Goal: Task Accomplishment & Management: Use online tool/utility

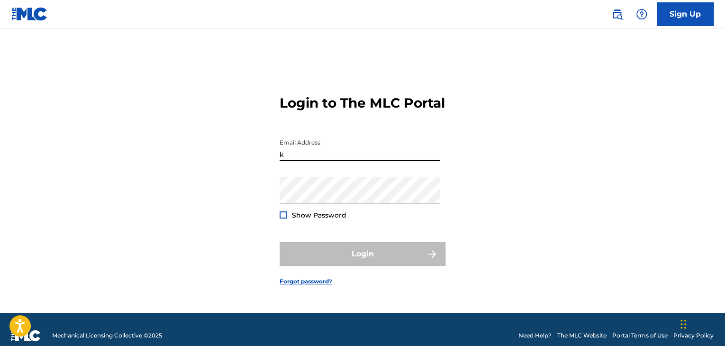
type input "[PERSON_NAME][EMAIL_ADDRESS][PERSON_NAME][DOMAIN_NAME]"
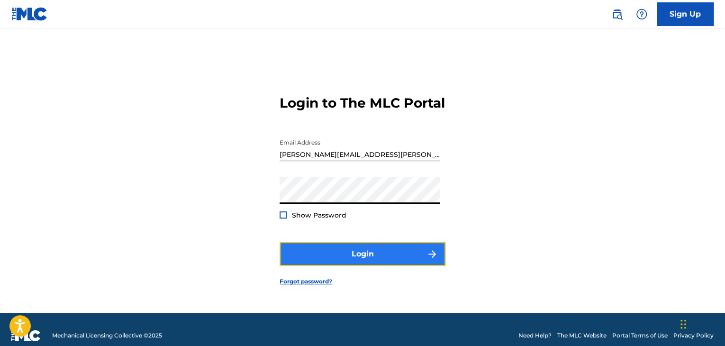
click at [366, 258] on button "Login" at bounding box center [363, 254] width 166 height 24
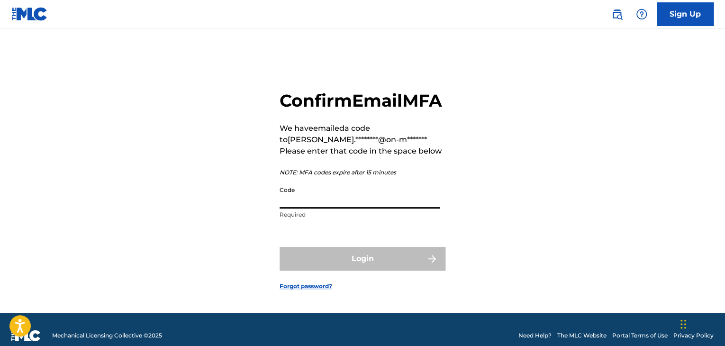
paste input "896015"
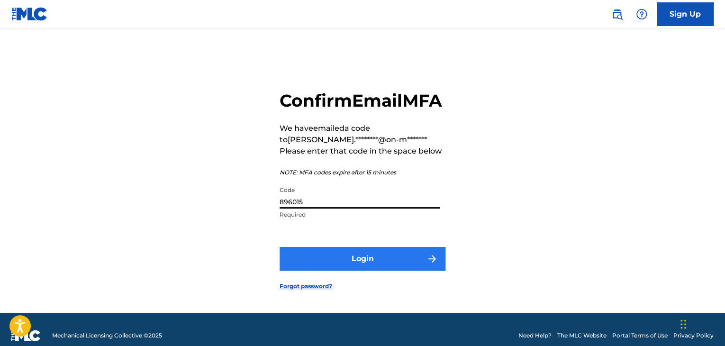
type input "896015"
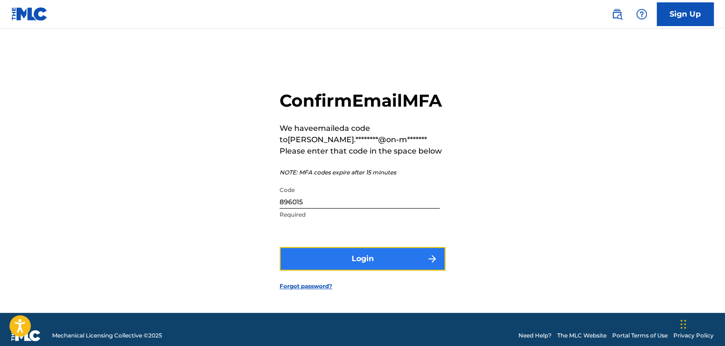
click at [348, 270] on button "Login" at bounding box center [363, 259] width 166 height 24
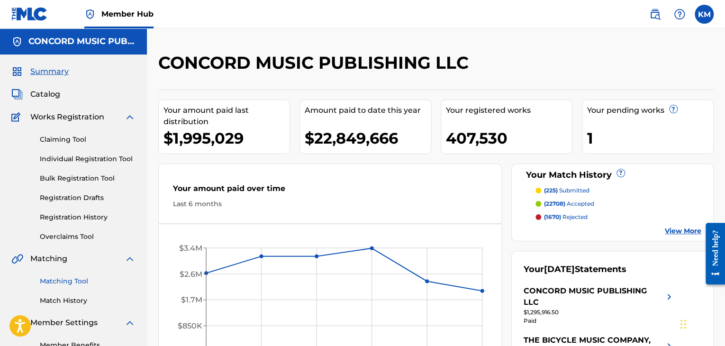
click at [45, 276] on link "Matching Tool" at bounding box center [88, 281] width 96 height 10
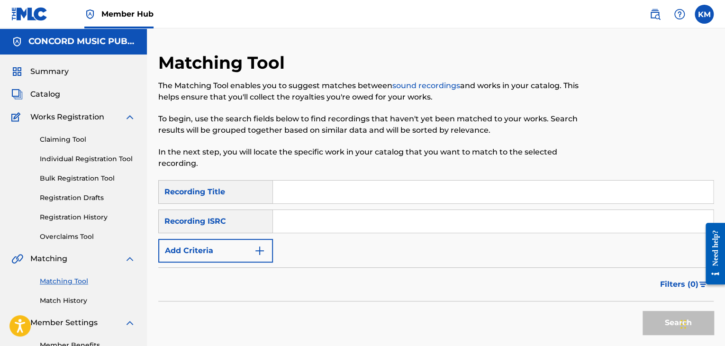
paste input "USAT21400524"
type input "USAT21400524"
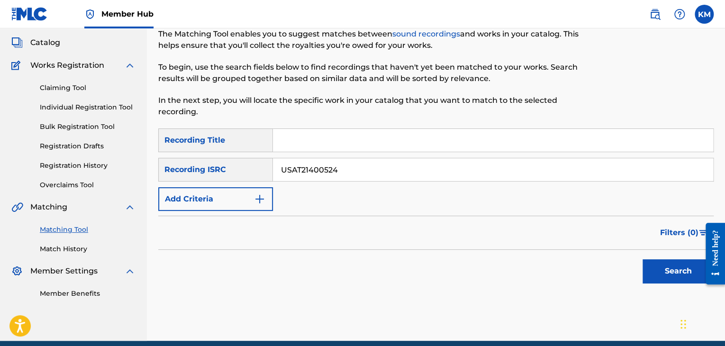
scroll to position [92, 0]
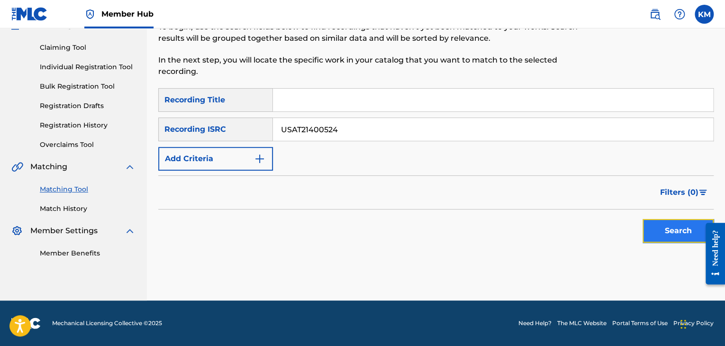
click at [675, 232] on button "Search" at bounding box center [678, 231] width 71 height 24
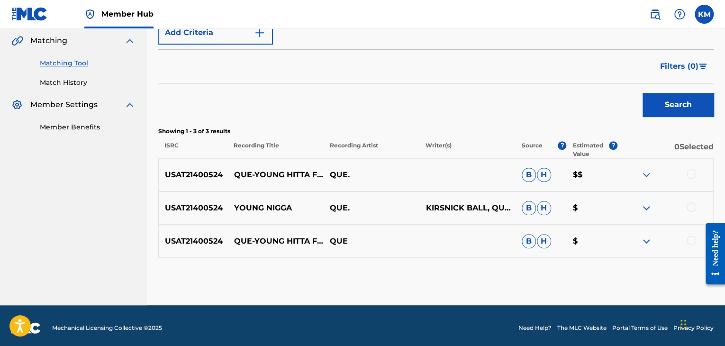
scroll to position [223, 0]
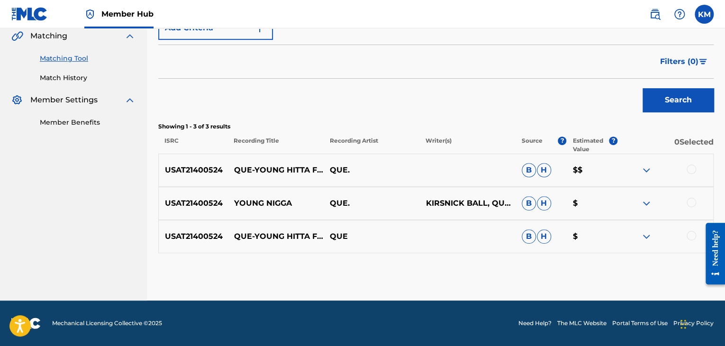
click at [690, 201] on div at bounding box center [691, 202] width 9 height 9
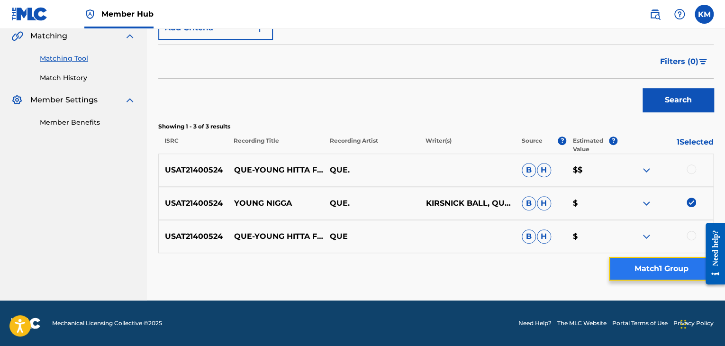
click at [654, 267] on button "Match 1 Group" at bounding box center [661, 269] width 105 height 24
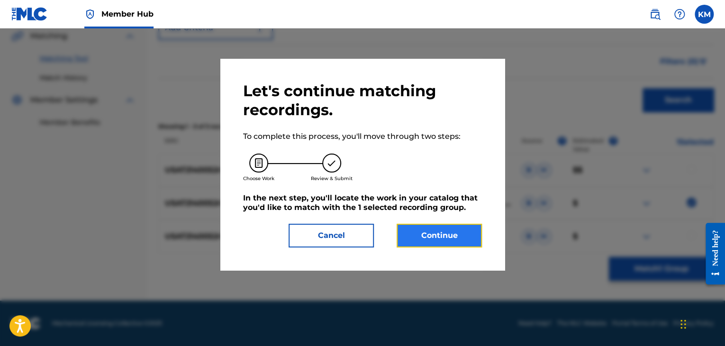
click at [441, 235] on button "Continue" at bounding box center [439, 236] width 85 height 24
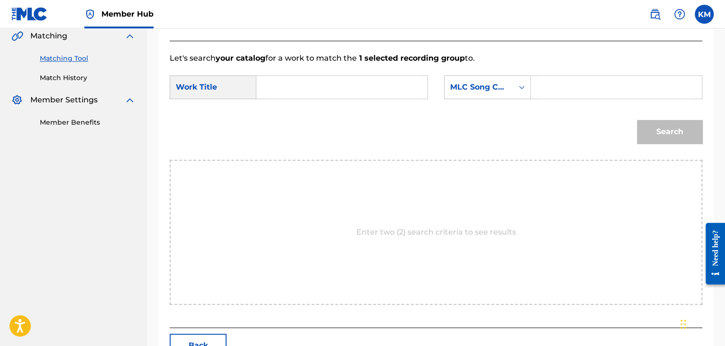
click at [355, 88] on input "Search Form" at bounding box center [342, 87] width 155 height 23
paste input "Young Nigga"
type input "Young Nigga"
click at [524, 97] on div "Search Form" at bounding box center [521, 87] width 17 height 23
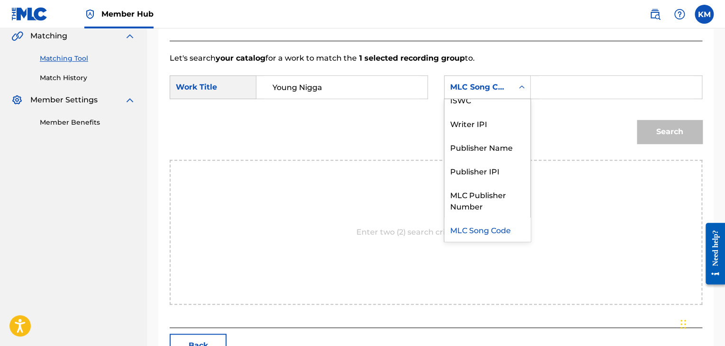
scroll to position [0, 0]
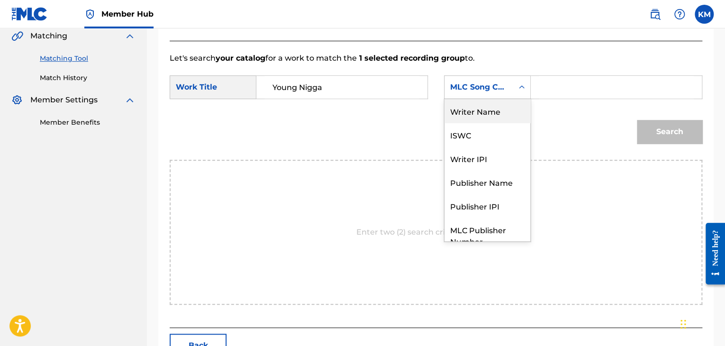
click at [504, 116] on div "Writer Name" at bounding box center [488, 111] width 86 height 24
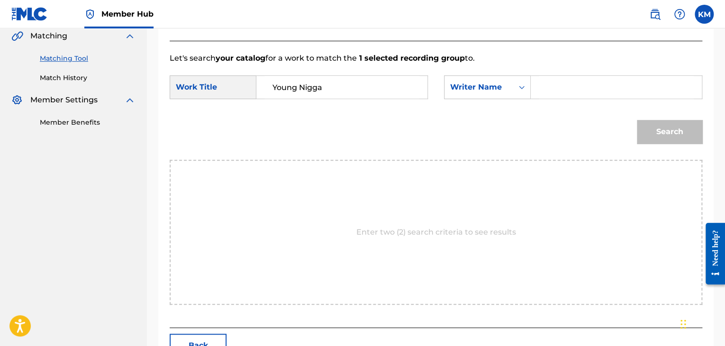
click at [535, 87] on div "Search Form" at bounding box center [617, 87] width 172 height 24
click at [539, 89] on input "Search Form" at bounding box center [616, 87] width 155 height 23
paste input "[PERSON_NAME]"
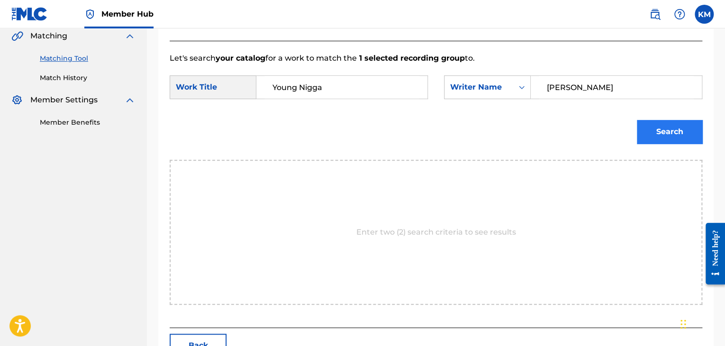
type input "[PERSON_NAME]"
click at [657, 129] on button "Search" at bounding box center [669, 132] width 65 height 24
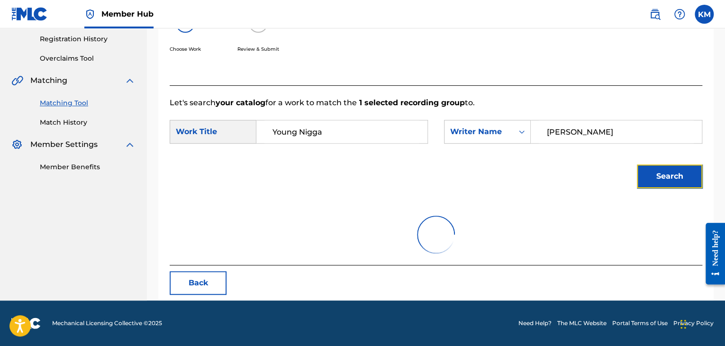
scroll to position [223, 0]
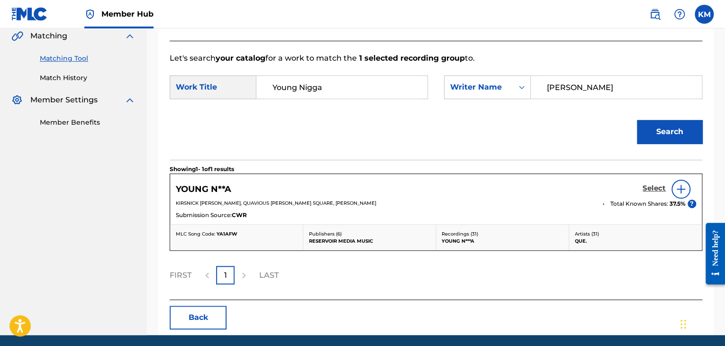
click at [649, 190] on h5 "Select" at bounding box center [654, 188] width 23 height 9
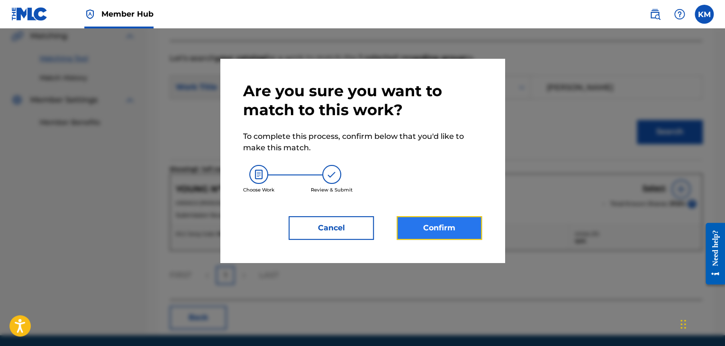
click at [435, 228] on button "Confirm" at bounding box center [439, 228] width 85 height 24
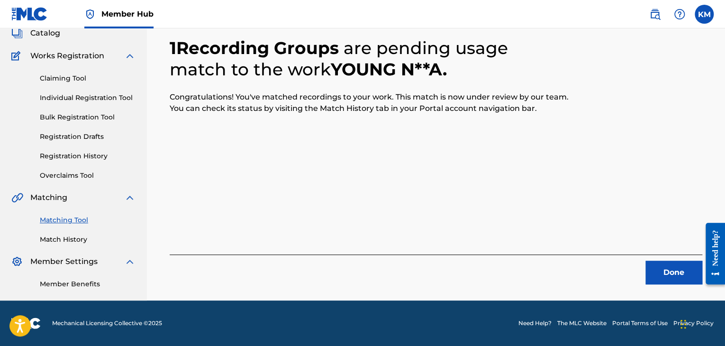
scroll to position [61, 0]
click at [679, 263] on button "Done" at bounding box center [674, 273] width 57 height 24
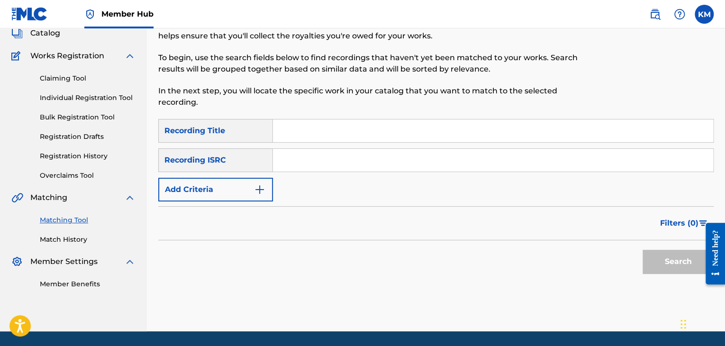
click at [355, 158] on input "Search Form" at bounding box center [493, 160] width 440 height 23
paste input "USGN61404967"
type input "USGN61404967"
click at [658, 262] on button "Search" at bounding box center [678, 262] width 71 height 24
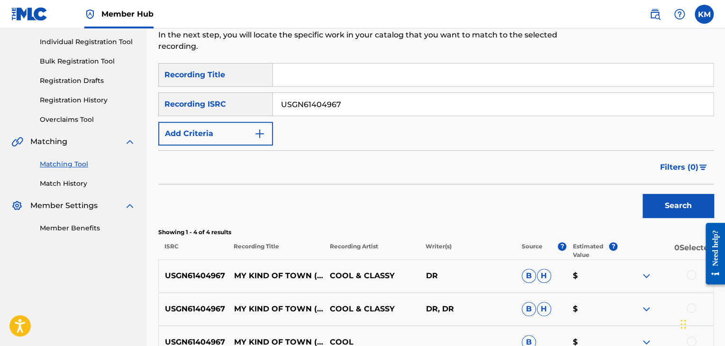
scroll to position [203, 0]
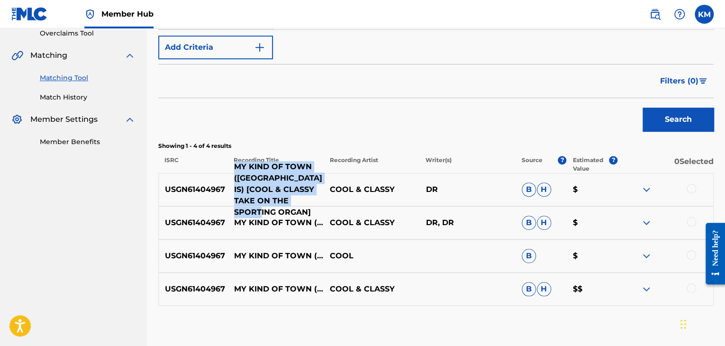
drag, startPoint x: 231, startPoint y: 173, endPoint x: 311, endPoint y: 201, distance: 84.6
click at [311, 201] on p "MY KIND OF TOWN ([GEOGRAPHIC_DATA] IS) [COOL & CLASSY TAKE ON THE SPORTING ORGA…" at bounding box center [276, 189] width 96 height 57
copy p "MY KIND OF TOWN ([GEOGRAPHIC_DATA] IS) [COOL & CLASSY TAKE ON THE SPORTING ORGA…"
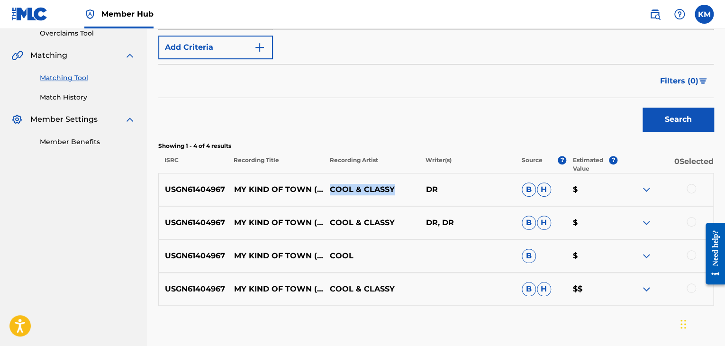
drag, startPoint x: 331, startPoint y: 185, endPoint x: 392, endPoint y: 188, distance: 60.8
click at [392, 188] on p "COOL & CLASSY" at bounding box center [372, 189] width 96 height 11
copy p "COOL & CLASSY"
click at [694, 285] on div at bounding box center [691, 288] width 9 height 9
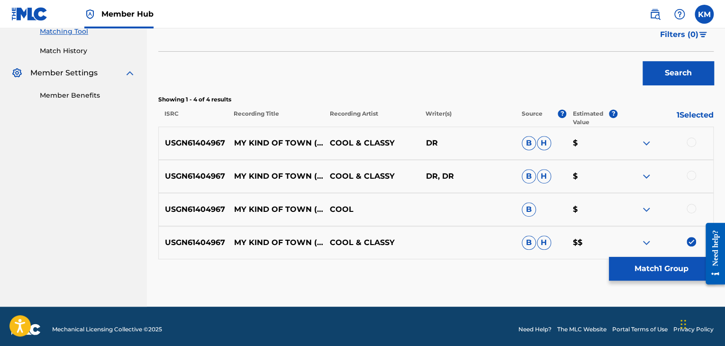
scroll to position [256, 0]
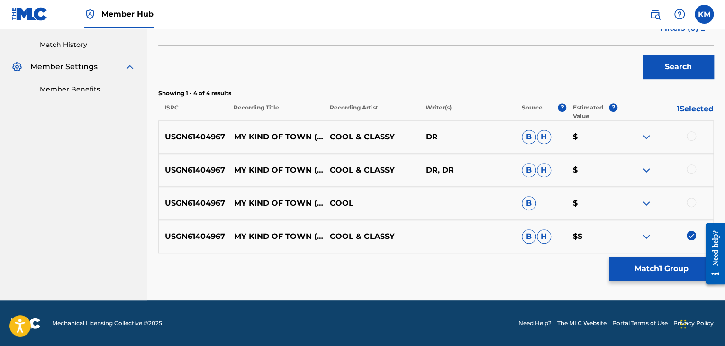
click at [691, 200] on div at bounding box center [691, 202] width 9 height 9
click at [690, 165] on div at bounding box center [691, 169] width 9 height 9
click at [690, 135] on div at bounding box center [691, 135] width 9 height 9
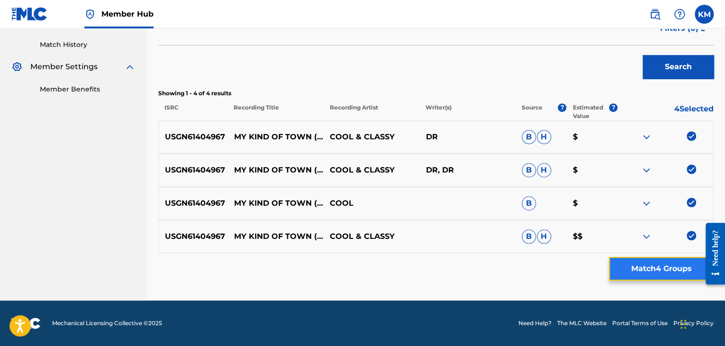
click at [632, 261] on button "Match 4 Groups" at bounding box center [661, 269] width 105 height 24
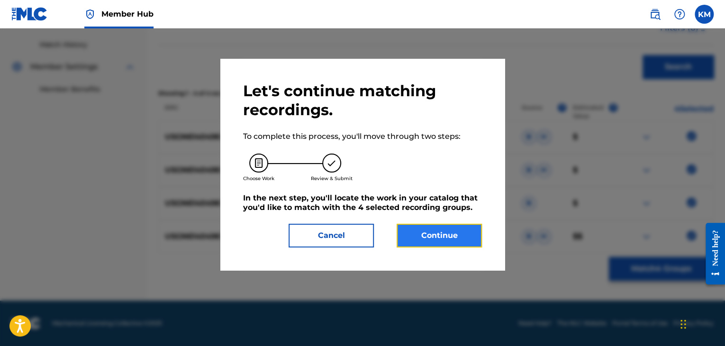
click at [439, 238] on button "Continue" at bounding box center [439, 236] width 85 height 24
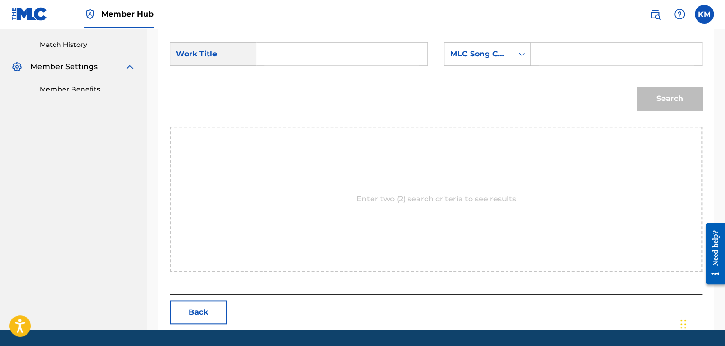
click at [316, 59] on input "Search Form" at bounding box center [342, 54] width 155 height 23
paste input "COOL & CLASSY"
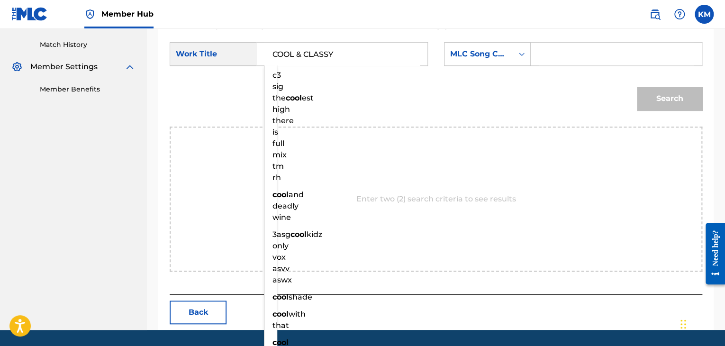
click at [271, 50] on input "COOL & CLASSY" at bounding box center [342, 54] width 155 height 23
drag, startPoint x: 339, startPoint y: 54, endPoint x: 186, endPoint y: 59, distance: 153.3
click at [188, 59] on div "SearchWithCriteria6b87fad1-a2e0-420b-a53c-b21ce00e98f2 Work Title COOL & CLASSY…" at bounding box center [299, 54] width 258 height 24
paste input "MY KIND OF TOWN ([GEOGRAPHIC_DATA] IS) [COOL & CLASSY TAKE ON THE SPORTING ORGA…"
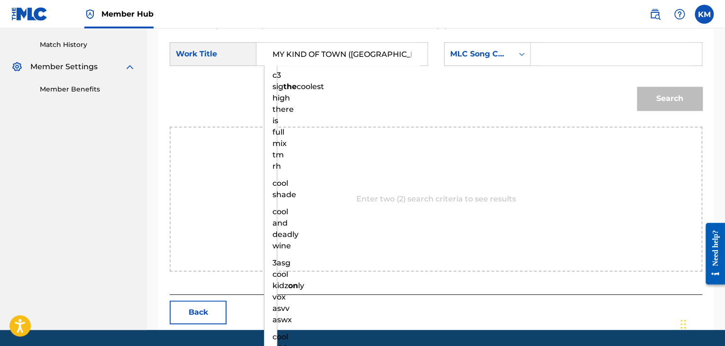
scroll to position [0, 188]
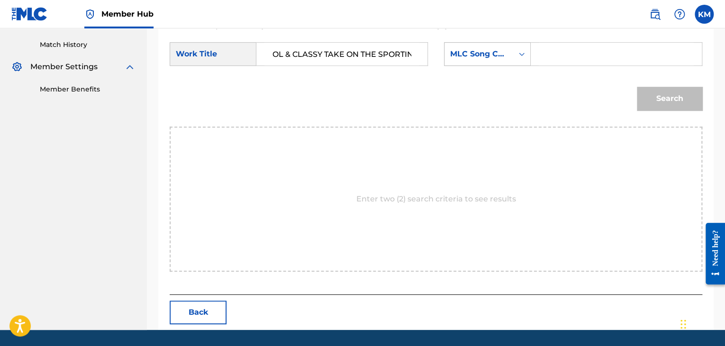
type input "MY KIND OF TOWN ([GEOGRAPHIC_DATA] IS) [COOL & CLASSY TAKE ON THE SPORTING ORGA…"
click at [522, 54] on icon "Search Form" at bounding box center [522, 54] width 6 height 3
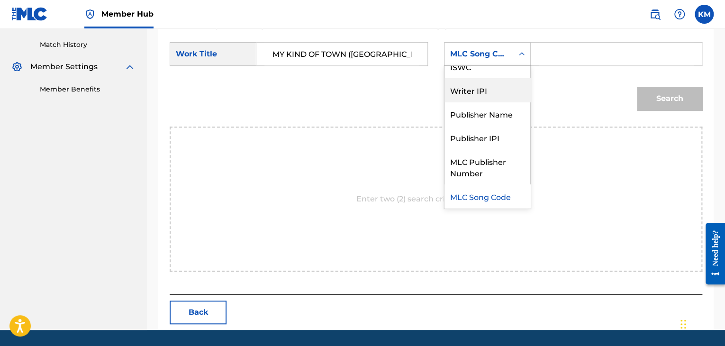
scroll to position [0, 0]
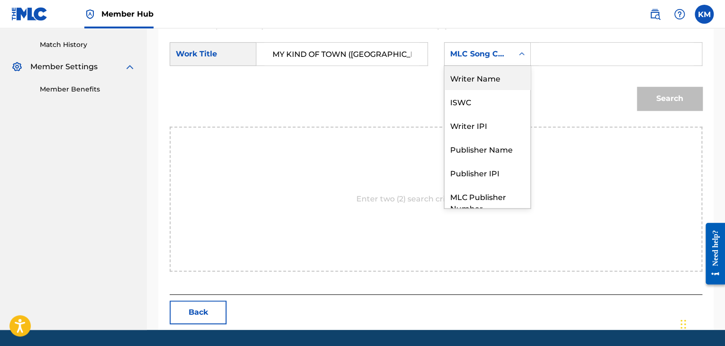
click at [485, 84] on div "Writer Name" at bounding box center [488, 78] width 86 height 24
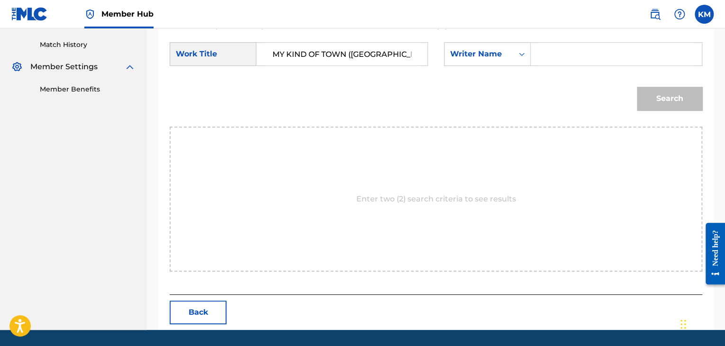
click at [554, 56] on input "Search Form" at bounding box center [616, 54] width 155 height 23
type input "c[PERSON_NAME]"
click at [658, 106] on button "Search" at bounding box center [669, 99] width 65 height 24
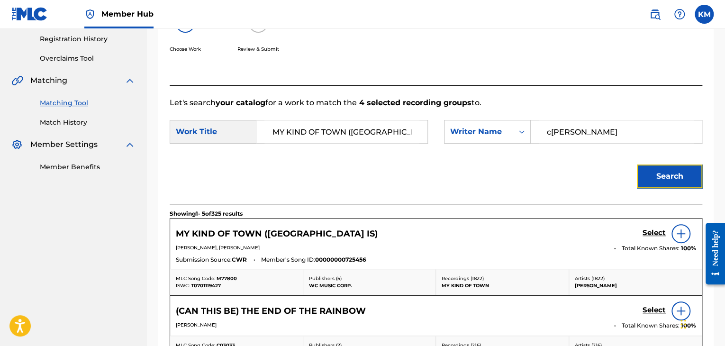
scroll to position [256, 0]
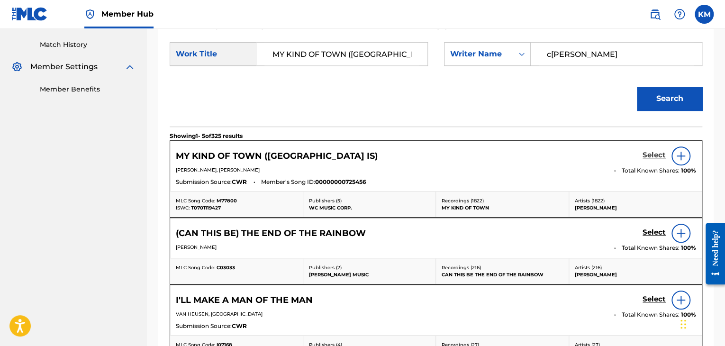
click at [654, 152] on h5 "Select" at bounding box center [654, 155] width 23 height 9
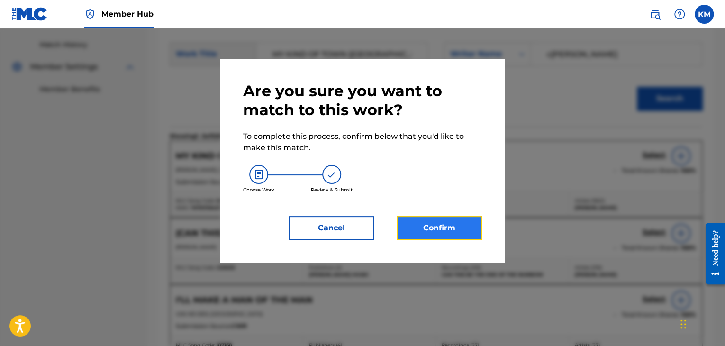
click at [425, 236] on button "Confirm" at bounding box center [439, 228] width 85 height 24
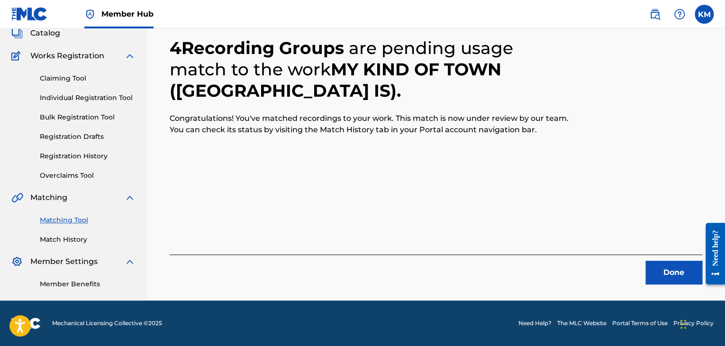
scroll to position [61, 0]
click at [687, 262] on button "Done" at bounding box center [674, 273] width 57 height 24
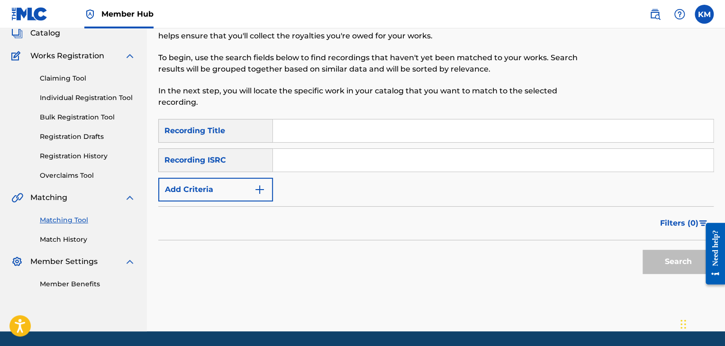
click at [395, 154] on input "Search Form" at bounding box center [493, 160] width 440 height 23
paste input "NLE420900210"
type input "NLE420900210"
click at [657, 259] on button "Search" at bounding box center [678, 262] width 71 height 24
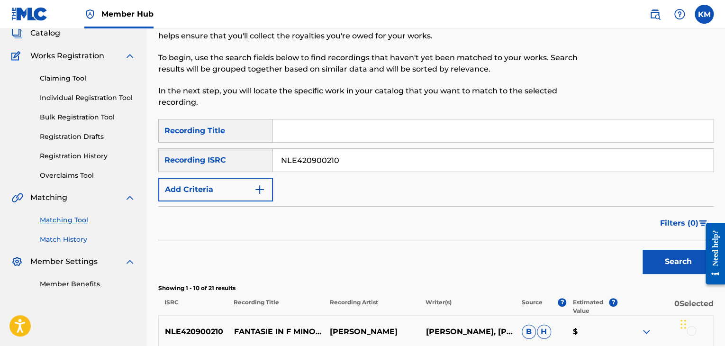
click at [80, 243] on link "Match History" at bounding box center [88, 240] width 96 height 10
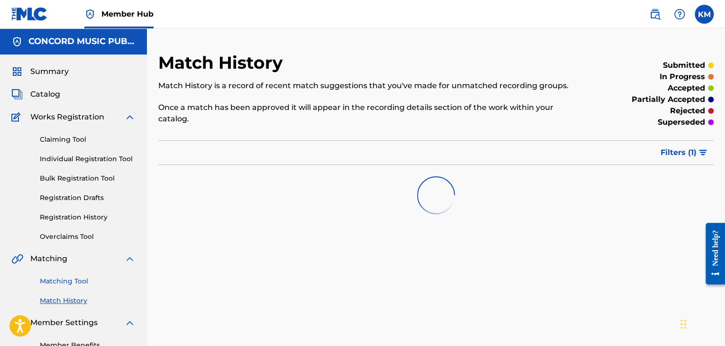
click at [82, 285] on link "Matching Tool" at bounding box center [88, 281] width 96 height 10
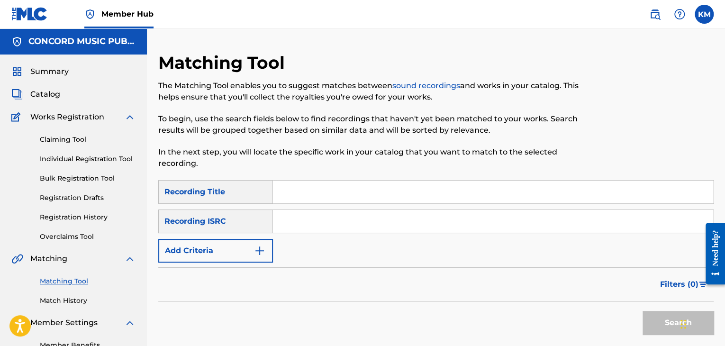
click at [312, 228] on input "Search Form" at bounding box center [493, 221] width 440 height 23
paste input "USKO11101394"
type input "USKO11101394"
click at [661, 329] on button "Search" at bounding box center [678, 323] width 71 height 24
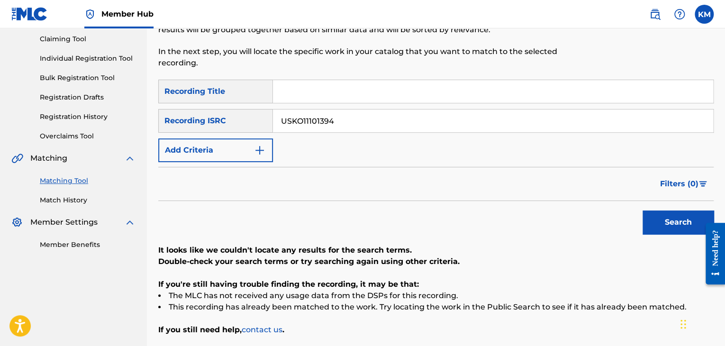
scroll to position [183, 0]
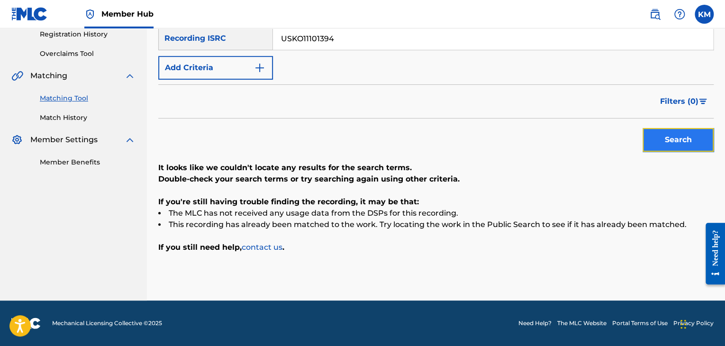
click at [705, 137] on button "Search" at bounding box center [678, 140] width 71 height 24
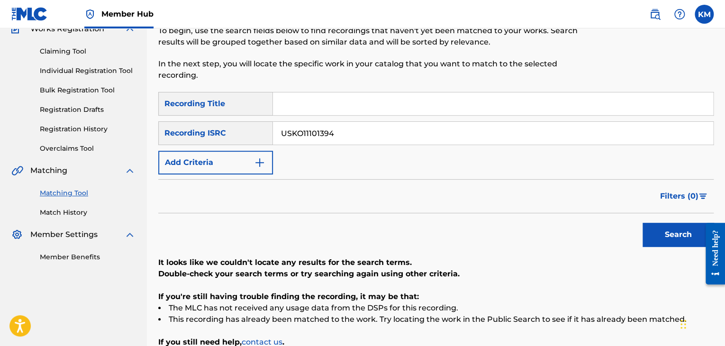
click at [329, 97] on input "Search Form" at bounding box center [493, 103] width 440 height 23
paste input "Minstrel Boy"
type input "Minstrel Boy"
drag, startPoint x: 349, startPoint y: 141, endPoint x: 167, endPoint y: 156, distance: 182.2
click at [167, 156] on div "SearchWithCriteria1e54d92b-2142-45bb-872e-7c2eca9e8356 Recording Title Minstrel…" at bounding box center [436, 133] width 556 height 82
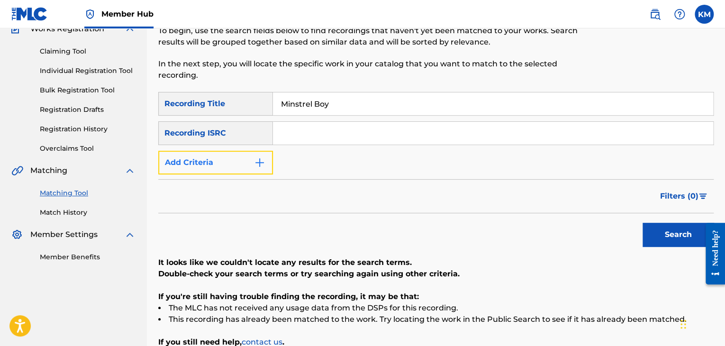
click at [257, 156] on button "Add Criteria" at bounding box center [215, 163] width 115 height 24
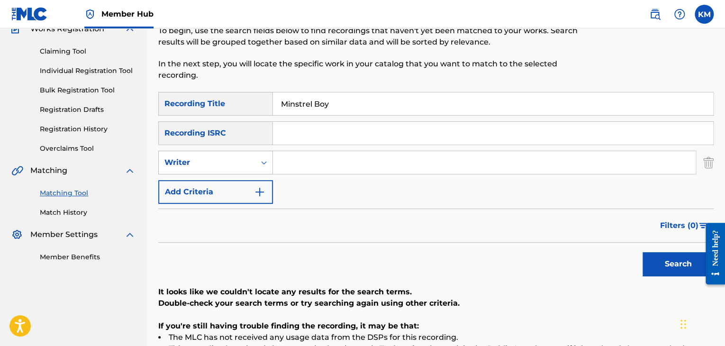
click at [266, 163] on icon "Search Form" at bounding box center [263, 162] width 9 height 9
click at [252, 183] on div "Recording Artist" at bounding box center [216, 186] width 114 height 24
click at [74, 210] on link "Match History" at bounding box center [88, 213] width 96 height 10
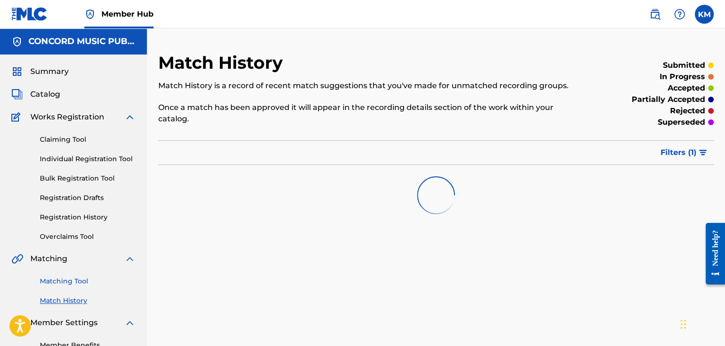
click at [79, 282] on link "Matching Tool" at bounding box center [88, 281] width 96 height 10
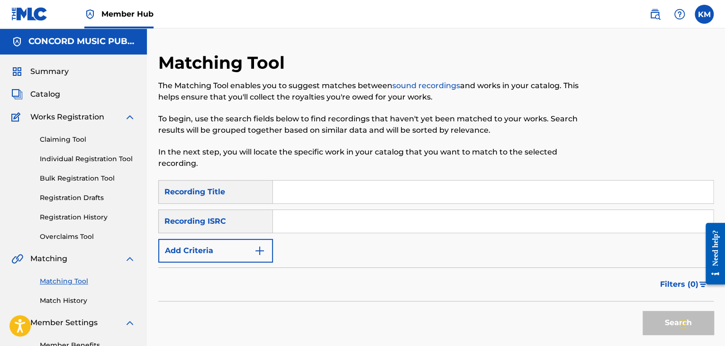
click at [299, 192] on input "Search Form" at bounding box center [493, 192] width 440 height 23
click at [299, 219] on input "Search Form" at bounding box center [493, 221] width 440 height 23
paste input "DESY21400833"
type input "DESY21400833"
click at [651, 315] on button "Search" at bounding box center [678, 323] width 71 height 24
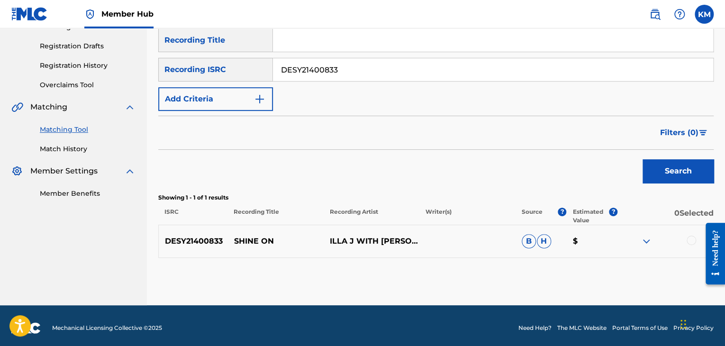
scroll to position [156, 0]
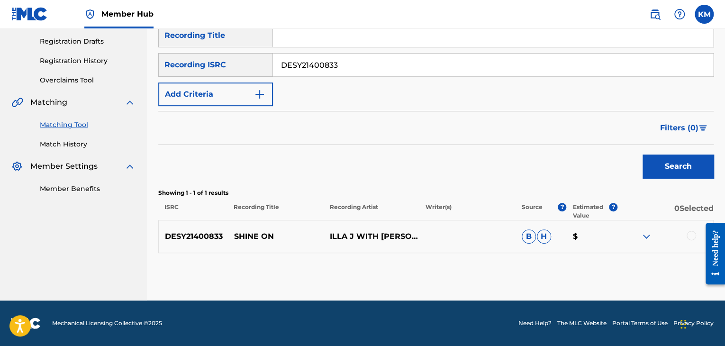
click at [690, 237] on div at bounding box center [691, 235] width 9 height 9
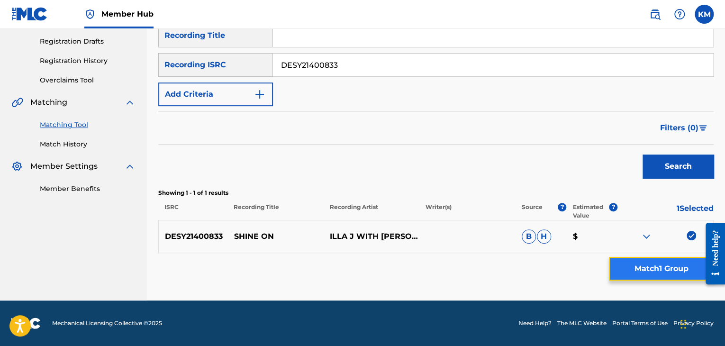
click at [655, 266] on button "Match 1 Group" at bounding box center [661, 269] width 105 height 24
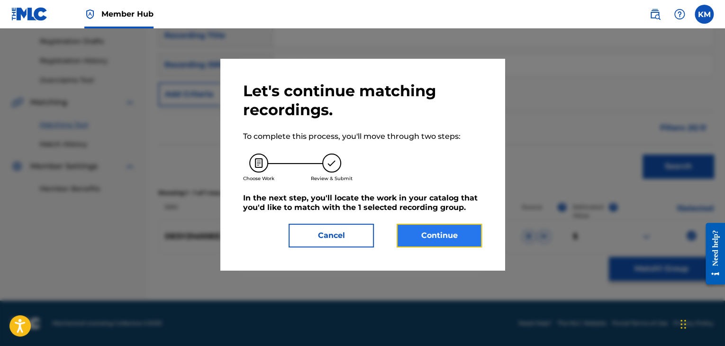
click at [403, 239] on button "Continue" at bounding box center [439, 236] width 85 height 24
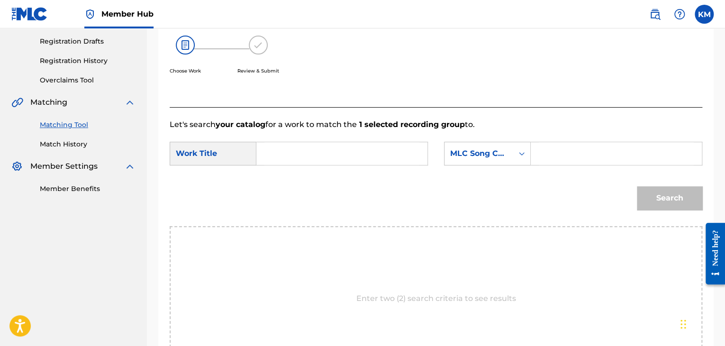
click at [314, 156] on input "Search Form" at bounding box center [342, 153] width 155 height 23
paste input "Shine On"
type input "Shine On"
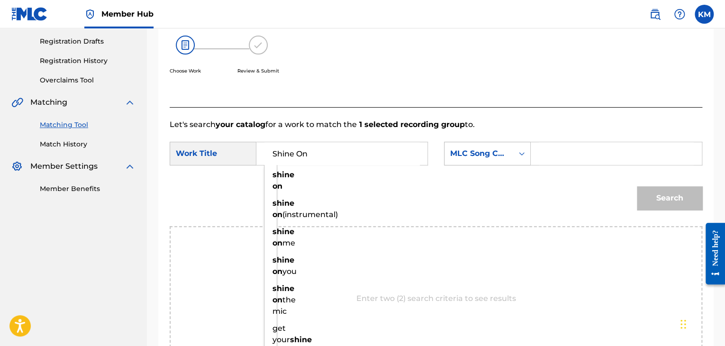
click at [522, 154] on icon "Search Form" at bounding box center [521, 153] width 9 height 9
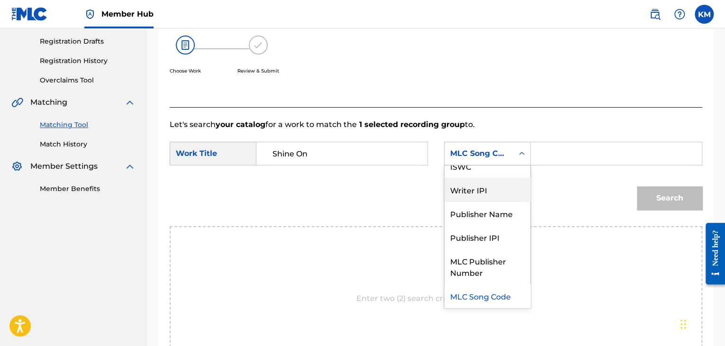
scroll to position [0, 0]
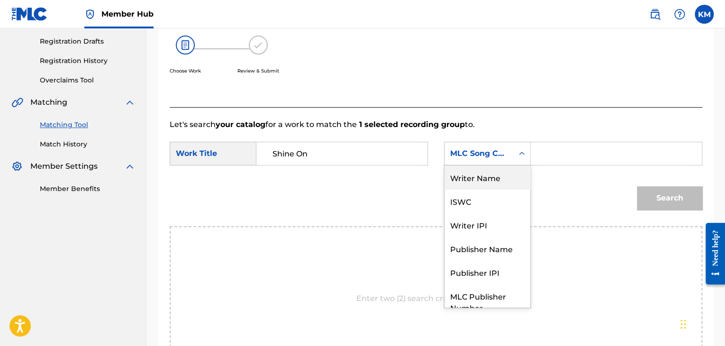
click at [510, 182] on div "Writer Name" at bounding box center [488, 177] width 86 height 24
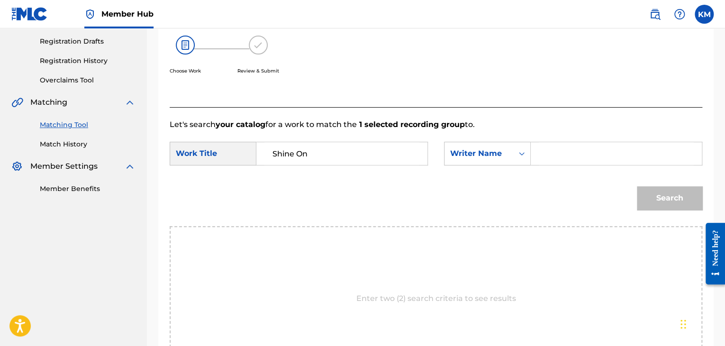
click at [545, 158] on input "Search Form" at bounding box center [616, 153] width 155 height 23
paste input "[PERSON_NAME]"
click at [652, 203] on button "Search" at bounding box center [669, 198] width 65 height 24
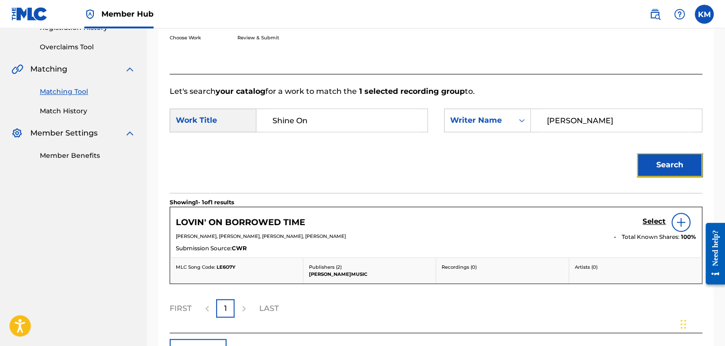
scroll to position [204, 0]
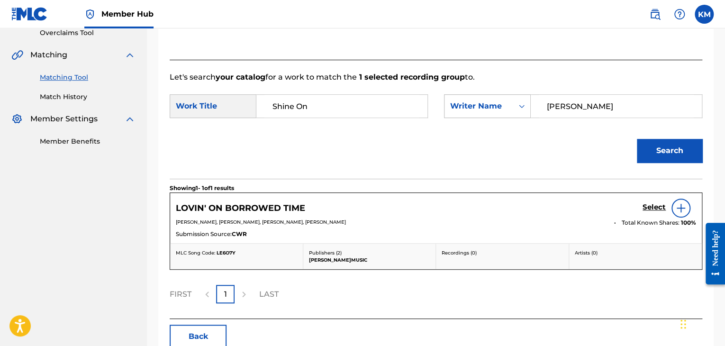
paste input "Edelmann"
drag, startPoint x: 584, startPoint y: 109, endPoint x: 487, endPoint y: 113, distance: 96.8
click at [488, 113] on div "SearchWithCriteria82a1b745-ae31-410d-a841-2ca05fe46ff5 Writer Name [PERSON_NAME]" at bounding box center [573, 106] width 258 height 24
type input "Edelmann"
click at [660, 150] on button "Search" at bounding box center [669, 151] width 65 height 24
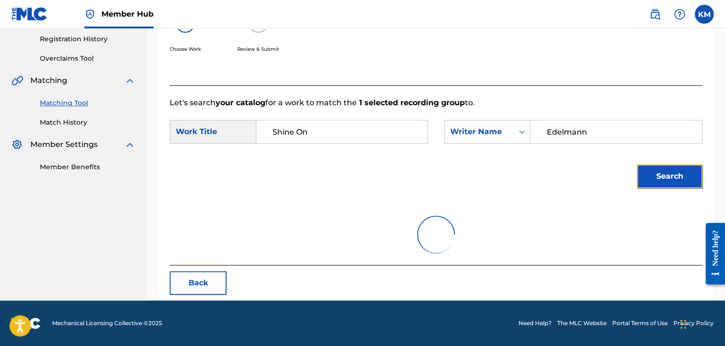
scroll to position [137, 0]
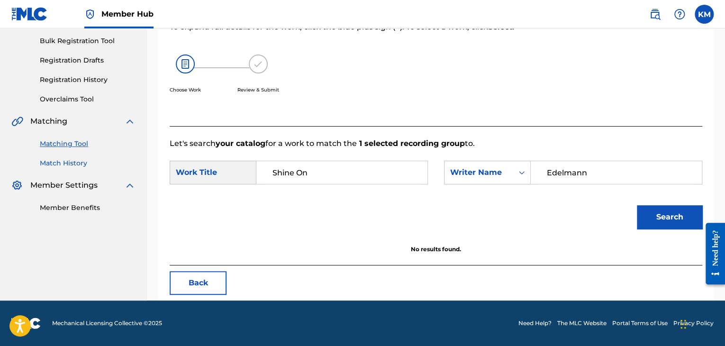
click at [49, 163] on link "Match History" at bounding box center [88, 163] width 96 height 10
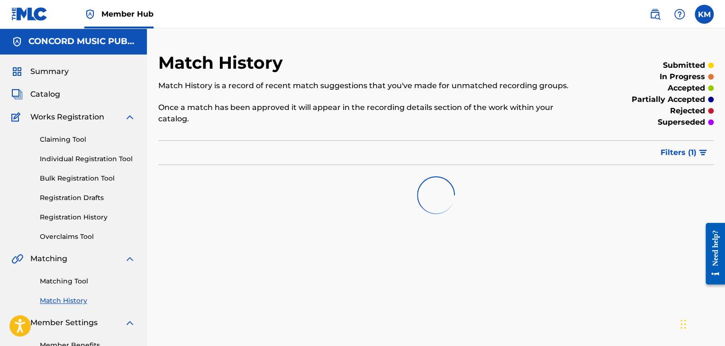
click at [80, 288] on div "Matching Tool Match History" at bounding box center [73, 285] width 124 height 41
click at [77, 282] on link "Matching Tool" at bounding box center [88, 281] width 96 height 10
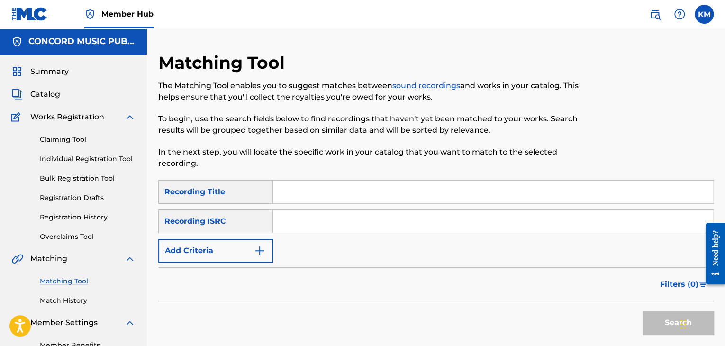
click at [330, 222] on input "Search Form" at bounding box center [493, 221] width 440 height 23
paste input "AURFF1700289"
type input "AURFF1700289"
click at [651, 321] on button "Search" at bounding box center [678, 323] width 71 height 24
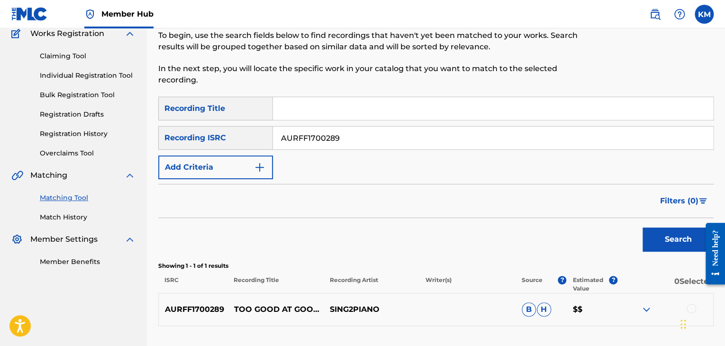
scroll to position [156, 0]
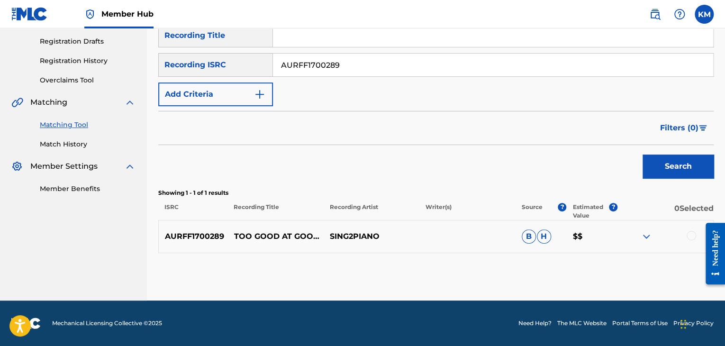
click at [690, 237] on div at bounding box center [691, 235] width 9 height 9
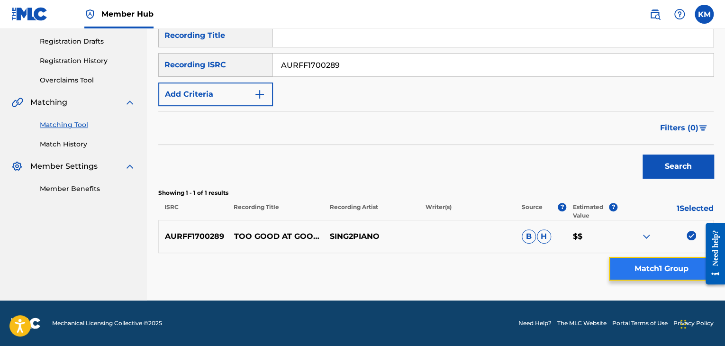
click at [665, 263] on button "Match 1 Group" at bounding box center [661, 269] width 105 height 24
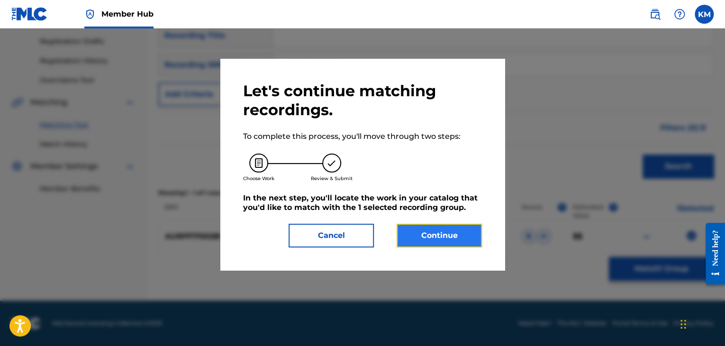
click at [409, 241] on button "Continue" at bounding box center [439, 236] width 85 height 24
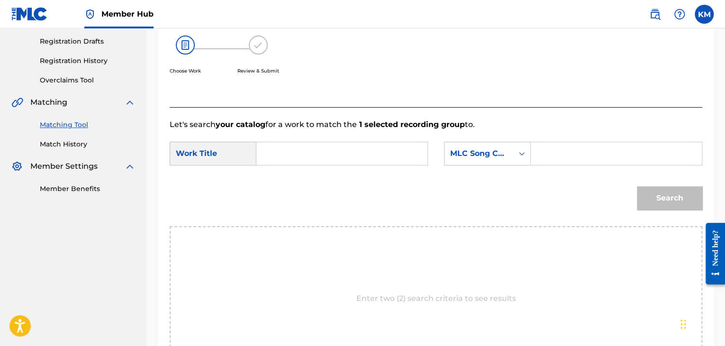
click at [311, 154] on input "Search Form" at bounding box center [342, 153] width 155 height 23
paste input "Too Good At Goodbyes (Originally Performed by [PERSON_NAME] - Piano Karaoke Ver…"
type input "Too Good At Goodbyes (Originally Performed by [PERSON_NAME] - Piano Karaoke Ver…"
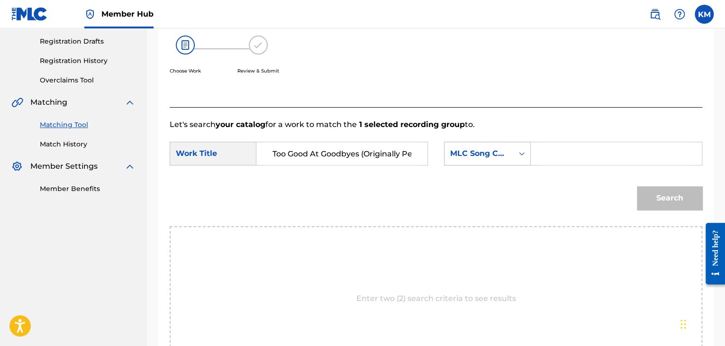
click at [520, 154] on icon "Search Form" at bounding box center [521, 153] width 9 height 9
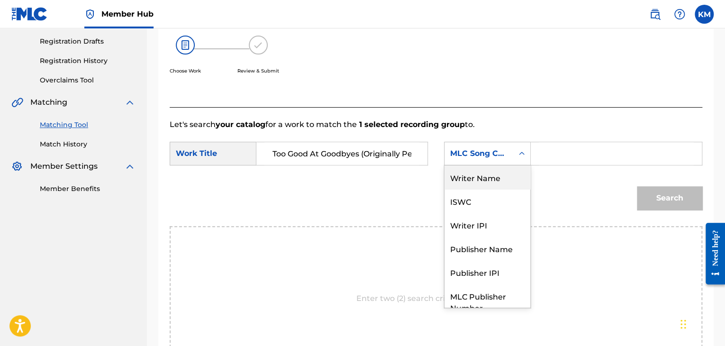
click at [507, 188] on div "Writer Name" at bounding box center [488, 177] width 86 height 24
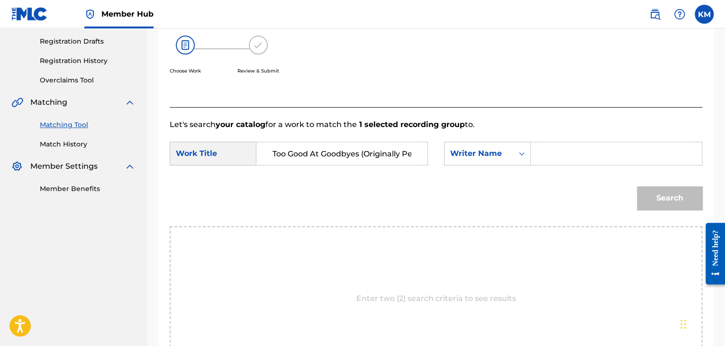
click at [548, 150] on input "Search Form" at bounding box center [616, 153] width 155 height 23
type input "s[PERSON_NAME]"
click at [666, 196] on button "Search" at bounding box center [669, 198] width 65 height 24
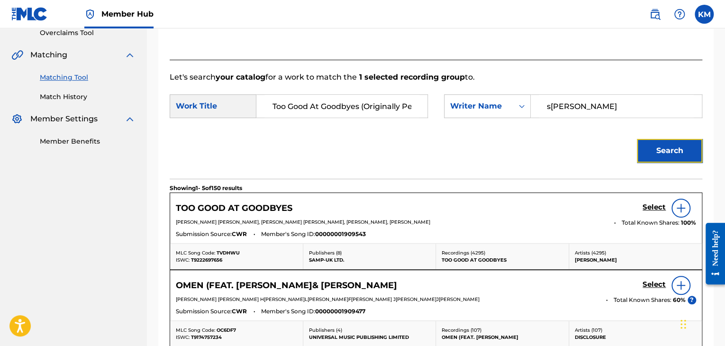
scroll to position [251, 0]
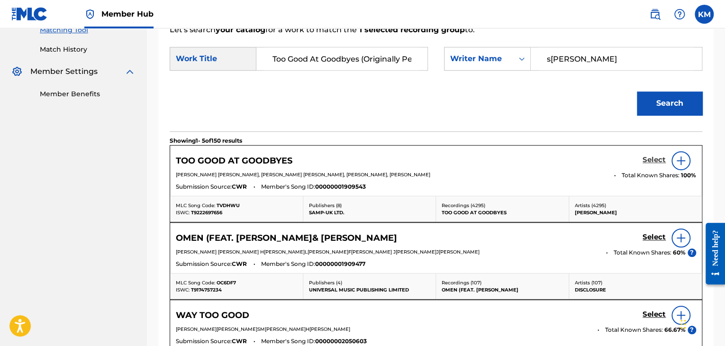
click at [651, 159] on h5 "Select" at bounding box center [654, 160] width 23 height 9
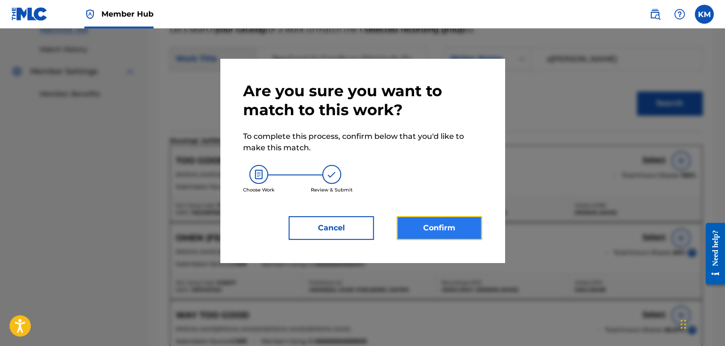
click at [417, 234] on button "Confirm" at bounding box center [439, 228] width 85 height 24
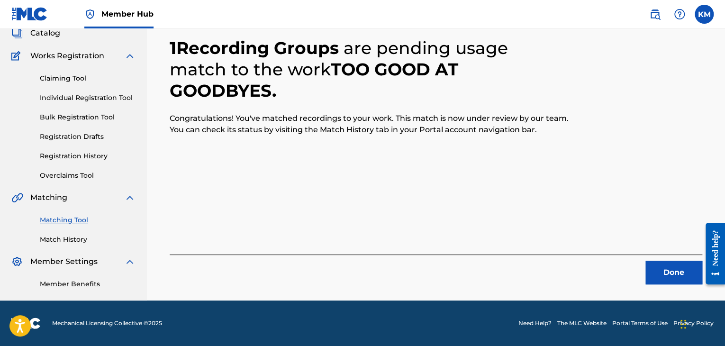
scroll to position [61, 0]
click at [655, 272] on button "Done" at bounding box center [674, 273] width 57 height 24
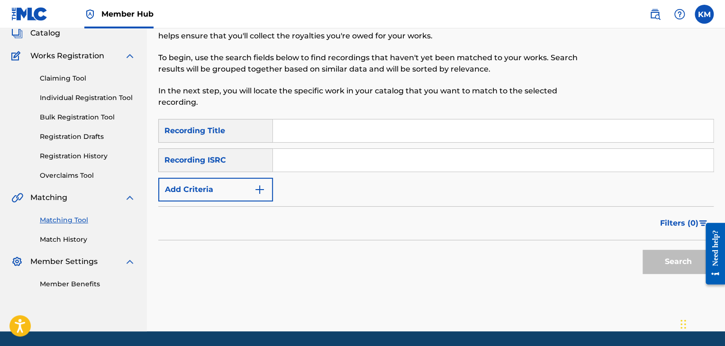
click at [323, 162] on input "Search Form" at bounding box center [493, 160] width 440 height 23
paste input "US37G0600205"
type input "US37G0600205"
click at [664, 257] on button "Search" at bounding box center [678, 262] width 71 height 24
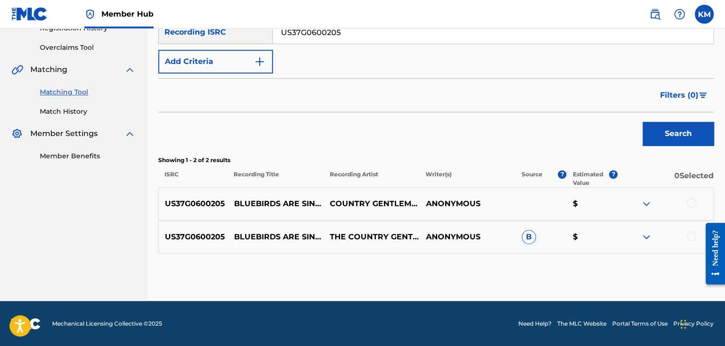
scroll to position [190, 0]
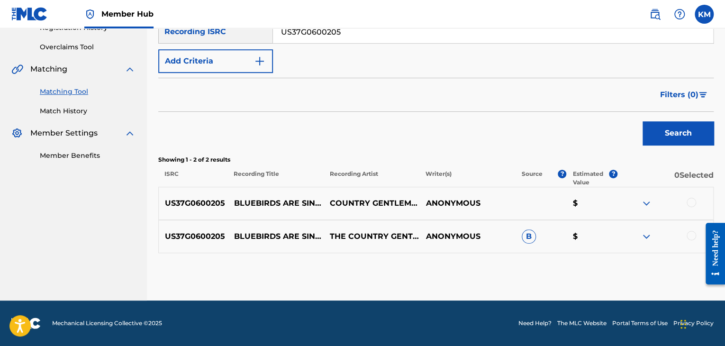
click at [689, 231] on div at bounding box center [691, 235] width 9 height 9
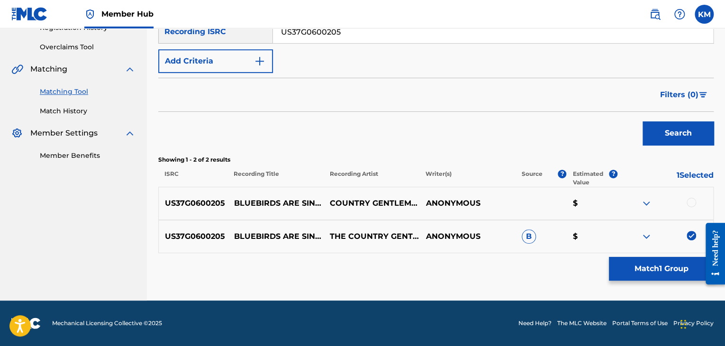
click at [689, 200] on div at bounding box center [691, 202] width 9 height 9
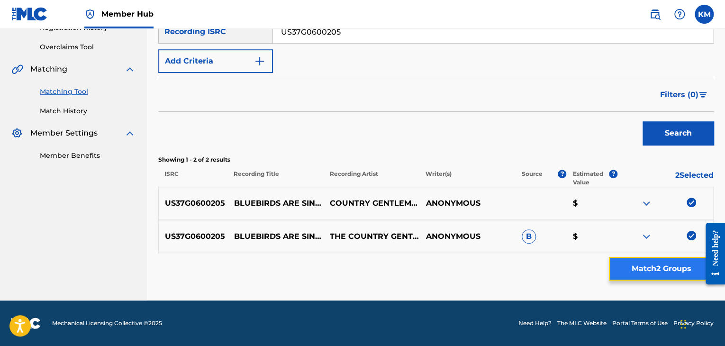
click at [669, 263] on button "Match 2 Groups" at bounding box center [661, 269] width 105 height 24
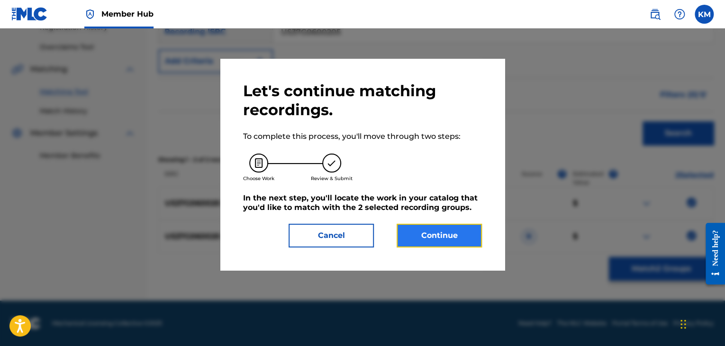
click at [408, 236] on button "Continue" at bounding box center [439, 236] width 85 height 24
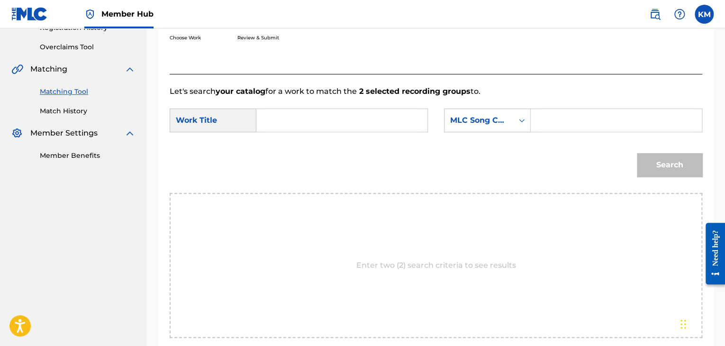
click at [289, 120] on input "Search Form" at bounding box center [342, 120] width 155 height 23
paste input "Bluebirds Are Singing"
type input "Bluebirds Are Singing"
click at [516, 120] on div "Search Form" at bounding box center [521, 120] width 17 height 17
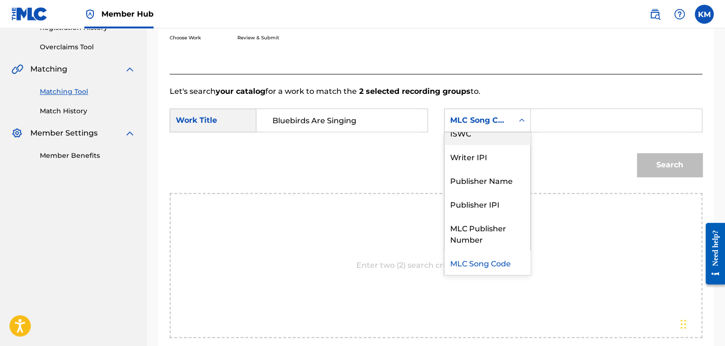
scroll to position [0, 0]
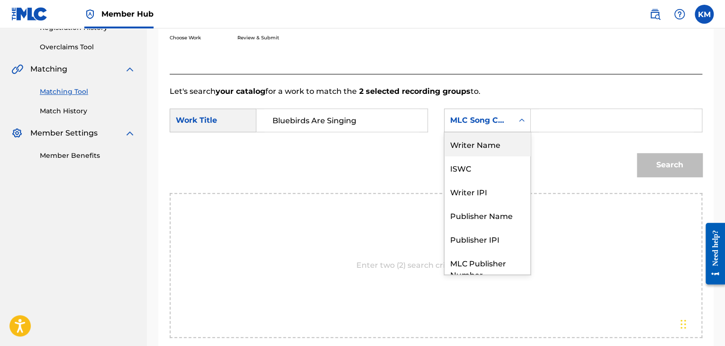
click at [501, 141] on div "Writer Name" at bounding box center [488, 144] width 86 height 24
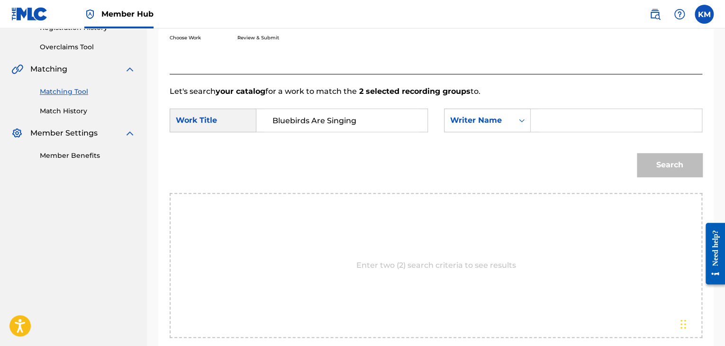
click at [546, 120] on input "Search Form" at bounding box center [616, 120] width 155 height 23
paste input "[PERSON_NAME]"
type input "[PERSON_NAME]"
click at [671, 165] on button "Search" at bounding box center [669, 165] width 65 height 24
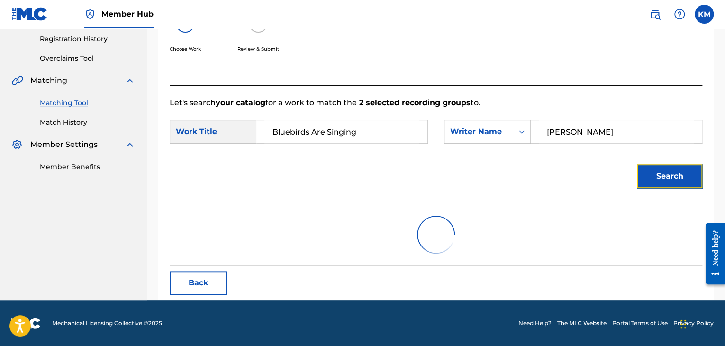
scroll to position [190, 0]
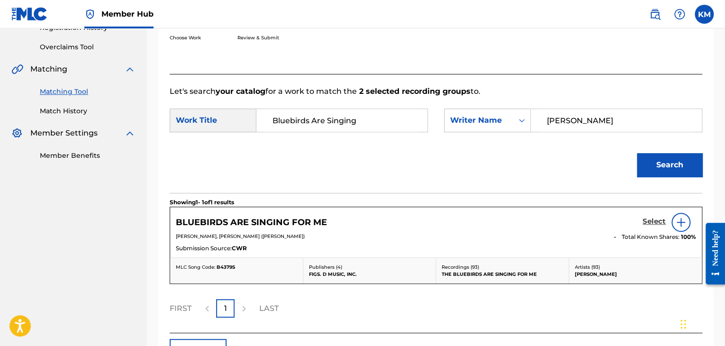
click at [652, 220] on h5 "Select" at bounding box center [654, 221] width 23 height 9
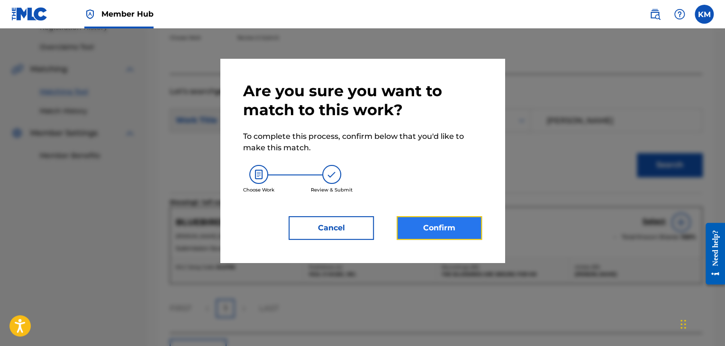
click at [444, 229] on button "Confirm" at bounding box center [439, 228] width 85 height 24
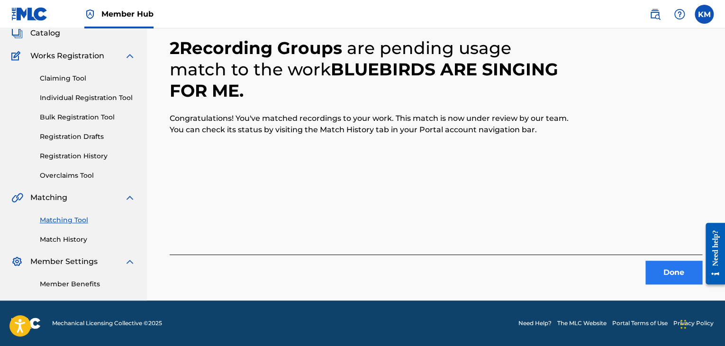
scroll to position [61, 0]
click at [660, 281] on button "Done" at bounding box center [674, 273] width 57 height 24
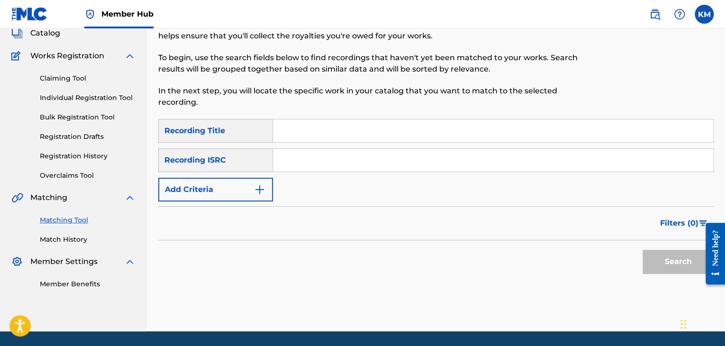
click at [314, 161] on input "Search Form" at bounding box center [493, 160] width 440 height 23
paste input "QM6N21453872"
type input "QM6N21453872"
click at [658, 254] on button "Search" at bounding box center [678, 262] width 71 height 24
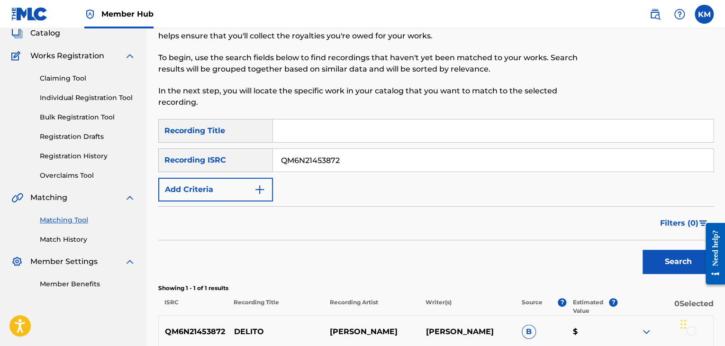
scroll to position [156, 0]
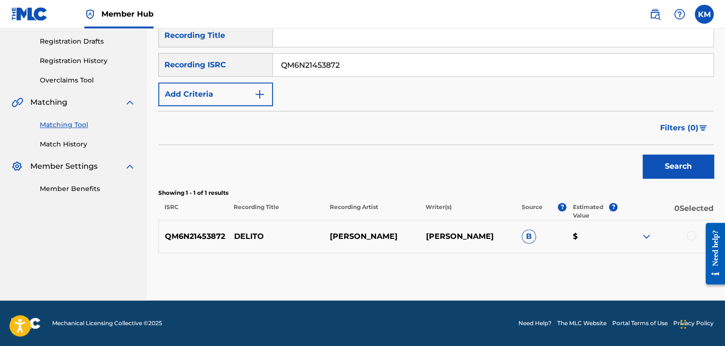
click at [692, 237] on div at bounding box center [691, 235] width 9 height 9
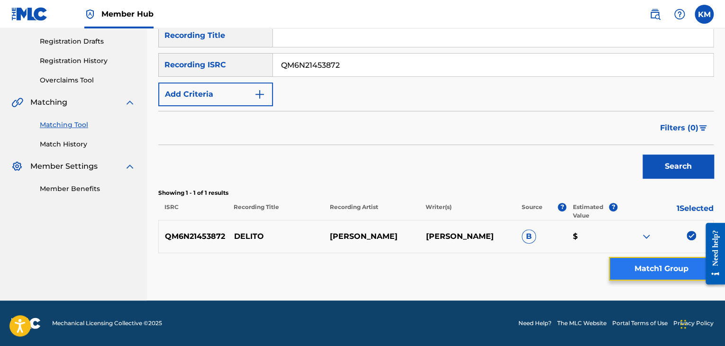
click at [667, 266] on button "Match 1 Group" at bounding box center [661, 269] width 105 height 24
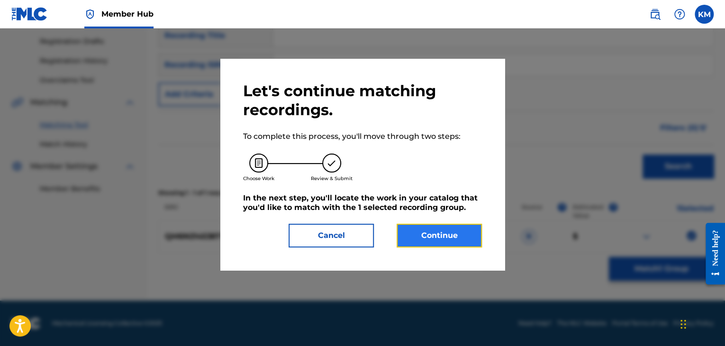
click at [451, 238] on button "Continue" at bounding box center [439, 236] width 85 height 24
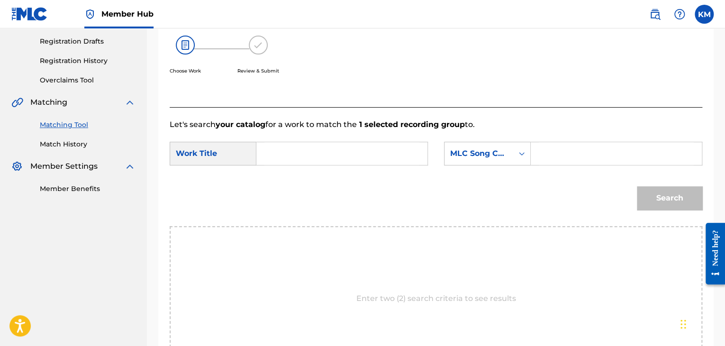
click at [295, 166] on div "SearchWithCriteria6b87fad1-a2e0-420b-a53c-b21ce00e98f2 Work Title SearchWithCri…" at bounding box center [436, 156] width 533 height 29
click at [292, 163] on input "Search Form" at bounding box center [342, 153] width 155 height 23
paste input "Delito"
type input "Delito"
click at [522, 152] on icon "Search Form" at bounding box center [521, 153] width 9 height 9
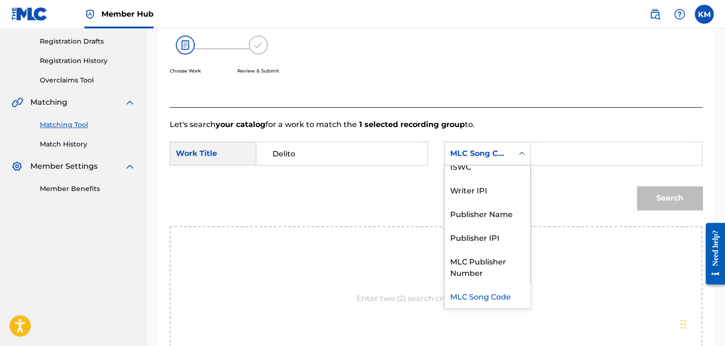
scroll to position [0, 0]
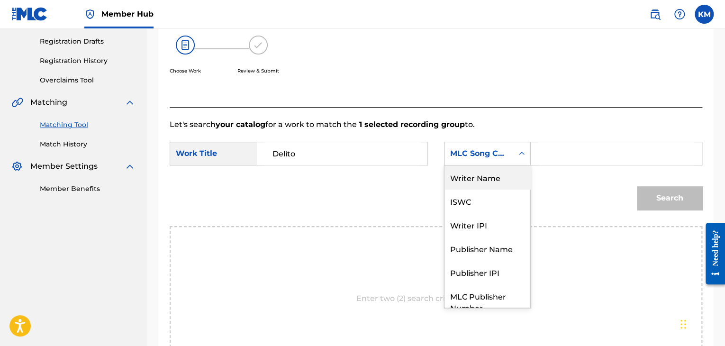
click at [509, 175] on div "Writer Name" at bounding box center [488, 177] width 86 height 24
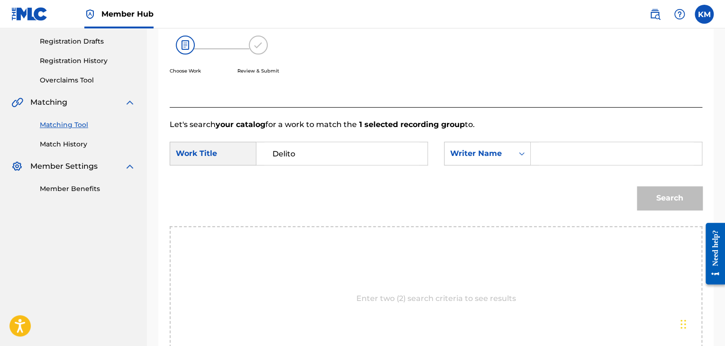
click at [539, 158] on input "Search Form" at bounding box center [616, 153] width 155 height 23
paste input "G[PERSON_NAME]"
click at [658, 194] on button "Search" at bounding box center [669, 198] width 65 height 24
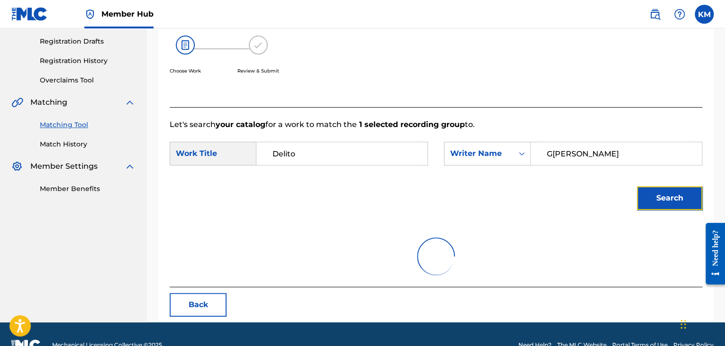
scroll to position [137, 0]
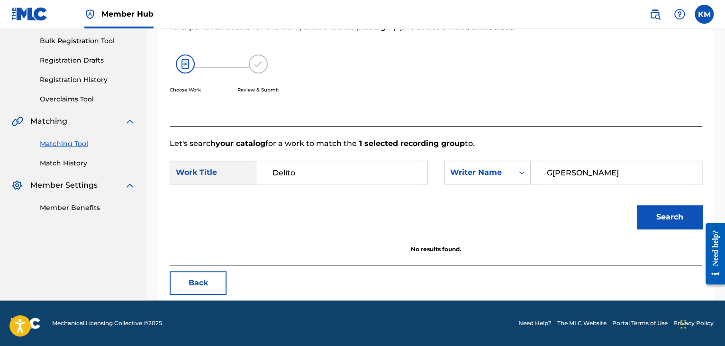
drag, startPoint x: 559, startPoint y: 176, endPoint x: 448, endPoint y: 187, distance: 112.4
click at [448, 187] on div "SearchWithCriteria6b87fad1-a2e0-420b-a53c-b21ce00e98f2 Work Title Delito Search…" at bounding box center [436, 175] width 533 height 29
paste input "Re[PERSON_NAME]"
click at [666, 210] on button "Search" at bounding box center [669, 217] width 65 height 24
drag, startPoint x: 588, startPoint y: 170, endPoint x: 481, endPoint y: 176, distance: 106.8
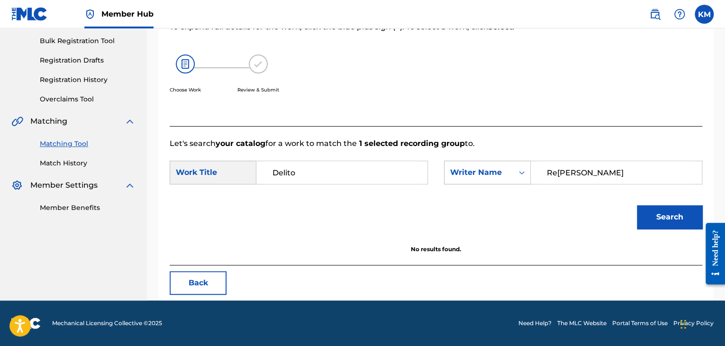
click at [481, 176] on div "SearchWithCriteria9591c22d-e588-4975-9bee-01a38ec1732f Writer Name [PERSON_NAME]" at bounding box center [573, 173] width 258 height 24
paste input "ibero"
click at [657, 213] on button "Search" at bounding box center [669, 217] width 65 height 24
paste input "Carud"
drag, startPoint x: 579, startPoint y: 174, endPoint x: 467, endPoint y: 180, distance: 112.0
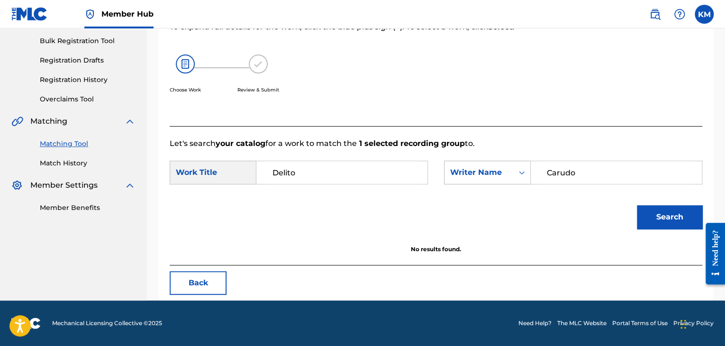
click at [467, 180] on div "SearchWithCriteria9591c22d-e588-4975-9bee-01a38ec1732f Writer Name [PERSON_NAME]" at bounding box center [573, 173] width 258 height 24
type input "Carudo"
click at [681, 213] on button "Search" at bounding box center [669, 217] width 65 height 24
click at [79, 159] on link "Match History" at bounding box center [88, 163] width 96 height 10
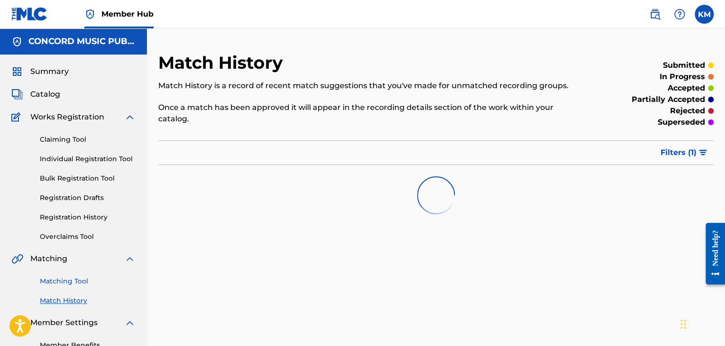
click at [68, 281] on link "Matching Tool" at bounding box center [88, 281] width 96 height 10
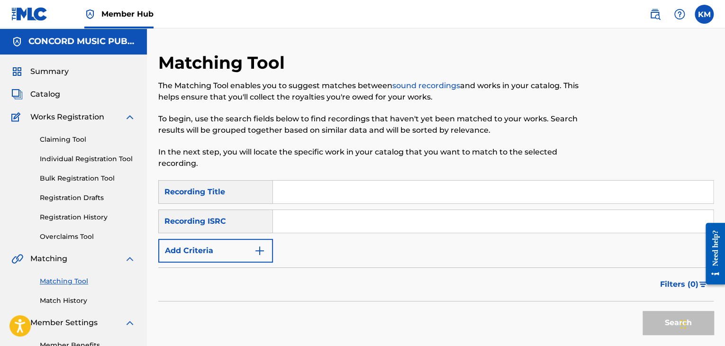
click at [287, 226] on input "Search Form" at bounding box center [493, 221] width 440 height 23
paste input "FRZ209411400"
type input "FRZ209411400"
click at [658, 325] on button "Search" at bounding box center [678, 323] width 71 height 24
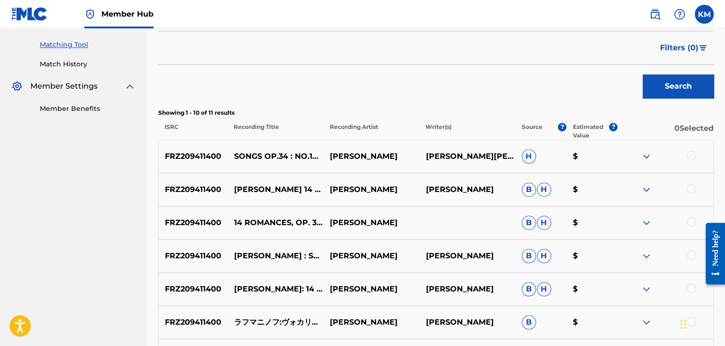
scroll to position [237, 0]
click at [51, 63] on link "Match History" at bounding box center [88, 64] width 96 height 10
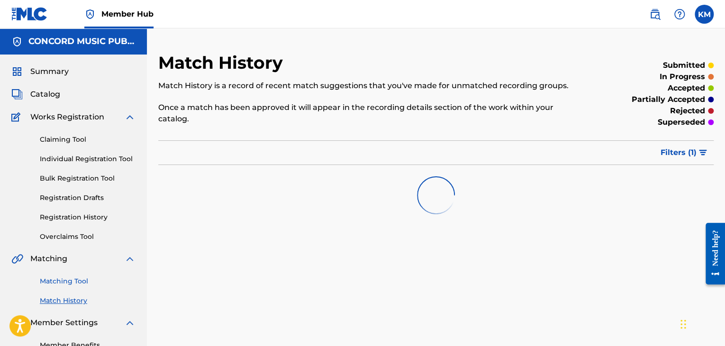
click at [65, 284] on link "Matching Tool" at bounding box center [88, 281] width 96 height 10
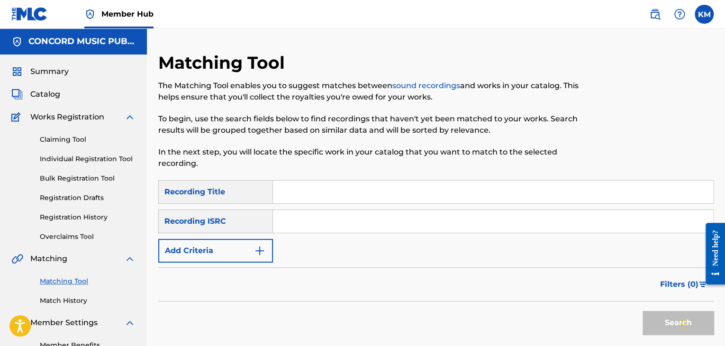
click at [302, 221] on input "Search Form" at bounding box center [493, 221] width 440 height 23
paste input "USCRS0896111"
type input "USCRS0896111"
click at [647, 314] on button "Search" at bounding box center [678, 323] width 71 height 24
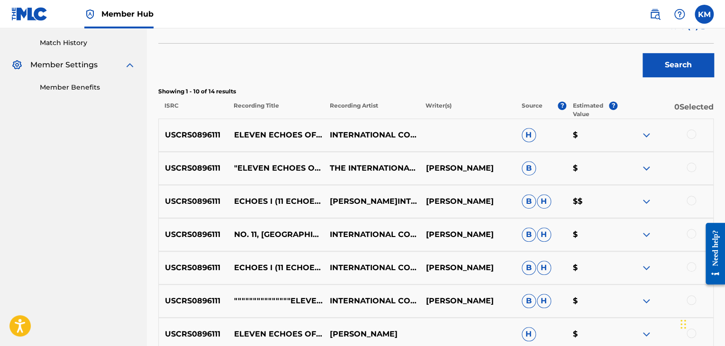
scroll to position [231, 0]
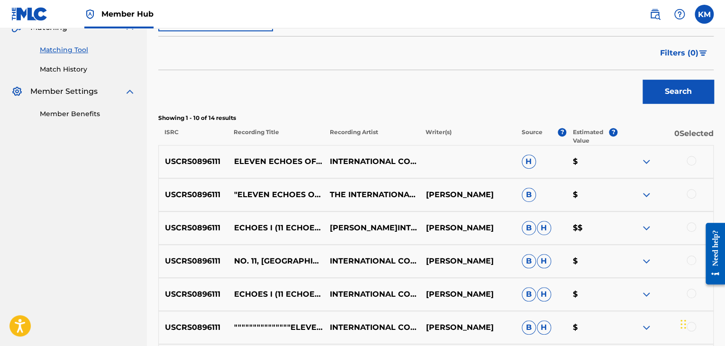
click at [226, 134] on p "ISRC" at bounding box center [192, 136] width 69 height 17
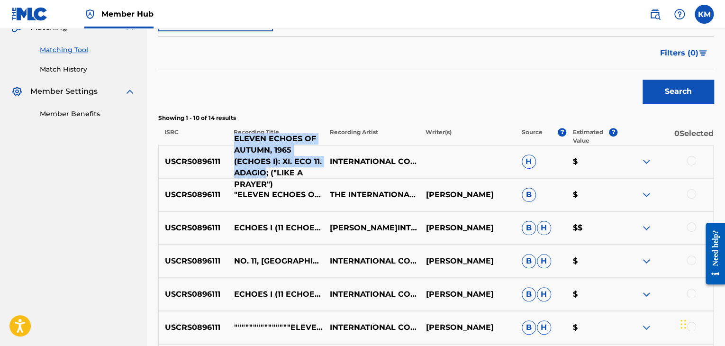
drag, startPoint x: 231, startPoint y: 140, endPoint x: 266, endPoint y: 172, distance: 47.3
click at [266, 172] on p "ELEVEN ECHOES OF AUTUMN, 1965 (ECHOES I): XI. ECO 11. ADAGIO; ("LIKE A PRAYER")" at bounding box center [276, 161] width 96 height 57
copy p "ELEVEN ECHOES OF AUTUMN, 1965 (ECHOES I): XI. ECO 11. [GEOGRAPHIC_DATA]"
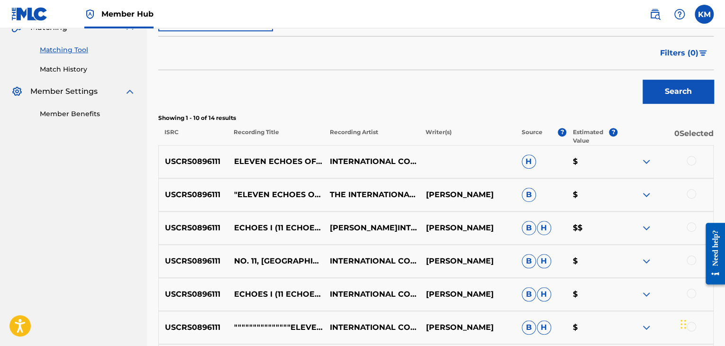
click at [692, 158] on div at bounding box center [691, 160] width 9 height 9
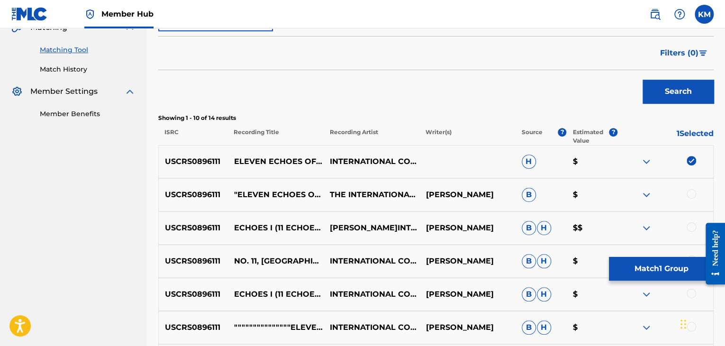
click at [690, 194] on div at bounding box center [691, 193] width 9 height 9
click at [687, 228] on div at bounding box center [691, 226] width 9 height 9
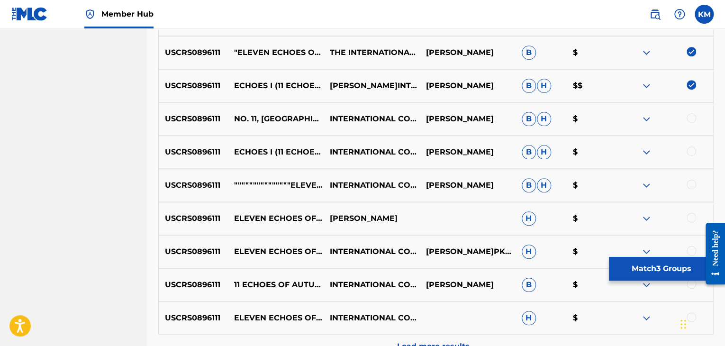
click at [689, 114] on div at bounding box center [691, 117] width 9 height 9
click at [691, 154] on div at bounding box center [691, 151] width 9 height 9
click at [689, 184] on div at bounding box center [691, 184] width 9 height 9
click at [690, 219] on div at bounding box center [691, 217] width 9 height 9
click at [691, 248] on div at bounding box center [691, 250] width 9 height 9
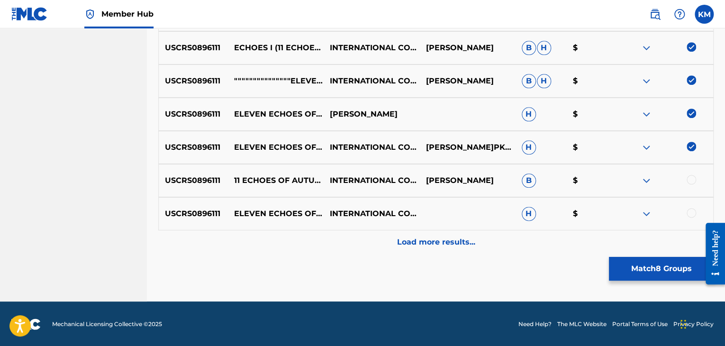
scroll to position [479, 0]
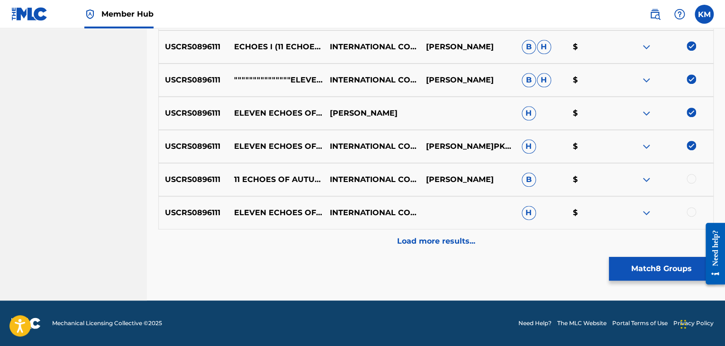
click at [694, 178] on div at bounding box center [691, 178] width 9 height 9
click at [694, 210] on div at bounding box center [691, 211] width 9 height 9
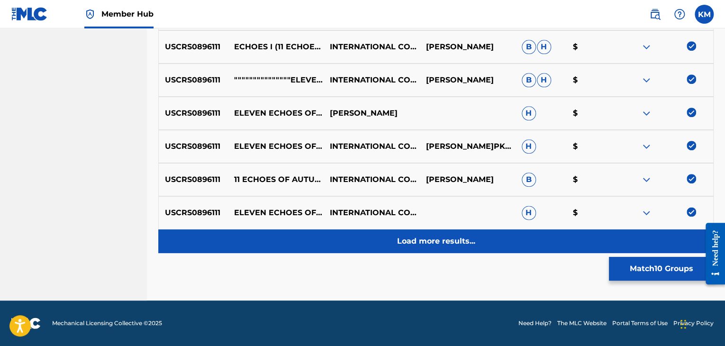
click at [449, 246] on p "Load more results..." at bounding box center [436, 241] width 78 height 11
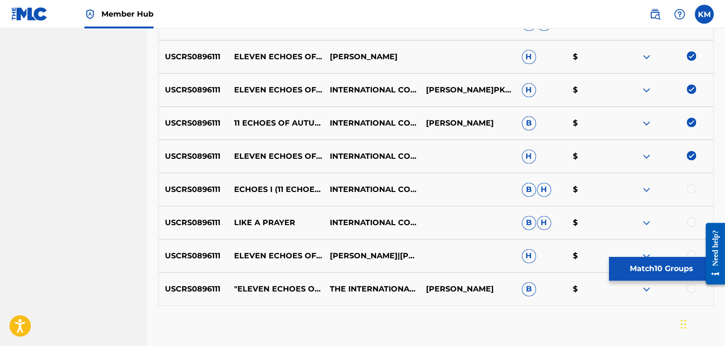
scroll to position [588, 0]
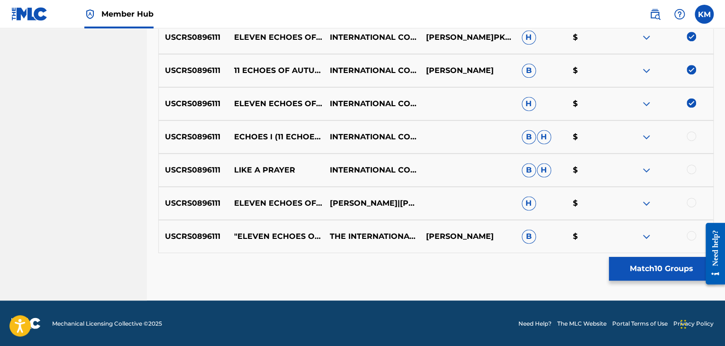
click at [688, 135] on div at bounding box center [691, 135] width 9 height 9
click at [688, 171] on div at bounding box center [691, 169] width 9 height 9
click at [688, 206] on div at bounding box center [691, 202] width 9 height 9
click at [688, 233] on div at bounding box center [691, 235] width 9 height 9
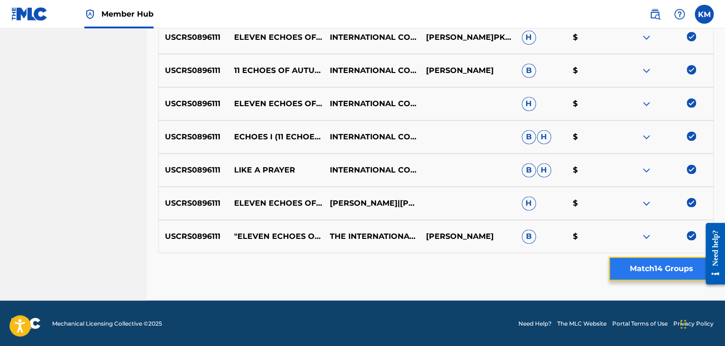
click at [667, 269] on button "Match 14 Groups" at bounding box center [661, 269] width 105 height 24
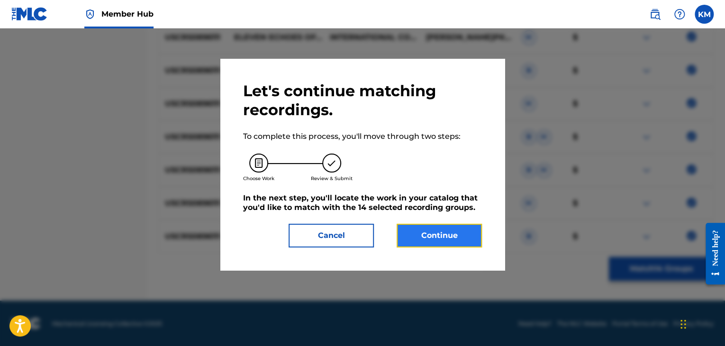
click at [457, 240] on button "Continue" at bounding box center [439, 236] width 85 height 24
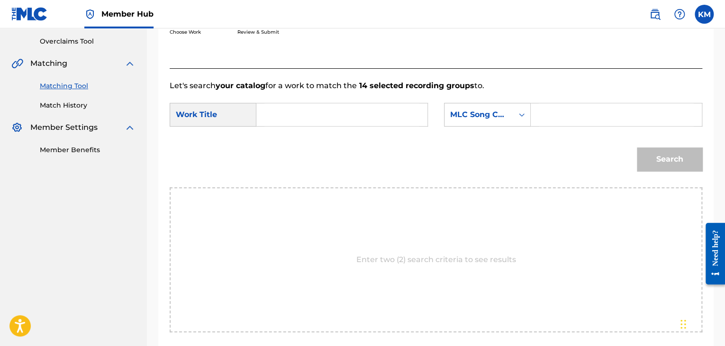
scroll to position [191, 0]
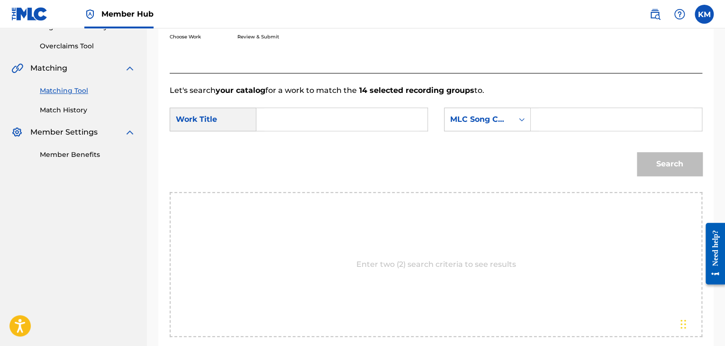
click at [296, 119] on input "Search Form" at bounding box center [342, 119] width 155 height 23
paste input "ELEVEN ECHOES OF AUTUMN, 1965 (ECHOES I): XI. ECO 11. [GEOGRAPHIC_DATA]"
type input "ELEVEN ECHOES OF AUTUMN, 1965 (ECHOES I): XI. ECO 11. [GEOGRAPHIC_DATA]"
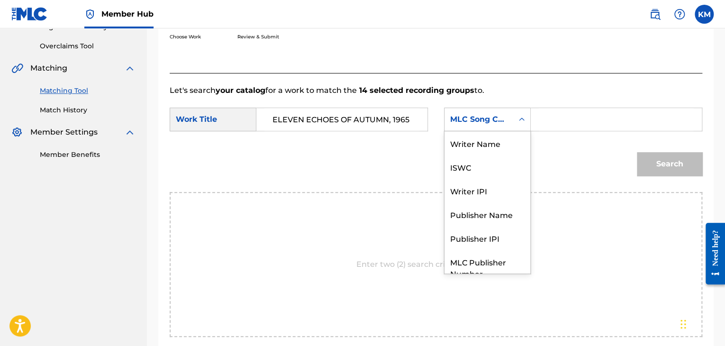
click at [520, 121] on icon "Search Form" at bounding box center [521, 119] width 9 height 9
click at [516, 134] on div "Writer Name" at bounding box center [488, 143] width 86 height 24
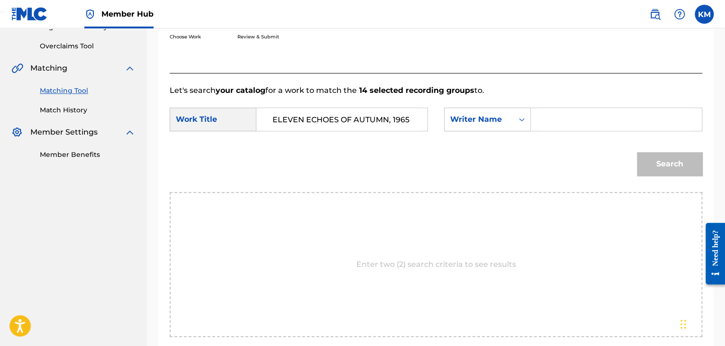
click at [549, 118] on input "Search Form" at bounding box center [616, 119] width 155 height 23
paste input "Crumb"
type input "Crumb"
click at [660, 160] on button "Search" at bounding box center [669, 164] width 65 height 24
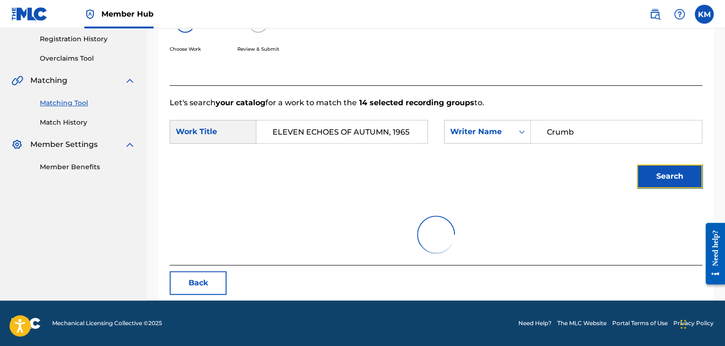
scroll to position [137, 0]
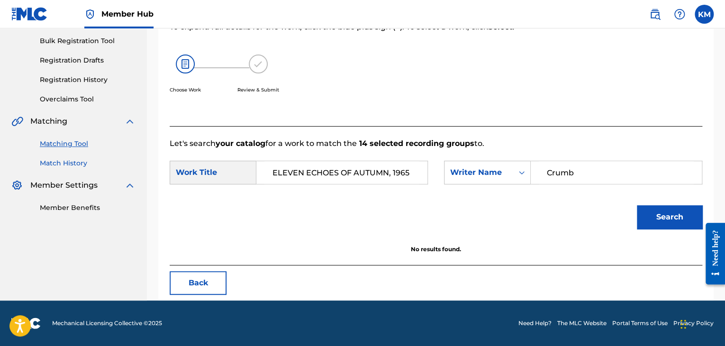
click at [72, 162] on link "Match History" at bounding box center [88, 163] width 96 height 10
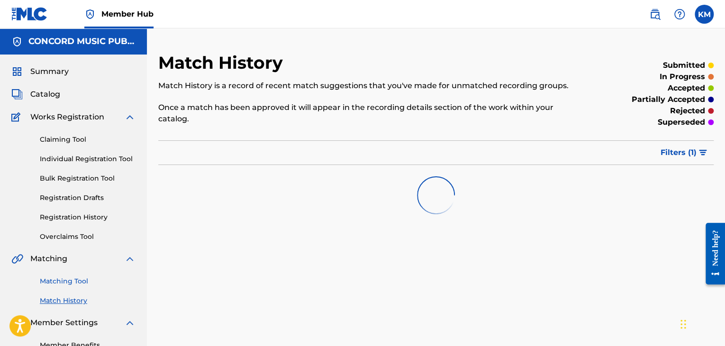
click at [86, 277] on link "Matching Tool" at bounding box center [88, 281] width 96 height 10
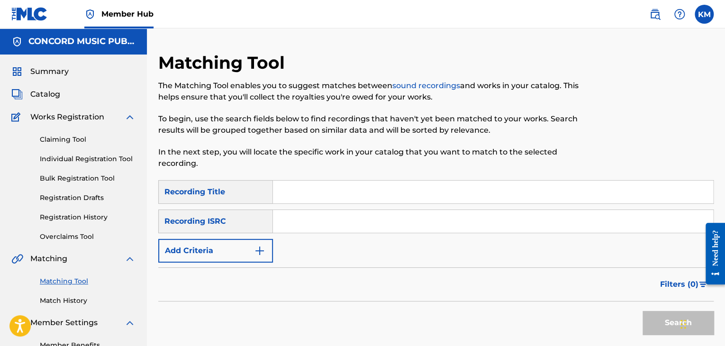
click at [314, 217] on input "Search Form" at bounding box center [493, 221] width 440 height 23
paste input "US38W2243208"
type input "US38W2243208"
click at [647, 315] on button "Search" at bounding box center [678, 323] width 71 height 24
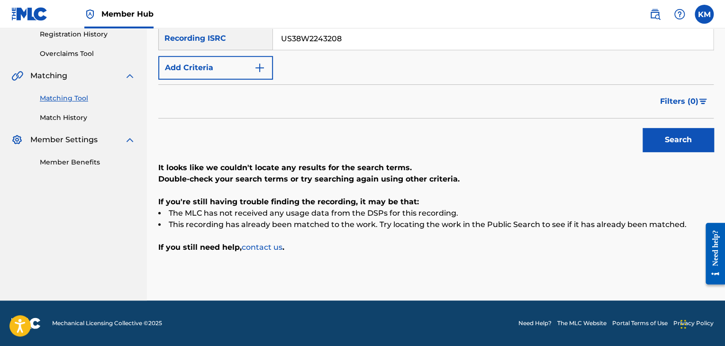
scroll to position [88, 0]
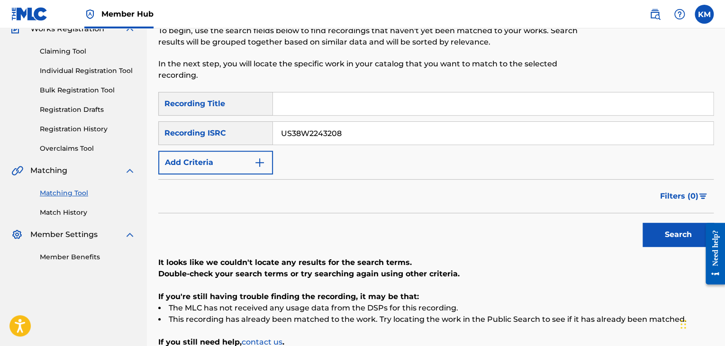
click at [324, 101] on input "Search Form" at bounding box center [493, 103] width 440 height 23
paste input "This Week"
type input "This Week"
drag, startPoint x: 361, startPoint y: 139, endPoint x: 178, endPoint y: 154, distance: 183.6
click at [178, 154] on div "SearchWithCriteria1e54d92b-2142-45bb-872e-7c2eca9e8356 Recording Title This Wee…" at bounding box center [436, 133] width 556 height 82
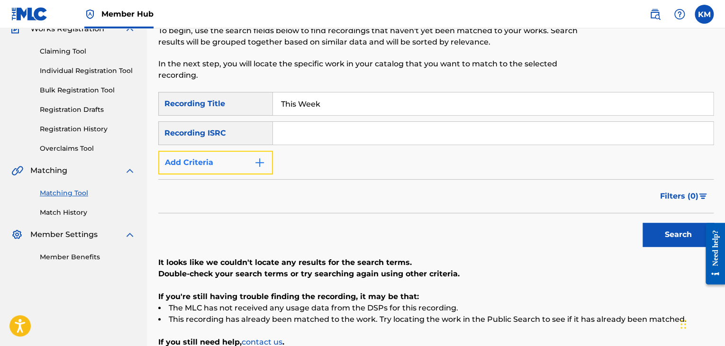
click at [266, 154] on button "Add Criteria" at bounding box center [215, 163] width 115 height 24
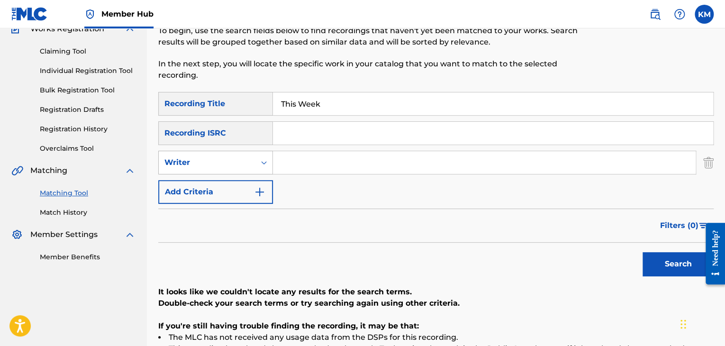
click at [264, 165] on icon "Search Form" at bounding box center [263, 162] width 9 height 9
click at [256, 191] on div "Recording Artist" at bounding box center [216, 186] width 114 height 24
click at [294, 166] on input "Search Form" at bounding box center [484, 162] width 423 height 23
paste input "[PERSON_NAME]"
type input "[PERSON_NAME]"
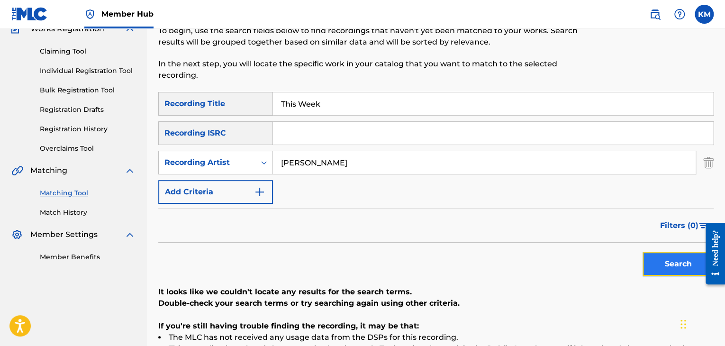
click at [645, 259] on button "Search" at bounding box center [678, 264] width 71 height 24
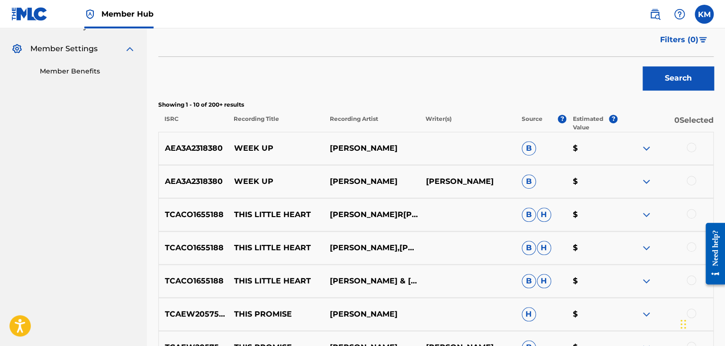
scroll to position [183, 0]
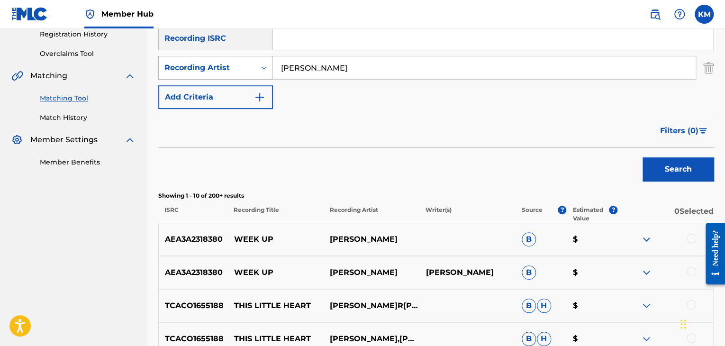
click at [260, 67] on icon "Search Form" at bounding box center [263, 67] width 9 height 9
click at [243, 95] on div "Writer" at bounding box center [216, 92] width 114 height 24
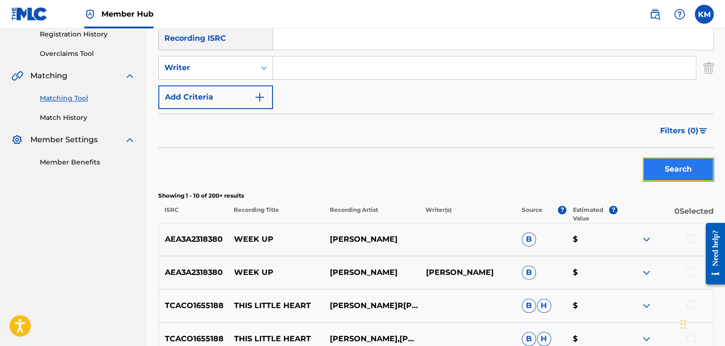
click at [660, 172] on button "Search" at bounding box center [678, 169] width 71 height 24
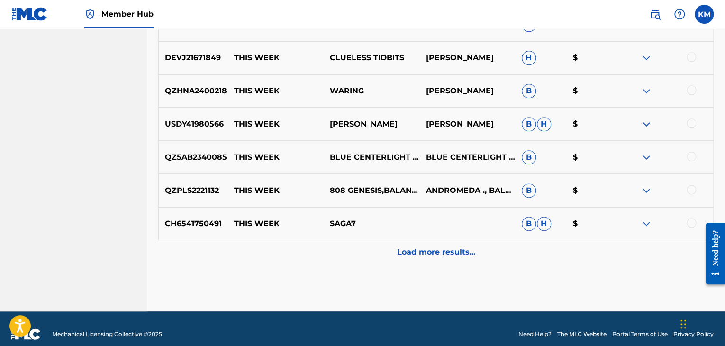
scroll to position [508, 0]
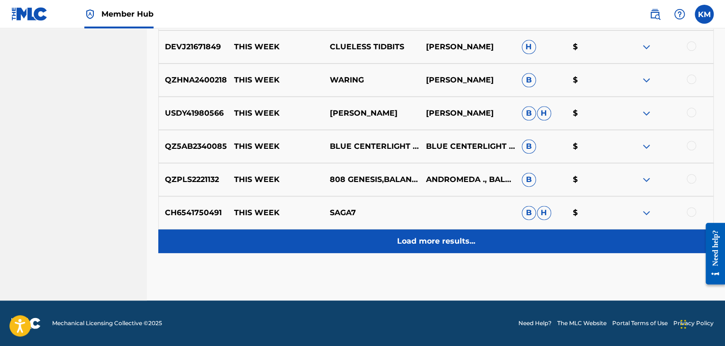
click at [446, 242] on p "Load more results..." at bounding box center [436, 241] width 78 height 11
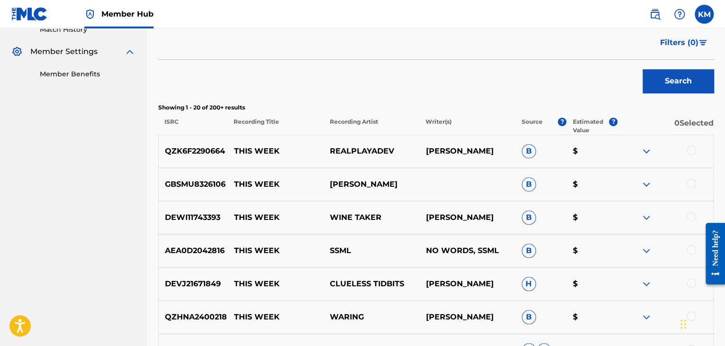
scroll to position [129, 0]
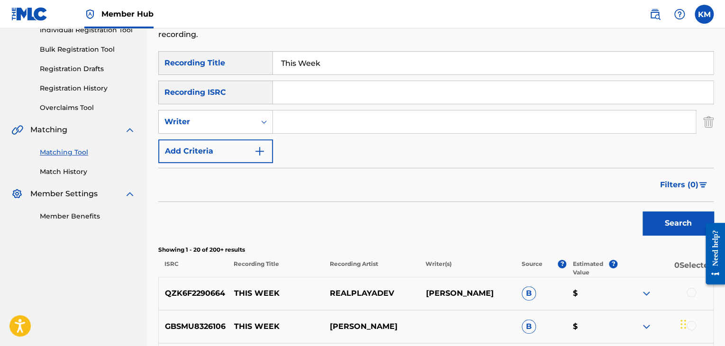
click at [336, 112] on input "Search Form" at bounding box center [484, 121] width 423 height 23
paste input "[PERSON_NAME]"
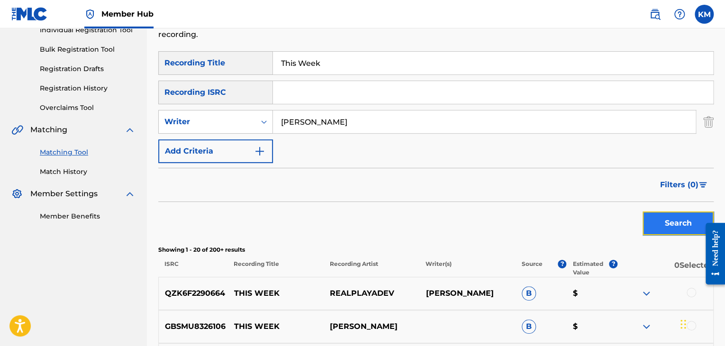
click at [659, 220] on button "Search" at bounding box center [678, 223] width 71 height 24
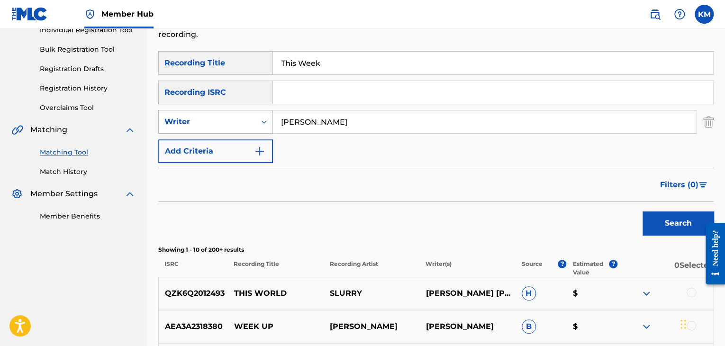
drag, startPoint x: 362, startPoint y: 118, endPoint x: 226, endPoint y: 120, distance: 136.1
click at [226, 120] on div "SearchWithCriteria4e95b26a-7d89-459c-8cd3-3c77c48585be Writer [PERSON_NAME]" at bounding box center [436, 122] width 556 height 24
click at [662, 226] on button "Search" at bounding box center [678, 223] width 71 height 24
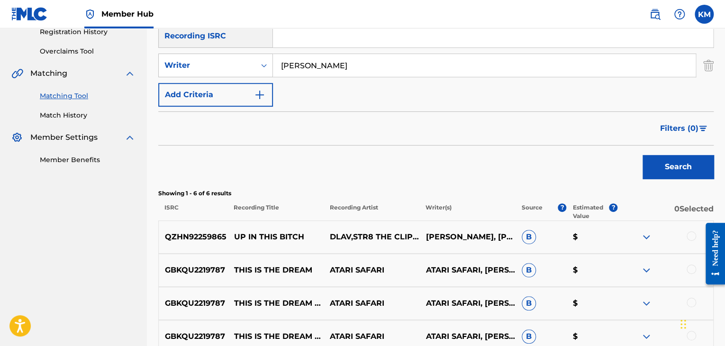
scroll to position [67, 0]
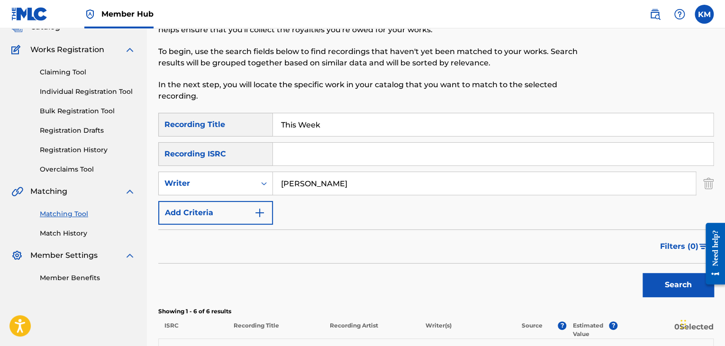
drag, startPoint x: 309, startPoint y: 183, endPoint x: 156, endPoint y: 182, distance: 153.1
click at [156, 182] on div "Matching Tool The Matching Tool enables you to suggest matches between sound re…" at bounding box center [436, 285] width 578 height 600
paste input "[PERSON_NAME]"
type input "[PERSON_NAME]"
click at [672, 289] on button "Search" at bounding box center [678, 285] width 71 height 24
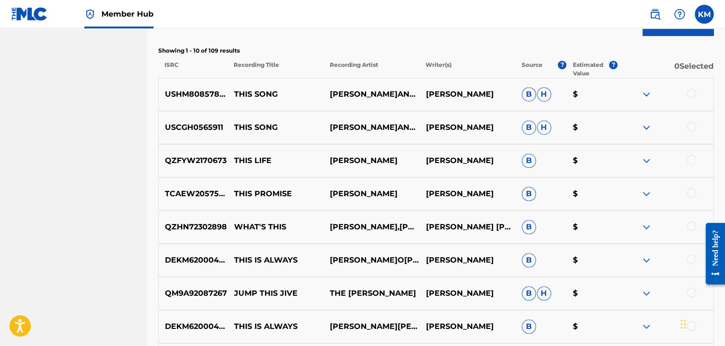
scroll to position [176, 0]
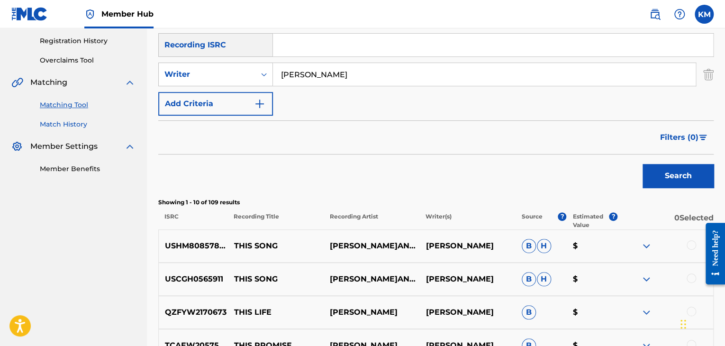
click at [56, 125] on link "Match History" at bounding box center [88, 124] width 96 height 10
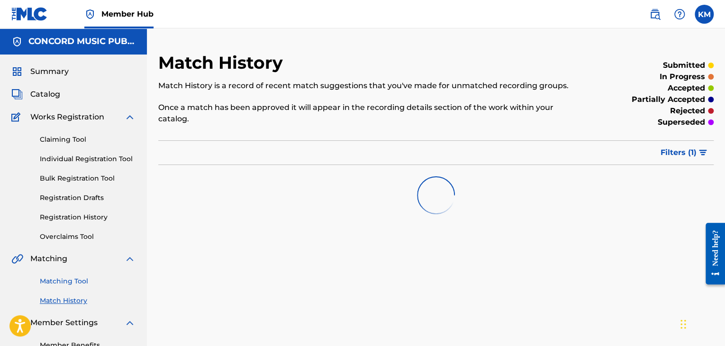
click at [76, 282] on link "Matching Tool" at bounding box center [88, 281] width 96 height 10
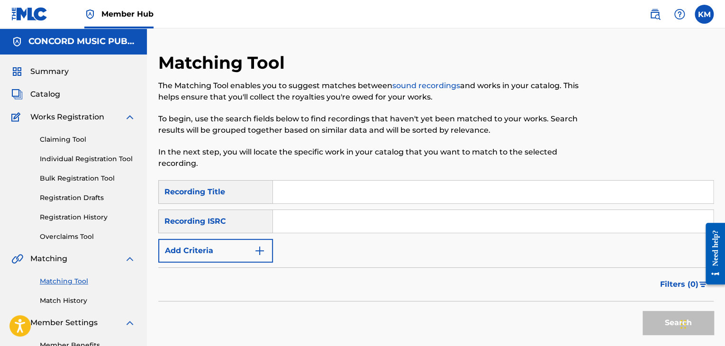
click at [328, 226] on input "Search Form" at bounding box center [493, 221] width 440 height 23
paste input "GBWUL2258306"
type input "GBWUL2258306"
click at [652, 314] on button "Search" at bounding box center [678, 323] width 71 height 24
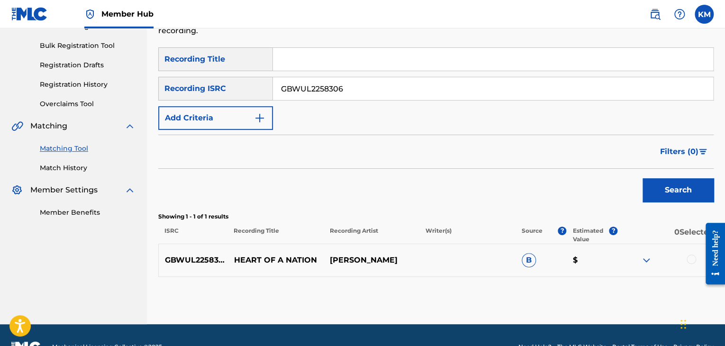
scroll to position [142, 0]
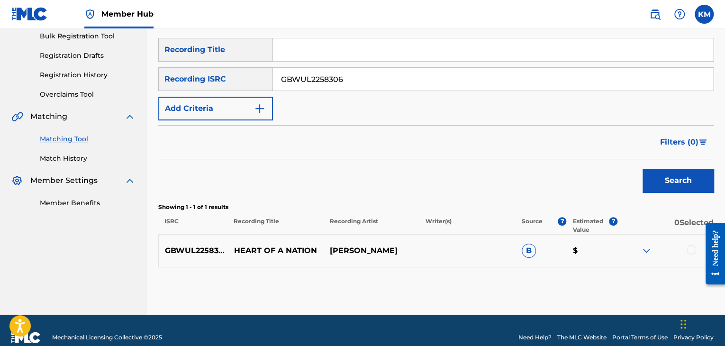
click at [693, 248] on div at bounding box center [691, 249] width 9 height 9
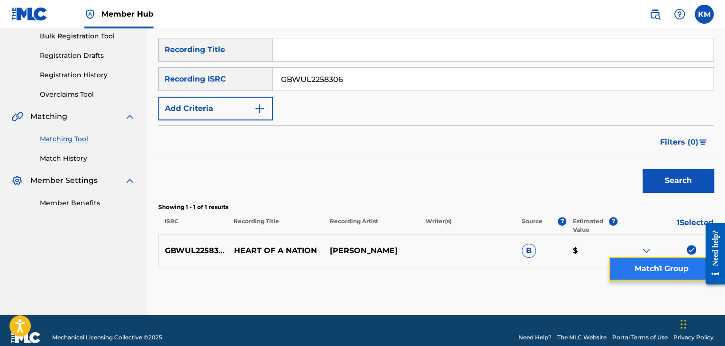
click at [657, 261] on button "Match 1 Group" at bounding box center [661, 269] width 105 height 24
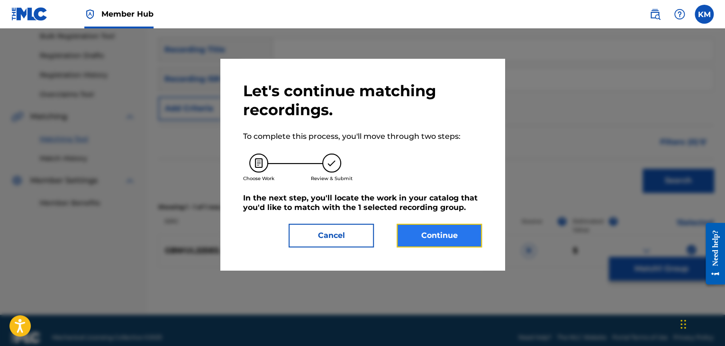
click at [415, 237] on button "Continue" at bounding box center [439, 236] width 85 height 24
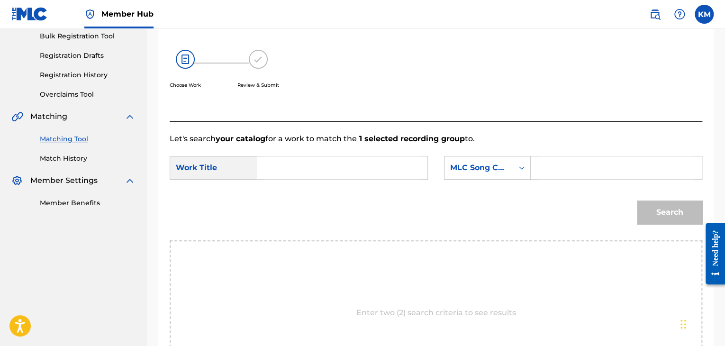
click at [340, 162] on input "Search Form" at bounding box center [342, 167] width 155 height 23
paste input "Heart of a Nation"
type input "Heart of a Nation"
click at [522, 167] on icon "Search Form" at bounding box center [522, 167] width 6 height 3
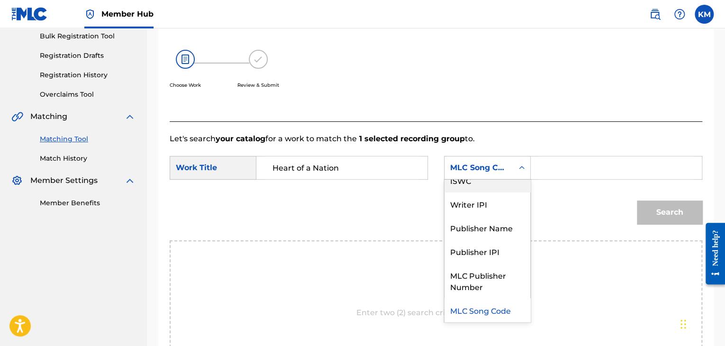
scroll to position [0, 0]
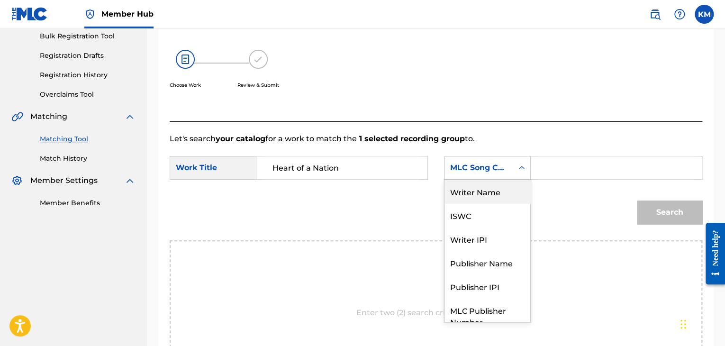
click at [477, 180] on div "Writer Name" at bounding box center [488, 192] width 86 height 24
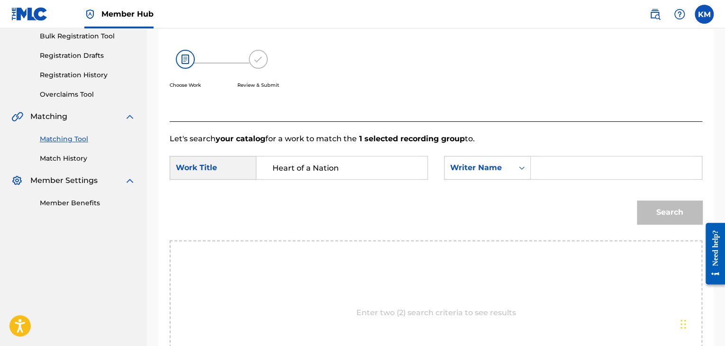
click at [536, 169] on div "Search Form" at bounding box center [617, 168] width 172 height 24
click at [538, 167] on div "Search Form" at bounding box center [617, 168] width 172 height 24
click at [546, 169] on input "Search Form" at bounding box center [616, 167] width 155 height 23
paste input "[PERSON_NAME]"
click at [651, 208] on button "Search" at bounding box center [669, 213] width 65 height 24
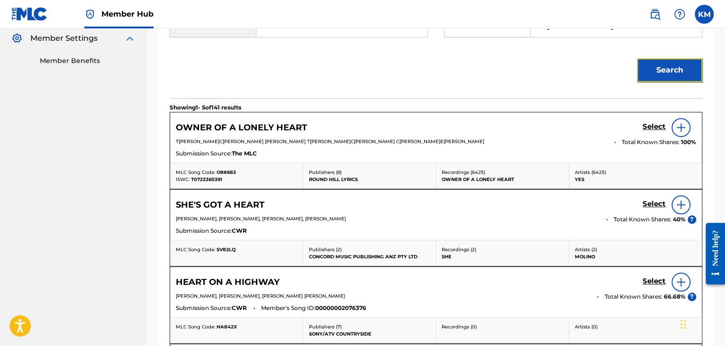
scroll to position [95, 0]
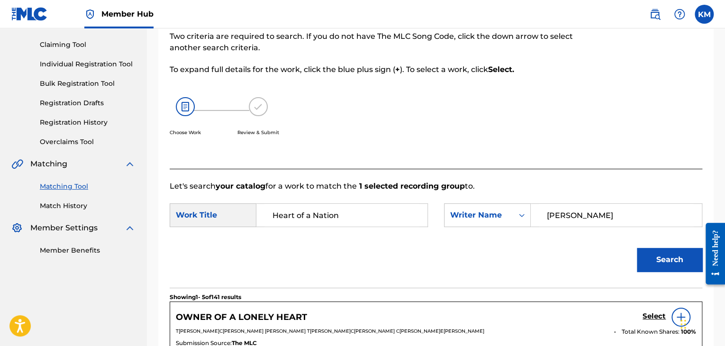
drag, startPoint x: 592, startPoint y: 217, endPoint x: 400, endPoint y: 245, distance: 193.7
click at [400, 245] on form "SearchWithCriteria6b87fad1-a2e0-420b-a53c-b21ce00e98f2 Work Title Heart of a Na…" at bounding box center [436, 240] width 533 height 96
type input "HORN"
click at [649, 249] on button "Search" at bounding box center [669, 260] width 65 height 24
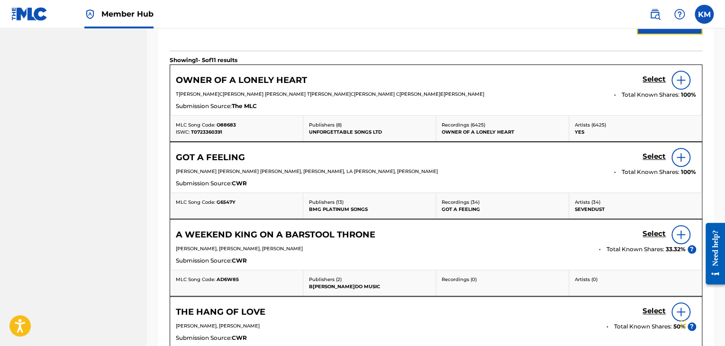
scroll to position [233, 0]
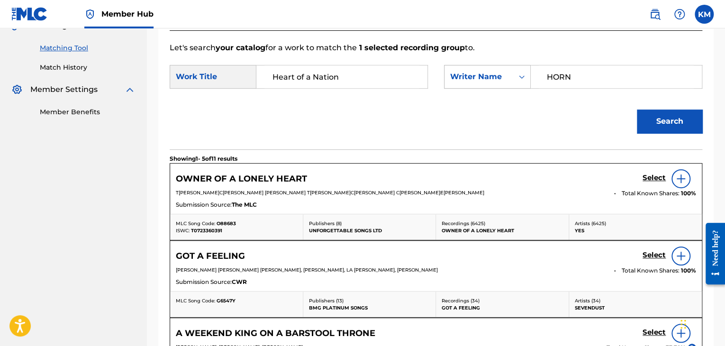
click at [525, 78] on icon "Search Form" at bounding box center [521, 76] width 9 height 9
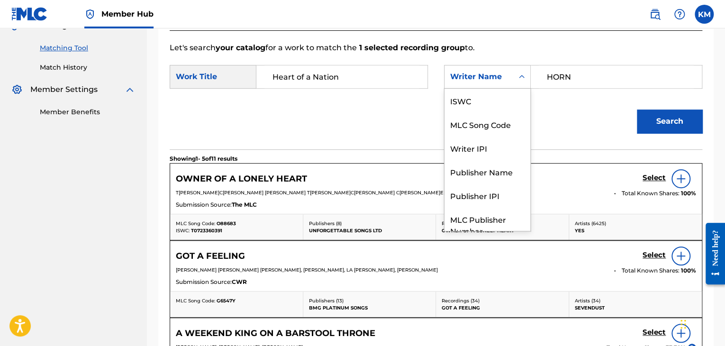
scroll to position [35, 0]
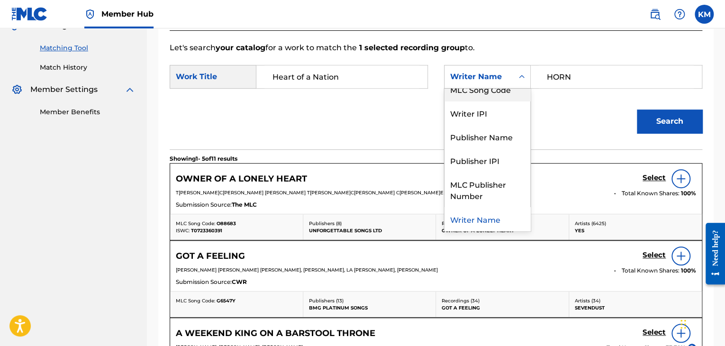
click at [518, 92] on div "MLC Song Code" at bounding box center [488, 89] width 86 height 24
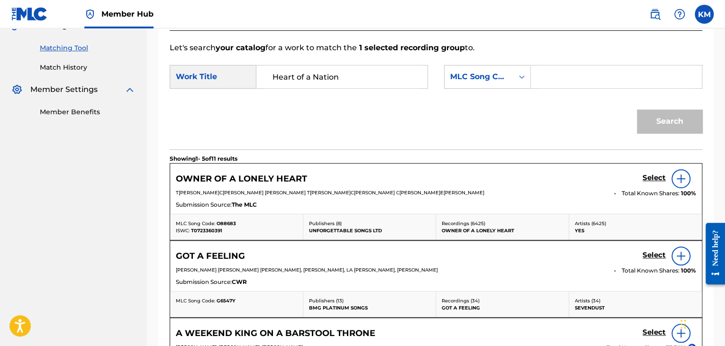
click at [542, 79] on input "Search Form" at bounding box center [616, 76] width 155 height 23
paste input "O88683"
type input "O88683"
click at [651, 120] on button "Search" at bounding box center [669, 122] width 65 height 24
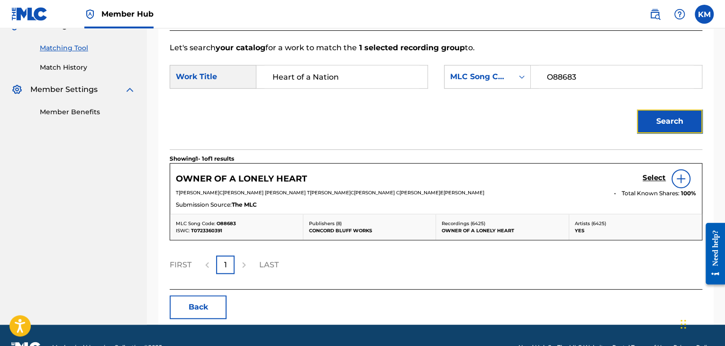
scroll to position [91, 0]
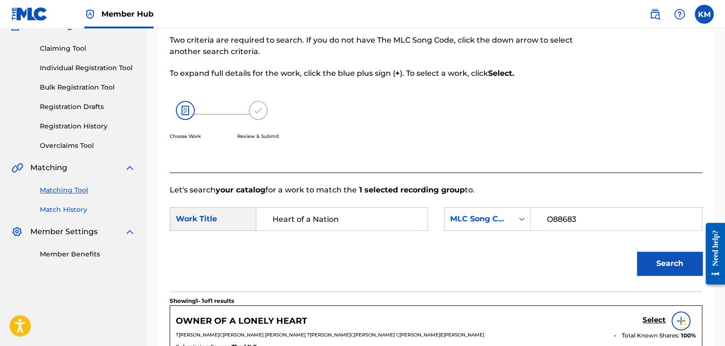
click at [51, 207] on link "Match History" at bounding box center [88, 210] width 96 height 10
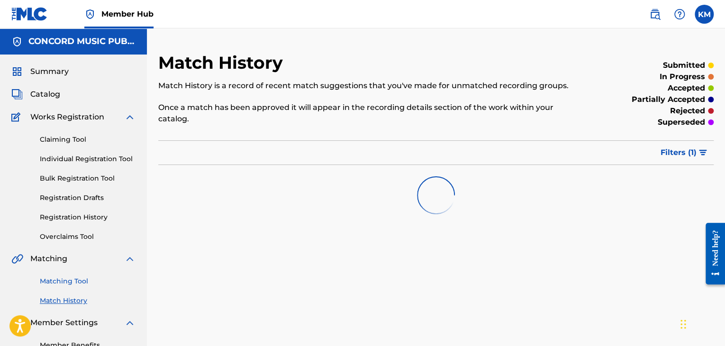
click at [67, 284] on link "Matching Tool" at bounding box center [88, 281] width 96 height 10
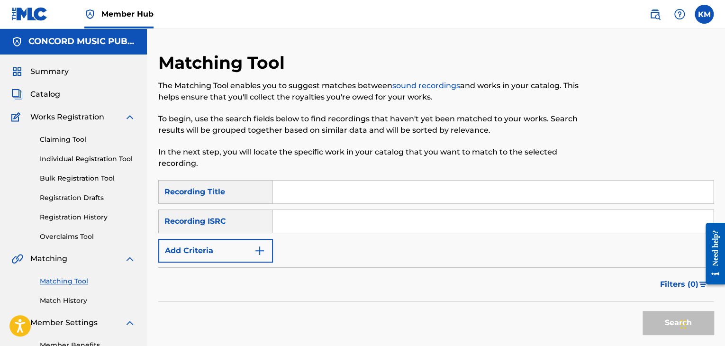
click at [360, 226] on input "Search Form" at bounding box center [493, 221] width 440 height 23
paste input "MXF399902480"
type input "MXF399902480"
click at [652, 316] on button "Search" at bounding box center [678, 323] width 71 height 24
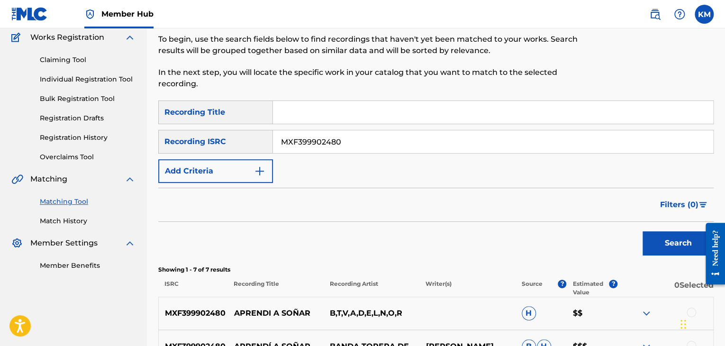
scroll to position [237, 0]
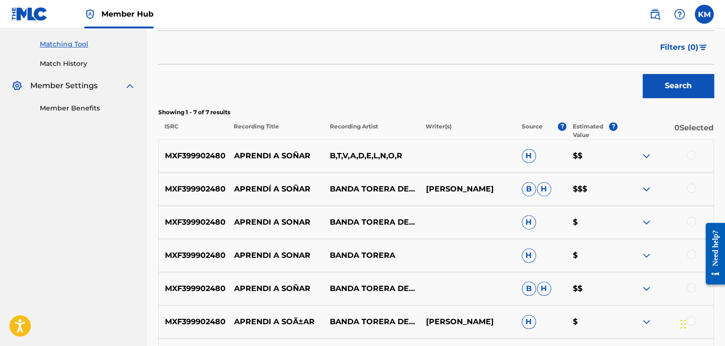
click at [690, 156] on div at bounding box center [691, 154] width 9 height 9
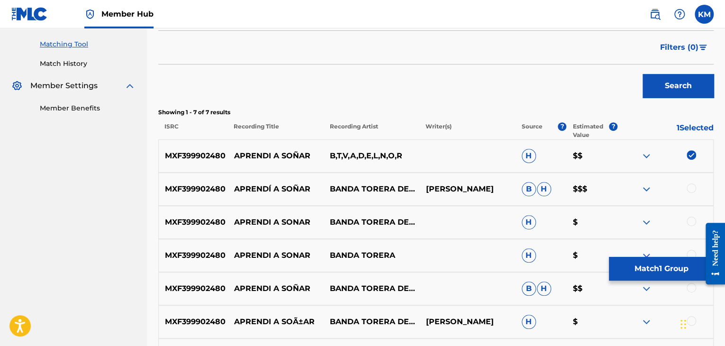
click at [692, 185] on div at bounding box center [691, 187] width 9 height 9
click at [691, 217] on div at bounding box center [691, 221] width 9 height 9
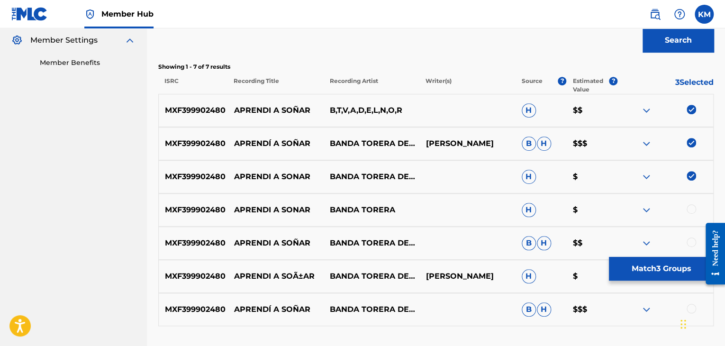
scroll to position [356, 0]
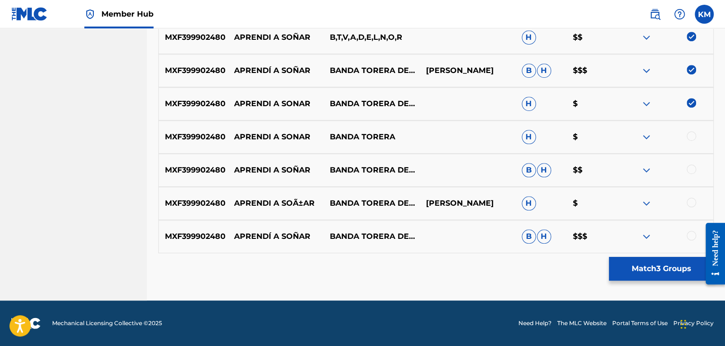
click at [693, 135] on div at bounding box center [691, 135] width 9 height 9
click at [690, 167] on div at bounding box center [691, 169] width 9 height 9
click at [692, 201] on div at bounding box center [691, 202] width 9 height 9
click at [692, 237] on div at bounding box center [691, 235] width 9 height 9
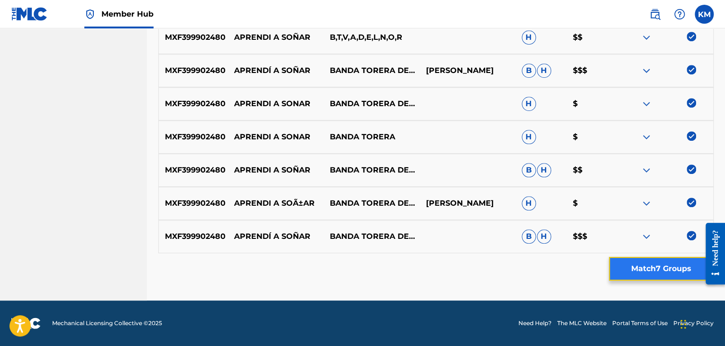
click at [651, 261] on button "Match 7 Groups" at bounding box center [661, 269] width 105 height 24
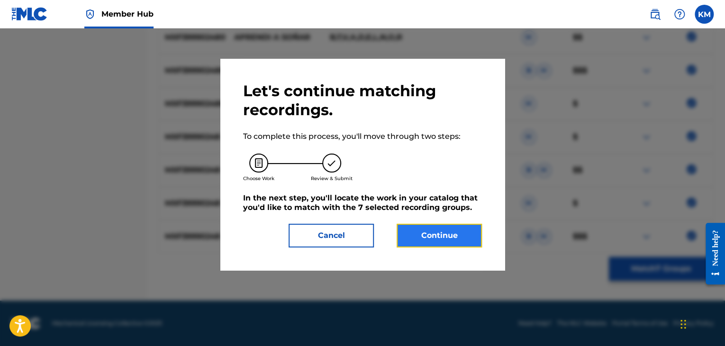
click at [454, 226] on button "Continue" at bounding box center [439, 236] width 85 height 24
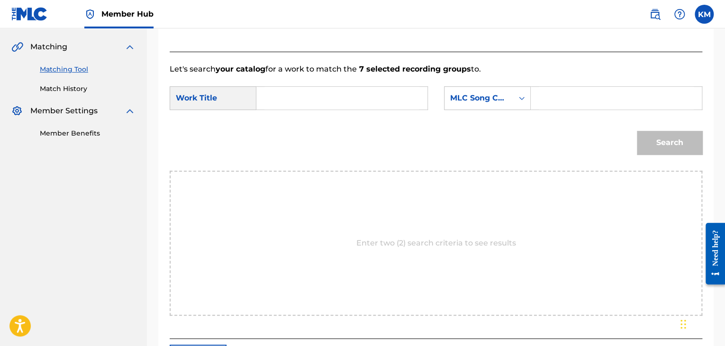
scroll to position [143, 0]
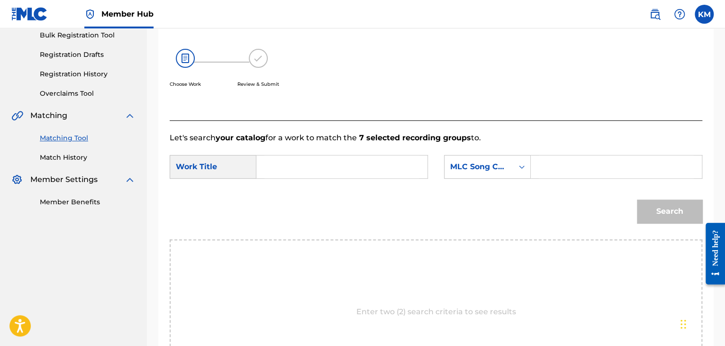
click at [307, 165] on input "Search Form" at bounding box center [342, 167] width 155 height 23
paste input "Aprendí A Soñar"
type input "Aprendí A Soñar"
click at [519, 167] on icon "Search Form" at bounding box center [521, 166] width 9 height 9
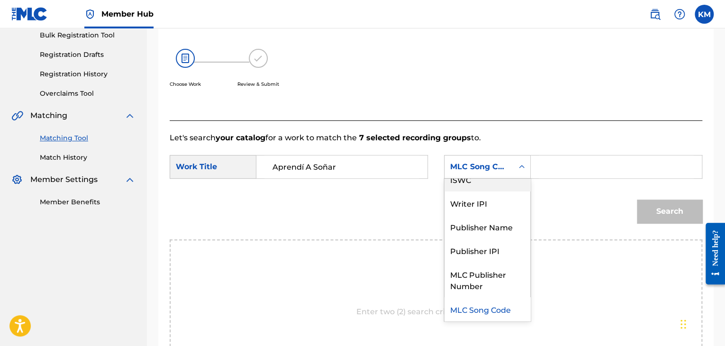
scroll to position [0, 0]
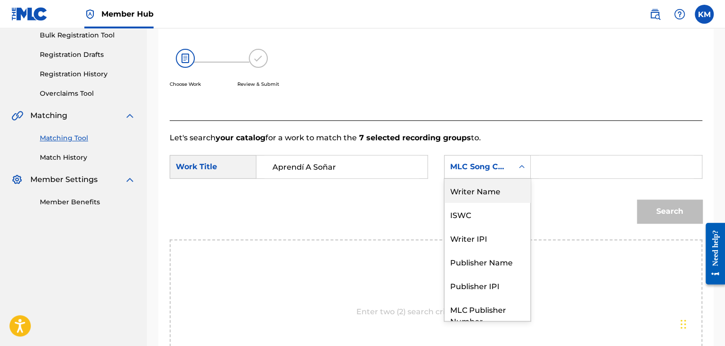
click at [500, 190] on div "Writer Name" at bounding box center [488, 191] width 86 height 24
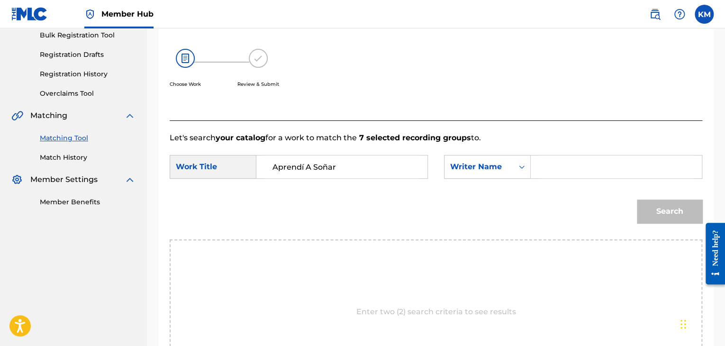
click at [554, 162] on input "Search Form" at bounding box center [616, 167] width 155 height 23
paste input "[PERSON_NAME]"
type input "[PERSON_NAME]"
drag, startPoint x: 668, startPoint y: 207, endPoint x: 637, endPoint y: 207, distance: 31.3
click at [669, 207] on button "Search" at bounding box center [669, 212] width 65 height 24
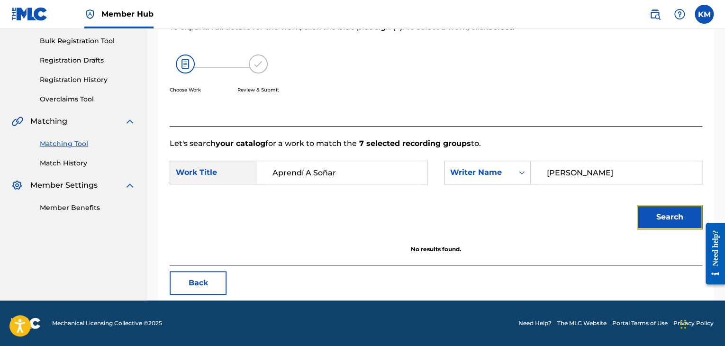
scroll to position [137, 0]
click at [71, 160] on link "Match History" at bounding box center [88, 163] width 96 height 10
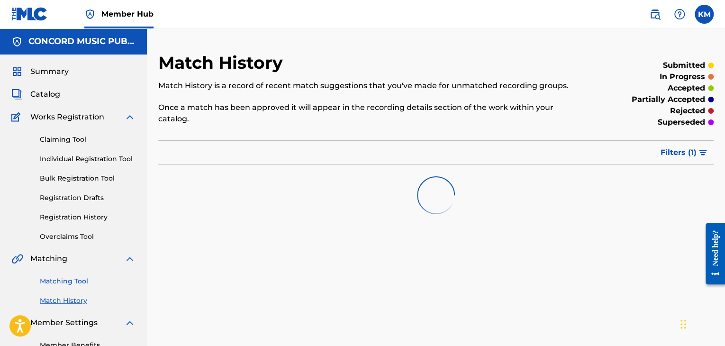
click at [83, 280] on link "Matching Tool" at bounding box center [88, 281] width 96 height 10
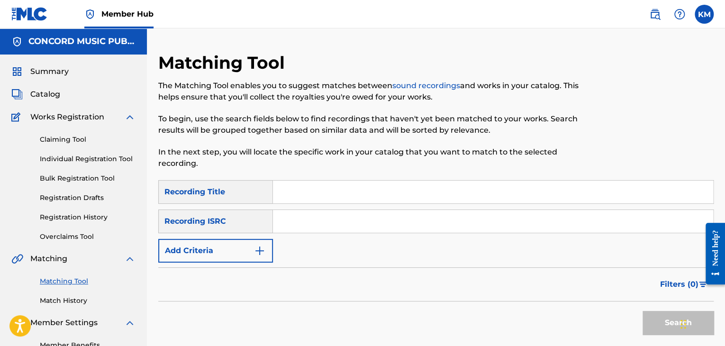
paste input "FRPG51300440"
type input "FRPG51300440"
click at [651, 320] on button "Search" at bounding box center [678, 323] width 71 height 24
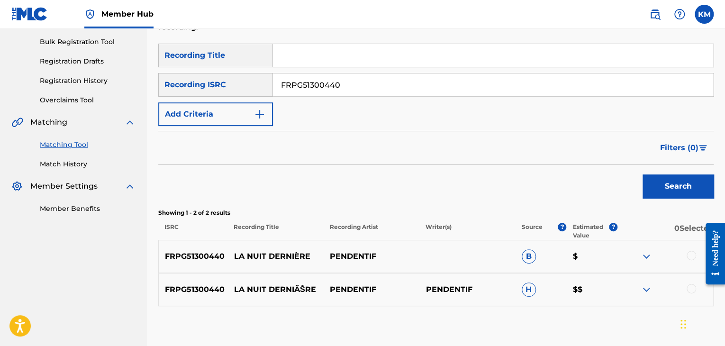
scroll to position [190, 0]
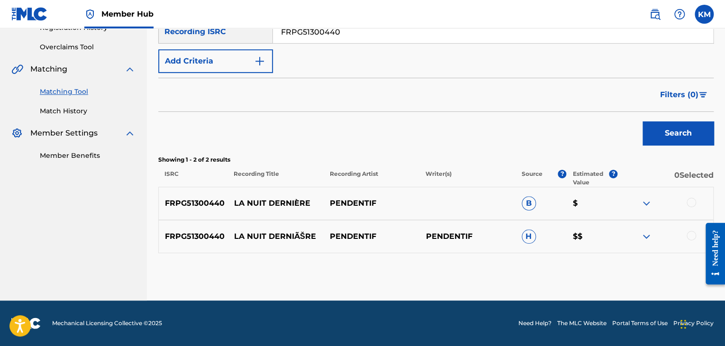
click at [690, 202] on div at bounding box center [691, 202] width 9 height 9
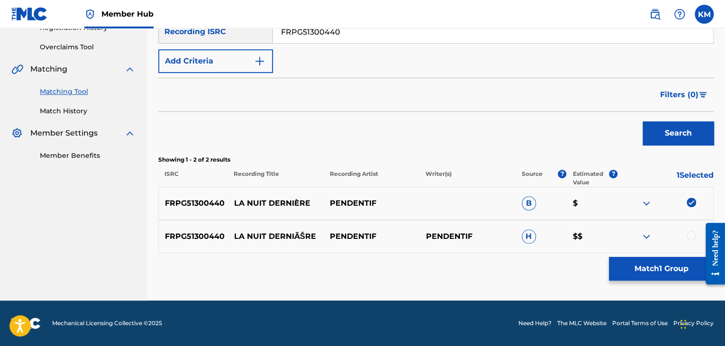
click at [690, 241] on div at bounding box center [666, 236] width 96 height 11
click at [691, 230] on div "FRPG51300440 LA NUIT DERNIÃŠRE PENDENTIF PENDENTIF H $$" at bounding box center [436, 236] width 556 height 33
click at [693, 233] on div at bounding box center [691, 235] width 9 height 9
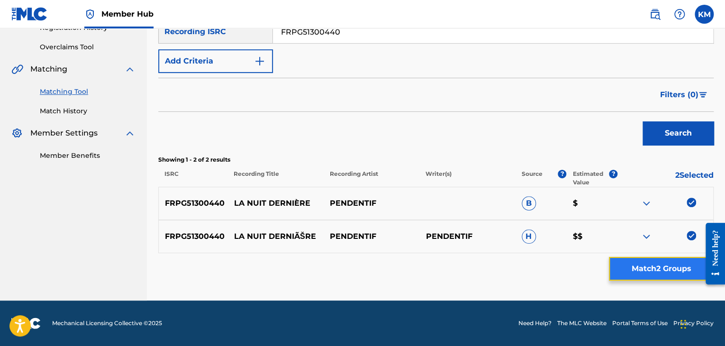
click at [652, 264] on button "Match 2 Groups" at bounding box center [661, 269] width 105 height 24
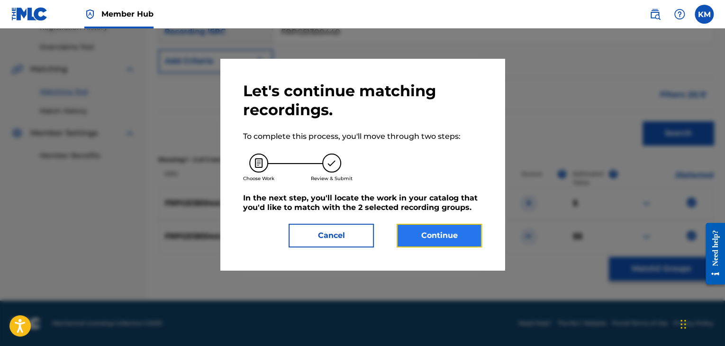
click at [451, 238] on button "Continue" at bounding box center [439, 236] width 85 height 24
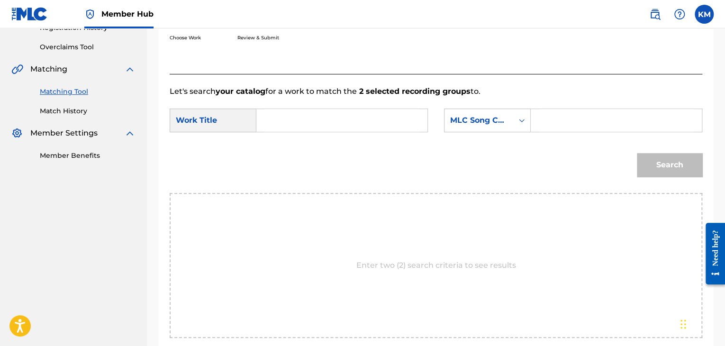
click at [341, 126] on input "Search Form" at bounding box center [342, 120] width 155 height 23
paste input "La Nuit Dernière"
type input "La Nuit Dernière"
click at [521, 118] on icon "Search Form" at bounding box center [521, 120] width 9 height 9
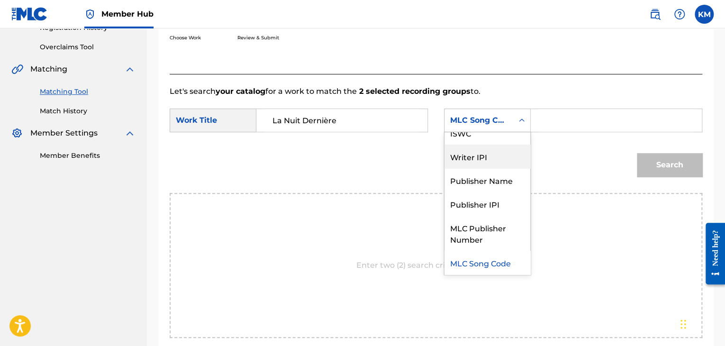
scroll to position [0, 0]
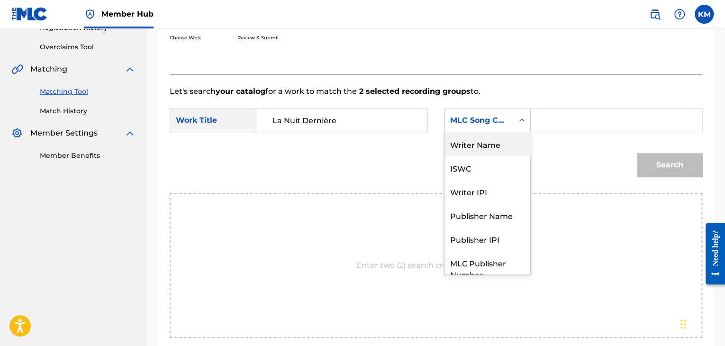
click at [500, 149] on div "Writer Name" at bounding box center [488, 144] width 86 height 24
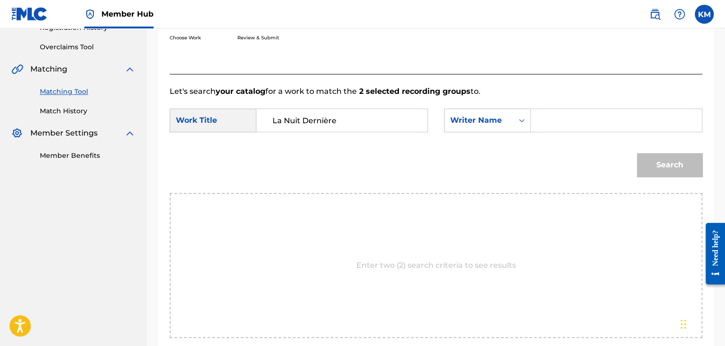
click at [550, 120] on input "Search Form" at bounding box center [616, 120] width 155 height 23
paste input "Pendentif"
click at [664, 157] on button "Search" at bounding box center [669, 165] width 65 height 24
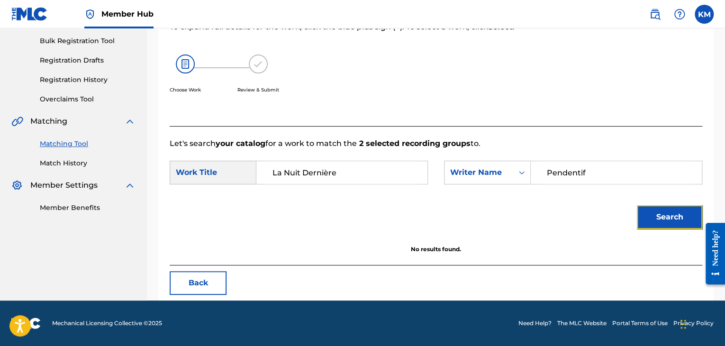
scroll to position [137, 0]
drag, startPoint x: 548, startPoint y: 173, endPoint x: 497, endPoint y: 176, distance: 50.3
click at [498, 176] on div "SearchWithCriteria873a3101-f297-4797-a3f6-39be668a1524 Writer Name Pendentif" at bounding box center [573, 173] width 258 height 24
paste input "Lambin"
click at [657, 215] on button "Search" at bounding box center [669, 217] width 65 height 24
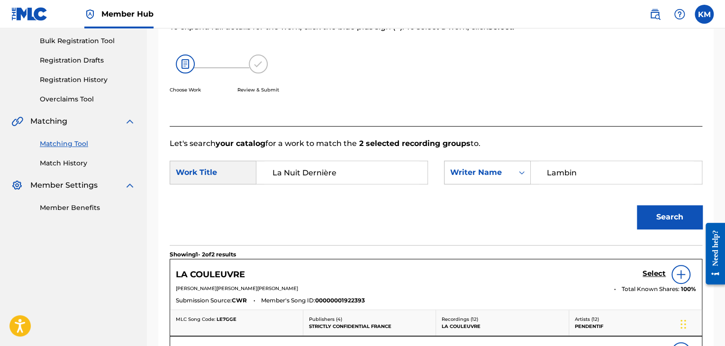
paste input "[PERSON_NAME]"
drag, startPoint x: 577, startPoint y: 174, endPoint x: 482, endPoint y: 183, distance: 95.3
click at [482, 183] on div "SearchWithCriteria873a3101-f297-4797-a3f6-39be668a1524 Writer Name Lambin" at bounding box center [573, 173] width 258 height 24
click at [668, 209] on button "Search" at bounding box center [669, 217] width 65 height 24
paste input "Lamarque"
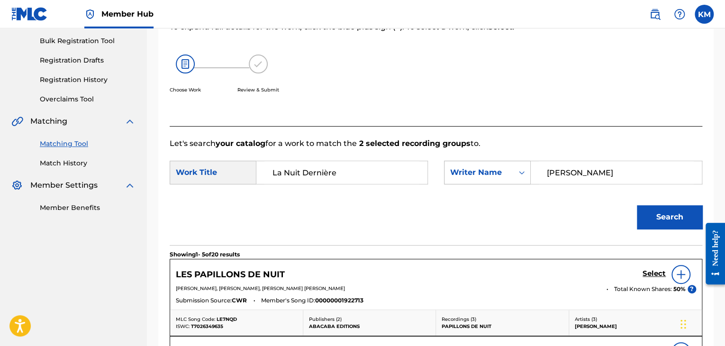
drag, startPoint x: 562, startPoint y: 171, endPoint x: 470, endPoint y: 177, distance: 92.2
click at [476, 173] on div "SearchWithCriteria873a3101-f297-4797-a3f6-39be668a1524 Writer Name [PERSON_NAME]" at bounding box center [573, 173] width 258 height 24
click at [685, 218] on button "Search" at bounding box center [669, 217] width 65 height 24
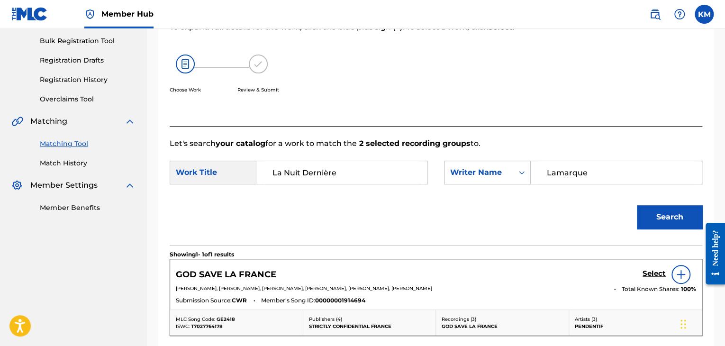
paste input "Tintar"
click at [663, 207] on button "Search" at bounding box center [669, 217] width 65 height 24
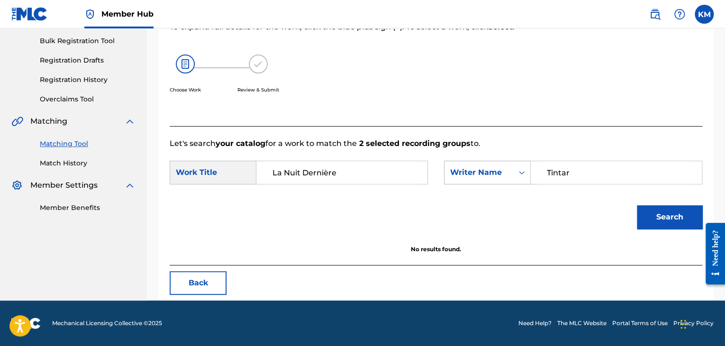
paste input "Callede"
drag, startPoint x: 578, startPoint y: 173, endPoint x: 476, endPoint y: 179, distance: 103.1
click at [489, 176] on div "SearchWithCriteria873a3101-f297-4797-a3f6-39be668a1524 Writer Name Callede" at bounding box center [573, 173] width 258 height 24
type input "Callede"
click at [665, 225] on button "Search" at bounding box center [669, 217] width 65 height 24
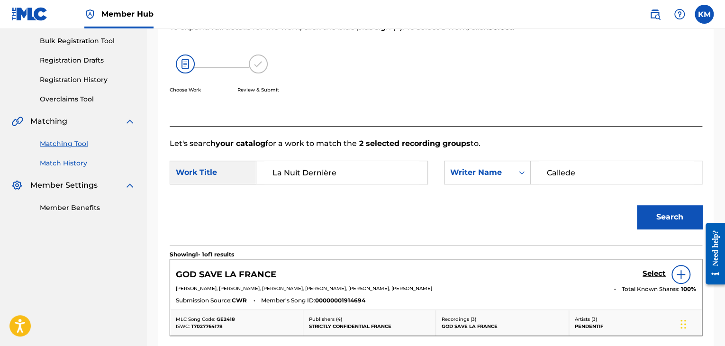
click at [79, 162] on link "Match History" at bounding box center [88, 163] width 96 height 10
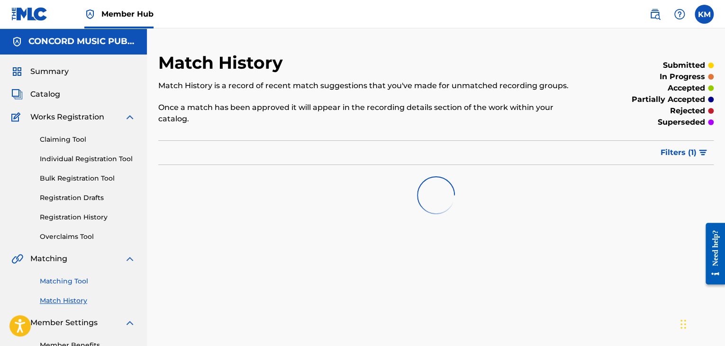
click at [78, 283] on link "Matching Tool" at bounding box center [88, 281] width 96 height 10
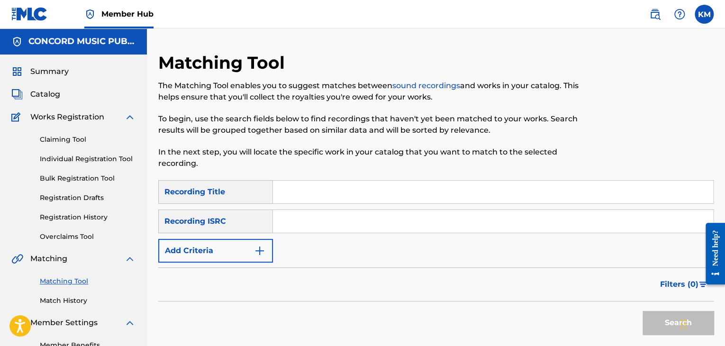
click at [309, 220] on input "Search Form" at bounding box center [493, 221] width 440 height 23
paste input "FR9W12132032"
type input "FR9W12132032"
click at [660, 314] on button "Search" at bounding box center [678, 323] width 71 height 24
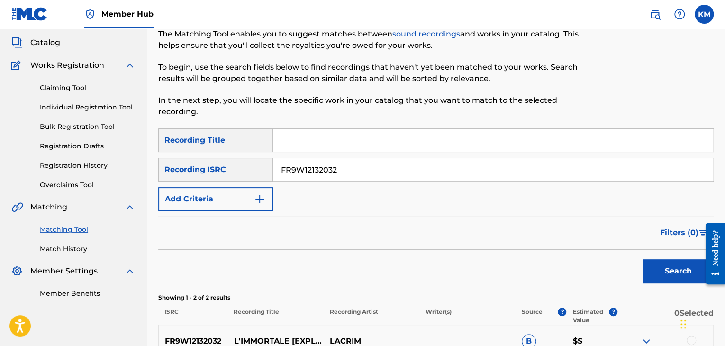
scroll to position [190, 0]
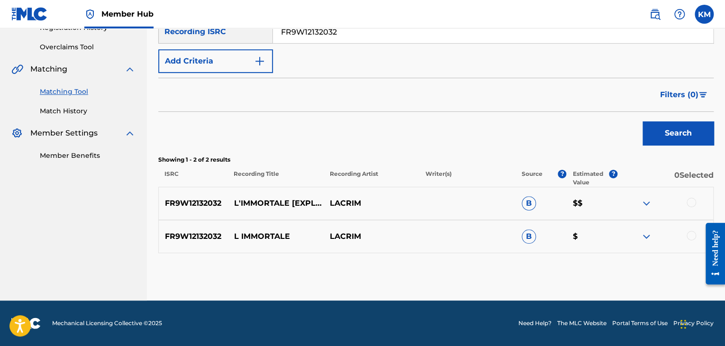
click at [691, 237] on div at bounding box center [691, 235] width 9 height 9
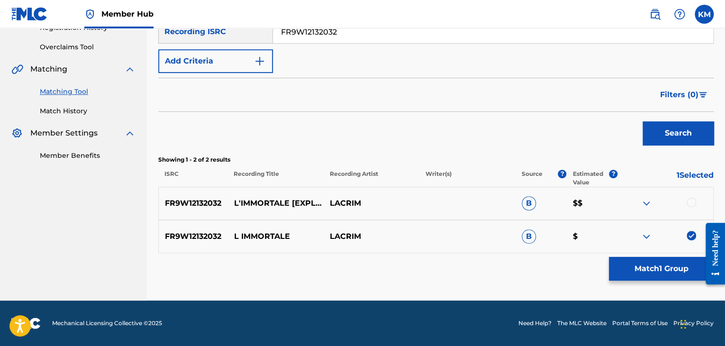
click at [690, 204] on div at bounding box center [691, 202] width 9 height 9
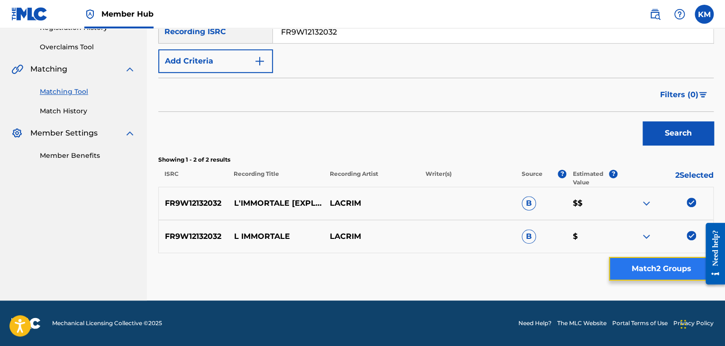
click at [664, 266] on button "Match 2 Groups" at bounding box center [661, 269] width 105 height 24
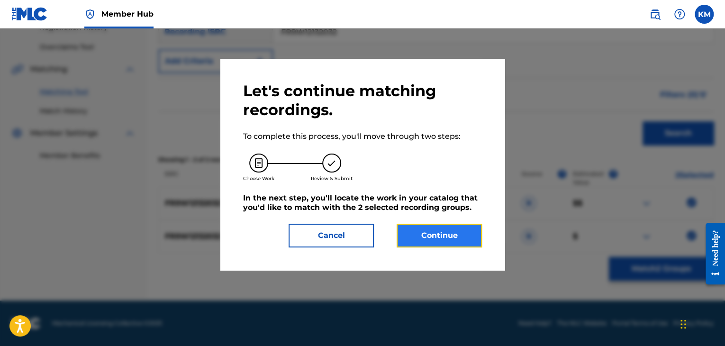
click at [412, 234] on button "Continue" at bounding box center [439, 236] width 85 height 24
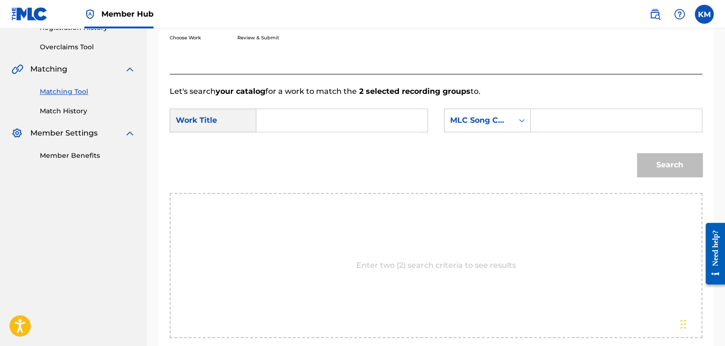
click at [322, 125] on input "Search Form" at bounding box center [342, 120] width 155 height 23
paste input "L'immortale"
type input "L'immortale"
click at [522, 120] on icon "Search Form" at bounding box center [521, 120] width 9 height 9
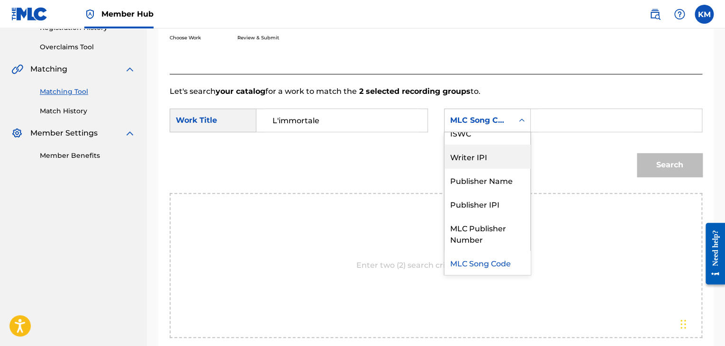
scroll to position [0, 0]
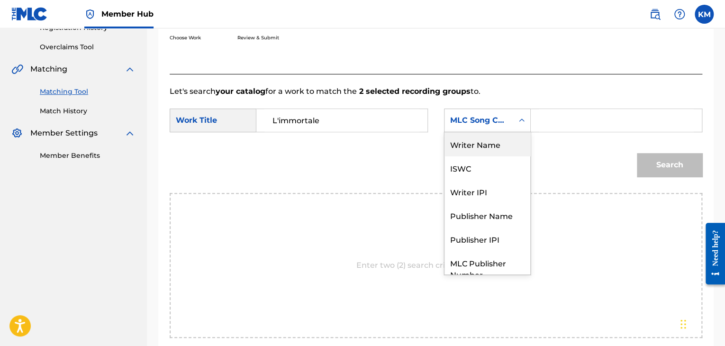
click at [504, 148] on div "Writer Name" at bounding box center [488, 144] width 86 height 24
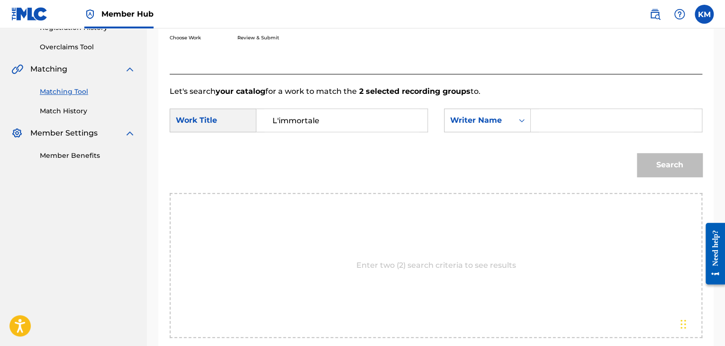
click at [545, 126] on input "Search Form" at bounding box center [616, 120] width 155 height 23
paste input "Mazin"
type input "Mazin"
click at [671, 165] on button "Search" at bounding box center [669, 165] width 65 height 24
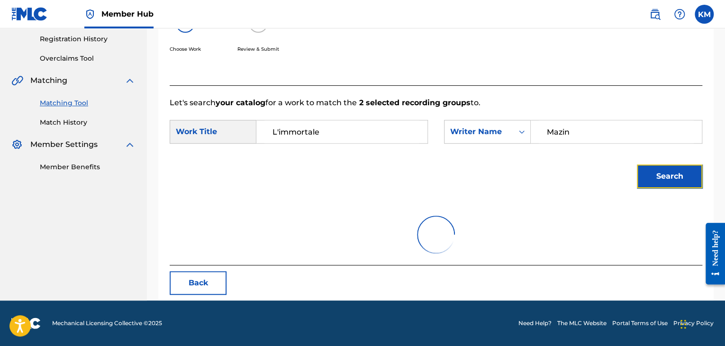
scroll to position [190, 0]
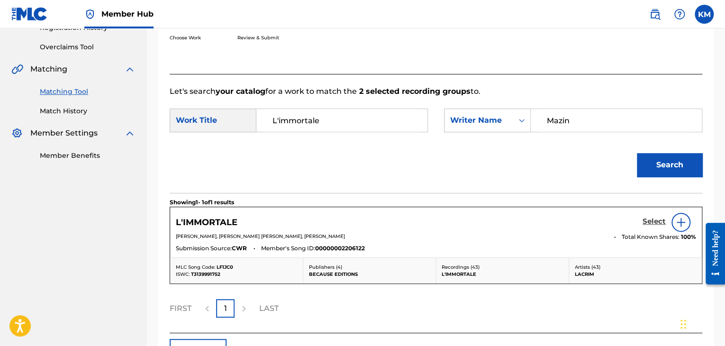
click at [652, 219] on h5 "Select" at bounding box center [654, 221] width 23 height 9
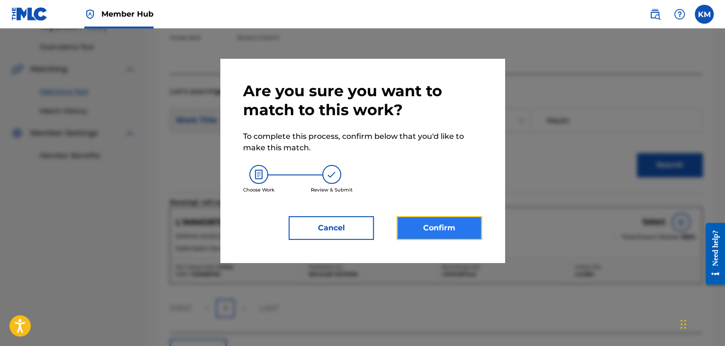
click at [422, 234] on button "Confirm" at bounding box center [439, 228] width 85 height 24
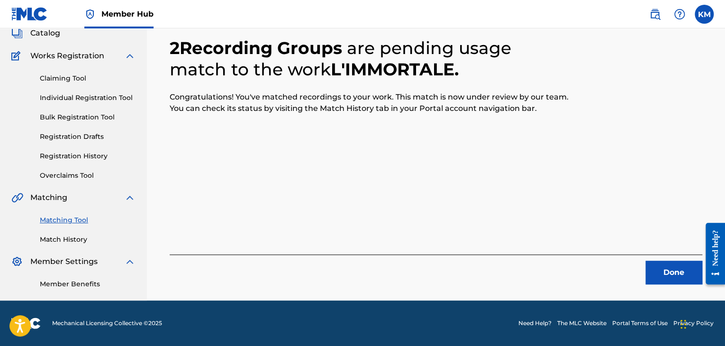
scroll to position [61, 0]
click at [662, 266] on button "Done" at bounding box center [674, 273] width 57 height 24
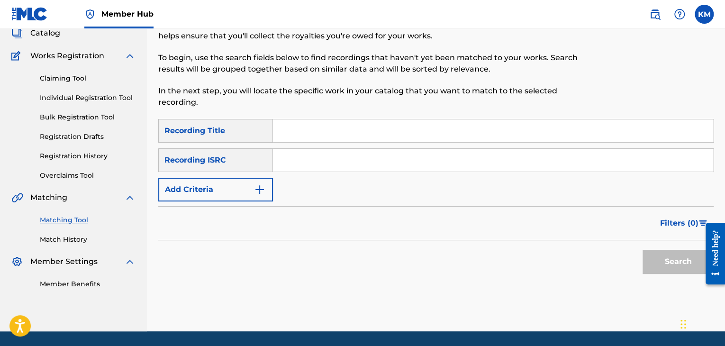
click at [349, 155] on input "Search Form" at bounding box center [493, 160] width 440 height 23
paste input "USA2B0610663"
type input "USA2B0610663"
click at [648, 258] on button "Search" at bounding box center [678, 262] width 71 height 24
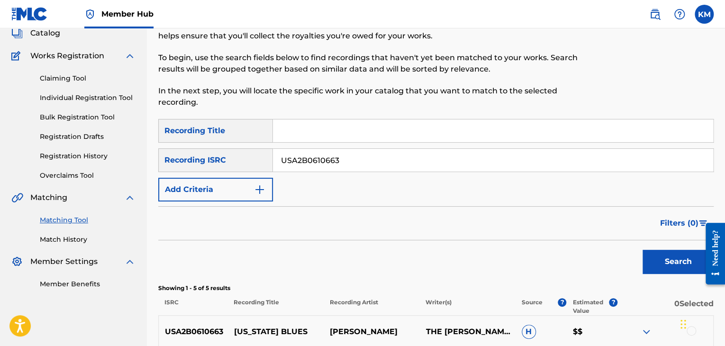
scroll to position [289, 0]
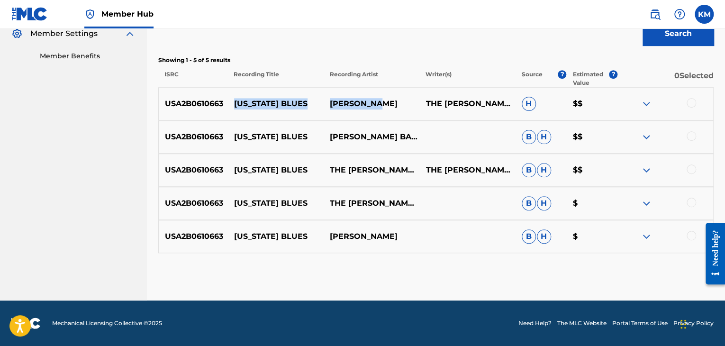
drag, startPoint x: 232, startPoint y: 101, endPoint x: 387, endPoint y: 99, distance: 155.1
click at [387, 99] on div "USA2B0610663 [US_STATE] BLUES L[PERSON_NAME]THE L[PERSON_NAME]BAND H $$" at bounding box center [436, 103] width 556 height 33
copy div "[US_STATE] BLUES [PERSON_NAME]"
click at [233, 102] on p "[US_STATE] BLUES" at bounding box center [276, 103] width 96 height 11
drag, startPoint x: 233, startPoint y: 102, endPoint x: 311, endPoint y: 103, distance: 77.8
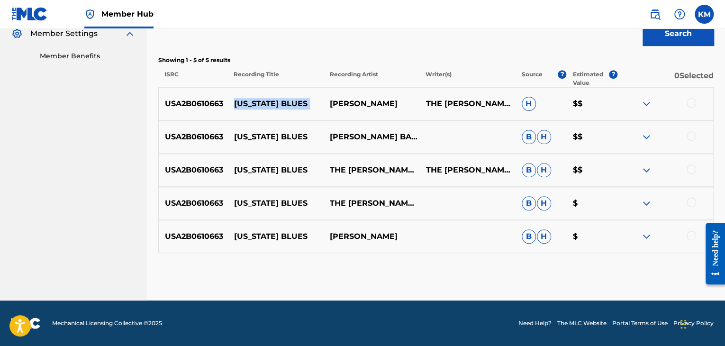
click at [311, 103] on p "[US_STATE] BLUES" at bounding box center [276, 103] width 96 height 11
click at [693, 104] on div at bounding box center [691, 102] width 9 height 9
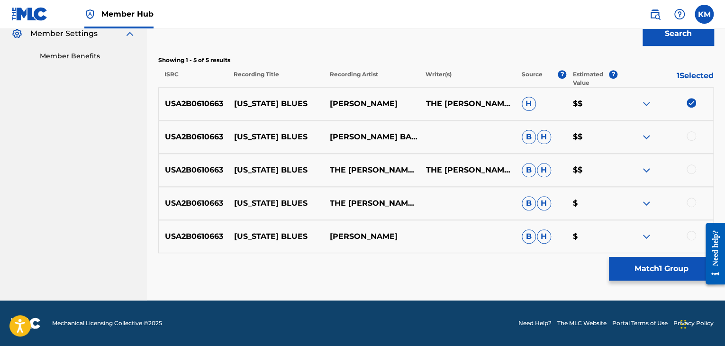
click at [692, 134] on div at bounding box center [691, 135] width 9 height 9
click at [692, 165] on div at bounding box center [691, 169] width 9 height 9
click at [693, 201] on div at bounding box center [691, 202] width 9 height 9
click at [693, 232] on div at bounding box center [691, 235] width 9 height 9
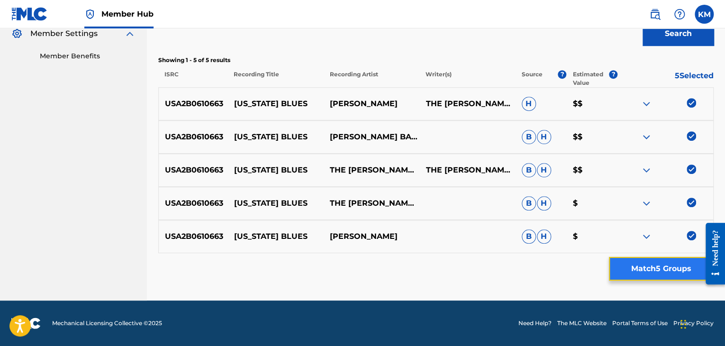
click at [677, 269] on button "Match 5 Groups" at bounding box center [661, 269] width 105 height 24
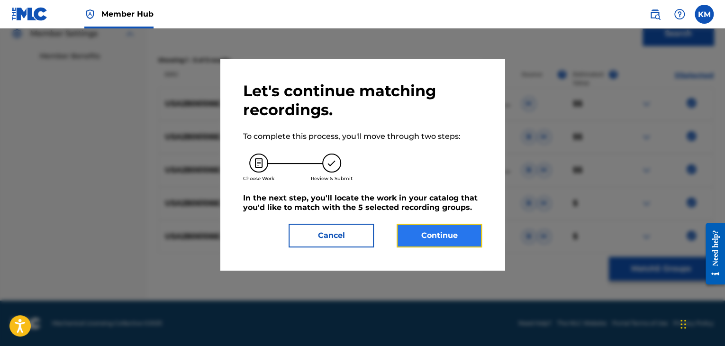
click at [446, 229] on button "Continue" at bounding box center [439, 236] width 85 height 24
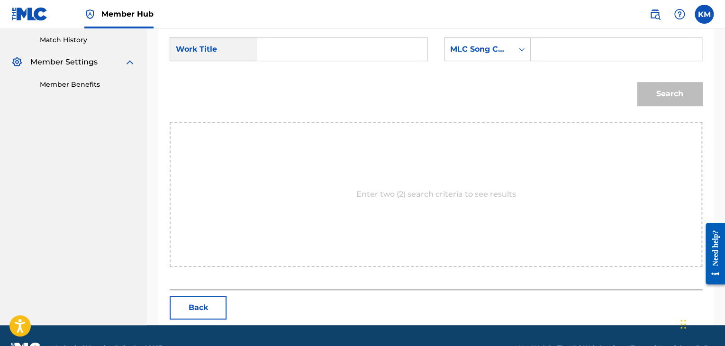
scroll to position [238, 0]
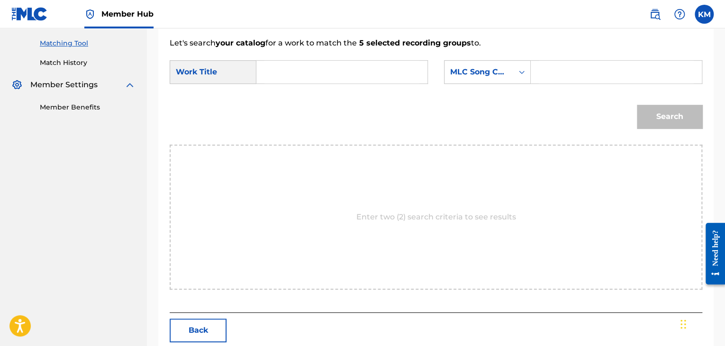
click at [295, 74] on input "Search Form" at bounding box center [342, 72] width 155 height 23
paste input "[US_STATE] BLUES"
type input "[US_STATE] BLUES"
click at [518, 69] on icon "Search Form" at bounding box center [521, 71] width 9 height 9
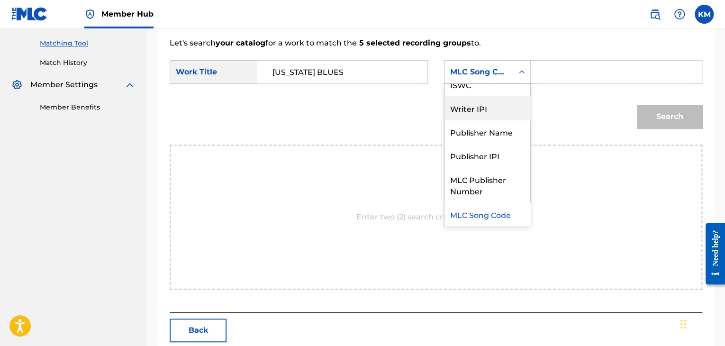
scroll to position [0, 0]
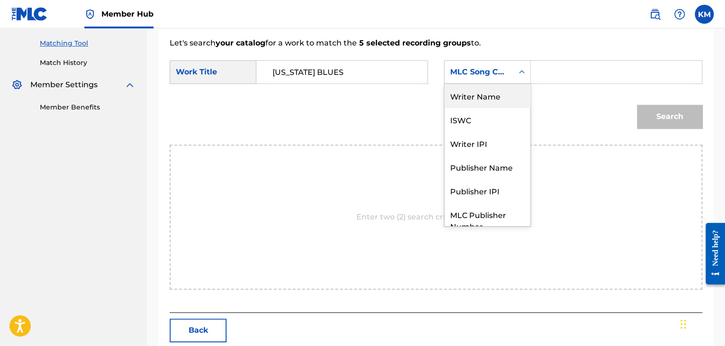
click at [495, 103] on div "Writer Name" at bounding box center [488, 96] width 86 height 24
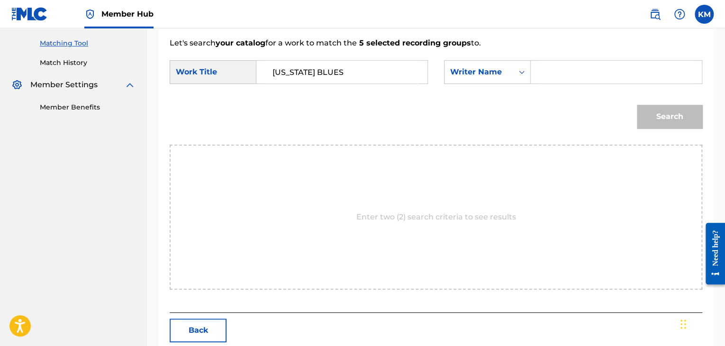
click at [554, 70] on input "Search Form" at bounding box center [616, 72] width 155 height 23
type input "[PERSON_NAME]"
click at [637, 105] on button "Search" at bounding box center [669, 117] width 65 height 24
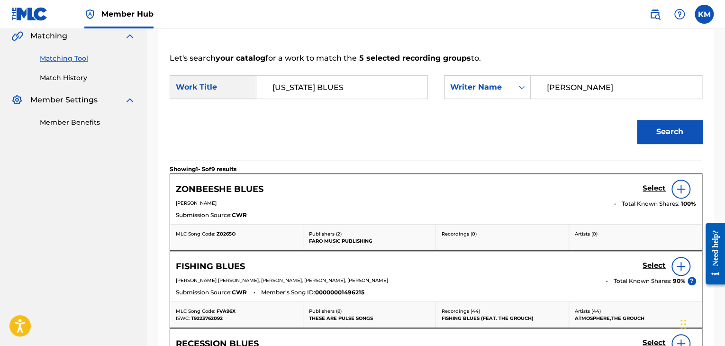
scroll to position [143, 0]
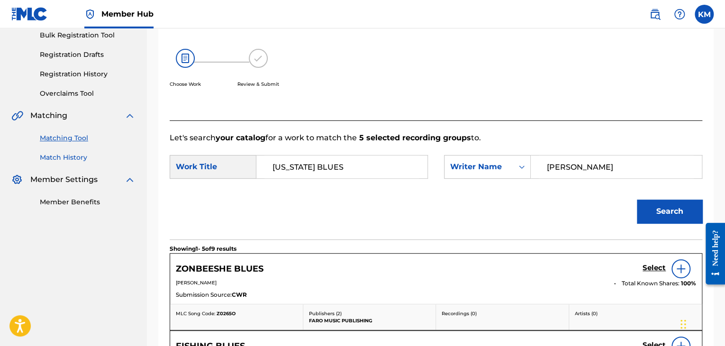
click at [45, 155] on link "Match History" at bounding box center [88, 158] width 96 height 10
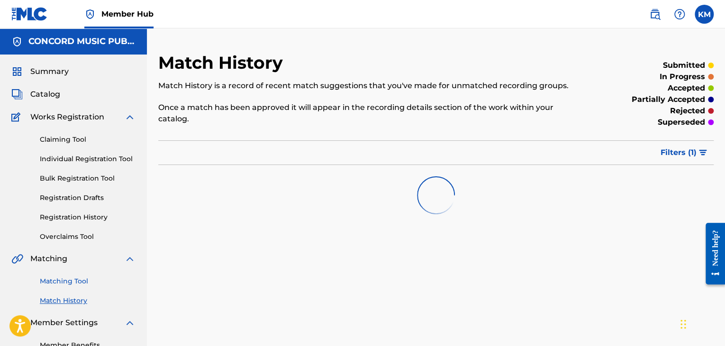
click at [63, 278] on link "Matching Tool" at bounding box center [88, 281] width 96 height 10
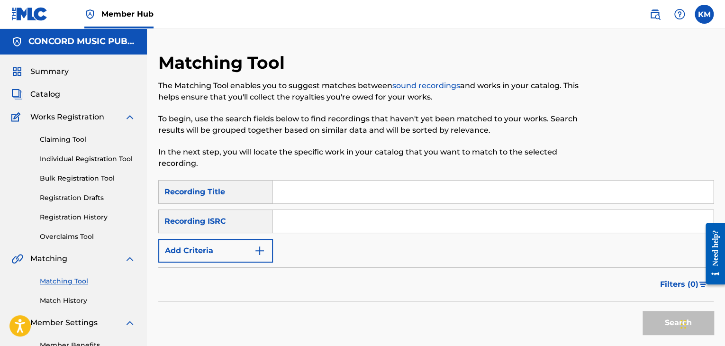
click at [308, 224] on input "Search Form" at bounding box center [493, 221] width 440 height 23
paste input "NLA507712211"
type input "NLA507712211"
click at [649, 314] on button "Search" at bounding box center [678, 323] width 71 height 24
click at [78, 298] on link "Match History" at bounding box center [88, 301] width 96 height 10
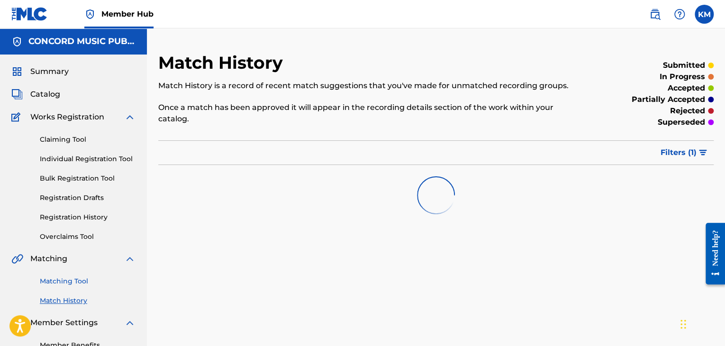
click at [78, 277] on link "Matching Tool" at bounding box center [88, 281] width 96 height 10
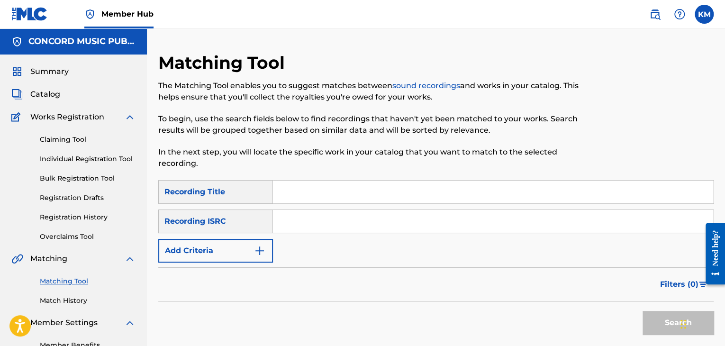
click at [313, 206] on div "SearchWithCriteria1e54d92b-2142-45bb-872e-7c2eca9e8356 Recording Title SearchWi…" at bounding box center [436, 221] width 556 height 82
click at [313, 219] on input "Search Form" at bounding box center [493, 221] width 440 height 23
paste input "USUG11100033"
type input "USUG11100033"
click at [649, 321] on button "Search" at bounding box center [678, 323] width 71 height 24
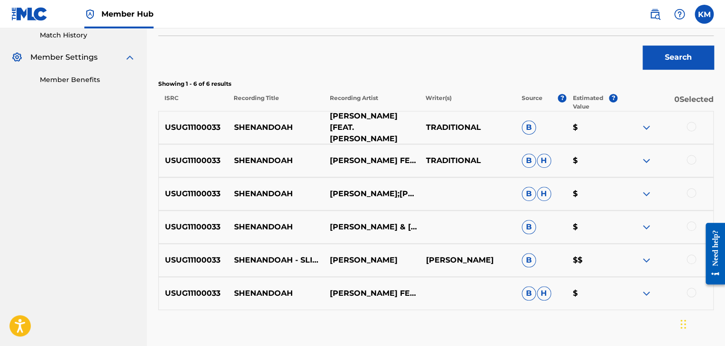
scroll to position [322, 0]
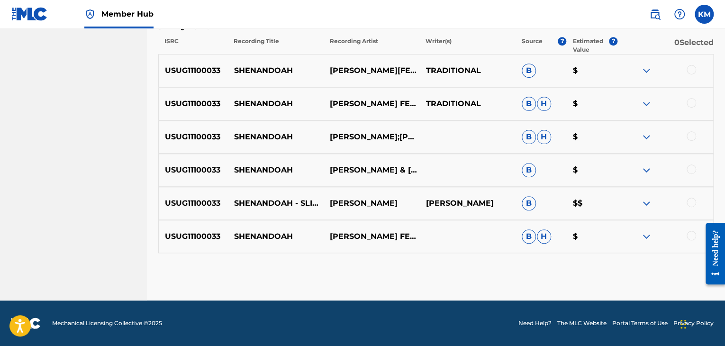
click at [694, 234] on div at bounding box center [691, 235] width 9 height 9
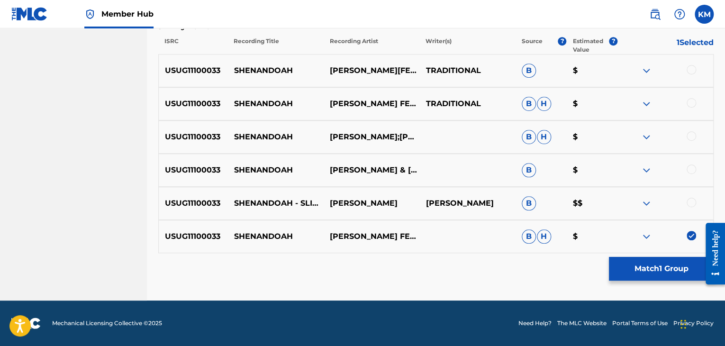
click at [691, 203] on div at bounding box center [691, 202] width 9 height 9
click at [691, 169] on div at bounding box center [691, 169] width 9 height 9
click at [690, 136] on div at bounding box center [691, 135] width 9 height 9
click at [689, 103] on div at bounding box center [691, 102] width 9 height 9
click at [690, 70] on div at bounding box center [691, 69] width 9 height 9
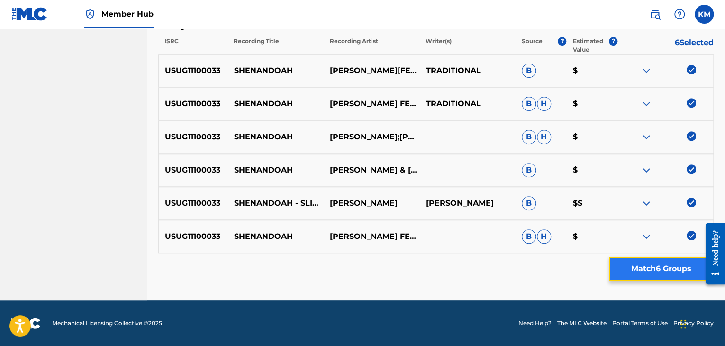
click at [652, 265] on button "Match 6 Groups" at bounding box center [661, 269] width 105 height 24
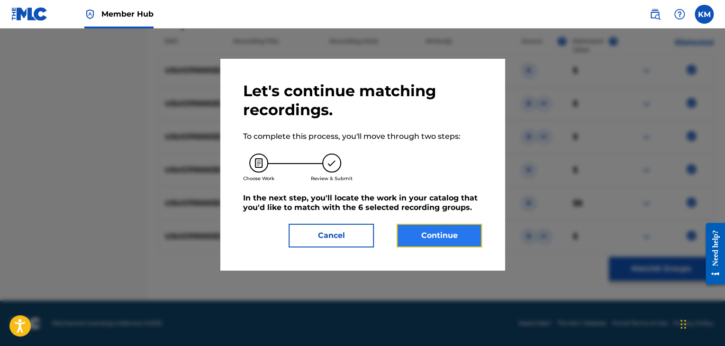
click at [423, 228] on button "Continue" at bounding box center [439, 236] width 85 height 24
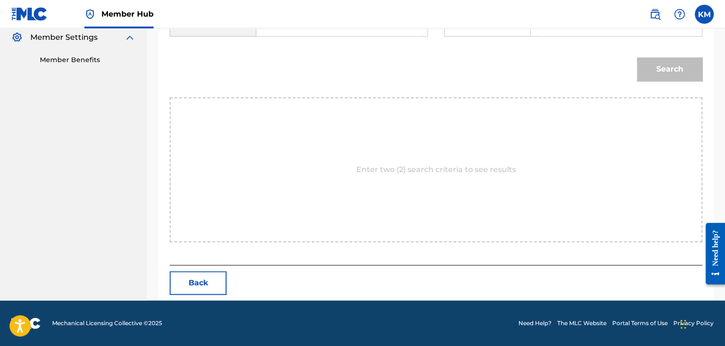
scroll to position [191, 0]
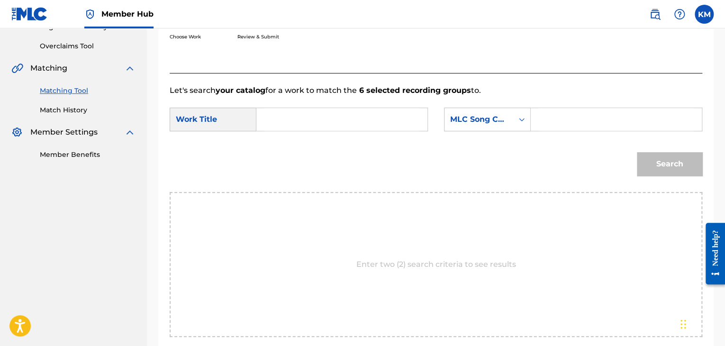
click at [276, 121] on input "Search Form" at bounding box center [342, 119] width 155 height 23
paste input "Shenandoah"
type input "Shenandoah"
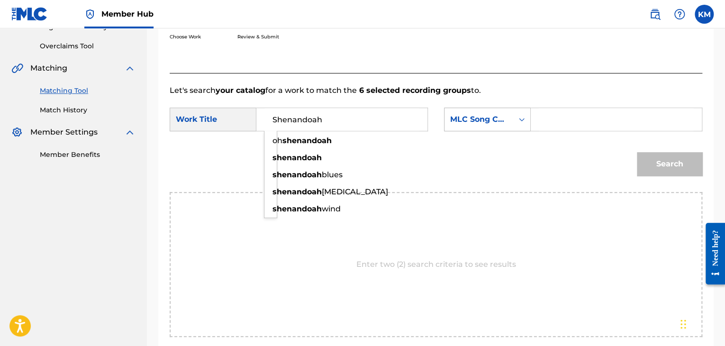
click at [519, 120] on icon "Search Form" at bounding box center [521, 119] width 9 height 9
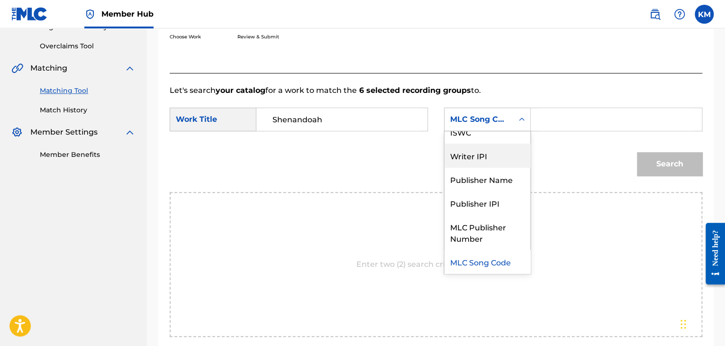
scroll to position [0, 0]
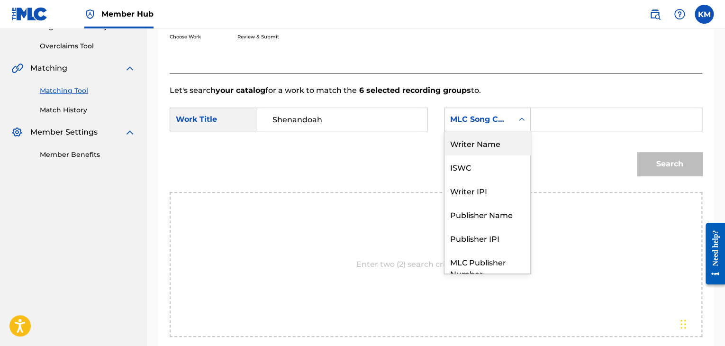
click at [500, 149] on div "Writer Name" at bounding box center [488, 143] width 86 height 24
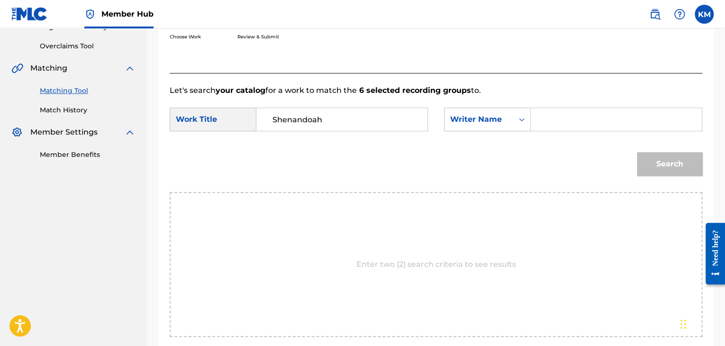
click at [556, 116] on input "Search Form" at bounding box center [616, 119] width 155 height 23
paste input "[PERSON_NAME]"
click at [656, 163] on button "Search" at bounding box center [669, 164] width 65 height 24
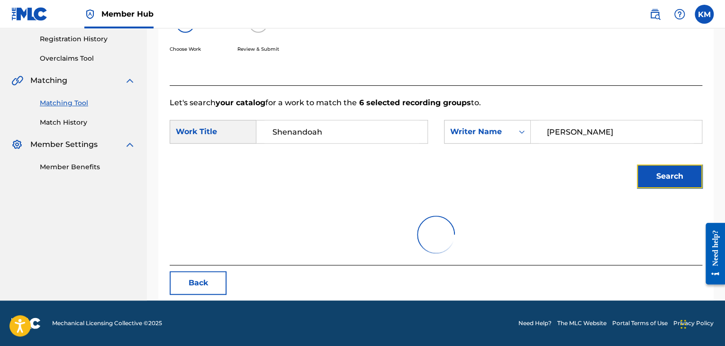
scroll to position [137, 0]
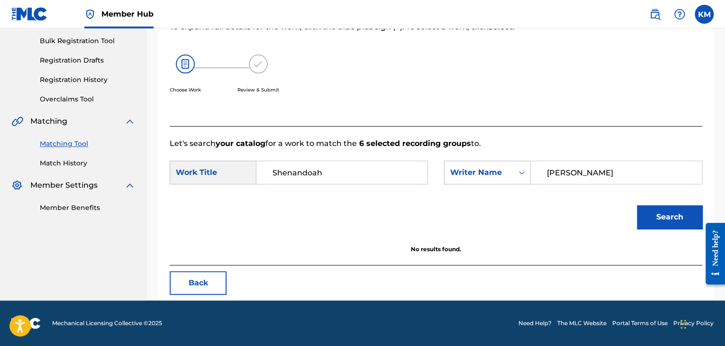
paste input "S21645"
drag, startPoint x: 574, startPoint y: 173, endPoint x: 504, endPoint y: 173, distance: 69.7
click at [504, 173] on div "SearchWithCriteria2704990e-8db2-4140-950b-cb210520e58f Writer Name S21645" at bounding box center [573, 173] width 258 height 24
type input "S21645"
click at [524, 168] on icon "Search Form" at bounding box center [521, 172] width 9 height 9
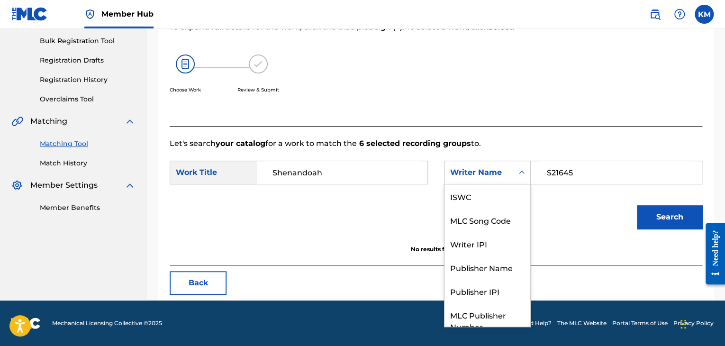
scroll to position [35, 0]
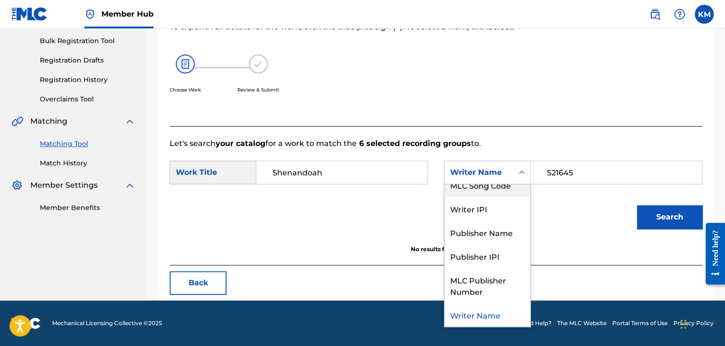
click at [510, 189] on div "MLC Song Code" at bounding box center [488, 185] width 86 height 24
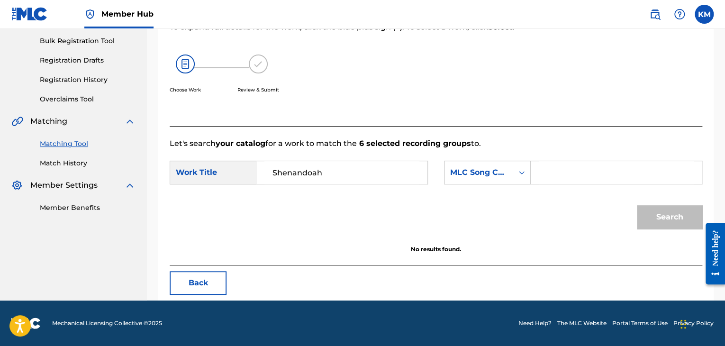
click at [550, 174] on input "Search Form" at bounding box center [616, 172] width 155 height 23
paste input "S21645"
type input "S21645"
click at [652, 214] on button "Search" at bounding box center [669, 217] width 65 height 24
click at [64, 162] on link "Match History" at bounding box center [88, 163] width 96 height 10
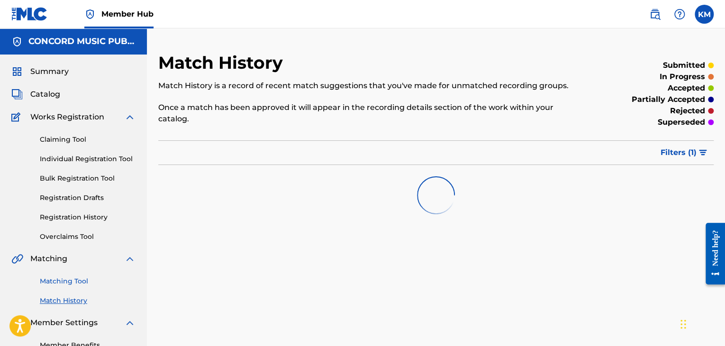
click at [77, 279] on link "Matching Tool" at bounding box center [88, 281] width 96 height 10
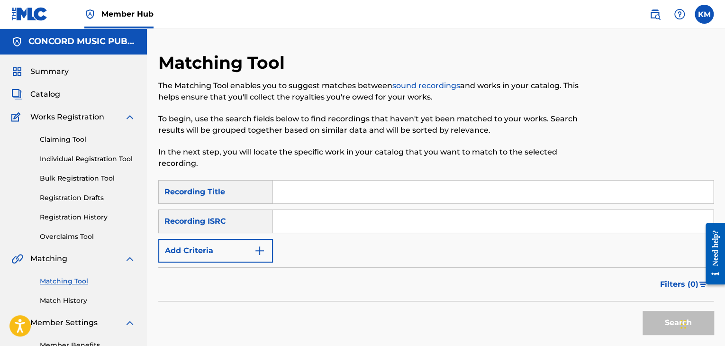
click at [295, 226] on input "Search Form" at bounding box center [493, 221] width 440 height 23
paste input "GB5KW2000054"
type input "GB5KW2000054"
click at [652, 321] on button "Search" at bounding box center [678, 323] width 71 height 24
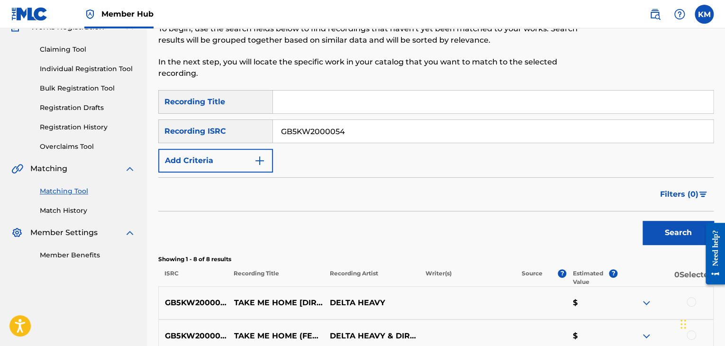
scroll to position [95, 0]
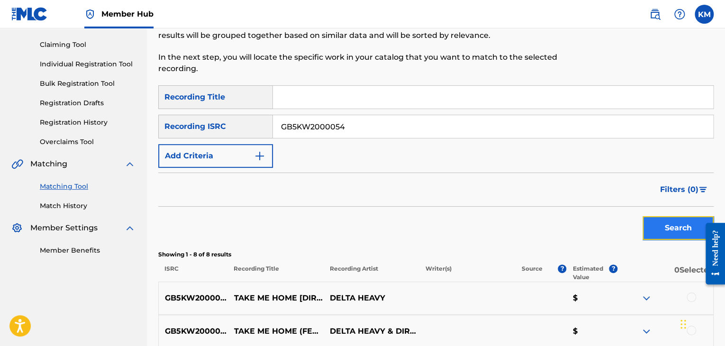
click at [663, 219] on button "Search" at bounding box center [678, 228] width 71 height 24
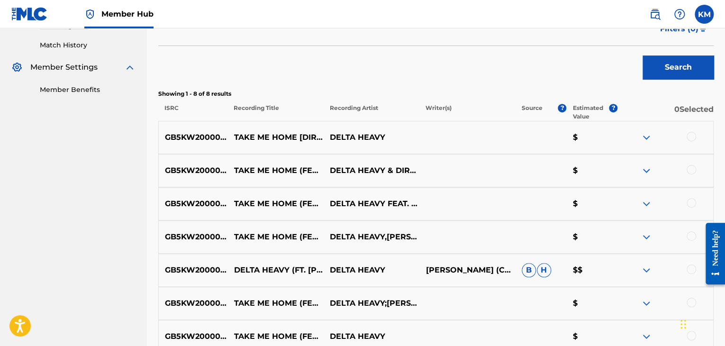
scroll to position [332, 0]
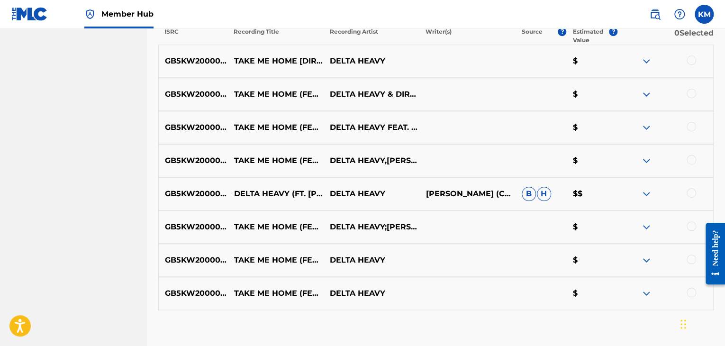
click at [690, 61] on div at bounding box center [691, 59] width 9 height 9
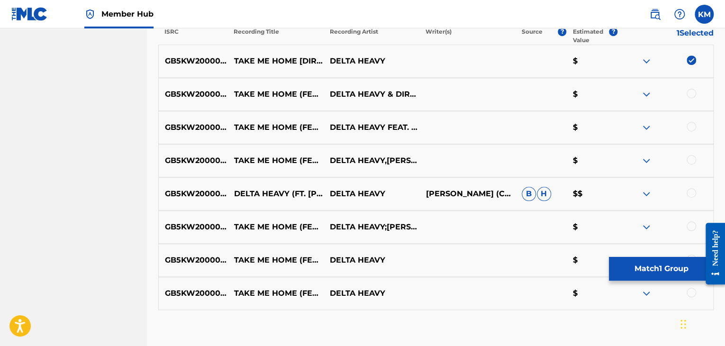
click at [692, 95] on div at bounding box center [691, 93] width 9 height 9
click at [692, 124] on div at bounding box center [691, 126] width 9 height 9
click at [692, 158] on div at bounding box center [691, 159] width 9 height 9
click at [690, 191] on div at bounding box center [691, 192] width 9 height 9
click at [690, 228] on div at bounding box center [691, 225] width 9 height 9
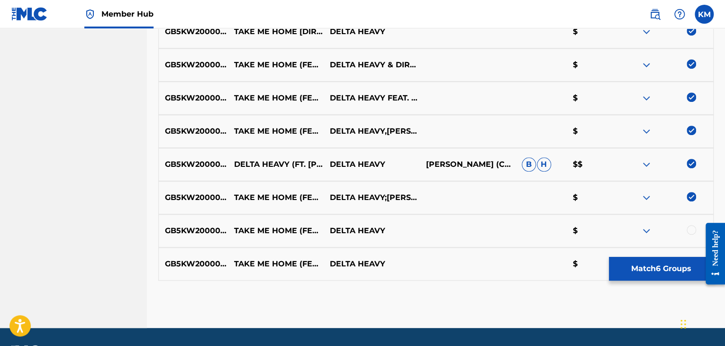
scroll to position [389, 0]
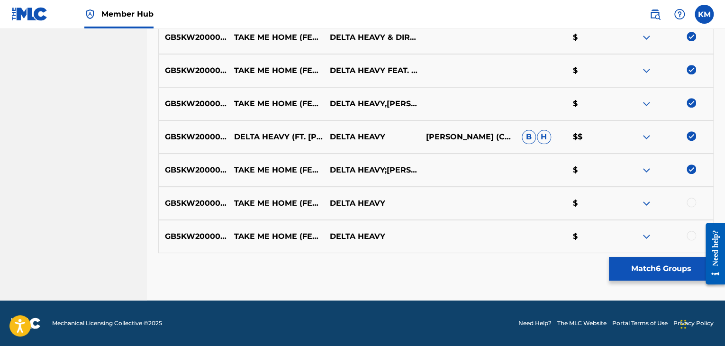
click at [691, 204] on div at bounding box center [691, 202] width 9 height 9
click at [690, 232] on div at bounding box center [691, 235] width 9 height 9
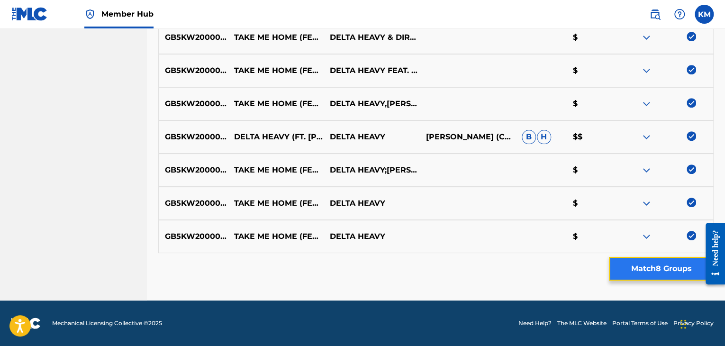
click at [642, 266] on button "Match 8 Groups" at bounding box center [661, 269] width 105 height 24
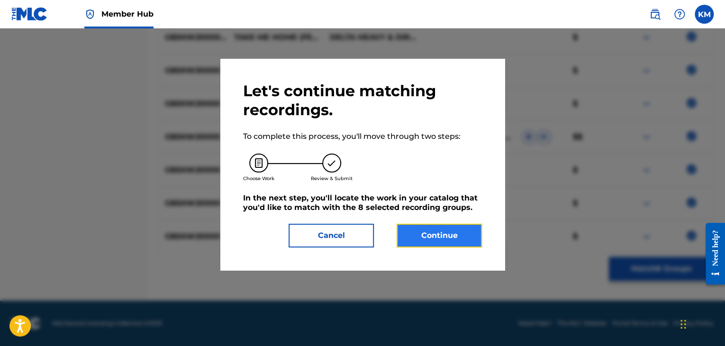
click at [446, 226] on button "Continue" at bounding box center [439, 236] width 85 height 24
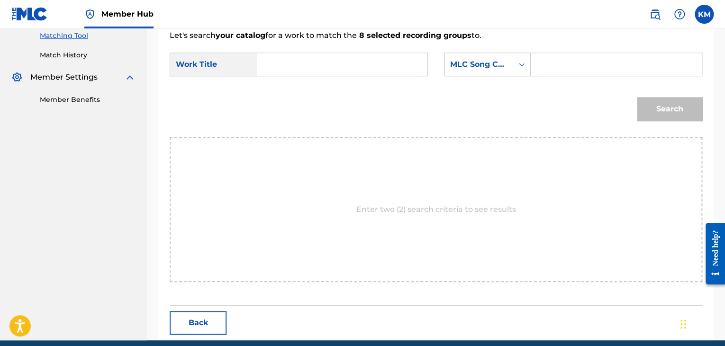
scroll to position [191, 0]
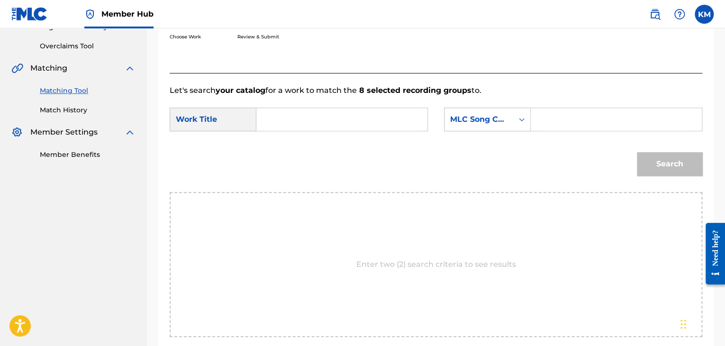
click at [278, 110] on input "Search Form" at bounding box center [342, 119] width 155 height 23
paste input "Take Me Home (feat. [PERSON_NAME]- Dirt Monkey Remix"
type input "Take Me Home (feat. [PERSON_NAME]- Dirt Monkey Remix"
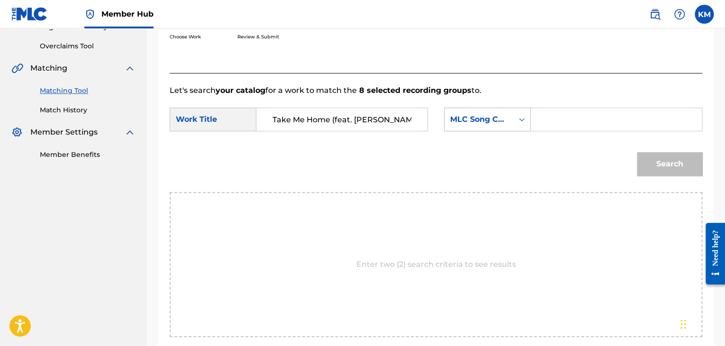
click at [519, 114] on div "Search Form" at bounding box center [521, 119] width 17 height 17
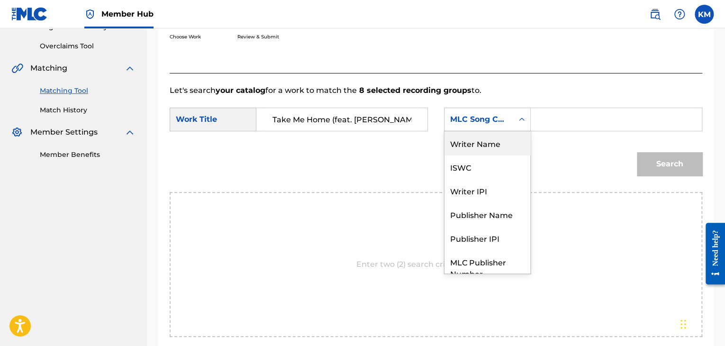
click at [490, 145] on div "Writer Name" at bounding box center [488, 143] width 86 height 24
click at [490, 145] on div "Search" at bounding box center [436, 167] width 533 height 49
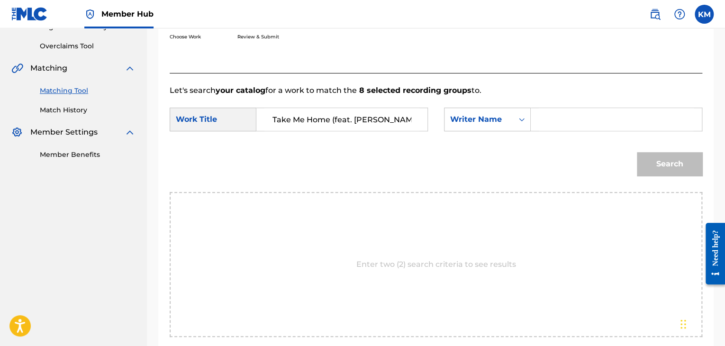
click at [544, 125] on input "Search Form" at bounding box center [616, 119] width 155 height 23
paste input "Yadi"
type input "Yadi"
click at [669, 169] on button "Search" at bounding box center [669, 164] width 65 height 24
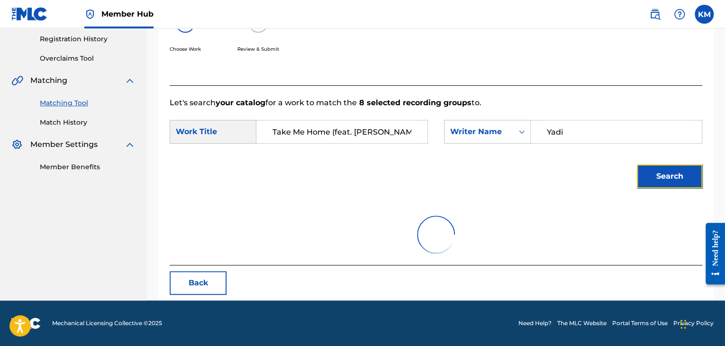
scroll to position [191, 0]
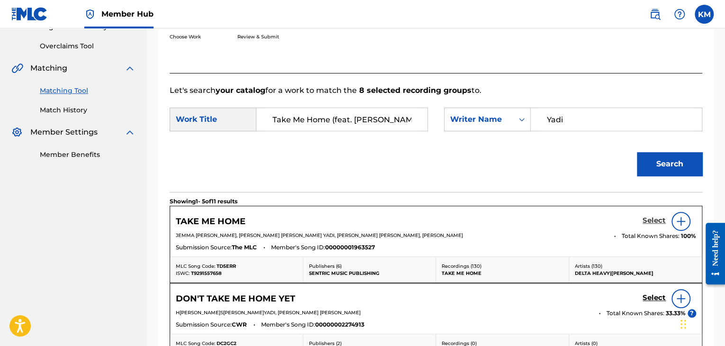
click at [649, 222] on h5 "Select" at bounding box center [654, 220] width 23 height 9
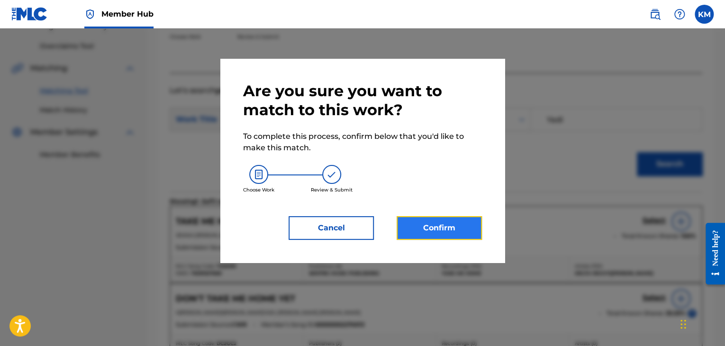
click at [452, 232] on button "Confirm" at bounding box center [439, 228] width 85 height 24
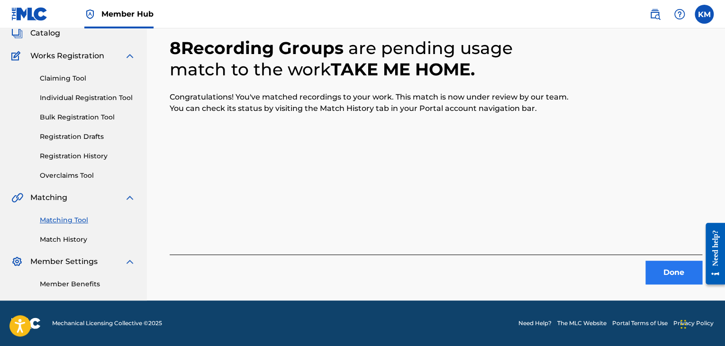
scroll to position [61, 0]
click at [666, 274] on button "Done" at bounding box center [674, 273] width 57 height 24
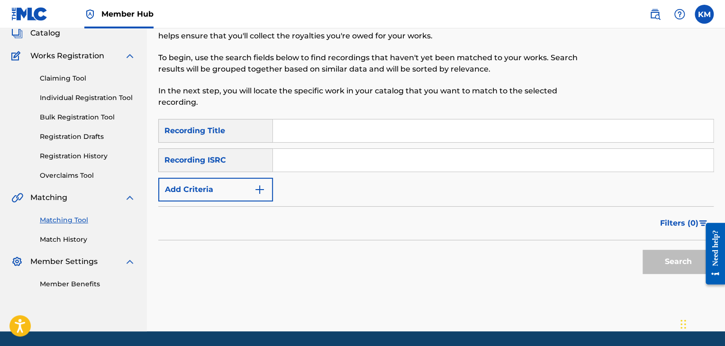
click at [378, 154] on input "Search Form" at bounding box center [493, 160] width 440 height 23
paste input "GBAJX9606303"
type input "GBAJX9606303"
click at [660, 254] on button "Search" at bounding box center [678, 262] width 71 height 24
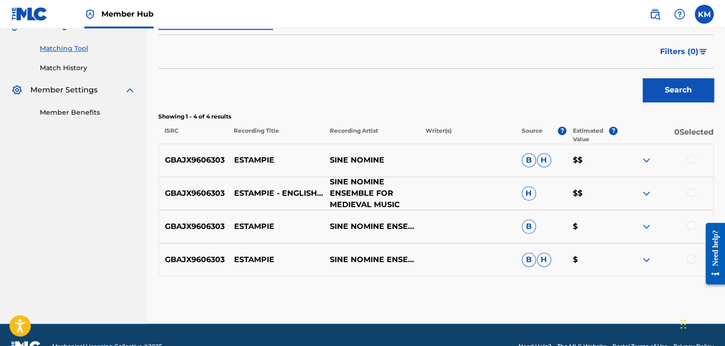
scroll to position [251, 0]
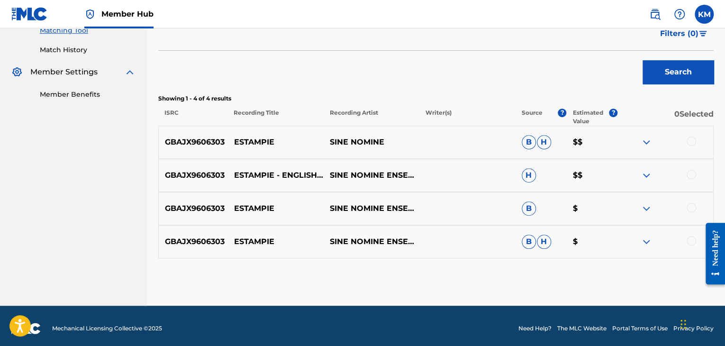
click at [690, 239] on div at bounding box center [691, 240] width 9 height 9
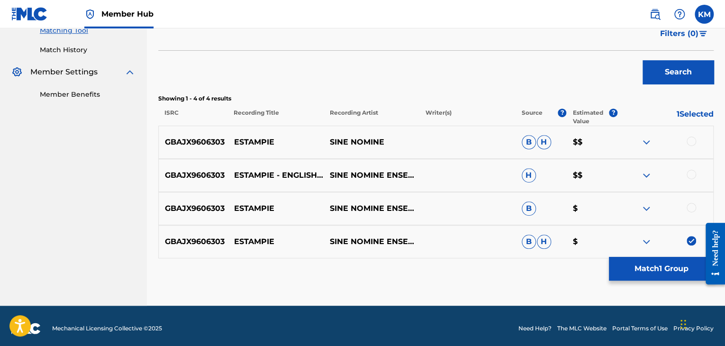
click at [689, 208] on div at bounding box center [691, 207] width 9 height 9
click at [690, 173] on div at bounding box center [691, 174] width 9 height 9
click at [690, 141] on div at bounding box center [691, 141] width 9 height 9
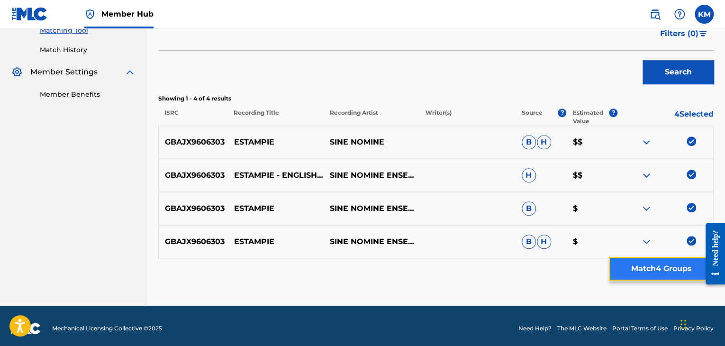
click at [660, 270] on button "Match 4 Groups" at bounding box center [661, 269] width 105 height 24
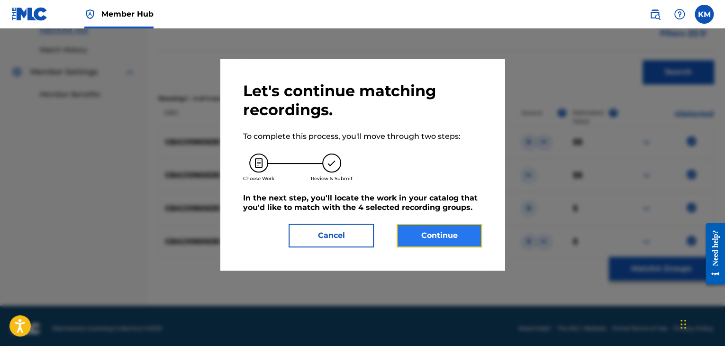
click at [452, 228] on button "Continue" at bounding box center [439, 236] width 85 height 24
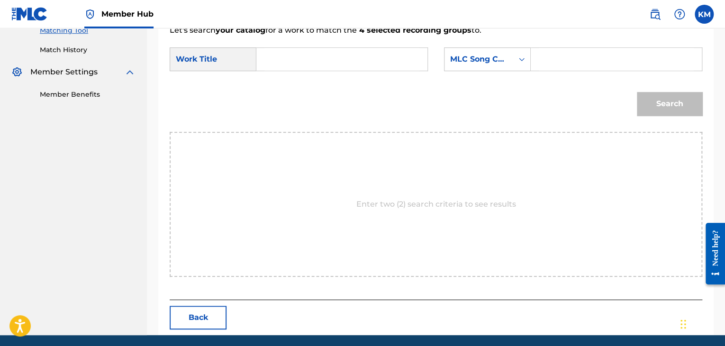
click at [277, 53] on input "Search Form" at bounding box center [342, 59] width 155 height 23
paste input "Estampie"
type input "Estampie"
click at [546, 57] on input "Search Form" at bounding box center [616, 59] width 155 height 23
paste input "E01110"
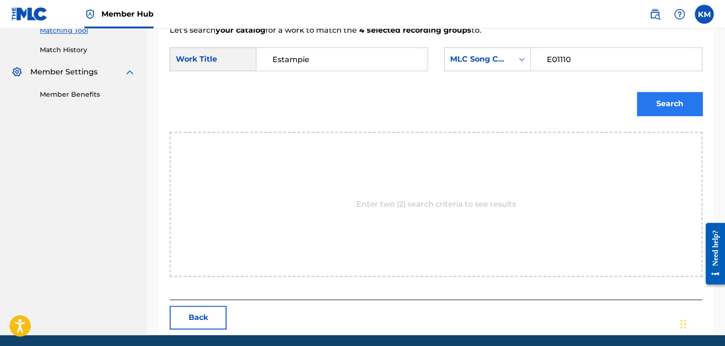
type input "E01110"
click at [651, 101] on button "Search" at bounding box center [669, 104] width 65 height 24
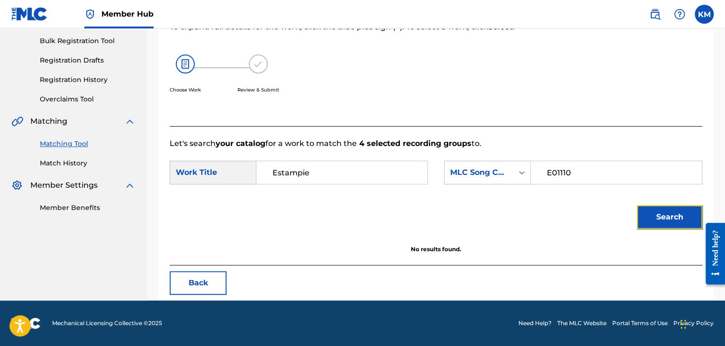
scroll to position [137, 0]
click at [78, 158] on link "Match History" at bounding box center [88, 163] width 96 height 10
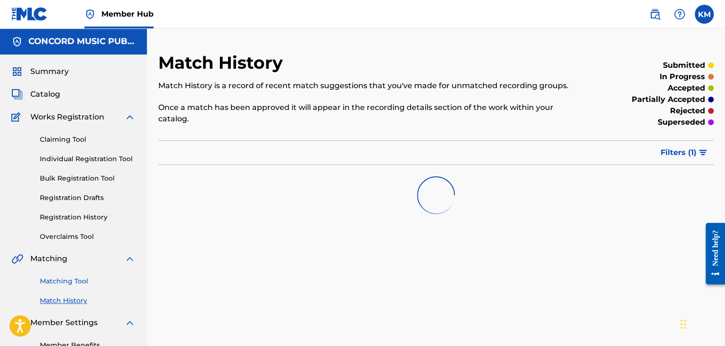
click at [74, 283] on link "Matching Tool" at bounding box center [88, 281] width 96 height 10
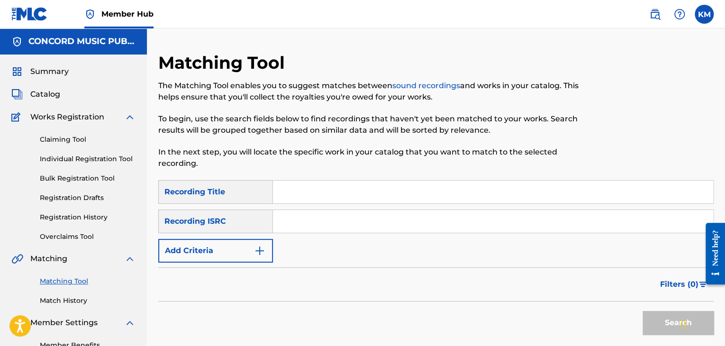
click at [320, 225] on input "Search Form" at bounding box center [493, 221] width 440 height 23
paste input "USSUM0910001"
type input "USSUM0910001"
click at [654, 321] on button "Search" at bounding box center [678, 323] width 71 height 24
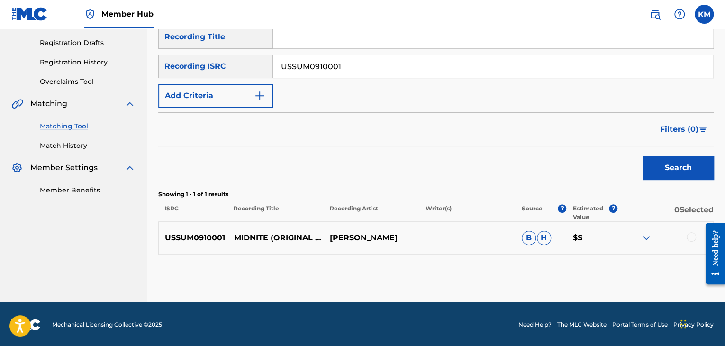
scroll to position [156, 0]
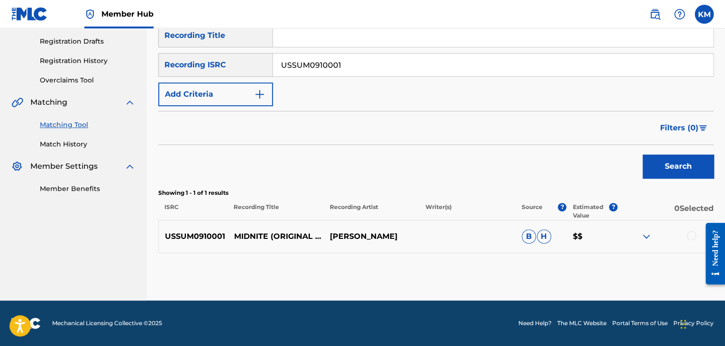
click at [693, 233] on div at bounding box center [691, 235] width 9 height 9
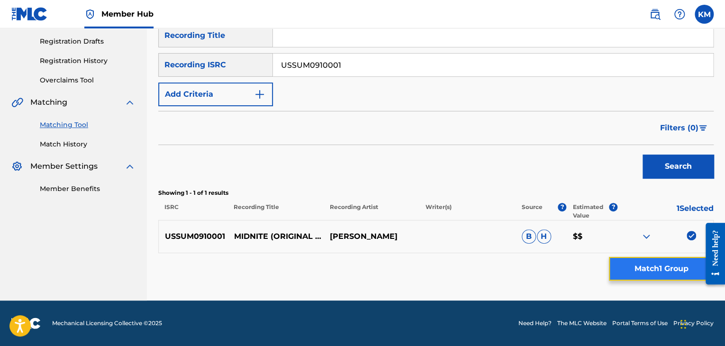
click at [661, 264] on button "Match 1 Group" at bounding box center [661, 269] width 105 height 24
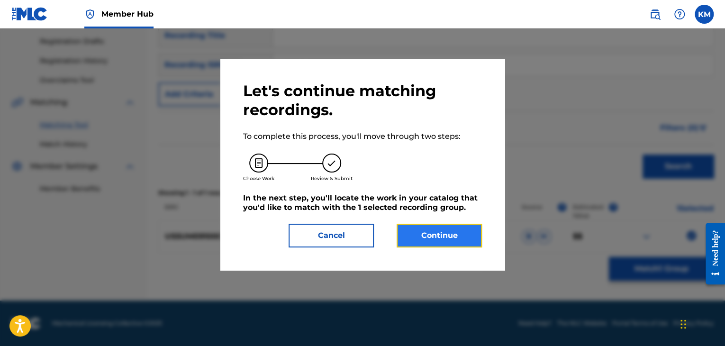
click at [440, 230] on button "Continue" at bounding box center [439, 236] width 85 height 24
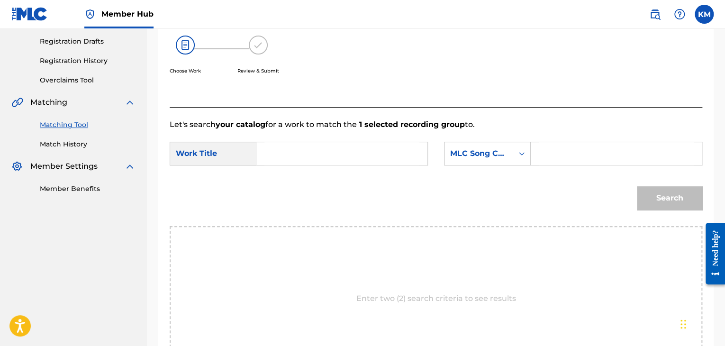
click at [314, 147] on input "Search Form" at bounding box center [342, 153] width 155 height 23
paste input "Midnite - Original Version"
type input "Midnite - Original Version"
click at [67, 140] on link "Match History" at bounding box center [88, 144] width 96 height 10
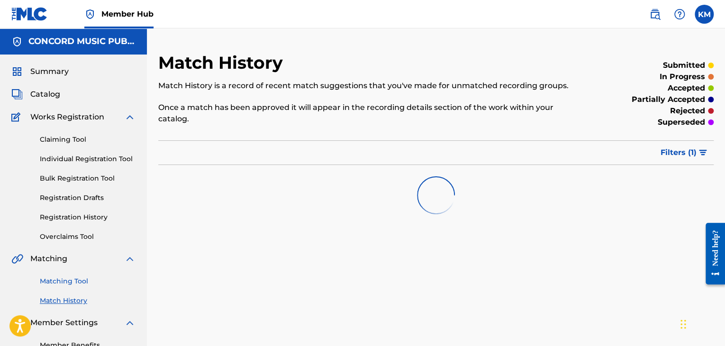
click at [74, 285] on link "Matching Tool" at bounding box center [88, 281] width 96 height 10
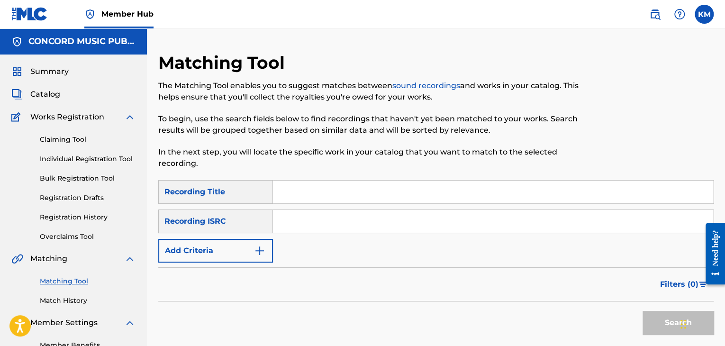
click at [326, 230] on input "Search Form" at bounding box center [493, 221] width 440 height 23
paste input "MXF367925265"
type input "MXF367925265"
click at [651, 318] on button "Search" at bounding box center [678, 323] width 71 height 24
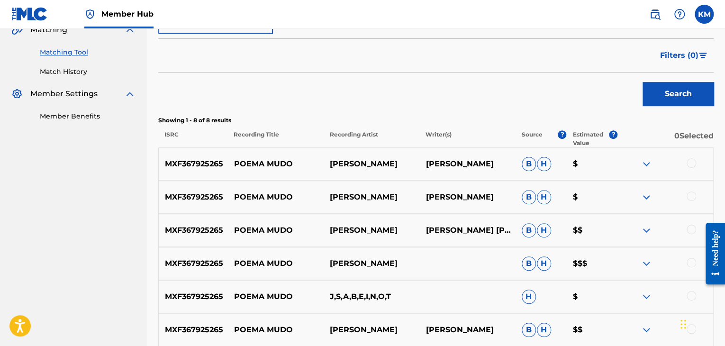
scroll to position [237, 0]
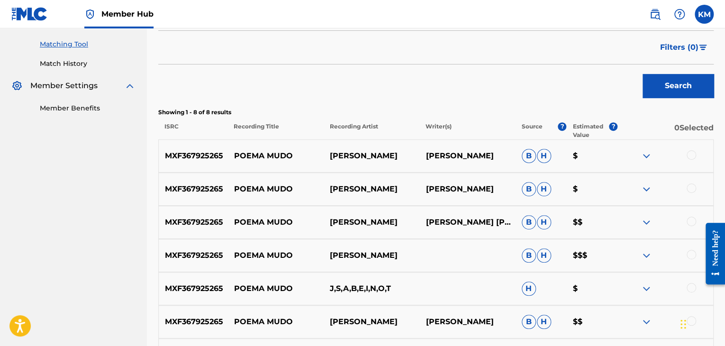
click at [687, 156] on div at bounding box center [691, 154] width 9 height 9
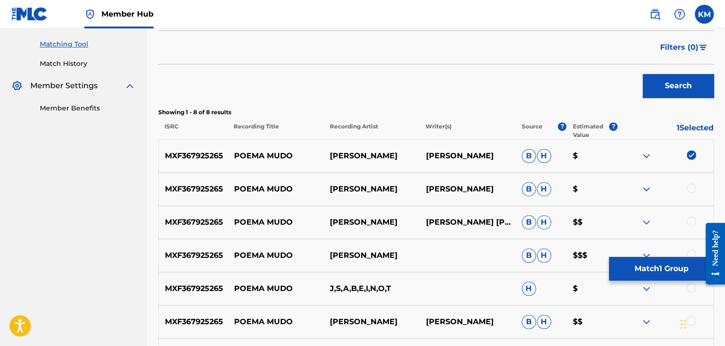
click at [691, 187] on div at bounding box center [691, 187] width 9 height 9
click at [693, 222] on div at bounding box center [691, 221] width 9 height 9
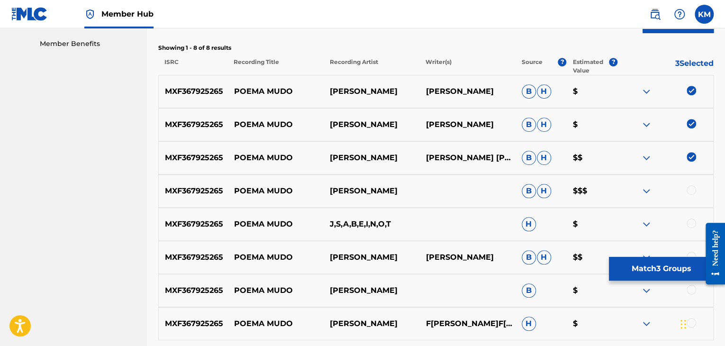
scroll to position [379, 0]
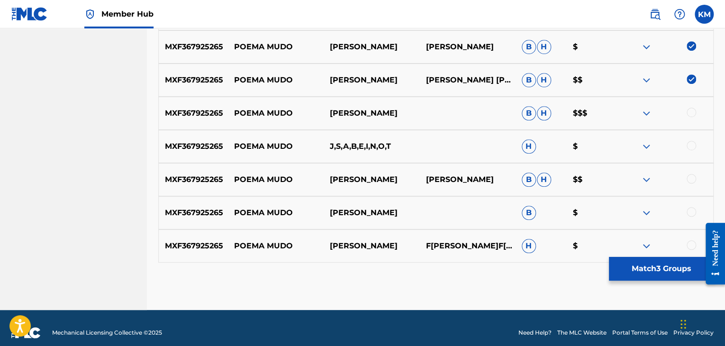
click at [689, 112] on div at bounding box center [691, 112] width 9 height 9
click at [692, 141] on div at bounding box center [691, 145] width 9 height 9
click at [692, 180] on div at bounding box center [691, 178] width 9 height 9
click at [691, 208] on div at bounding box center [691, 211] width 9 height 9
click at [690, 248] on div at bounding box center [691, 244] width 9 height 9
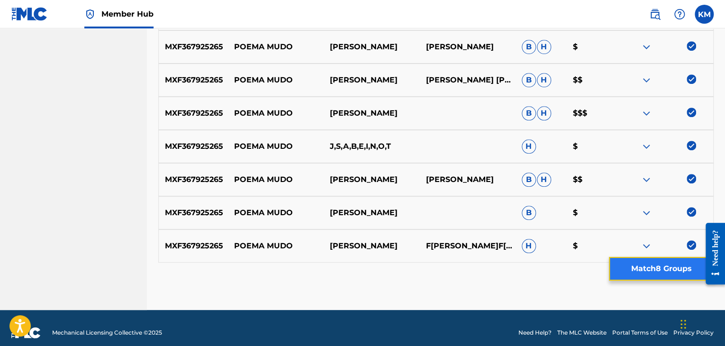
click at [646, 266] on button "Match 8 Groups" at bounding box center [661, 269] width 105 height 24
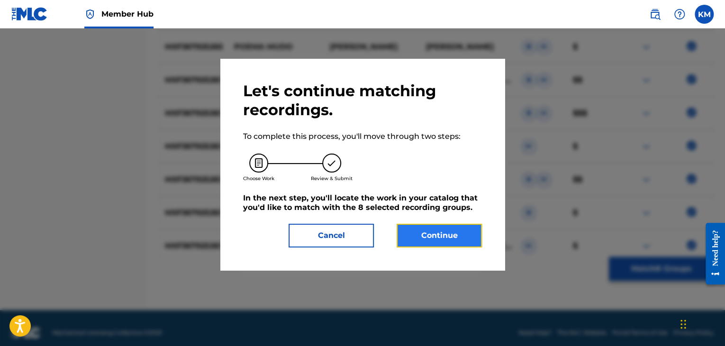
click at [443, 226] on button "Continue" at bounding box center [439, 236] width 85 height 24
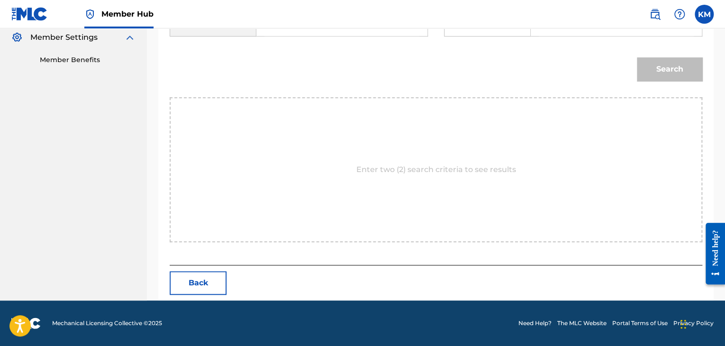
scroll to position [143, 0]
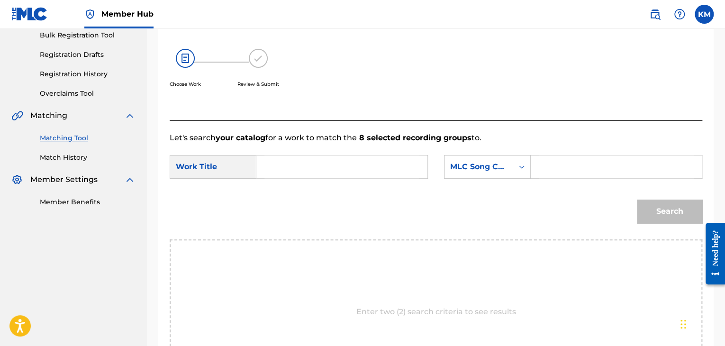
click at [284, 170] on input "Search Form" at bounding box center [342, 167] width 155 height 23
paste input "Poema Mudo"
type input "Poema Mudo"
click at [520, 165] on icon "Search Form" at bounding box center [521, 166] width 9 height 9
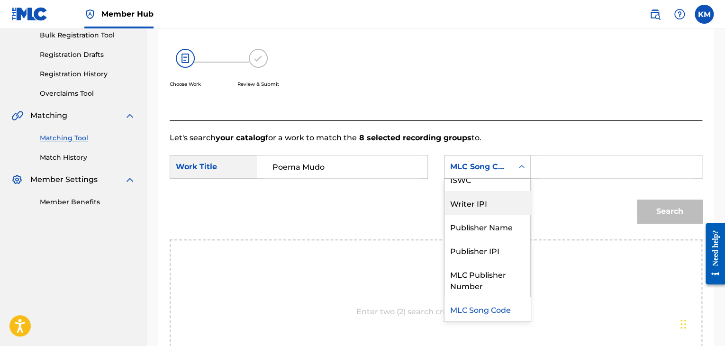
scroll to position [0, 0]
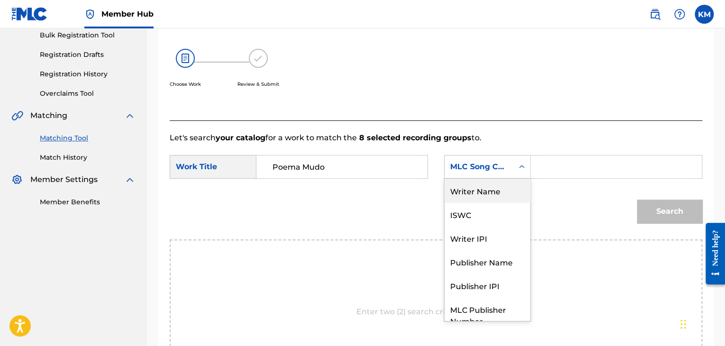
click at [495, 189] on div "Writer Name" at bounding box center [488, 191] width 86 height 24
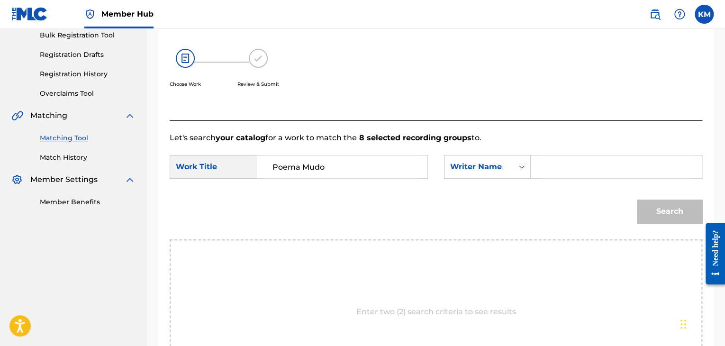
click at [548, 174] on input "Search Form" at bounding box center [616, 167] width 155 height 23
paste input "[PERSON_NAME]"
click at [645, 207] on button "Search" at bounding box center [669, 212] width 65 height 24
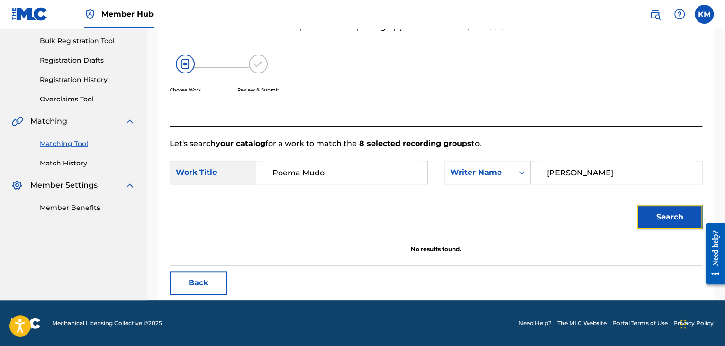
scroll to position [137, 0]
paste input "[PERSON_NAME]"
drag, startPoint x: 580, startPoint y: 173, endPoint x: 469, endPoint y: 168, distance: 110.6
click at [469, 168] on div "SearchWithCriteria4df2e5c6-6f49-4ae3-a16e-6e6511521015 Writer Name [PERSON_NAME]" at bounding box center [573, 173] width 258 height 24
type input "[PERSON_NAME]"
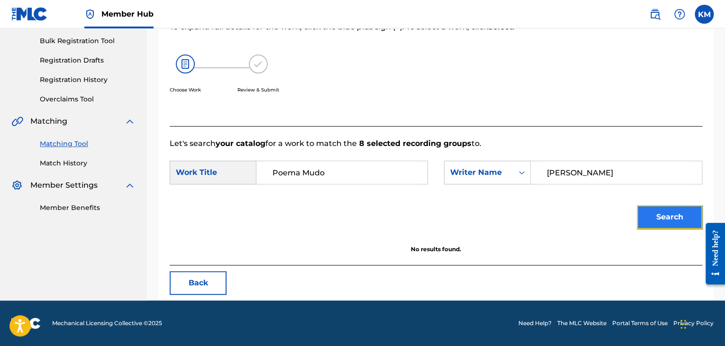
click at [652, 214] on button "Search" at bounding box center [669, 217] width 65 height 24
click at [65, 160] on link "Match History" at bounding box center [88, 163] width 96 height 10
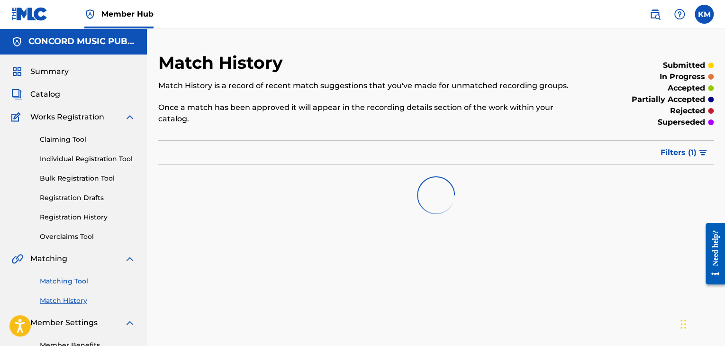
click at [76, 281] on link "Matching Tool" at bounding box center [88, 281] width 96 height 10
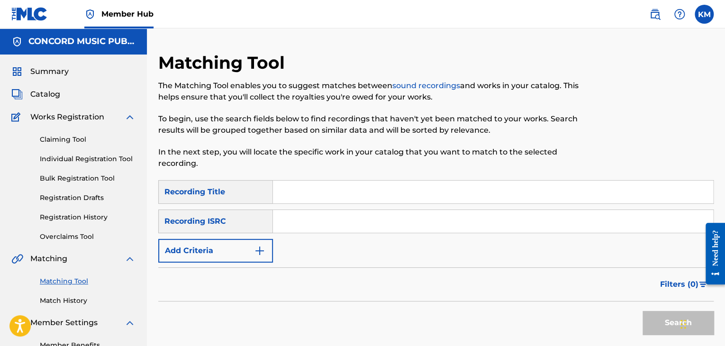
click at [302, 212] on input "Search Form" at bounding box center [493, 221] width 440 height 23
paste input "USSJ18500006"
type input "USSJ18500006"
click at [654, 320] on button "Search" at bounding box center [678, 323] width 71 height 24
click at [66, 304] on link "Match History" at bounding box center [88, 301] width 96 height 10
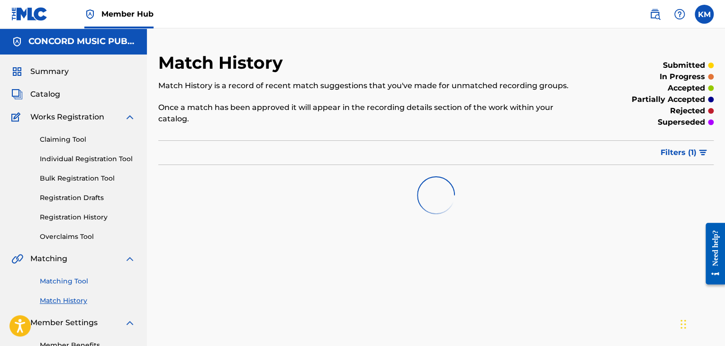
click at [80, 279] on link "Matching Tool" at bounding box center [88, 281] width 96 height 10
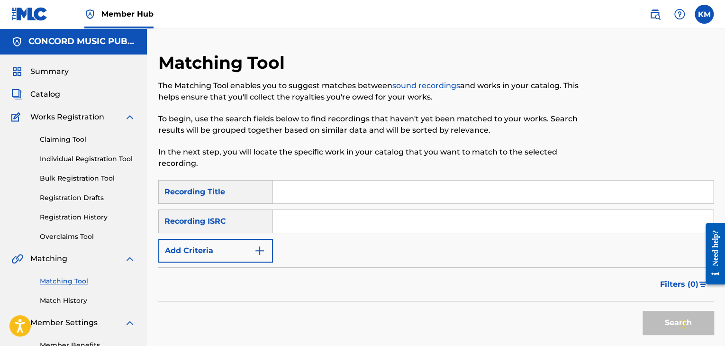
paste input "TCADO1847418"
type input "TCADO1847418"
click at [655, 321] on button "Search" at bounding box center [678, 323] width 71 height 24
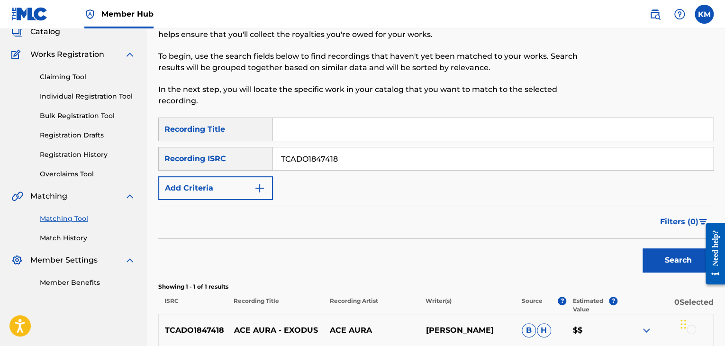
scroll to position [142, 0]
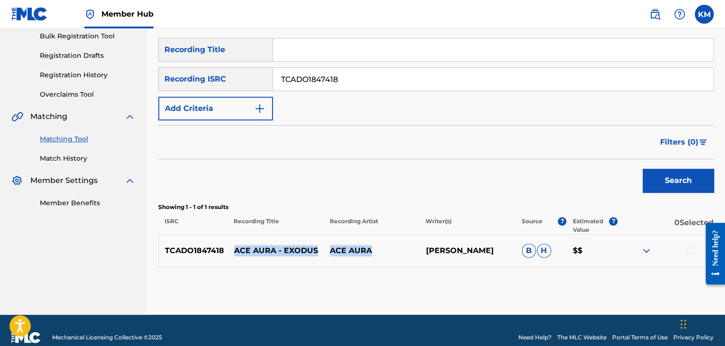
drag, startPoint x: 234, startPoint y: 246, endPoint x: 375, endPoint y: 247, distance: 140.8
click at [375, 247] on div "TCADO1847418 ACE AURA - EXODUS ACE AURA [PERSON_NAME] [PERSON_NAME] $$" at bounding box center [436, 250] width 556 height 33
click at [692, 250] on div at bounding box center [691, 249] width 9 height 9
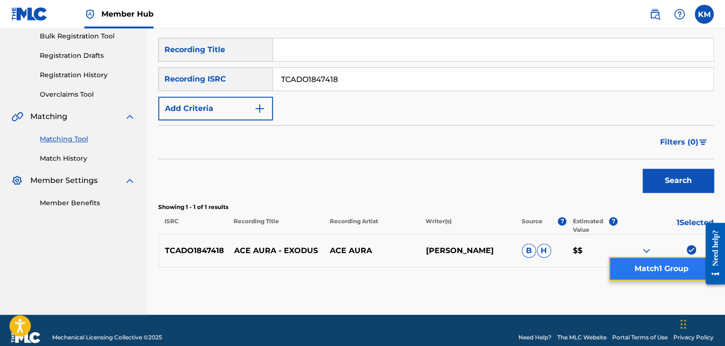
click at [640, 265] on button "Match 1 Group" at bounding box center [661, 269] width 105 height 24
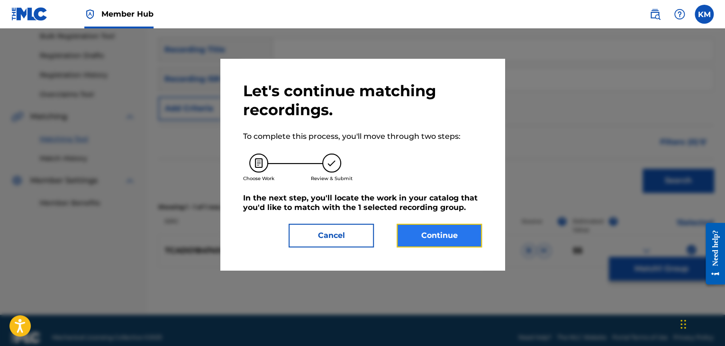
click at [454, 228] on button "Continue" at bounding box center [439, 236] width 85 height 24
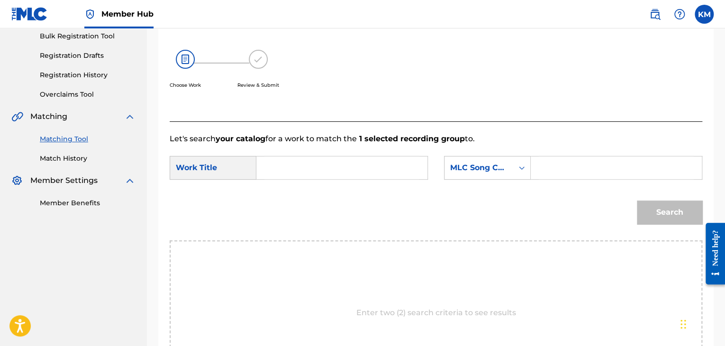
click at [313, 176] on input "Search Form" at bounding box center [342, 167] width 155 height 23
paste input "TCADO1847418"
paste input "Exodus"
drag, startPoint x: 334, startPoint y: 166, endPoint x: 209, endPoint y: 158, distance: 125.5
click at [210, 158] on div "SearchWithCriteria6b87fad1-a2e0-420b-a53c-b21ce00e98f2 Work Title TCADO1847418" at bounding box center [299, 168] width 258 height 24
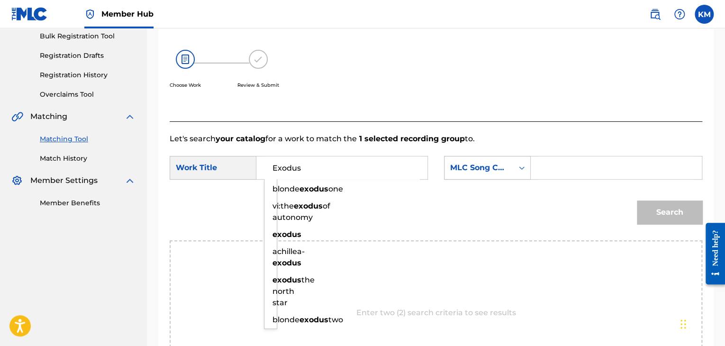
type input "Exodus"
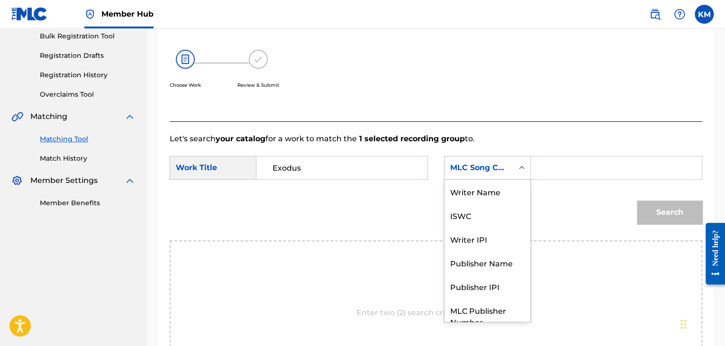
click at [521, 170] on icon "Search Form" at bounding box center [521, 167] width 9 height 9
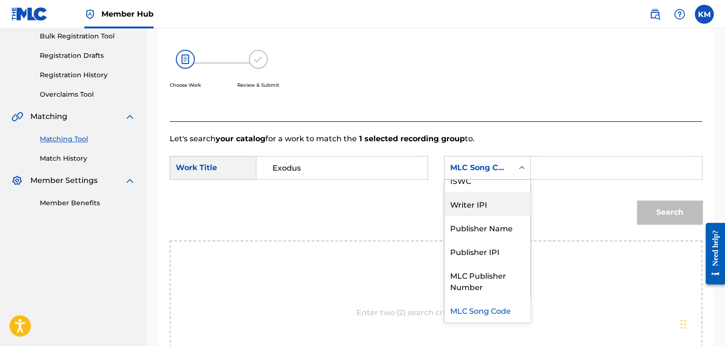
scroll to position [0, 0]
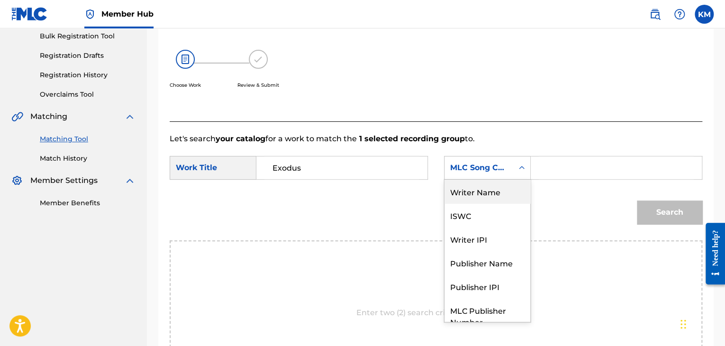
click at [502, 183] on div "Writer Name" at bounding box center [488, 192] width 86 height 24
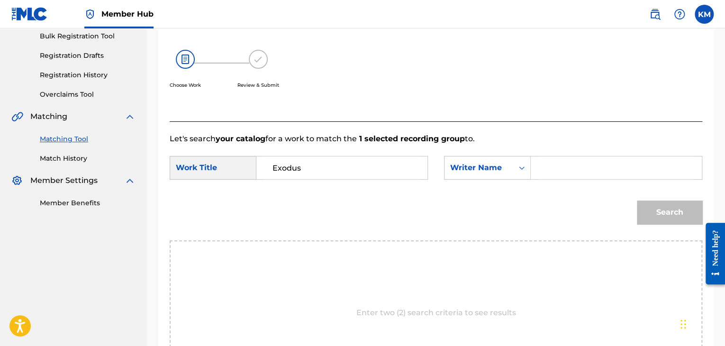
click at [542, 167] on input "Search Form" at bounding box center [616, 167] width 155 height 23
paste input "Seall"
type input "Seall"
click at [660, 211] on button "Search" at bounding box center [669, 213] width 65 height 24
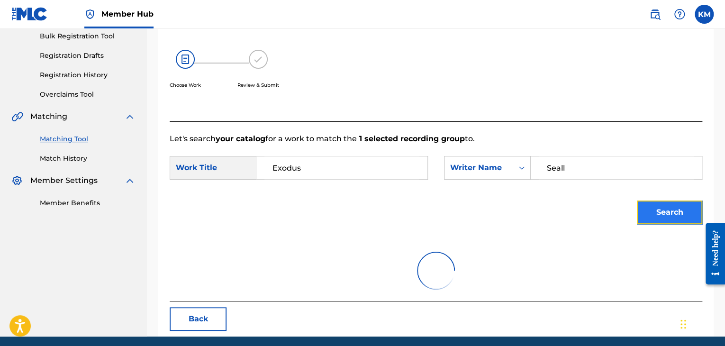
scroll to position [137, 0]
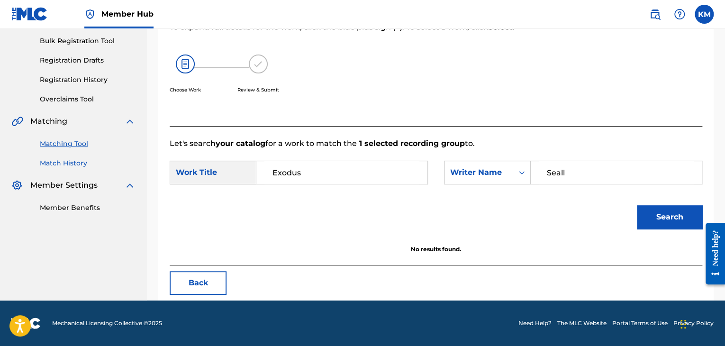
click at [78, 161] on link "Match History" at bounding box center [88, 163] width 96 height 10
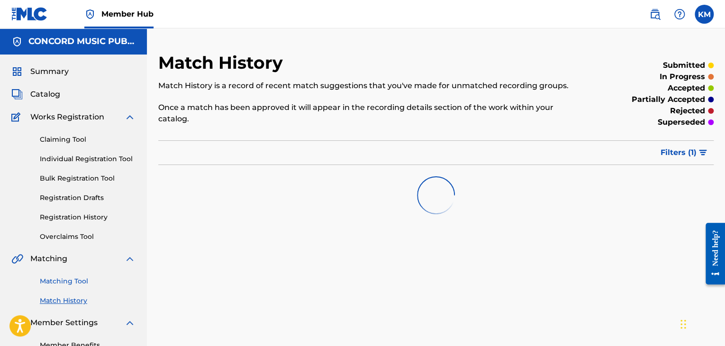
click at [80, 280] on link "Matching Tool" at bounding box center [88, 281] width 96 height 10
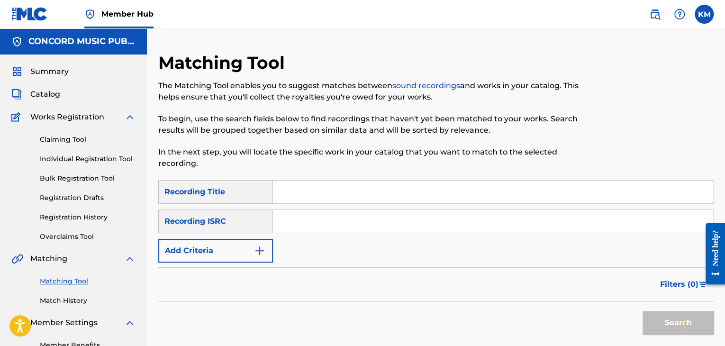
click at [307, 224] on input "Search Form" at bounding box center [493, 221] width 440 height 23
paste input "DEF057401293"
type input "DEF057401293"
click at [660, 322] on button "Search" at bounding box center [678, 323] width 71 height 24
click at [68, 300] on link "Match History" at bounding box center [88, 301] width 96 height 10
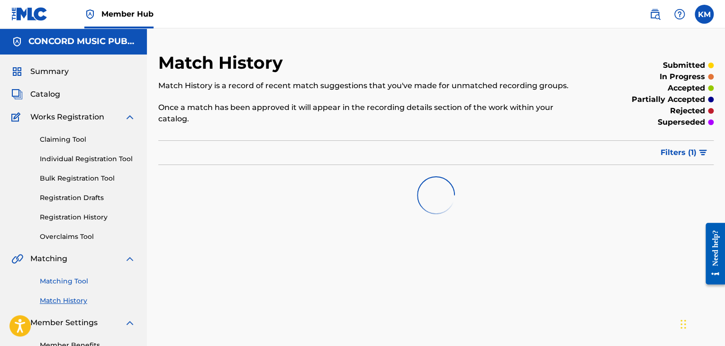
click at [73, 283] on link "Matching Tool" at bounding box center [88, 281] width 96 height 10
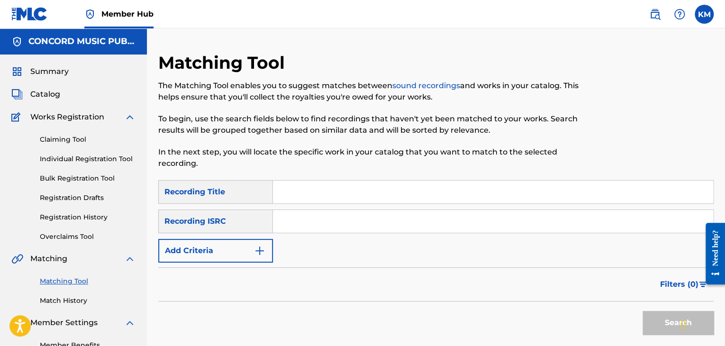
click at [299, 226] on input "Search Form" at bounding box center [493, 221] width 440 height 23
paste input "NLZ542201104"
type input "NLZ542201104"
click at [650, 320] on button "Search" at bounding box center [678, 323] width 71 height 24
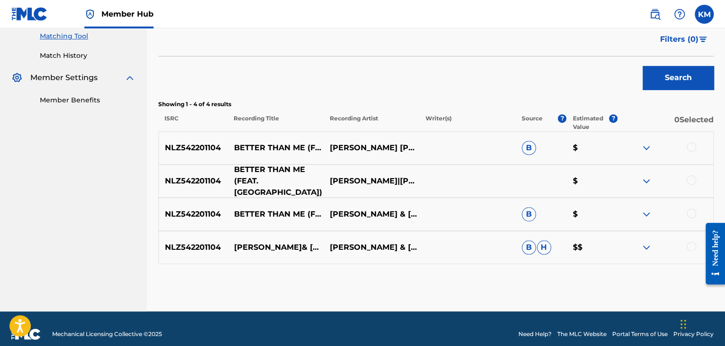
scroll to position [256, 0]
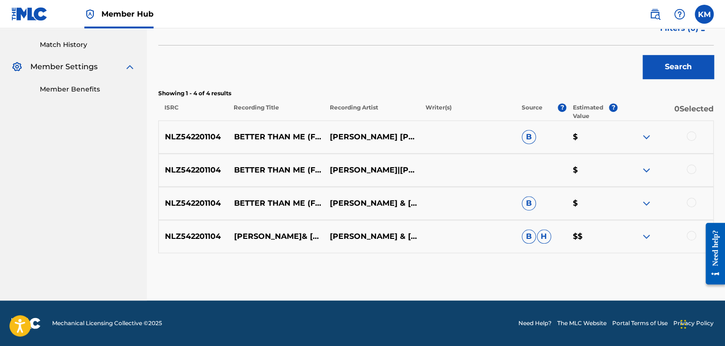
click at [688, 235] on div at bounding box center [691, 235] width 9 height 9
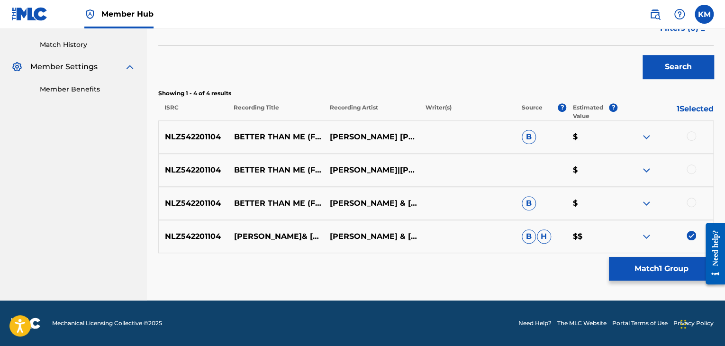
click at [688, 203] on div at bounding box center [691, 202] width 9 height 9
click at [690, 170] on div at bounding box center [691, 169] width 9 height 9
click at [690, 133] on div at bounding box center [691, 135] width 9 height 9
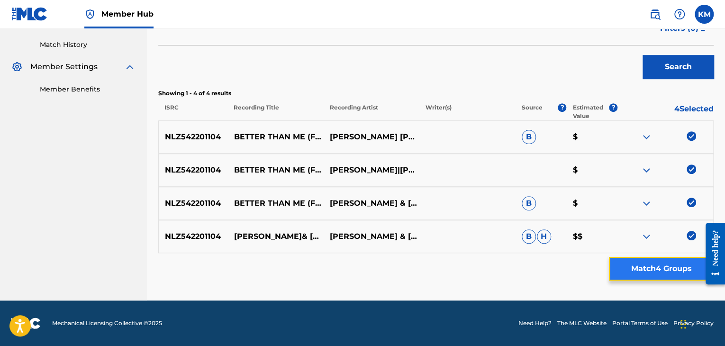
click at [656, 264] on button "Match 4 Groups" at bounding box center [661, 269] width 105 height 24
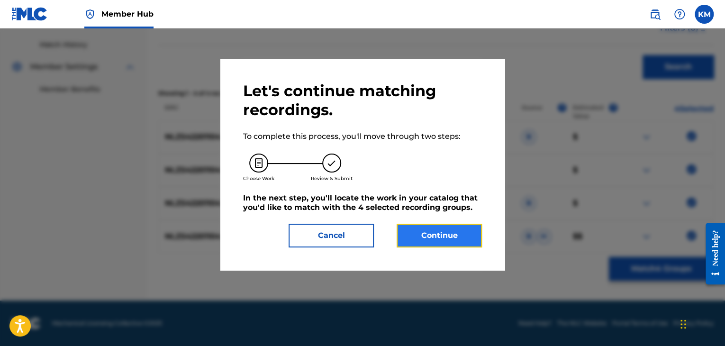
click at [438, 233] on button "Continue" at bounding box center [439, 236] width 85 height 24
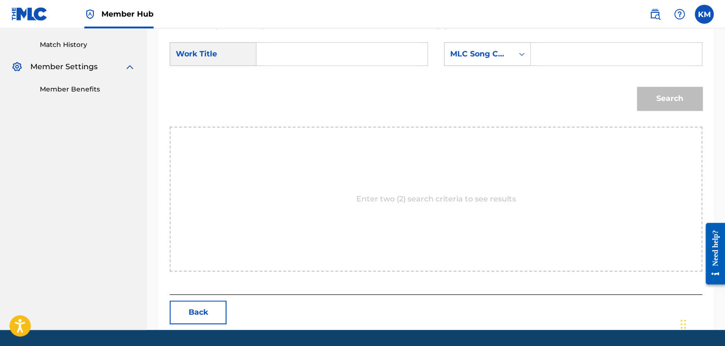
click at [284, 49] on input "Search Form" at bounding box center [342, 54] width 155 height 23
paste input "Better Than Me (feat. [GEOGRAPHIC_DATA])"
type input "Better Than Me (feat. [GEOGRAPHIC_DATA])"
click at [523, 50] on icon "Search Form" at bounding box center [521, 53] width 9 height 9
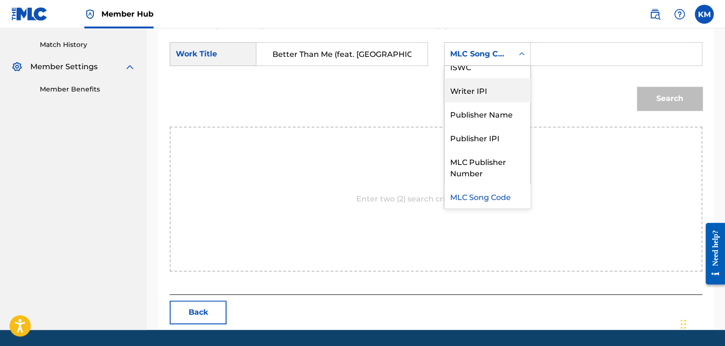
scroll to position [0, 0]
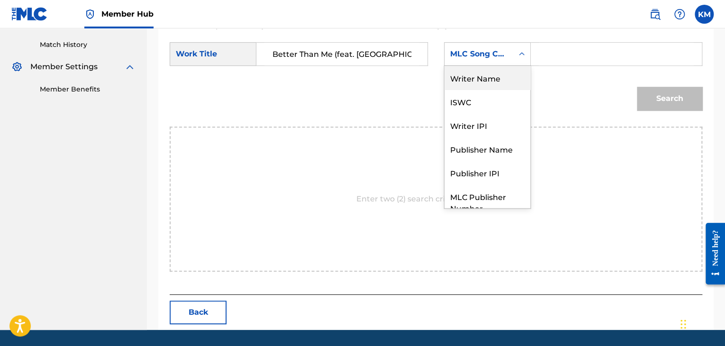
click at [495, 75] on div "Writer Name" at bounding box center [488, 78] width 86 height 24
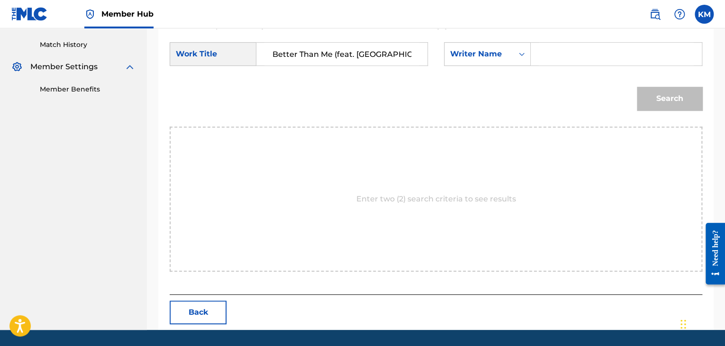
click at [536, 57] on div "Search Form" at bounding box center [617, 54] width 172 height 24
click at [552, 49] on input "Search Form" at bounding box center [616, 54] width 155 height 23
paste input "[PERSON_NAME]"
type input "[PERSON_NAME]"
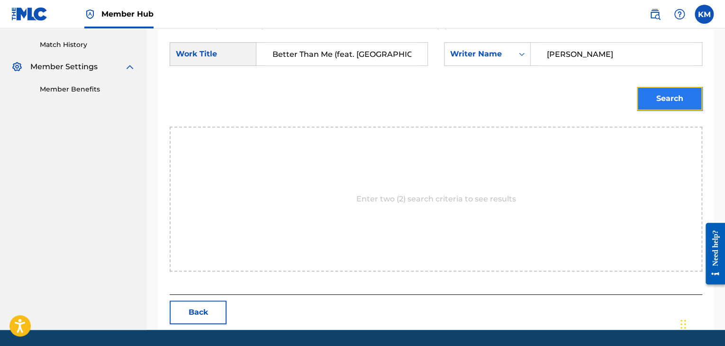
click at [652, 105] on button "Search" at bounding box center [669, 99] width 65 height 24
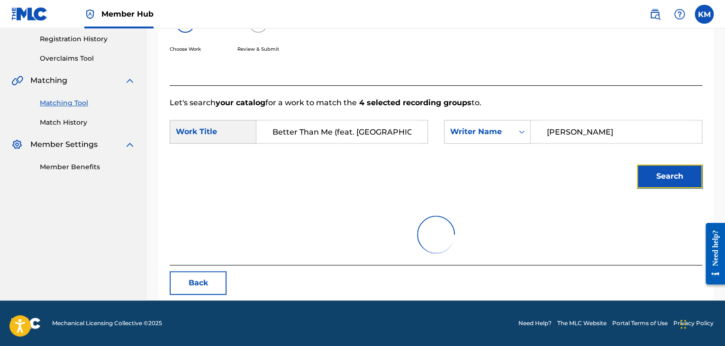
scroll to position [256, 0]
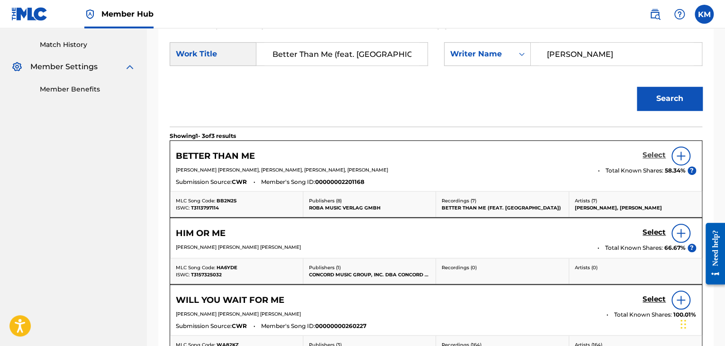
click at [656, 156] on h5 "Select" at bounding box center [654, 155] width 23 height 9
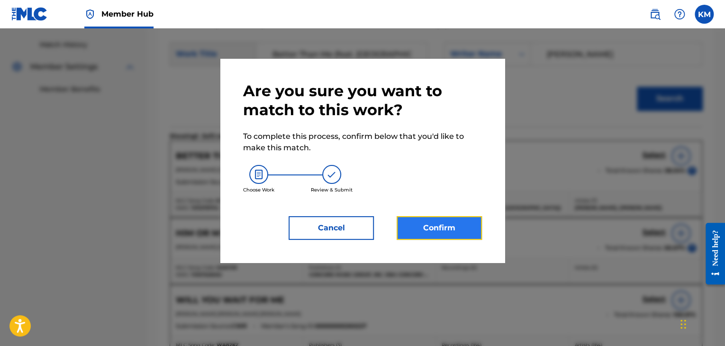
click at [453, 222] on button "Confirm" at bounding box center [439, 228] width 85 height 24
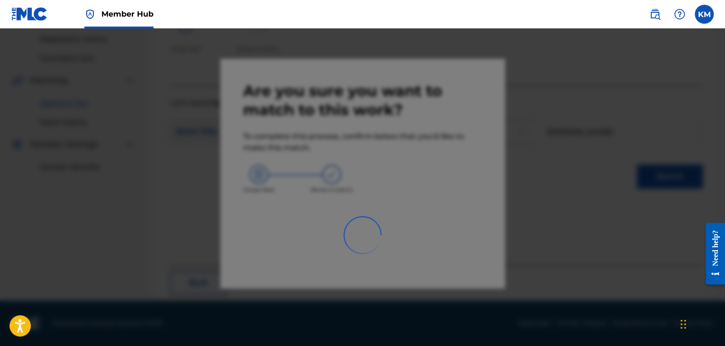
scroll to position [61, 0]
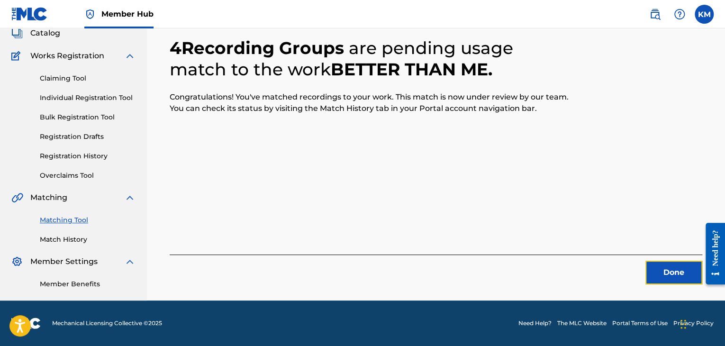
click at [673, 264] on button "Done" at bounding box center [674, 273] width 57 height 24
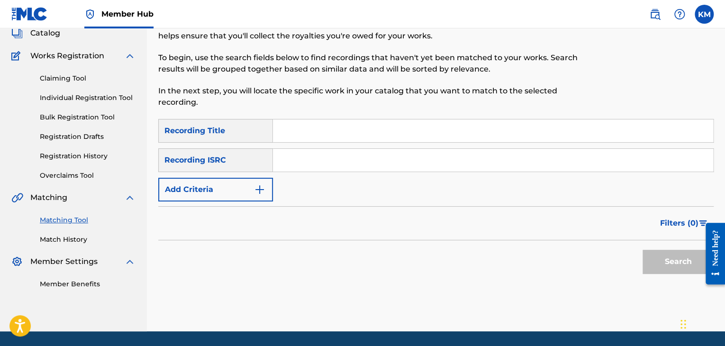
click at [345, 156] on input "Search Form" at bounding box center [493, 160] width 440 height 23
paste input "QZL382269653"
type input "QZL382269653"
click at [688, 266] on button "Search" at bounding box center [678, 262] width 71 height 24
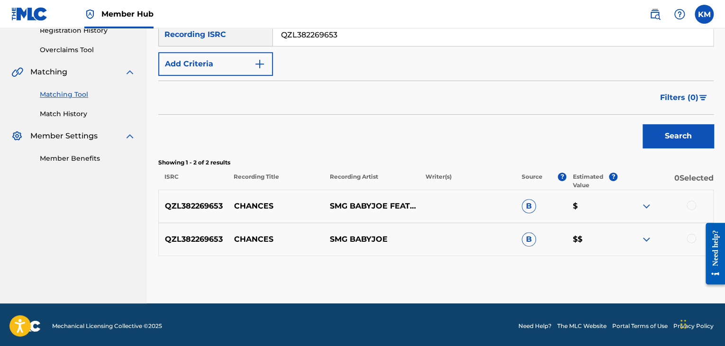
scroll to position [190, 0]
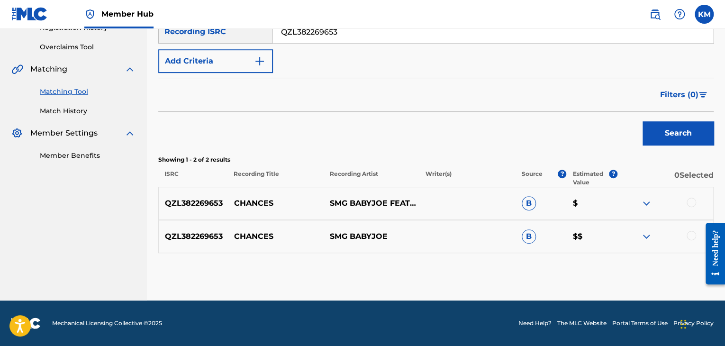
click at [688, 238] on div at bounding box center [691, 235] width 9 height 9
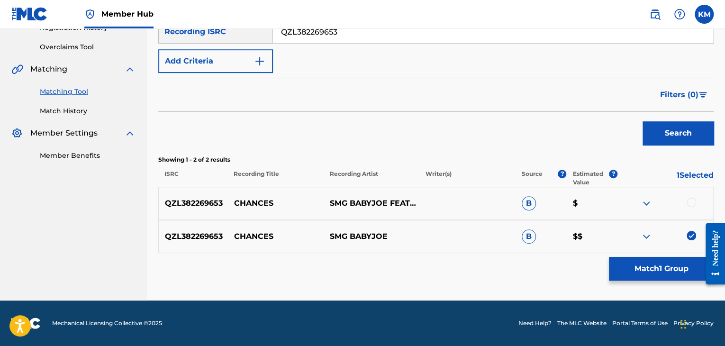
click at [689, 202] on div at bounding box center [691, 202] width 9 height 9
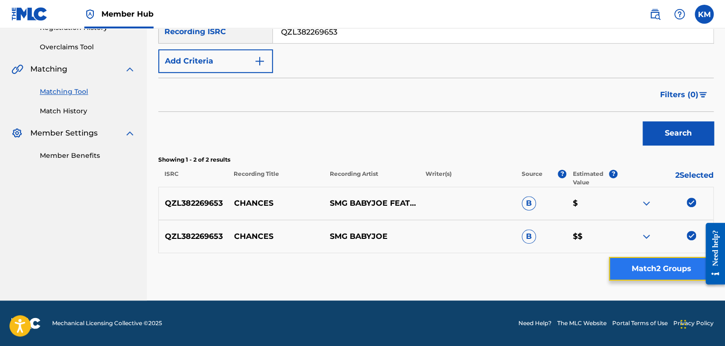
click at [668, 267] on button "Match 2 Groups" at bounding box center [661, 269] width 105 height 24
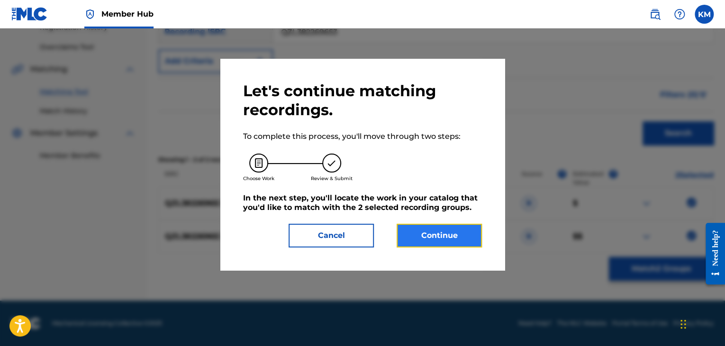
click at [422, 234] on button "Continue" at bounding box center [439, 236] width 85 height 24
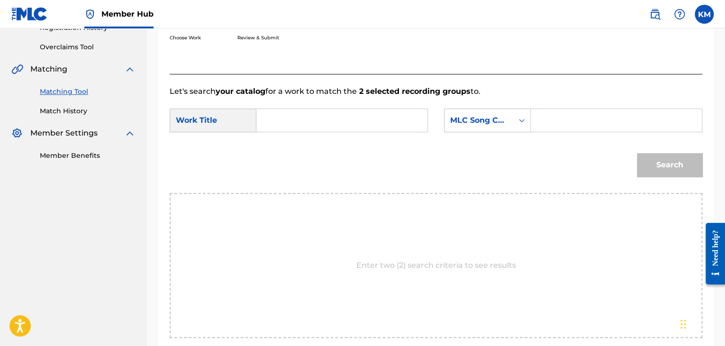
click at [315, 118] on input "Search Form" at bounding box center [342, 120] width 155 height 23
paste input "Chances"
type input "Chances"
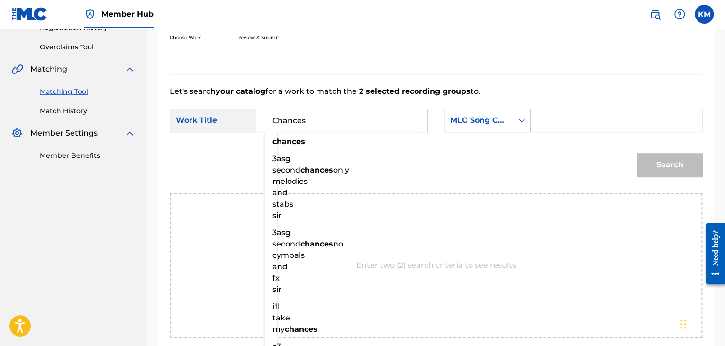
click at [522, 119] on icon "Search Form" at bounding box center [521, 120] width 9 height 9
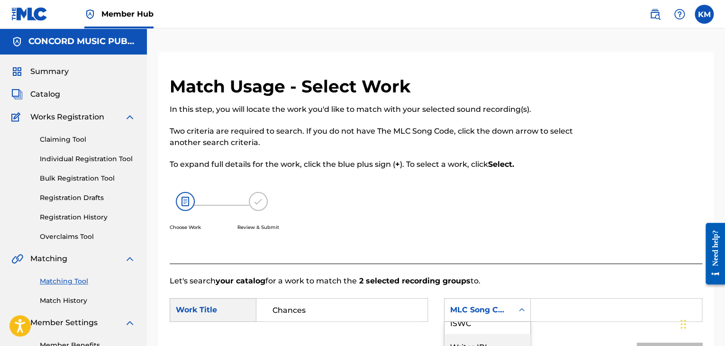
scroll to position [0, 0]
click at [503, 325] on div "Writer Name" at bounding box center [488, 334] width 86 height 24
click at [558, 300] on input "Search Form" at bounding box center [616, 310] width 155 height 23
paste input "[PERSON_NAME]"
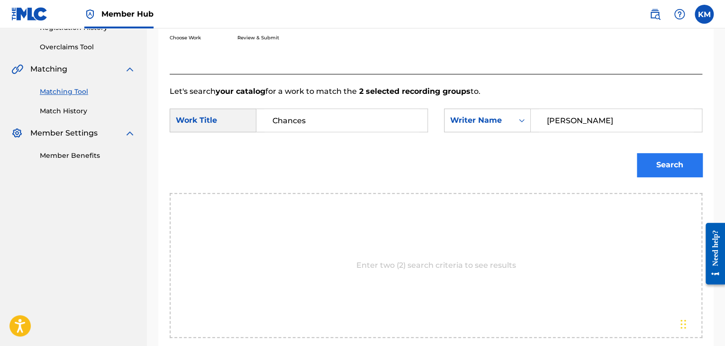
type input "[PERSON_NAME]"
click at [667, 169] on button "Search" at bounding box center [669, 165] width 65 height 24
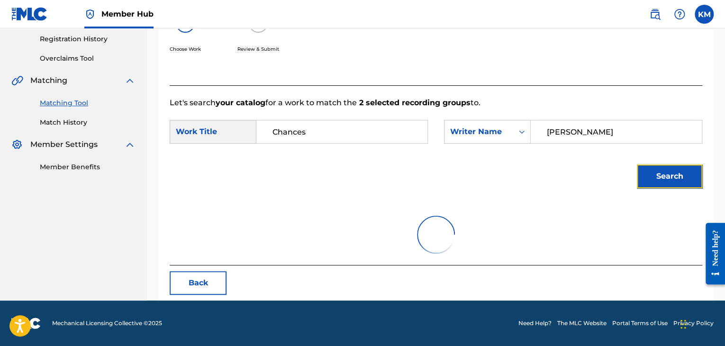
scroll to position [137, 0]
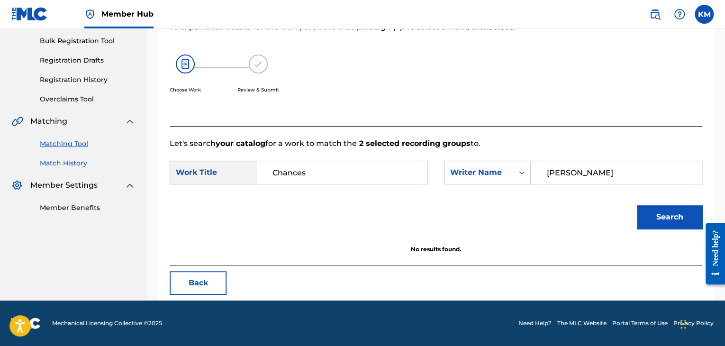
click at [79, 163] on link "Match History" at bounding box center [88, 163] width 96 height 10
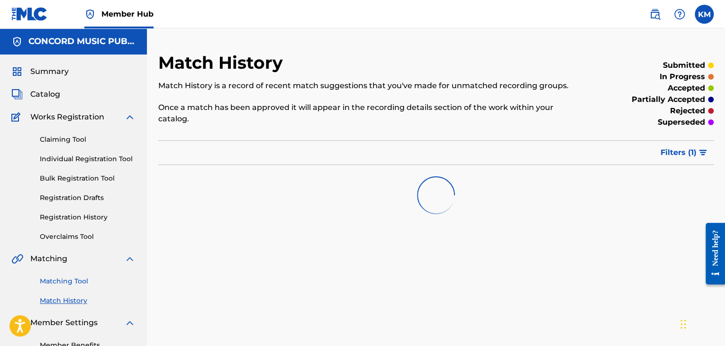
click at [81, 279] on link "Matching Tool" at bounding box center [88, 281] width 96 height 10
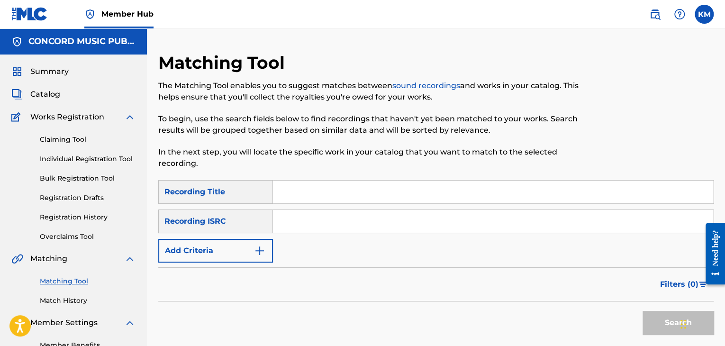
click at [302, 223] on input "Search Form" at bounding box center [493, 221] width 440 height 23
paste input "USCGH1980634"
type input "USCGH1980634"
click at [668, 321] on button "Search" at bounding box center [678, 323] width 71 height 24
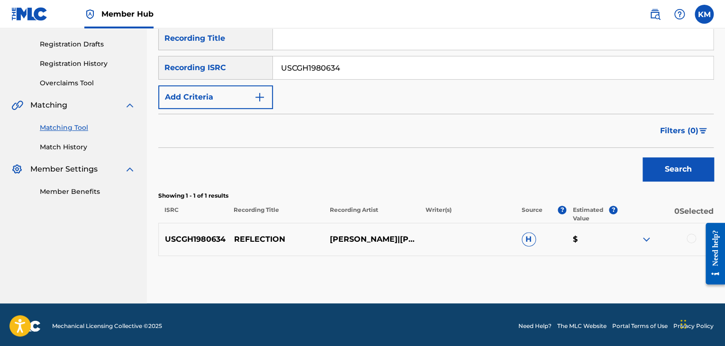
scroll to position [156, 0]
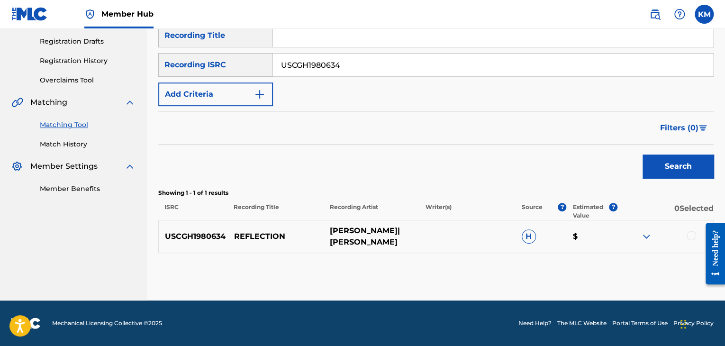
drag, startPoint x: 234, startPoint y: 236, endPoint x: 408, endPoint y: 243, distance: 174.2
click at [408, 243] on div "USCGH1980634 REFLECTION [PERSON_NAME]|[PERSON_NAME] $" at bounding box center [436, 236] width 556 height 33
copy div "REFLECTION [PERSON_NAME]|[PERSON_NAME]"
click at [690, 237] on div at bounding box center [691, 235] width 9 height 9
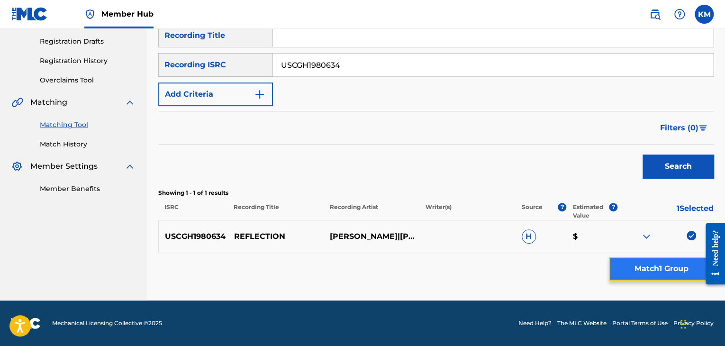
click at [666, 265] on button "Match 1 Group" at bounding box center [661, 269] width 105 height 24
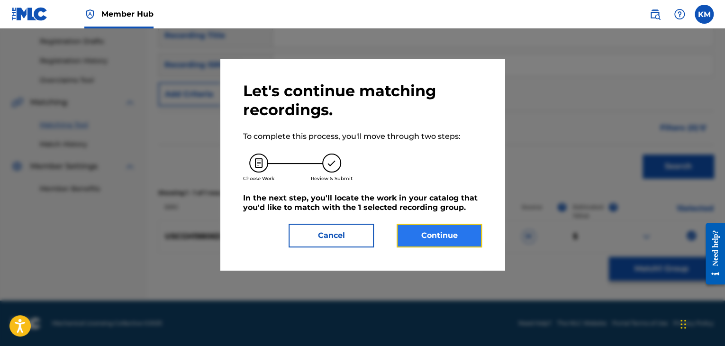
click at [429, 242] on button "Continue" at bounding box center [439, 236] width 85 height 24
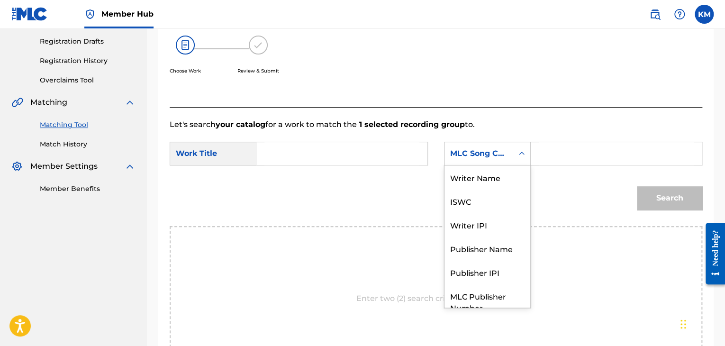
click at [521, 154] on icon "Search Form" at bounding box center [522, 153] width 6 height 3
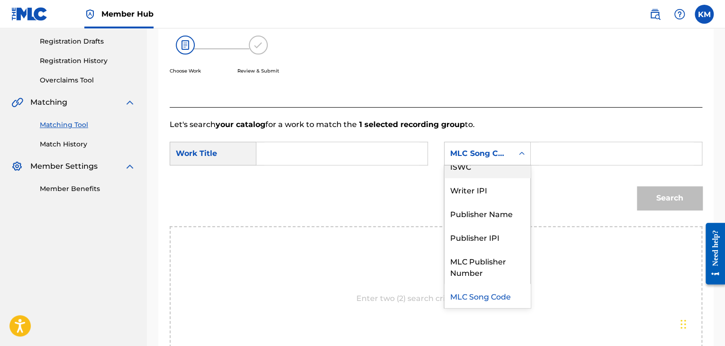
scroll to position [0, 0]
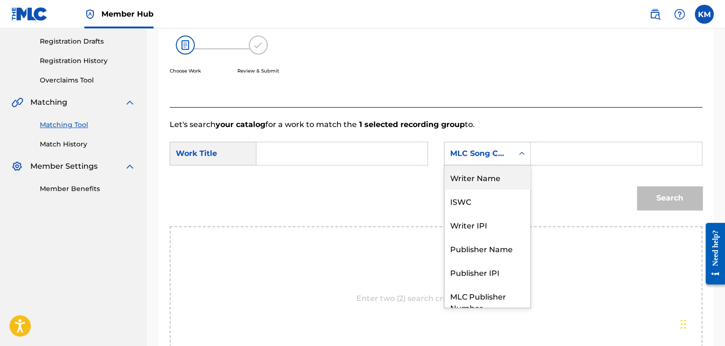
click at [491, 170] on div "Writer Name" at bounding box center [488, 177] width 86 height 24
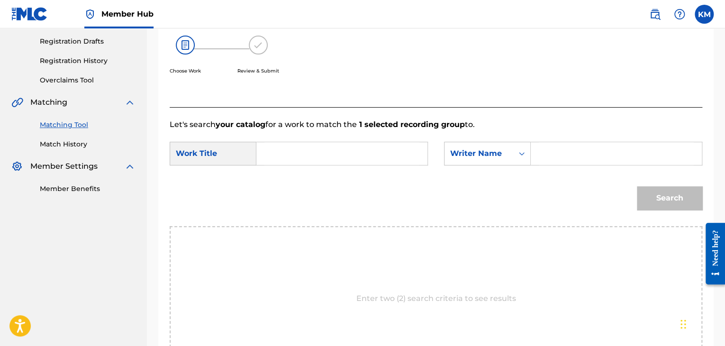
click at [538, 154] on div "Search Form" at bounding box center [617, 154] width 172 height 24
click at [541, 152] on input "Search Form" at bounding box center [616, 153] width 155 height 23
paste input "RV79G2"
type input "RV79G2"
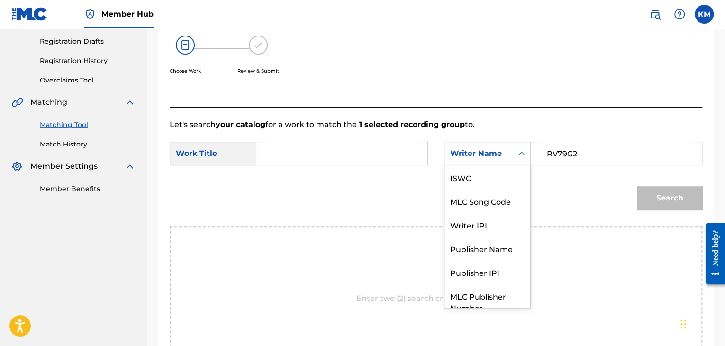
click at [522, 154] on icon "Search Form" at bounding box center [521, 153] width 9 height 9
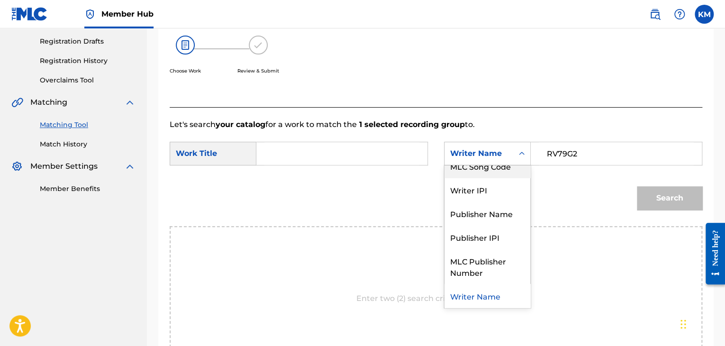
click at [514, 173] on div "MLC Song Code" at bounding box center [488, 166] width 86 height 24
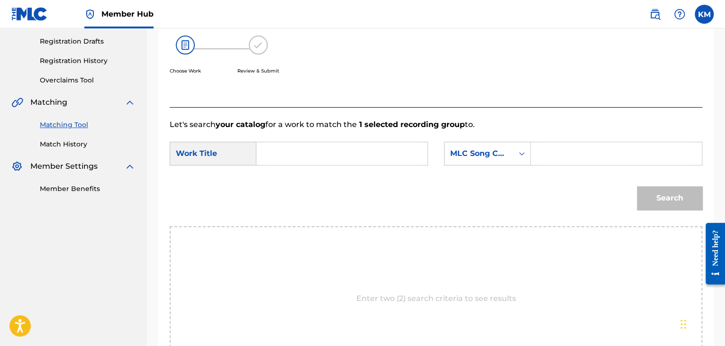
click at [543, 154] on input "Search Form" at bounding box center [616, 153] width 155 height 23
paste input "RV79G2"
type input "RV79G2"
click at [314, 159] on input "Search Form" at bounding box center [342, 153] width 155 height 23
type input "REFELCTION"
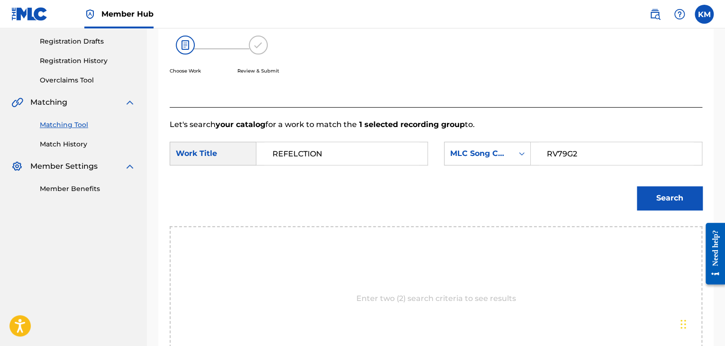
click at [637, 186] on button "Search" at bounding box center [669, 198] width 65 height 24
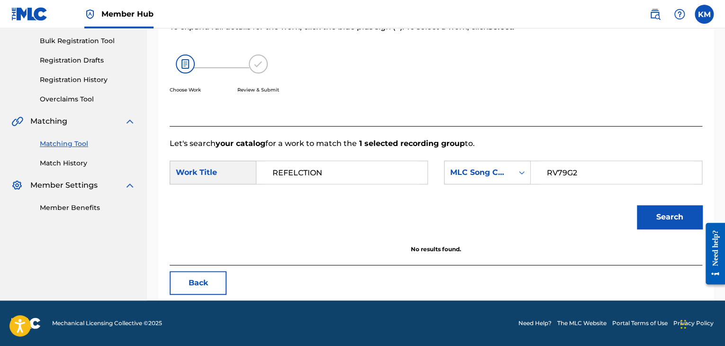
scroll to position [137, 0]
click at [651, 223] on button "Search" at bounding box center [669, 217] width 65 height 24
click at [72, 165] on link "Match History" at bounding box center [88, 163] width 96 height 10
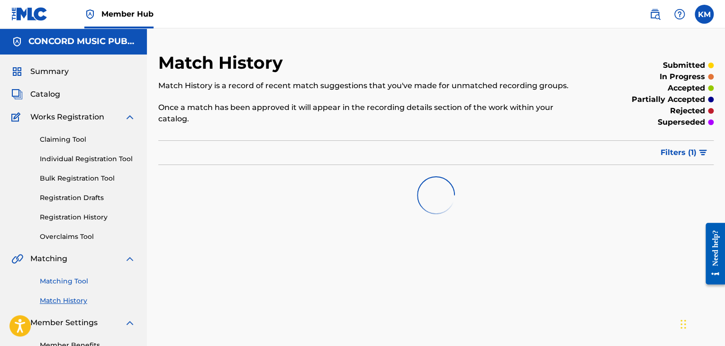
click at [79, 283] on link "Matching Tool" at bounding box center [88, 281] width 96 height 10
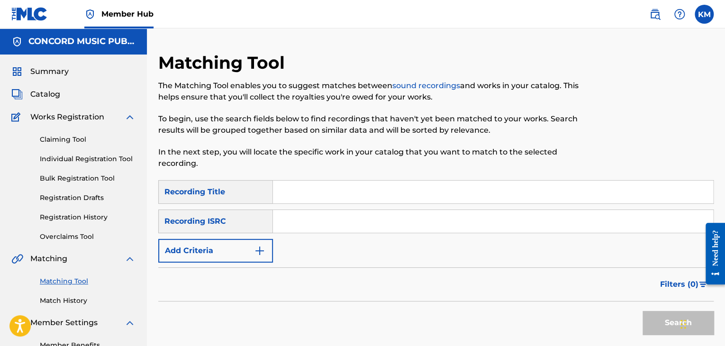
click at [324, 209] on div "SearchWithCriteria1e54d92b-2142-45bb-872e-7c2eca9e8356 Recording Title SearchWi…" at bounding box center [436, 221] width 556 height 82
click at [334, 223] on input "Search Form" at bounding box center [493, 221] width 440 height 23
paste input "AUVWE1500132"
type input "AUVWE1500132"
click at [650, 317] on button "Search" at bounding box center [678, 323] width 71 height 24
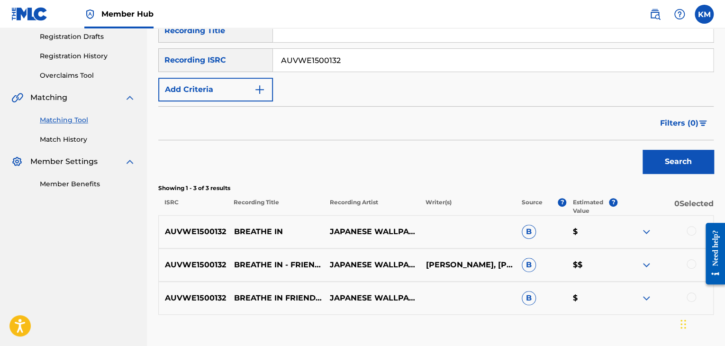
scroll to position [223, 0]
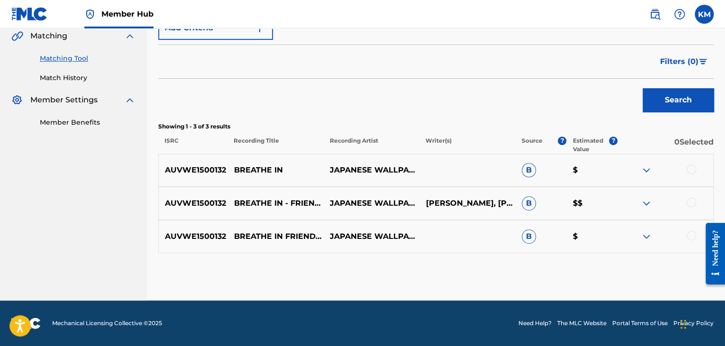
click at [690, 234] on div at bounding box center [691, 235] width 9 height 9
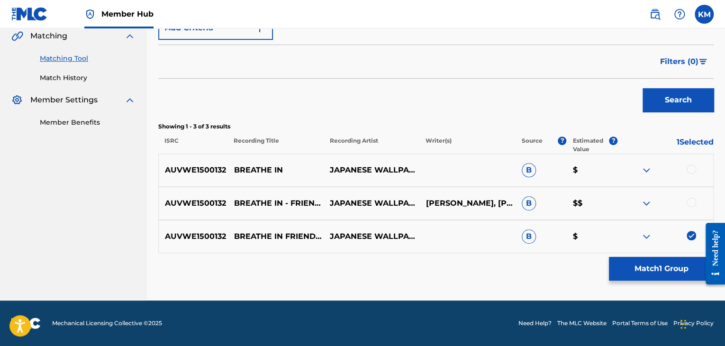
click at [690, 200] on div at bounding box center [691, 202] width 9 height 9
click at [690, 169] on div at bounding box center [691, 169] width 9 height 9
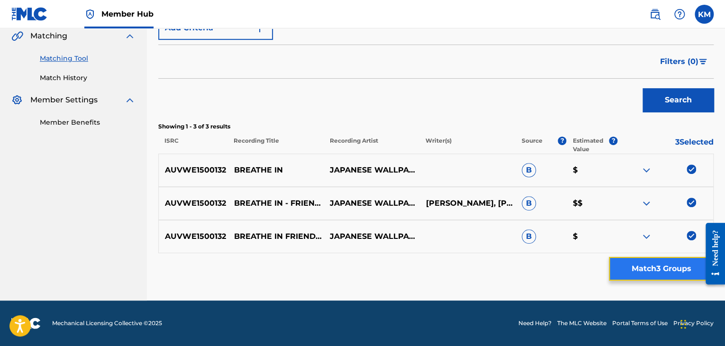
click at [658, 269] on button "Match 3 Groups" at bounding box center [661, 269] width 105 height 24
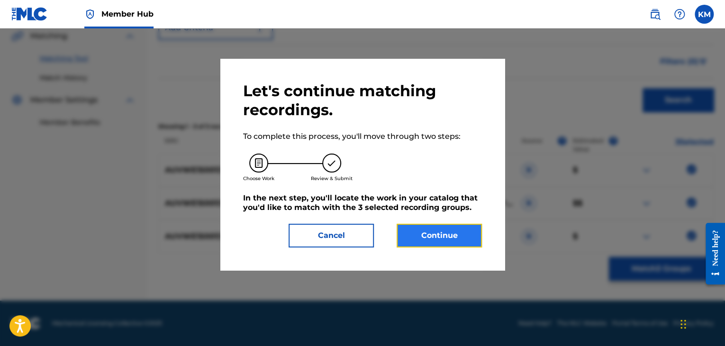
click at [440, 235] on button "Continue" at bounding box center [439, 236] width 85 height 24
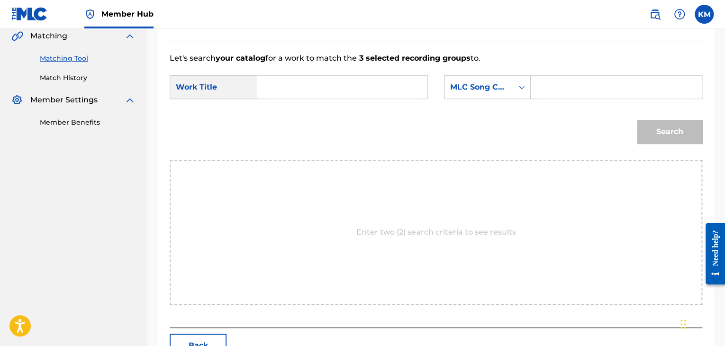
click at [300, 84] on input "Search Form" at bounding box center [342, 87] width 155 height 23
paste input "Breathe In - Friendship Remix"
type input "Breathe In - Friendship Remix"
click at [523, 86] on icon "Search Form" at bounding box center [521, 86] width 9 height 9
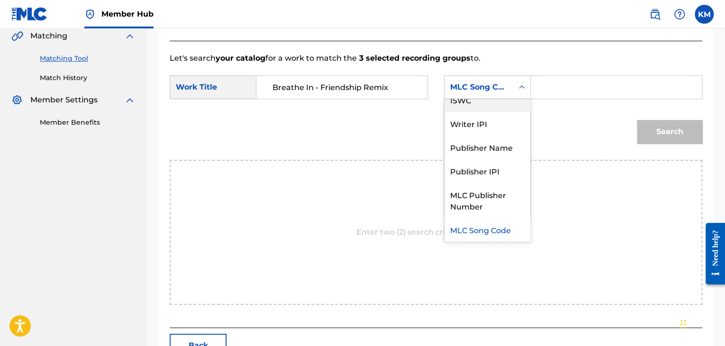
scroll to position [0, 0]
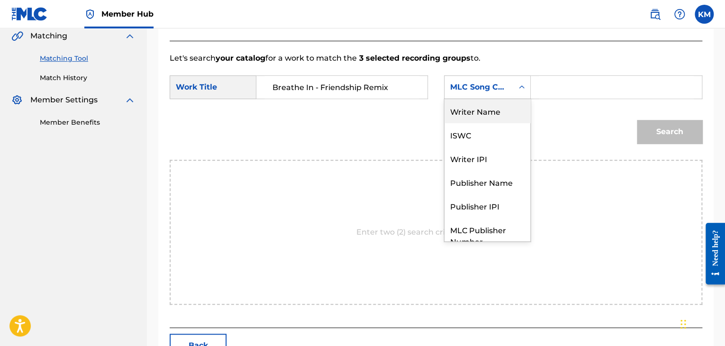
click at [495, 104] on div "Writer Name" at bounding box center [488, 111] width 86 height 24
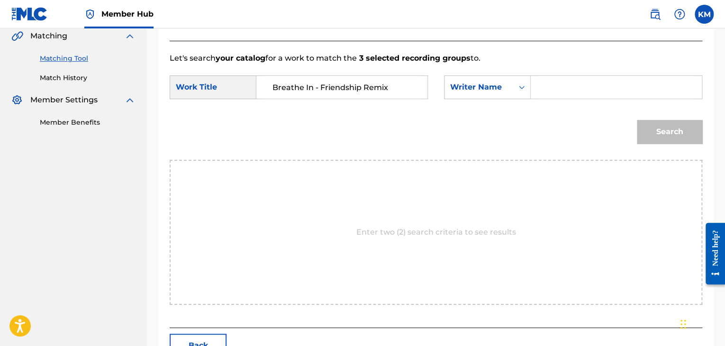
click at [551, 90] on input "Search Form" at bounding box center [616, 87] width 155 height 23
paste input "Strum"
click at [656, 128] on button "Search" at bounding box center [669, 132] width 65 height 24
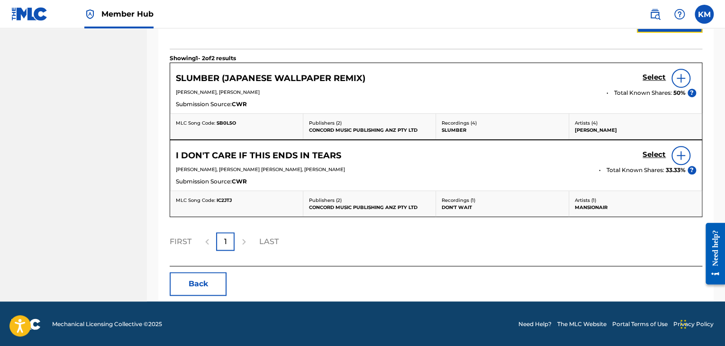
scroll to position [144, 0]
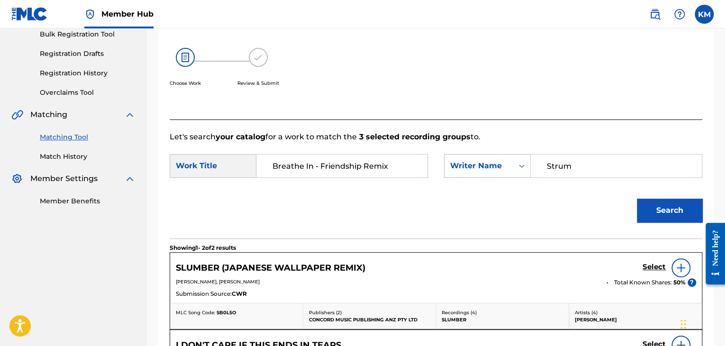
paste input "[PERSON_NAME]"
drag, startPoint x: 569, startPoint y: 164, endPoint x: 513, endPoint y: 163, distance: 56.0
click at [513, 163] on div "SearchWithCriteriad24e6fa4-bdd8-447e-9fba-6c49b0cbcc70 Writer Name Al[PERSON_NA…" at bounding box center [573, 166] width 258 height 24
type input "[PERSON_NAME]"
click at [660, 205] on button "Search" at bounding box center [669, 211] width 65 height 24
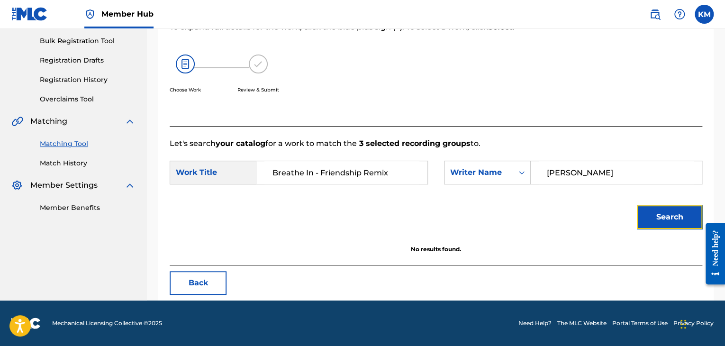
scroll to position [137, 0]
click at [75, 161] on link "Match History" at bounding box center [88, 163] width 96 height 10
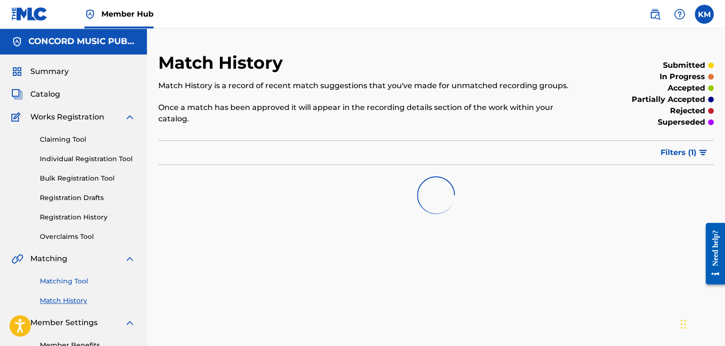
click at [80, 280] on link "Matching Tool" at bounding box center [88, 281] width 96 height 10
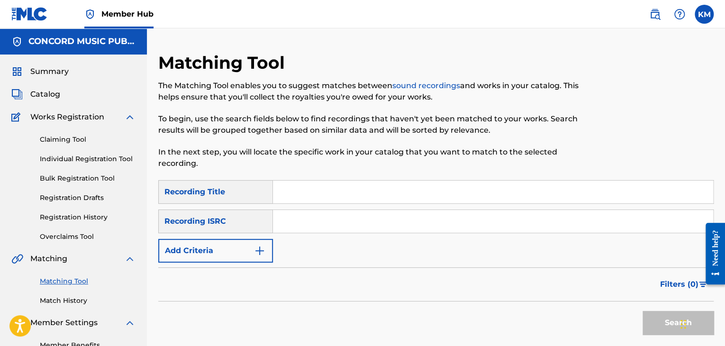
paste input "USZEG1200088"
type input "USZEG1200088"
click at [659, 321] on button "Search" at bounding box center [678, 323] width 71 height 24
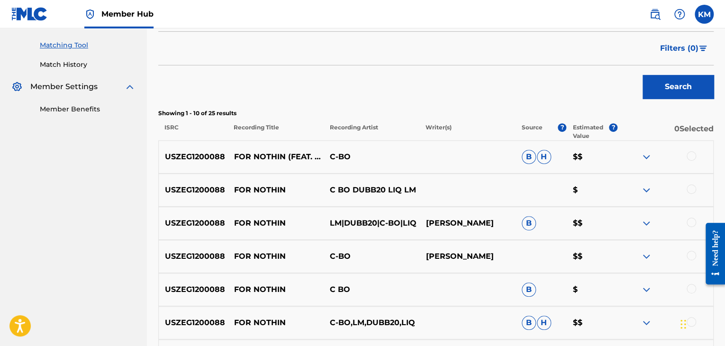
scroll to position [284, 0]
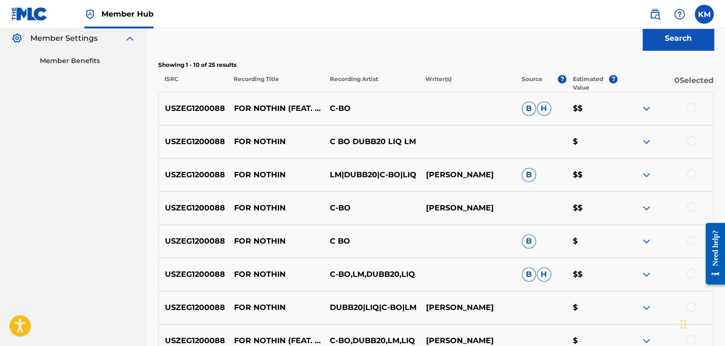
click at [688, 108] on div at bounding box center [691, 107] width 9 height 9
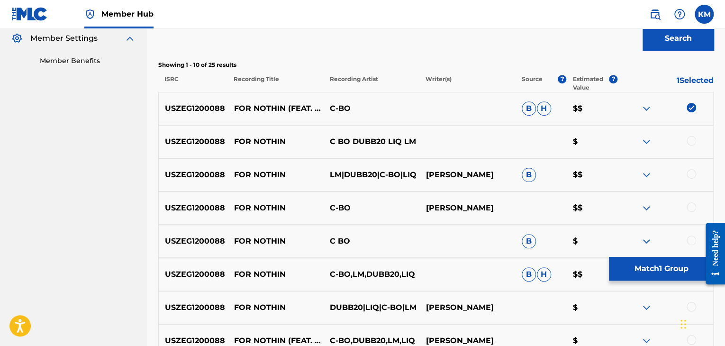
click at [692, 137] on div at bounding box center [691, 140] width 9 height 9
click at [692, 174] on div at bounding box center [691, 173] width 9 height 9
click at [695, 206] on div at bounding box center [691, 206] width 9 height 9
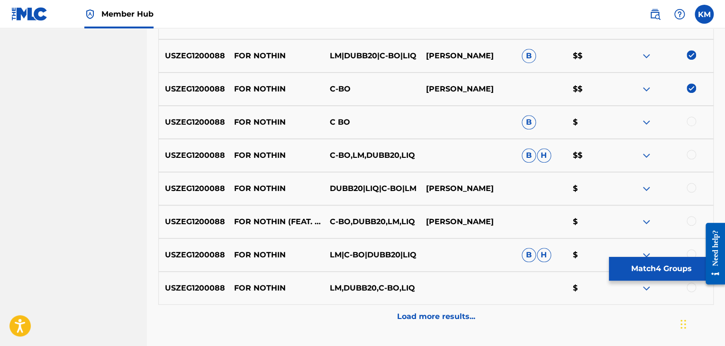
scroll to position [427, 0]
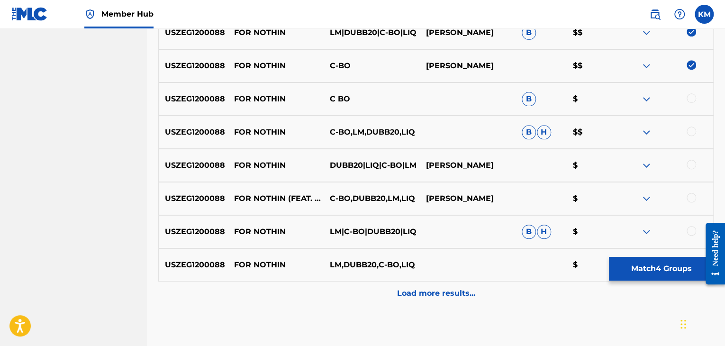
click at [692, 98] on div at bounding box center [691, 97] width 9 height 9
click at [691, 130] on div at bounding box center [691, 131] width 9 height 9
click at [691, 164] on div at bounding box center [691, 164] width 9 height 9
click at [690, 196] on div at bounding box center [691, 197] width 9 height 9
click at [690, 228] on div at bounding box center [691, 230] width 9 height 9
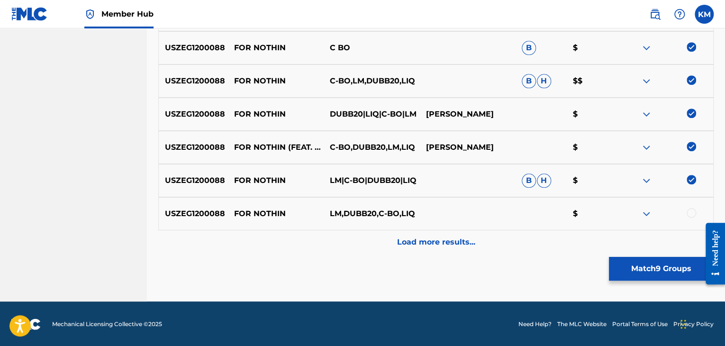
scroll to position [479, 0]
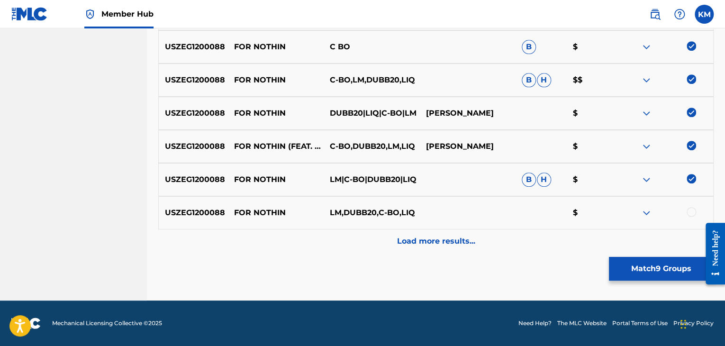
click at [692, 209] on div at bounding box center [691, 211] width 9 height 9
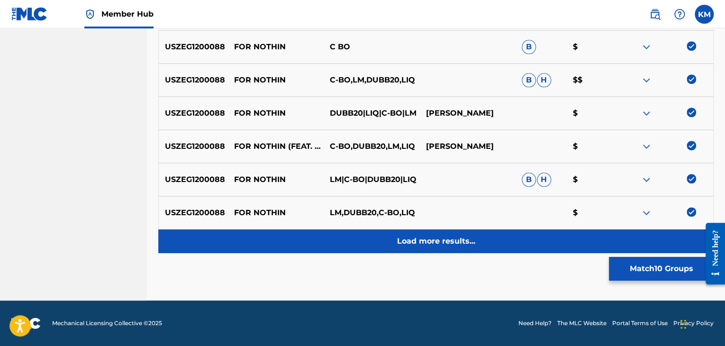
click at [448, 244] on p "Load more results..." at bounding box center [436, 241] width 78 height 11
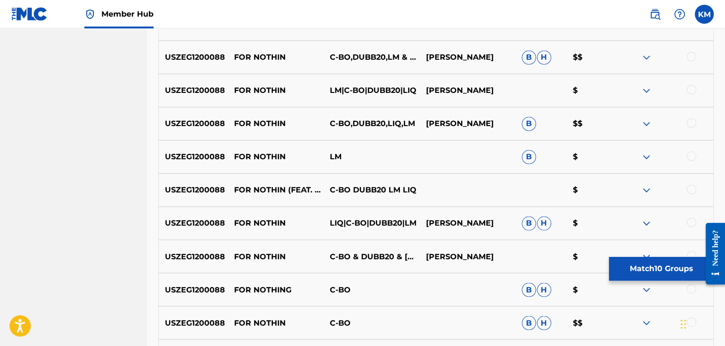
scroll to position [669, 0]
click at [692, 56] on div at bounding box center [691, 55] width 9 height 9
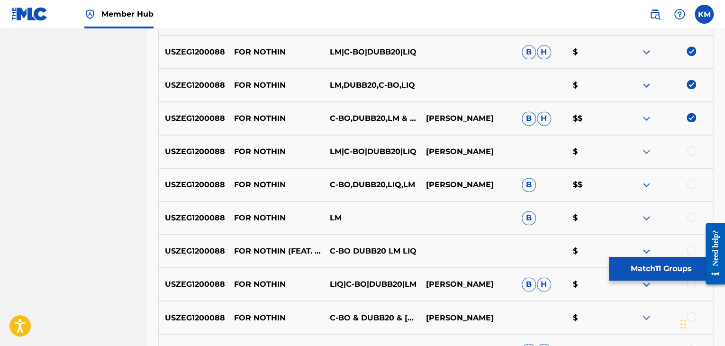
scroll to position [574, 0]
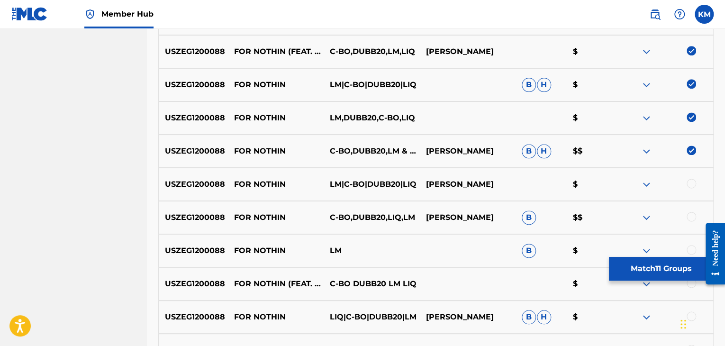
click at [691, 181] on div at bounding box center [691, 183] width 9 height 9
click at [694, 215] on div at bounding box center [691, 216] width 9 height 9
click at [693, 250] on div at bounding box center [691, 249] width 9 height 9
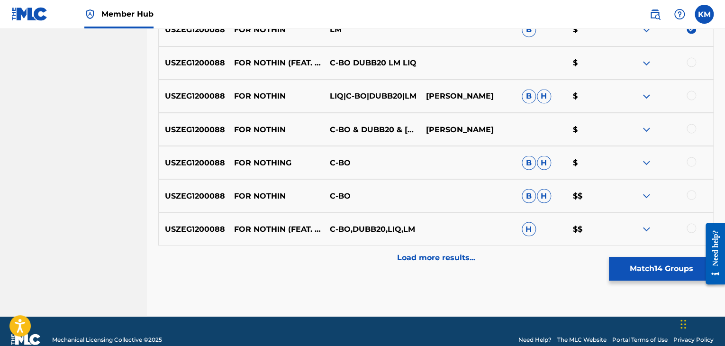
scroll to position [811, 0]
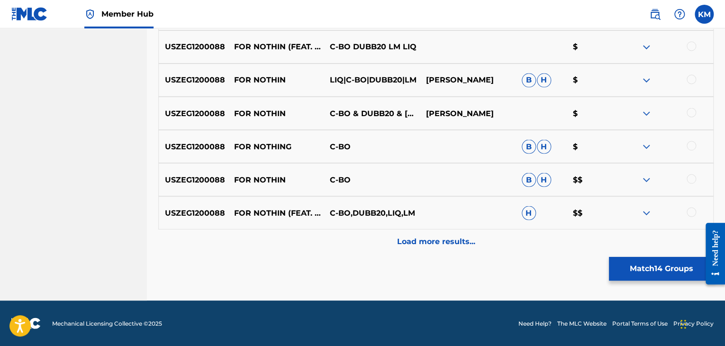
click at [693, 42] on div at bounding box center [691, 45] width 9 height 9
click at [694, 78] on div at bounding box center [691, 78] width 9 height 9
click at [691, 112] on div at bounding box center [691, 112] width 9 height 9
click at [690, 145] on div at bounding box center [691, 145] width 9 height 9
click at [690, 176] on div at bounding box center [691, 178] width 9 height 9
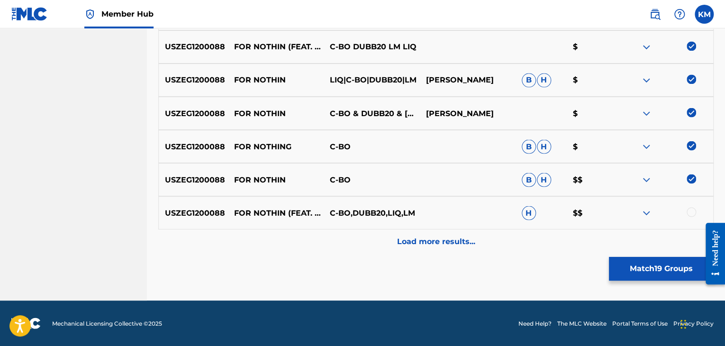
click at [690, 211] on div at bounding box center [691, 211] width 9 height 9
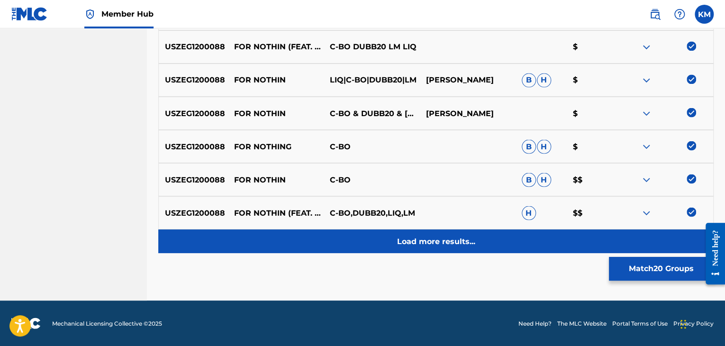
click at [460, 239] on p "Load more results..." at bounding box center [436, 241] width 78 height 11
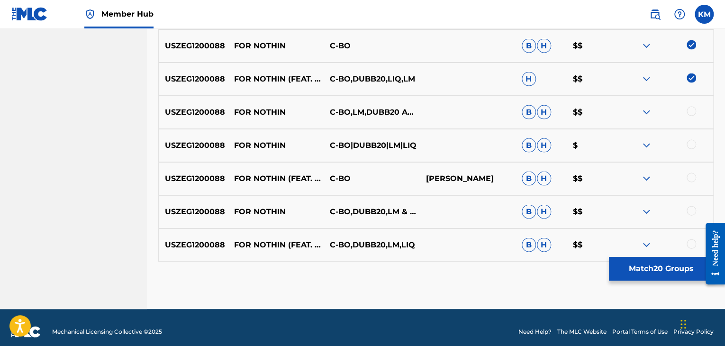
scroll to position [953, 0]
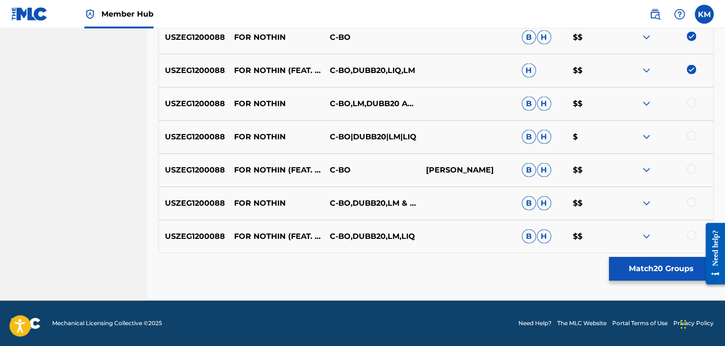
click at [690, 105] on div at bounding box center [691, 102] width 9 height 9
click at [691, 141] on div at bounding box center [666, 136] width 96 height 11
click at [690, 137] on div at bounding box center [691, 135] width 9 height 9
click at [690, 166] on div at bounding box center [691, 169] width 9 height 9
click at [693, 200] on div at bounding box center [691, 202] width 9 height 9
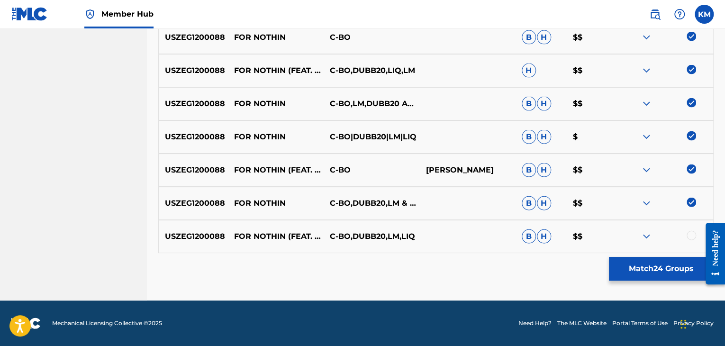
click at [692, 232] on div at bounding box center [691, 235] width 9 height 9
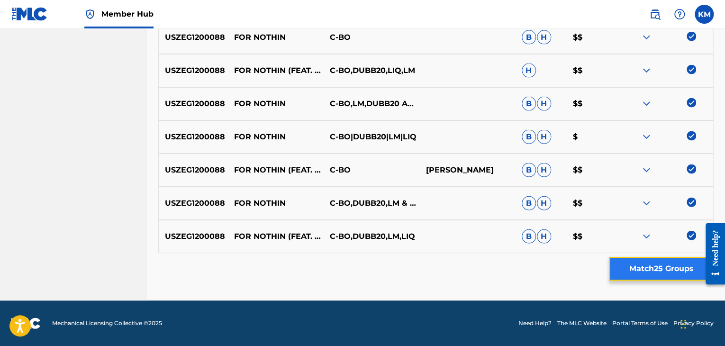
click at [629, 272] on button "Match 25 Groups" at bounding box center [661, 269] width 105 height 24
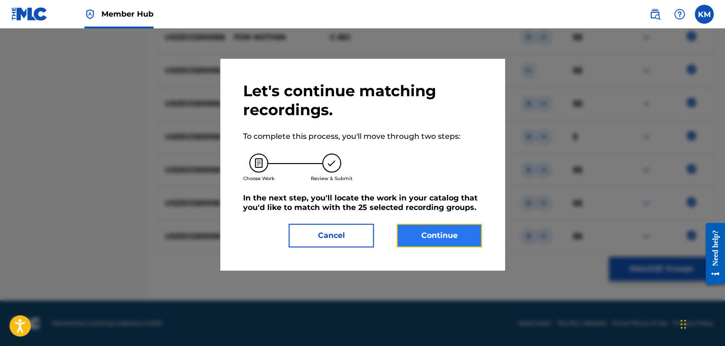
click at [470, 239] on button "Continue" at bounding box center [439, 236] width 85 height 24
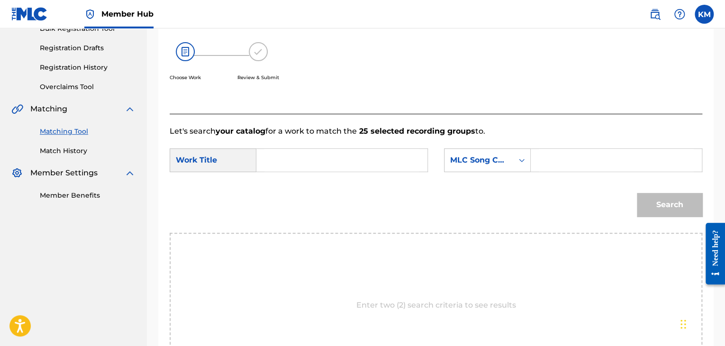
scroll to position [96, 0]
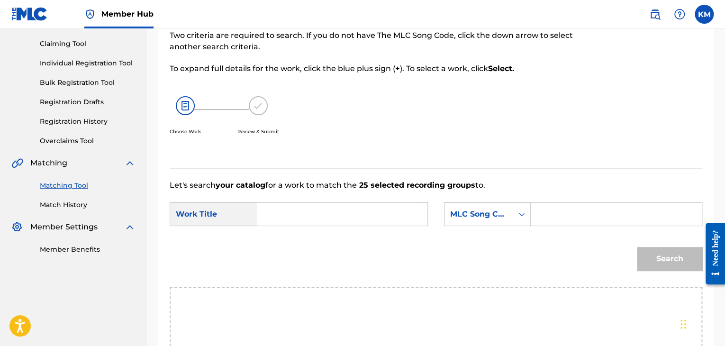
click at [320, 217] on input "Search Form" at bounding box center [342, 214] width 155 height 23
paste input "For Nothin"
type input "For Nothin"
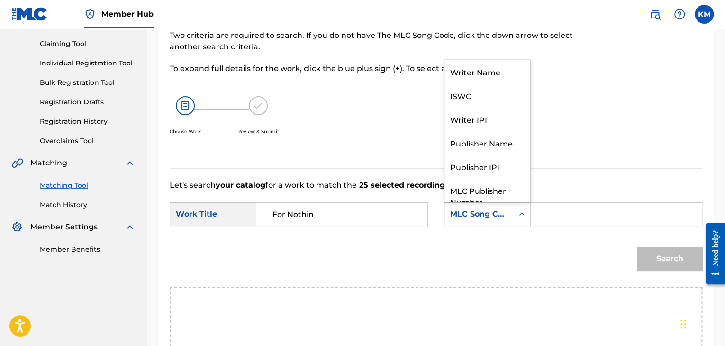
click at [523, 215] on icon "Search Form" at bounding box center [521, 214] width 9 height 9
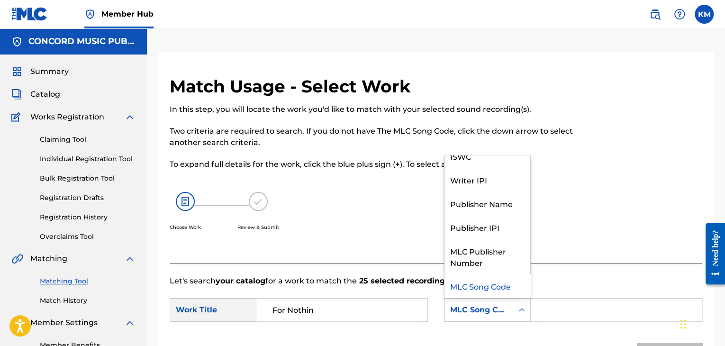
scroll to position [0, 0]
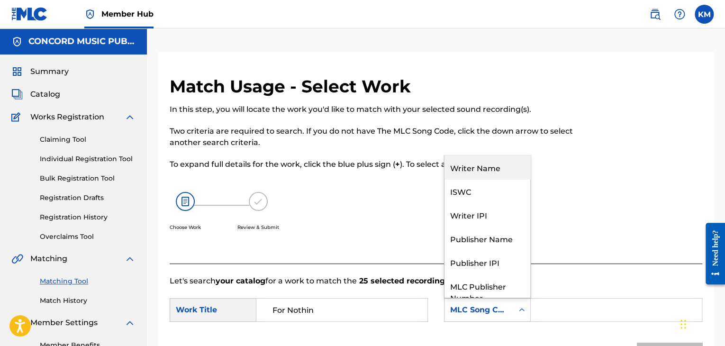
click at [502, 169] on div "Writer Name" at bounding box center [488, 168] width 86 height 24
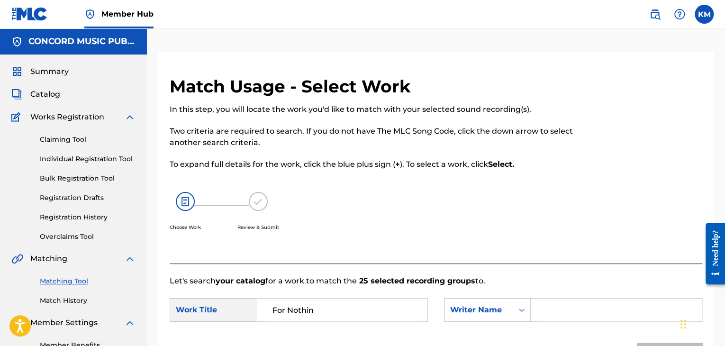
click at [543, 304] on input "Search Form" at bounding box center [616, 310] width 155 height 23
paste input "[PERSON_NAME]"
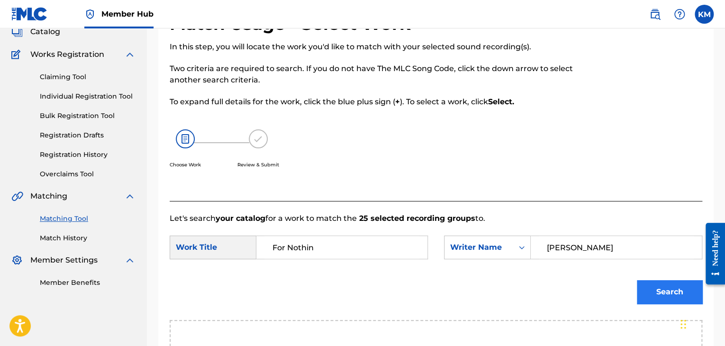
scroll to position [142, 0]
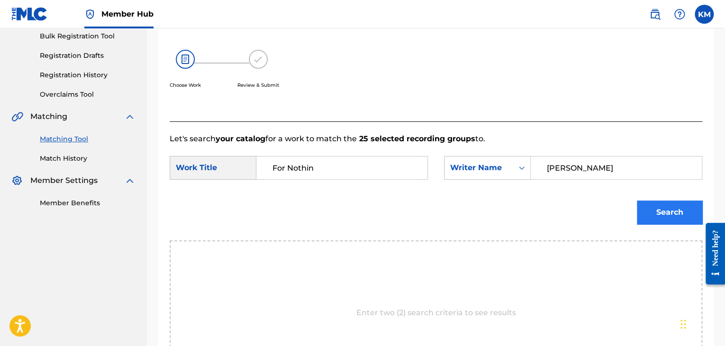
type input "[PERSON_NAME]"
click at [656, 206] on button "Search" at bounding box center [669, 213] width 65 height 24
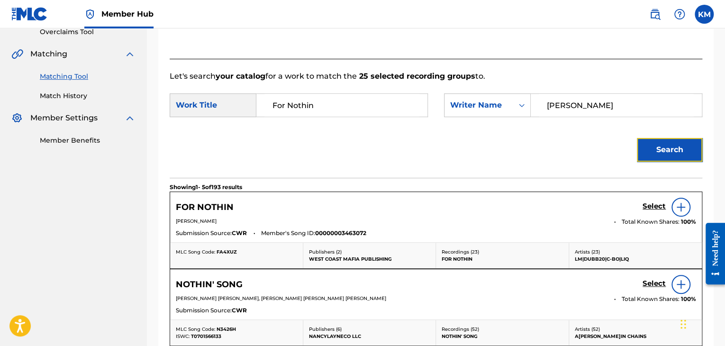
scroll to position [284, 0]
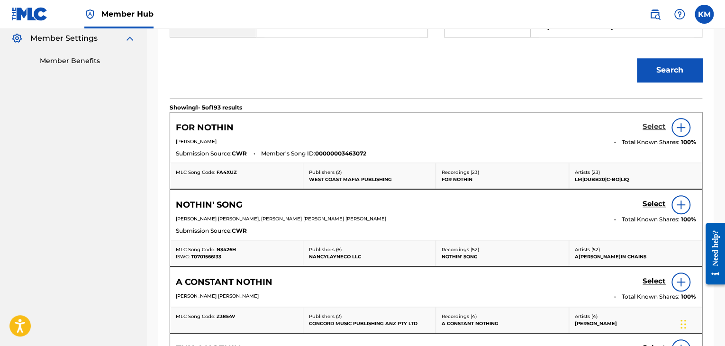
click at [649, 127] on h5 "Select" at bounding box center [654, 126] width 23 height 9
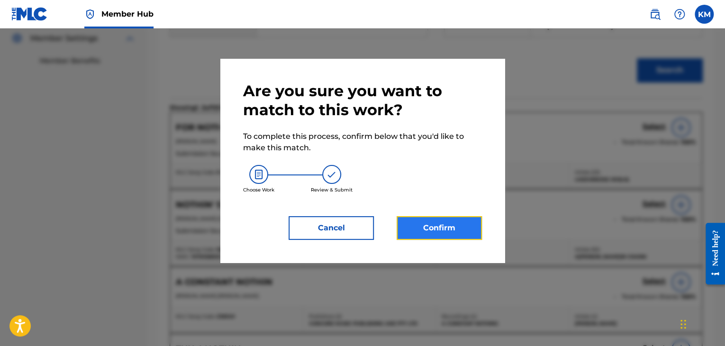
click at [425, 230] on button "Confirm" at bounding box center [439, 228] width 85 height 24
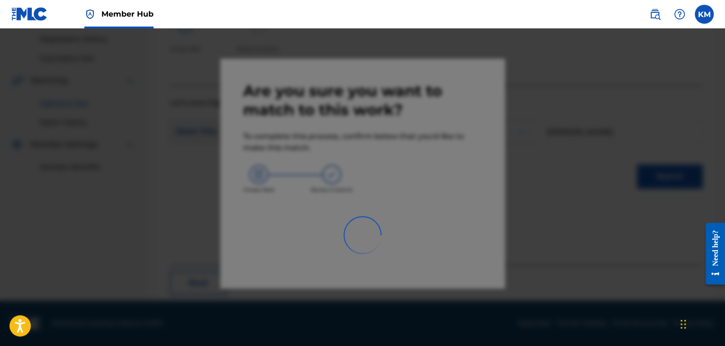
scroll to position [61, 0]
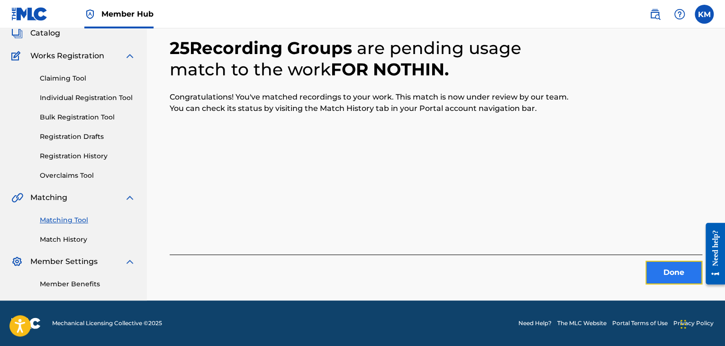
click at [664, 274] on button "Done" at bounding box center [674, 273] width 57 height 24
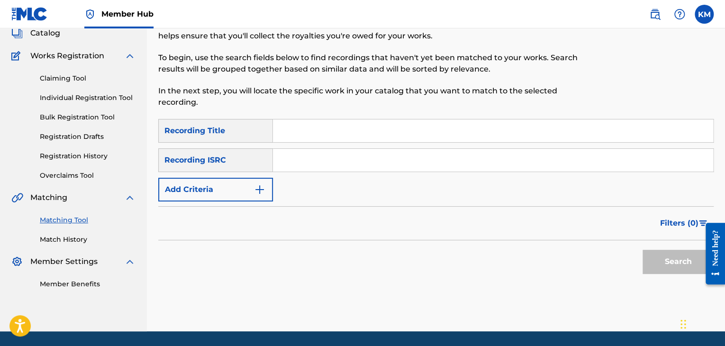
click at [330, 153] on input "Search Form" at bounding box center [493, 160] width 440 height 23
paste input "DEF057730115"
type input "DEF057730115"
click at [672, 257] on button "Search" at bounding box center [678, 262] width 71 height 24
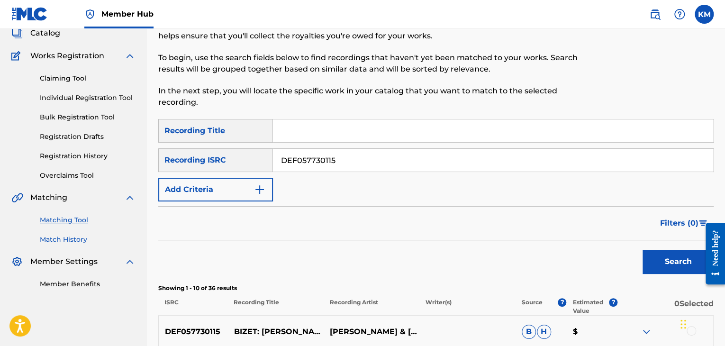
click at [66, 241] on link "Match History" at bounding box center [88, 240] width 96 height 10
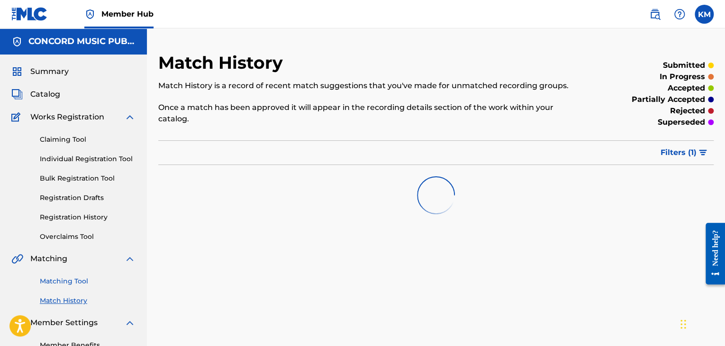
click at [81, 279] on link "Matching Tool" at bounding box center [88, 281] width 96 height 10
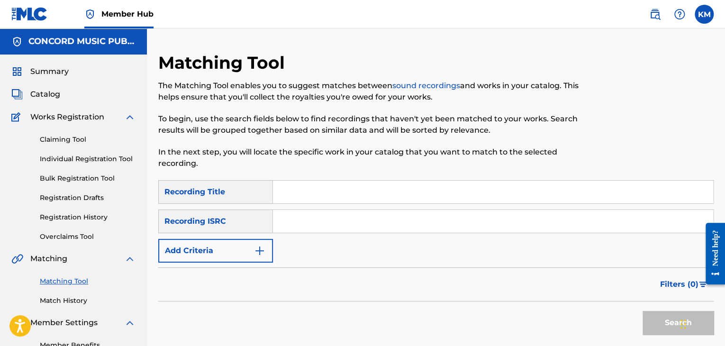
click at [313, 222] on input "Search Form" at bounding box center [493, 221] width 440 height 23
paste input "GBCFV0600017"
type input "GBCFV0600017"
click at [653, 321] on button "Search" at bounding box center [678, 323] width 71 height 24
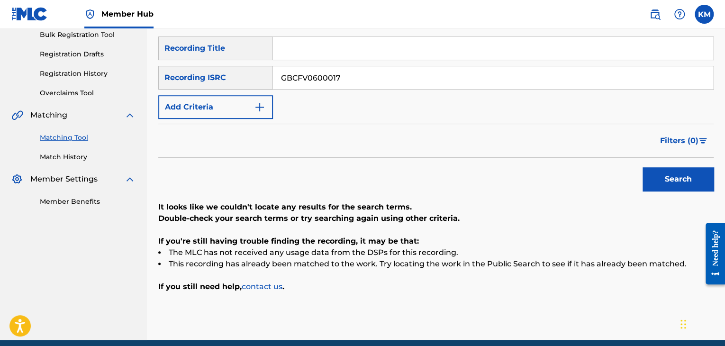
scroll to position [88, 0]
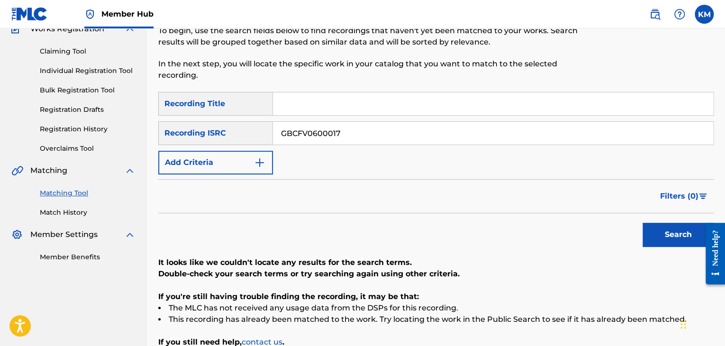
click at [335, 94] on input "Search Form" at bounding box center [493, 103] width 440 height 23
paste input "Nobody Knows (It's [DATE])"
type input "Nobody Knows (It's [DATE])"
drag, startPoint x: 366, startPoint y: 133, endPoint x: 211, endPoint y: 140, distance: 154.2
click at [211, 140] on div "SearchWithCriteriacecb1931-4edf-4ed0-a134-04bf12ff7535 Recording ISRC GBCFV0600…" at bounding box center [436, 133] width 556 height 24
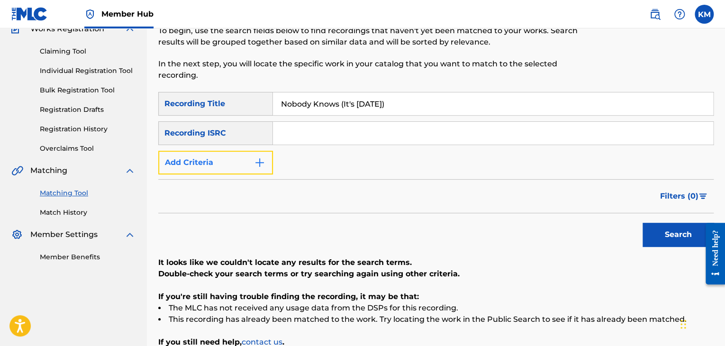
click at [269, 160] on button "Add Criteria" at bounding box center [215, 163] width 115 height 24
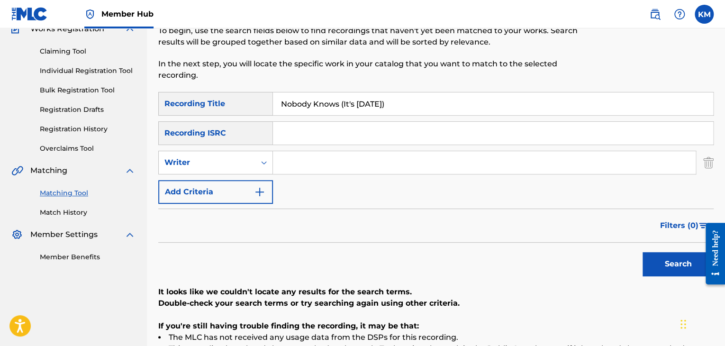
click at [318, 162] on input "Search Form" at bounding box center [484, 162] width 423 height 23
click at [264, 162] on icon "Search Form" at bounding box center [263, 162] width 9 height 9
click at [254, 184] on div "Recording Artist" at bounding box center [216, 186] width 114 height 24
click at [303, 156] on input "Search Form" at bounding box center [484, 162] width 423 height 23
paste input "Black Grass"
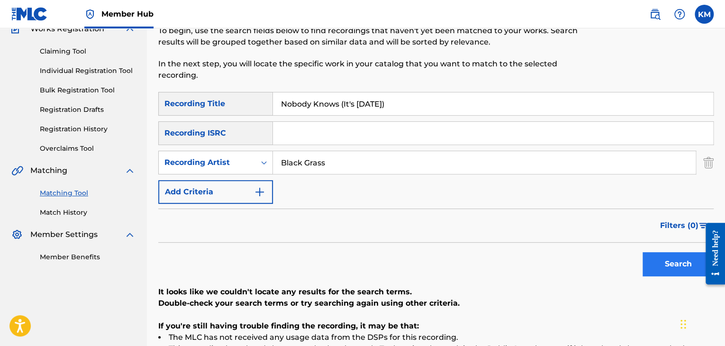
type input "Black Grass"
click at [651, 270] on button "Search" at bounding box center [678, 264] width 71 height 24
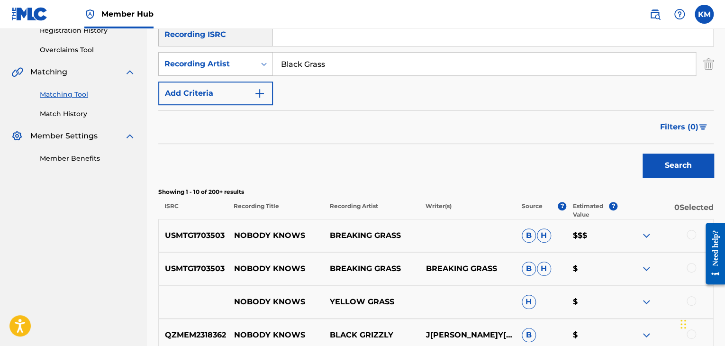
scroll to position [176, 0]
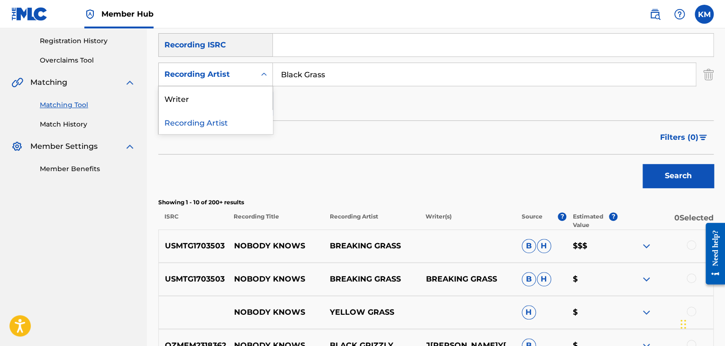
click at [268, 74] on icon "Search Form" at bounding box center [263, 74] width 9 height 9
click at [247, 99] on div "Writer" at bounding box center [216, 98] width 114 height 24
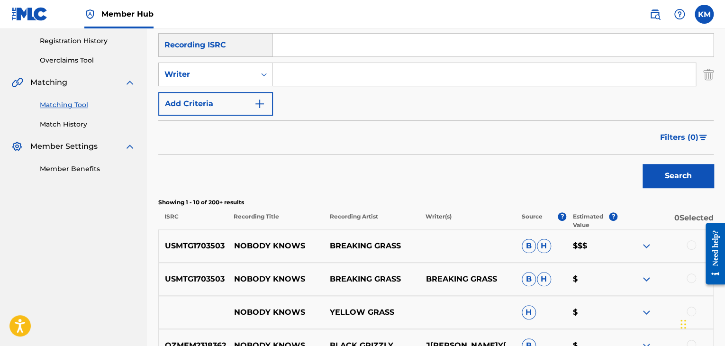
click at [298, 80] on input "Search Form" at bounding box center [484, 74] width 423 height 23
paste input "[PERSON_NAME]"
type input "[PERSON_NAME]"
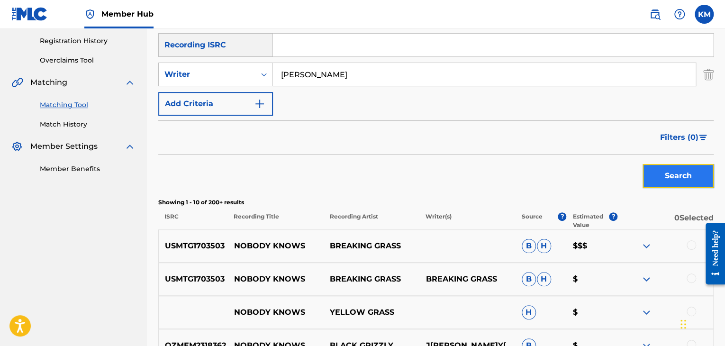
click at [657, 177] on button "Search" at bounding box center [678, 176] width 71 height 24
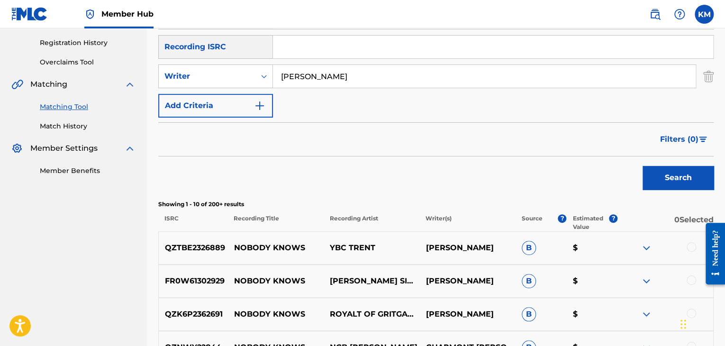
scroll to position [34, 0]
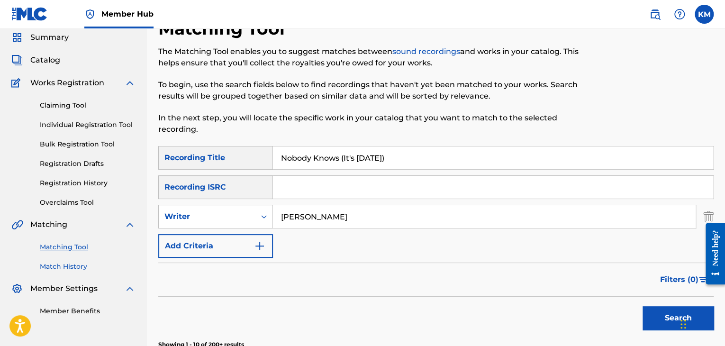
click at [73, 268] on link "Match History" at bounding box center [88, 267] width 96 height 10
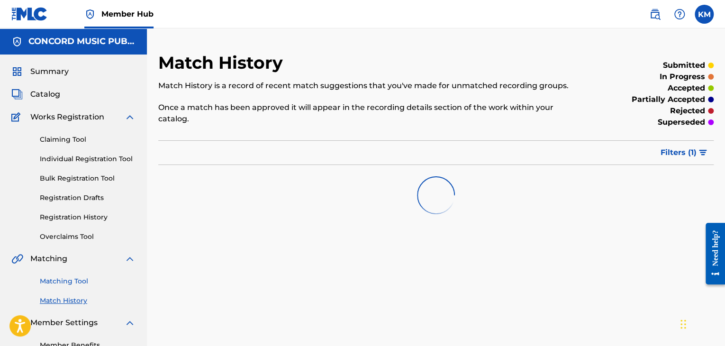
click at [74, 282] on link "Matching Tool" at bounding box center [88, 281] width 96 height 10
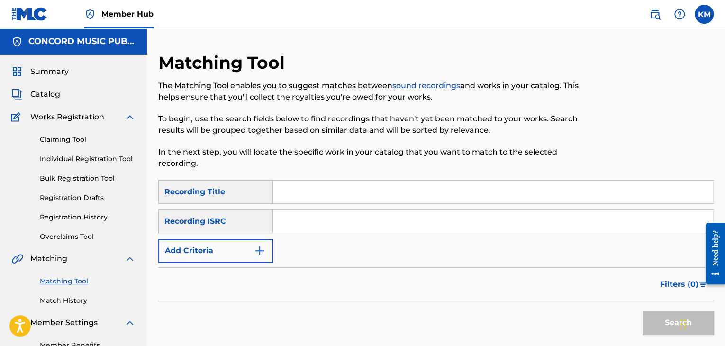
click at [294, 219] on input "Search Form" at bounding box center [493, 221] width 440 height 23
paste input "GBEWA2306212"
type input "GBEWA2306212"
click at [652, 319] on button "Search" at bounding box center [678, 323] width 71 height 24
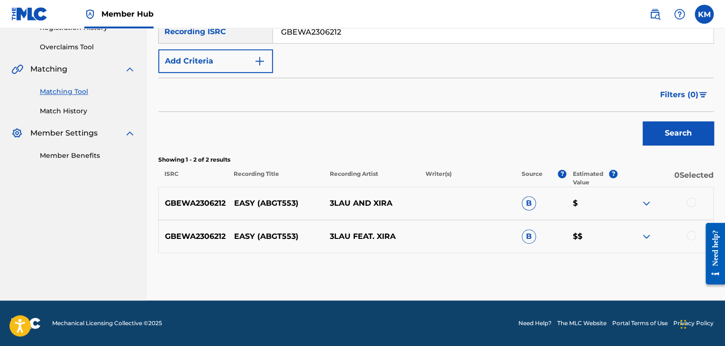
click at [689, 236] on div at bounding box center [691, 235] width 9 height 9
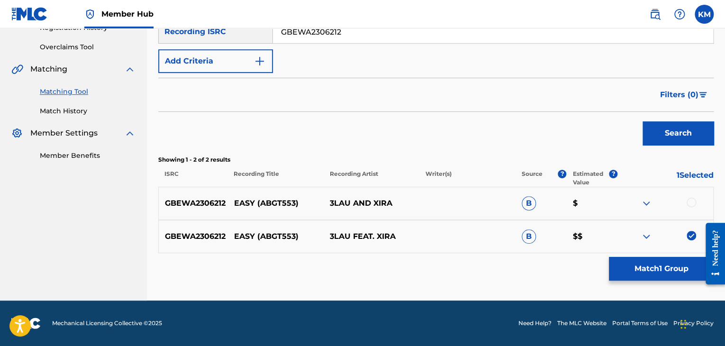
click at [688, 200] on div at bounding box center [691, 202] width 9 height 9
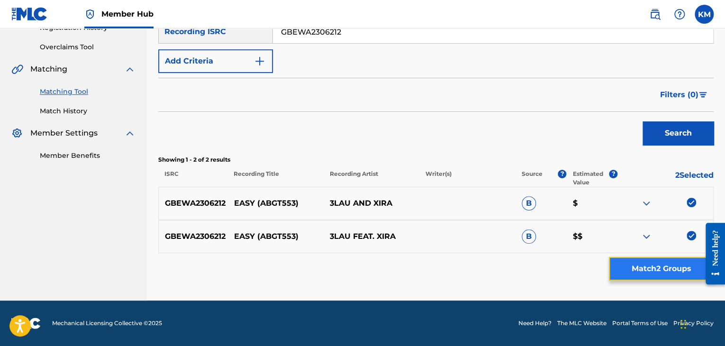
click at [662, 268] on button "Match 2 Groups" at bounding box center [661, 269] width 105 height 24
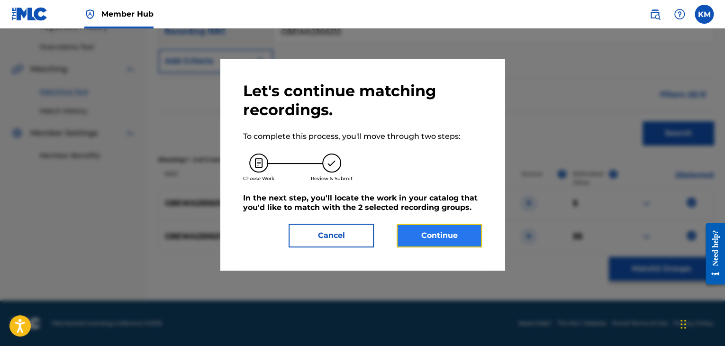
click at [400, 238] on button "Continue" at bounding box center [439, 236] width 85 height 24
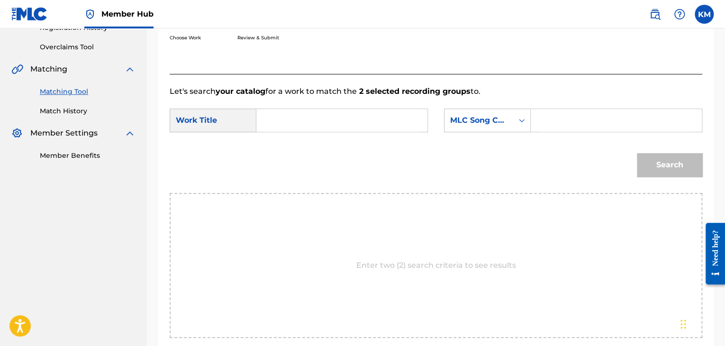
click at [271, 105] on form "SearchWithCriteria6b87fad1-a2e0-420b-a53c-b21ce00e98f2 Work Title SearchWithCri…" at bounding box center [436, 145] width 533 height 96
click at [271, 120] on input "Search Form" at bounding box center [342, 120] width 155 height 23
paste
type input "Easy (ABGT553)"
click at [523, 121] on icon "Search Form" at bounding box center [521, 120] width 9 height 9
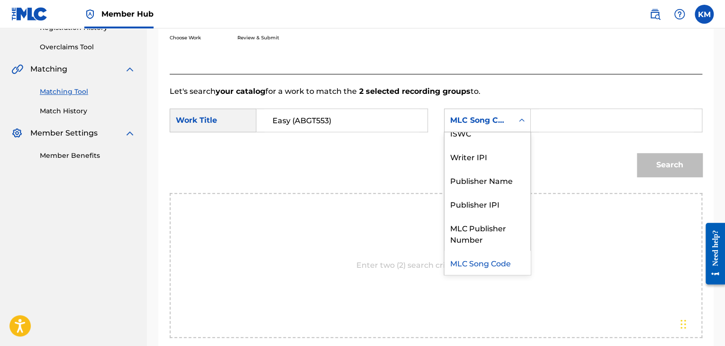
scroll to position [0, 0]
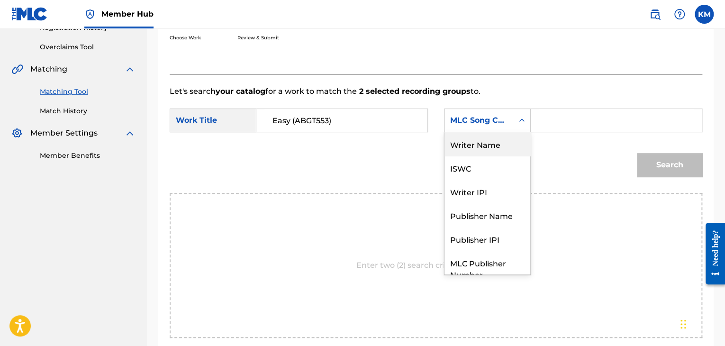
click at [501, 143] on div "Writer Name" at bounding box center [488, 144] width 86 height 24
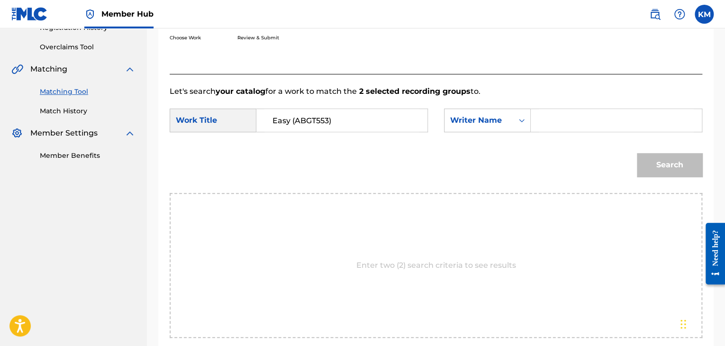
click at [559, 126] on input "Search Form" at bounding box center [616, 120] width 155 height 23
click at [666, 166] on button "Search" at bounding box center [669, 165] width 65 height 24
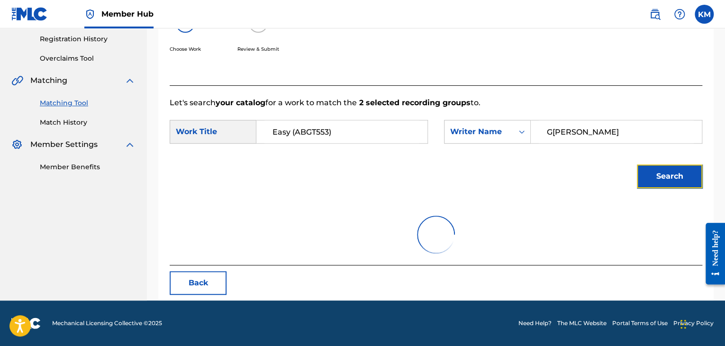
scroll to position [137, 0]
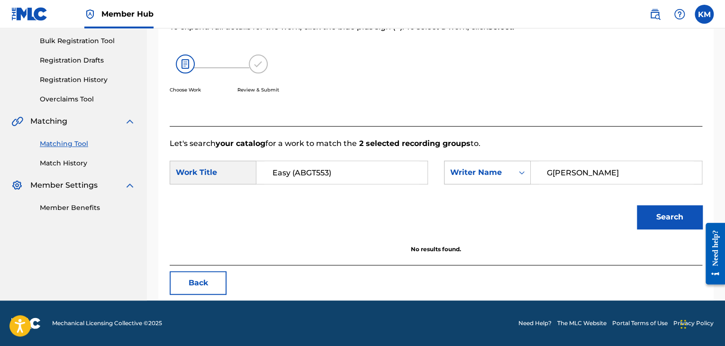
drag, startPoint x: 583, startPoint y: 172, endPoint x: 510, endPoint y: 182, distance: 73.6
click at [510, 182] on div "SearchWithCriteria9b12778f-67e2-44a3-8103-f882de53ebb5 Writer Name [PERSON_NAME]" at bounding box center [573, 173] width 258 height 24
type input "S[PERSON_NAME]"
click at [646, 207] on button "Search" at bounding box center [669, 217] width 65 height 24
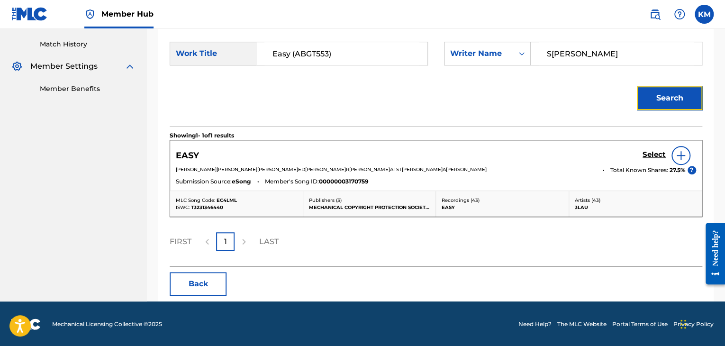
scroll to position [257, 0]
click at [650, 156] on h5 "Select" at bounding box center [654, 154] width 23 height 9
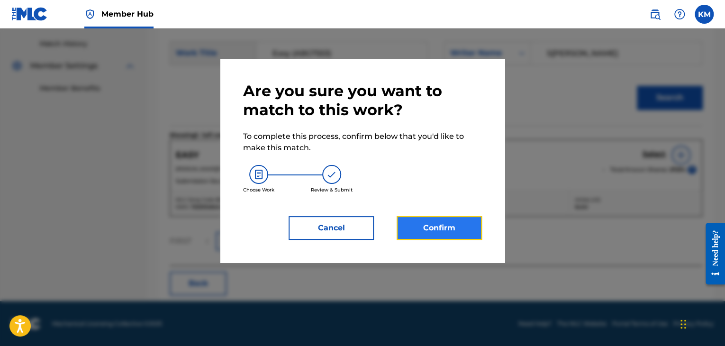
click at [430, 226] on button "Confirm" at bounding box center [439, 228] width 85 height 24
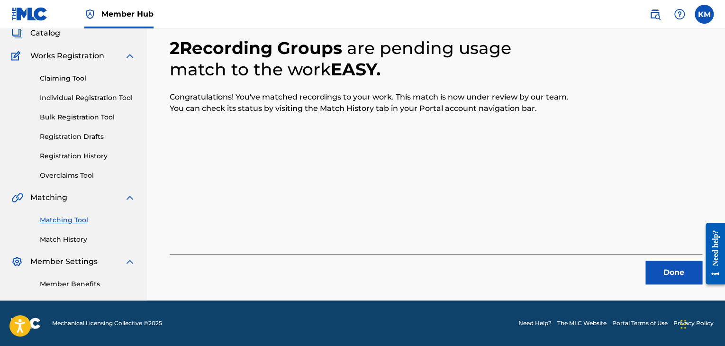
scroll to position [61, 0]
click at [671, 273] on button "Done" at bounding box center [674, 273] width 57 height 24
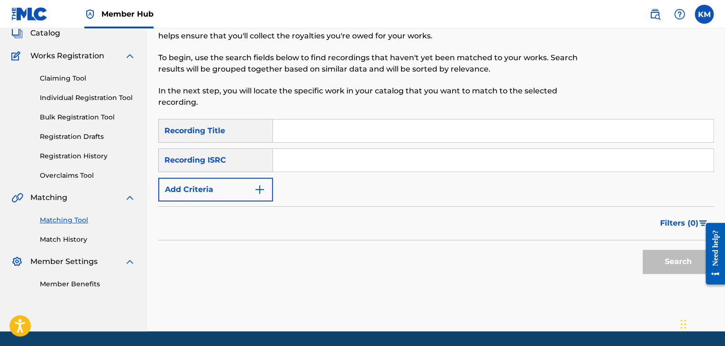
click at [362, 151] on input "Search Form" at bounding box center [493, 160] width 440 height 23
type input "USG7D1768601"
click at [666, 257] on button "Search" at bounding box center [678, 262] width 71 height 24
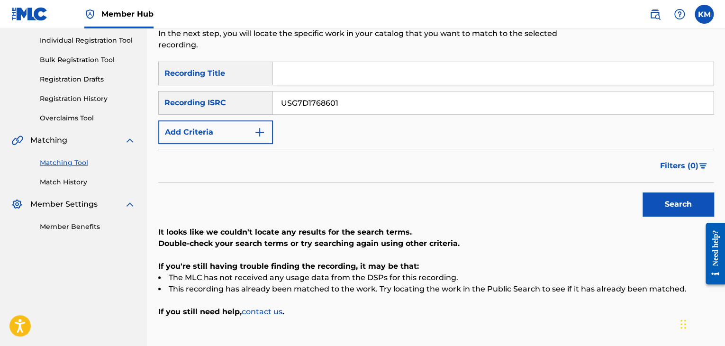
scroll to position [41, 0]
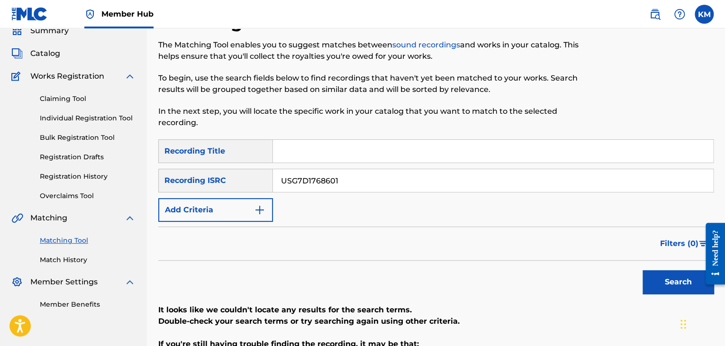
click at [291, 152] on input "Search Form" at bounding box center [493, 151] width 440 height 23
type input "Despacito - Instrumental"
drag, startPoint x: 366, startPoint y: 177, endPoint x: 224, endPoint y: 183, distance: 141.9
click at [224, 183] on div "SearchWithCriteriacecb1931-4edf-4ed0-a134-04bf12ff7535 Recording ISRC USG7D1768…" at bounding box center [436, 181] width 556 height 24
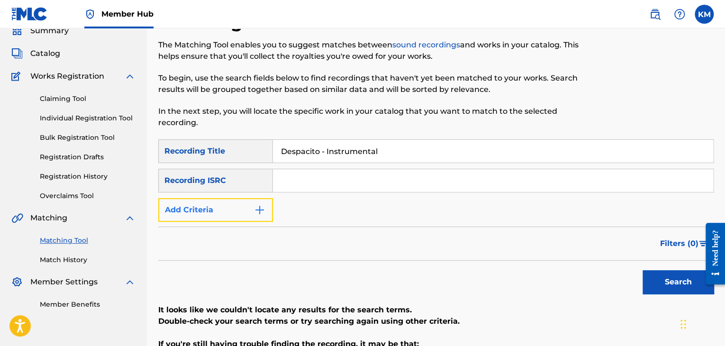
click at [263, 209] on img "Search Form" at bounding box center [259, 209] width 11 height 11
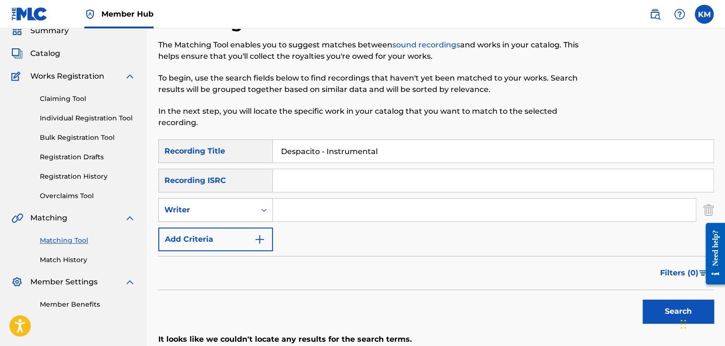
click at [263, 209] on icon "Search Form" at bounding box center [263, 209] width 9 height 9
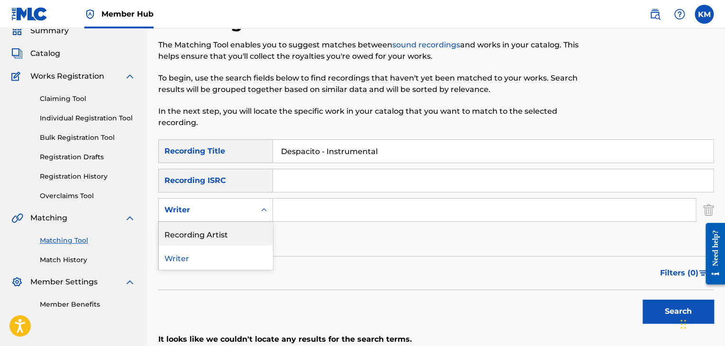
click at [241, 240] on div "Recording Artist" at bounding box center [216, 234] width 114 height 24
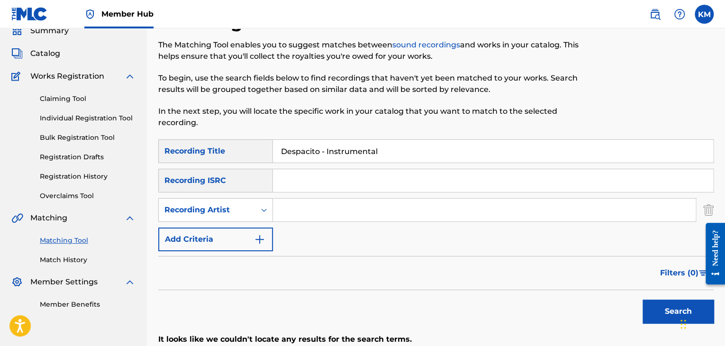
click at [312, 211] on input "Search Form" at bounding box center [484, 210] width 423 height 23
type input "Piano Dreamers"
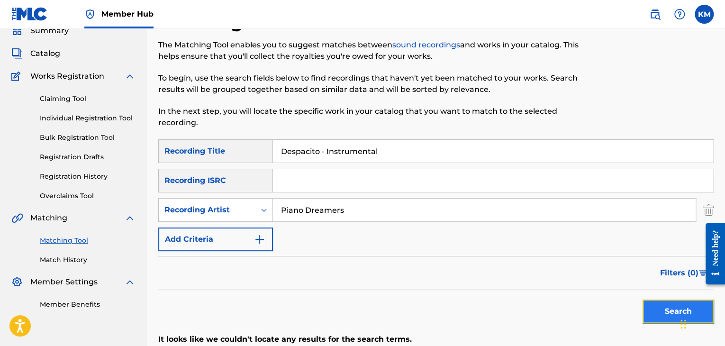
click at [654, 314] on button "Search" at bounding box center [678, 312] width 71 height 24
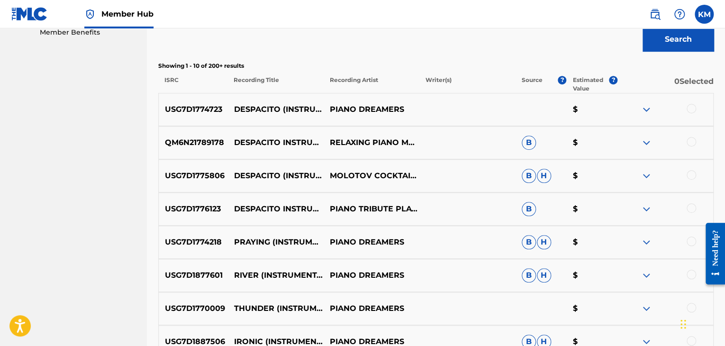
scroll to position [325, 0]
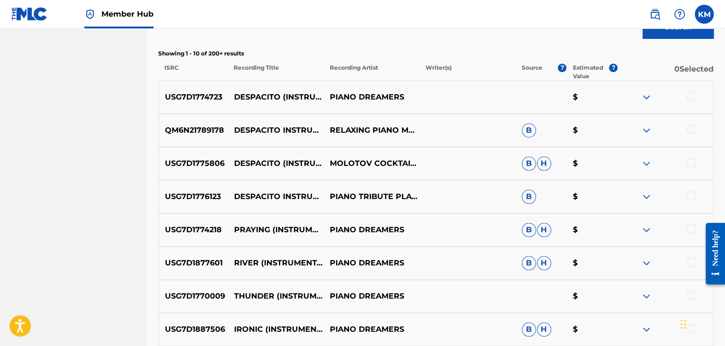
click at [694, 97] on div at bounding box center [691, 96] width 9 height 9
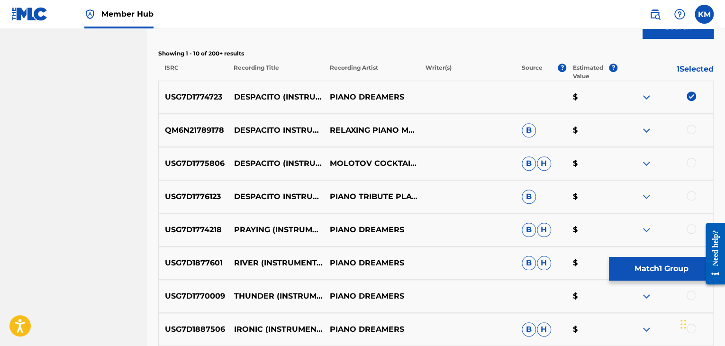
click at [694, 132] on div at bounding box center [691, 129] width 9 height 9
click at [691, 165] on div at bounding box center [691, 162] width 9 height 9
click at [689, 196] on div at bounding box center [691, 195] width 9 height 9
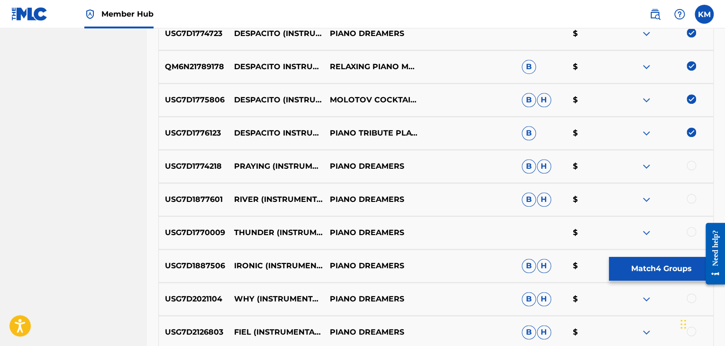
scroll to position [467, 0]
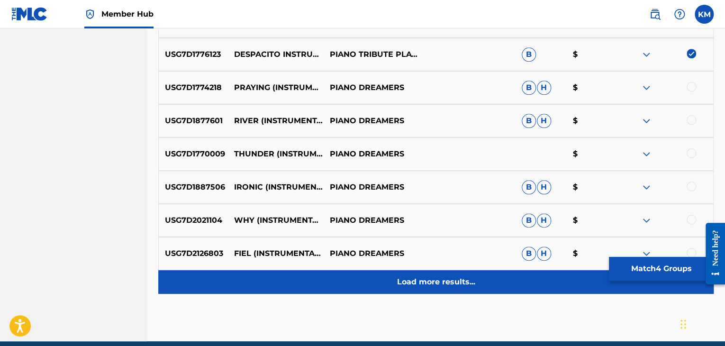
click at [408, 280] on p "Load more results..." at bounding box center [436, 281] width 78 height 11
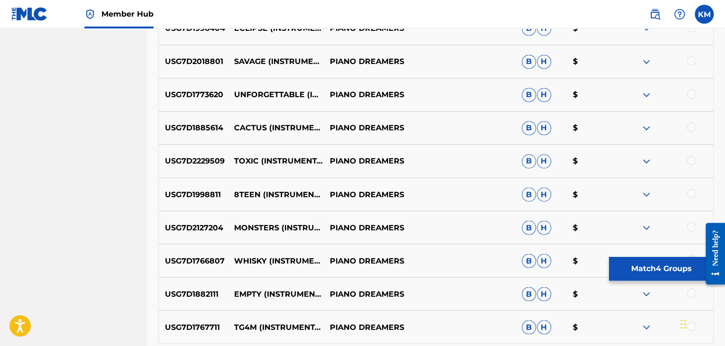
scroll to position [799, 0]
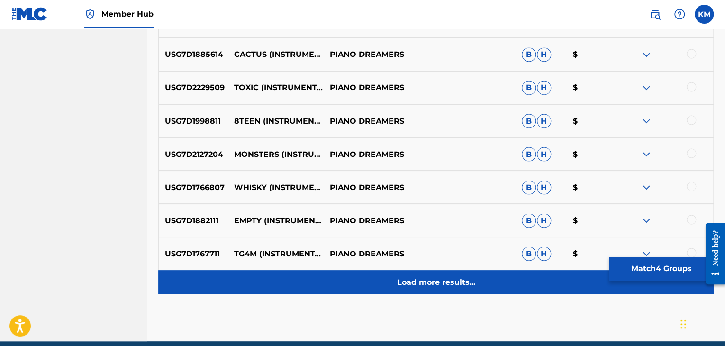
click at [406, 275] on div "Load more results..." at bounding box center [436, 282] width 556 height 24
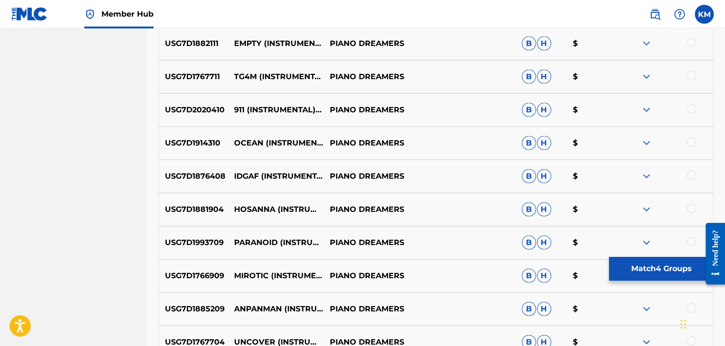
scroll to position [989, 0]
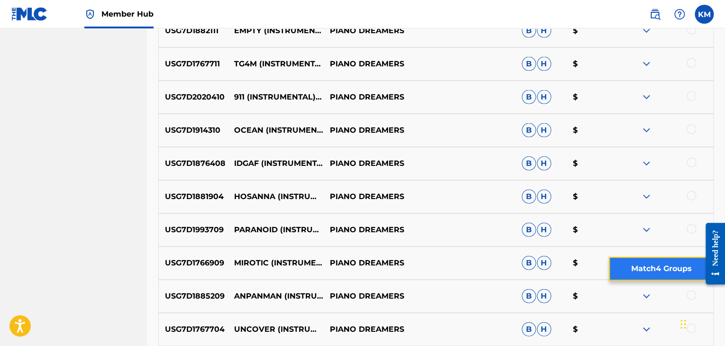
click at [643, 266] on button "Match 4 Groups" at bounding box center [661, 269] width 105 height 24
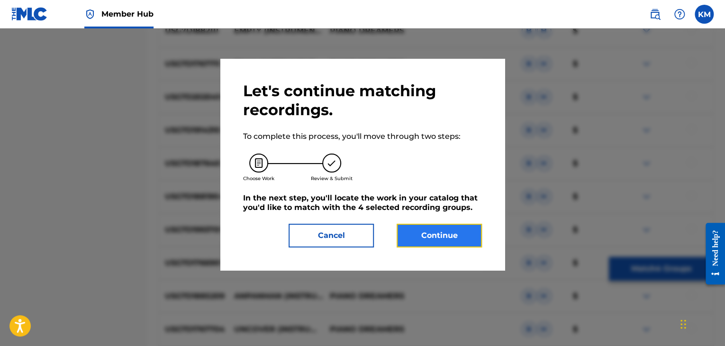
click at [401, 233] on button "Continue" at bounding box center [439, 236] width 85 height 24
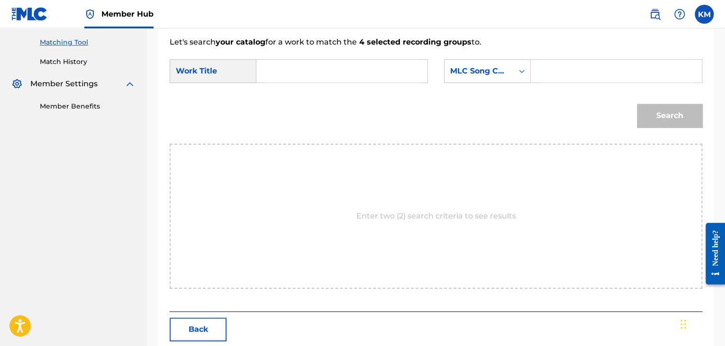
scroll to position [191, 0]
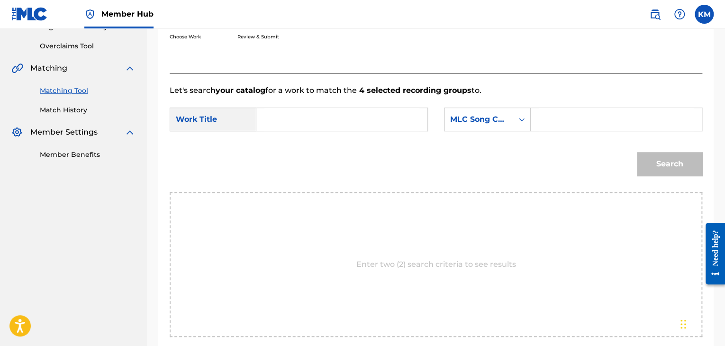
click at [287, 118] on input "Search Form" at bounding box center [342, 119] width 155 height 23
drag, startPoint x: 339, startPoint y: 123, endPoint x: 222, endPoint y: 126, distance: 116.7
click at [222, 126] on div "SearchWithCriteria6b87fad1-a2e0-420b-a53c-b21ce00e98f2 Work Title Despacito - I…" at bounding box center [299, 120] width 258 height 24
type input "Despacito - Instrumental"
click at [524, 120] on icon "Search Form" at bounding box center [521, 119] width 9 height 9
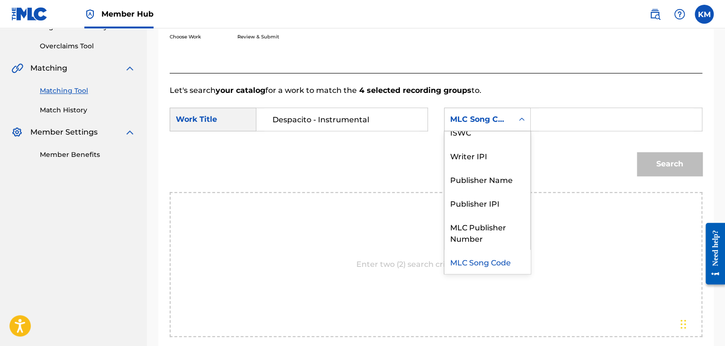
scroll to position [0, 0]
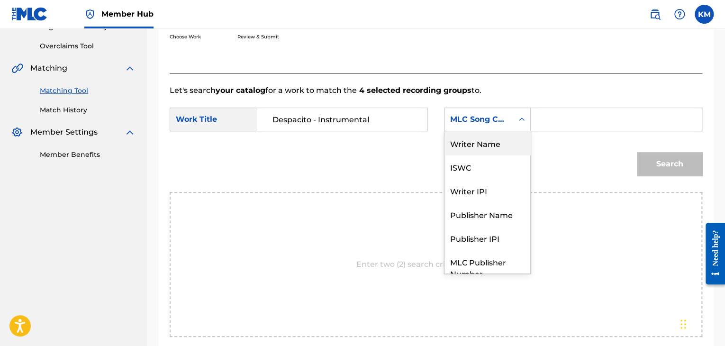
click at [507, 135] on div "Writer Name" at bounding box center [488, 143] width 86 height 24
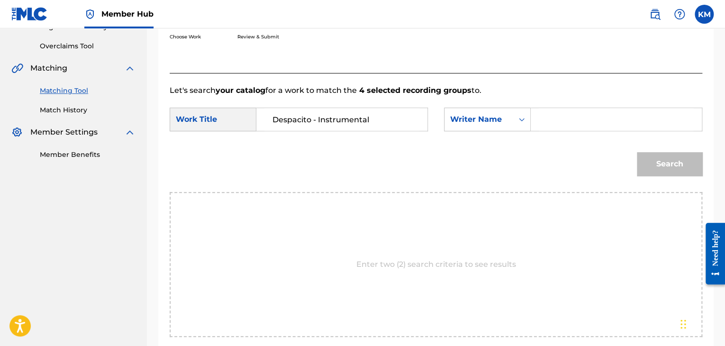
click at [549, 133] on div "SearchWithCriteria6b87fad1-a2e0-420b-a53c-b21ce00e98f2 Work Title Despacito - I…" at bounding box center [436, 122] width 533 height 29
click at [549, 129] on input "Search Form" at bounding box center [616, 119] width 155 height 23
type input "Fonsi"
click at [688, 154] on button "Search" at bounding box center [669, 164] width 65 height 24
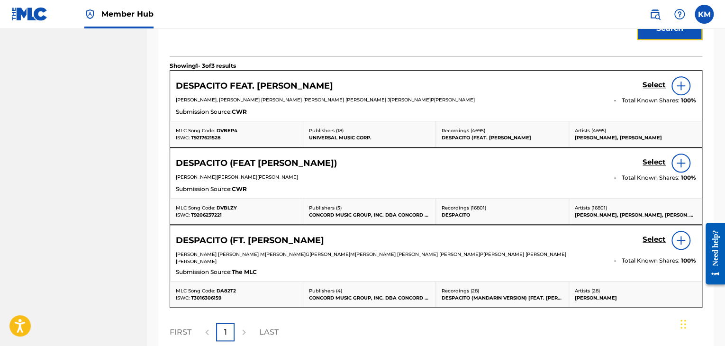
scroll to position [333, 0]
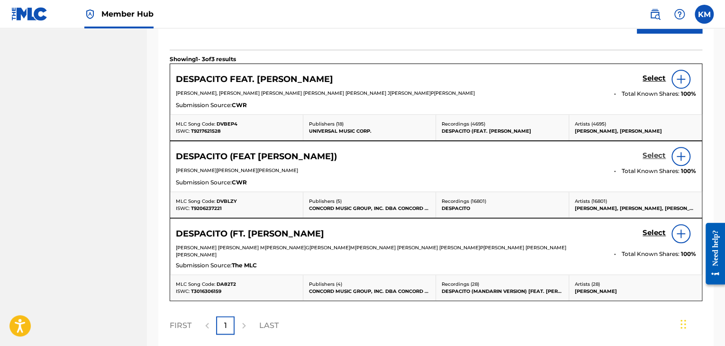
click at [661, 154] on h5 "Select" at bounding box center [654, 155] width 23 height 9
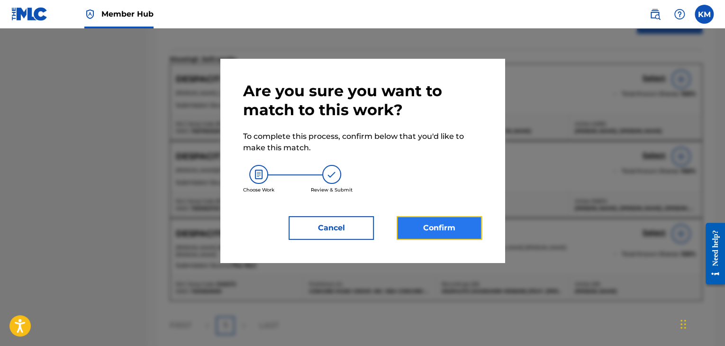
click at [424, 235] on button "Confirm" at bounding box center [439, 228] width 85 height 24
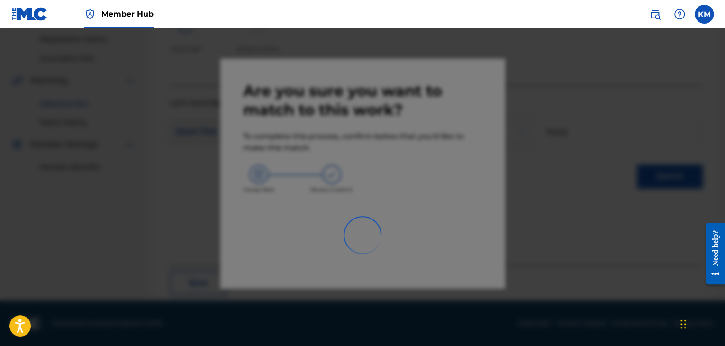
scroll to position [61, 0]
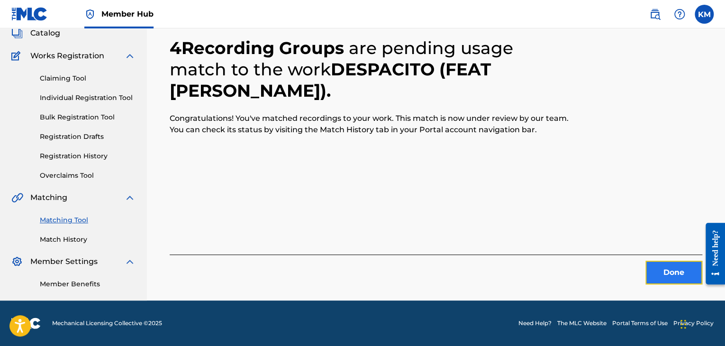
click at [658, 266] on button "Done" at bounding box center [674, 273] width 57 height 24
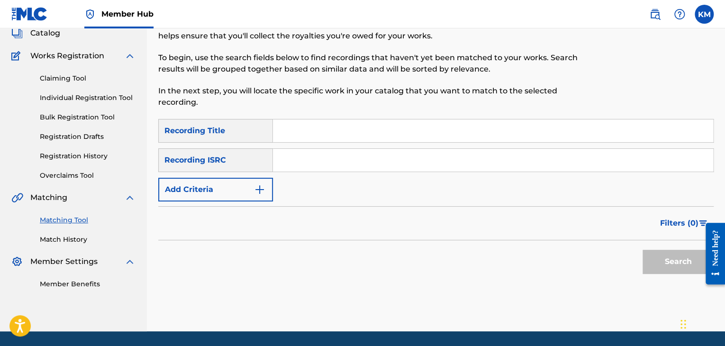
click at [317, 160] on input "Search Form" at bounding box center [493, 160] width 440 height 23
type input "USFT51700031"
click at [655, 259] on button "Search" at bounding box center [678, 262] width 71 height 24
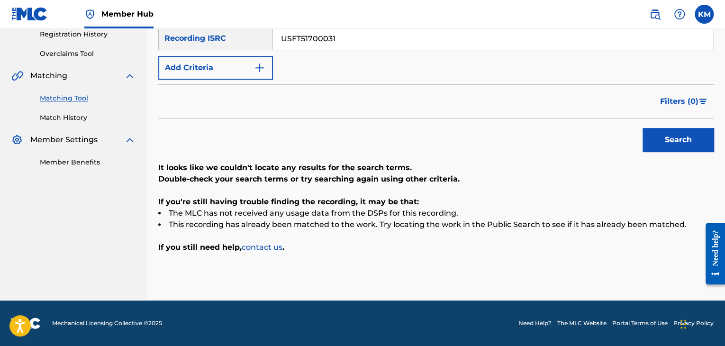
scroll to position [41, 0]
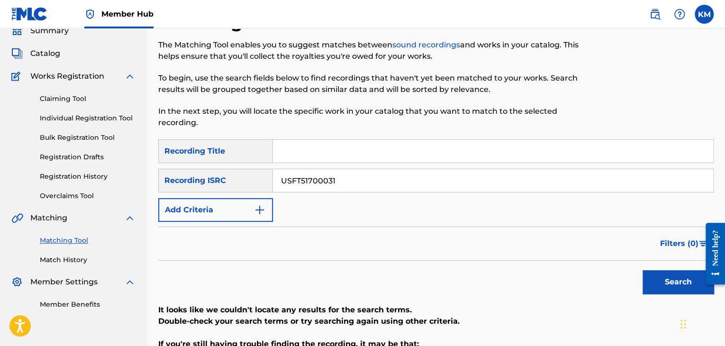
click at [327, 157] on input "Search Form" at bounding box center [493, 151] width 440 height 23
type input "Justice"
drag, startPoint x: 351, startPoint y: 179, endPoint x: 229, endPoint y: 191, distance: 122.0
click at [229, 191] on div "SearchWithCriteriacecb1931-4edf-4ed0-a134-04bf12ff7535 Recording ISRC USFT51700…" at bounding box center [436, 181] width 556 height 24
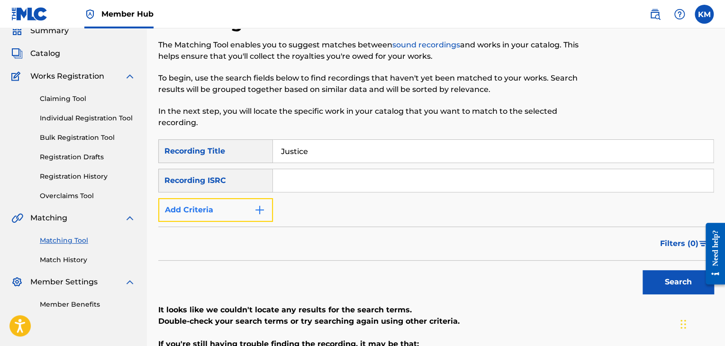
click at [265, 211] on img "Search Form" at bounding box center [259, 209] width 11 height 11
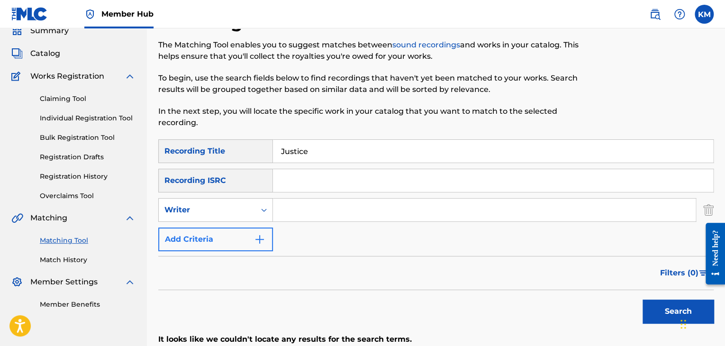
click at [265, 211] on icon "Search Form" at bounding box center [263, 209] width 9 height 9
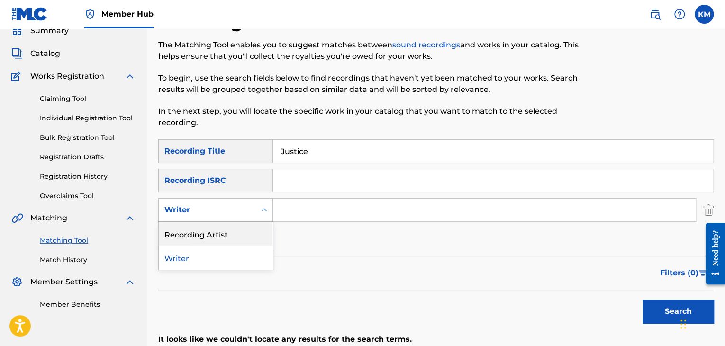
click at [250, 228] on div "Recording Artist" at bounding box center [216, 234] width 114 height 24
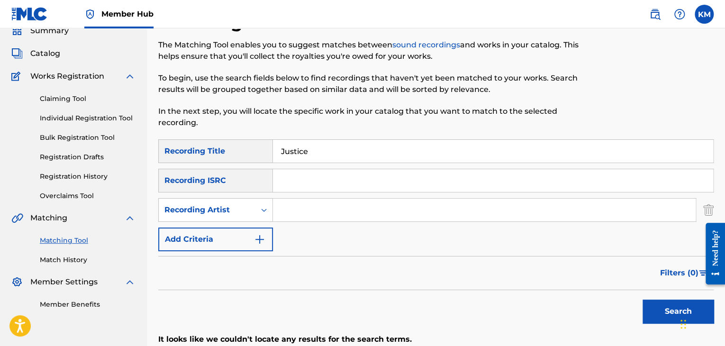
click at [314, 209] on input "Search Form" at bounding box center [484, 210] width 423 height 23
type input "[PERSON_NAME]"
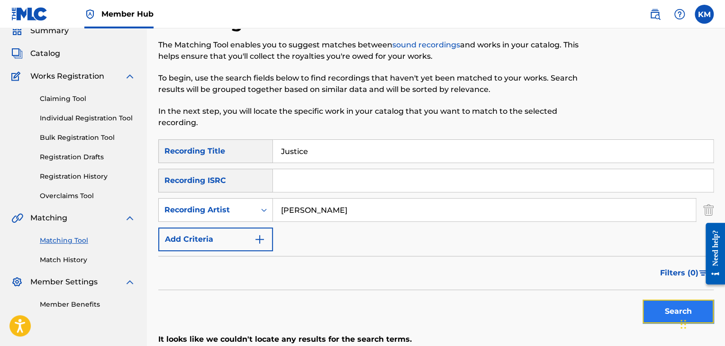
click at [660, 302] on button "Search" at bounding box center [678, 312] width 71 height 24
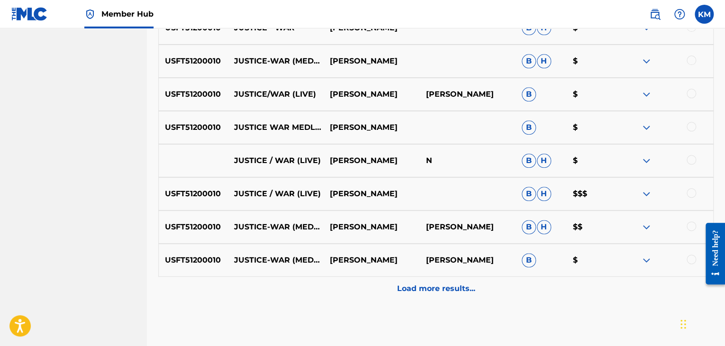
scroll to position [508, 0]
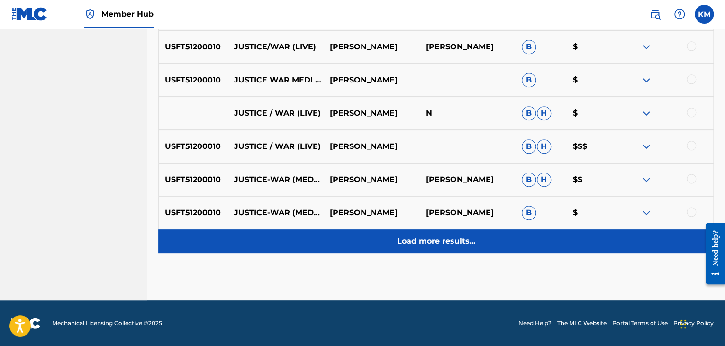
click at [420, 250] on div "Load more results..." at bounding box center [436, 241] width 556 height 24
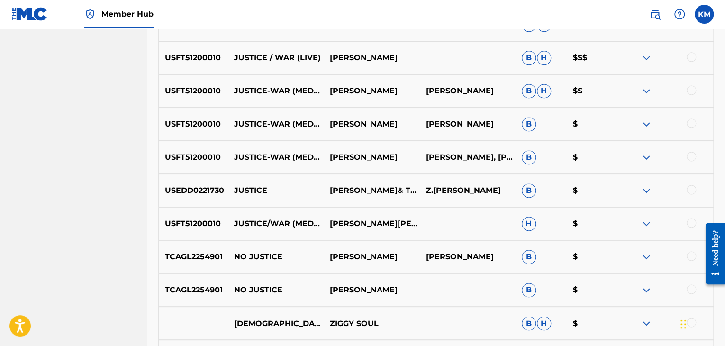
scroll to position [603, 0]
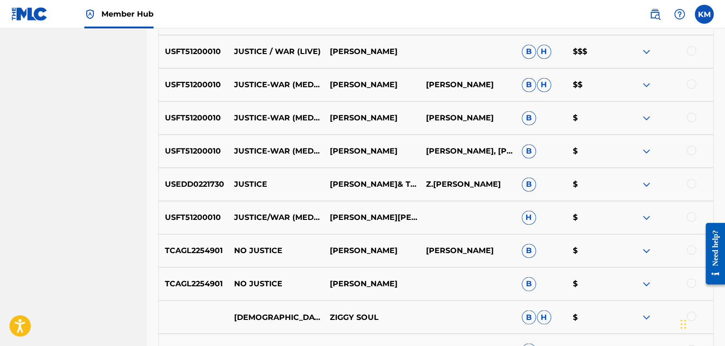
click at [692, 180] on div at bounding box center [691, 183] width 9 height 9
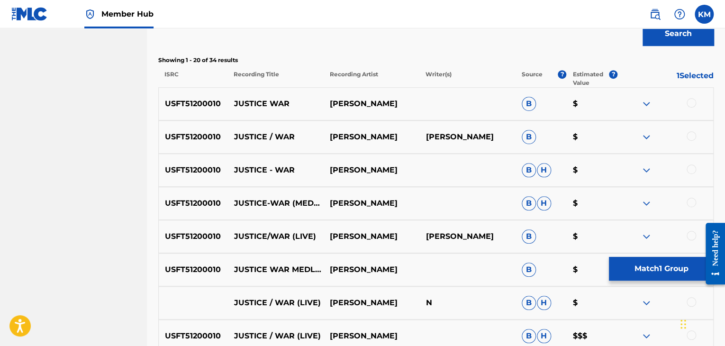
scroll to position [319, 0]
click at [690, 135] on div at bounding box center [691, 135] width 9 height 9
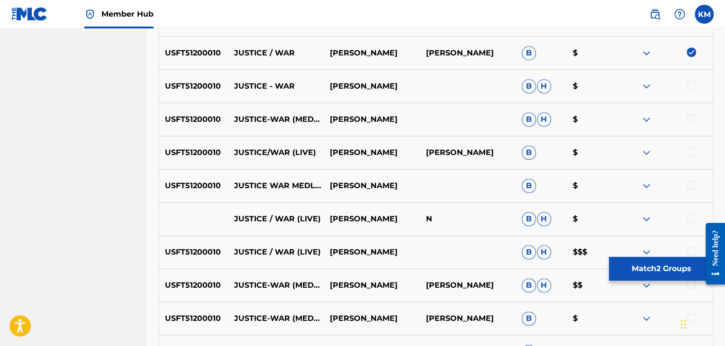
scroll to position [413, 0]
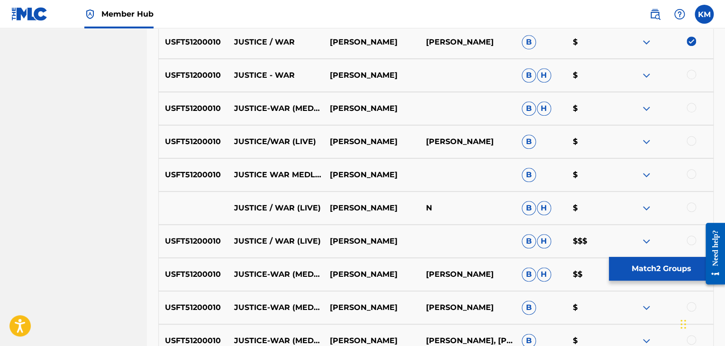
click at [690, 141] on div at bounding box center [691, 140] width 9 height 9
click at [688, 207] on div at bounding box center [691, 206] width 9 height 9
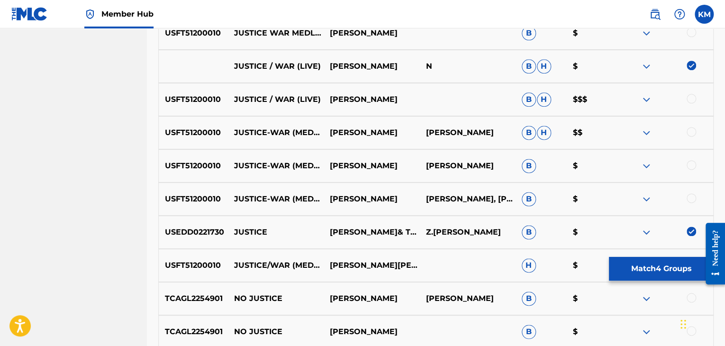
scroll to position [556, 0]
click at [692, 93] on div at bounding box center [666, 98] width 96 height 11
click at [692, 97] on div at bounding box center [691, 97] width 9 height 9
click at [694, 128] on div at bounding box center [691, 131] width 9 height 9
click at [692, 164] on div at bounding box center [691, 164] width 9 height 9
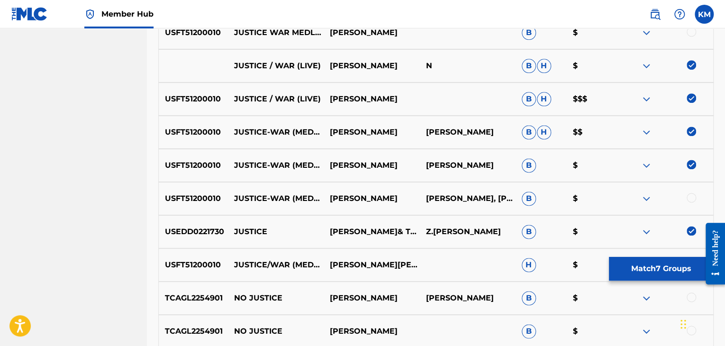
click at [692, 197] on div at bounding box center [691, 197] width 9 height 9
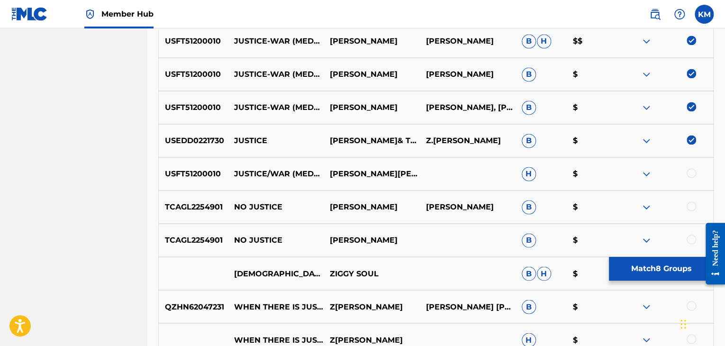
scroll to position [651, 0]
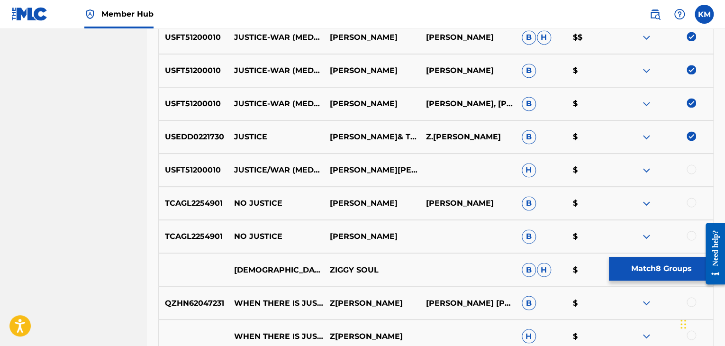
click at [690, 165] on div at bounding box center [691, 169] width 9 height 9
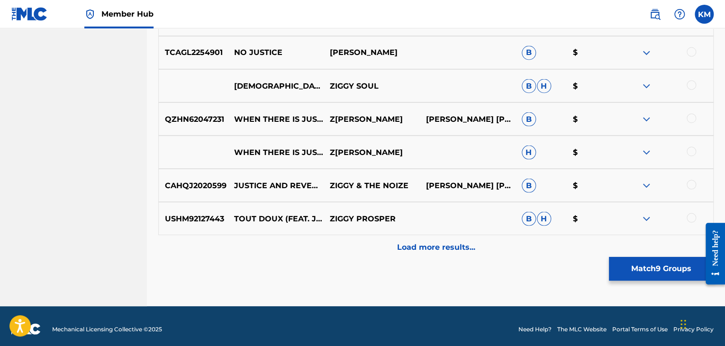
scroll to position [840, 0]
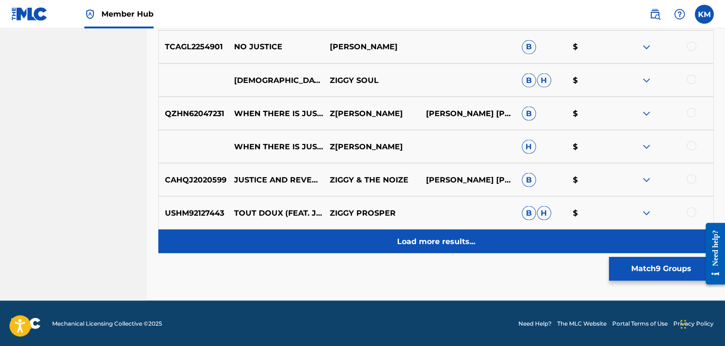
click at [430, 239] on p "Load more results..." at bounding box center [436, 241] width 78 height 11
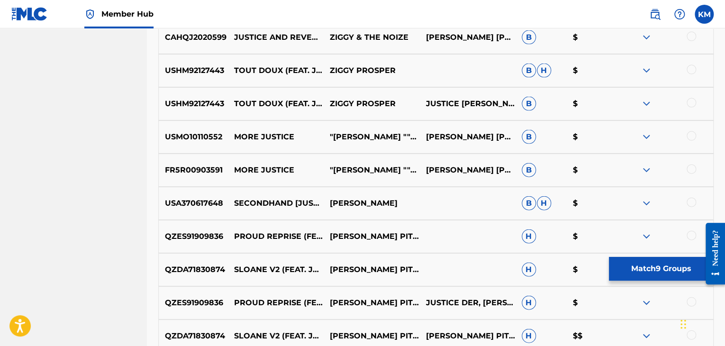
scroll to position [1125, 0]
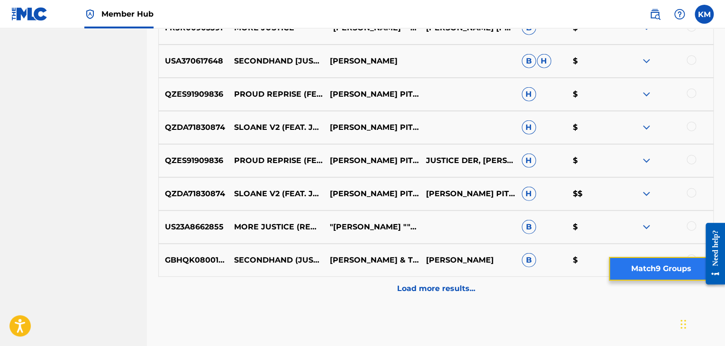
click at [630, 268] on button "Match 9 Groups" at bounding box center [661, 269] width 105 height 24
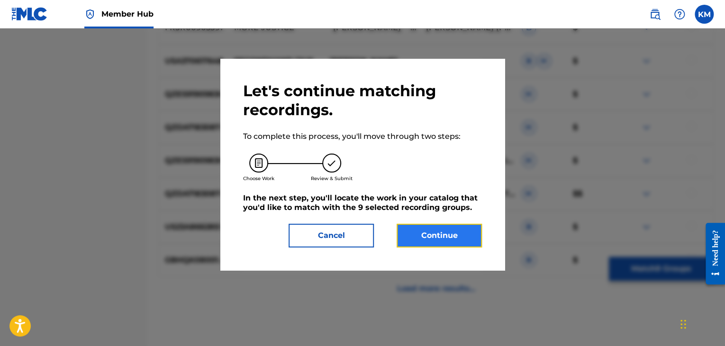
click at [436, 236] on button "Continue" at bounding box center [439, 236] width 85 height 24
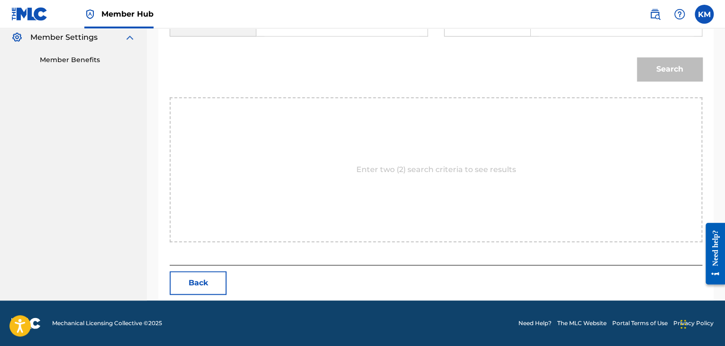
scroll to position [191, 0]
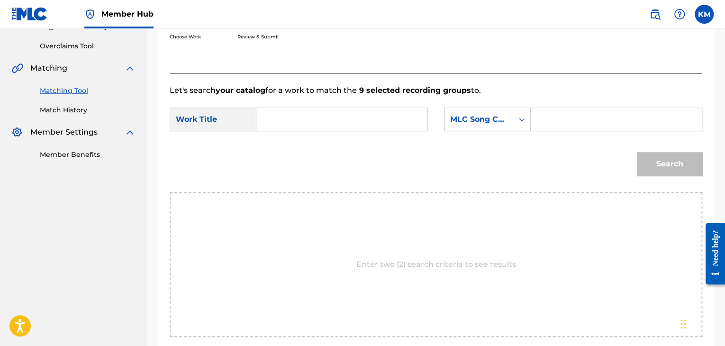
click at [299, 121] on input "Search Form" at bounding box center [342, 119] width 155 height 23
drag, startPoint x: 302, startPoint y: 116, endPoint x: 419, endPoint y: 113, distance: 117.6
click at [419, 113] on input "Justice Performed by [PERSON_NAME]" at bounding box center [342, 119] width 155 height 23
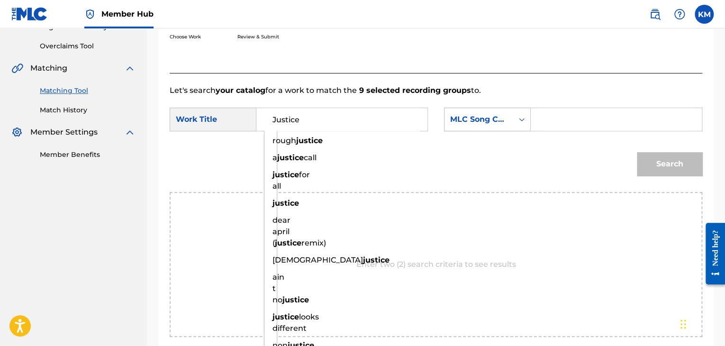
type input "Justice"
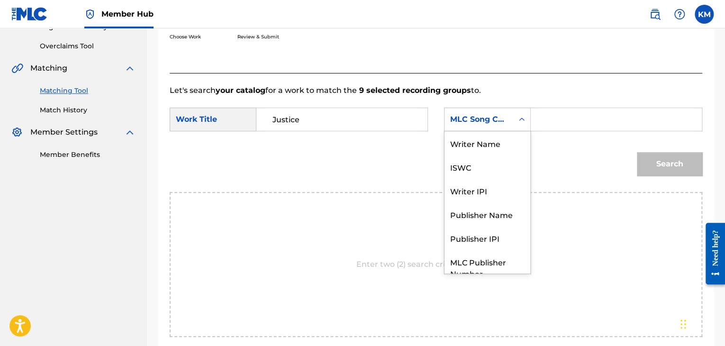
click at [520, 120] on icon "Search Form" at bounding box center [521, 119] width 9 height 9
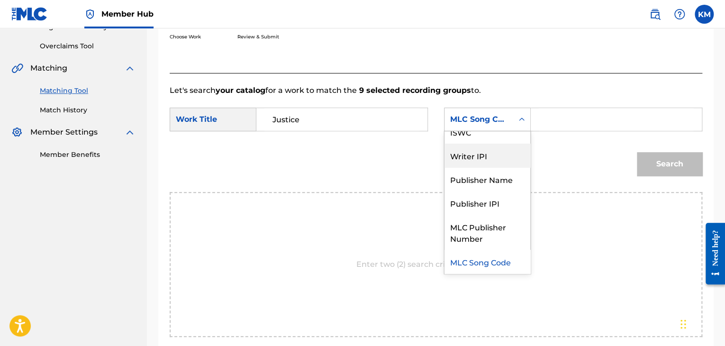
scroll to position [0, 0]
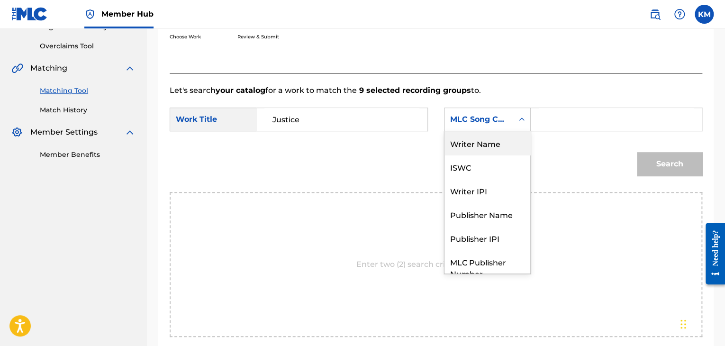
click at [502, 150] on div "Writer Name" at bounding box center [488, 143] width 86 height 24
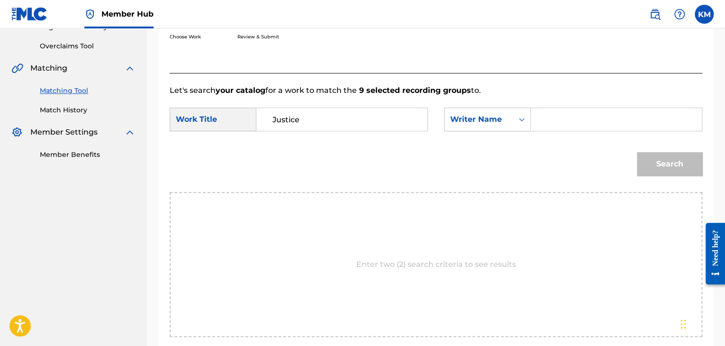
click at [542, 117] on input "Search Form" at bounding box center [616, 119] width 155 height 23
type input "[PERSON_NAME]"
click at [651, 156] on button "Search" at bounding box center [669, 164] width 65 height 24
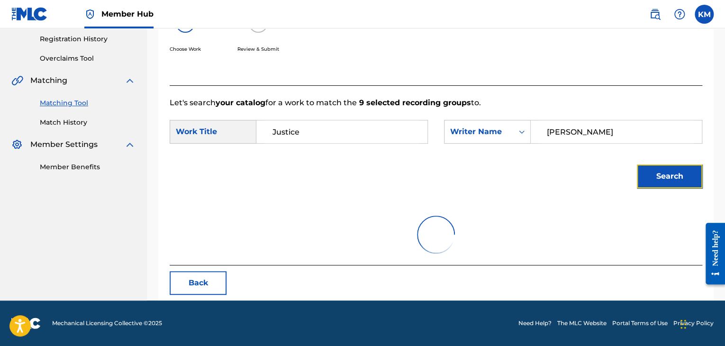
scroll to position [137, 0]
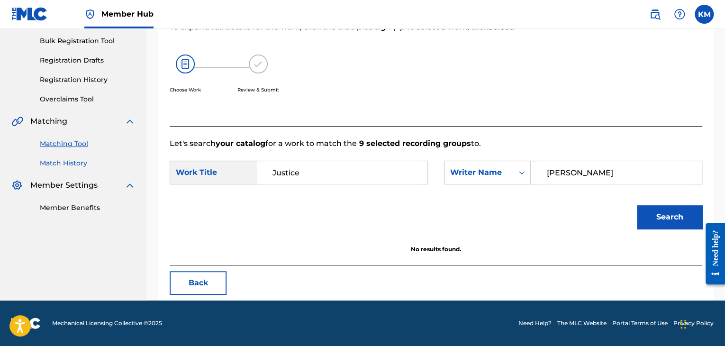
click at [71, 165] on link "Match History" at bounding box center [88, 163] width 96 height 10
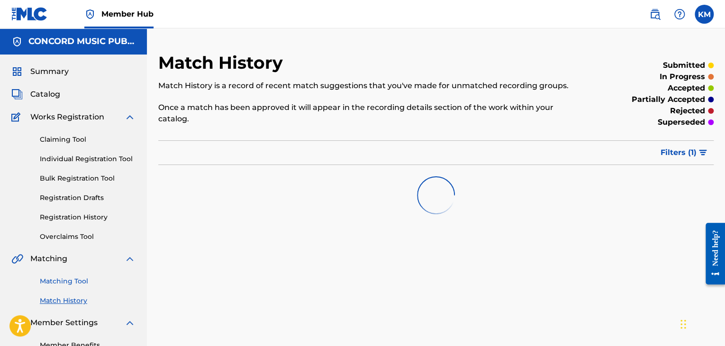
click at [77, 281] on link "Matching Tool" at bounding box center [88, 281] width 96 height 10
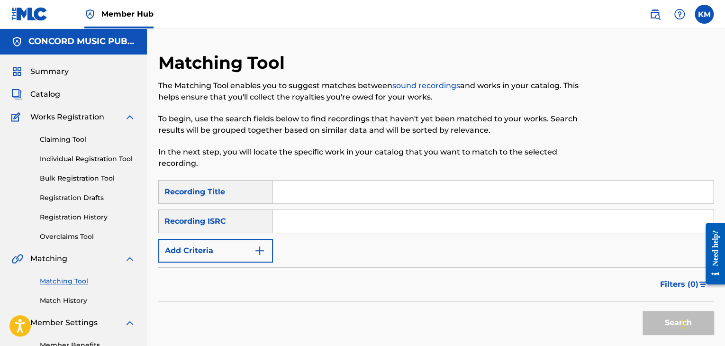
click at [306, 219] on input "Search Form" at bounding box center [493, 221] width 440 height 23
type input "QM6DC1538380"
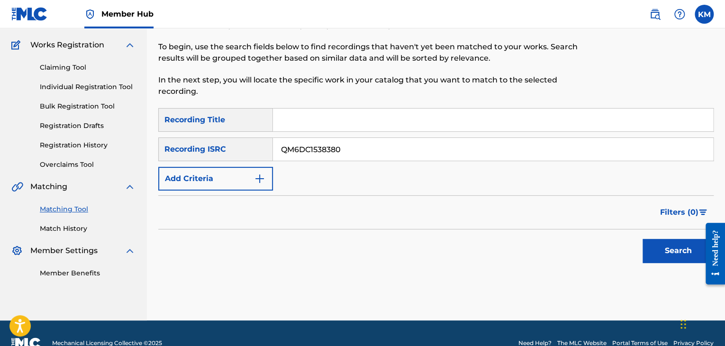
scroll to position [92, 0]
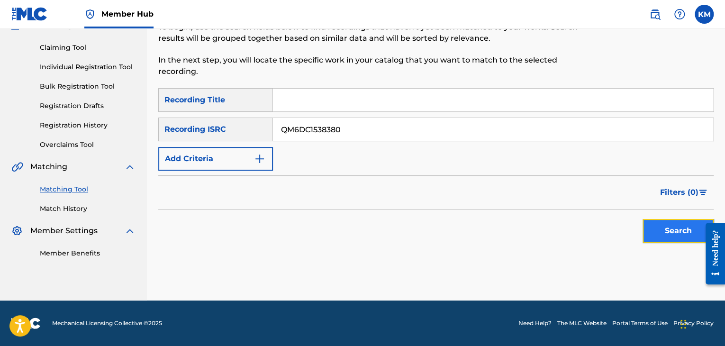
click at [660, 222] on button "Search" at bounding box center [678, 231] width 71 height 24
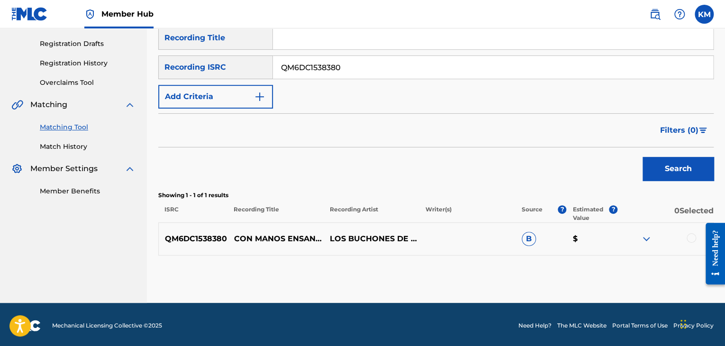
scroll to position [156, 0]
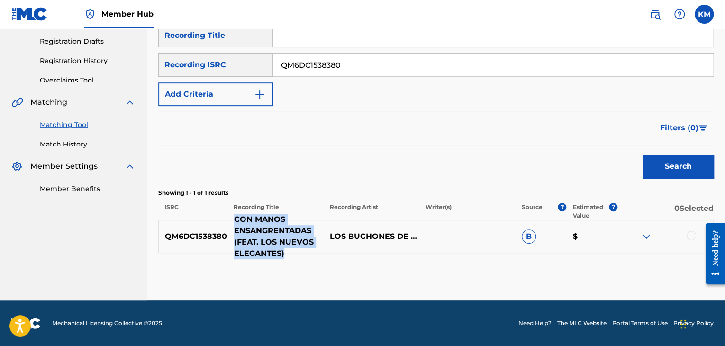
drag, startPoint x: 236, startPoint y: 220, endPoint x: 300, endPoint y: 248, distance: 69.9
click at [300, 248] on p "CON MANOS ENSANGRENTADAS (FEAT. LOS NUEVOS ELEGANTES)" at bounding box center [276, 237] width 96 height 46
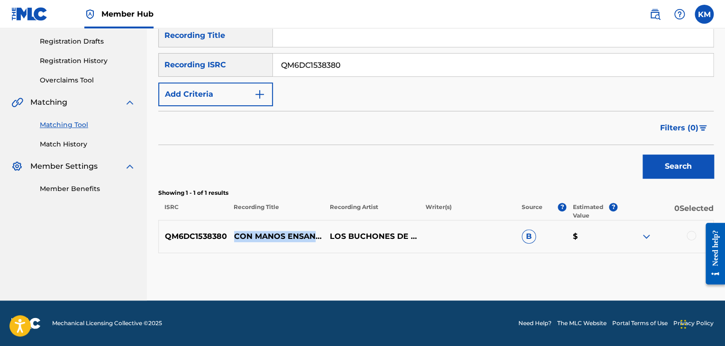
copy p "CON MANOS ENSANGRENTADAS (FEAT. LOS NUEVOS ELEGANTES)"
click at [689, 235] on div at bounding box center [691, 235] width 9 height 9
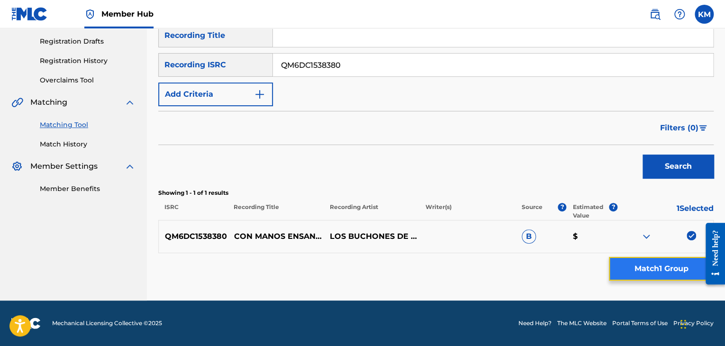
click at [651, 273] on button "Match 1 Group" at bounding box center [661, 269] width 105 height 24
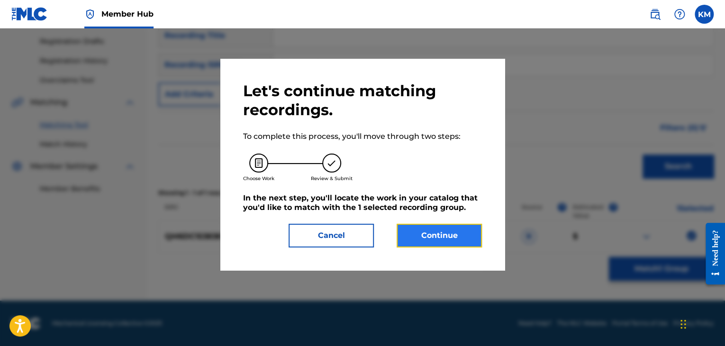
click at [438, 238] on button "Continue" at bounding box center [439, 236] width 85 height 24
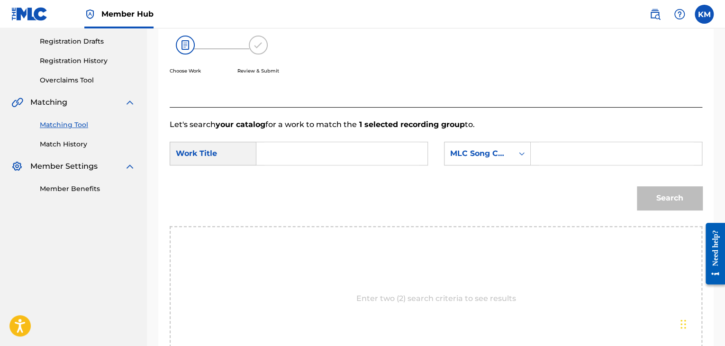
click at [313, 149] on input "Search Form" at bounding box center [342, 153] width 155 height 23
type input "CON MANOS ENSANGRENTADAS (FEAT. LOS NUEVOS ELEGANTES)"
click at [522, 151] on icon "Search Form" at bounding box center [521, 153] width 9 height 9
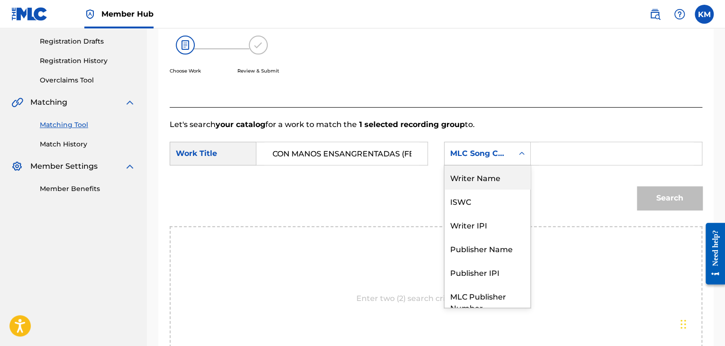
click at [489, 177] on div "Writer Name" at bounding box center [488, 177] width 86 height 24
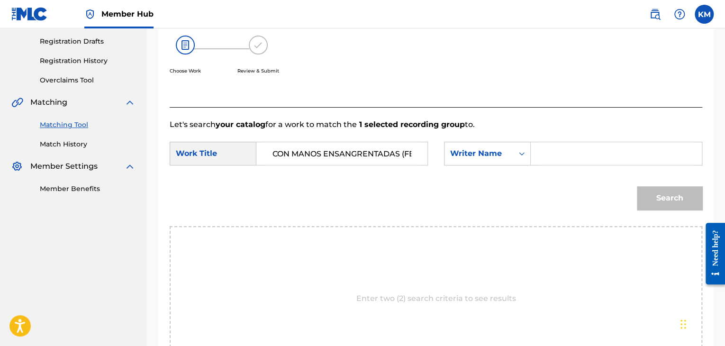
click at [538, 155] on div "Search Form" at bounding box center [617, 154] width 172 height 24
click at [551, 158] on input "Search Form" at bounding box center [616, 153] width 155 height 23
click at [652, 194] on button "Search" at bounding box center [669, 198] width 65 height 24
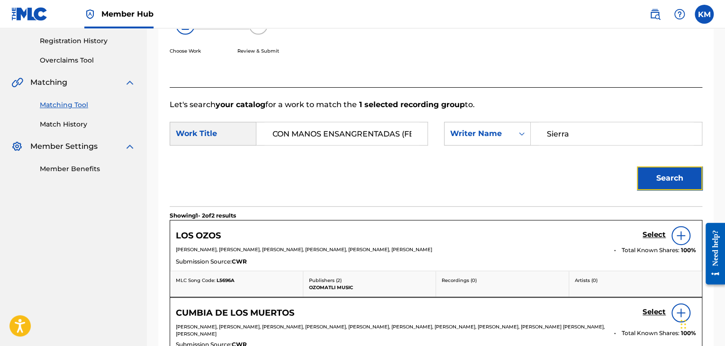
scroll to position [109, 0]
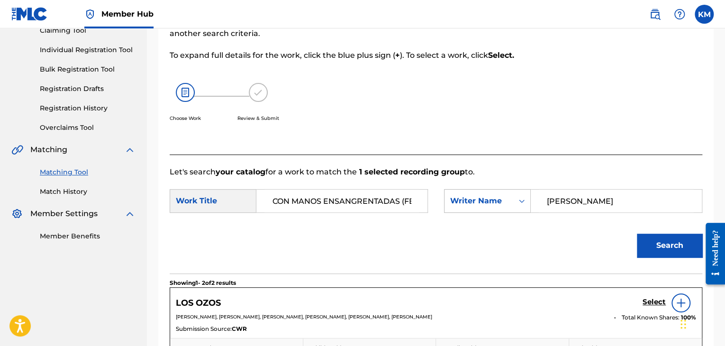
drag, startPoint x: 584, startPoint y: 202, endPoint x: 468, endPoint y: 206, distance: 116.2
click at [468, 206] on div "SearchWithCriteria2f38bbbb-a113-44d7-aed9-84823cbb81ab Writer Name [PERSON_NAME]" at bounding box center [573, 201] width 258 height 24
type input "[PERSON_NAME]"
click at [658, 243] on button "Search" at bounding box center [669, 246] width 65 height 24
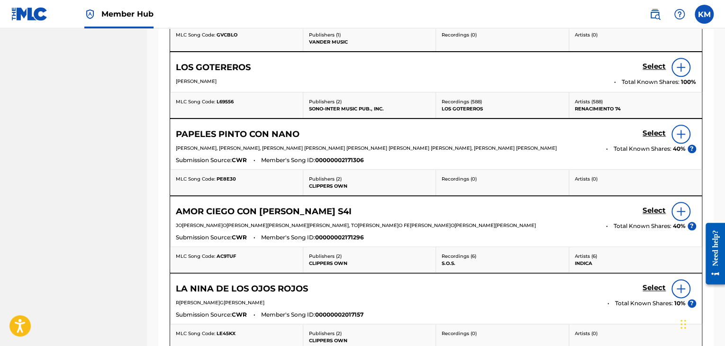
scroll to position [156, 0]
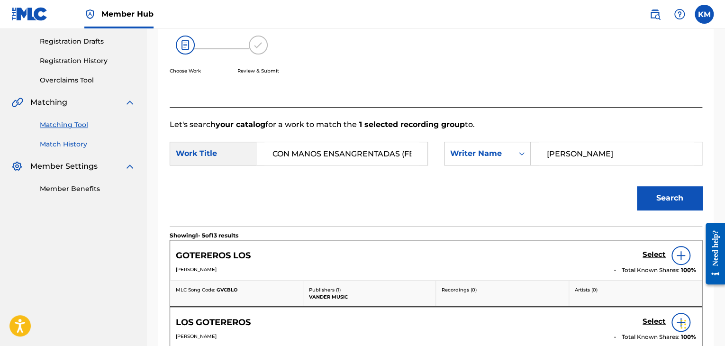
click at [72, 147] on link "Match History" at bounding box center [88, 144] width 96 height 10
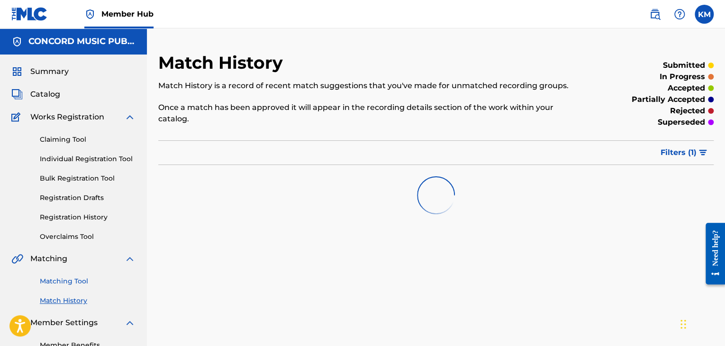
click at [78, 283] on link "Matching Tool" at bounding box center [88, 281] width 96 height 10
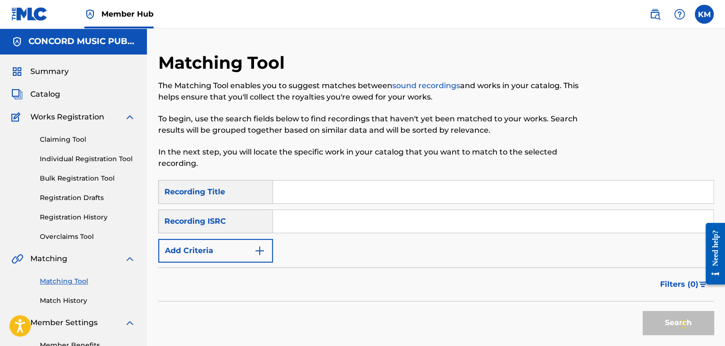
click at [311, 217] on input "Search Form" at bounding box center [493, 221] width 440 height 23
type input "US28E1412301"
click at [655, 319] on button "Search" at bounding box center [678, 323] width 71 height 24
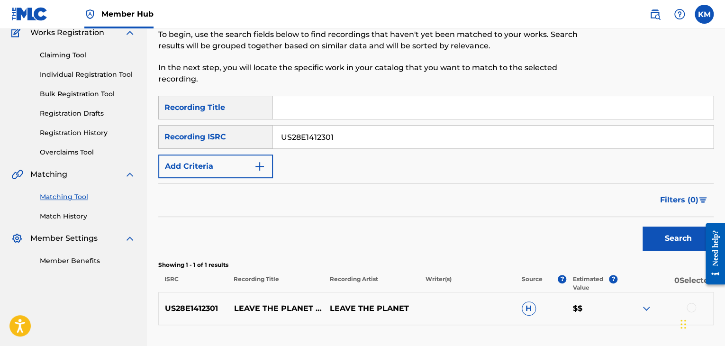
scroll to position [156, 0]
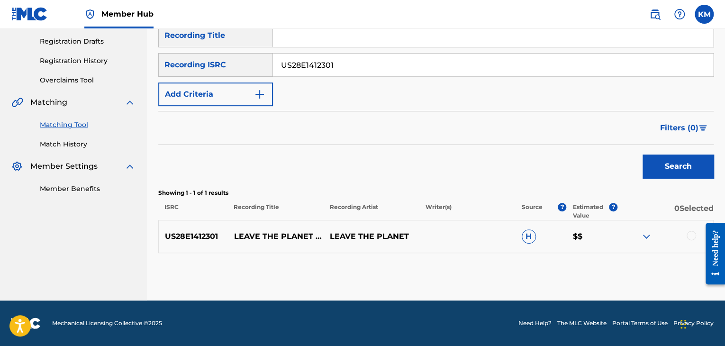
click at [689, 238] on div at bounding box center [691, 235] width 9 height 9
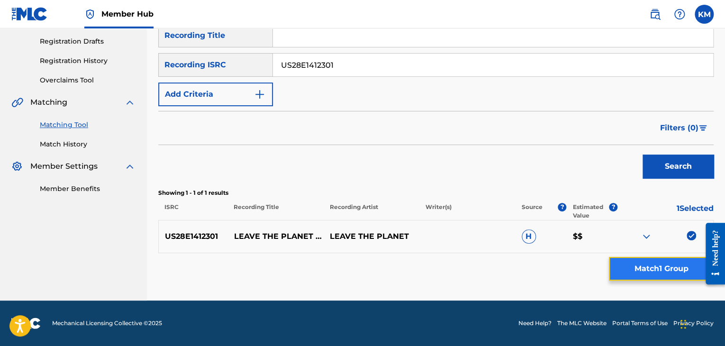
click at [674, 266] on button "Match 1 Group" at bounding box center [661, 269] width 105 height 24
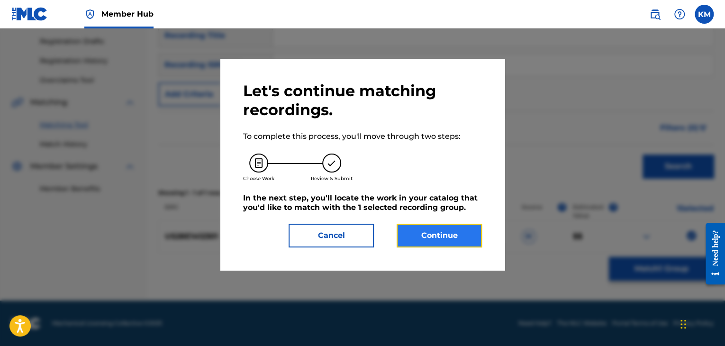
click at [410, 238] on button "Continue" at bounding box center [439, 236] width 85 height 24
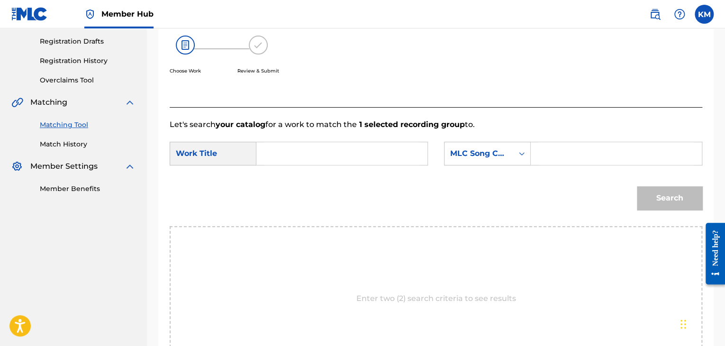
click at [288, 147] on input "Search Form" at bounding box center [342, 153] width 155 height 23
type input "Coasts"
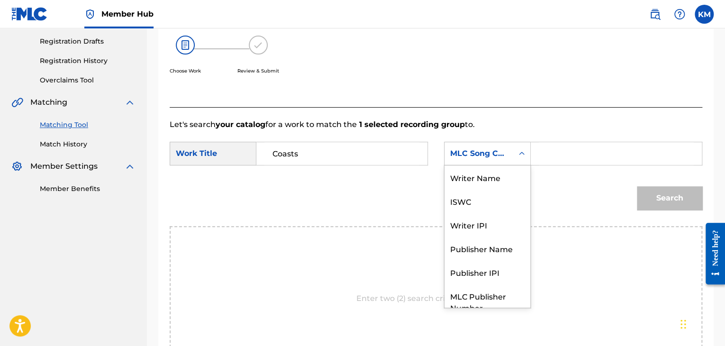
click at [524, 150] on icon "Search Form" at bounding box center [521, 153] width 9 height 9
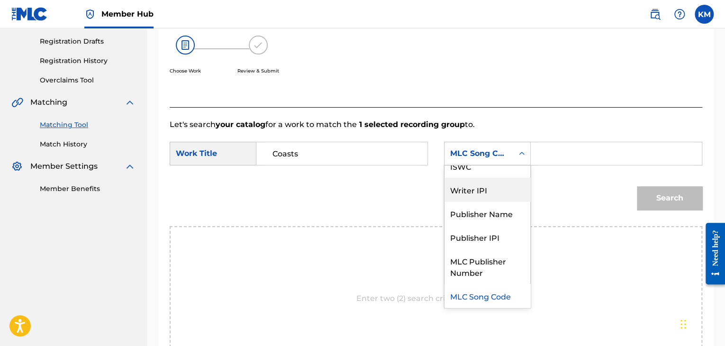
scroll to position [0, 0]
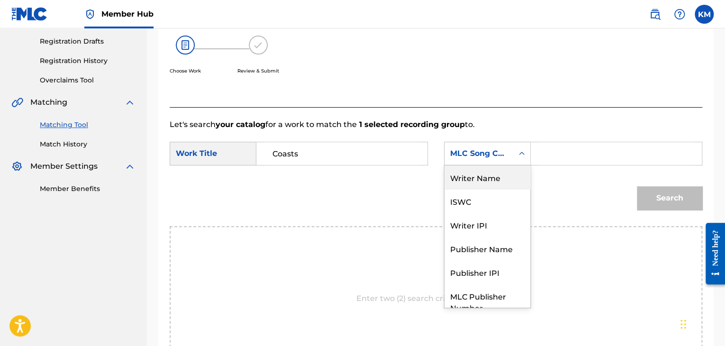
click at [501, 178] on div "Writer Name" at bounding box center [488, 177] width 86 height 24
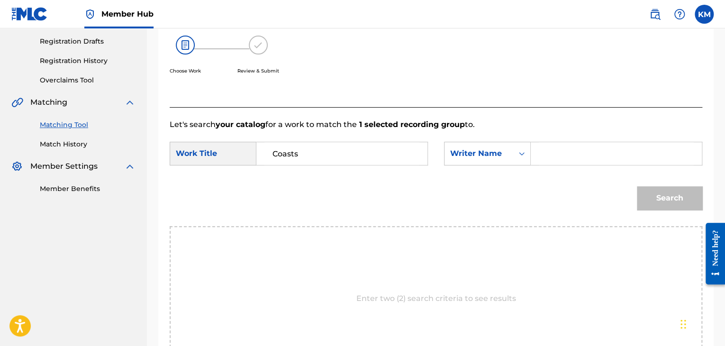
click at [550, 145] on input "Search Form" at bounding box center [616, 153] width 155 height 23
click at [637, 186] on button "Search" at bounding box center [669, 198] width 65 height 24
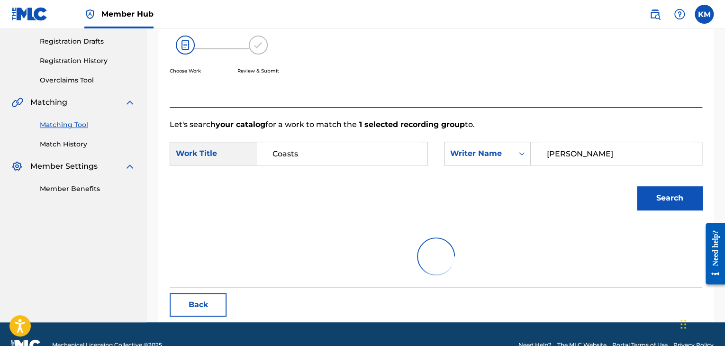
scroll to position [137, 0]
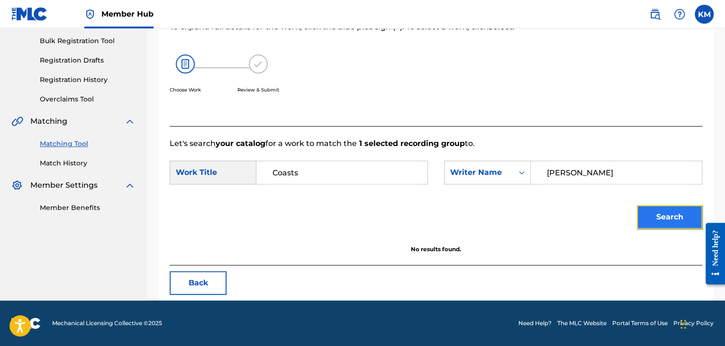
click at [676, 210] on button "Search" at bounding box center [669, 217] width 65 height 24
drag, startPoint x: 586, startPoint y: 171, endPoint x: 427, endPoint y: 170, distance: 158.8
click at [427, 170] on div "SearchWithCriteria6b87fad1-a2e0-420b-a53c-b21ce00e98f2 Work Title Coasts Search…" at bounding box center [436, 175] width 533 height 29
type input "Bertelli"
click at [660, 220] on button "Search" at bounding box center [669, 217] width 65 height 24
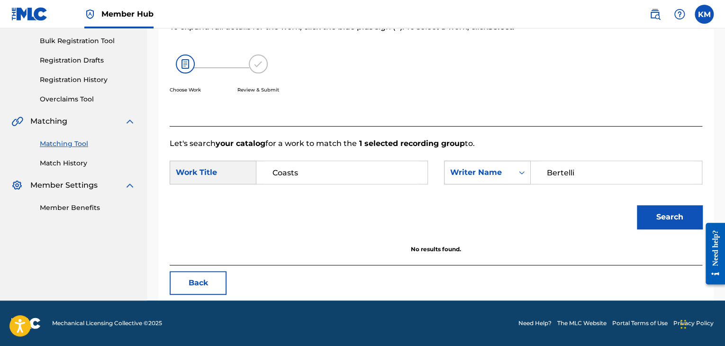
click at [518, 170] on icon "Search Form" at bounding box center [521, 172] width 9 height 9
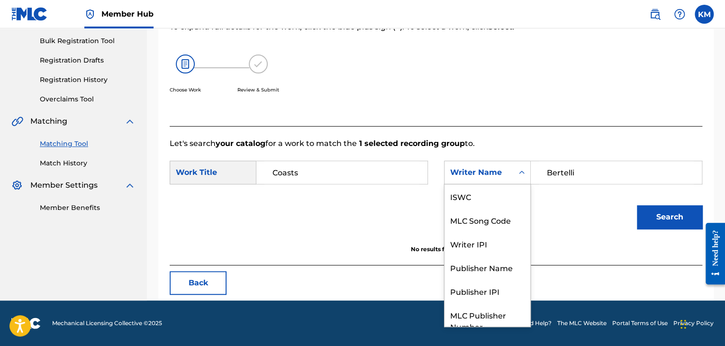
scroll to position [35, 0]
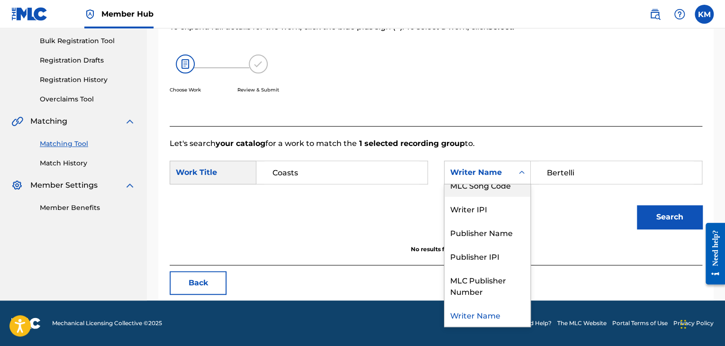
click at [514, 188] on div "MLC Song Code" at bounding box center [488, 185] width 86 height 24
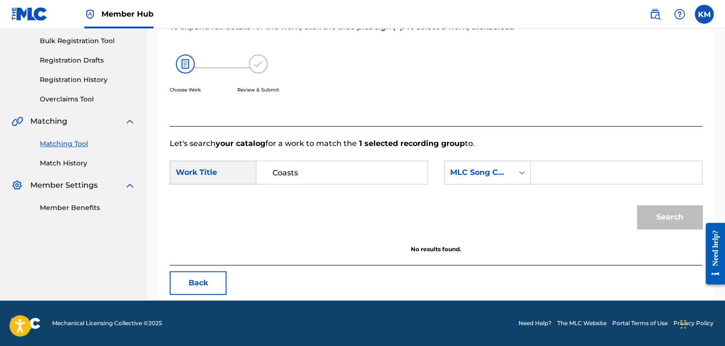
click at [550, 174] on input "Search Form" at bounding box center [616, 172] width 155 height 23
type input "Z3070M"
click at [664, 211] on button "Search" at bounding box center [669, 217] width 65 height 24
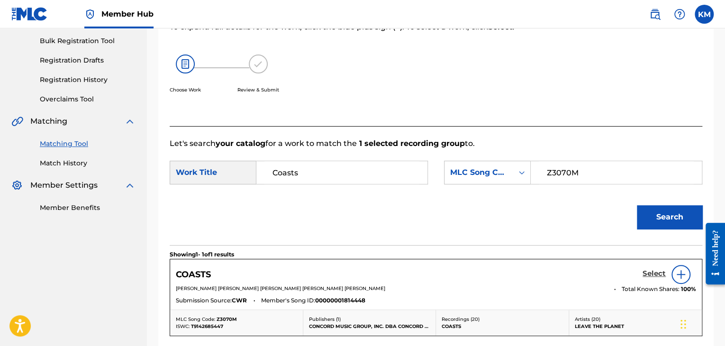
click at [652, 274] on h5 "Select" at bounding box center [654, 273] width 23 height 9
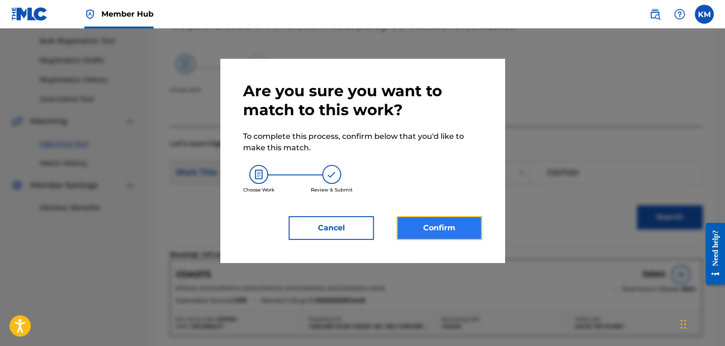
click at [449, 233] on button "Confirm" at bounding box center [439, 228] width 85 height 24
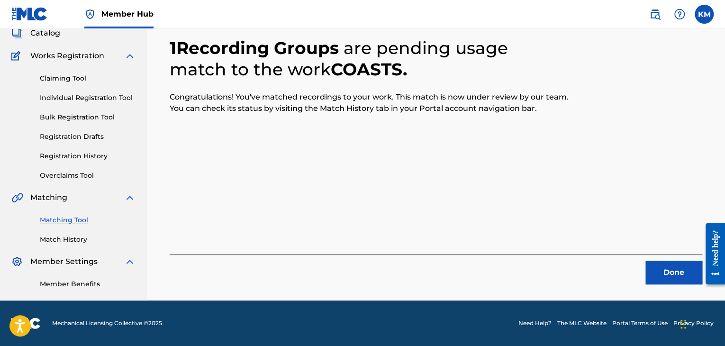
scroll to position [61, 0]
click at [680, 267] on button "Done" at bounding box center [674, 273] width 57 height 24
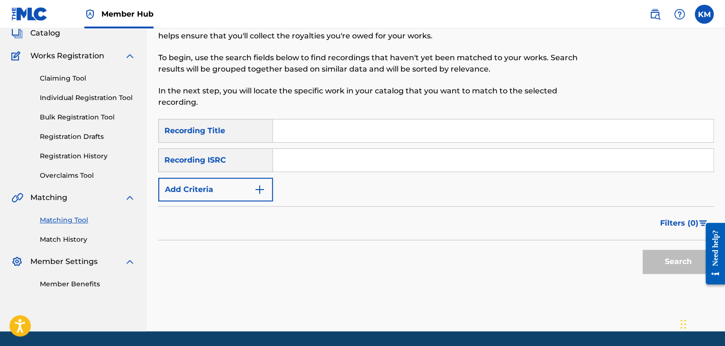
click at [313, 147] on div "SearchWithCriteria1e54d92b-2142-45bb-872e-7c2eca9e8356 Recording Title SearchWi…" at bounding box center [436, 160] width 556 height 82
click at [313, 158] on input "Search Form" at bounding box center [493, 160] width 440 height 23
type input "UKN6K1901695"
click at [664, 255] on button "Search" at bounding box center [678, 262] width 71 height 24
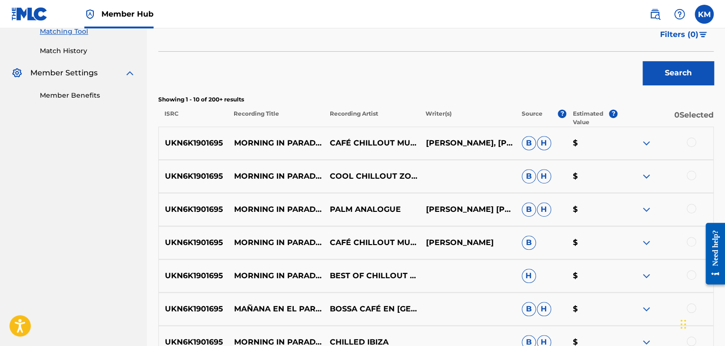
scroll to position [251, 0]
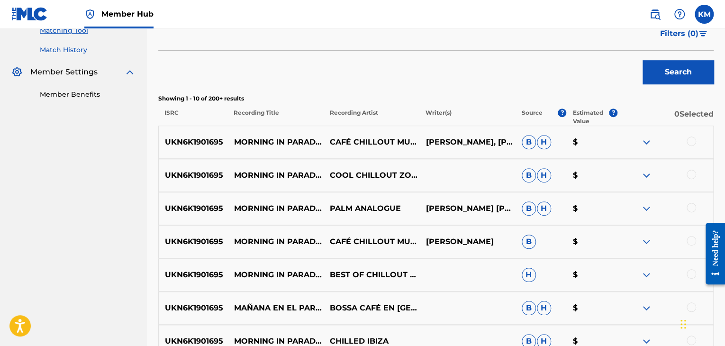
click at [81, 48] on link "Match History" at bounding box center [88, 50] width 96 height 10
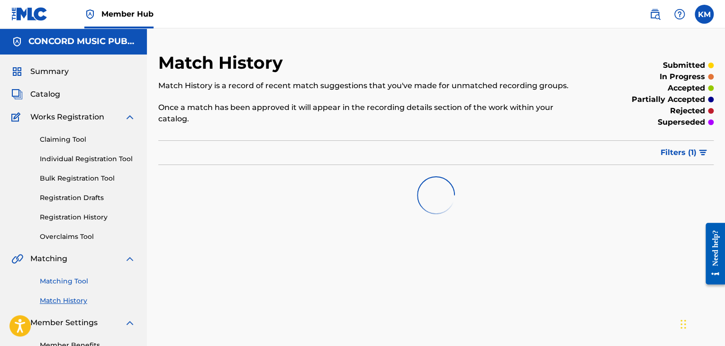
click at [82, 280] on link "Matching Tool" at bounding box center [88, 281] width 96 height 10
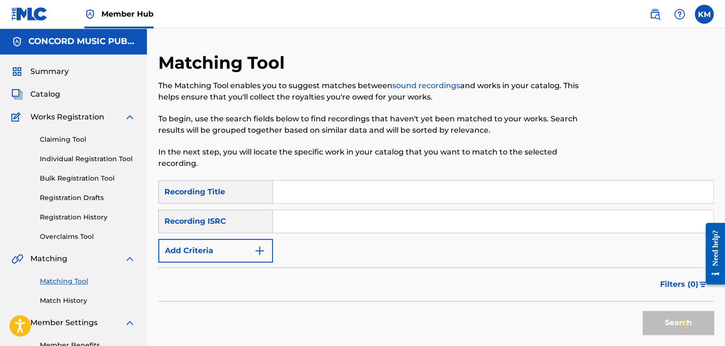
click at [304, 221] on input "Search Form" at bounding box center [493, 221] width 440 height 23
type input "ITO101052716"
click at [648, 315] on button "Search" at bounding box center [678, 323] width 71 height 24
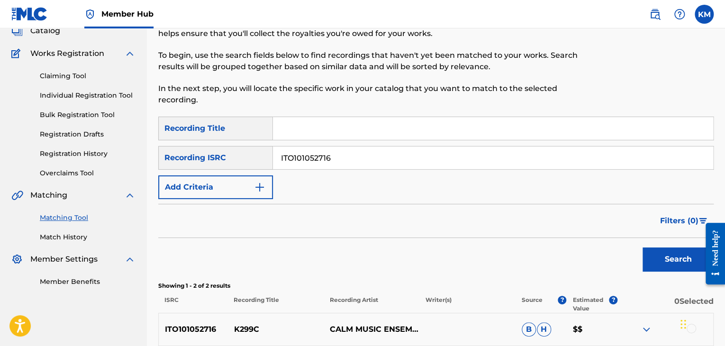
scroll to position [190, 0]
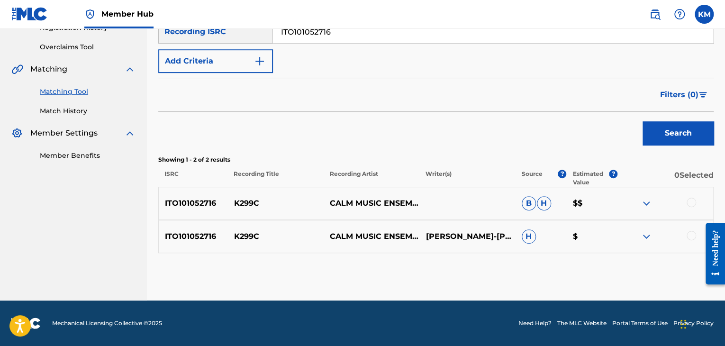
click at [689, 201] on div at bounding box center [691, 202] width 9 height 9
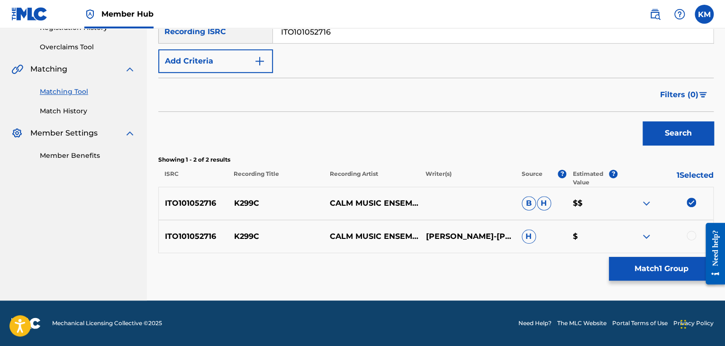
click at [690, 236] on div at bounding box center [691, 235] width 9 height 9
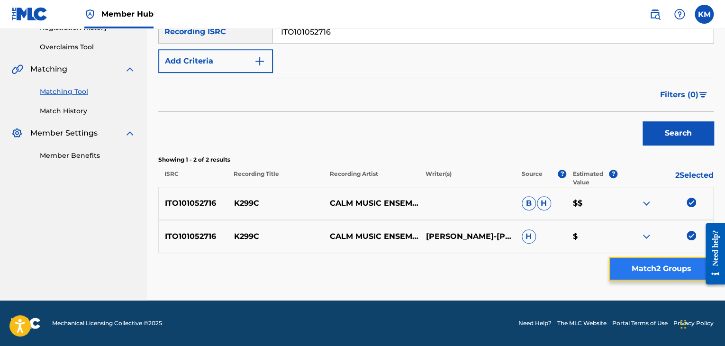
click at [669, 265] on button "Match 2 Groups" at bounding box center [661, 269] width 105 height 24
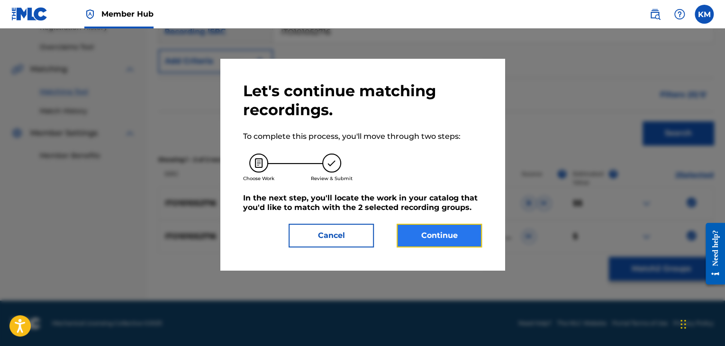
click at [456, 228] on button "Continue" at bounding box center [439, 236] width 85 height 24
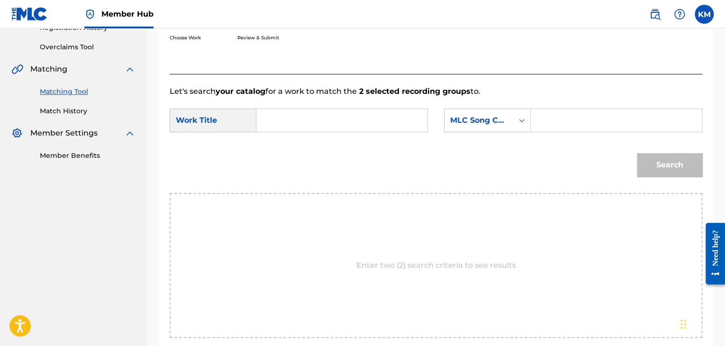
click at [315, 119] on input "Search Form" at bounding box center [342, 120] width 155 height 23
type input "K299c"
click at [80, 112] on link "Match History" at bounding box center [88, 111] width 96 height 10
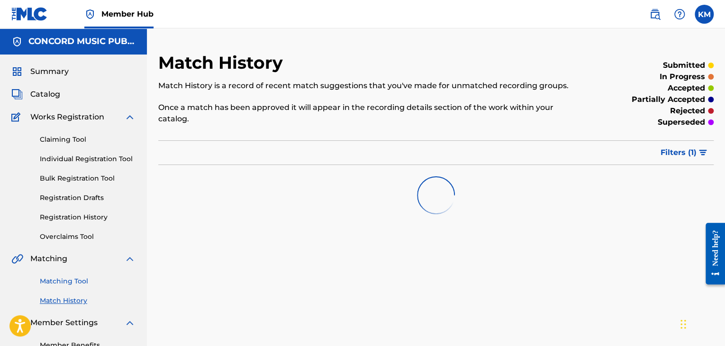
click at [71, 282] on link "Matching Tool" at bounding box center [88, 281] width 96 height 10
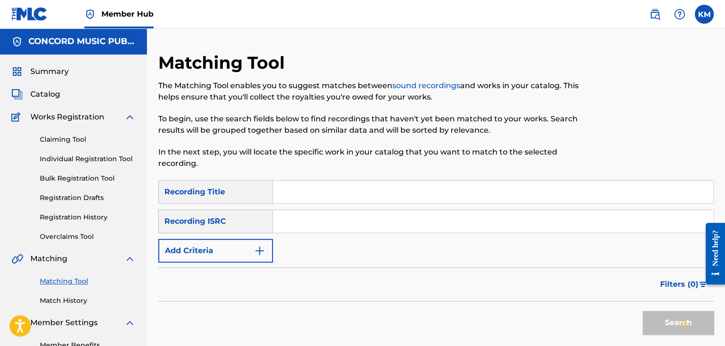
click at [303, 228] on input "Search Form" at bounding box center [493, 221] width 440 height 23
type input "NOX9X3648312"
click at [652, 318] on button "Search" at bounding box center [678, 323] width 71 height 24
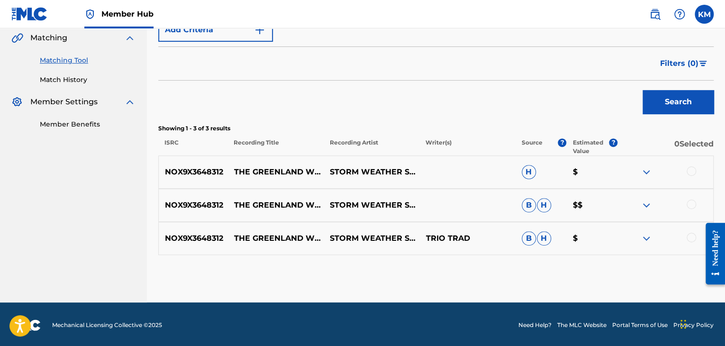
scroll to position [223, 0]
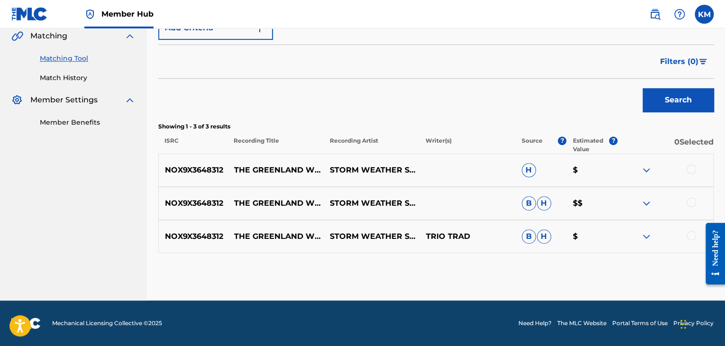
click at [690, 232] on div at bounding box center [691, 235] width 9 height 9
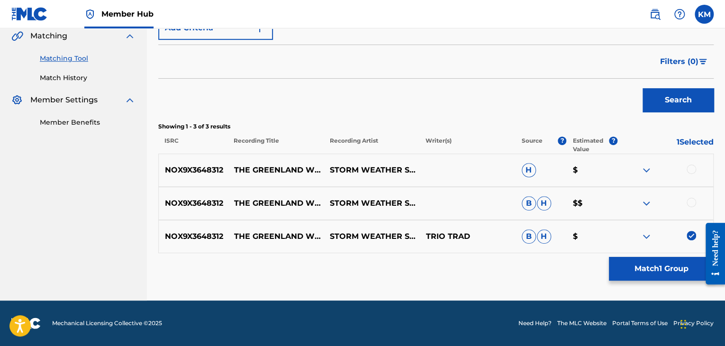
click at [688, 205] on div at bounding box center [691, 202] width 9 height 9
click at [689, 171] on div at bounding box center [691, 169] width 9 height 9
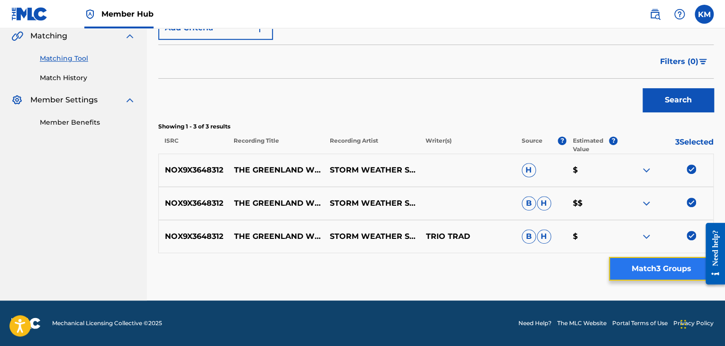
click at [669, 272] on button "Match 3 Groups" at bounding box center [661, 269] width 105 height 24
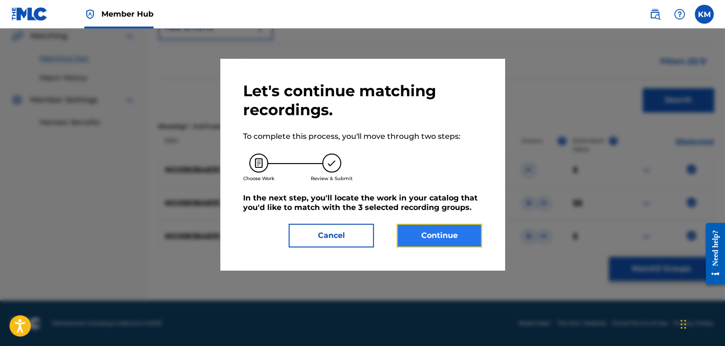
click at [438, 234] on button "Continue" at bounding box center [439, 236] width 85 height 24
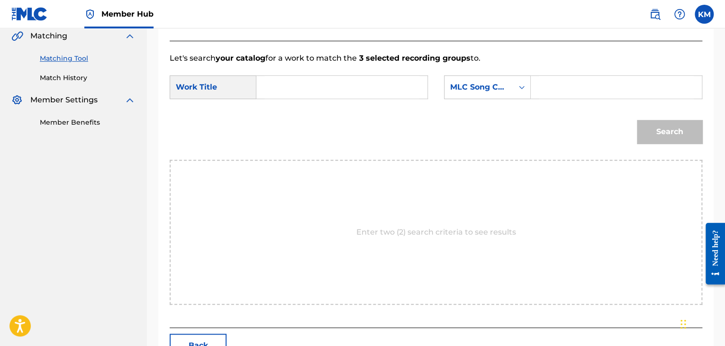
click at [273, 82] on input "Search Form" at bounding box center [342, 87] width 155 height 23
type input "The Greenland Whale Fishers"
click at [522, 88] on icon "Search Form" at bounding box center [521, 86] width 9 height 9
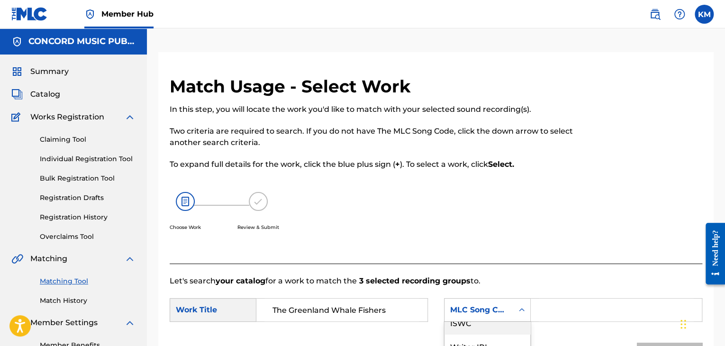
scroll to position [0, 0]
click at [487, 329] on div "Writer Name" at bounding box center [488, 334] width 86 height 24
click at [549, 306] on input "Search Form" at bounding box center [616, 310] width 155 height 23
type input "[PERSON_NAME]"
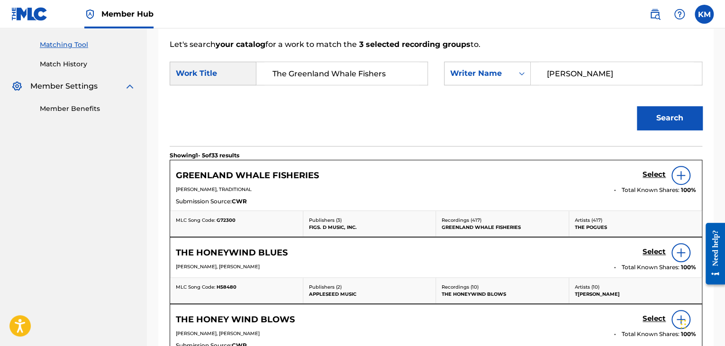
scroll to position [237, 0]
click at [649, 171] on h5 "Select" at bounding box center [654, 174] width 23 height 9
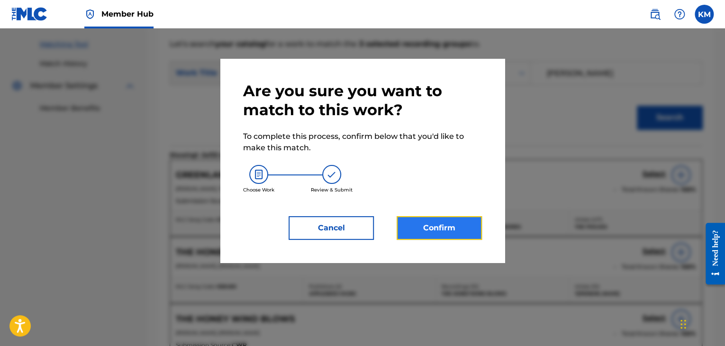
click at [414, 228] on button "Confirm" at bounding box center [439, 228] width 85 height 24
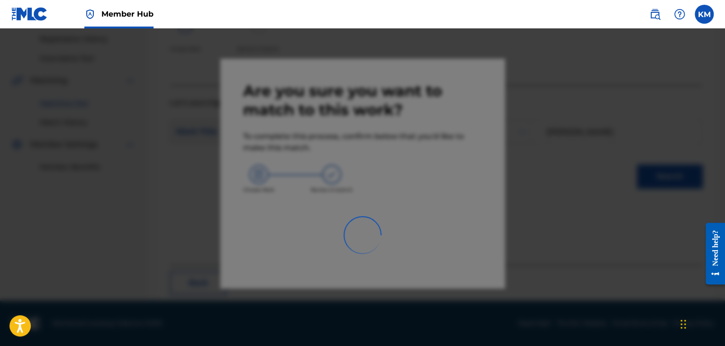
scroll to position [61, 0]
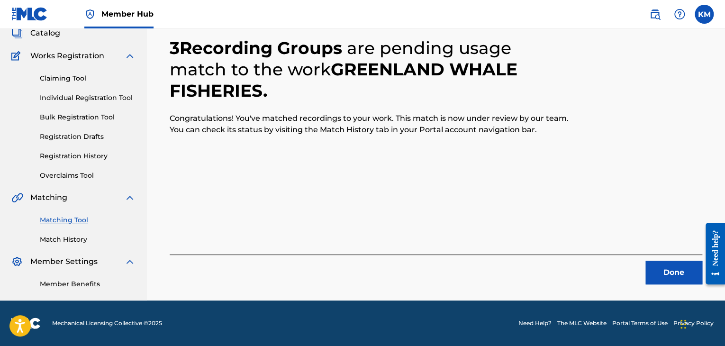
click at [678, 258] on div "Done" at bounding box center [436, 270] width 533 height 30
click at [680, 275] on button "Done" at bounding box center [674, 273] width 57 height 24
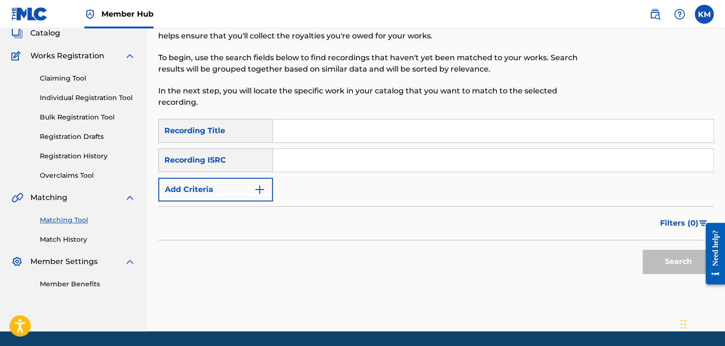
click at [290, 164] on input "Search Form" at bounding box center [493, 160] width 440 height 23
type input "QM6DC1722868"
click at [664, 253] on button "Search" at bounding box center [678, 262] width 71 height 24
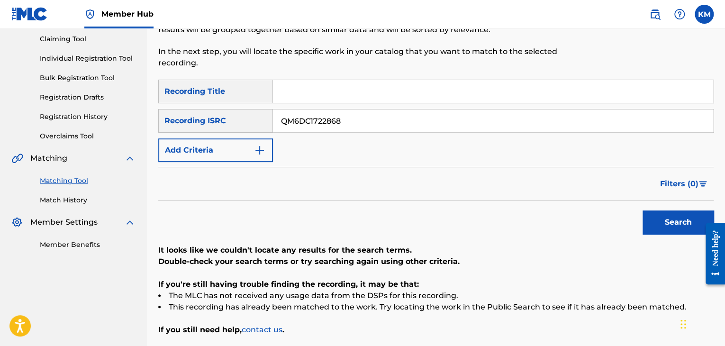
scroll to position [41, 0]
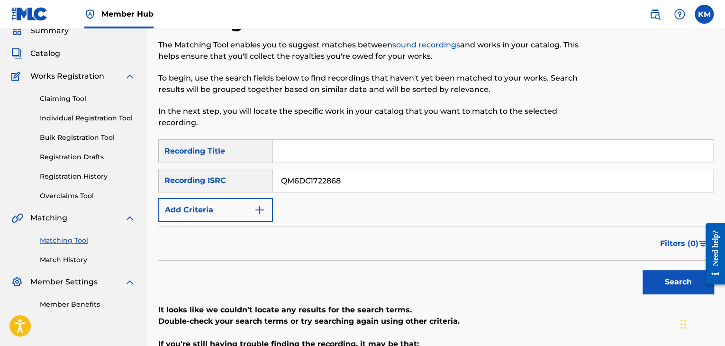
click at [328, 148] on input "Search Form" at bounding box center [493, 151] width 440 height 23
type input "El Jovero"
drag, startPoint x: 367, startPoint y: 186, endPoint x: 182, endPoint y: 187, distance: 185.4
click at [182, 187] on div "SearchWithCriteriacecb1931-4edf-4ed0-a134-04bf12ff7535 Recording ISRC QM6DC1722…" at bounding box center [436, 181] width 556 height 24
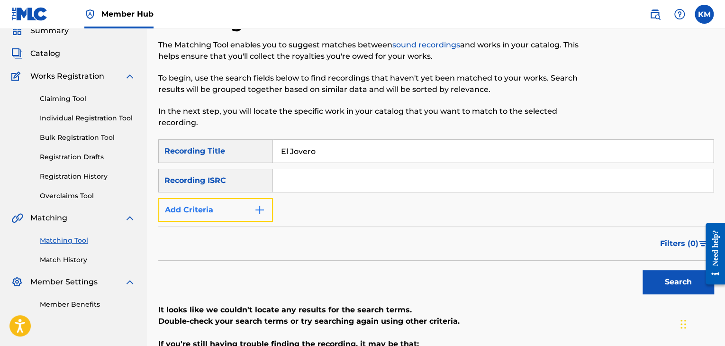
click at [262, 207] on img "Search Form" at bounding box center [259, 209] width 11 height 11
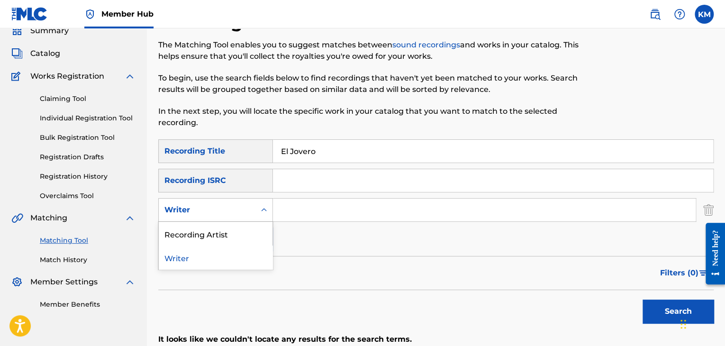
click at [262, 207] on icon "Search Form" at bounding box center [263, 209] width 9 height 9
click at [261, 228] on div "Recording Artist" at bounding box center [216, 234] width 114 height 24
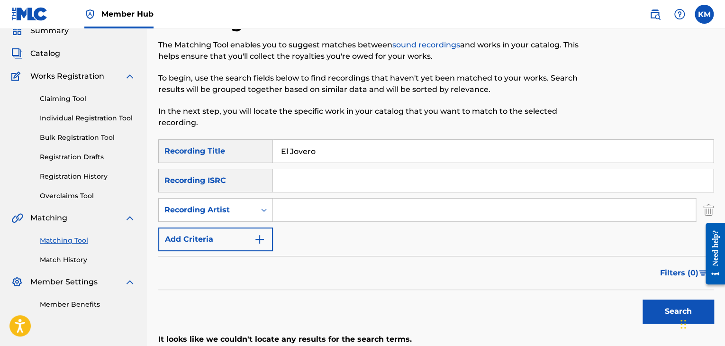
click at [321, 207] on input "Search Form" at bounding box center [484, 210] width 423 height 23
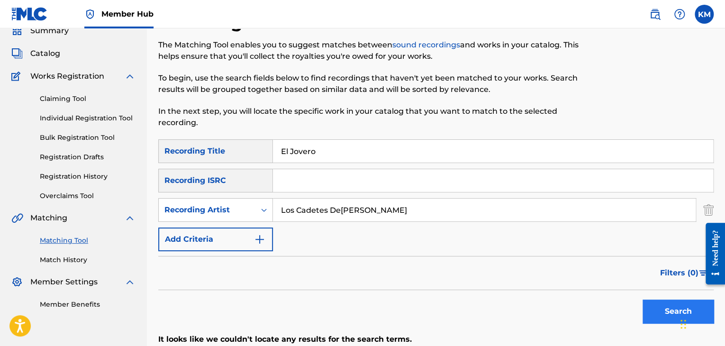
type input "Los Cadetes De[PERSON_NAME]"
click at [652, 303] on button "Search" at bounding box center [678, 312] width 71 height 24
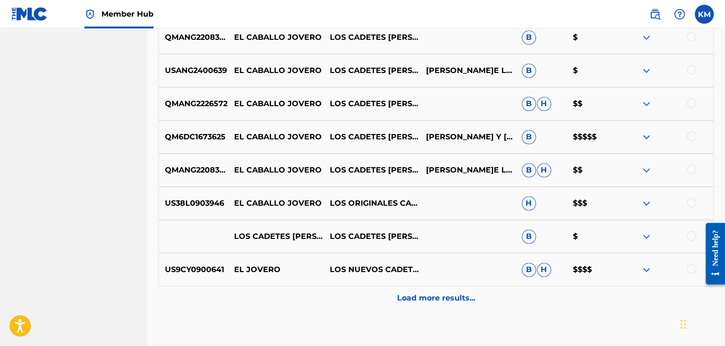
scroll to position [467, 0]
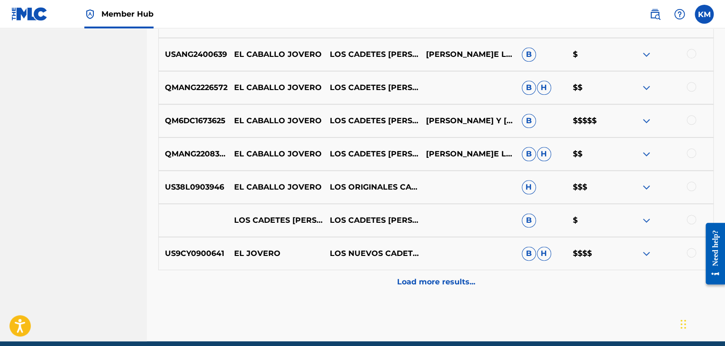
click at [691, 252] on div at bounding box center [691, 252] width 9 height 9
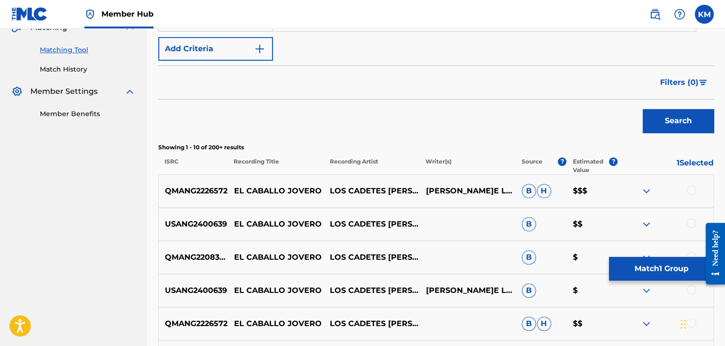
scroll to position [278, 0]
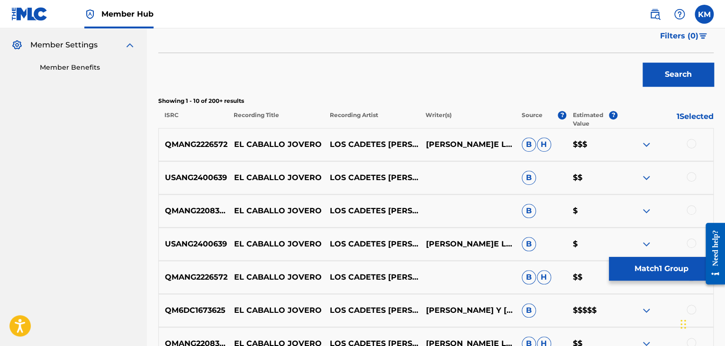
click at [693, 146] on div at bounding box center [691, 143] width 9 height 9
click at [691, 177] on div at bounding box center [691, 176] width 9 height 9
click at [691, 208] on div at bounding box center [691, 209] width 9 height 9
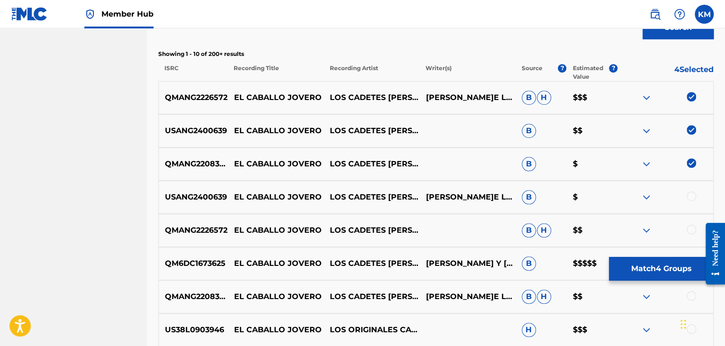
scroll to position [420, 0]
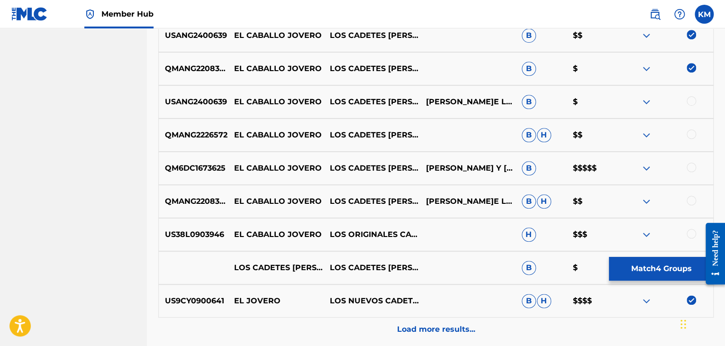
click at [691, 98] on div at bounding box center [691, 100] width 9 height 9
click at [691, 133] on div at bounding box center [691, 133] width 9 height 9
click at [692, 167] on div at bounding box center [691, 167] width 9 height 9
click at [690, 201] on div at bounding box center [691, 200] width 9 height 9
click at [690, 232] on div at bounding box center [691, 233] width 9 height 9
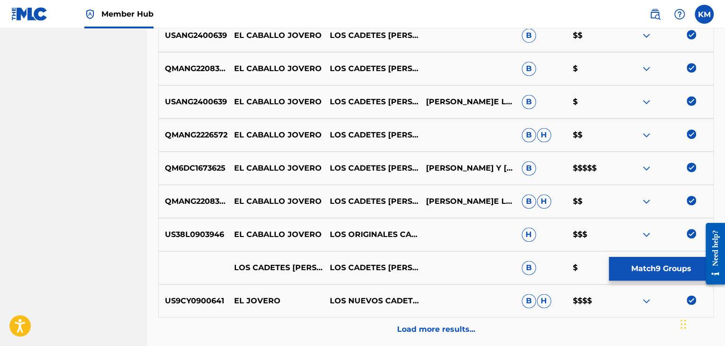
scroll to position [508, 0]
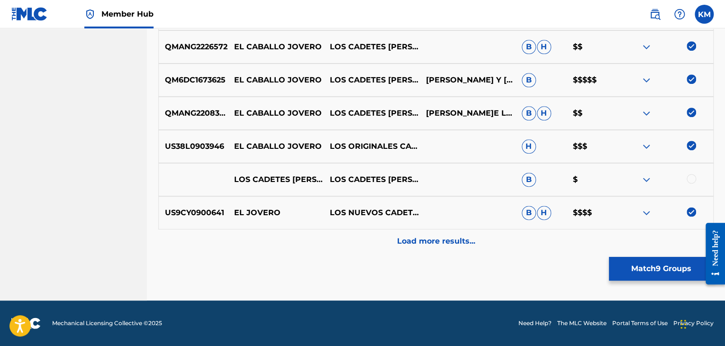
click at [690, 177] on div at bounding box center [691, 178] width 9 height 9
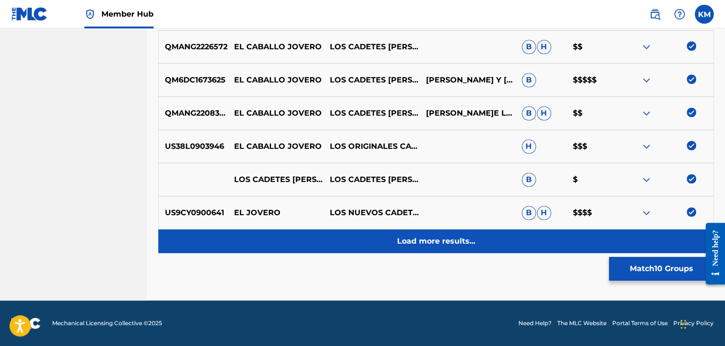
click at [424, 243] on p "Load more results..." at bounding box center [436, 241] width 78 height 11
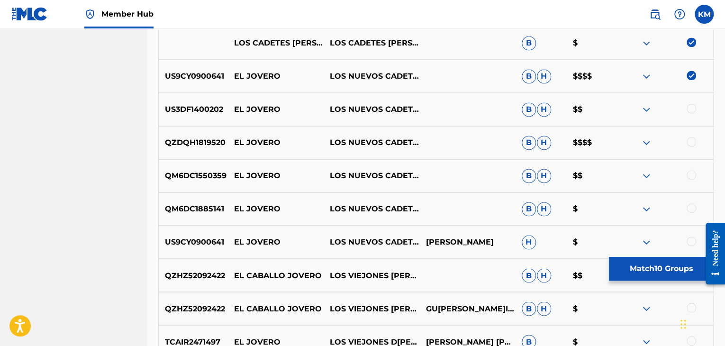
scroll to position [651, 0]
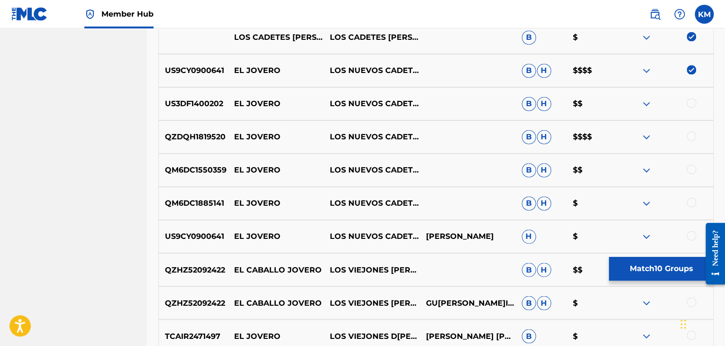
click at [691, 101] on div at bounding box center [691, 102] width 9 height 9
click at [691, 137] on div at bounding box center [691, 135] width 9 height 9
click at [694, 169] on div at bounding box center [691, 169] width 9 height 9
click at [692, 203] on div at bounding box center [691, 202] width 9 height 9
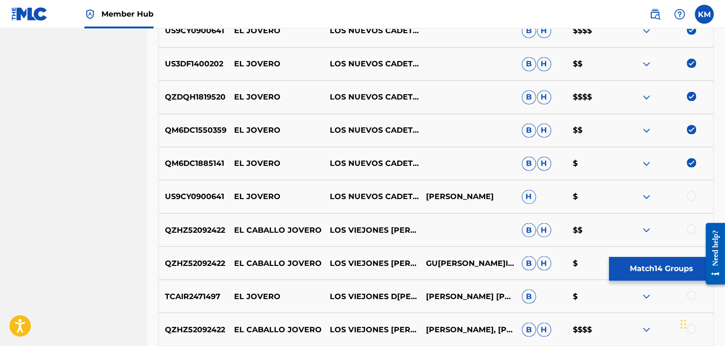
scroll to position [745, 0]
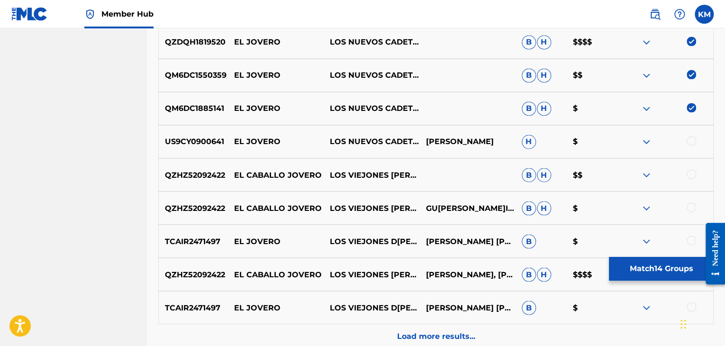
click at [688, 137] on div at bounding box center [691, 140] width 9 height 9
click at [691, 174] on div at bounding box center [691, 173] width 9 height 9
click at [692, 203] on div at bounding box center [691, 206] width 9 height 9
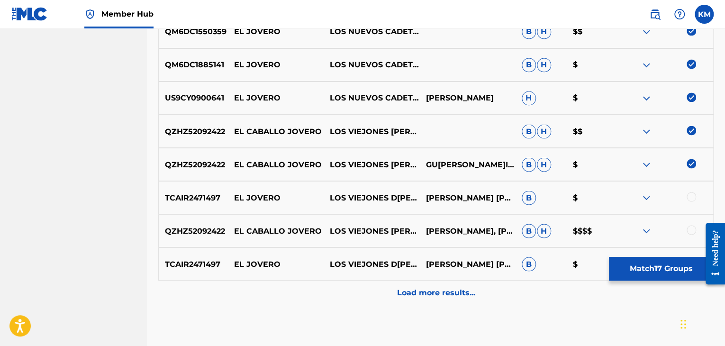
scroll to position [840, 0]
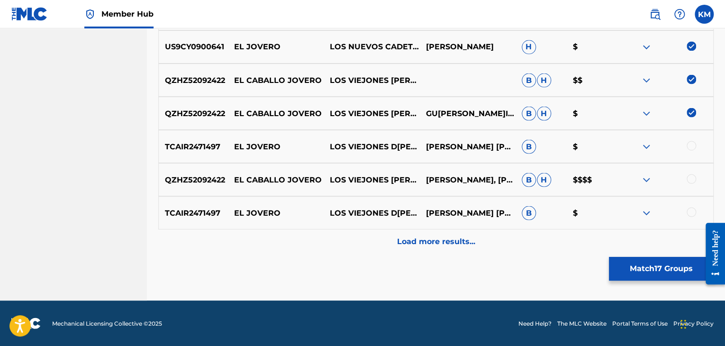
click at [692, 142] on div at bounding box center [691, 145] width 9 height 9
click at [692, 177] on div at bounding box center [691, 178] width 9 height 9
click at [692, 211] on div at bounding box center [691, 211] width 9 height 9
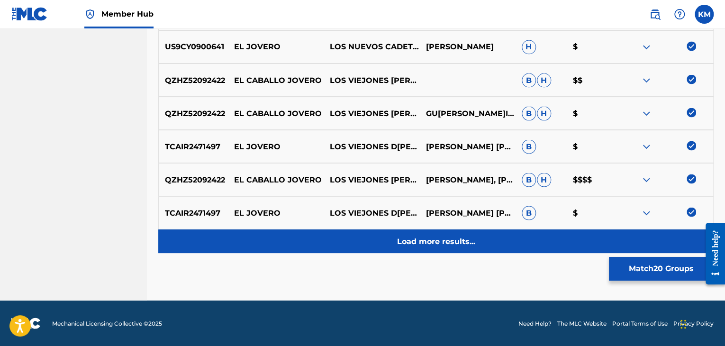
click at [449, 243] on p "Load more results..." at bounding box center [436, 241] width 78 height 11
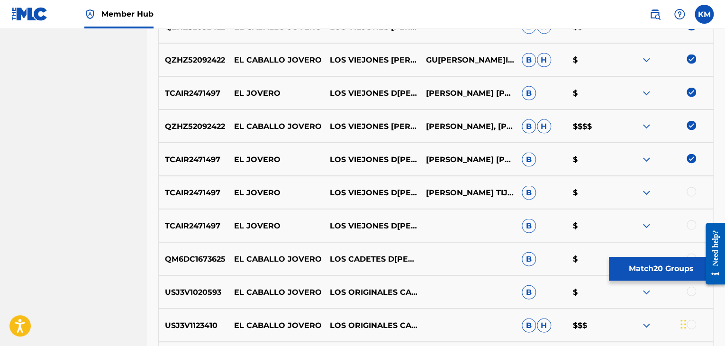
scroll to position [935, 0]
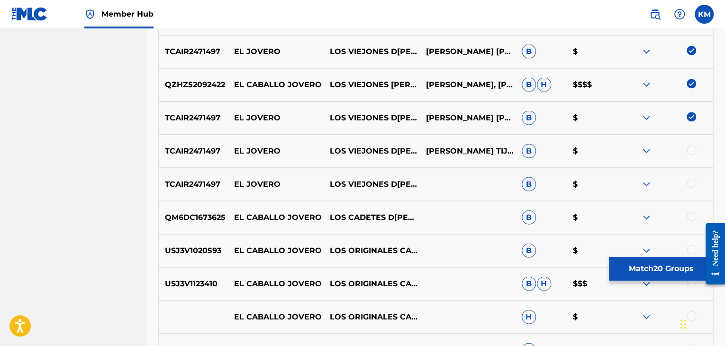
click at [692, 147] on div at bounding box center [691, 150] width 9 height 9
click at [694, 184] on div at bounding box center [691, 183] width 9 height 9
click at [692, 214] on div at bounding box center [691, 216] width 9 height 9
click at [693, 244] on div "USJ3V1020593 EL CABALLO JOVERO LOS ORIGINALES CADETES D[PERSON_NAME][PERSON_NAM…" at bounding box center [436, 250] width 556 height 33
click at [693, 247] on div at bounding box center [691, 249] width 9 height 9
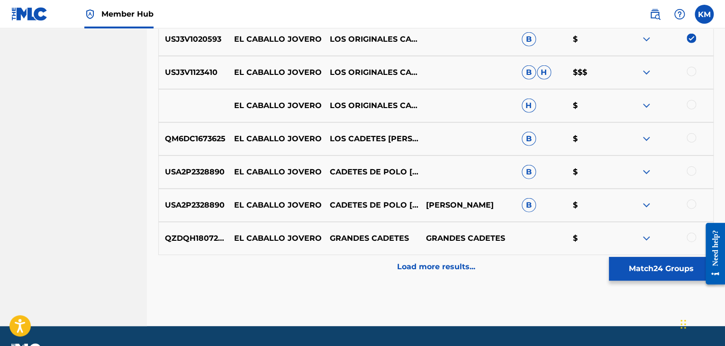
scroll to position [1172, 0]
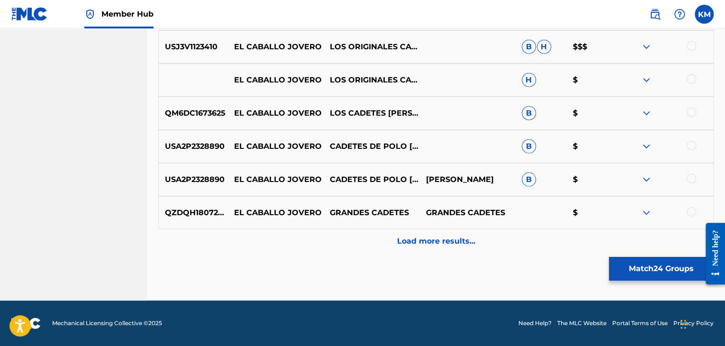
click at [692, 49] on div at bounding box center [691, 45] width 9 height 9
click at [692, 75] on div at bounding box center [691, 78] width 9 height 9
click at [692, 116] on div at bounding box center [691, 112] width 9 height 9
click at [691, 142] on div at bounding box center [691, 145] width 9 height 9
click at [690, 178] on div at bounding box center [691, 178] width 9 height 9
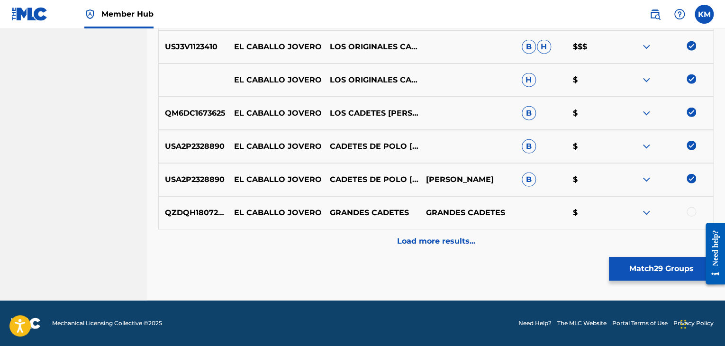
click at [690, 213] on div at bounding box center [691, 211] width 9 height 9
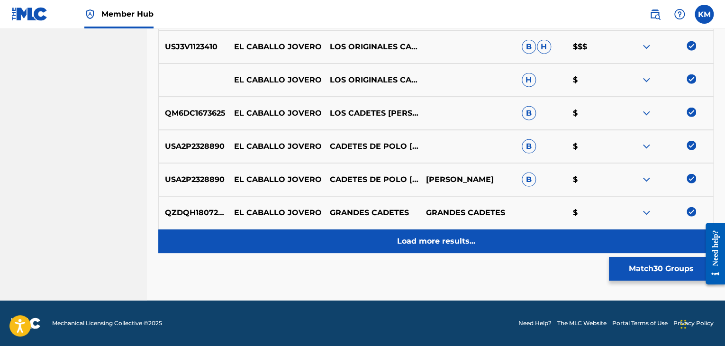
click at [431, 245] on p "Load more results..." at bounding box center [436, 241] width 78 height 11
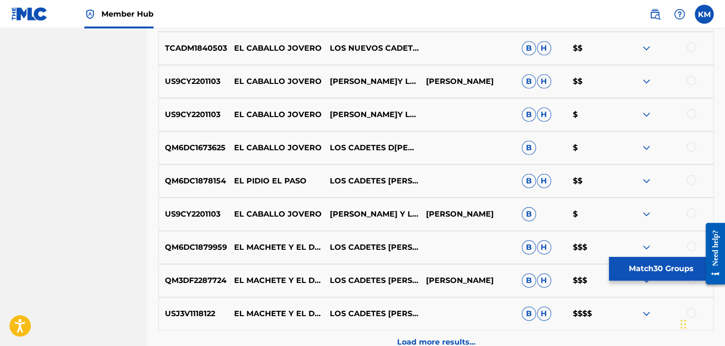
scroll to position [1457, 0]
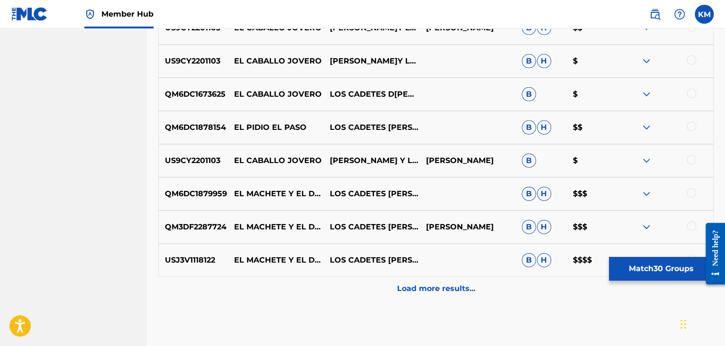
click at [692, 158] on div at bounding box center [691, 159] width 9 height 9
click at [692, 129] on div at bounding box center [691, 126] width 9 height 9
click at [692, 129] on img at bounding box center [691, 126] width 9 height 9
click at [691, 91] on div at bounding box center [691, 93] width 9 height 9
click at [690, 59] on div at bounding box center [691, 59] width 9 height 9
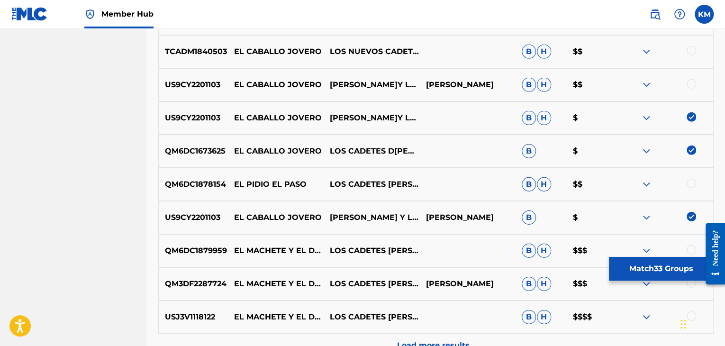
scroll to position [1314, 0]
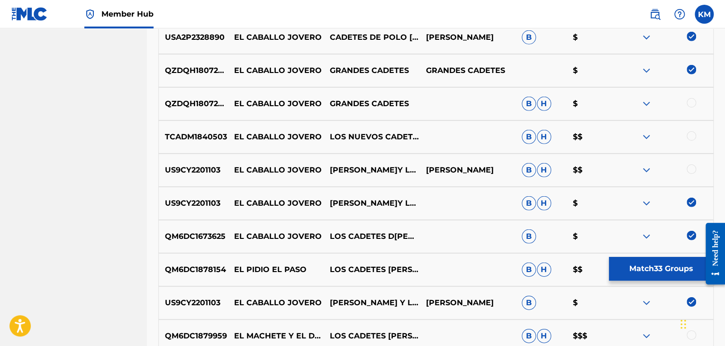
click at [692, 166] on div at bounding box center [691, 169] width 9 height 9
click at [692, 137] on div at bounding box center [691, 135] width 9 height 9
click at [692, 107] on div at bounding box center [691, 102] width 9 height 9
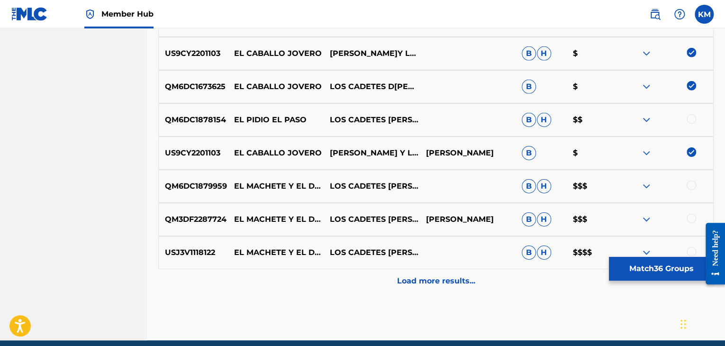
scroll to position [1504, 0]
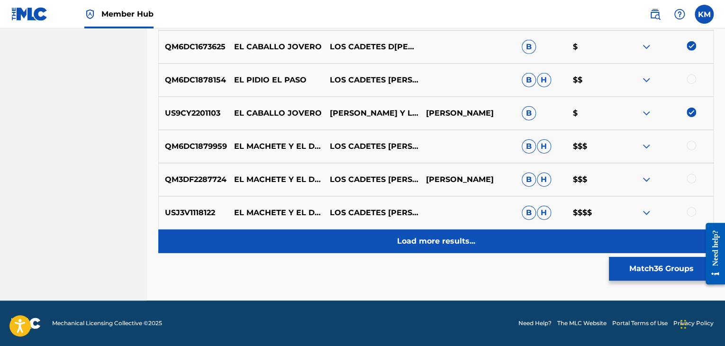
click at [428, 243] on p "Load more results..." at bounding box center [436, 241] width 78 height 11
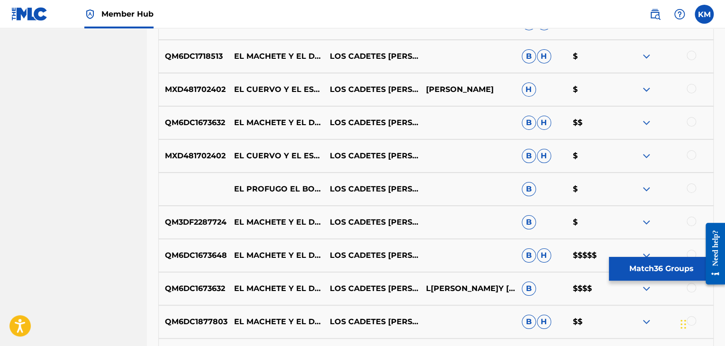
scroll to position [1836, 0]
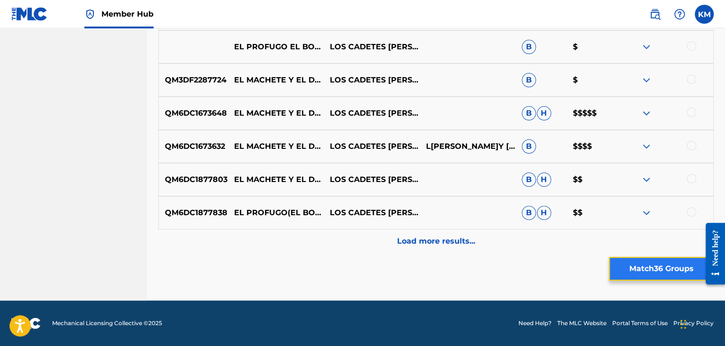
click at [645, 261] on button "Match 36 Groups" at bounding box center [661, 269] width 105 height 24
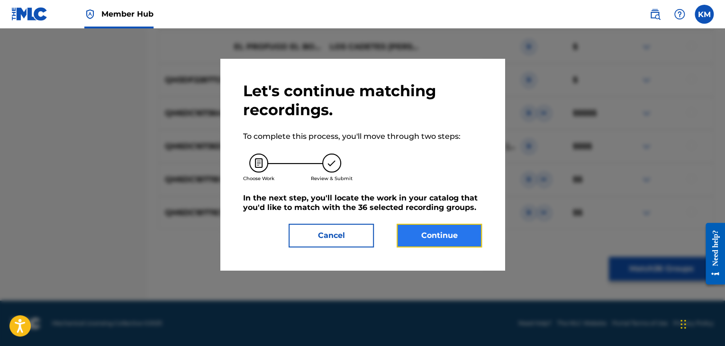
click at [466, 243] on button "Continue" at bounding box center [439, 236] width 85 height 24
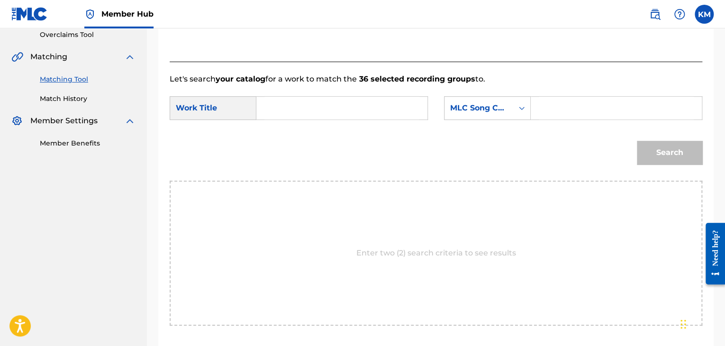
scroll to position [143, 0]
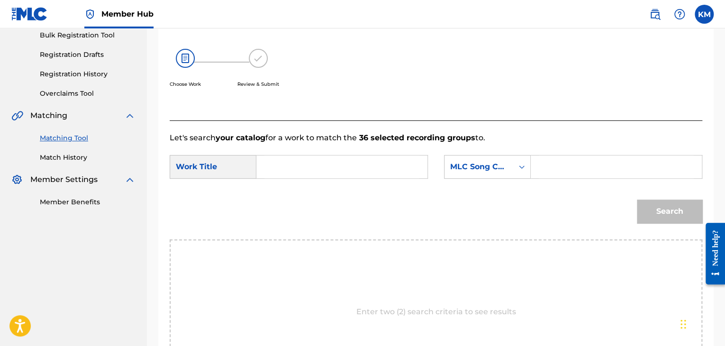
click at [321, 171] on input "Search Form" at bounding box center [342, 167] width 155 height 23
type input "El Jovero"
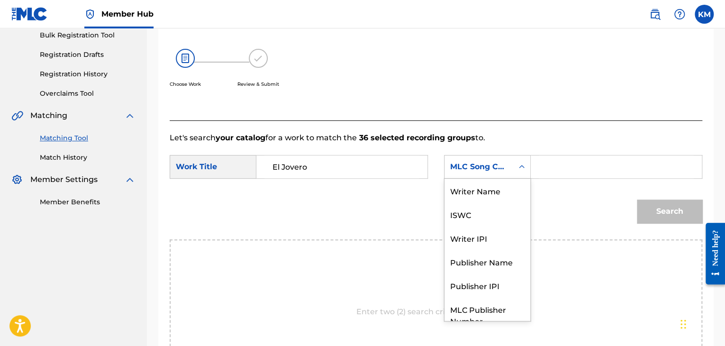
click at [523, 165] on icon "Search Form" at bounding box center [522, 166] width 6 height 3
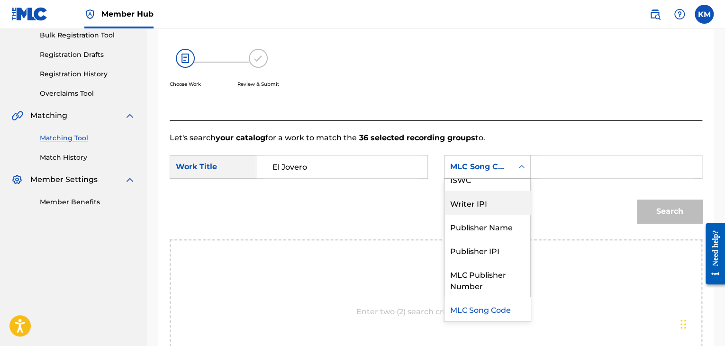
scroll to position [0, 0]
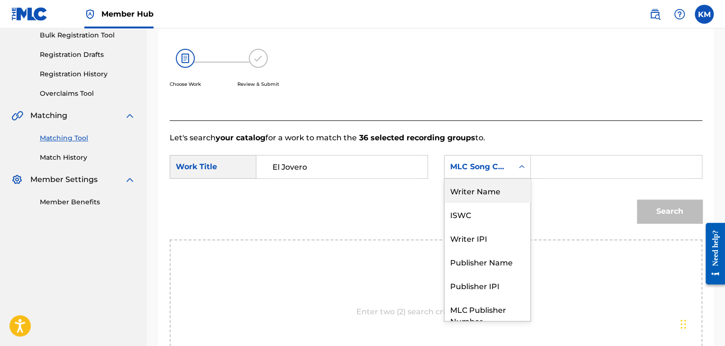
click at [504, 198] on div "Writer Name" at bounding box center [488, 191] width 86 height 24
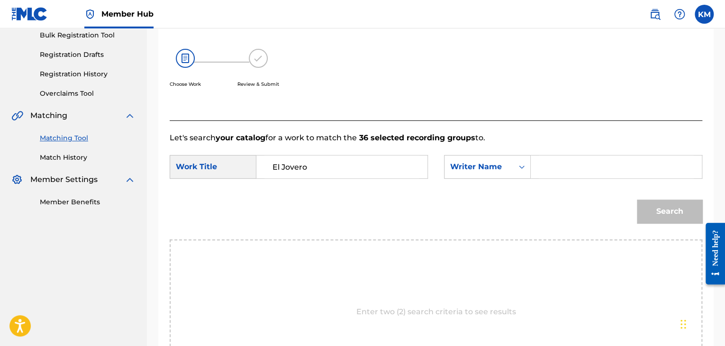
click at [554, 172] on input "Search Form" at bounding box center [616, 167] width 155 height 23
click at [660, 214] on button "Search" at bounding box center [669, 212] width 65 height 24
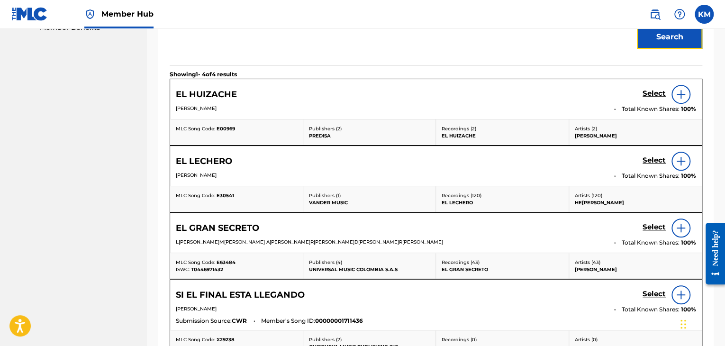
scroll to position [191, 0]
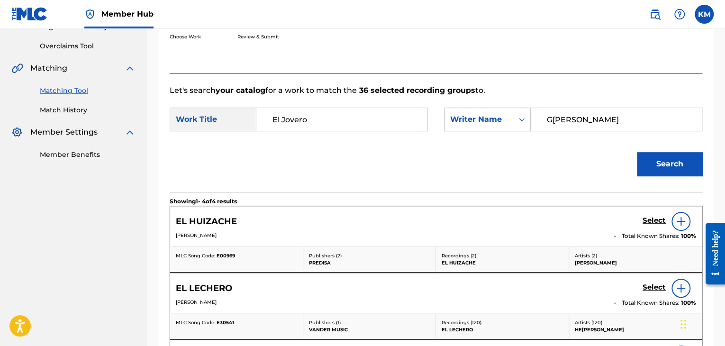
drag, startPoint x: 582, startPoint y: 123, endPoint x: 493, endPoint y: 128, distance: 89.3
click at [493, 128] on div "SearchWithCriteria1818d616-d787-4b72-94b5-75fc1a3f23c3 Writer Name [PERSON_NAME]" at bounding box center [573, 120] width 258 height 24
type input "[PERSON_NAME]"
click at [661, 165] on button "Search" at bounding box center [669, 164] width 65 height 24
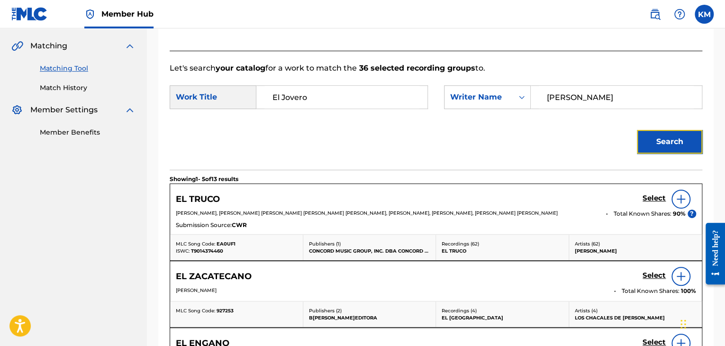
scroll to position [96, 0]
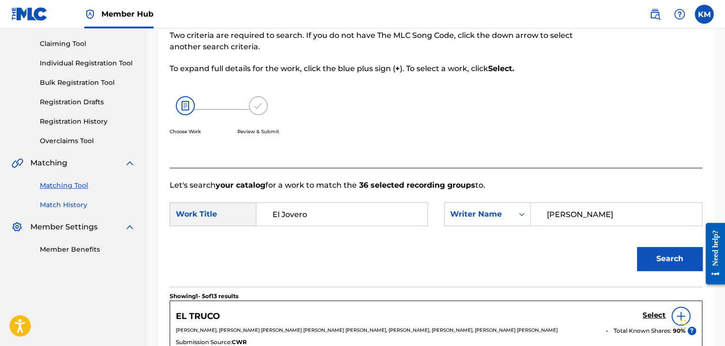
click at [75, 201] on link "Match History" at bounding box center [88, 205] width 96 height 10
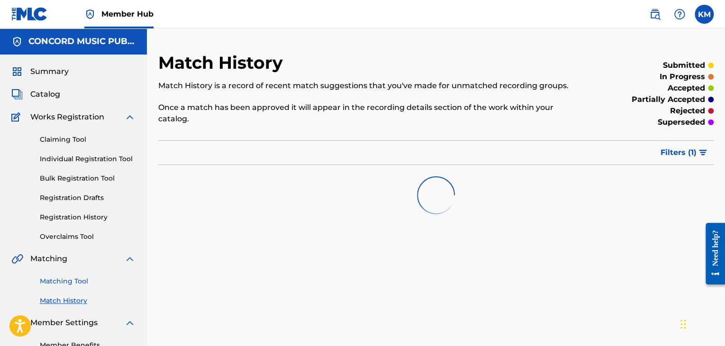
click at [84, 281] on link "Matching Tool" at bounding box center [88, 281] width 96 height 10
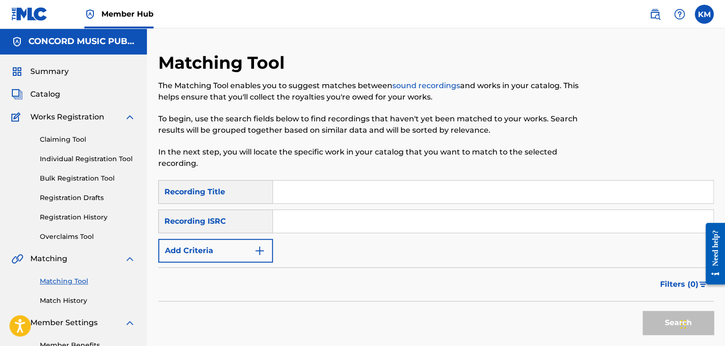
click at [321, 221] on input "Search Form" at bounding box center [493, 221] width 440 height 23
type input "ARIXB2205728"
click at [656, 324] on button "Search" at bounding box center [678, 323] width 71 height 24
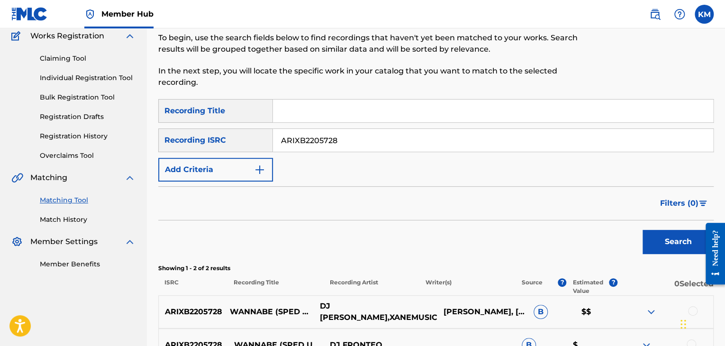
scroll to position [190, 0]
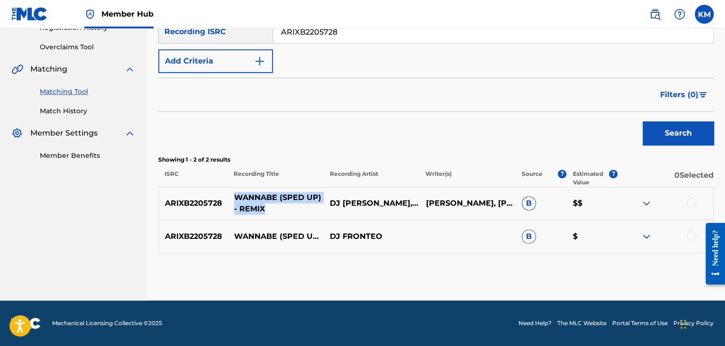
drag, startPoint x: 235, startPoint y: 192, endPoint x: 305, endPoint y: 205, distance: 71.8
click at [305, 205] on p "WANNABE (SPED UP) - REMIX" at bounding box center [276, 203] width 96 height 23
copy p "WANNABE (SPED UP) - REMIX"
click at [688, 200] on div at bounding box center [691, 202] width 9 height 9
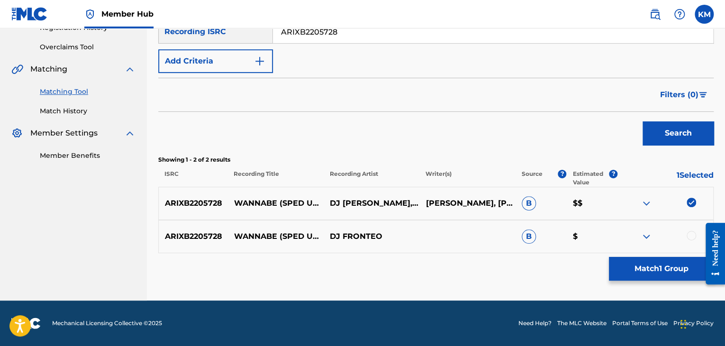
click at [691, 237] on div at bounding box center [691, 235] width 9 height 9
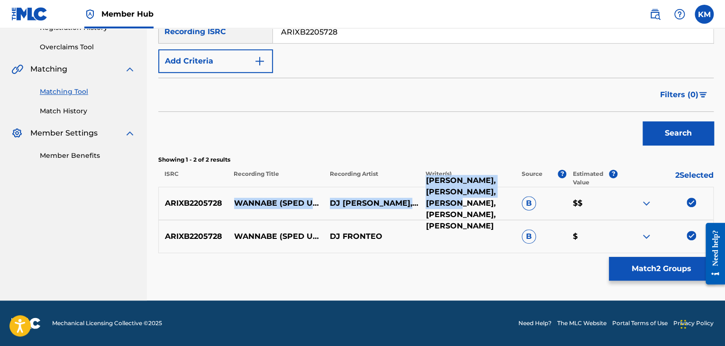
drag, startPoint x: 234, startPoint y: 196, endPoint x: 420, endPoint y: 202, distance: 185.5
click at [420, 203] on div "ARIXB2205728 WANNABE (SPED UP) - REMIX DJ [PERSON_NAME],XANEMUSIC [PERSON_NAME]…" at bounding box center [436, 203] width 556 height 33
click at [420, 202] on p "[PERSON_NAME], [PERSON_NAME], [PERSON_NAME], [PERSON_NAME], [PERSON_NAME]" at bounding box center [468, 203] width 96 height 57
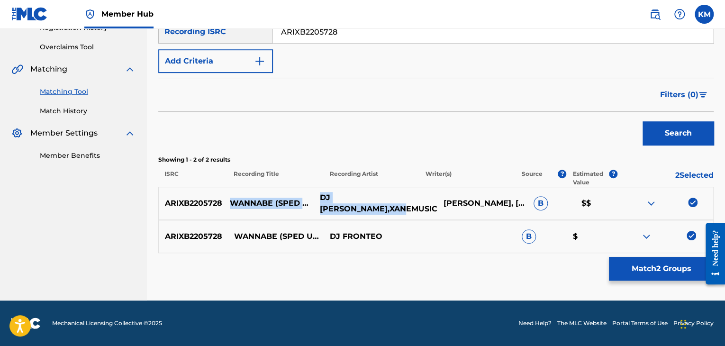
drag, startPoint x: 237, startPoint y: 194, endPoint x: 417, endPoint y: 203, distance: 180.4
click at [417, 203] on div "ARIXB2205728 WANNABE (SPED UP) - REMIX DJ [PERSON_NAME],XANEMUSIC [PERSON_NAME]…" at bounding box center [436, 203] width 556 height 33
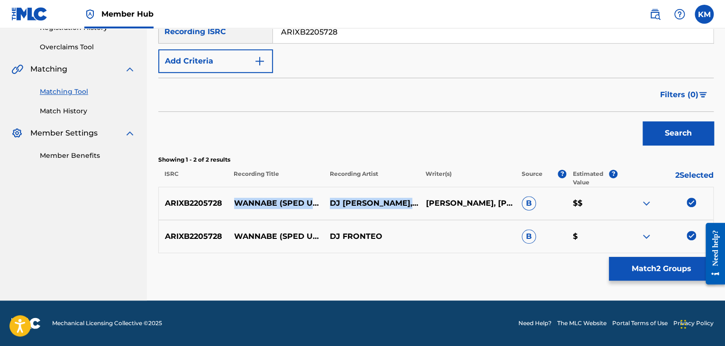
copy div "WANNABE (SPED UP) - REMIX DJ [PERSON_NAME],XANEMUSIC"
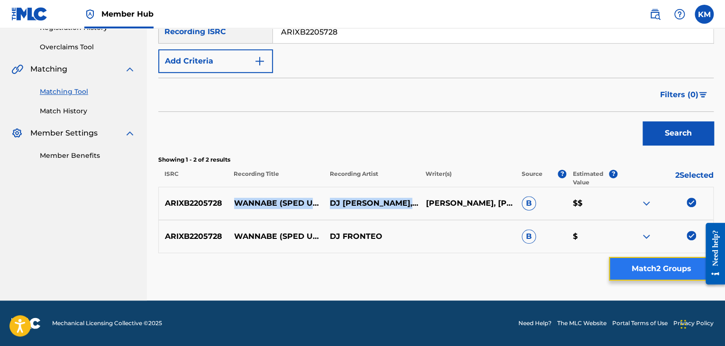
click at [675, 262] on button "Match 2 Groups" at bounding box center [661, 269] width 105 height 24
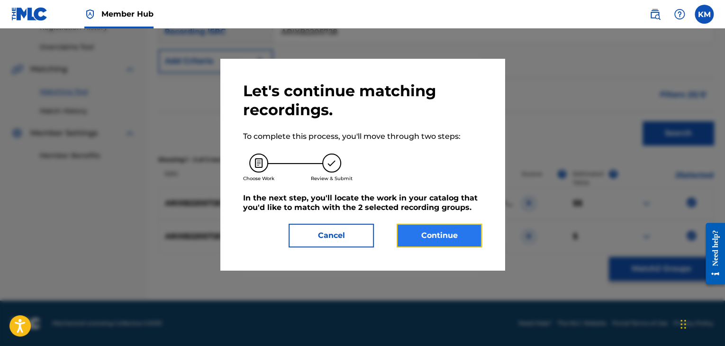
click at [413, 238] on button "Continue" at bounding box center [439, 236] width 85 height 24
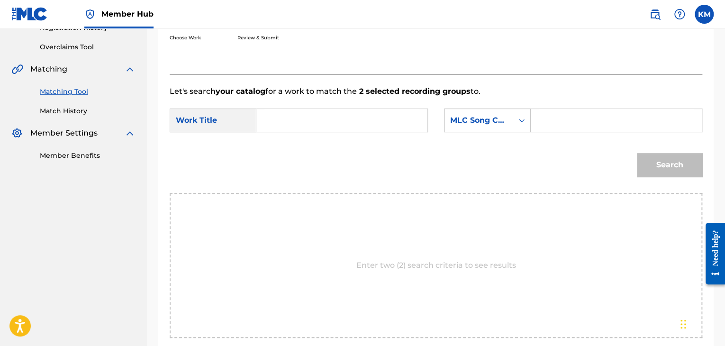
click at [522, 122] on icon "Search Form" at bounding box center [521, 120] width 9 height 9
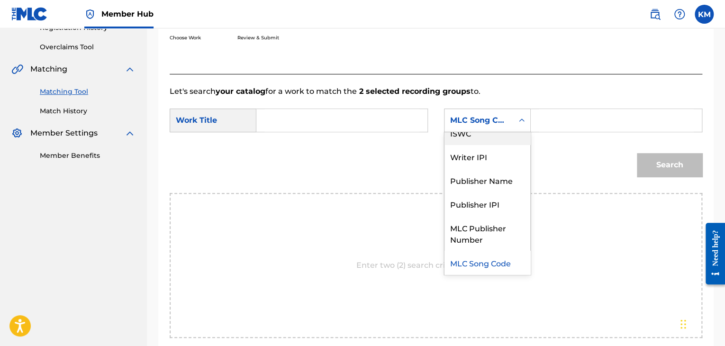
scroll to position [0, 0]
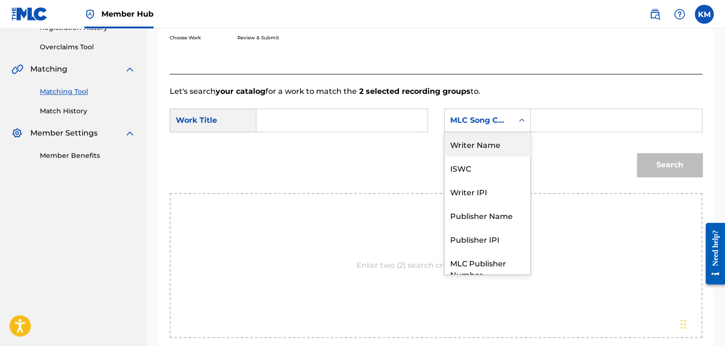
click at [498, 143] on div "Writer Name" at bounding box center [488, 144] width 86 height 24
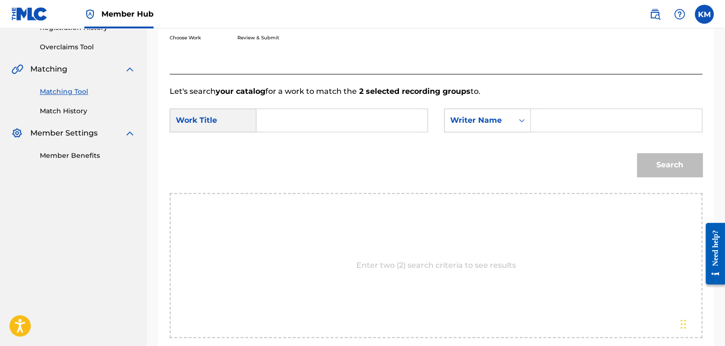
click at [558, 123] on input "Search Form" at bounding box center [616, 120] width 155 height 23
type input "[PERSON_NAME]"
click at [291, 121] on input "Search Form" at bounding box center [342, 120] width 155 height 23
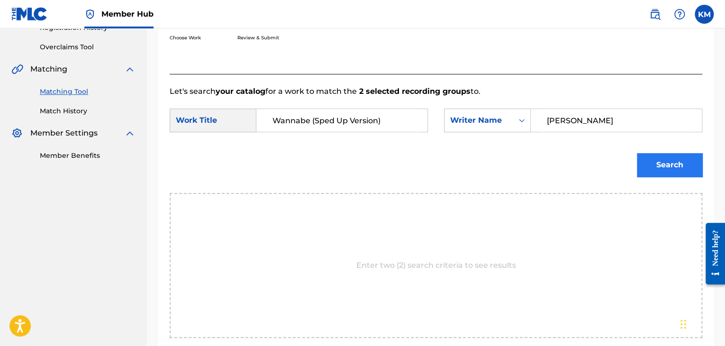
type input "Wannabe (Sped Up Version)"
click at [651, 168] on button "Search" at bounding box center [669, 165] width 65 height 24
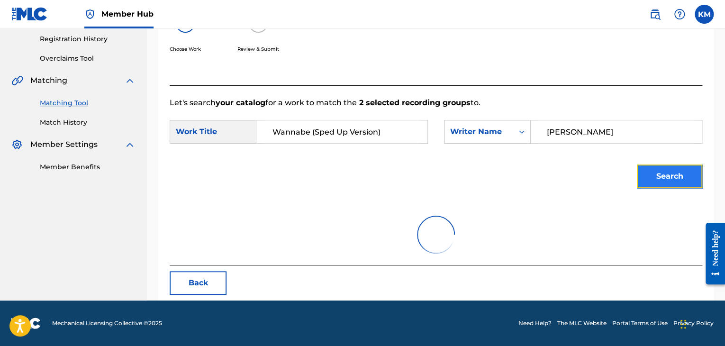
scroll to position [190, 0]
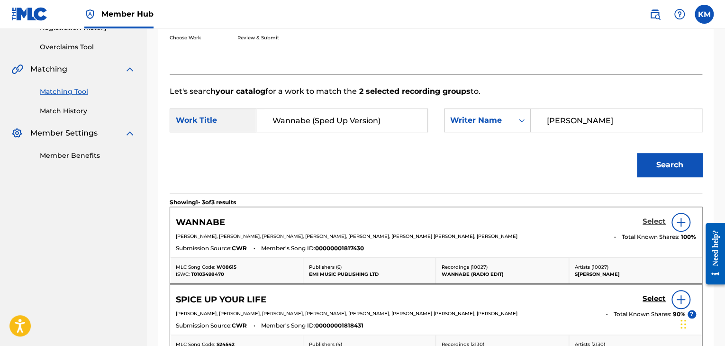
click at [658, 222] on h5 "Select" at bounding box center [654, 221] width 23 height 9
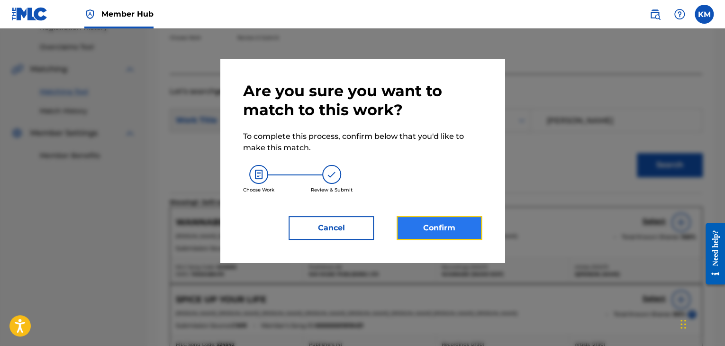
click at [442, 221] on button "Confirm" at bounding box center [439, 228] width 85 height 24
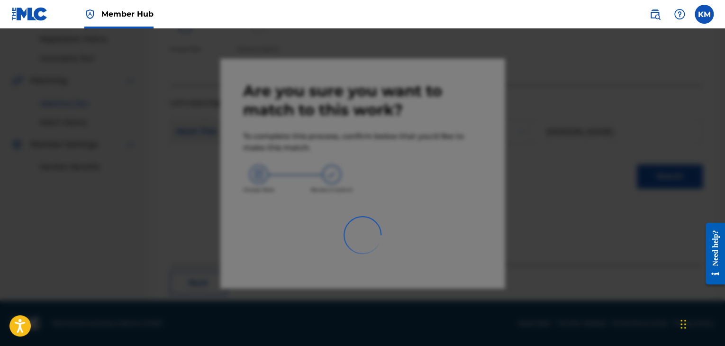
scroll to position [61, 0]
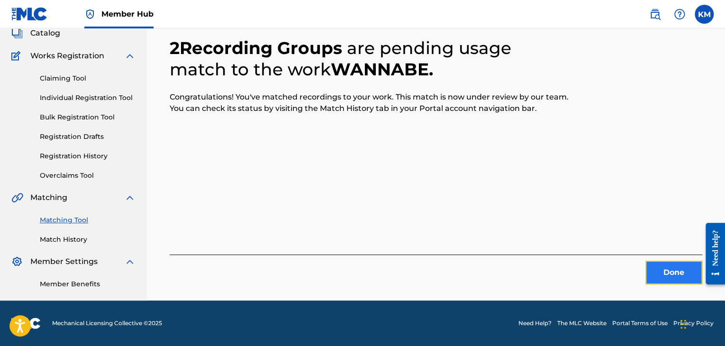
click at [689, 275] on button "Done" at bounding box center [674, 273] width 57 height 24
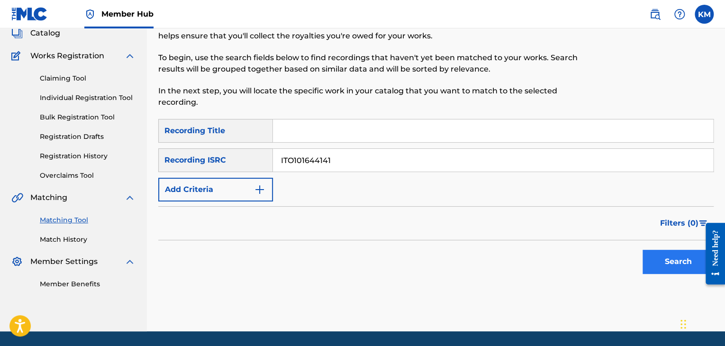
type input "ITO101644141"
click at [671, 253] on button "Search" at bounding box center [678, 262] width 71 height 24
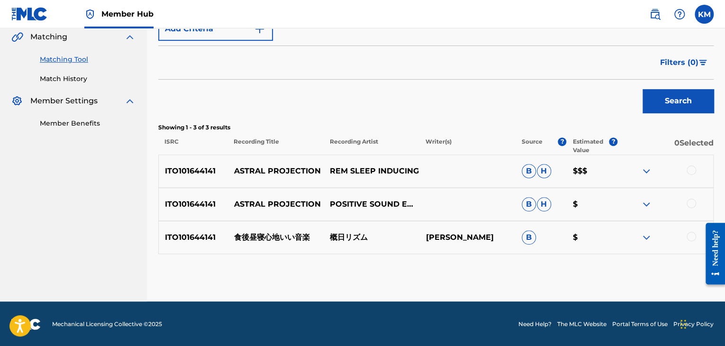
scroll to position [223, 0]
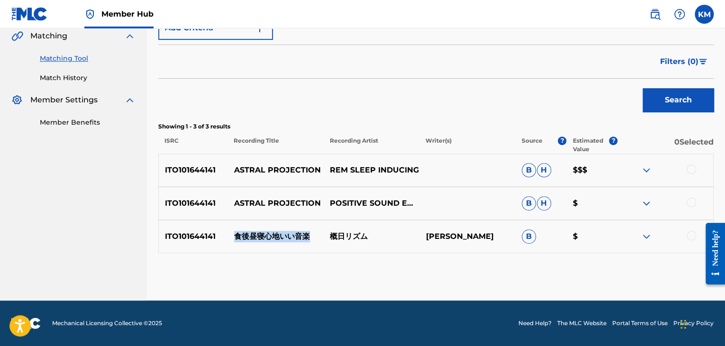
drag, startPoint x: 231, startPoint y: 230, endPoint x: 307, endPoint y: 233, distance: 75.4
click at [307, 233] on p "食後昼寝心地いい音楽" at bounding box center [276, 236] width 96 height 11
click at [329, 287] on div "Matching Tool The Matching Tool enables you to suggest matches between sound re…" at bounding box center [436, 64] width 556 height 471
click at [691, 200] on div at bounding box center [691, 202] width 9 height 9
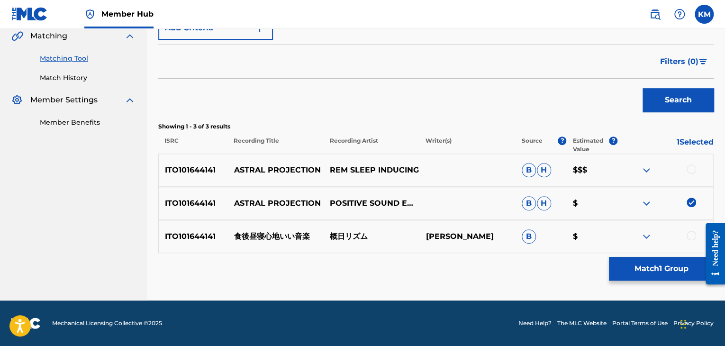
click at [690, 168] on div at bounding box center [691, 169] width 9 height 9
drag, startPoint x: 233, startPoint y: 169, endPoint x: 329, endPoint y: 171, distance: 96.3
click at [329, 171] on div "ITO101644141 ASTRAL PROJECTION REM SLEEP INDUCING B H $$$" at bounding box center [436, 170] width 556 height 33
copy p "ASTRAL PROJECTION"
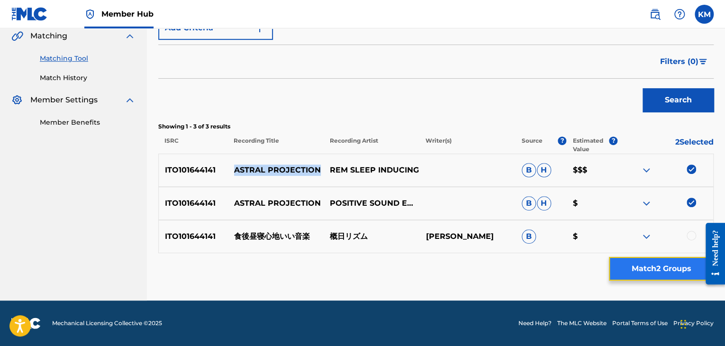
click at [619, 269] on button "Match 2 Groups" at bounding box center [661, 269] width 105 height 24
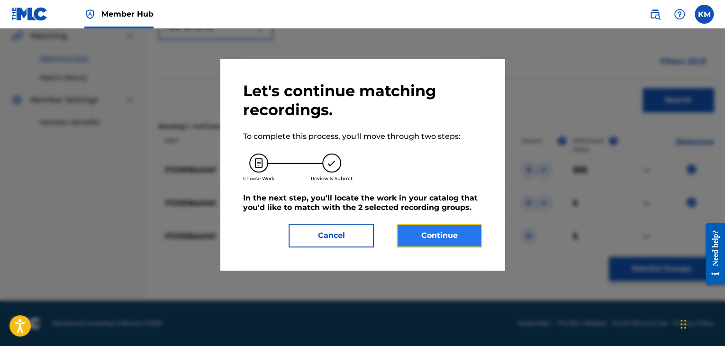
click at [431, 236] on button "Continue" at bounding box center [439, 236] width 85 height 24
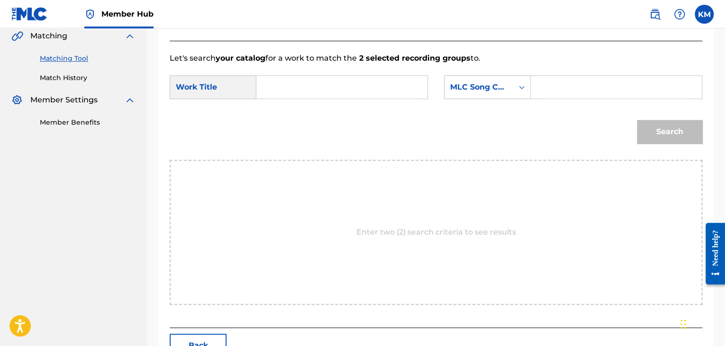
click at [287, 99] on div "Search Form" at bounding box center [343, 87] width 172 height 24
click at [286, 87] on input "Search Form" at bounding box center [342, 87] width 155 height 23
type input "ASTRAL PROJECTION"
click at [520, 88] on icon "Search Form" at bounding box center [521, 86] width 9 height 9
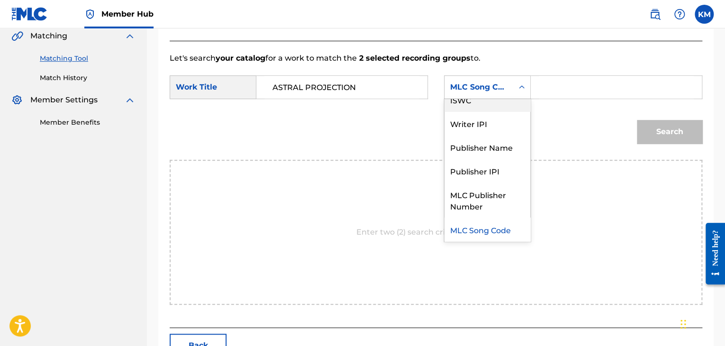
scroll to position [0, 0]
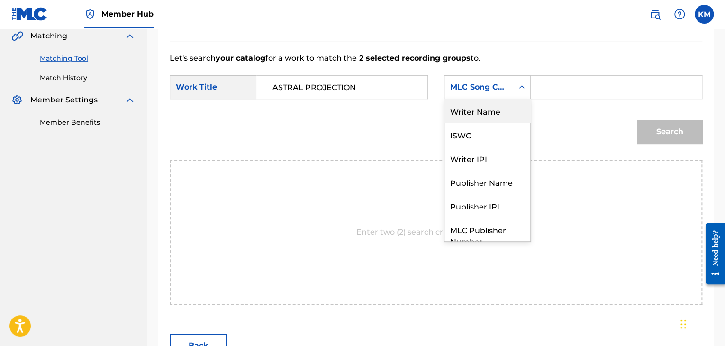
click at [477, 118] on div "Writer Name" at bounding box center [488, 111] width 86 height 24
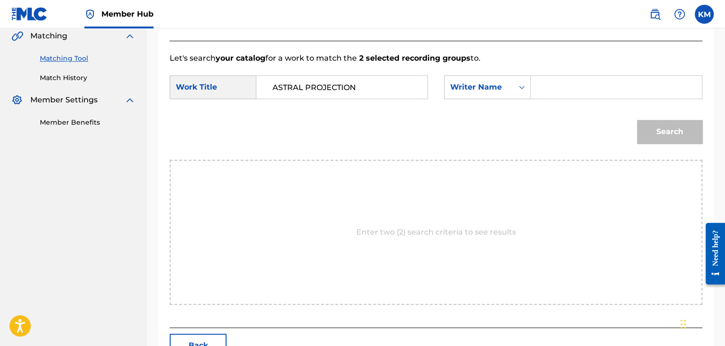
click at [541, 94] on input "Search Form" at bounding box center [616, 87] width 155 height 23
click at [686, 136] on button "Search" at bounding box center [669, 132] width 65 height 24
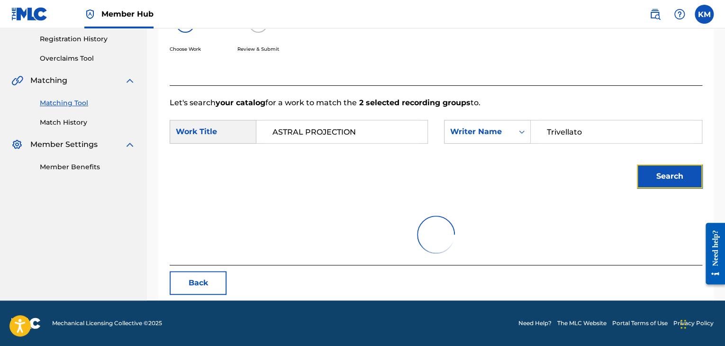
scroll to position [137, 0]
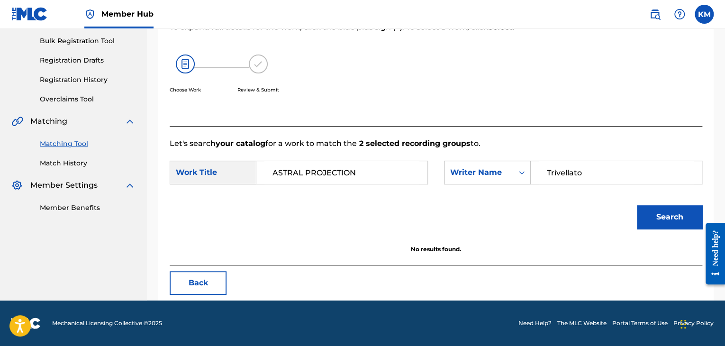
drag, startPoint x: 587, startPoint y: 171, endPoint x: 486, endPoint y: 175, distance: 101.1
click at [486, 175] on div "SearchWithCriteria08249f9b-f361-4741-8a80-1670c96aedbd Writer Name Trivellato" at bounding box center [573, 173] width 258 height 24
type input "Sacchetto"
click at [662, 214] on button "Search" at bounding box center [669, 217] width 65 height 24
click at [80, 161] on link "Match History" at bounding box center [88, 163] width 96 height 10
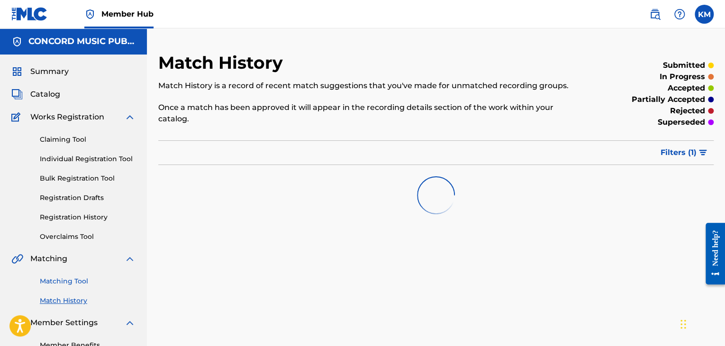
click at [69, 277] on link "Matching Tool" at bounding box center [88, 281] width 96 height 10
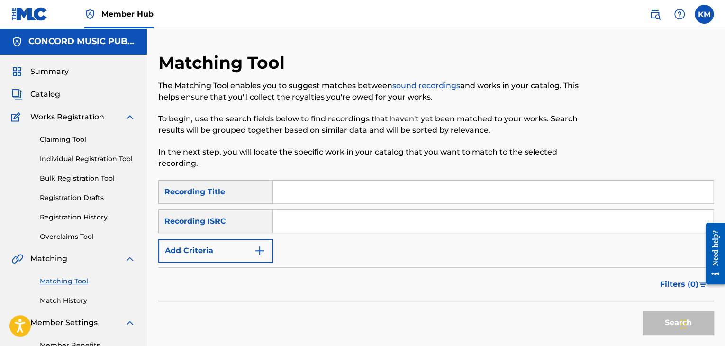
click at [328, 216] on input "Search Form" at bounding box center [493, 221] width 440 height 23
type input "TCADR1862979"
click at [651, 316] on button "Search" at bounding box center [678, 323] width 71 height 24
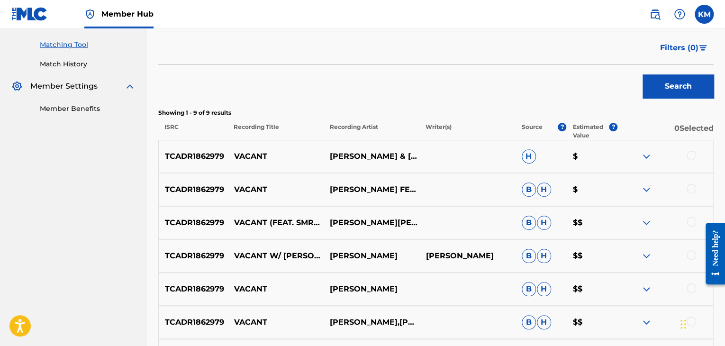
scroll to position [237, 0]
click at [692, 154] on div at bounding box center [691, 154] width 9 height 9
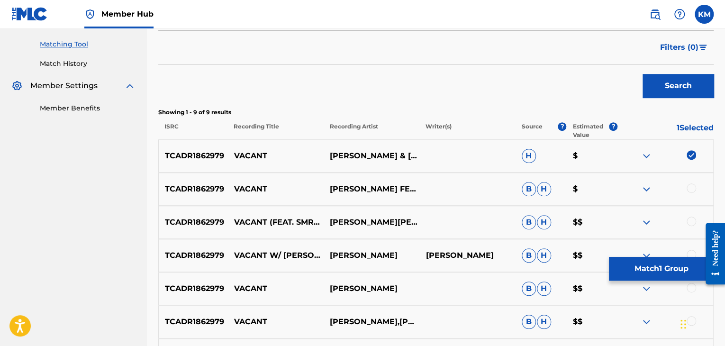
click at [692, 188] on div at bounding box center [691, 187] width 9 height 9
click at [691, 222] on div at bounding box center [691, 221] width 9 height 9
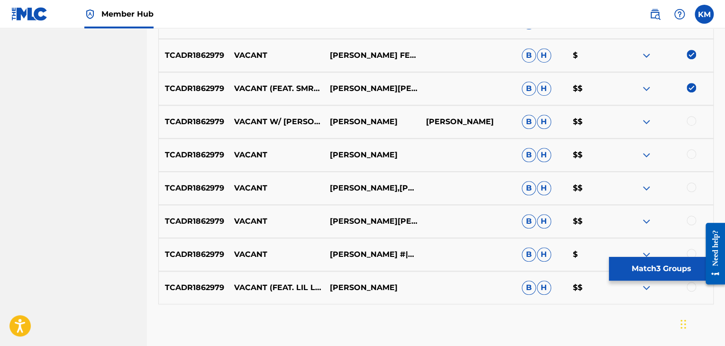
scroll to position [379, 0]
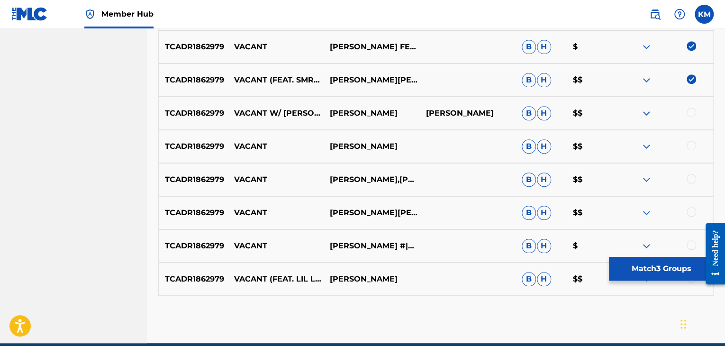
click at [692, 111] on div at bounding box center [691, 112] width 9 height 9
click at [692, 144] on div at bounding box center [691, 145] width 9 height 9
click at [691, 181] on div at bounding box center [691, 178] width 9 height 9
click at [691, 209] on div at bounding box center [691, 211] width 9 height 9
click at [689, 244] on div at bounding box center [691, 244] width 9 height 9
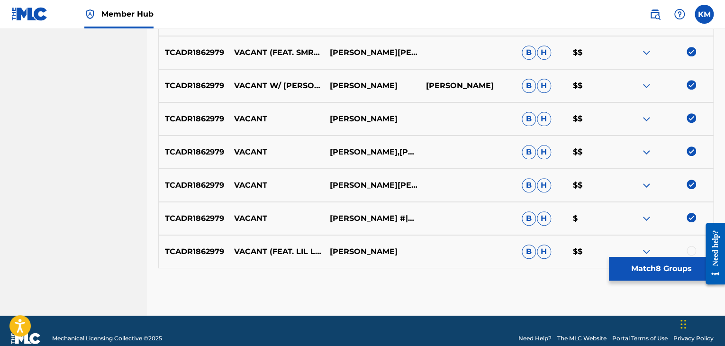
scroll to position [422, 0]
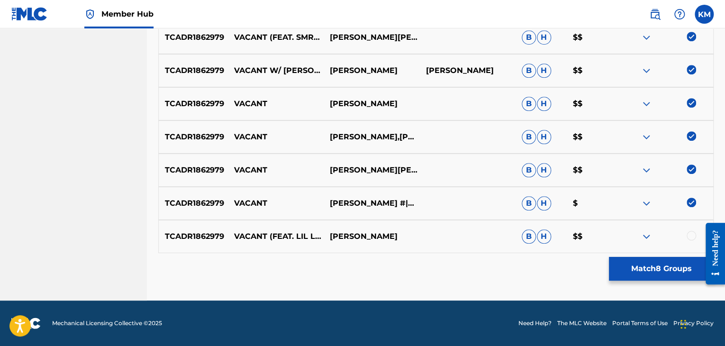
click at [690, 234] on div at bounding box center [691, 235] width 9 height 9
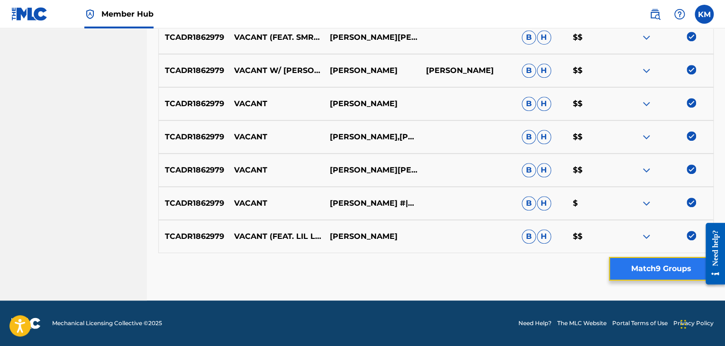
click at [649, 266] on button "Match 9 Groups" at bounding box center [661, 269] width 105 height 24
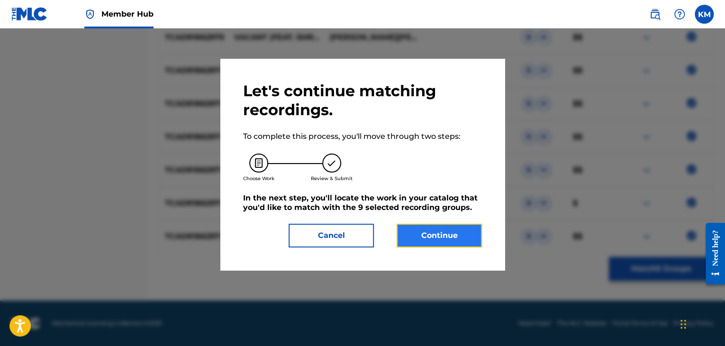
click at [436, 237] on button "Continue" at bounding box center [439, 236] width 85 height 24
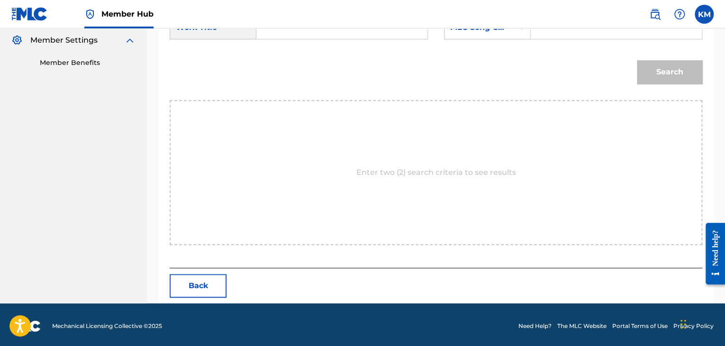
scroll to position [191, 0]
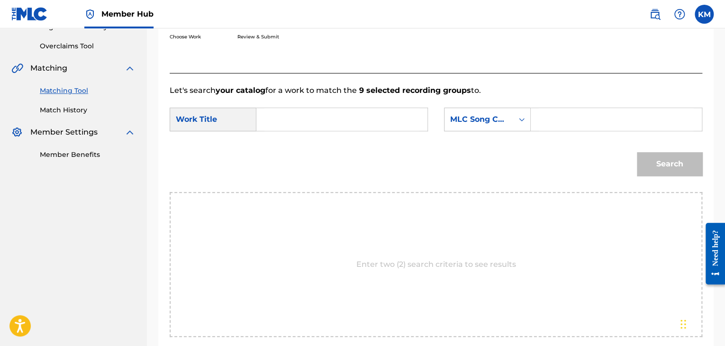
click at [298, 121] on input "Search Form" at bounding box center [342, 119] width 155 height 23
type input "Vacant"
click at [516, 118] on div "Search Form" at bounding box center [521, 119] width 17 height 17
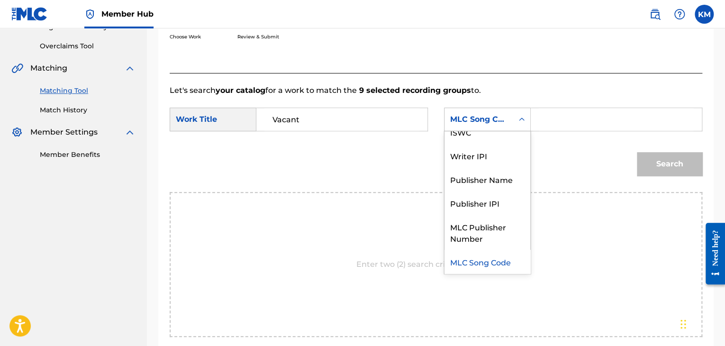
scroll to position [0, 0]
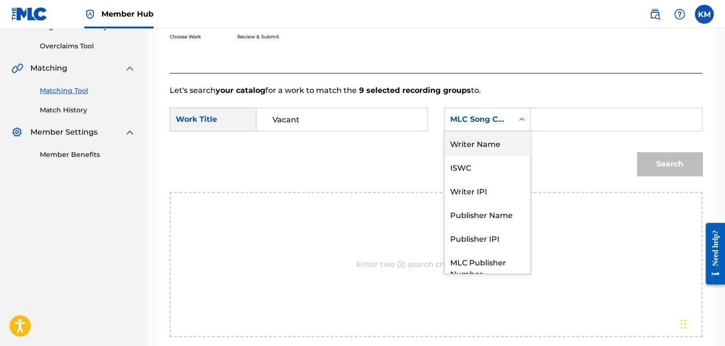
click at [508, 134] on div "Writer Name" at bounding box center [488, 143] width 86 height 24
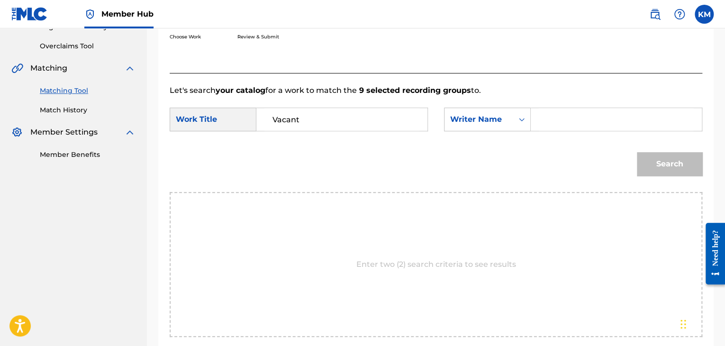
click at [563, 130] on input "Search Form" at bounding box center [616, 119] width 155 height 23
click at [701, 174] on button "Search" at bounding box center [669, 164] width 65 height 24
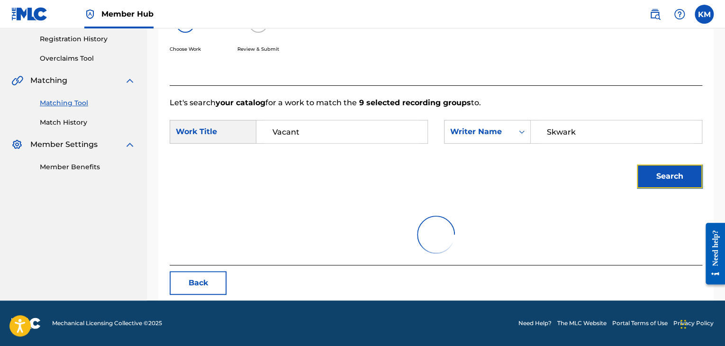
scroll to position [137, 0]
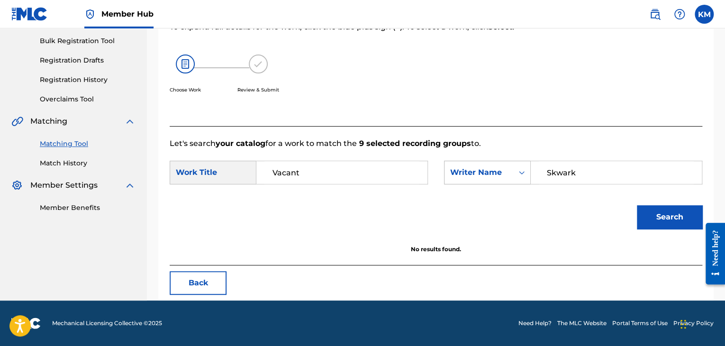
drag, startPoint x: 577, startPoint y: 173, endPoint x: 491, endPoint y: 172, distance: 86.3
click at [491, 172] on div "SearchWithCriteria2417fbe5-4bdb-40a1-92a5-fed25200d9b3 Writer Name Skwark" at bounding box center [573, 173] width 258 height 24
click at [647, 214] on button "Search" at bounding box center [669, 217] width 65 height 24
drag, startPoint x: 598, startPoint y: 177, endPoint x: 418, endPoint y: 202, distance: 181.4
click at [419, 202] on form "SearchWithCriteria6b87fad1-a2e0-420b-a53c-b21ce00e98f2 Work Title Vacant Search…" at bounding box center [436, 197] width 533 height 96
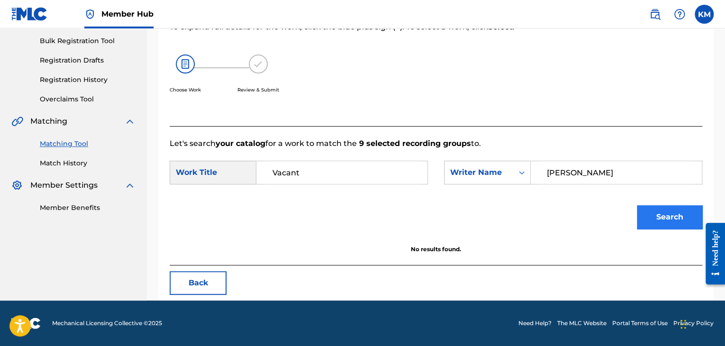
type input "[PERSON_NAME]"
click at [646, 215] on button "Search" at bounding box center [669, 217] width 65 height 24
click at [65, 160] on link "Match History" at bounding box center [88, 163] width 96 height 10
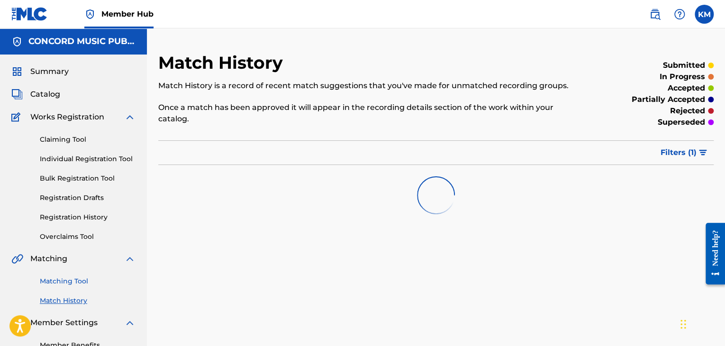
click at [76, 280] on link "Matching Tool" at bounding box center [88, 281] width 96 height 10
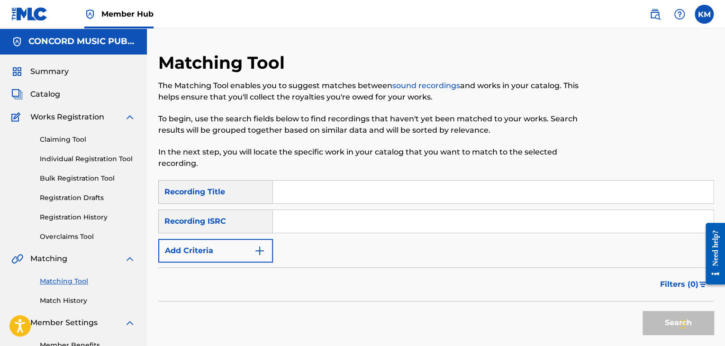
click at [306, 212] on input "Search Form" at bounding box center [493, 221] width 440 height 23
type input "US8JA1404005"
click at [657, 320] on button "Search" at bounding box center [678, 323] width 71 height 24
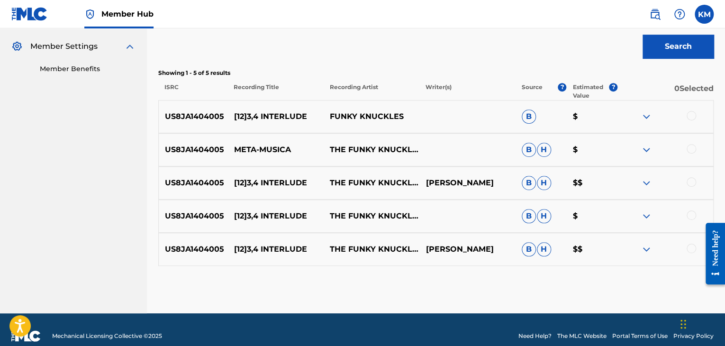
scroll to position [284, 0]
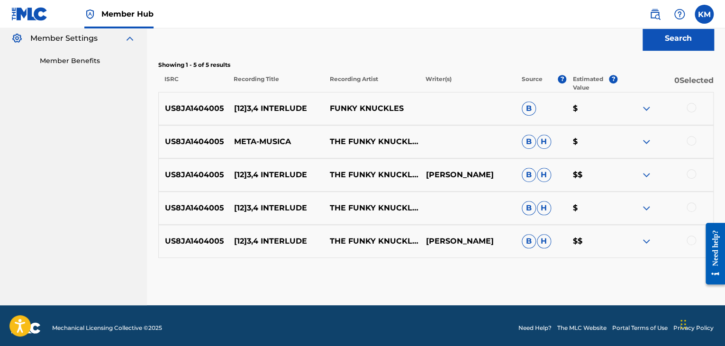
click at [688, 241] on div at bounding box center [691, 240] width 9 height 9
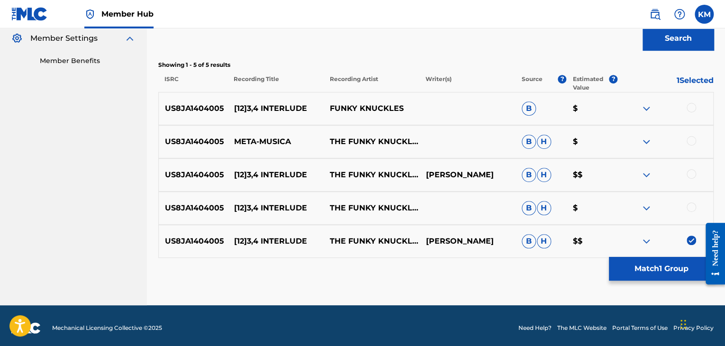
click at [689, 204] on div at bounding box center [691, 206] width 9 height 9
click at [692, 173] on div at bounding box center [691, 173] width 9 height 9
click at [691, 136] on div at bounding box center [691, 140] width 9 height 9
click at [692, 104] on div at bounding box center [691, 107] width 9 height 9
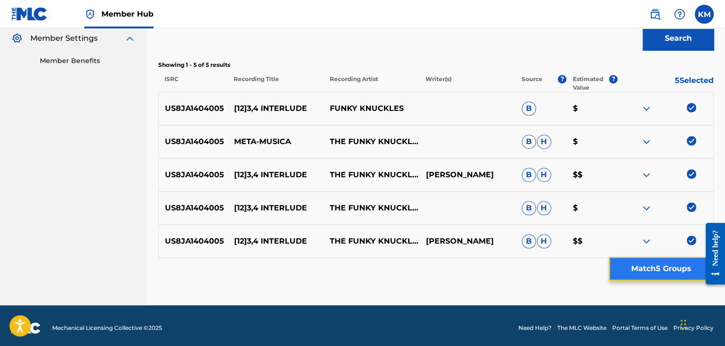
click at [644, 274] on button "Match 5 Groups" at bounding box center [661, 269] width 105 height 24
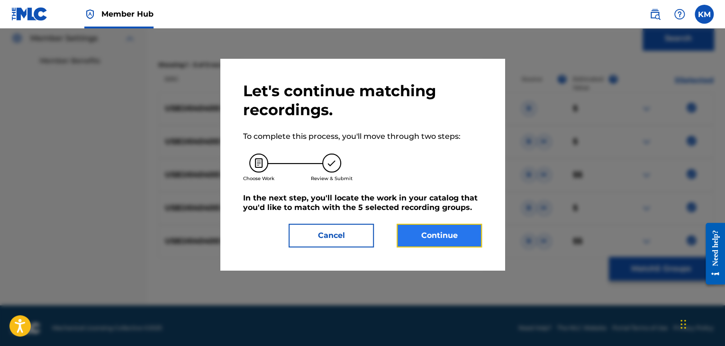
click at [449, 238] on button "Continue" at bounding box center [439, 236] width 85 height 24
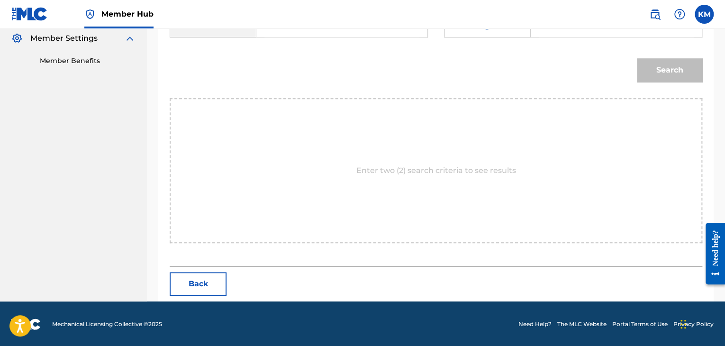
click at [289, 30] on input "Search Form" at bounding box center [342, 25] width 155 height 23
type input "[12]3,4 Interlude"
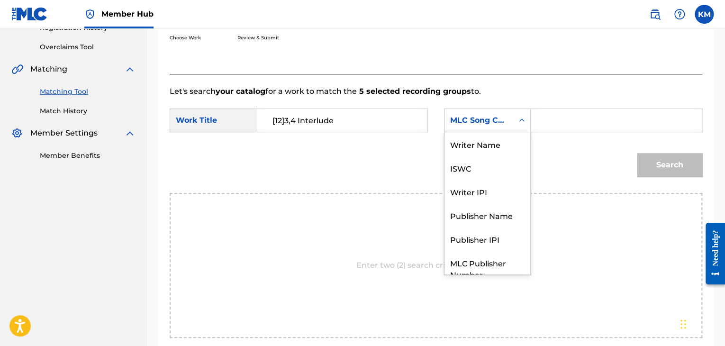
click at [517, 123] on icon "Search Form" at bounding box center [521, 120] width 9 height 9
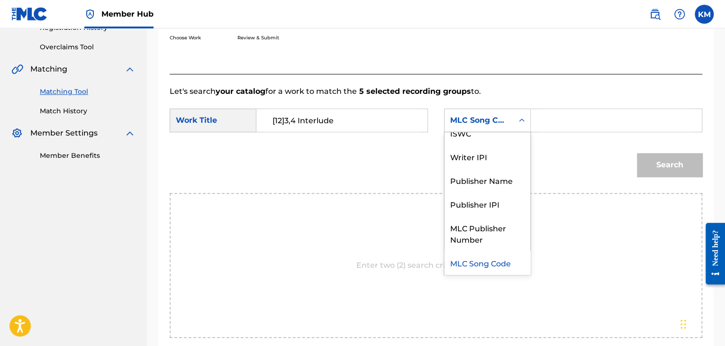
scroll to position [0, 0]
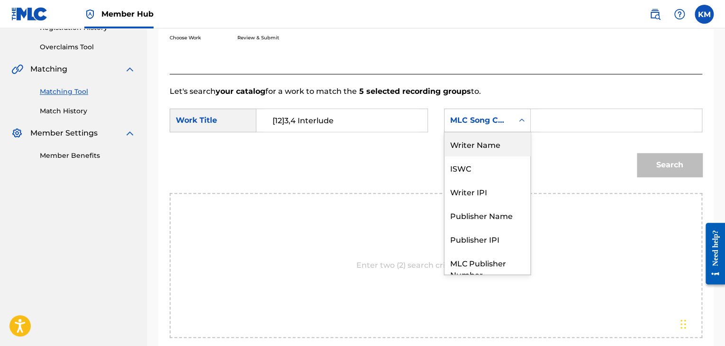
click at [502, 137] on div "Writer Name" at bounding box center [488, 144] width 86 height 24
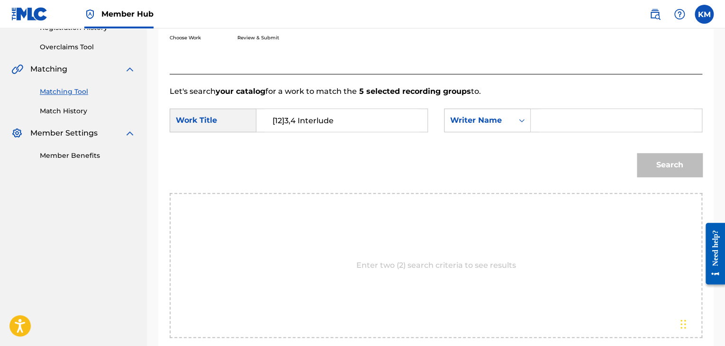
click at [543, 125] on input "Search Form" at bounding box center [616, 120] width 155 height 23
type input "[PERSON_NAME]"
click at [662, 171] on button "Search" at bounding box center [669, 165] width 65 height 24
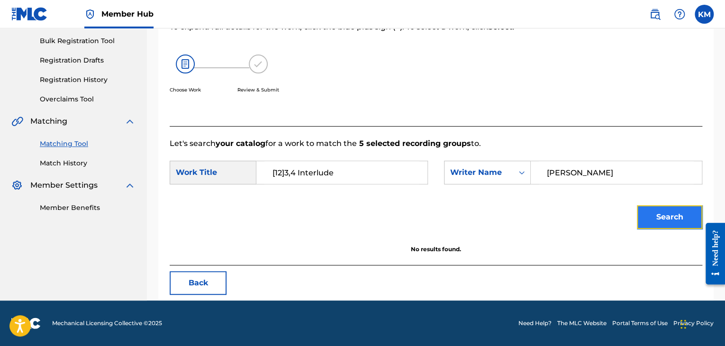
scroll to position [137, 0]
click at [85, 162] on link "Match History" at bounding box center [88, 163] width 96 height 10
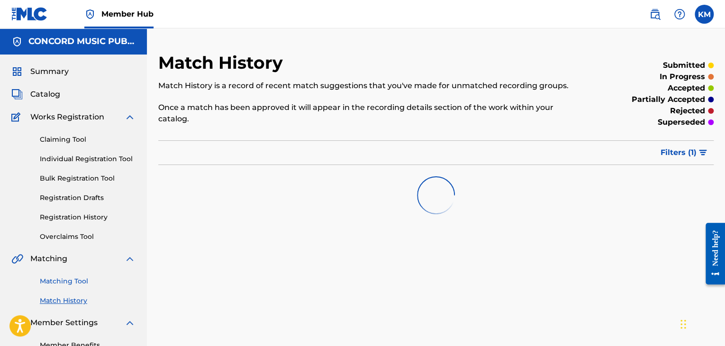
click at [75, 282] on link "Matching Tool" at bounding box center [88, 281] width 96 height 10
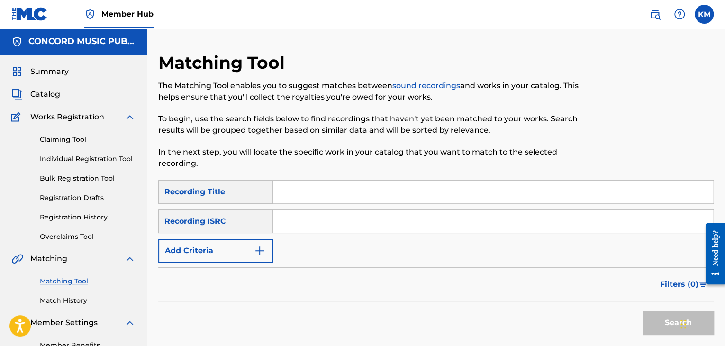
click at [320, 227] on input "Search Form" at bounding box center [493, 221] width 440 height 23
type input "USUYG1004900"
click at [660, 322] on button "Search" at bounding box center [678, 323] width 71 height 24
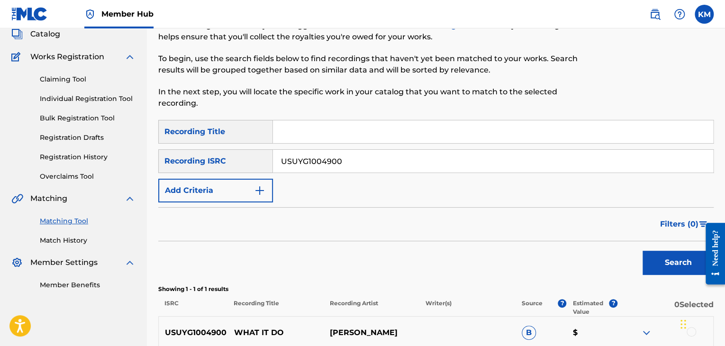
scroll to position [156, 0]
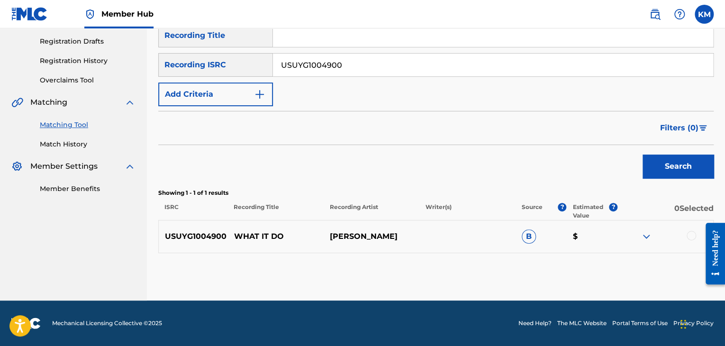
click at [687, 234] on div at bounding box center [691, 235] width 9 height 9
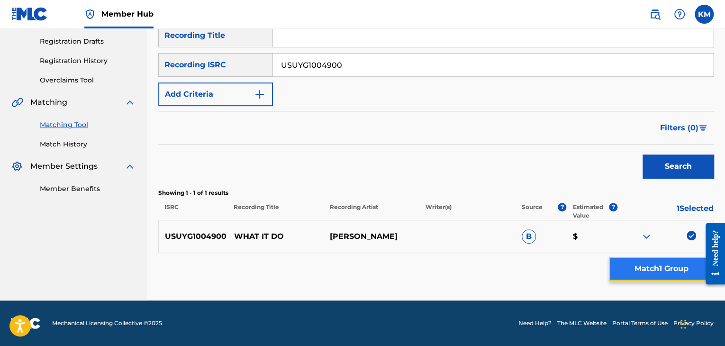
click at [659, 265] on button "Match 1 Group" at bounding box center [661, 269] width 105 height 24
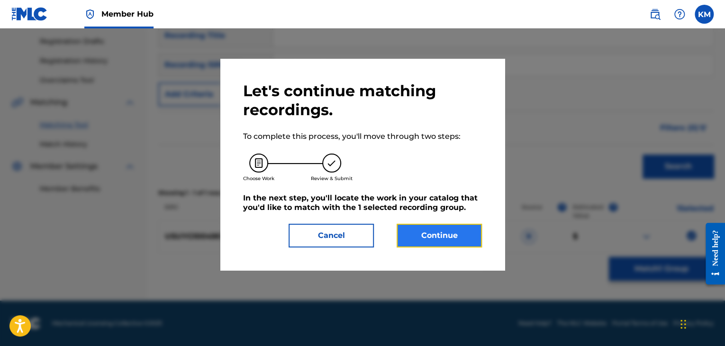
click at [431, 236] on button "Continue" at bounding box center [439, 236] width 85 height 24
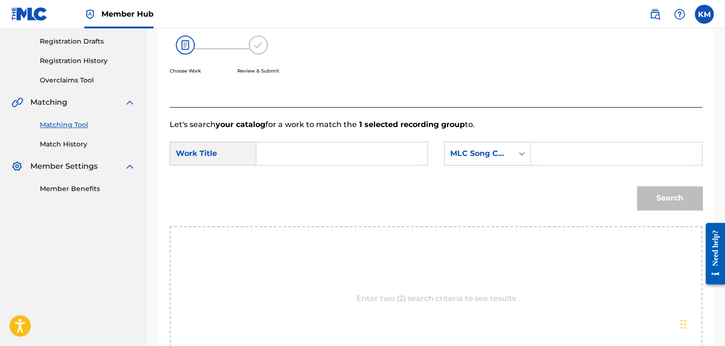
click at [345, 145] on input "Search Form" at bounding box center [342, 153] width 155 height 23
type input "What It Do"
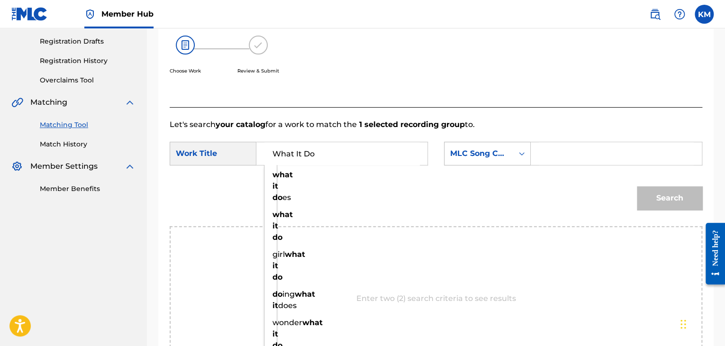
click at [522, 154] on icon "Search Form" at bounding box center [521, 153] width 9 height 9
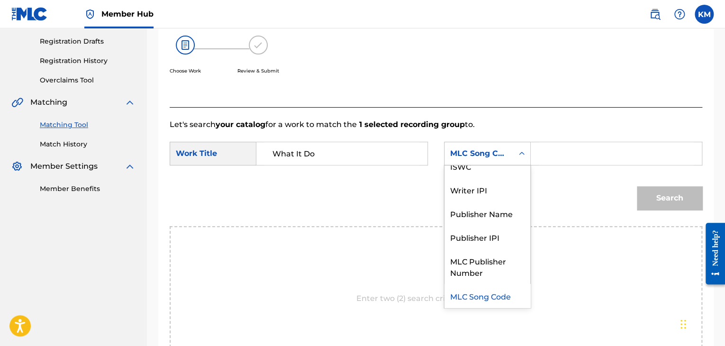
scroll to position [0, 0]
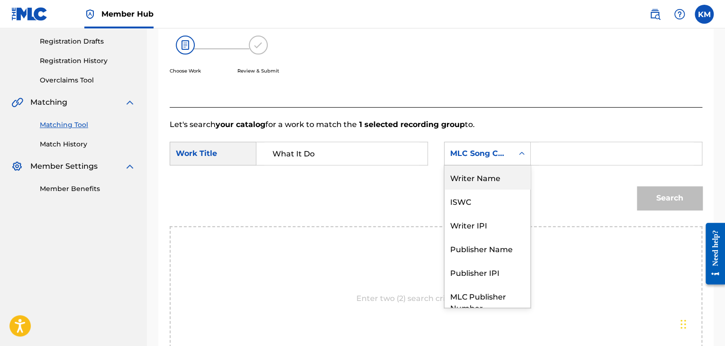
click at [512, 171] on div "Writer Name" at bounding box center [488, 177] width 86 height 24
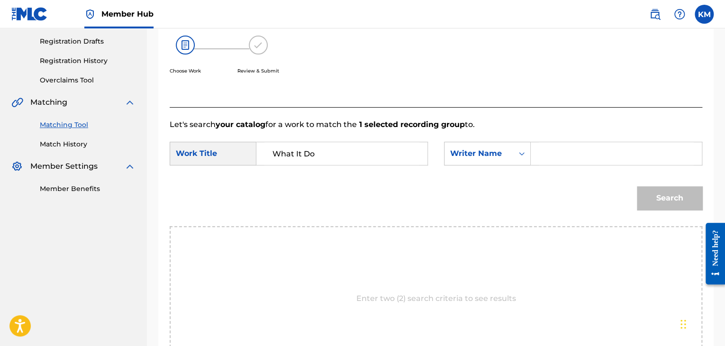
click at [561, 153] on input "Search Form" at bounding box center [616, 153] width 155 height 23
click at [657, 197] on button "Search" at bounding box center [669, 198] width 65 height 24
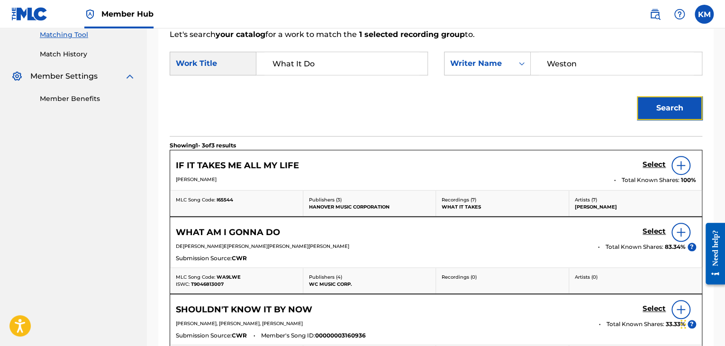
scroll to position [204, 0]
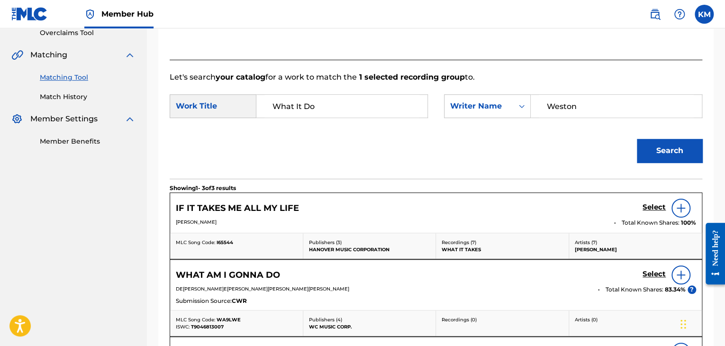
drag, startPoint x: 559, startPoint y: 111, endPoint x: 440, endPoint y: 110, distance: 119.5
click at [440, 110] on div "SearchWithCriteria6b87fad1-a2e0-420b-a53c-b21ce00e98f2 Work Title What It Do Se…" at bounding box center [436, 108] width 533 height 29
type input "[PERSON_NAME]"
click at [684, 152] on button "Search" at bounding box center [669, 151] width 65 height 24
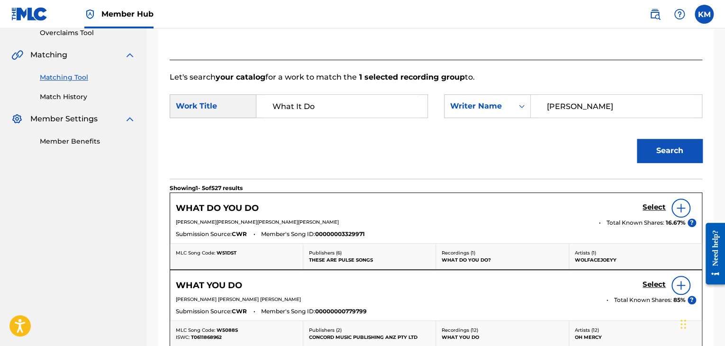
drag, startPoint x: 585, startPoint y: 106, endPoint x: 439, endPoint y: 118, distance: 146.9
click at [439, 118] on div "SearchWithCriteria6b87fad1-a2e0-420b-a53c-b21ce00e98f2 Work Title What It Do Se…" at bounding box center [436, 108] width 533 height 29
click at [519, 103] on icon "Search Form" at bounding box center [521, 105] width 9 height 9
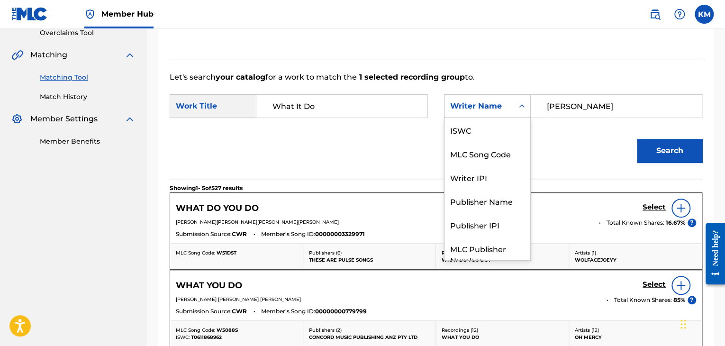
scroll to position [35, 0]
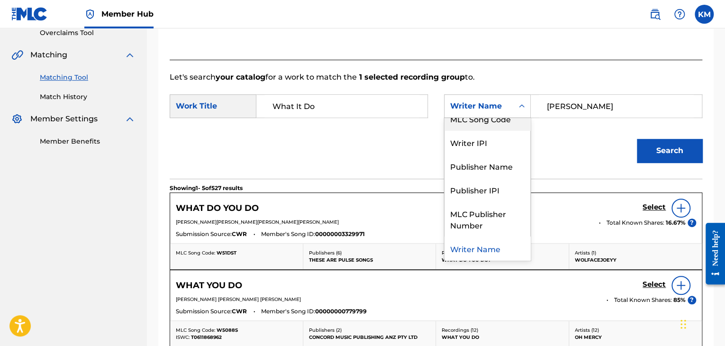
click at [516, 126] on div "MLC Song Code" at bounding box center [488, 119] width 86 height 24
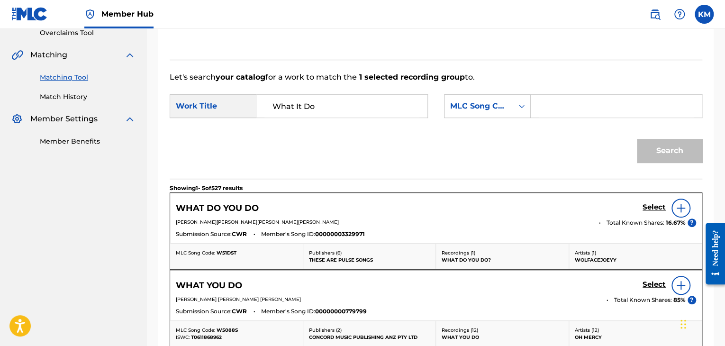
click at [579, 95] on input "Search Form" at bounding box center [616, 106] width 155 height 23
type input "I4555N"
click at [662, 145] on button "Search" at bounding box center [669, 151] width 65 height 24
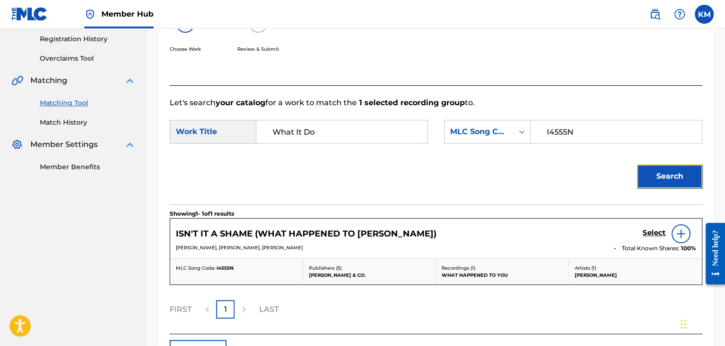
scroll to position [204, 0]
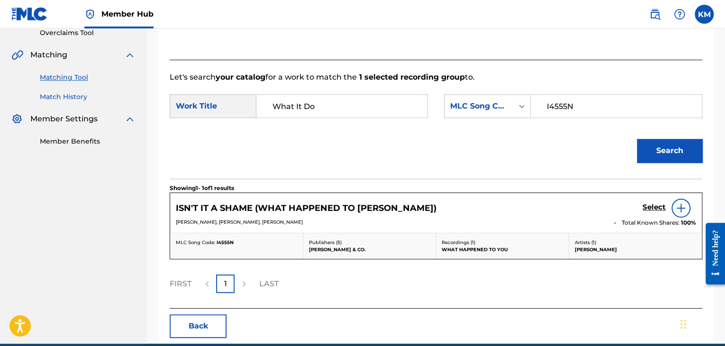
click at [70, 96] on link "Match History" at bounding box center [88, 97] width 96 height 10
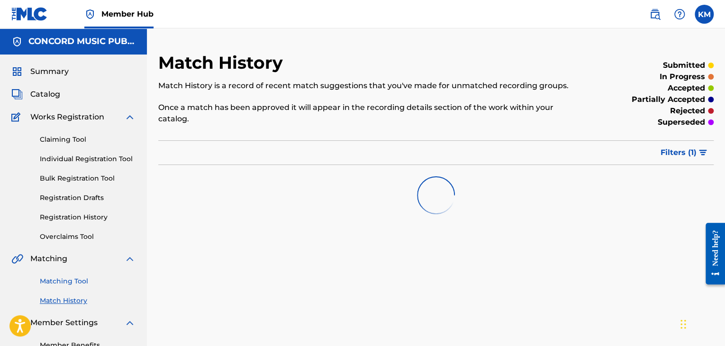
click at [78, 282] on link "Matching Tool" at bounding box center [88, 281] width 96 height 10
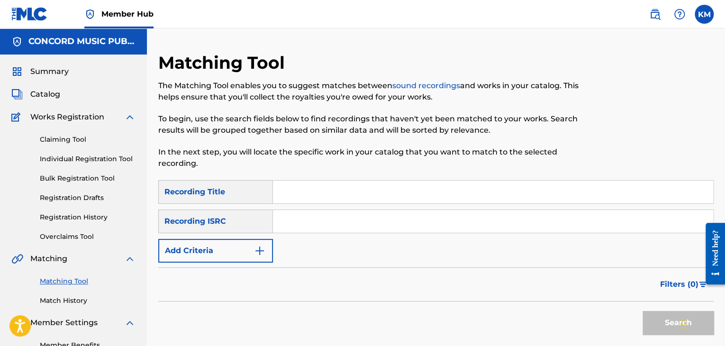
click at [315, 222] on input "Search Form" at bounding box center [493, 221] width 440 height 23
type input "FRZ041902017"
click at [674, 323] on button "Search" at bounding box center [678, 323] width 71 height 24
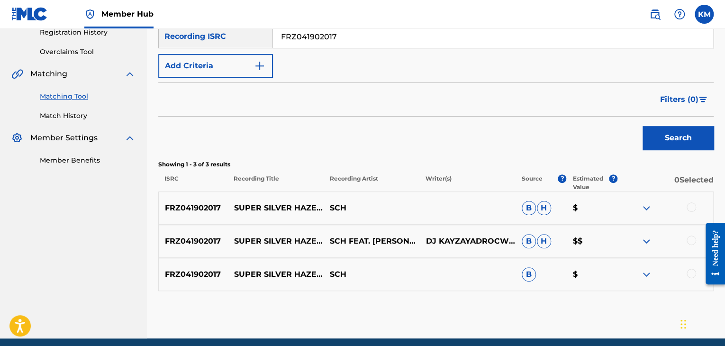
scroll to position [223, 0]
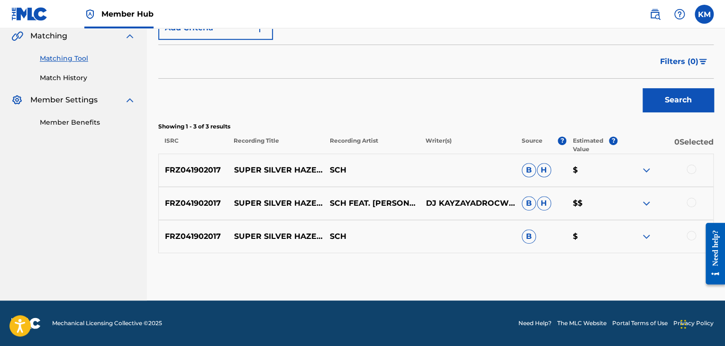
click at [688, 237] on div at bounding box center [691, 235] width 9 height 9
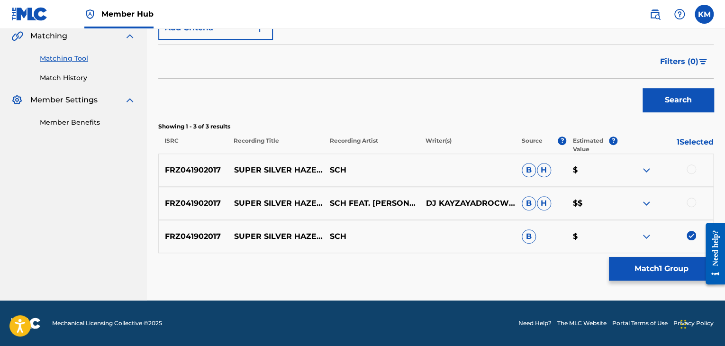
click at [688, 202] on div at bounding box center [691, 202] width 9 height 9
click at [689, 166] on div at bounding box center [691, 169] width 9 height 9
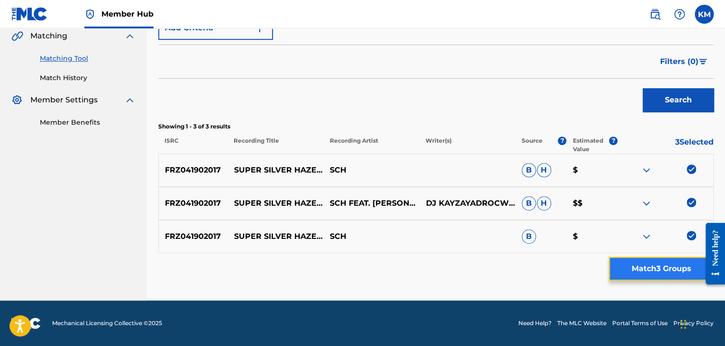
click at [652, 271] on button "Match 3 Groups" at bounding box center [661, 269] width 105 height 24
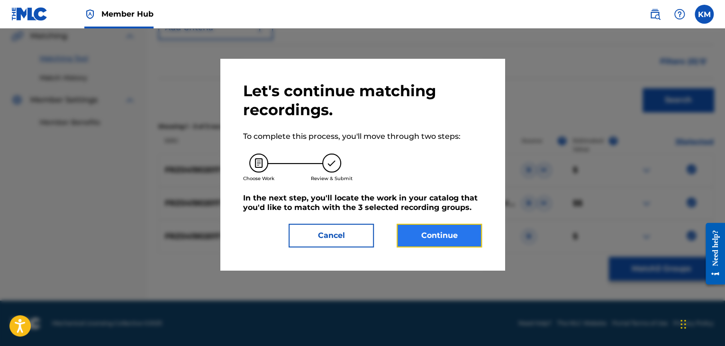
click at [440, 238] on button "Continue" at bounding box center [439, 236] width 85 height 24
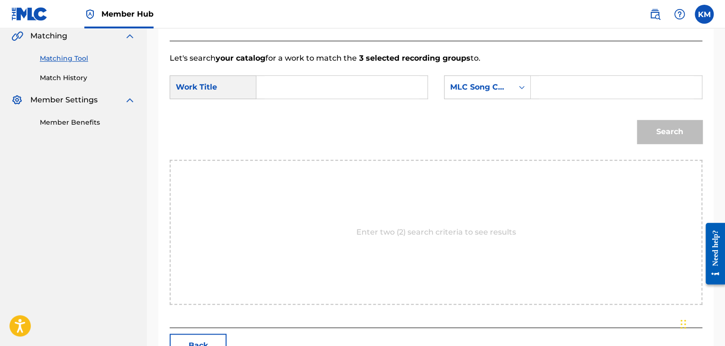
click at [303, 93] on input "Search Form" at bounding box center [342, 87] width 155 height 23
type input "Super Silver Haze (feat. H[PERSON_NAME]L'Enfoiré)"
click at [523, 87] on icon "Search Form" at bounding box center [522, 87] width 6 height 3
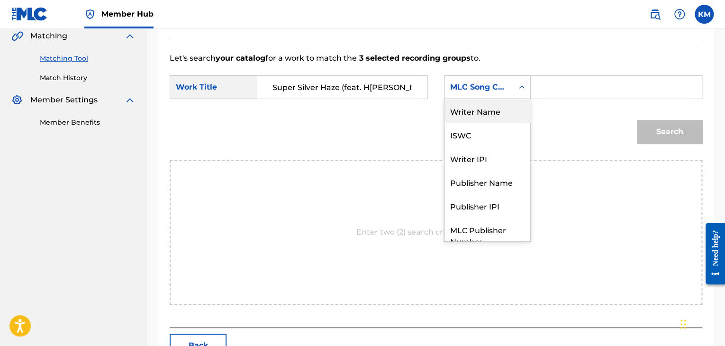
click at [488, 118] on div "Writer Name" at bounding box center [488, 111] width 86 height 24
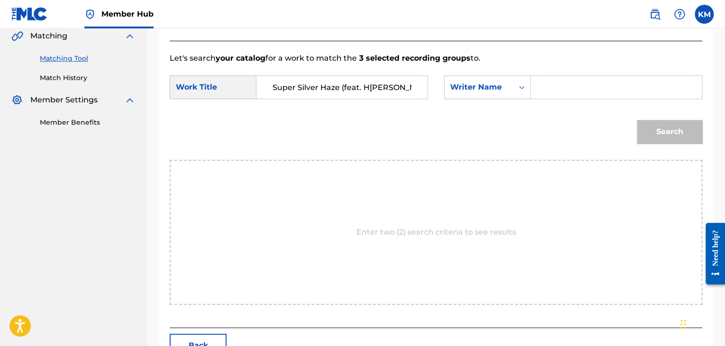
click at [594, 48] on div "Let's search your catalog for a work to match the 3 selected recording groups t…" at bounding box center [436, 184] width 533 height 287
click at [568, 87] on input "Search Form" at bounding box center [616, 87] width 155 height 23
click at [645, 130] on button "Search" at bounding box center [669, 132] width 65 height 24
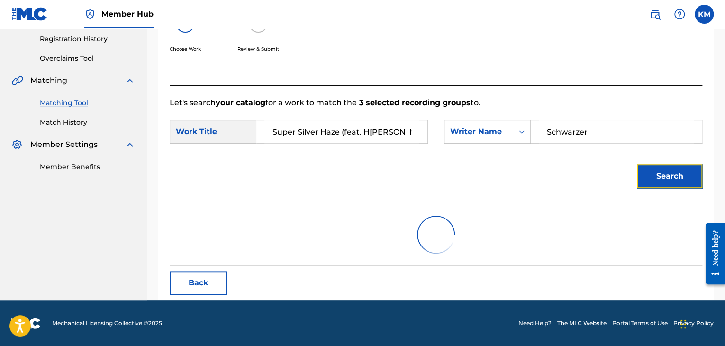
scroll to position [137, 0]
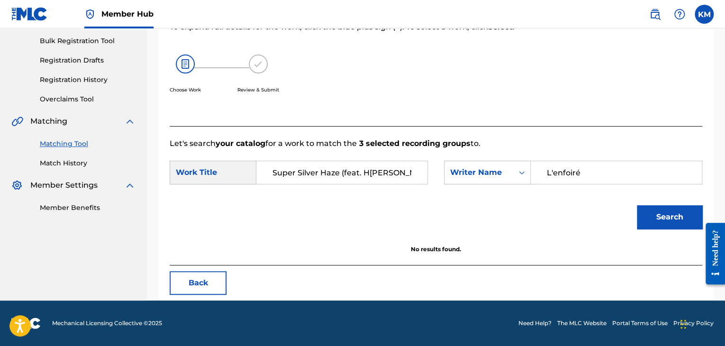
drag, startPoint x: 597, startPoint y: 165, endPoint x: 415, endPoint y: 167, distance: 182.1
click at [422, 167] on div "SearchWithCriteria6b87fad1-a2e0-420b-a53c-b21ce00e98f2 Work Title Super Silver …" at bounding box center [436, 175] width 533 height 29
type input "L'enfoiré"
click at [655, 213] on button "Search" at bounding box center [669, 217] width 65 height 24
click at [74, 165] on link "Match History" at bounding box center [88, 163] width 96 height 10
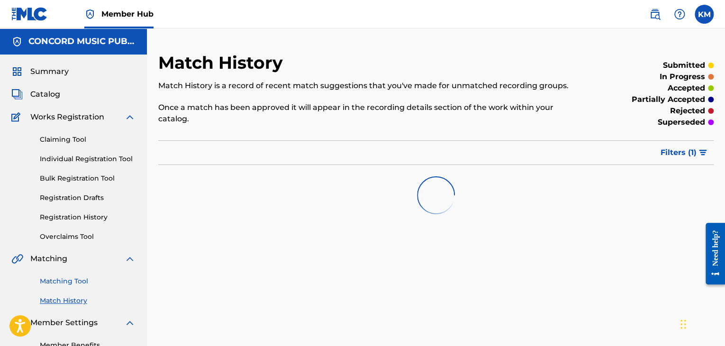
click at [74, 276] on link "Matching Tool" at bounding box center [88, 281] width 96 height 10
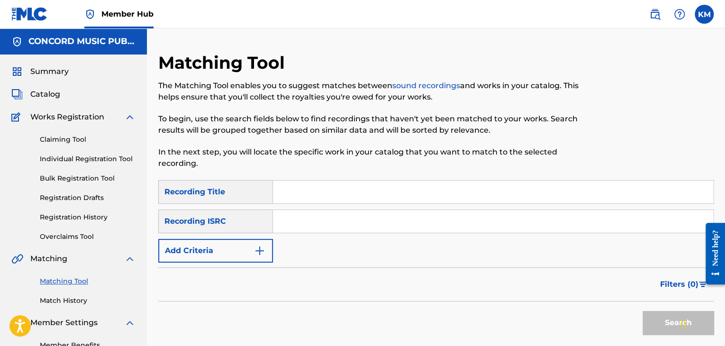
click at [307, 228] on input "Search Form" at bounding box center [493, 221] width 440 height 23
type input "QZDA62298801"
click at [666, 323] on button "Search" at bounding box center [678, 323] width 71 height 24
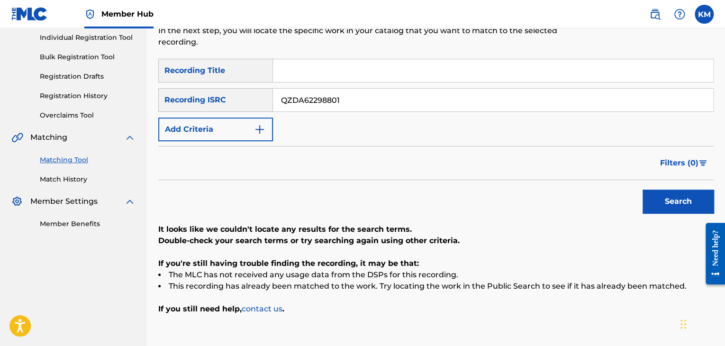
scroll to position [88, 0]
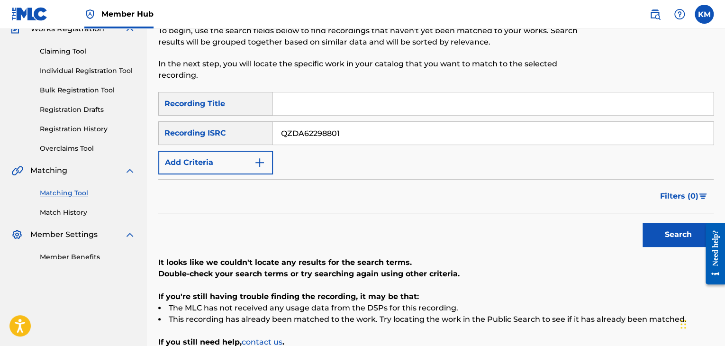
click at [293, 104] on input "Search Form" at bounding box center [493, 103] width 440 height 23
type input "Bad Habits"
click at [464, 130] on input "QZDA62298801" at bounding box center [493, 133] width 440 height 23
drag, startPoint x: 388, startPoint y: 130, endPoint x: 224, endPoint y: 135, distance: 164.6
click at [224, 135] on div "SearchWithCriteriacecb1931-4edf-4ed0-a134-04bf12ff7535 Recording ISRC QZDA62298…" at bounding box center [436, 133] width 556 height 24
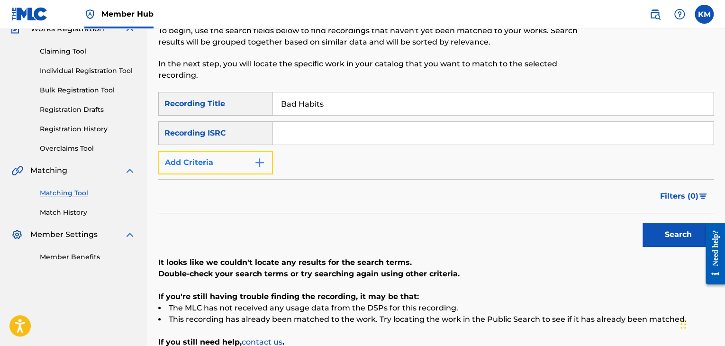
click at [263, 165] on img "Search Form" at bounding box center [259, 162] width 11 height 11
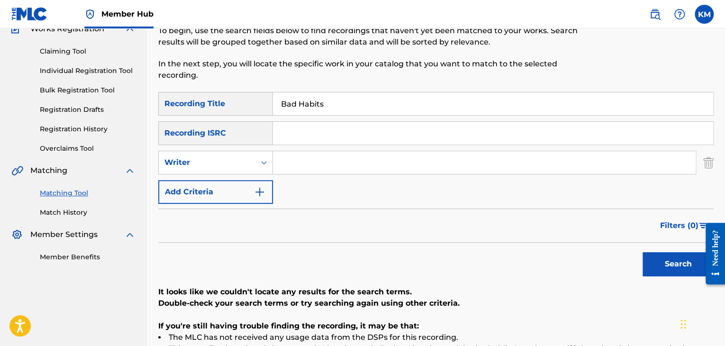
click at [311, 167] on input "Search Form" at bounding box center [484, 162] width 423 height 23
type input "[PERSON_NAME]"
click at [652, 263] on button "Search" at bounding box center [678, 264] width 71 height 24
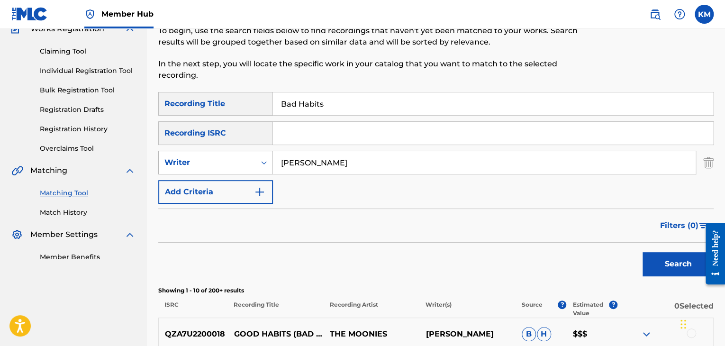
click at [266, 160] on icon "Search Form" at bounding box center [263, 162] width 9 height 9
click at [251, 184] on div "Recording Artist" at bounding box center [216, 186] width 114 height 24
click at [289, 161] on input "Search Form" at bounding box center [484, 162] width 423 height 23
type input "City Sessions"
click at [657, 266] on button "Search" at bounding box center [678, 264] width 71 height 24
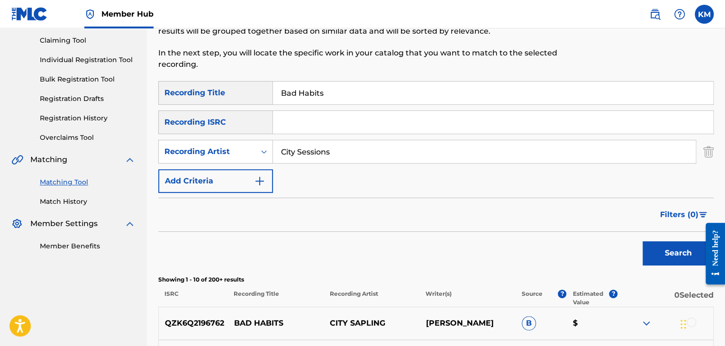
scroll to position [0, 0]
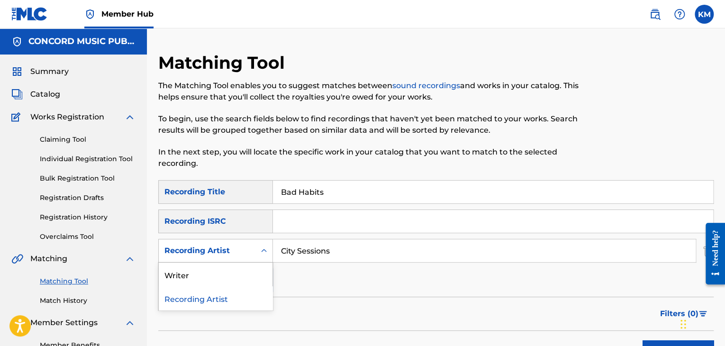
click at [266, 246] on icon "Search Form" at bounding box center [263, 250] width 9 height 9
click at [256, 271] on div "Writer" at bounding box center [216, 275] width 114 height 24
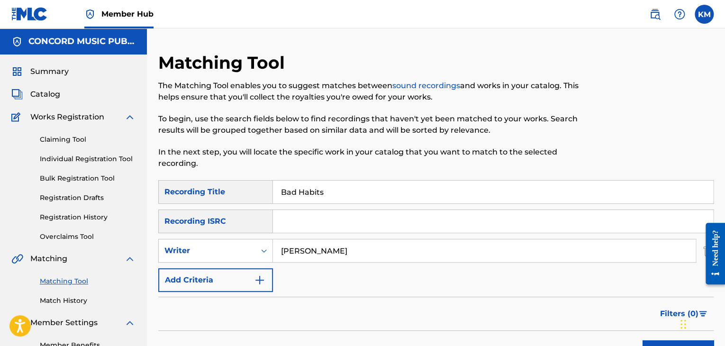
click at [283, 247] on input "[PERSON_NAME]" at bounding box center [484, 250] width 423 height 23
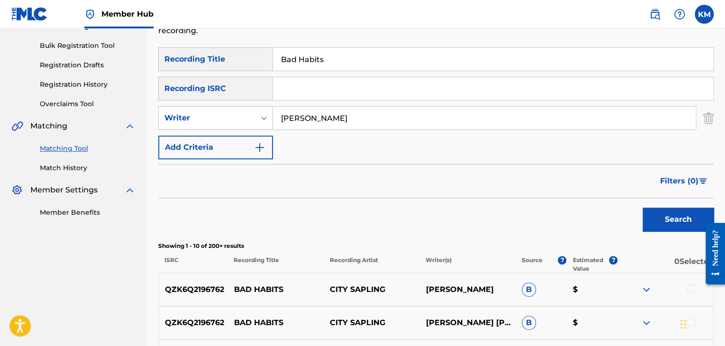
scroll to position [190, 0]
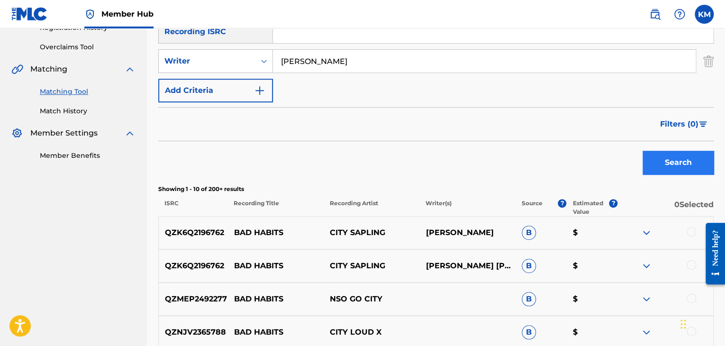
type input "[PERSON_NAME]"
click at [675, 156] on button "Search" at bounding box center [678, 163] width 71 height 24
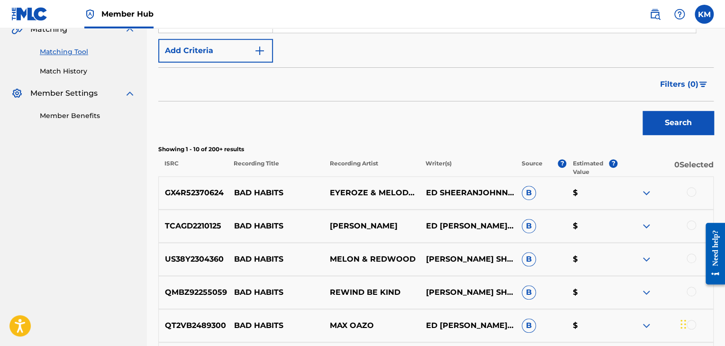
scroll to position [284, 0]
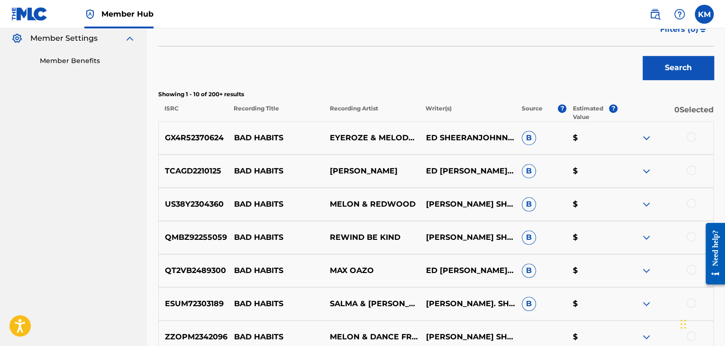
click at [694, 137] on div at bounding box center [691, 136] width 9 height 9
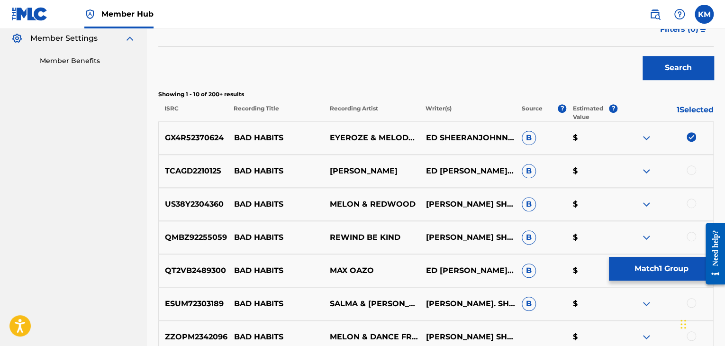
click at [693, 169] on div at bounding box center [691, 169] width 9 height 9
click at [691, 202] on div at bounding box center [691, 203] width 9 height 9
click at [689, 239] on div at bounding box center [691, 236] width 9 height 9
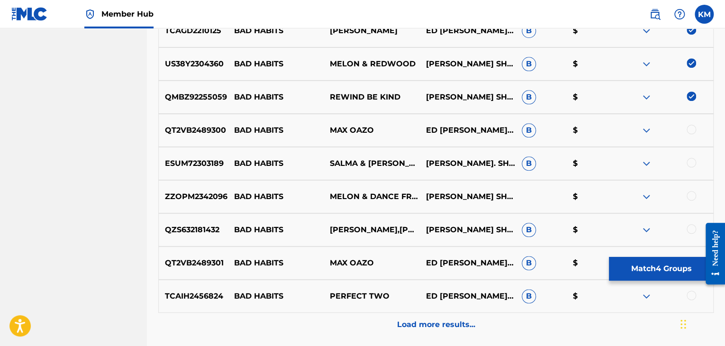
scroll to position [427, 0]
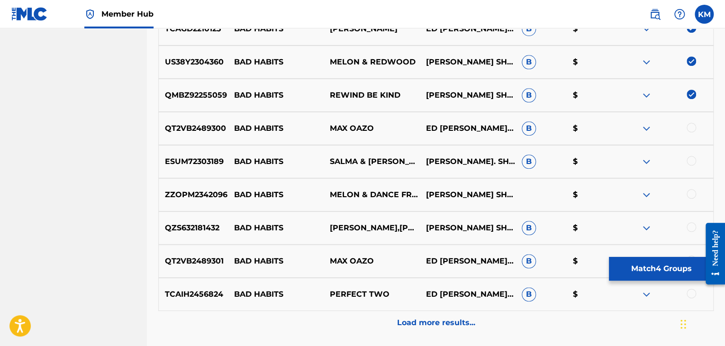
click at [691, 127] on div at bounding box center [691, 127] width 9 height 9
click at [692, 162] on div at bounding box center [691, 160] width 9 height 9
click at [691, 192] on div at bounding box center [691, 193] width 9 height 9
click at [691, 224] on div at bounding box center [691, 226] width 9 height 9
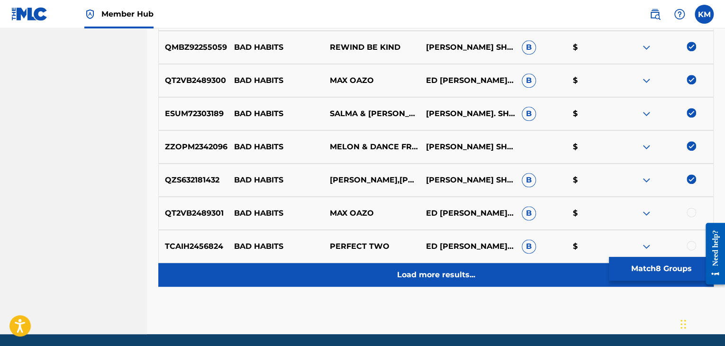
scroll to position [508, 0]
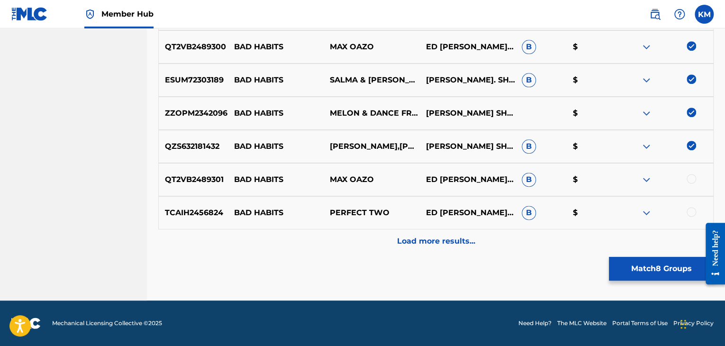
click at [691, 178] on div at bounding box center [691, 178] width 9 height 9
click at [691, 213] on div at bounding box center [691, 211] width 9 height 9
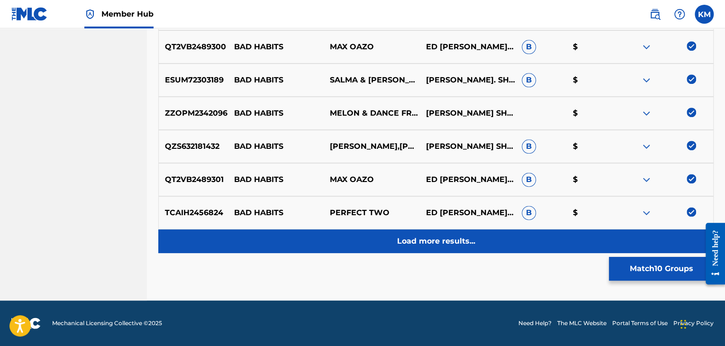
click at [427, 242] on p "Load more results..." at bounding box center [436, 241] width 78 height 11
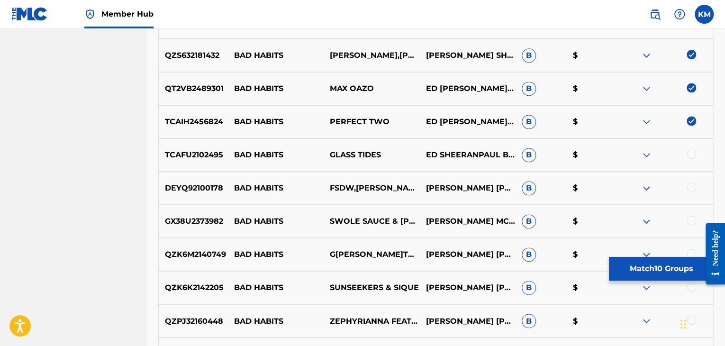
scroll to position [603, 0]
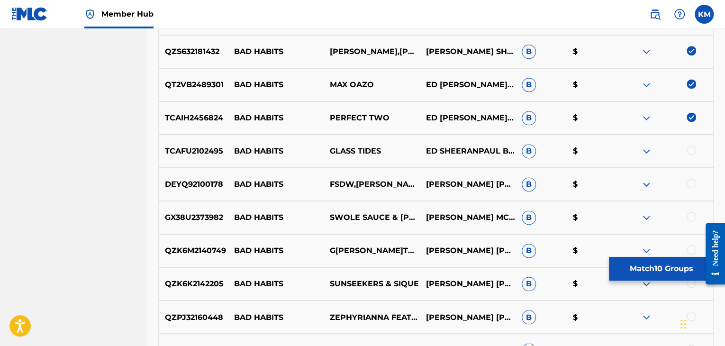
click at [689, 146] on div at bounding box center [691, 150] width 9 height 9
click at [692, 181] on div at bounding box center [691, 183] width 9 height 9
click at [692, 214] on div at bounding box center [691, 216] width 9 height 9
click at [691, 251] on div at bounding box center [691, 249] width 9 height 9
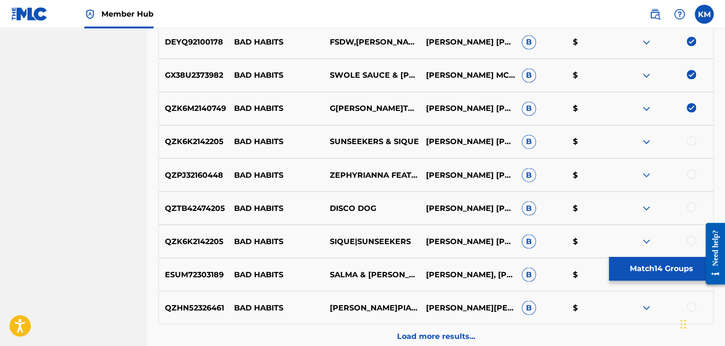
click at [695, 141] on div at bounding box center [691, 140] width 9 height 9
click at [691, 180] on div at bounding box center [666, 174] width 96 height 11
click at [691, 176] on div at bounding box center [691, 173] width 9 height 9
click at [690, 205] on div at bounding box center [691, 206] width 9 height 9
click at [690, 243] on div at bounding box center [691, 240] width 9 height 9
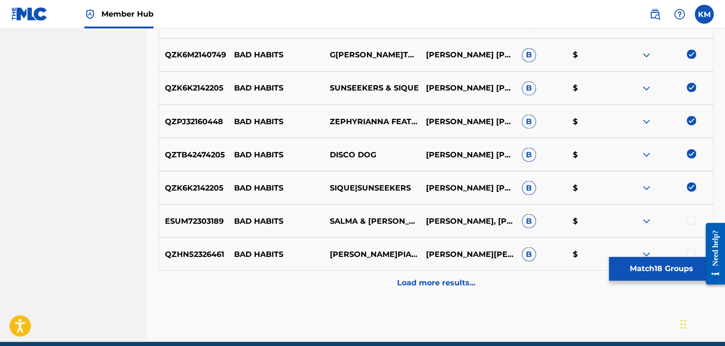
scroll to position [840, 0]
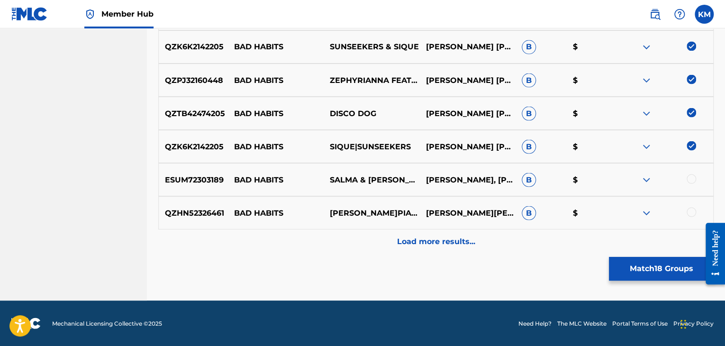
click at [690, 179] on div at bounding box center [691, 178] width 9 height 9
click at [689, 213] on div at bounding box center [691, 211] width 9 height 9
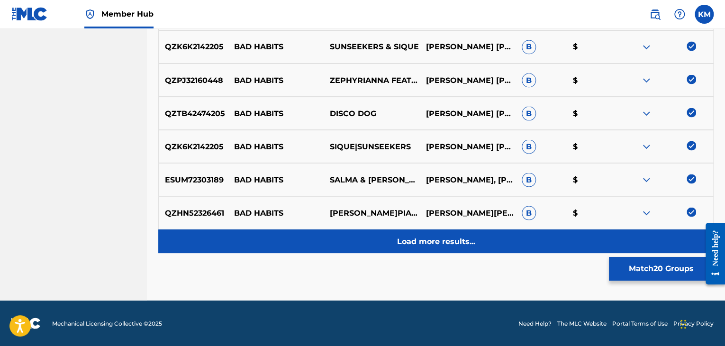
click at [473, 237] on p "Load more results..." at bounding box center [436, 241] width 78 height 11
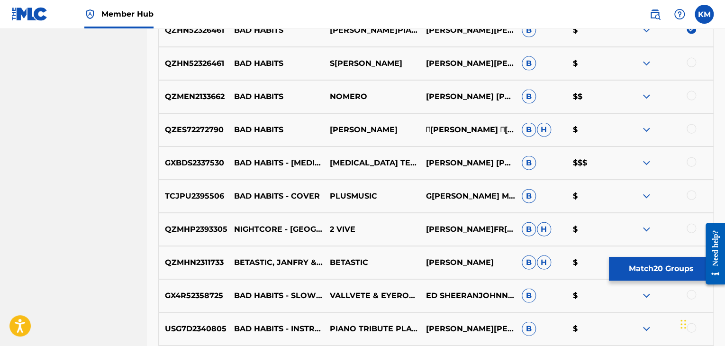
scroll to position [1030, 0]
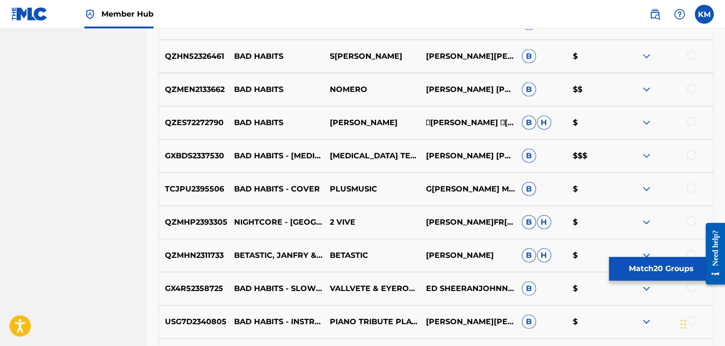
click at [693, 57] on div at bounding box center [691, 55] width 9 height 9
click at [693, 92] on div at bounding box center [691, 88] width 9 height 9
click at [693, 126] on div at bounding box center [691, 121] width 9 height 9
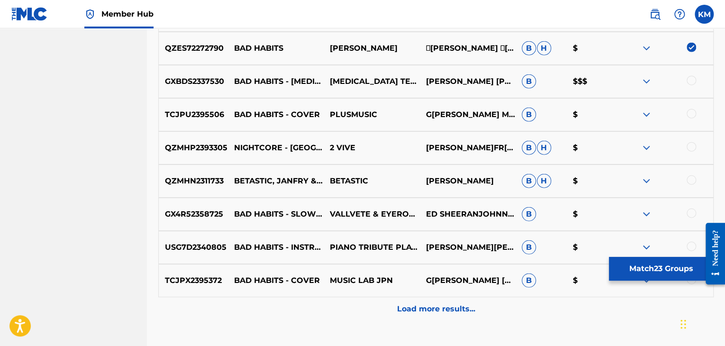
scroll to position [1125, 0]
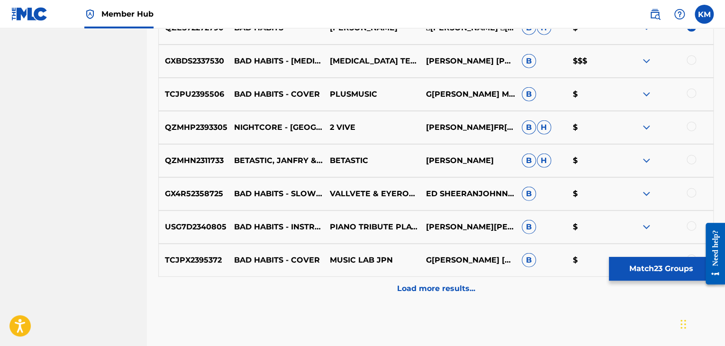
click at [690, 59] on div at bounding box center [691, 59] width 9 height 9
click at [690, 89] on div at bounding box center [691, 93] width 9 height 9
click at [690, 128] on div at bounding box center [691, 126] width 9 height 9
click at [692, 158] on div at bounding box center [691, 159] width 9 height 9
click at [690, 190] on div at bounding box center [691, 192] width 9 height 9
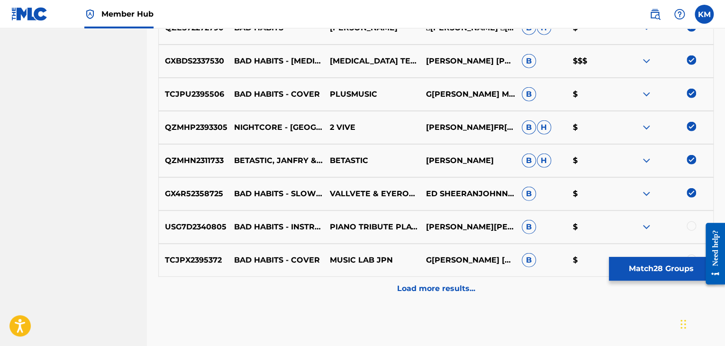
click at [690, 226] on div at bounding box center [691, 225] width 9 height 9
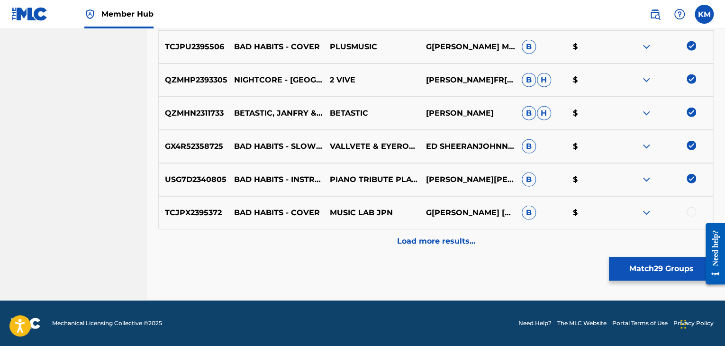
click at [691, 211] on div at bounding box center [691, 211] width 9 height 9
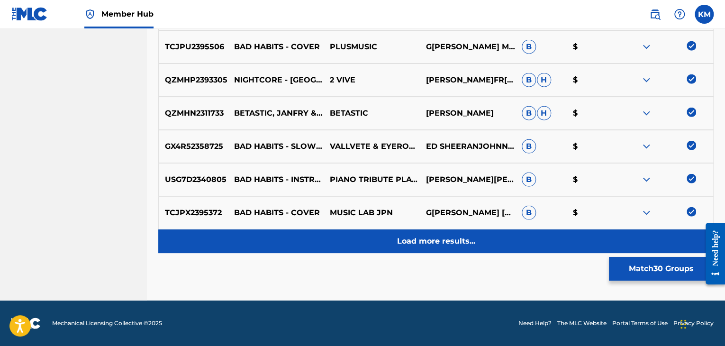
click at [447, 238] on p "Load more results..." at bounding box center [436, 241] width 78 height 11
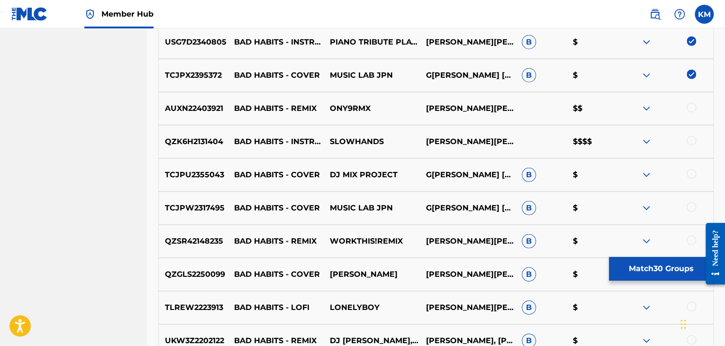
scroll to position [1314, 0]
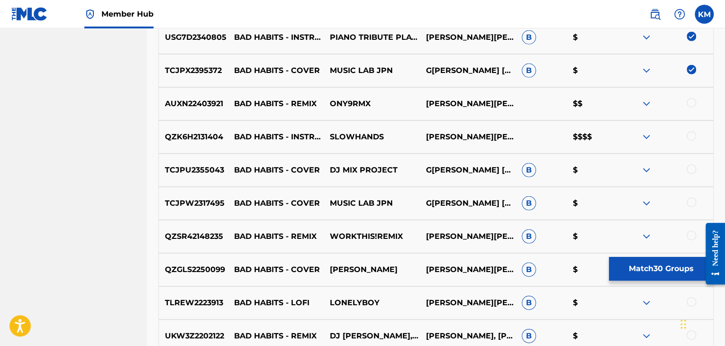
click at [693, 101] on div at bounding box center [691, 102] width 9 height 9
click at [690, 134] on div at bounding box center [691, 135] width 9 height 9
click at [690, 167] on div at bounding box center [691, 169] width 9 height 9
click at [690, 202] on div at bounding box center [691, 202] width 9 height 9
click at [690, 235] on div at bounding box center [691, 235] width 9 height 9
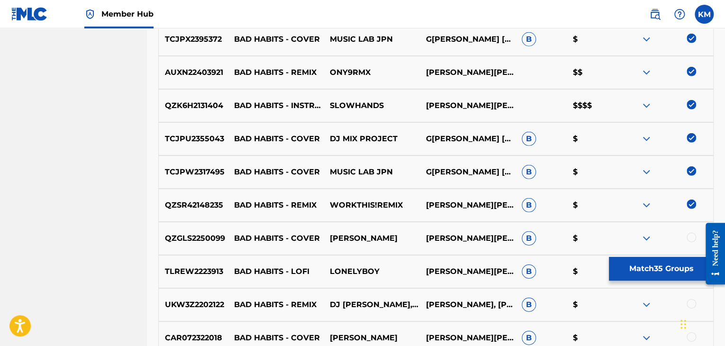
scroll to position [1362, 0]
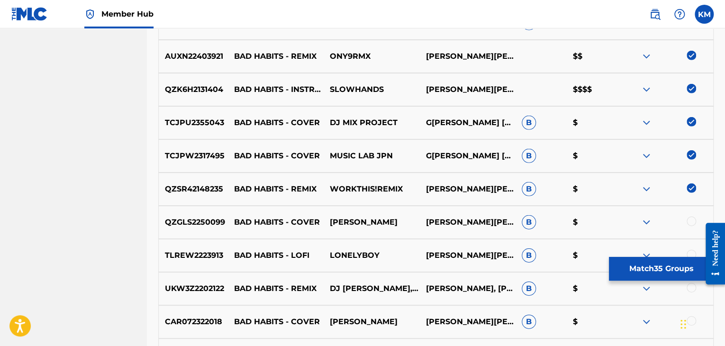
click at [690, 220] on div at bounding box center [691, 221] width 9 height 9
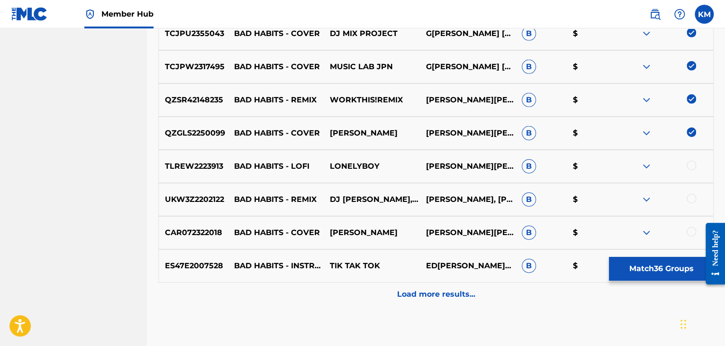
scroll to position [1457, 0]
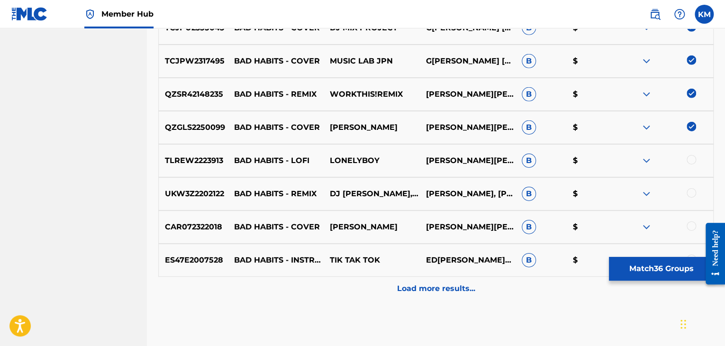
click at [694, 159] on div at bounding box center [691, 159] width 9 height 9
click at [688, 192] on div at bounding box center [691, 192] width 9 height 9
click at [688, 224] on div at bounding box center [691, 225] width 9 height 9
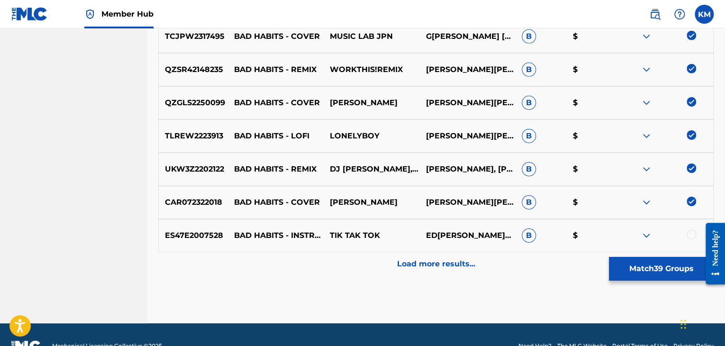
scroll to position [1504, 0]
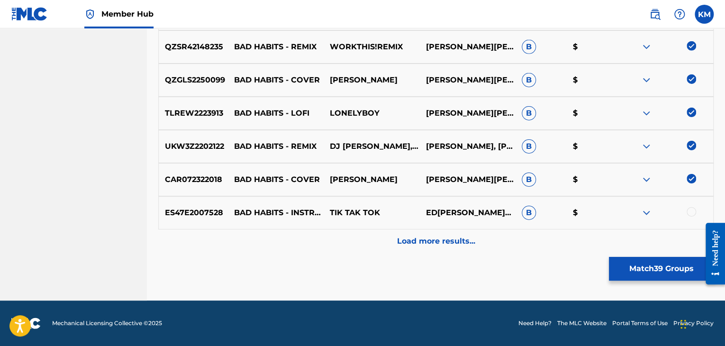
click at [689, 211] on div at bounding box center [691, 211] width 9 height 9
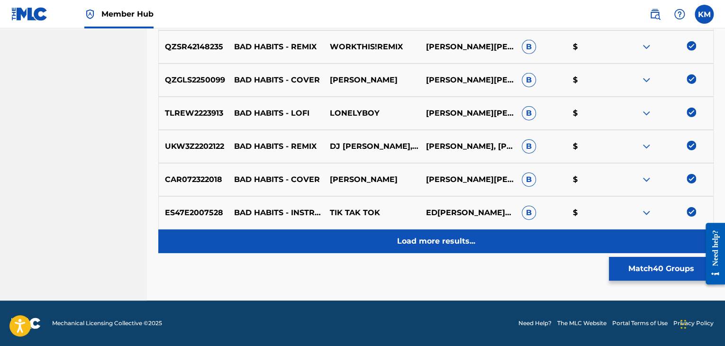
click at [464, 241] on p "Load more results..." at bounding box center [436, 241] width 78 height 11
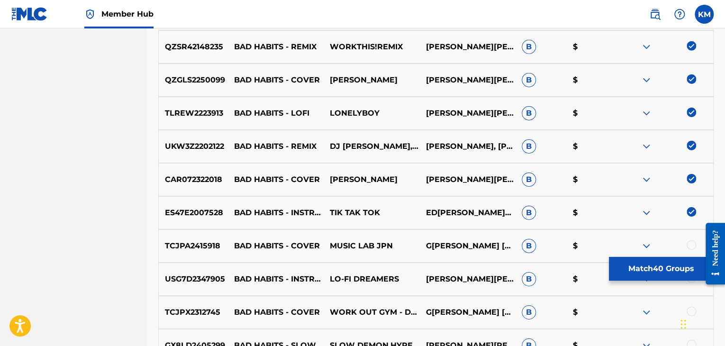
scroll to position [1646, 0]
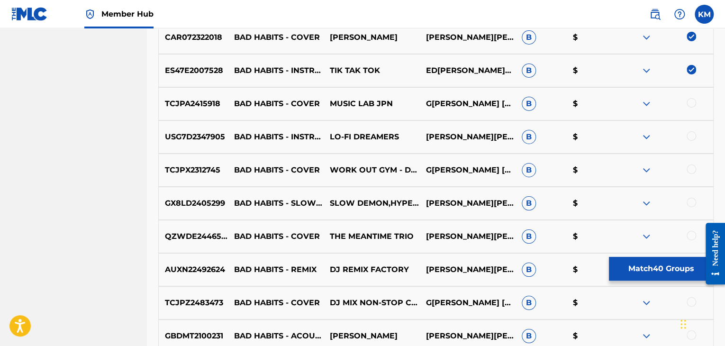
click at [692, 101] on div at bounding box center [691, 102] width 9 height 9
click at [692, 134] on div at bounding box center [691, 135] width 9 height 9
click at [692, 165] on div at bounding box center [691, 169] width 9 height 9
click at [692, 198] on div at bounding box center [691, 202] width 9 height 9
click at [692, 234] on div at bounding box center [691, 235] width 9 height 9
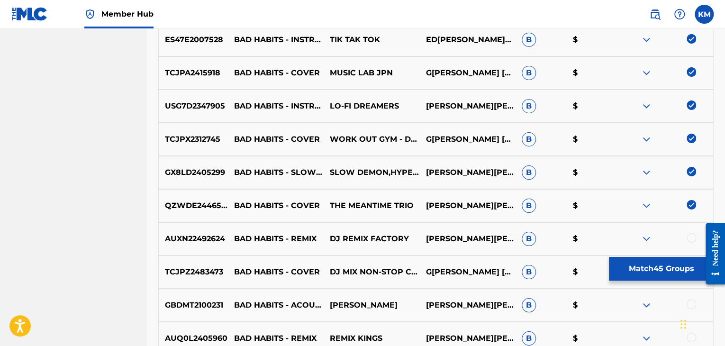
scroll to position [1741, 0]
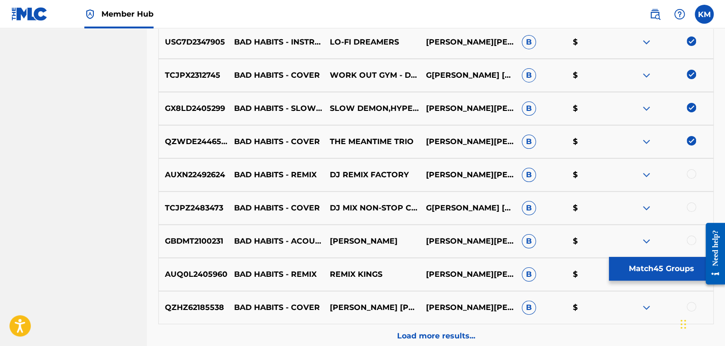
click at [693, 173] on div at bounding box center [691, 173] width 9 height 9
click at [692, 205] on div at bounding box center [691, 206] width 9 height 9
click at [692, 239] on div at bounding box center [691, 240] width 9 height 9
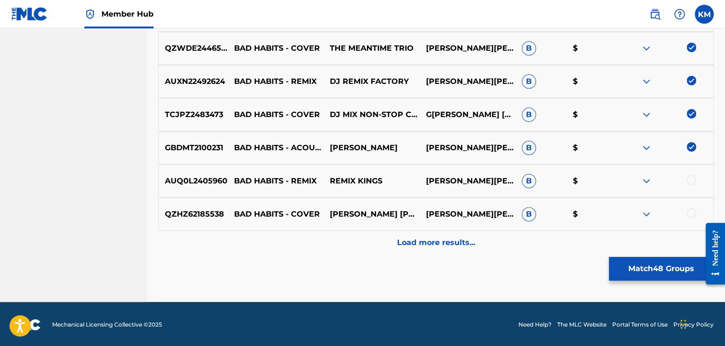
scroll to position [1836, 0]
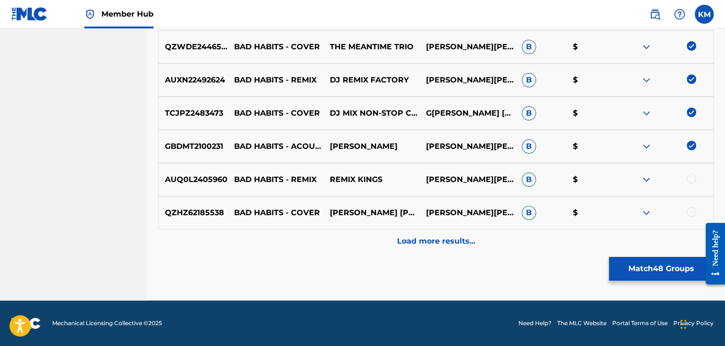
click at [694, 175] on div at bounding box center [691, 178] width 9 height 9
click at [689, 206] on div "QZHZ62185538 BAD HABITS - COVER [PERSON_NAME] [PERSON_NAME] [PERSON_NAME], [PER…" at bounding box center [436, 212] width 556 height 33
click at [690, 211] on div at bounding box center [691, 211] width 9 height 9
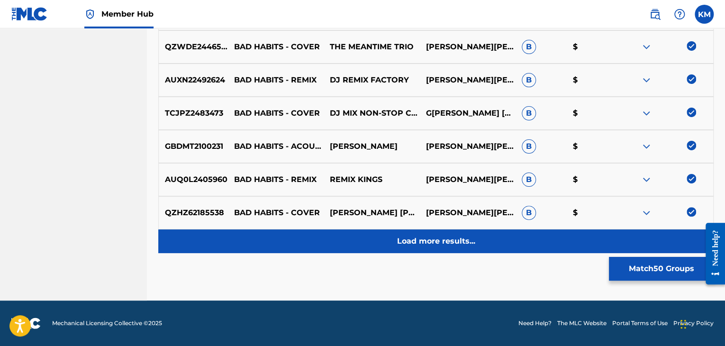
click at [467, 238] on p "Load more results..." at bounding box center [436, 241] width 78 height 11
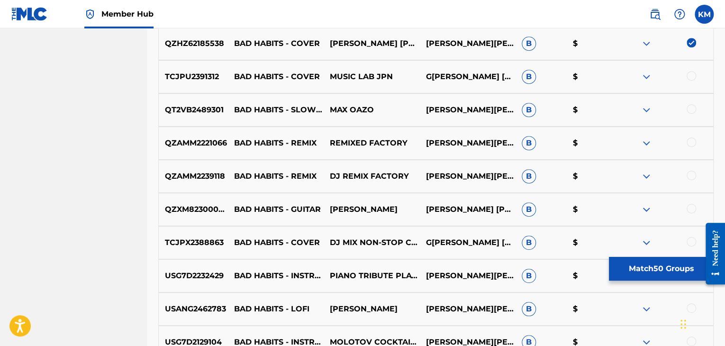
scroll to position [2026, 0]
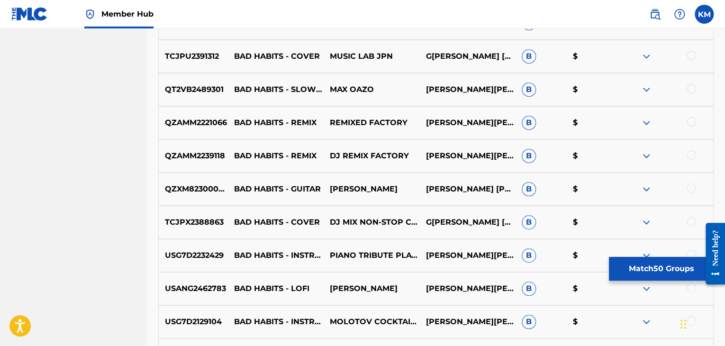
click at [695, 56] on div at bounding box center [691, 55] width 9 height 9
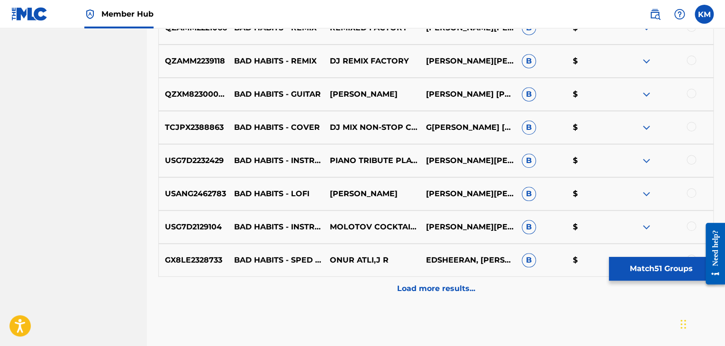
scroll to position [2073, 0]
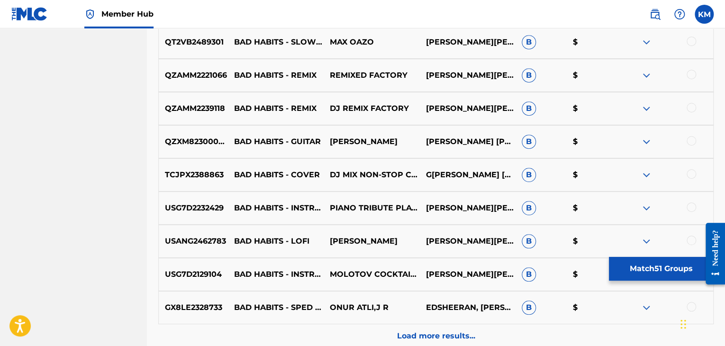
click at [694, 45] on div at bounding box center [691, 41] width 9 height 9
click at [693, 71] on div at bounding box center [691, 74] width 9 height 9
click at [687, 110] on div at bounding box center [666, 108] width 96 height 11
click at [690, 108] on div at bounding box center [691, 107] width 9 height 9
click at [689, 140] on div at bounding box center [691, 140] width 9 height 9
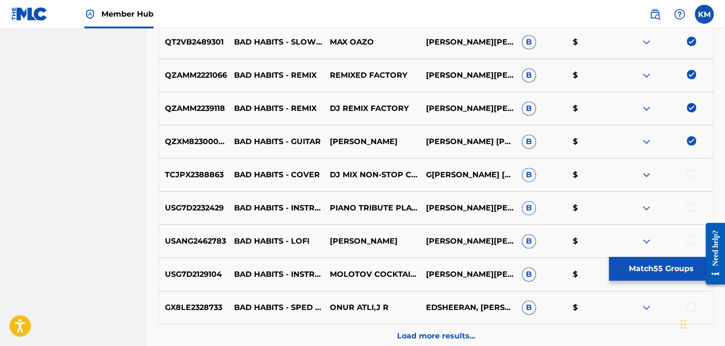
click at [688, 174] on div at bounding box center [691, 173] width 9 height 9
click at [694, 205] on div at bounding box center [691, 206] width 9 height 9
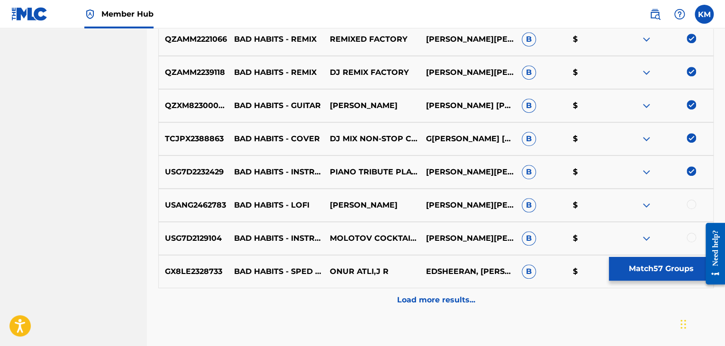
scroll to position [2168, 0]
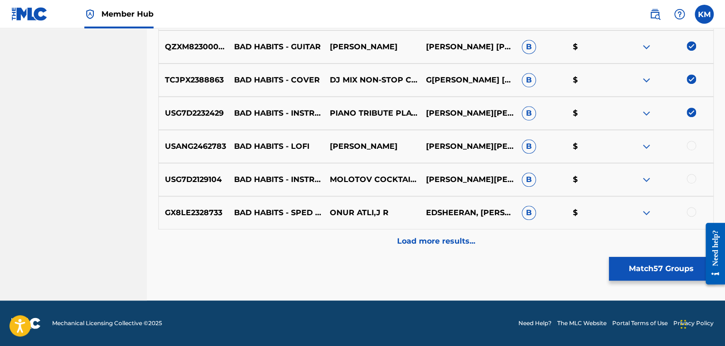
click at [693, 144] on div at bounding box center [691, 145] width 9 height 9
click at [694, 177] on div at bounding box center [691, 178] width 9 height 9
click at [691, 213] on div at bounding box center [691, 211] width 9 height 9
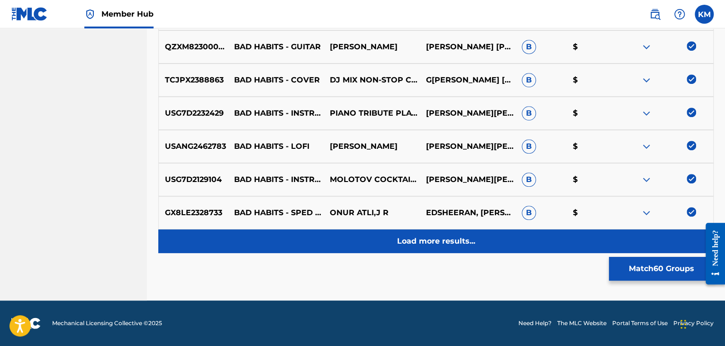
click at [478, 232] on div "Load more results..." at bounding box center [436, 241] width 556 height 24
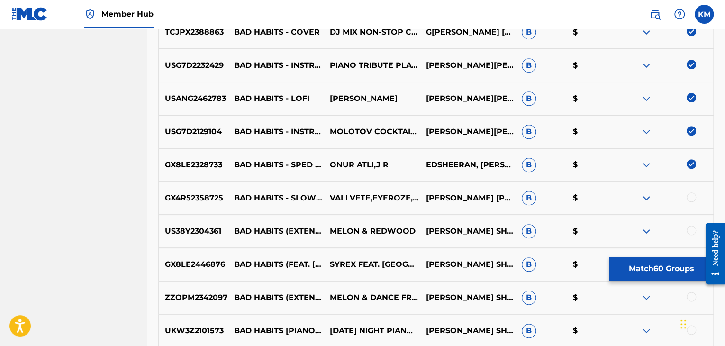
scroll to position [2310, 0]
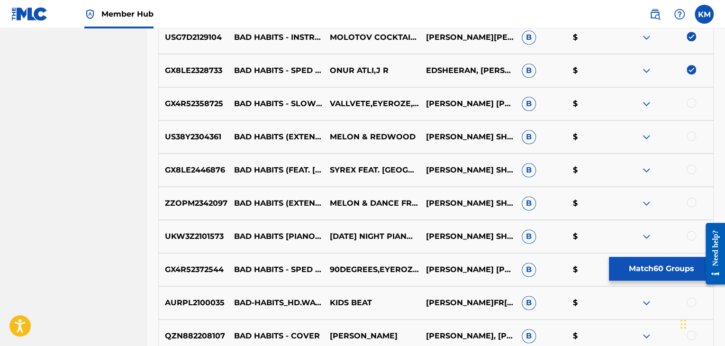
click at [691, 104] on div at bounding box center [691, 102] width 9 height 9
click at [690, 132] on div at bounding box center [691, 135] width 9 height 9
click at [689, 170] on div at bounding box center [691, 169] width 9 height 9
click at [690, 201] on div at bounding box center [691, 202] width 9 height 9
click at [694, 234] on div at bounding box center [691, 235] width 9 height 9
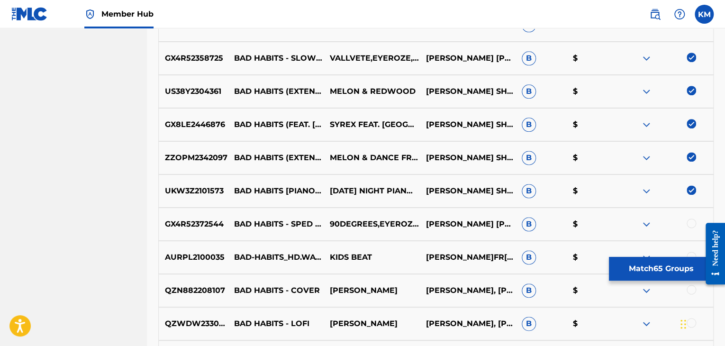
scroll to position [2452, 0]
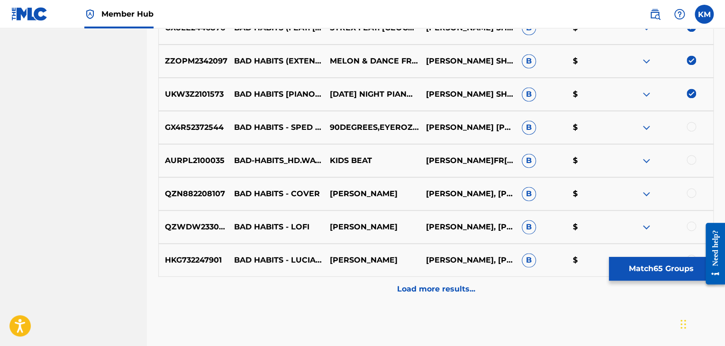
click at [692, 122] on div at bounding box center [691, 126] width 9 height 9
click at [691, 162] on div at bounding box center [691, 159] width 9 height 9
click at [688, 193] on div at bounding box center [691, 192] width 9 height 9
click at [689, 222] on div at bounding box center [691, 225] width 9 height 9
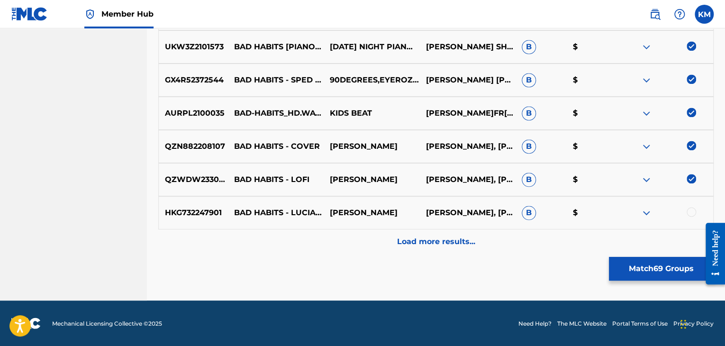
click at [690, 215] on div at bounding box center [691, 211] width 9 height 9
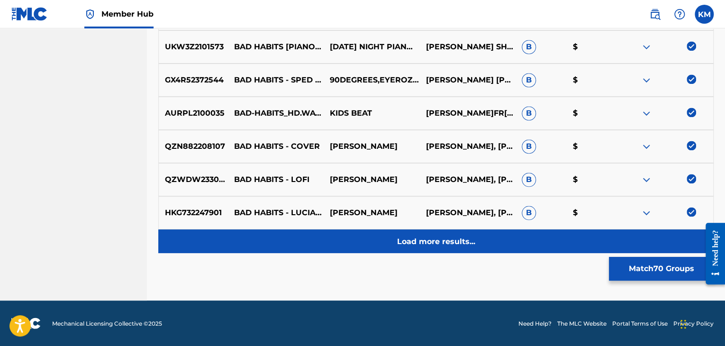
click at [487, 233] on div "Load more results..." at bounding box center [436, 241] width 556 height 24
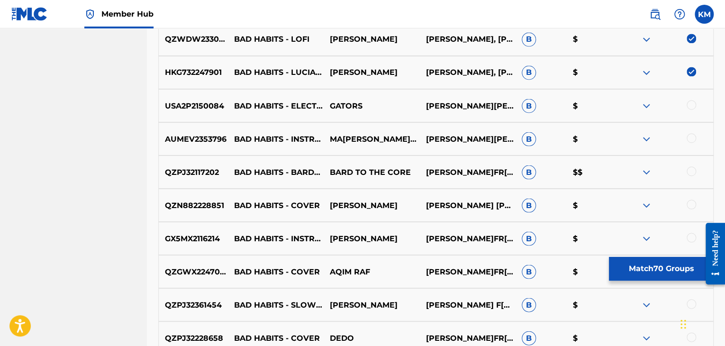
scroll to position [2642, 0]
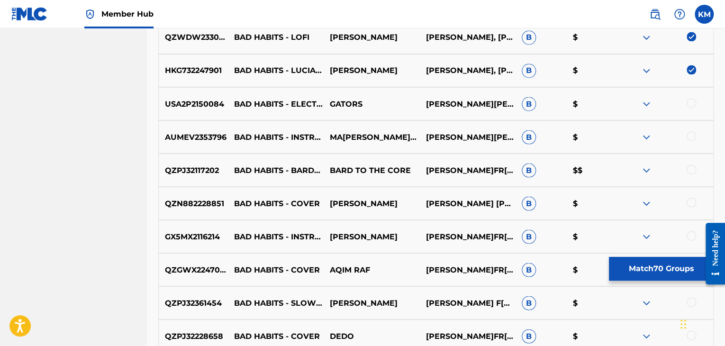
click at [696, 101] on div at bounding box center [691, 102] width 9 height 9
click at [692, 140] on div at bounding box center [691, 135] width 9 height 9
click at [690, 171] on div at bounding box center [691, 169] width 9 height 9
click at [689, 197] on div "QZN882228851 BAD HABITS - COVER [PERSON_NAME] [PERSON_NAME], [PERSON_NAME], [PE…" at bounding box center [436, 203] width 556 height 33
click at [690, 204] on div at bounding box center [691, 202] width 9 height 9
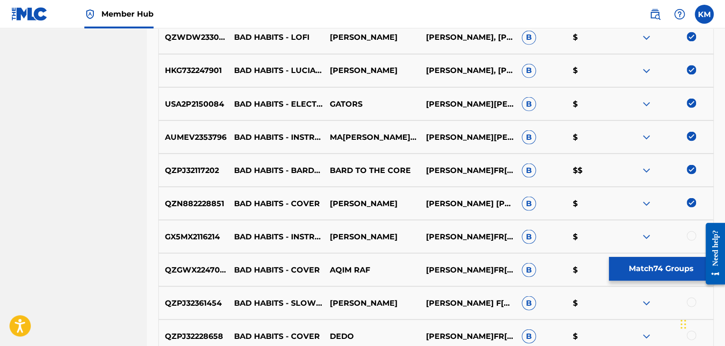
click at [691, 237] on div at bounding box center [691, 235] width 9 height 9
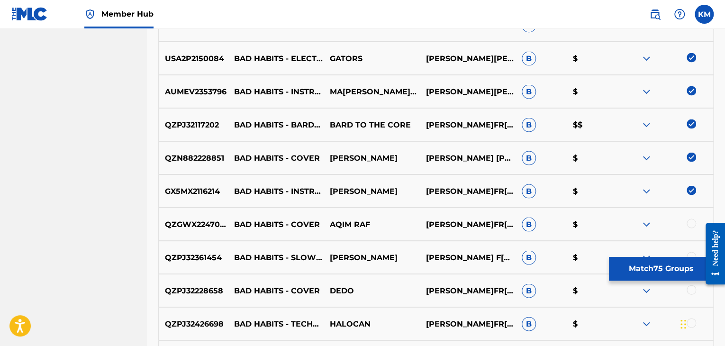
scroll to position [2737, 0]
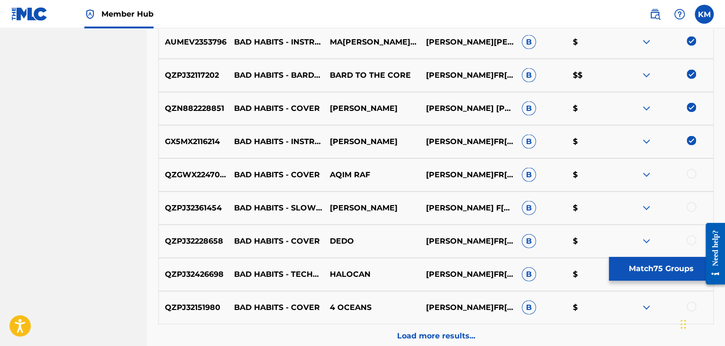
click at [692, 171] on div at bounding box center [691, 173] width 9 height 9
click at [692, 205] on div at bounding box center [691, 206] width 9 height 9
click at [692, 236] on div at bounding box center [691, 240] width 9 height 9
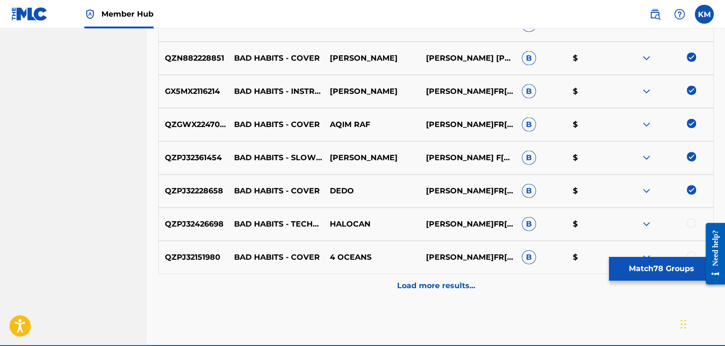
scroll to position [2832, 0]
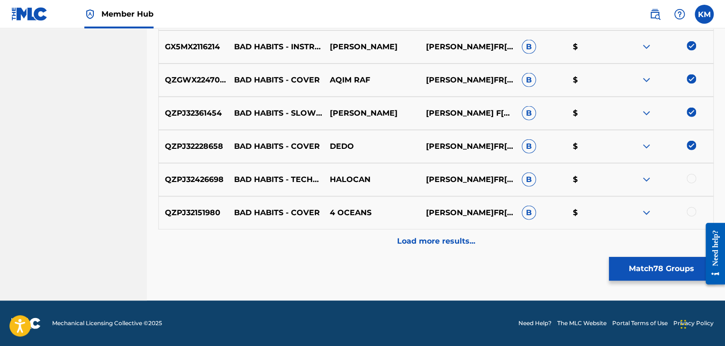
click at [692, 179] on div at bounding box center [691, 178] width 9 height 9
click at [693, 210] on div at bounding box center [691, 211] width 9 height 9
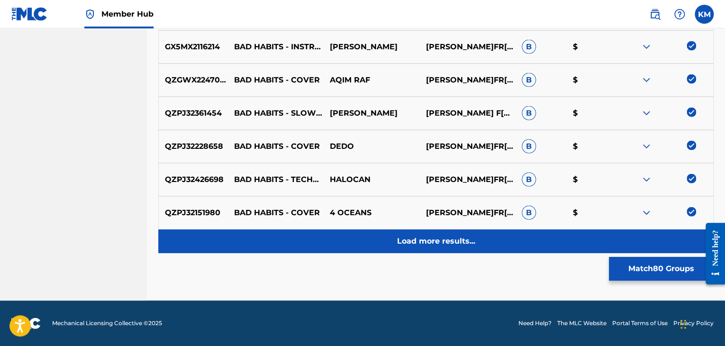
click at [504, 237] on div "Load more results..." at bounding box center [436, 241] width 556 height 24
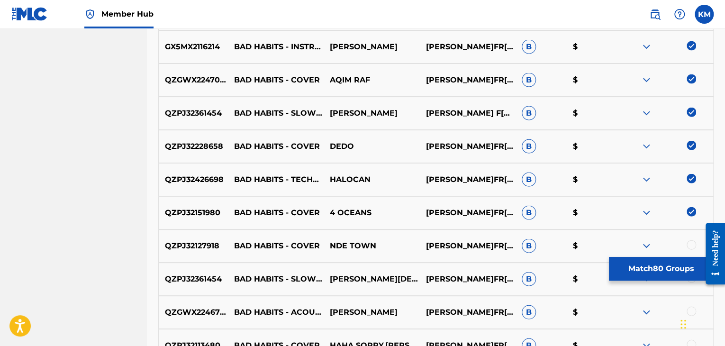
scroll to position [2926, 0]
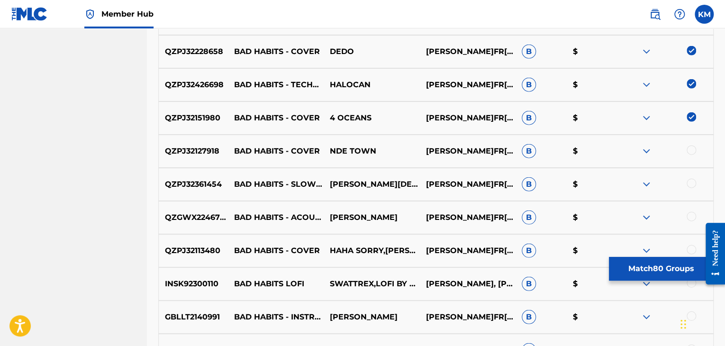
click at [691, 151] on div at bounding box center [691, 150] width 9 height 9
click at [692, 184] on div at bounding box center [691, 183] width 9 height 9
click at [692, 215] on div at bounding box center [691, 216] width 9 height 9
click at [692, 249] on div at bounding box center [691, 249] width 9 height 9
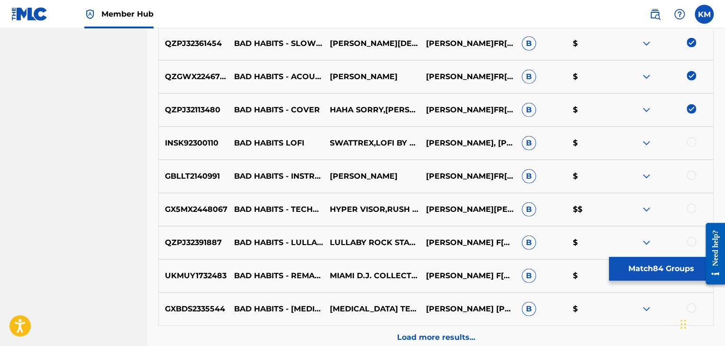
scroll to position [3069, 0]
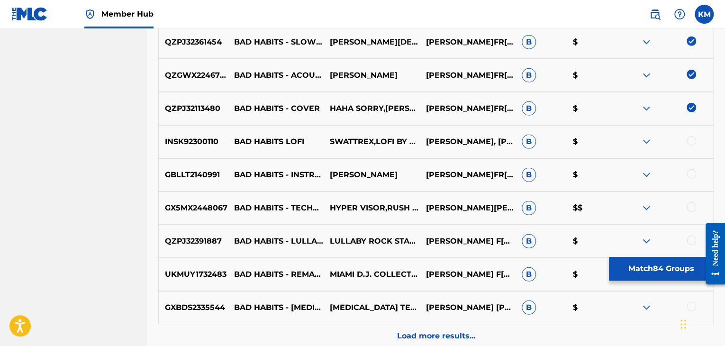
click at [692, 143] on div at bounding box center [691, 140] width 9 height 9
click at [691, 173] on div at bounding box center [691, 173] width 9 height 9
click at [691, 208] on div at bounding box center [691, 206] width 9 height 9
click at [692, 244] on div at bounding box center [691, 240] width 9 height 9
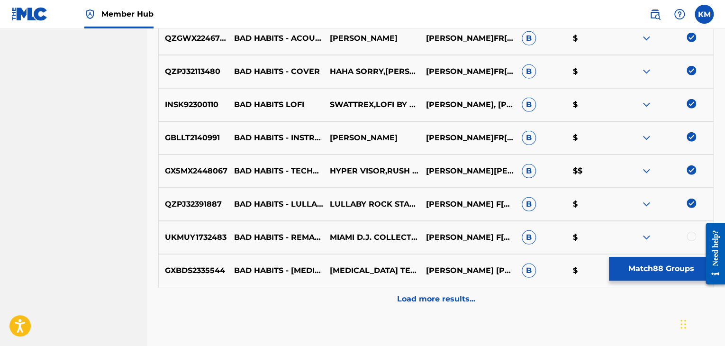
scroll to position [3163, 0]
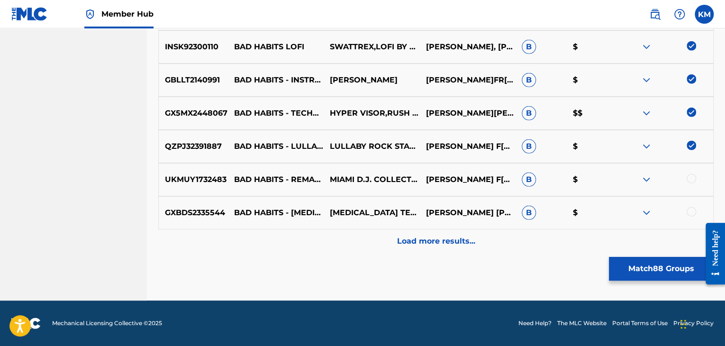
click at [690, 177] on div at bounding box center [691, 178] width 9 height 9
click at [691, 211] on div at bounding box center [691, 211] width 9 height 9
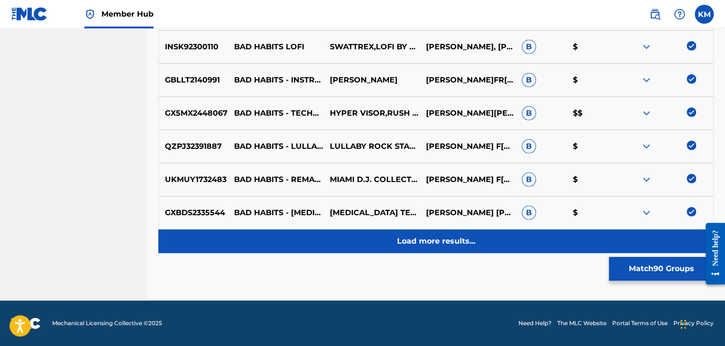
click at [447, 243] on p "Load more results..." at bounding box center [436, 241] width 78 height 11
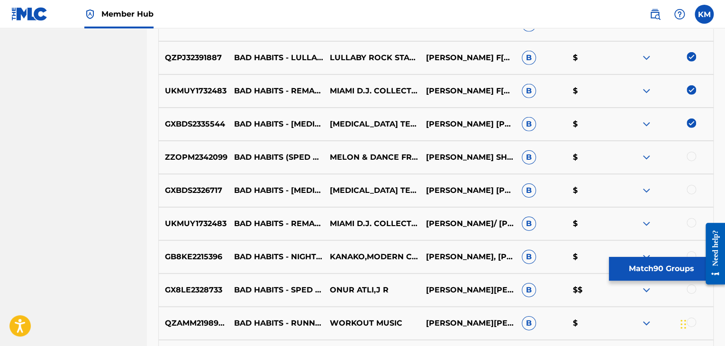
scroll to position [3258, 0]
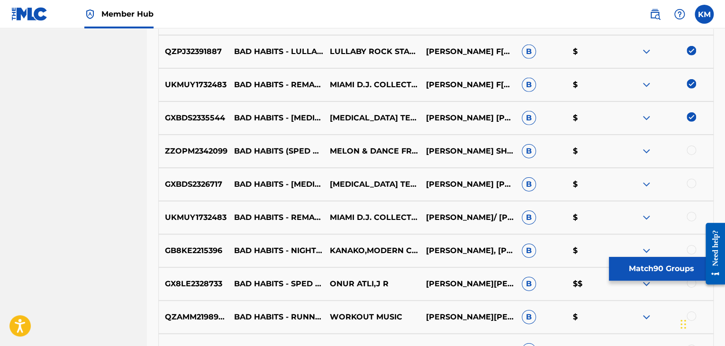
click at [689, 150] on div at bounding box center [691, 150] width 9 height 9
click at [689, 183] on div at bounding box center [691, 183] width 9 height 9
click at [692, 217] on div at bounding box center [691, 216] width 9 height 9
click at [694, 247] on div at bounding box center [691, 249] width 9 height 9
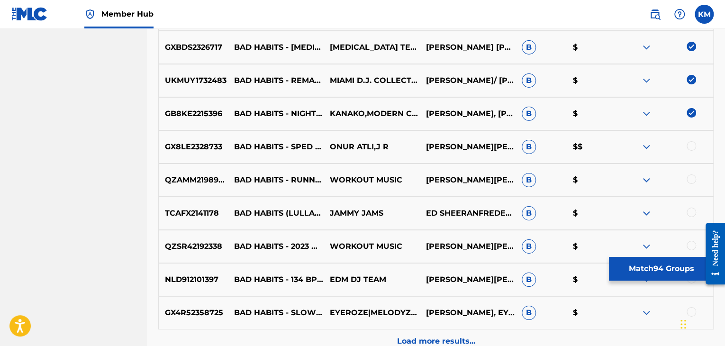
scroll to position [3401, 0]
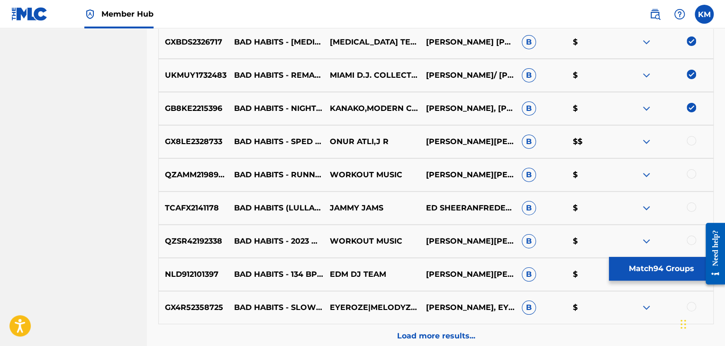
click at [694, 141] on div at bounding box center [691, 140] width 9 height 9
click at [694, 173] on div at bounding box center [691, 173] width 9 height 9
click at [691, 208] on div at bounding box center [691, 206] width 9 height 9
click at [693, 240] on div at bounding box center [691, 240] width 9 height 9
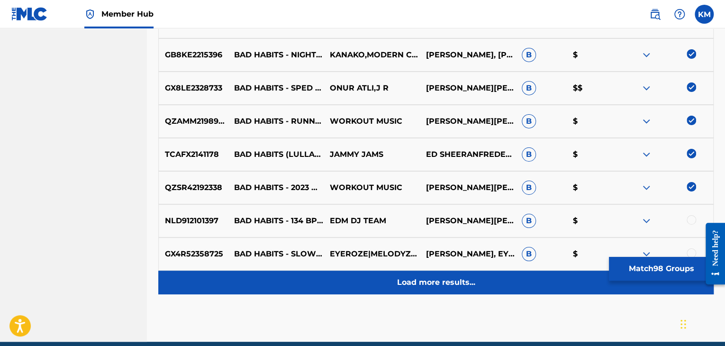
scroll to position [3495, 0]
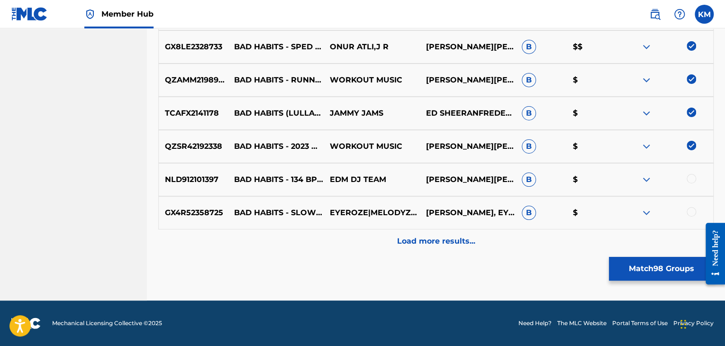
click at [695, 179] on div at bounding box center [691, 178] width 9 height 9
click at [693, 209] on div at bounding box center [691, 211] width 9 height 9
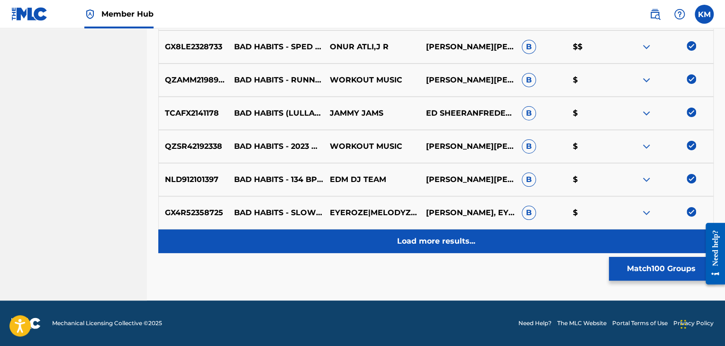
click at [497, 237] on div "Load more results..." at bounding box center [436, 241] width 556 height 24
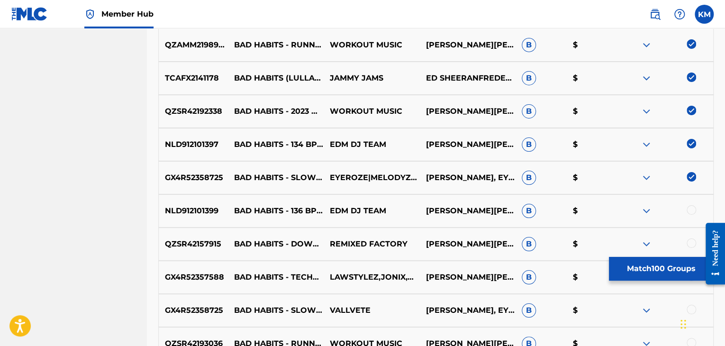
scroll to position [3590, 0]
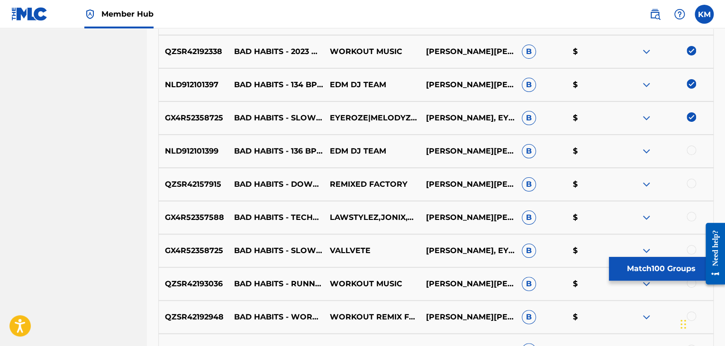
click at [690, 150] on div at bounding box center [691, 150] width 9 height 9
click at [692, 184] on div at bounding box center [691, 183] width 9 height 9
click at [691, 213] on div at bounding box center [691, 216] width 9 height 9
click at [693, 248] on div at bounding box center [691, 249] width 9 height 9
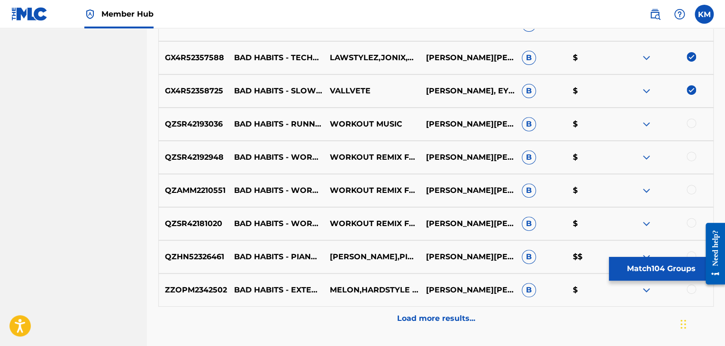
scroll to position [3780, 0]
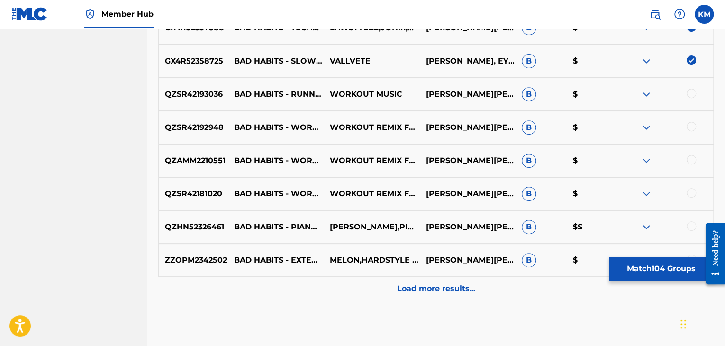
click at [690, 93] on div at bounding box center [691, 93] width 9 height 9
click at [692, 128] on div at bounding box center [691, 126] width 9 height 9
click at [691, 156] on div at bounding box center [691, 159] width 9 height 9
click at [688, 190] on div at bounding box center [691, 192] width 9 height 9
click at [688, 222] on div at bounding box center [691, 225] width 9 height 9
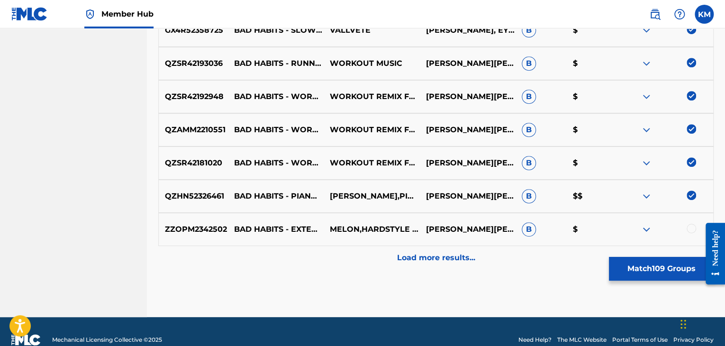
scroll to position [3827, 0]
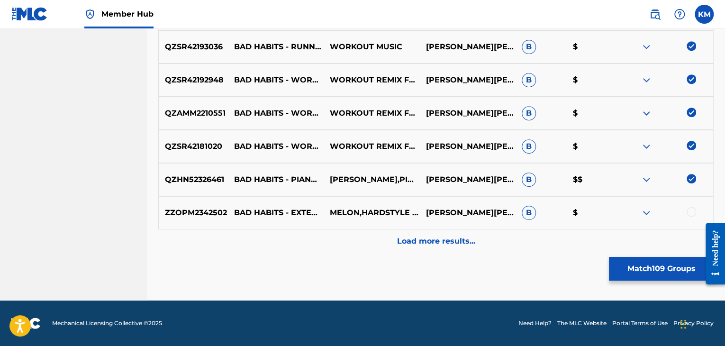
click at [689, 211] on div at bounding box center [691, 211] width 9 height 9
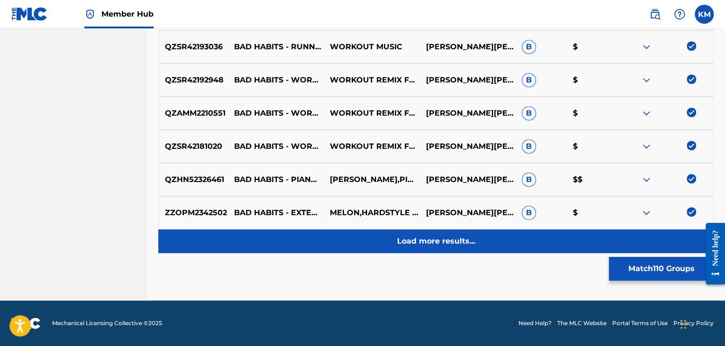
click at [514, 238] on div "Load more results..." at bounding box center [436, 241] width 556 height 24
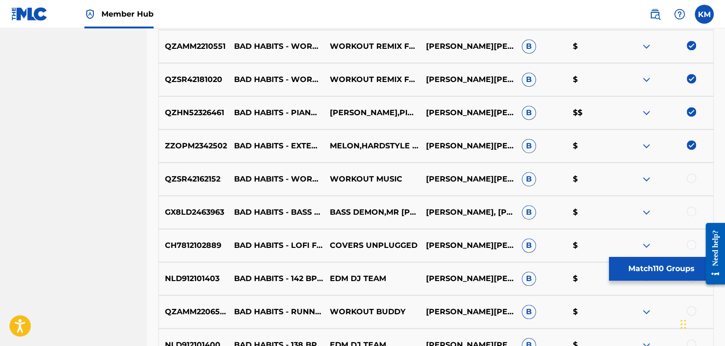
scroll to position [3922, 0]
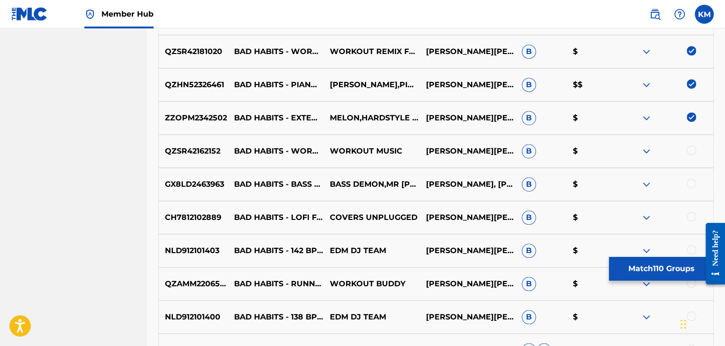
click at [693, 150] on div at bounding box center [691, 150] width 9 height 9
click at [693, 185] on div at bounding box center [691, 183] width 9 height 9
click at [690, 212] on div at bounding box center [691, 216] width 9 height 9
click at [693, 246] on div at bounding box center [691, 249] width 9 height 9
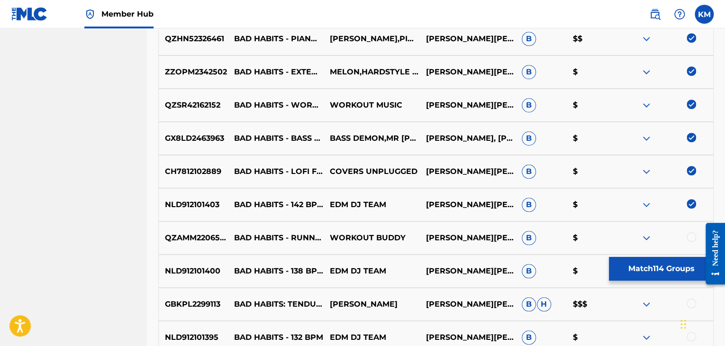
scroll to position [4112, 0]
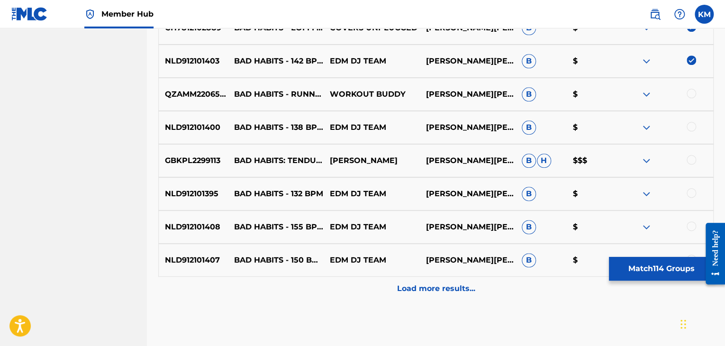
click at [690, 92] on div at bounding box center [691, 93] width 9 height 9
click at [689, 128] on div at bounding box center [691, 126] width 9 height 9
click at [693, 160] on div at bounding box center [691, 159] width 9 height 9
click at [692, 194] on div at bounding box center [691, 192] width 9 height 9
click at [692, 224] on div at bounding box center [691, 225] width 9 height 9
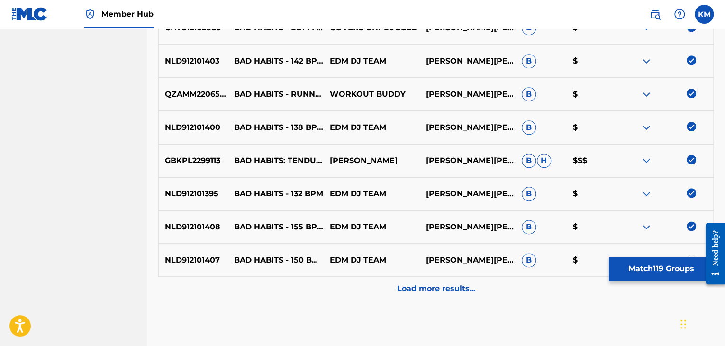
scroll to position [4159, 0]
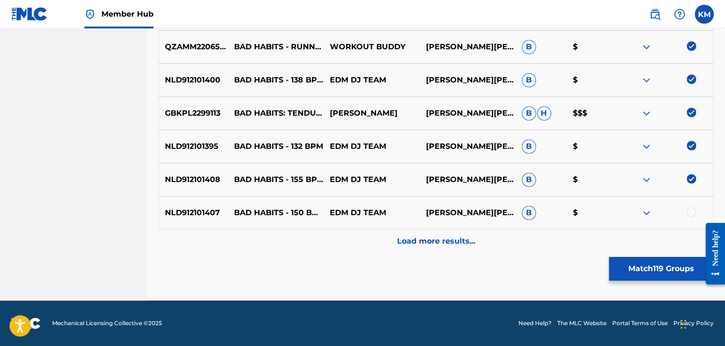
click at [691, 211] on div at bounding box center [691, 211] width 9 height 9
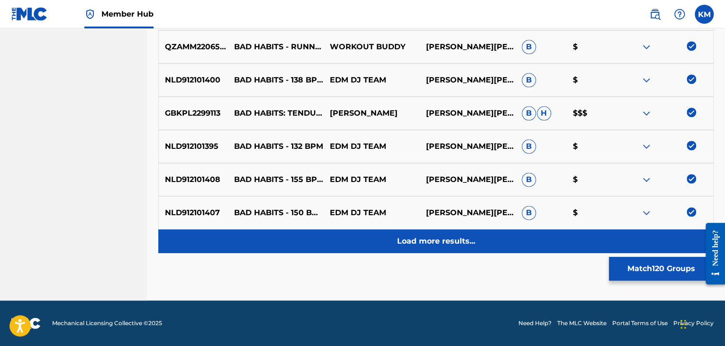
click at [467, 232] on div "Load more results..." at bounding box center [436, 241] width 556 height 24
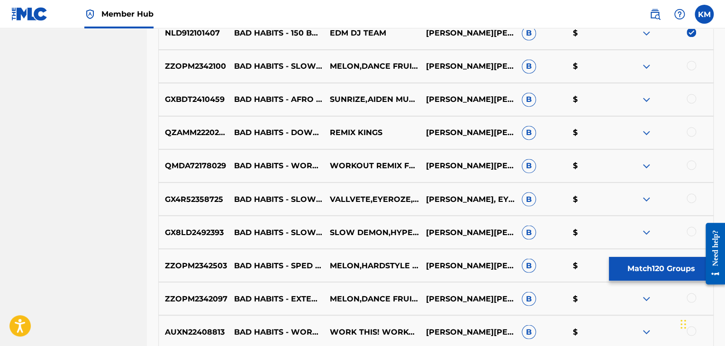
scroll to position [4349, 0]
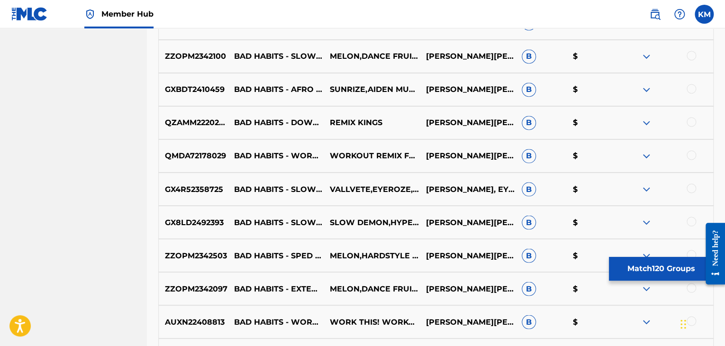
click at [688, 55] on div at bounding box center [691, 55] width 9 height 9
click at [690, 87] on div at bounding box center [691, 88] width 9 height 9
click at [690, 119] on div at bounding box center [691, 121] width 9 height 9
click at [688, 156] on div at bounding box center [691, 154] width 9 height 9
click at [691, 189] on div at bounding box center [691, 187] width 9 height 9
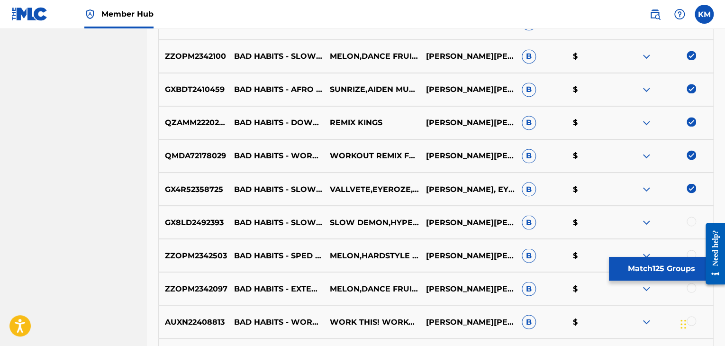
click at [694, 222] on div at bounding box center [691, 221] width 9 height 9
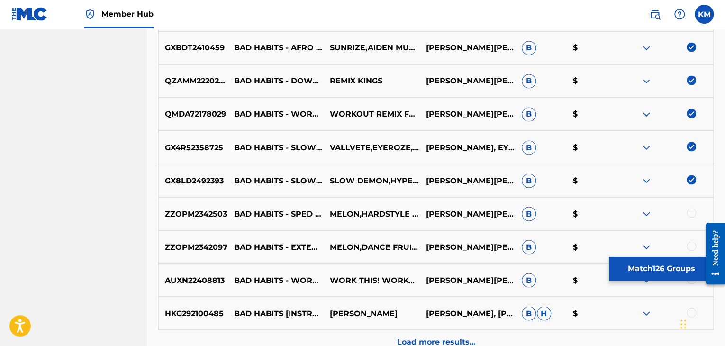
scroll to position [4444, 0]
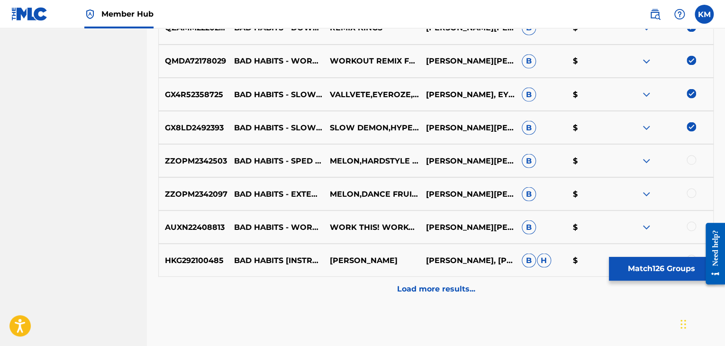
click at [691, 158] on div at bounding box center [691, 159] width 9 height 9
click at [690, 192] on div at bounding box center [691, 192] width 9 height 9
click at [692, 224] on div at bounding box center [691, 225] width 9 height 9
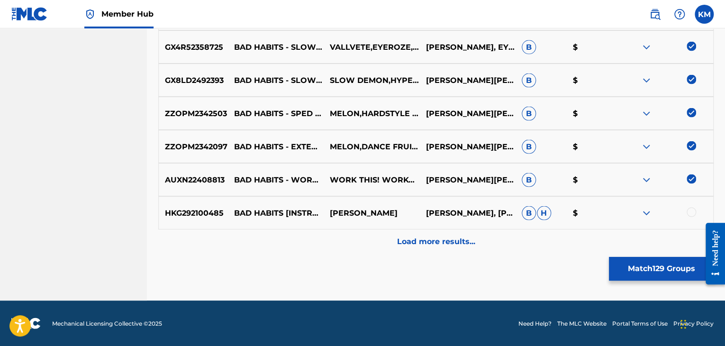
click at [692, 212] on div at bounding box center [691, 211] width 9 height 9
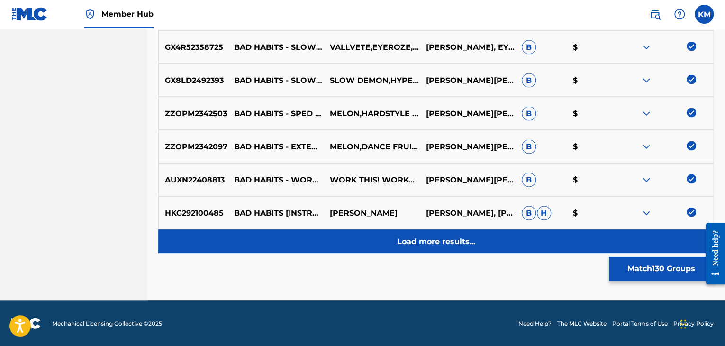
click at [471, 236] on p "Load more results..." at bounding box center [436, 241] width 78 height 11
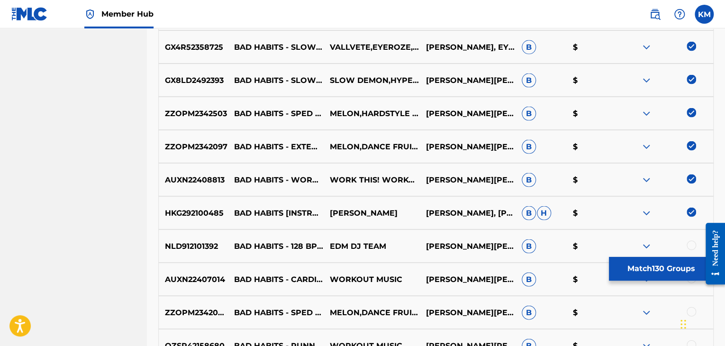
scroll to position [4633, 0]
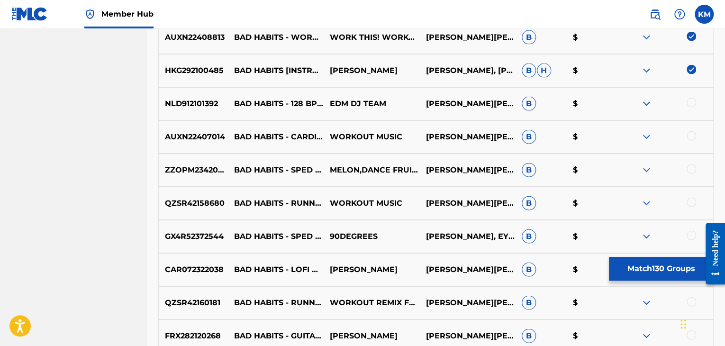
click at [692, 104] on div at bounding box center [691, 102] width 9 height 9
click at [691, 138] on div at bounding box center [691, 135] width 9 height 9
click at [688, 171] on div at bounding box center [691, 169] width 9 height 9
click at [691, 202] on div at bounding box center [691, 202] width 9 height 9
click at [691, 233] on div at bounding box center [691, 235] width 9 height 9
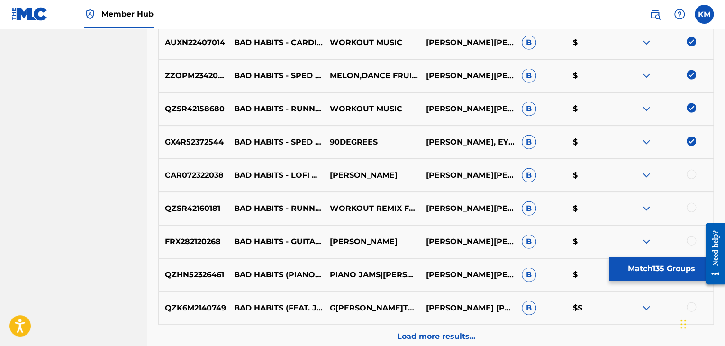
scroll to position [4728, 0]
click at [693, 173] on div at bounding box center [691, 173] width 9 height 9
click at [692, 205] on div at bounding box center [691, 206] width 9 height 9
click at [693, 239] on div at bounding box center [691, 240] width 9 height 9
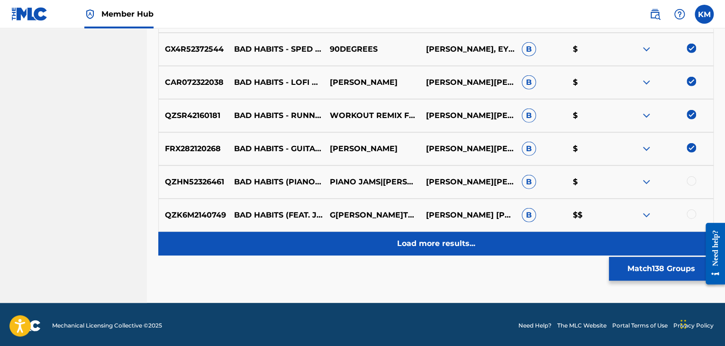
scroll to position [4823, 0]
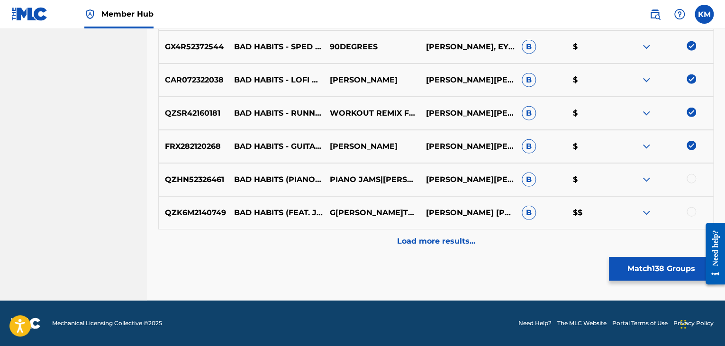
click at [694, 178] on div at bounding box center [691, 178] width 9 height 9
click at [694, 210] on div at bounding box center [691, 211] width 9 height 9
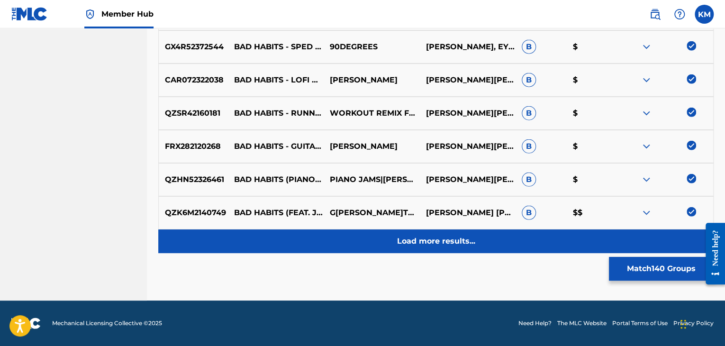
click at [453, 243] on p "Load more results..." at bounding box center [436, 241] width 78 height 11
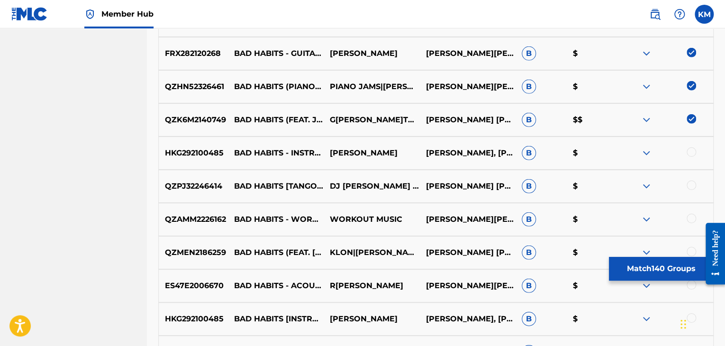
scroll to position [4918, 0]
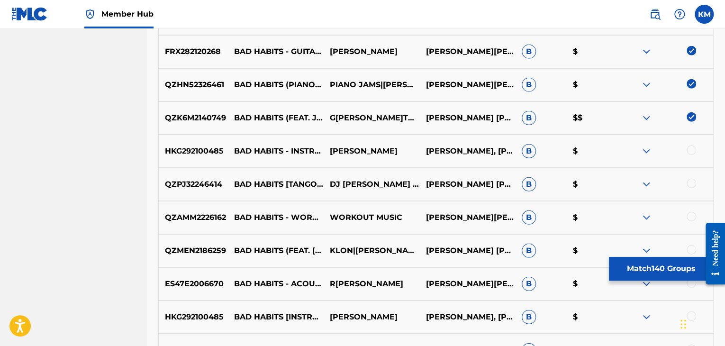
click at [692, 150] on div at bounding box center [691, 150] width 9 height 9
click at [690, 183] on div at bounding box center [691, 183] width 9 height 9
click at [690, 212] on div at bounding box center [691, 216] width 9 height 9
click at [693, 245] on div at bounding box center [691, 249] width 9 height 9
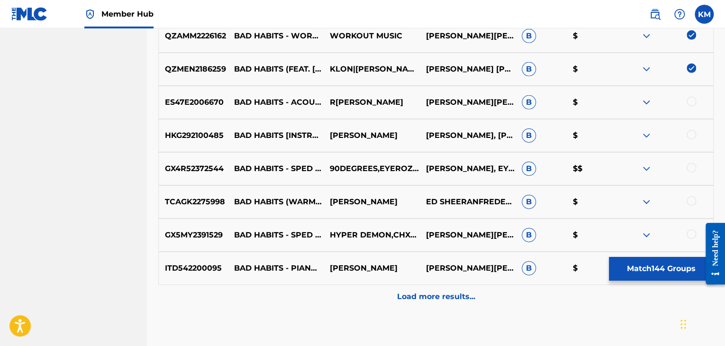
scroll to position [5107, 0]
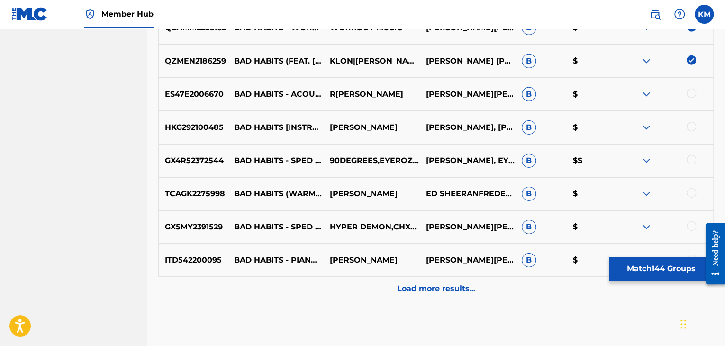
click at [692, 94] on div at bounding box center [691, 93] width 9 height 9
click at [694, 130] on div at bounding box center [691, 126] width 9 height 9
click at [694, 163] on div at bounding box center [691, 159] width 9 height 9
click at [693, 193] on div at bounding box center [691, 192] width 9 height 9
click at [690, 225] on div at bounding box center [691, 225] width 9 height 9
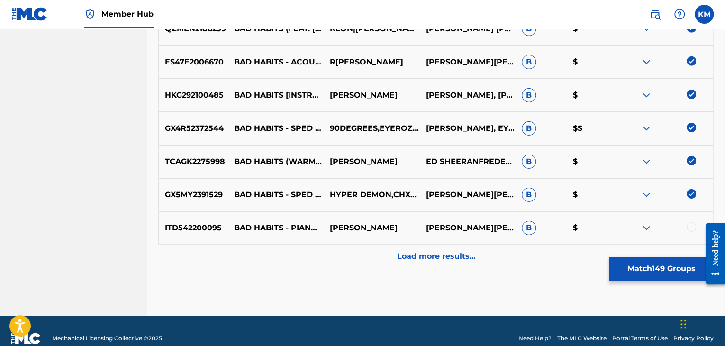
scroll to position [5155, 0]
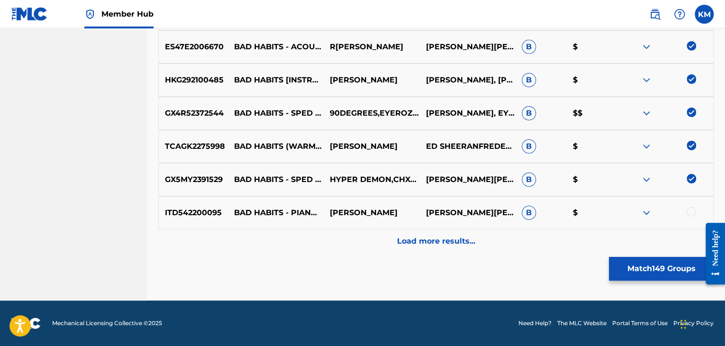
click at [692, 215] on div at bounding box center [691, 211] width 9 height 9
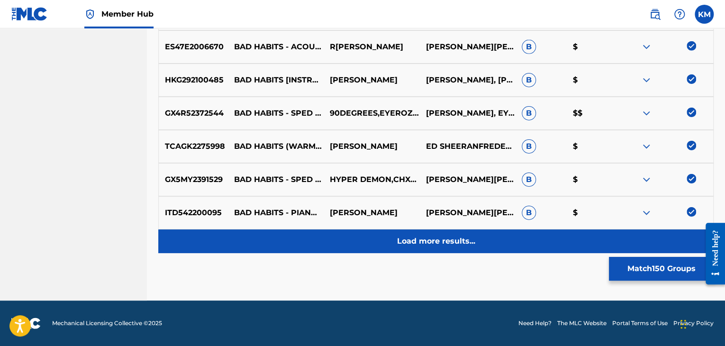
click at [471, 249] on div "Load more results..." at bounding box center [436, 241] width 556 height 24
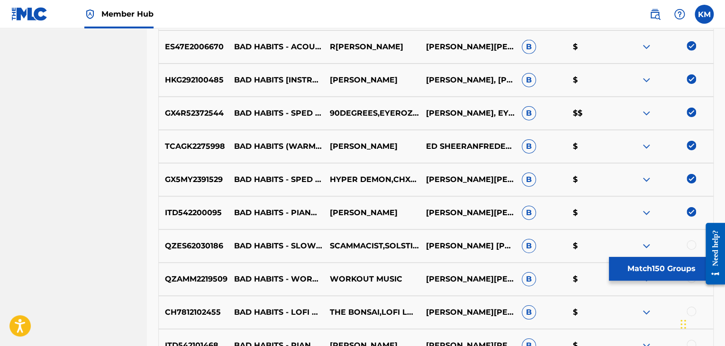
scroll to position [5250, 0]
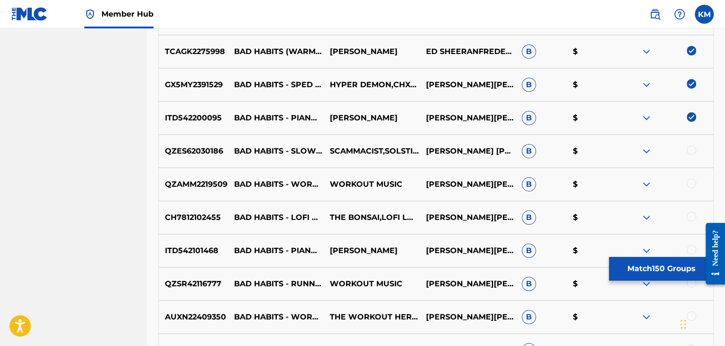
click at [690, 151] on div at bounding box center [691, 150] width 9 height 9
click at [689, 179] on div at bounding box center [691, 183] width 9 height 9
click at [689, 217] on div at bounding box center [691, 216] width 9 height 9
click at [690, 247] on div at bounding box center [691, 249] width 9 height 9
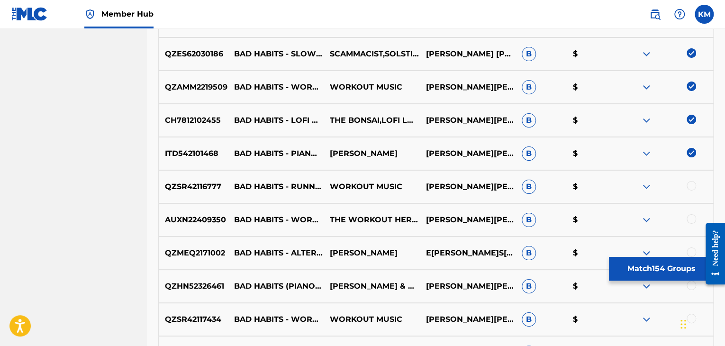
scroll to position [5392, 0]
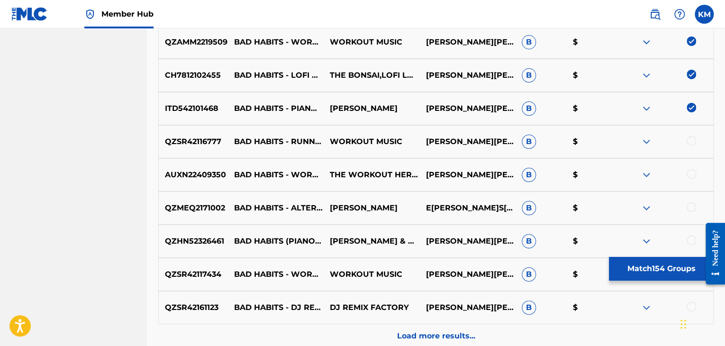
click at [693, 141] on div at bounding box center [691, 140] width 9 height 9
click at [692, 174] on div at bounding box center [691, 173] width 9 height 9
click at [692, 209] on div at bounding box center [691, 206] width 9 height 9
click at [691, 238] on div at bounding box center [691, 240] width 9 height 9
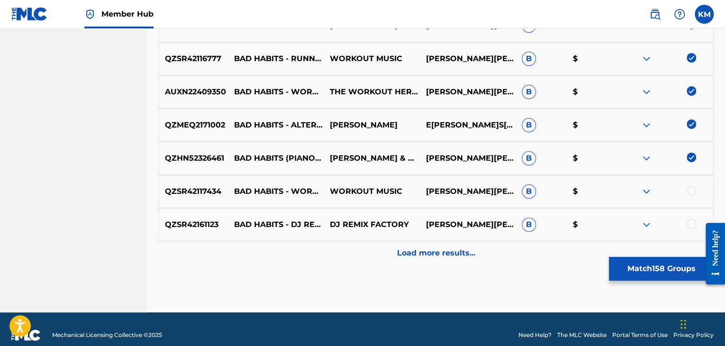
scroll to position [5487, 0]
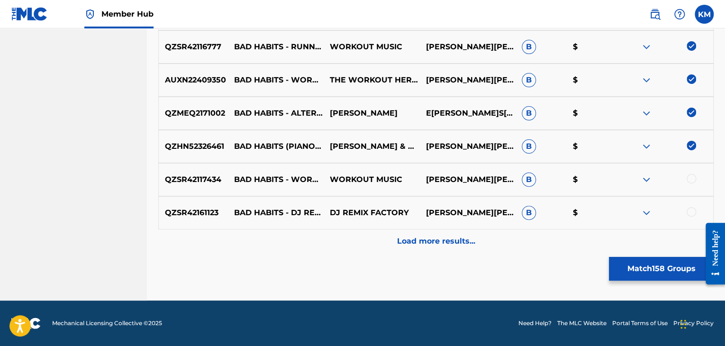
click at [691, 178] on div at bounding box center [691, 178] width 9 height 9
click at [690, 211] on div at bounding box center [691, 211] width 9 height 9
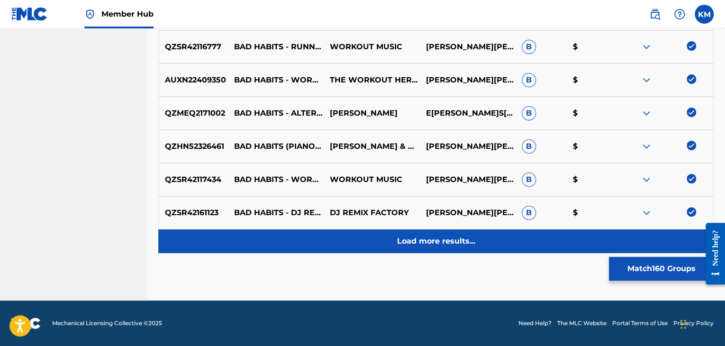
click at [454, 236] on p "Load more results..." at bounding box center [436, 241] width 78 height 11
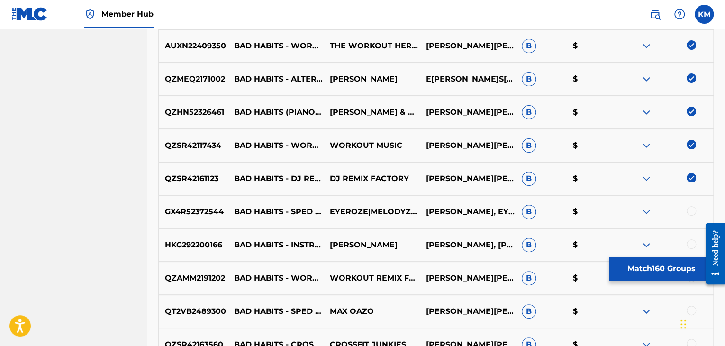
scroll to position [5582, 0]
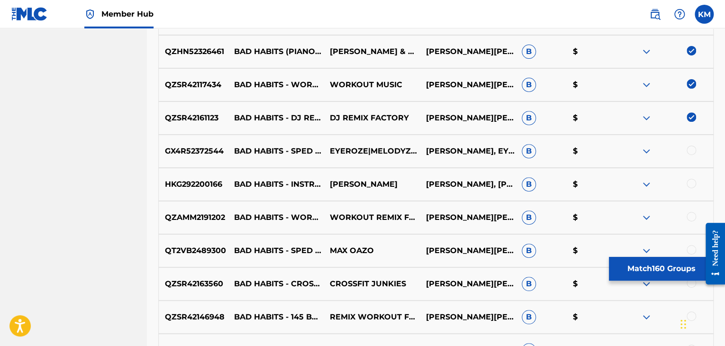
click at [692, 150] on div at bounding box center [691, 150] width 9 height 9
click at [693, 181] on div at bounding box center [691, 183] width 9 height 9
click at [691, 215] on div at bounding box center [691, 216] width 9 height 9
click at [691, 250] on div at bounding box center [691, 249] width 9 height 9
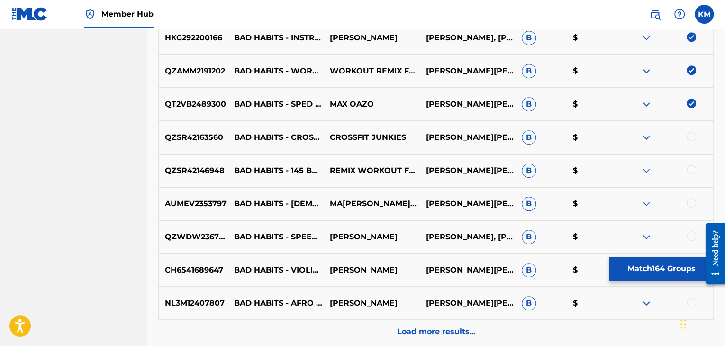
scroll to position [5771, 0]
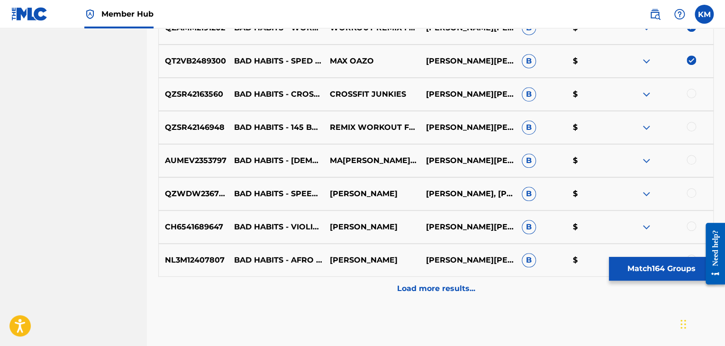
click at [694, 94] on div at bounding box center [691, 93] width 9 height 9
click at [696, 128] on div at bounding box center [691, 126] width 9 height 9
click at [693, 158] on div at bounding box center [691, 159] width 9 height 9
click at [692, 192] on div at bounding box center [691, 192] width 9 height 9
click at [690, 227] on div at bounding box center [691, 225] width 9 height 9
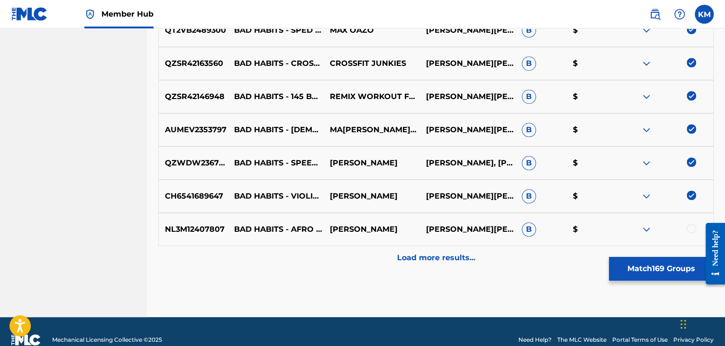
scroll to position [5819, 0]
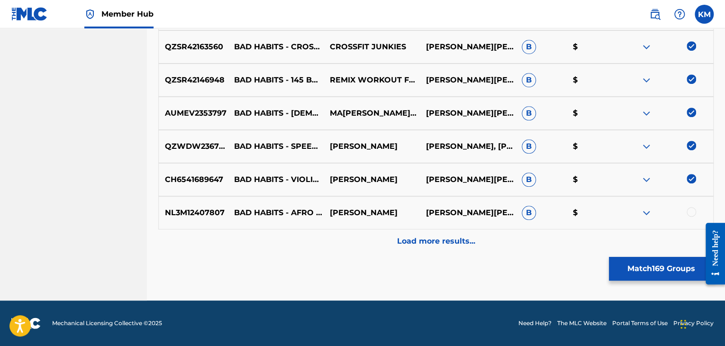
click at [690, 208] on div at bounding box center [691, 211] width 9 height 9
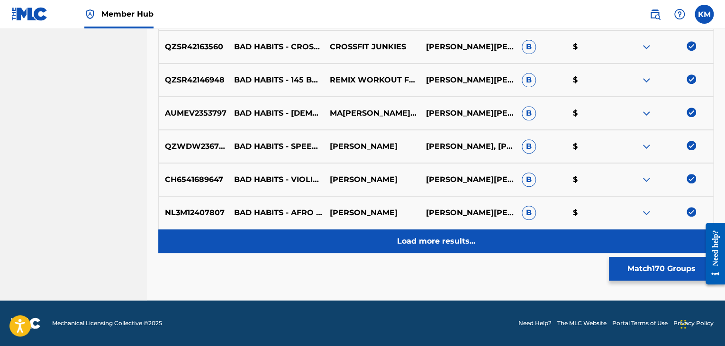
click at [495, 239] on div "Load more results..." at bounding box center [436, 241] width 556 height 24
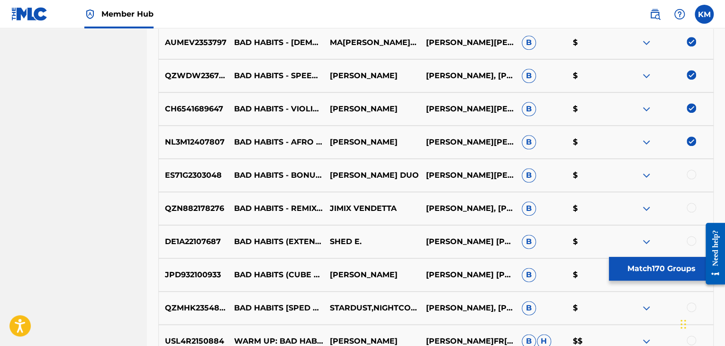
scroll to position [5961, 0]
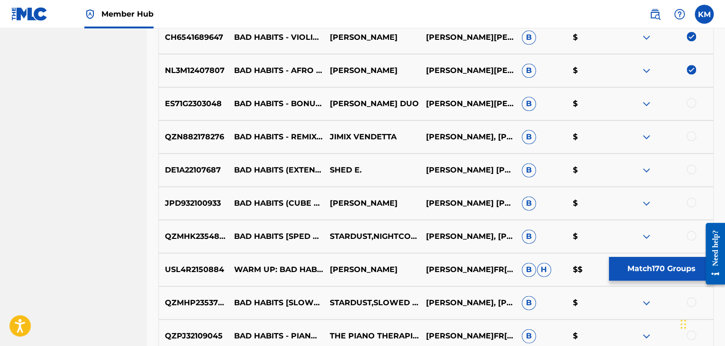
click at [694, 105] on div at bounding box center [691, 102] width 9 height 9
click at [694, 137] on div at bounding box center [691, 135] width 9 height 9
click at [694, 167] on div at bounding box center [691, 169] width 9 height 9
click at [692, 204] on div at bounding box center [691, 202] width 9 height 9
click at [690, 233] on div at bounding box center [691, 235] width 9 height 9
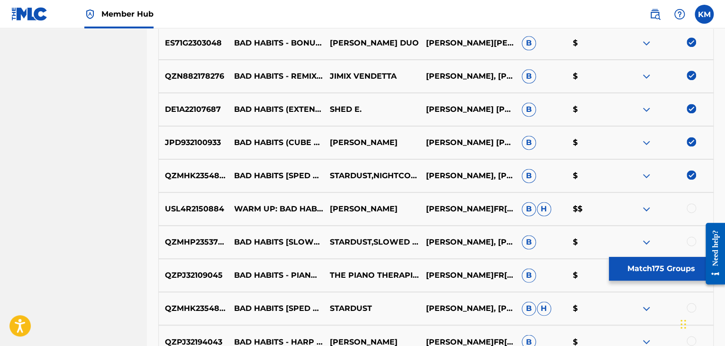
scroll to position [6151, 0]
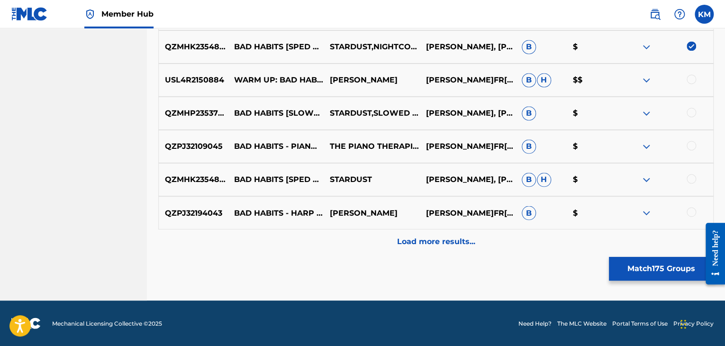
click at [693, 75] on div at bounding box center [691, 78] width 9 height 9
click at [693, 111] on div at bounding box center [691, 112] width 9 height 9
click at [692, 144] on div at bounding box center [691, 145] width 9 height 9
click at [691, 180] on div at bounding box center [691, 178] width 9 height 9
click at [690, 212] on div at bounding box center [691, 211] width 9 height 9
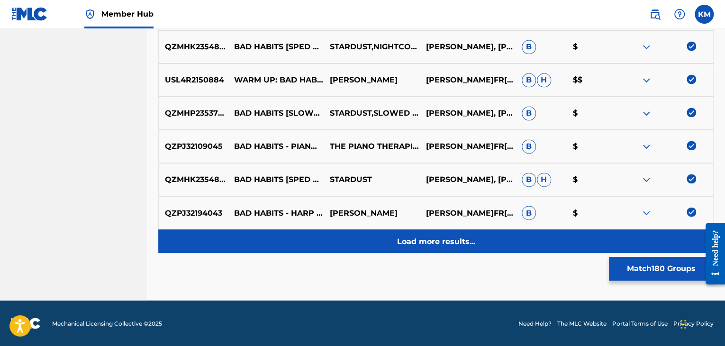
click at [455, 233] on div "Load more results..." at bounding box center [436, 241] width 556 height 24
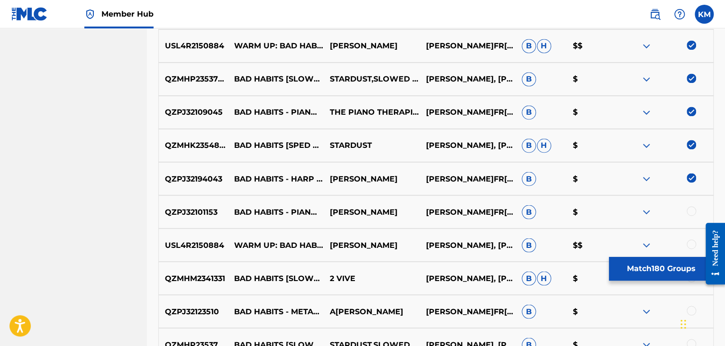
scroll to position [6293, 0]
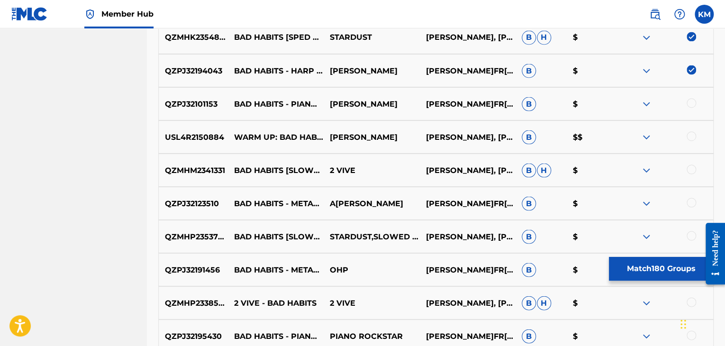
click at [692, 104] on div at bounding box center [691, 102] width 9 height 9
click at [693, 139] on div at bounding box center [691, 135] width 9 height 9
click at [691, 171] on div at bounding box center [691, 169] width 9 height 9
click at [689, 199] on div at bounding box center [691, 202] width 9 height 9
click at [688, 234] on div at bounding box center [691, 235] width 9 height 9
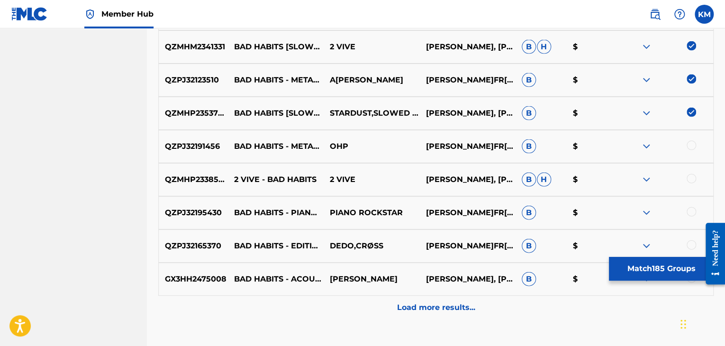
scroll to position [6435, 0]
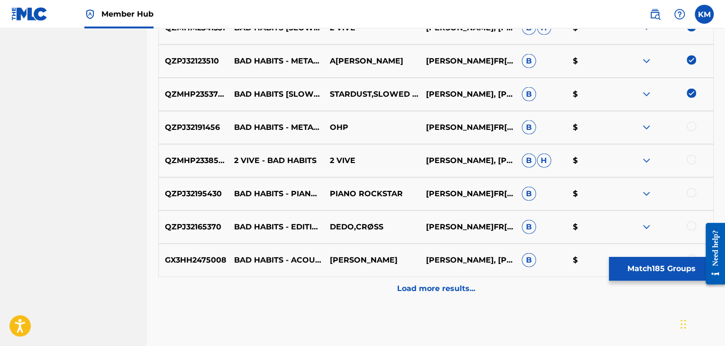
click at [692, 128] on div at bounding box center [691, 126] width 9 height 9
click at [690, 161] on div at bounding box center [691, 159] width 9 height 9
click at [693, 193] on div at bounding box center [691, 192] width 9 height 9
click at [693, 228] on div at bounding box center [691, 225] width 9 height 9
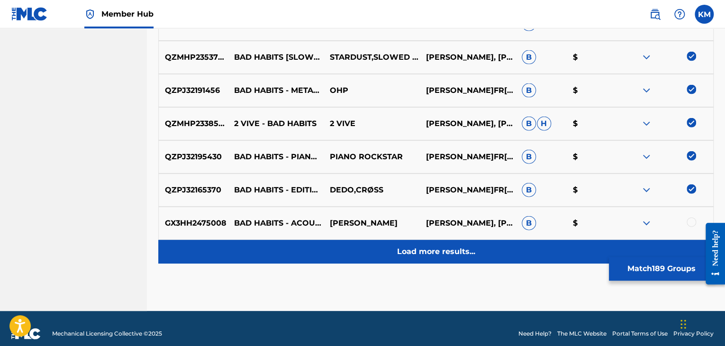
scroll to position [6482, 0]
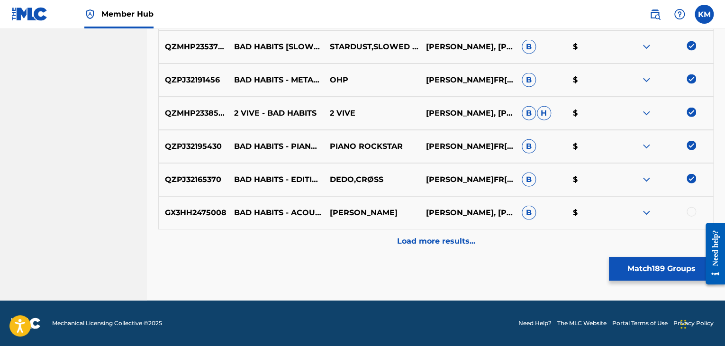
click at [691, 211] on div at bounding box center [691, 211] width 9 height 9
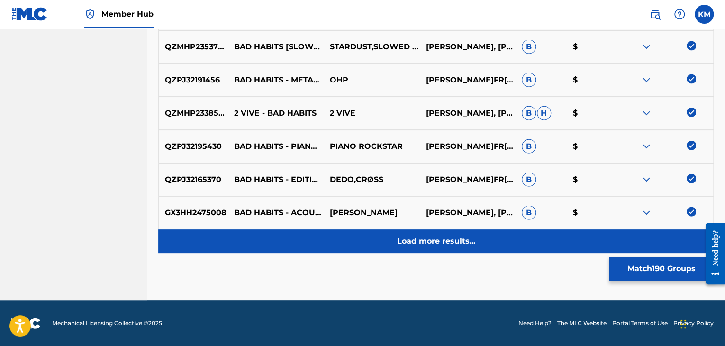
click at [479, 244] on div "Load more results..." at bounding box center [436, 241] width 556 height 24
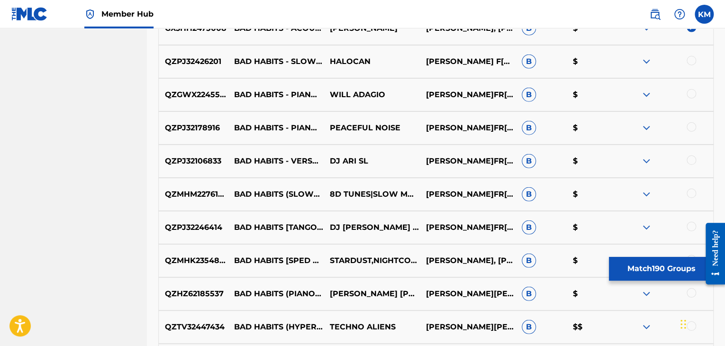
scroll to position [6672, 0]
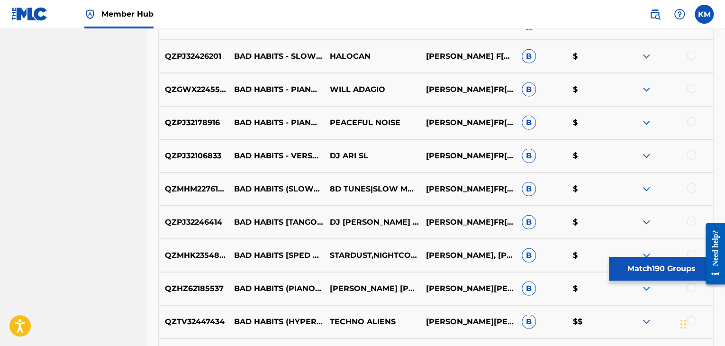
click at [693, 48] on div "QZPJ32426201 BAD HABITS - SLOWED & REVERBED HALOCAN [PERSON_NAME], [PERSON_NAME…" at bounding box center [436, 56] width 556 height 33
click at [693, 55] on div at bounding box center [691, 55] width 9 height 9
click at [692, 92] on div at bounding box center [691, 88] width 9 height 9
click at [688, 120] on div at bounding box center [691, 121] width 9 height 9
click at [689, 153] on div at bounding box center [691, 154] width 9 height 9
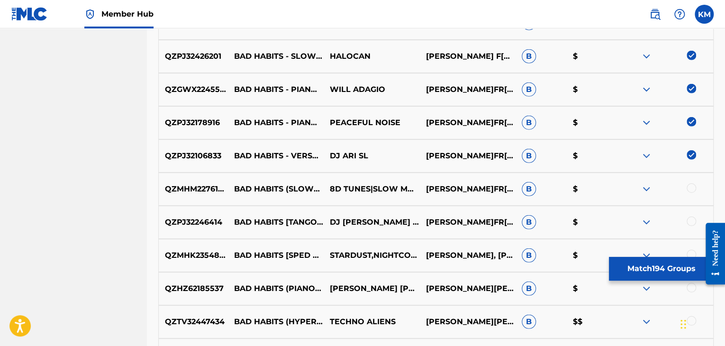
click at [690, 189] on div at bounding box center [691, 187] width 9 height 9
click at [689, 222] on div at bounding box center [691, 221] width 9 height 9
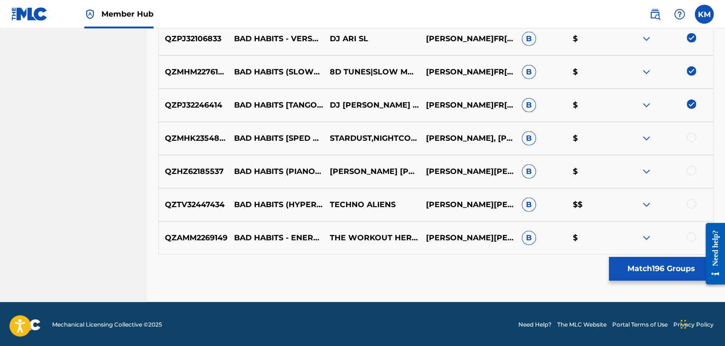
scroll to position [6791, 0]
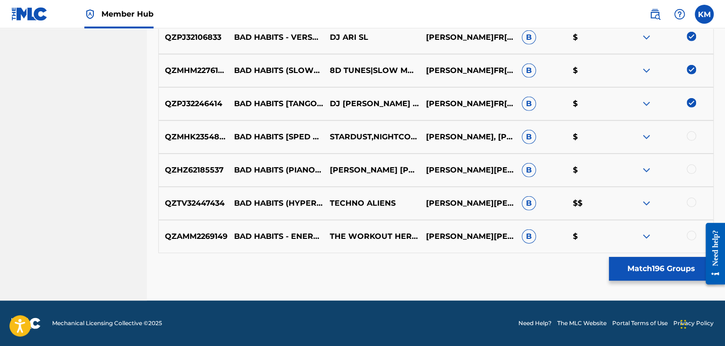
click at [692, 137] on div at bounding box center [691, 135] width 9 height 9
click at [692, 165] on div at bounding box center [691, 169] width 9 height 9
click at [690, 201] on div at bounding box center [691, 202] width 9 height 9
click at [692, 233] on div at bounding box center [691, 235] width 9 height 9
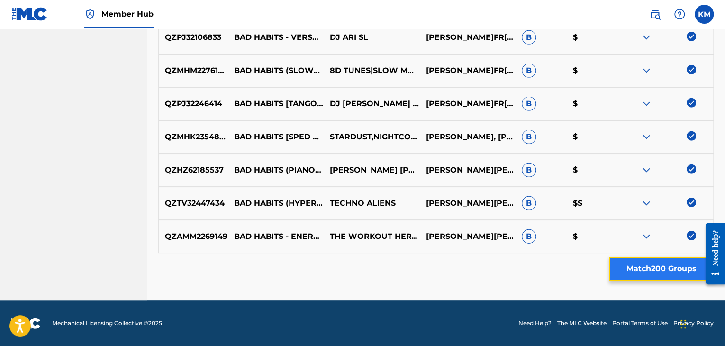
click at [635, 262] on button "Match 200 Groups" at bounding box center [661, 269] width 105 height 24
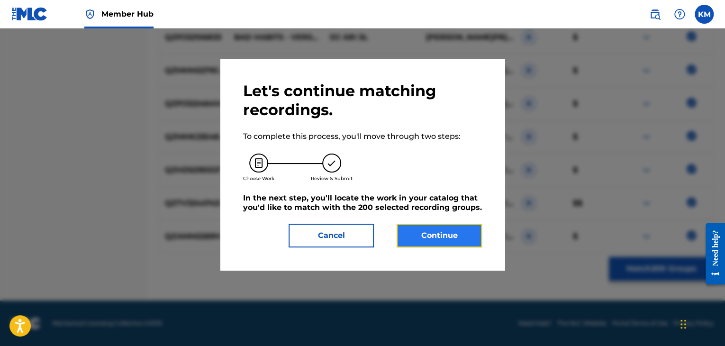
click at [449, 232] on button "Continue" at bounding box center [439, 236] width 85 height 24
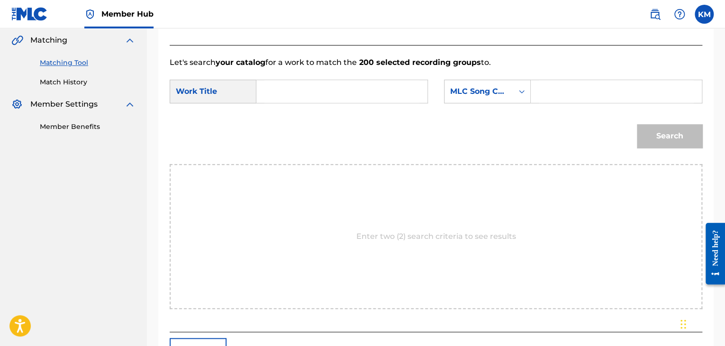
scroll to position [191, 0]
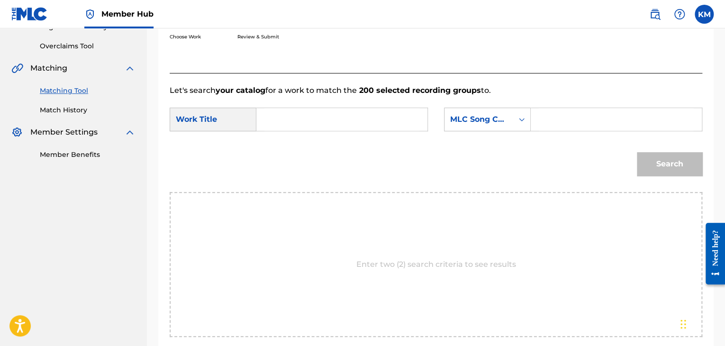
click at [307, 117] on input "Search Form" at bounding box center [342, 119] width 155 height 23
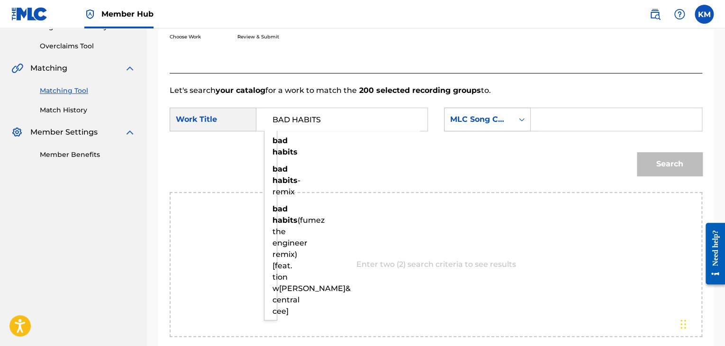
type input "BAD HABITS"
click at [526, 120] on icon "Search Form" at bounding box center [521, 119] width 9 height 9
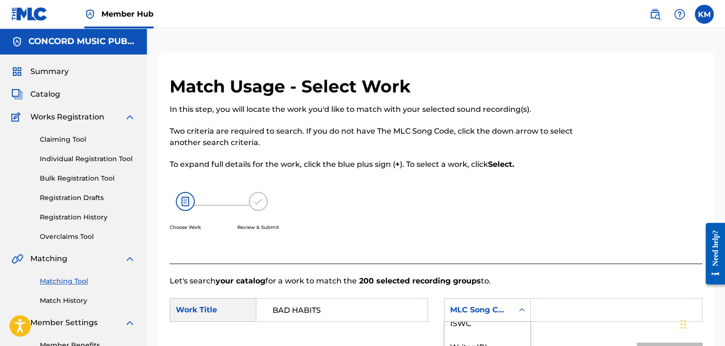
scroll to position [0, 0]
click at [503, 330] on div "Writer Name" at bounding box center [488, 334] width 86 height 24
click at [569, 303] on input "Search Form" at bounding box center [616, 310] width 155 height 23
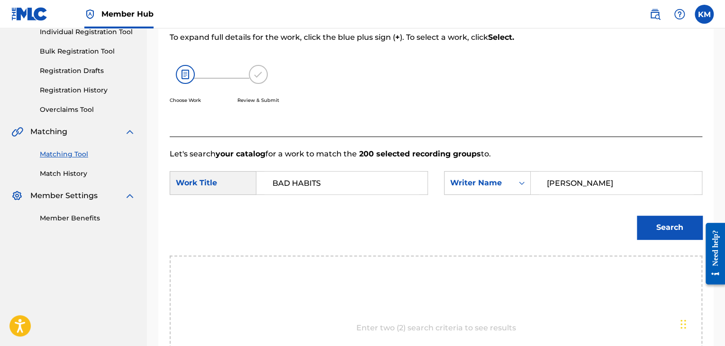
scroll to position [142, 0]
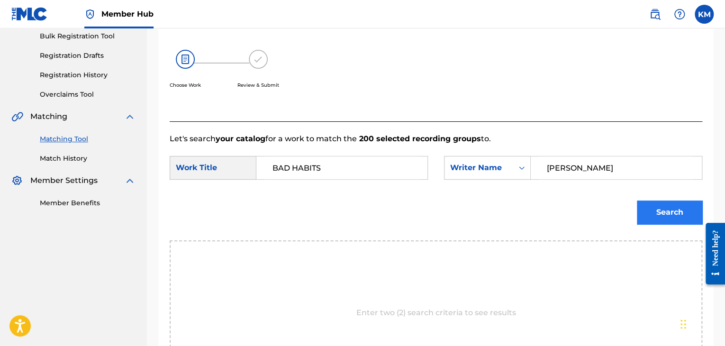
type input "[PERSON_NAME]"
click at [645, 202] on button "Search" at bounding box center [669, 213] width 65 height 24
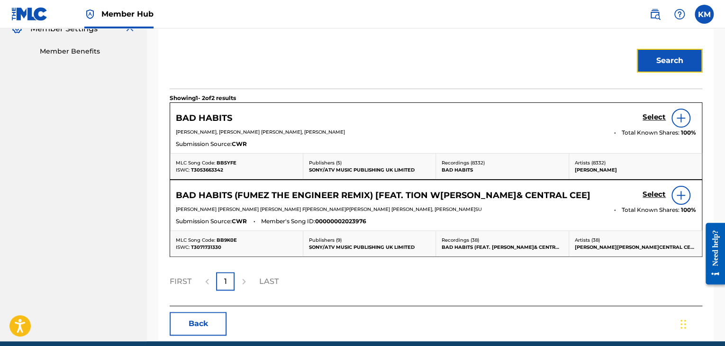
scroll to position [332, 0]
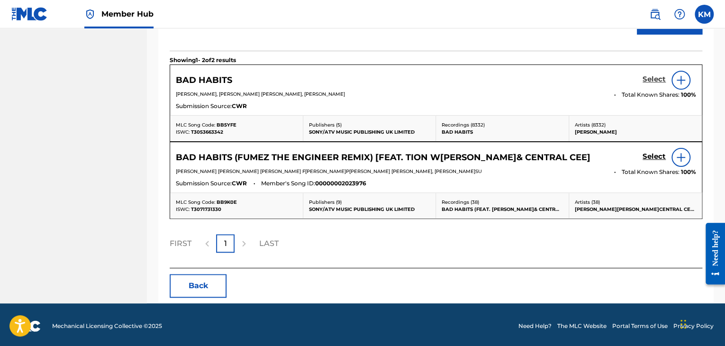
click at [652, 79] on h5 "Select" at bounding box center [654, 79] width 23 height 9
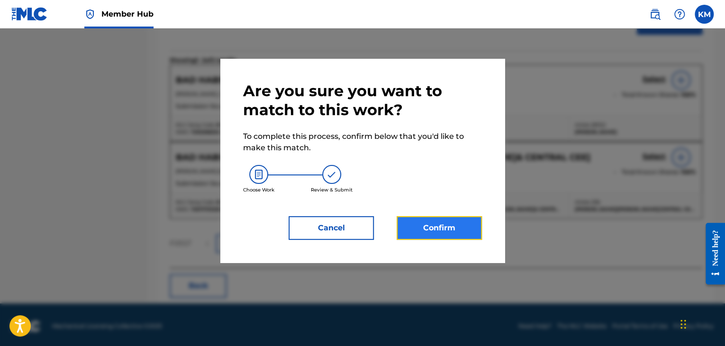
click at [410, 232] on button "Confirm" at bounding box center [439, 228] width 85 height 24
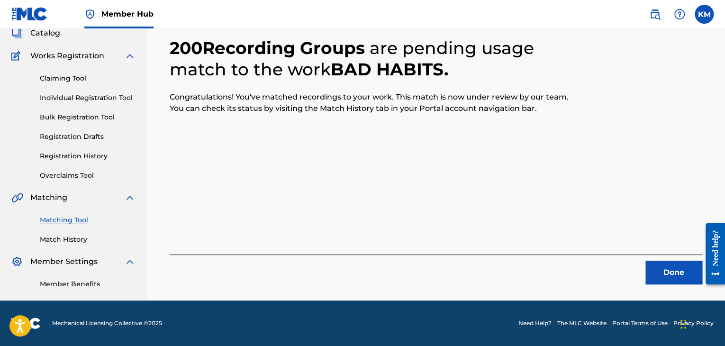
scroll to position [61, 0]
click at [682, 271] on button "Done" at bounding box center [674, 273] width 57 height 24
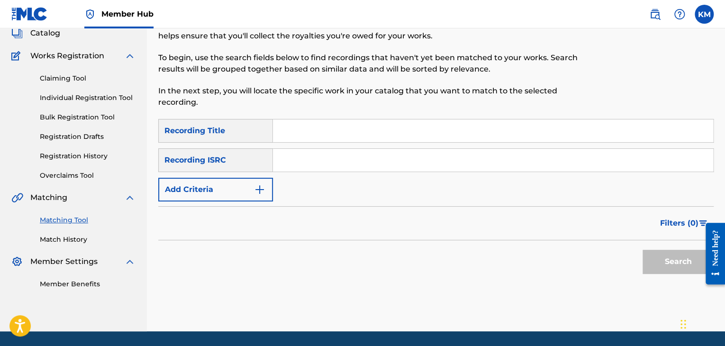
click at [316, 131] on input "Search Form" at bounding box center [493, 130] width 440 height 23
type input "BAD HABITS"
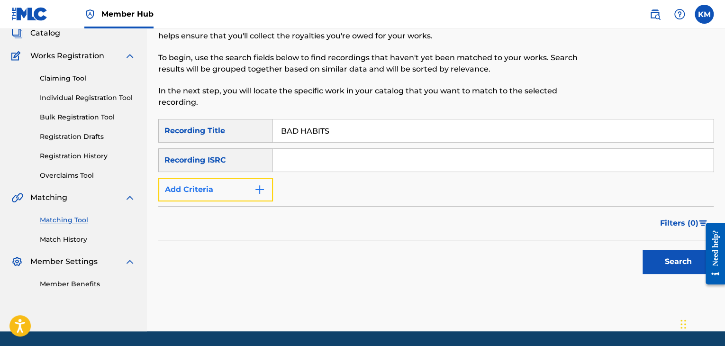
click at [262, 190] on img "Search Form" at bounding box center [259, 189] width 11 height 11
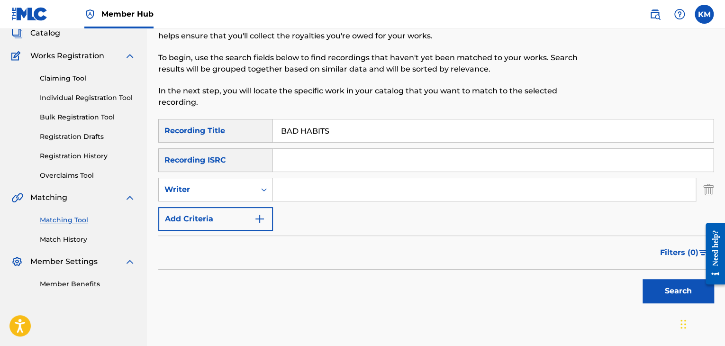
click at [293, 196] on input "Search Form" at bounding box center [484, 189] width 423 height 23
type input "[PERSON_NAME]"
drag, startPoint x: 654, startPoint y: 293, endPoint x: 642, endPoint y: 284, distance: 15.0
click at [654, 293] on button "Search" at bounding box center [678, 291] width 71 height 24
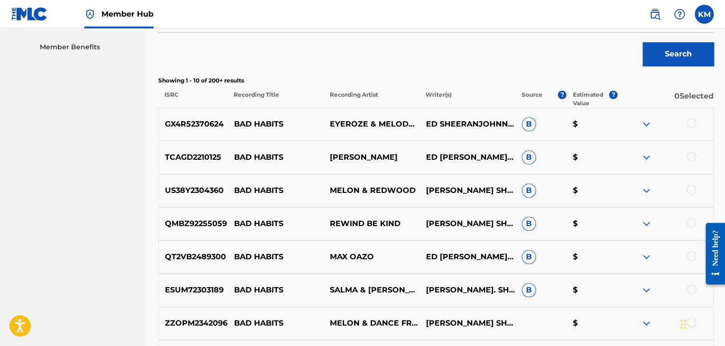
scroll to position [508, 0]
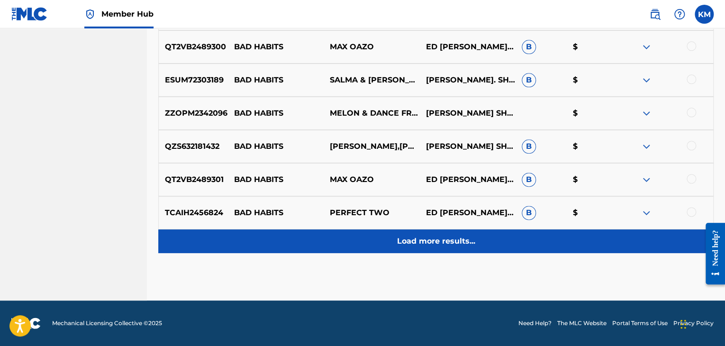
click at [423, 245] on p "Load more results..." at bounding box center [436, 241] width 78 height 11
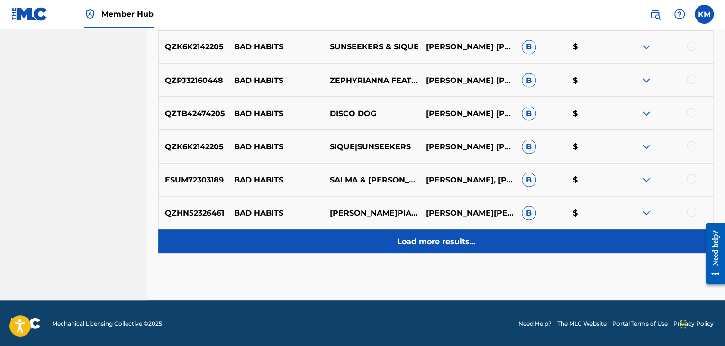
click at [417, 236] on p "Load more results..." at bounding box center [436, 241] width 78 height 11
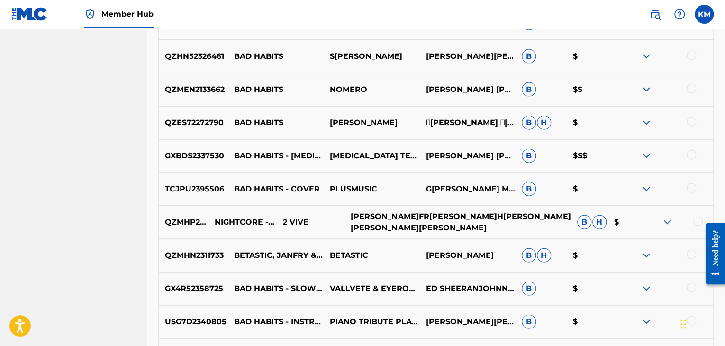
scroll to position [1172, 0]
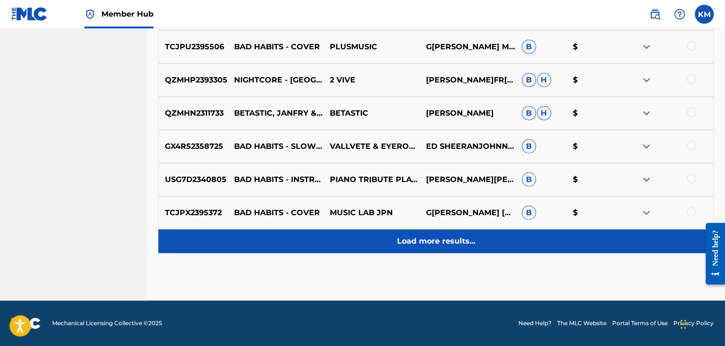
click at [445, 245] on p "Load more results..." at bounding box center [436, 241] width 78 height 11
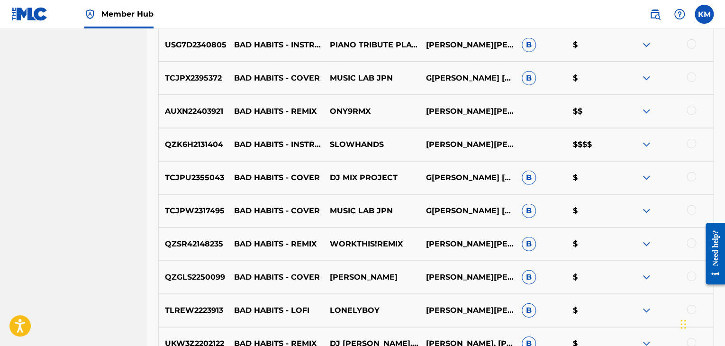
scroll to position [1314, 0]
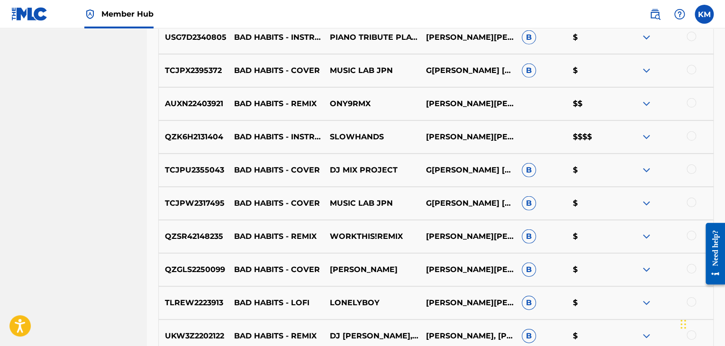
click at [644, 133] on img at bounding box center [646, 136] width 11 height 11
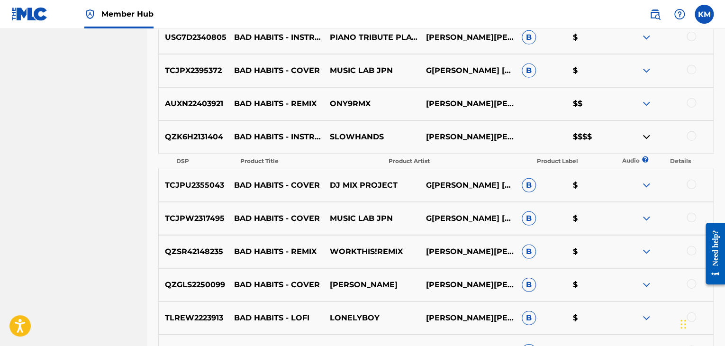
click at [174, 135] on p "QZK6H2131404" at bounding box center [193, 136] width 69 height 11
copy p "QZK6H2131404"
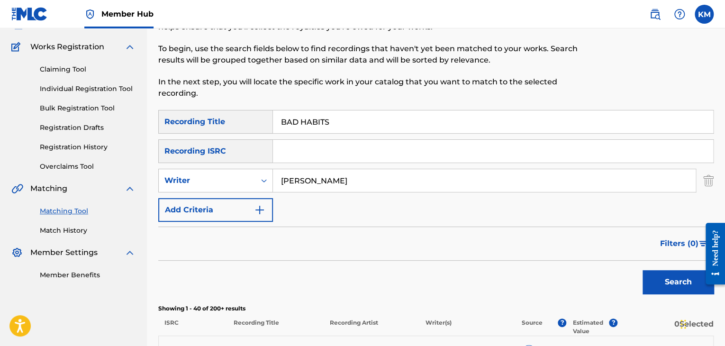
scroll to position [0, 0]
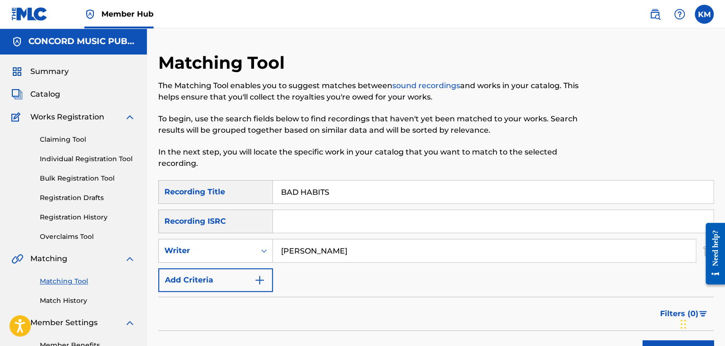
click at [302, 217] on input "Search Form" at bounding box center [493, 221] width 440 height 23
type input "QZK6H2131404"
drag, startPoint x: 350, startPoint y: 190, endPoint x: 205, endPoint y: 205, distance: 145.8
click at [205, 205] on div "SearchWithCriteria1e54d92b-2142-45bb-872e-7c2eca9e8356 Recording Title BAD HABI…" at bounding box center [436, 236] width 556 height 112
drag, startPoint x: 344, startPoint y: 250, endPoint x: 184, endPoint y: 266, distance: 161.1
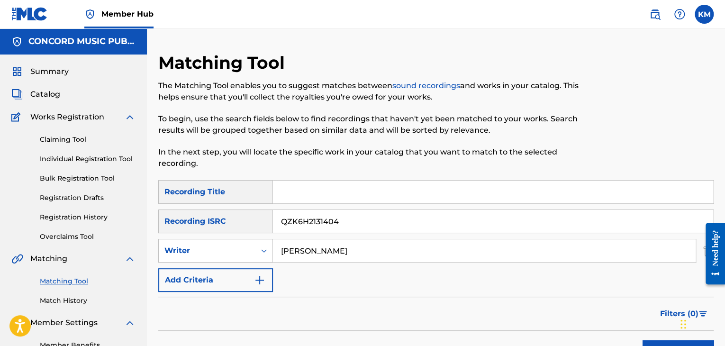
click at [184, 266] on div "SearchWithCriteria1e54d92b-2142-45bb-872e-7c2eca9e8356 Recording Title SearchWi…" at bounding box center [436, 236] width 556 height 112
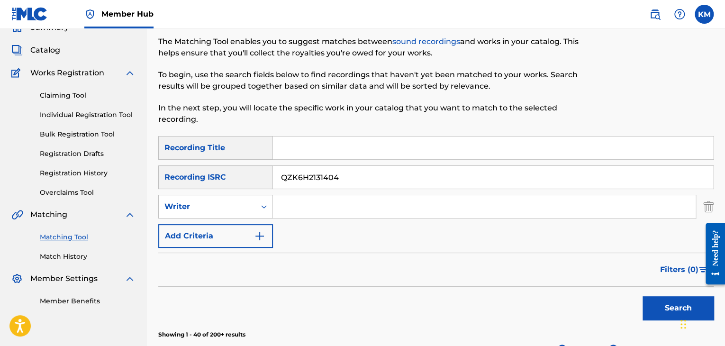
scroll to position [95, 0]
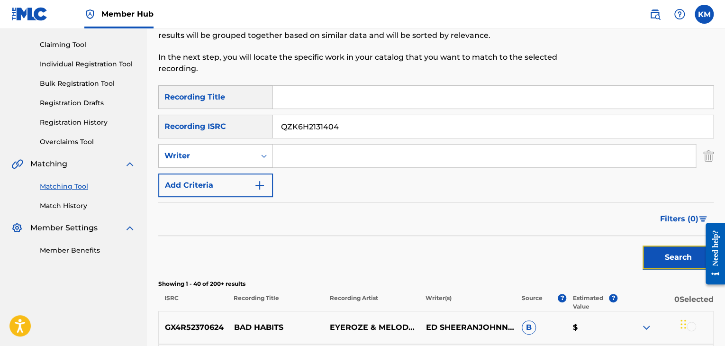
click at [653, 255] on button "Search" at bounding box center [678, 258] width 71 height 24
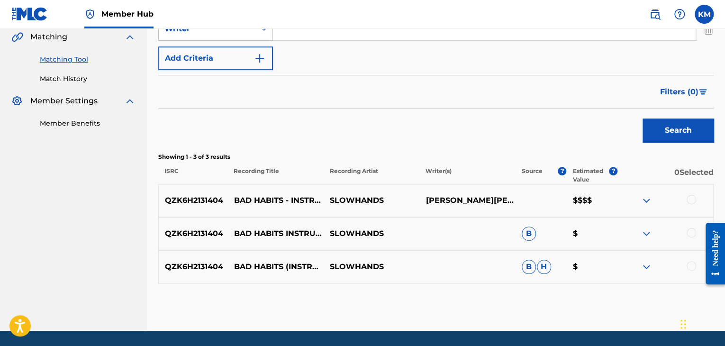
scroll to position [237, 0]
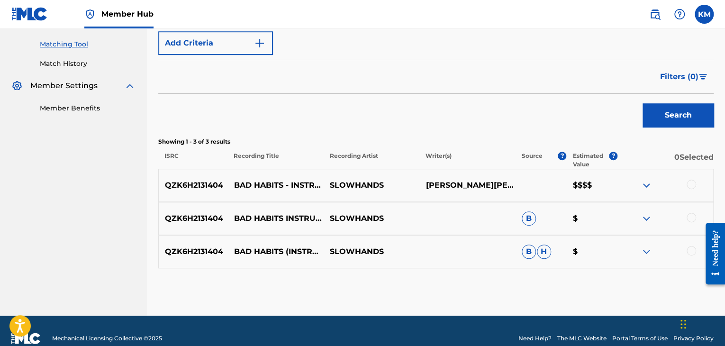
click at [647, 183] on img at bounding box center [646, 185] width 11 height 11
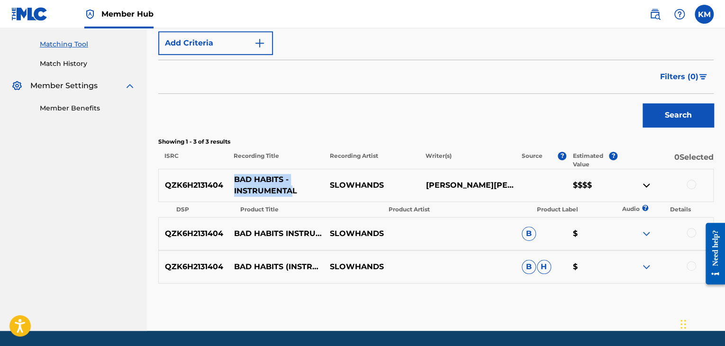
drag, startPoint x: 235, startPoint y: 182, endPoint x: 294, endPoint y: 188, distance: 59.6
click at [294, 188] on p "BAD HABITS - INSTRUMENTAL" at bounding box center [276, 185] width 96 height 23
click at [78, 60] on link "Match History" at bounding box center [88, 64] width 96 height 10
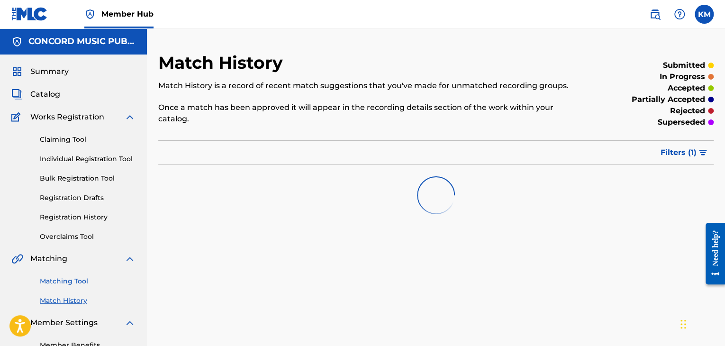
click at [70, 285] on link "Matching Tool" at bounding box center [88, 281] width 96 height 10
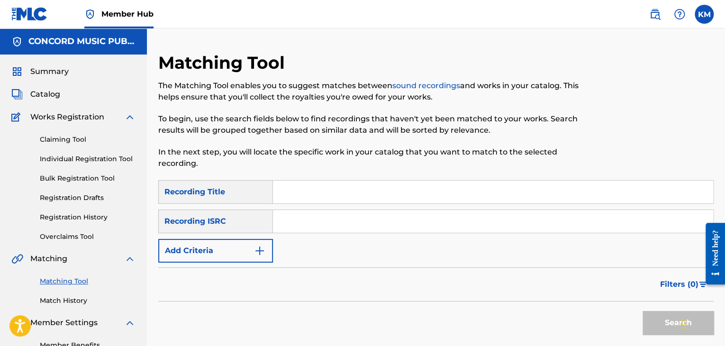
click at [351, 235] on div "SearchWithCriteria1e54d92b-2142-45bb-872e-7c2eca9e8356 Recording Title SearchWi…" at bounding box center [436, 221] width 556 height 82
click at [351, 209] on div "SearchWithCriteria1e54d92b-2142-45bb-872e-7c2eca9e8356 Recording Title SearchWi…" at bounding box center [436, 221] width 556 height 82
click at [351, 211] on input "Search Form" at bounding box center [493, 221] width 440 height 23
type input "TCADI1758274"
click at [655, 314] on button "Search" at bounding box center [678, 323] width 71 height 24
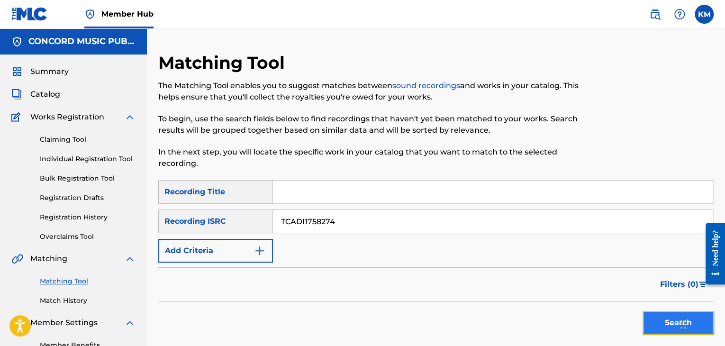
click at [660, 320] on button "Search" at bounding box center [678, 323] width 71 height 24
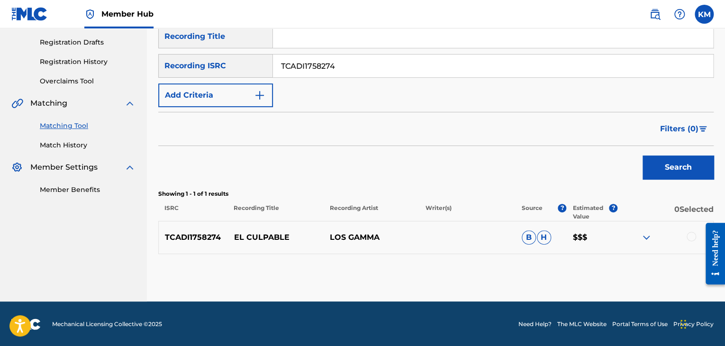
scroll to position [156, 0]
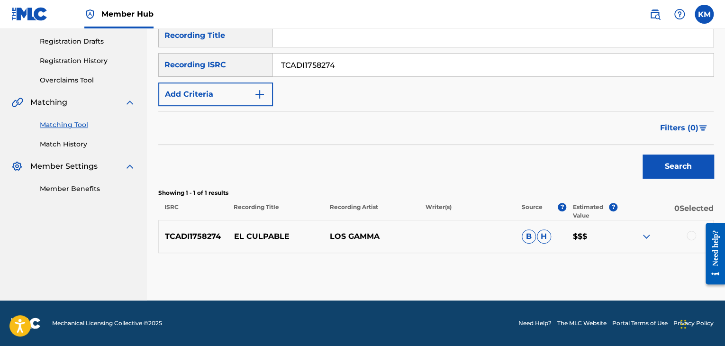
click at [691, 234] on div at bounding box center [691, 235] width 9 height 9
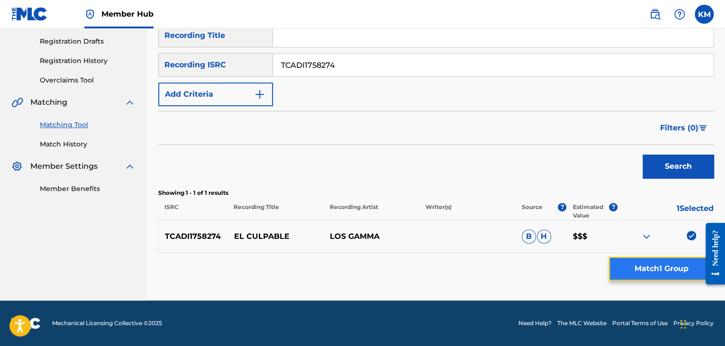
click at [665, 261] on button "Match 1 Group" at bounding box center [661, 269] width 105 height 24
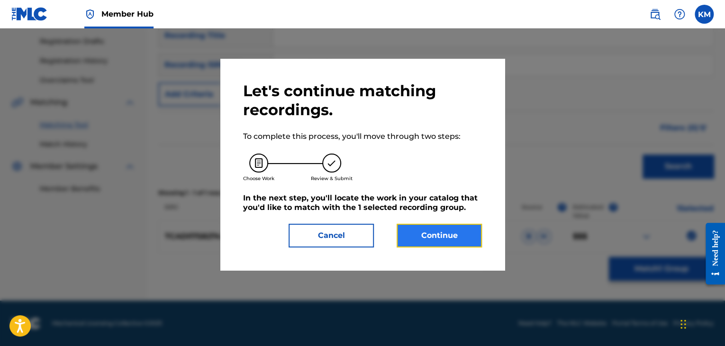
click at [400, 236] on button "Continue" at bounding box center [439, 236] width 85 height 24
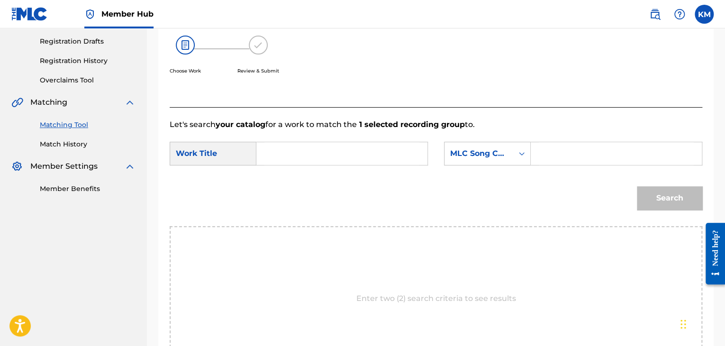
click at [329, 142] on input "Search Form" at bounding box center [342, 153] width 155 height 23
type input "El Culpable"
click at [522, 152] on icon "Search Form" at bounding box center [521, 153] width 9 height 9
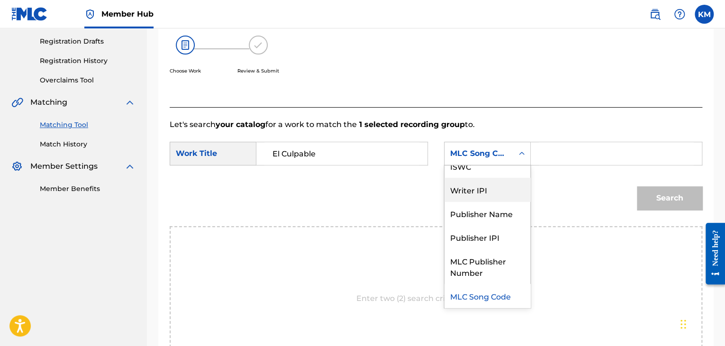
scroll to position [0, 0]
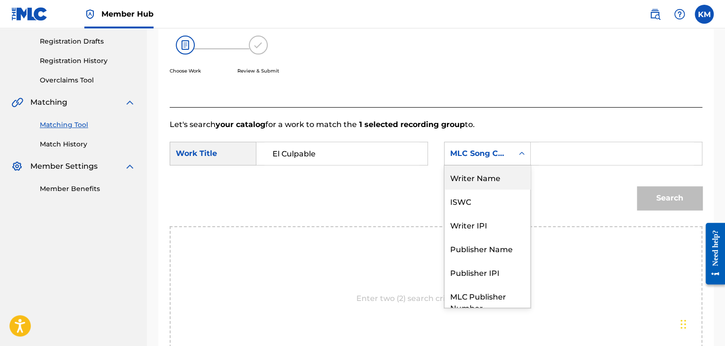
click at [486, 183] on div "Writer Name" at bounding box center [488, 177] width 86 height 24
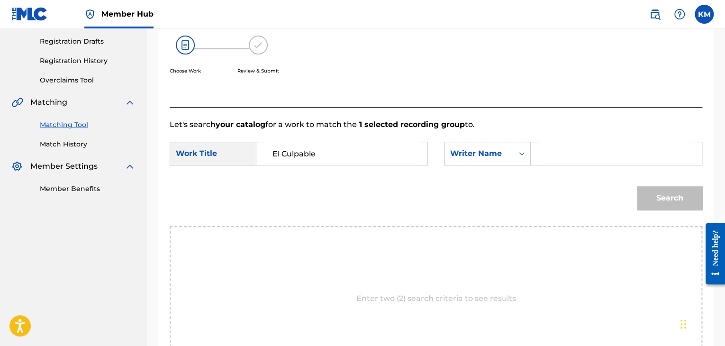
click at [556, 155] on input "Search Form" at bounding box center [616, 153] width 155 height 23
type input "[PERSON_NAME]"
click at [673, 195] on button "Search" at bounding box center [669, 198] width 65 height 24
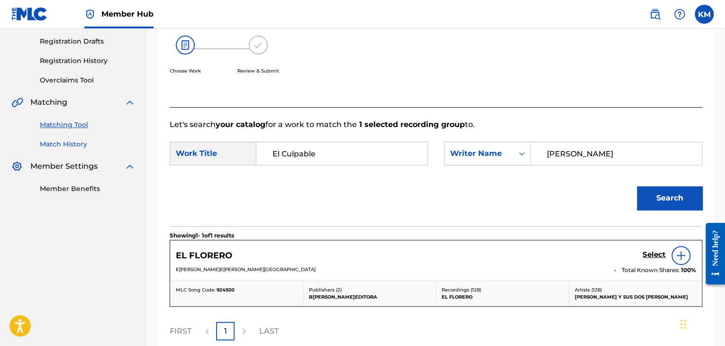
click at [53, 145] on link "Match History" at bounding box center [88, 144] width 96 height 10
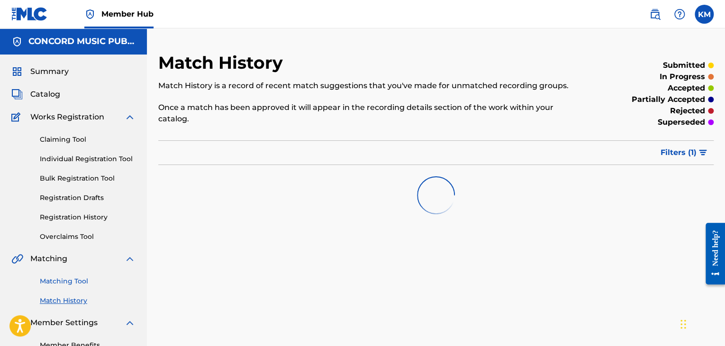
click at [77, 285] on link "Matching Tool" at bounding box center [88, 281] width 96 height 10
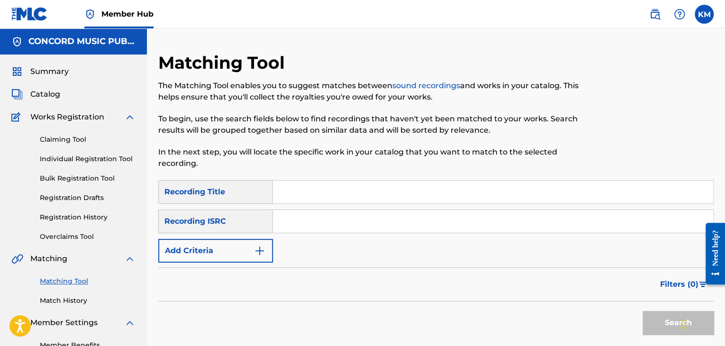
click at [312, 217] on input "Search Form" at bounding box center [493, 221] width 440 height 23
type input "USGCV1499784"
click at [650, 317] on button "Search" at bounding box center [678, 323] width 71 height 24
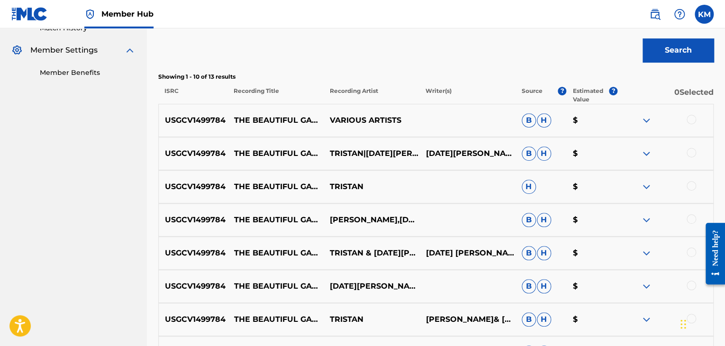
scroll to position [284, 0]
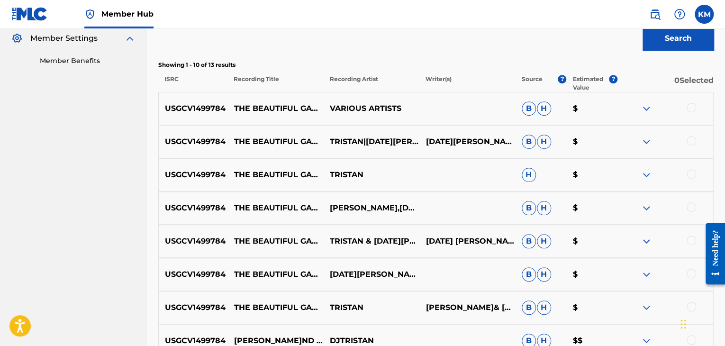
click at [694, 106] on div at bounding box center [691, 107] width 9 height 9
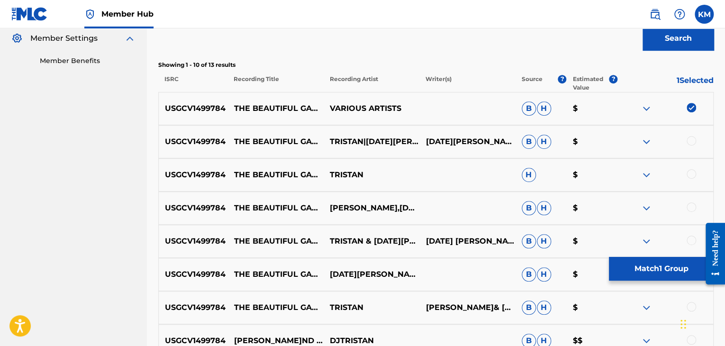
click at [694, 139] on div at bounding box center [691, 140] width 9 height 9
click at [688, 177] on div at bounding box center [691, 173] width 9 height 9
click at [688, 208] on div at bounding box center [691, 206] width 9 height 9
click at [688, 238] on div at bounding box center [691, 240] width 9 height 9
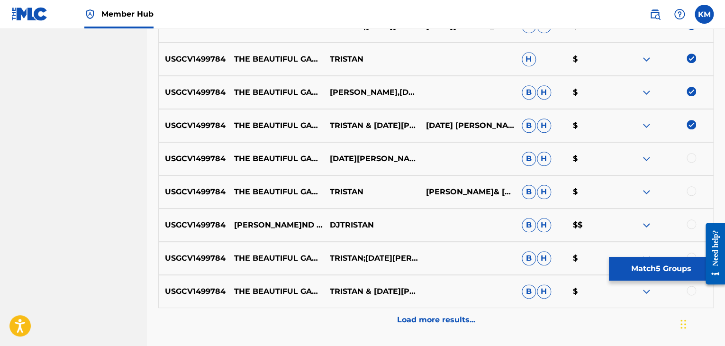
scroll to position [474, 0]
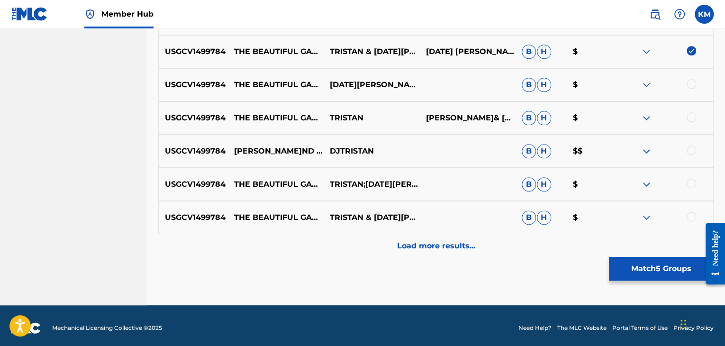
click at [690, 84] on div at bounding box center [691, 83] width 9 height 9
click at [690, 115] on div at bounding box center [691, 116] width 9 height 9
click at [690, 151] on div at bounding box center [691, 150] width 9 height 9
click at [691, 184] on div at bounding box center [691, 183] width 9 height 9
click at [692, 212] on div at bounding box center [691, 216] width 9 height 9
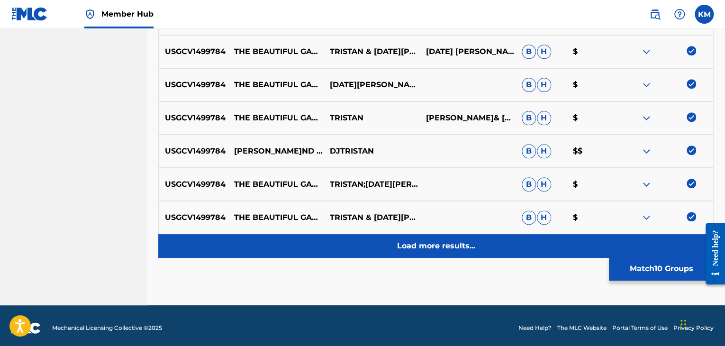
click at [407, 244] on p "Load more results..." at bounding box center [436, 245] width 78 height 11
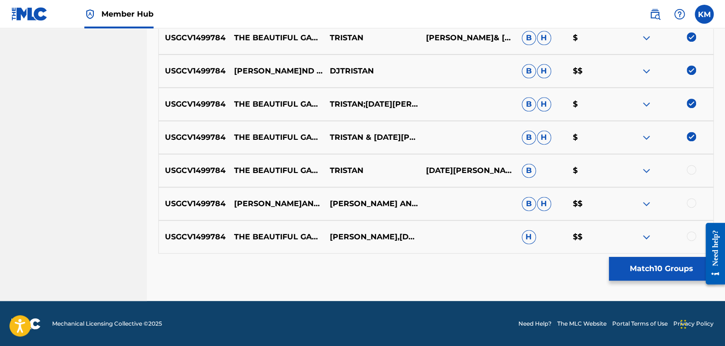
scroll to position [555, 0]
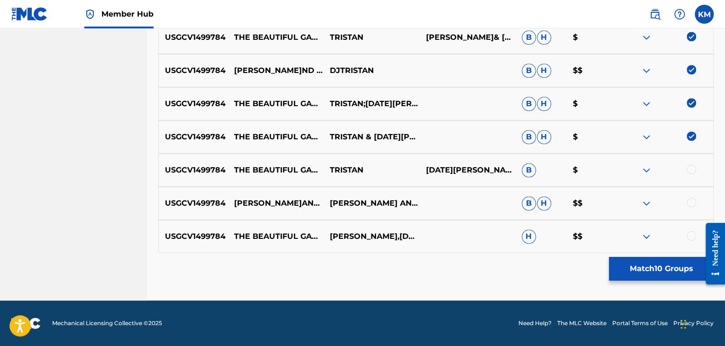
click at [692, 169] on div at bounding box center [691, 169] width 9 height 9
click at [693, 202] on div at bounding box center [691, 202] width 9 height 9
click at [688, 236] on div at bounding box center [691, 235] width 9 height 9
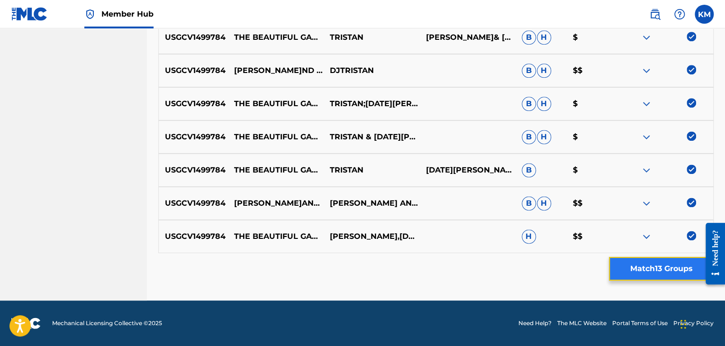
click at [646, 263] on button "Match 13 Groups" at bounding box center [661, 269] width 105 height 24
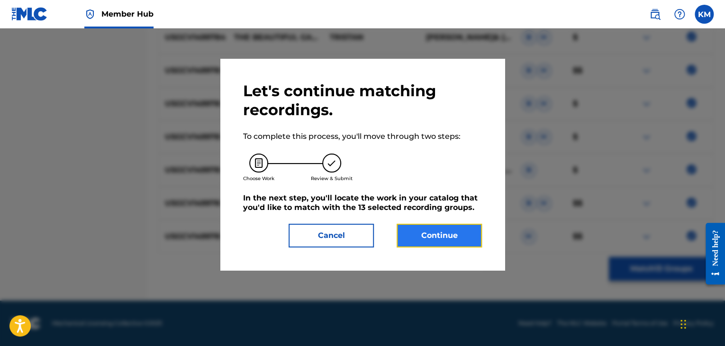
click at [451, 234] on button "Continue" at bounding box center [439, 236] width 85 height 24
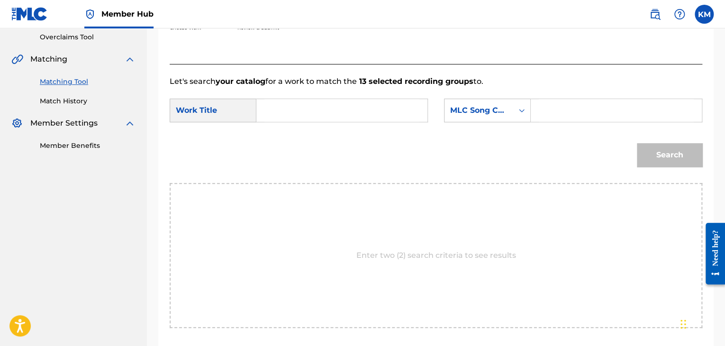
scroll to position [143, 0]
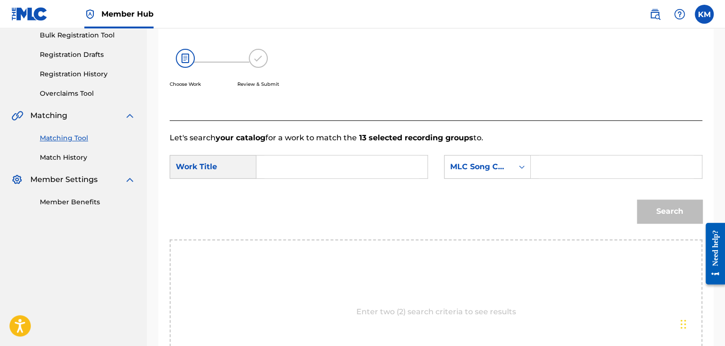
click at [267, 172] on input "Search Form" at bounding box center [342, 167] width 155 height 23
type input "The Beautiful Garden"
click at [518, 170] on icon "Search Form" at bounding box center [521, 166] width 9 height 9
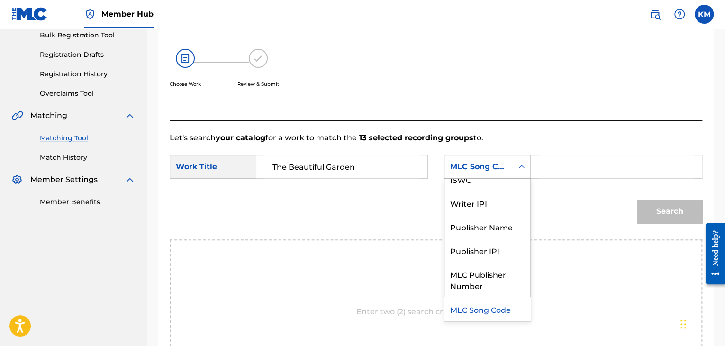
scroll to position [0, 0]
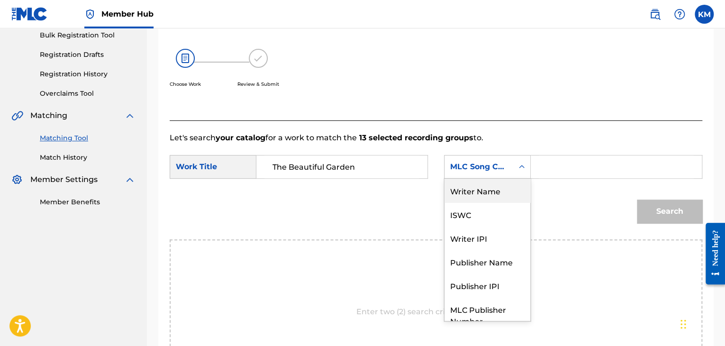
click at [511, 188] on div "Writer Name" at bounding box center [488, 191] width 86 height 24
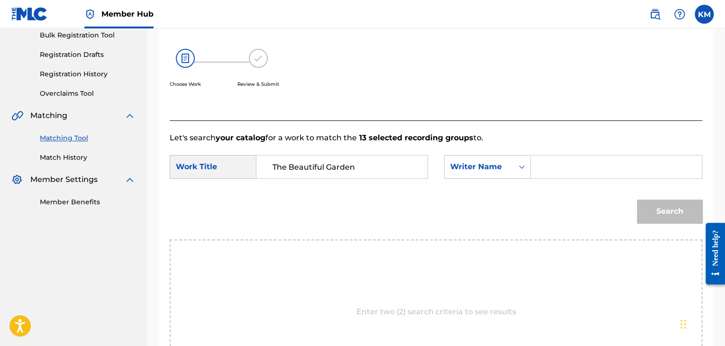
click at [555, 161] on input "Search Form" at bounding box center [616, 167] width 155 height 23
click at [651, 205] on button "Search" at bounding box center [669, 212] width 65 height 24
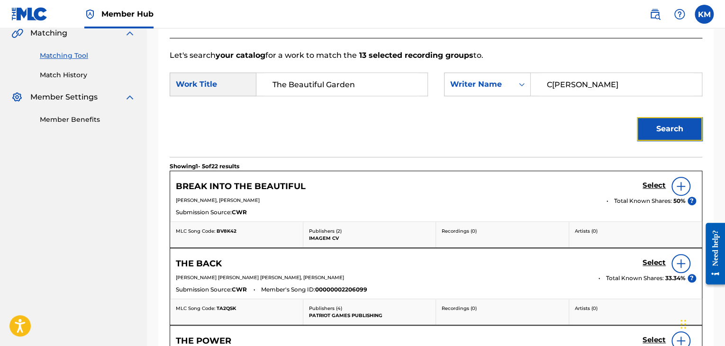
scroll to position [191, 0]
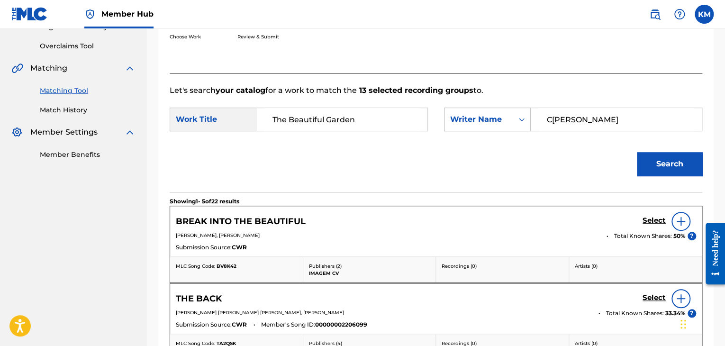
drag, startPoint x: 571, startPoint y: 122, endPoint x: 525, endPoint y: 123, distance: 45.5
click at [525, 123] on div "SearchWithCriteria0d046f23-f4ed-4692-a9d2-c22ae4eb6de2 Writer Name [PERSON_NAME]" at bounding box center [573, 120] width 258 height 24
type input "Ram"
click at [659, 169] on button "Search" at bounding box center [669, 164] width 65 height 24
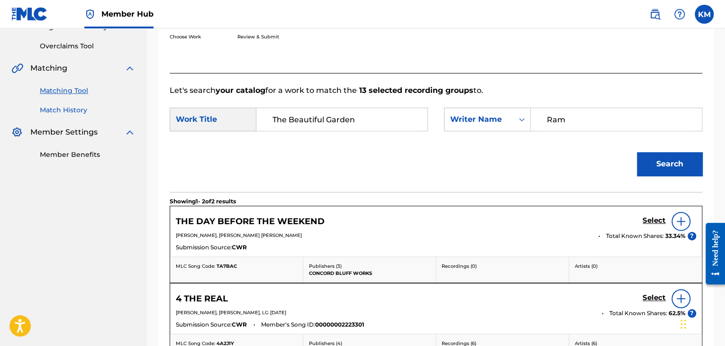
click at [77, 112] on link "Match History" at bounding box center [88, 110] width 96 height 10
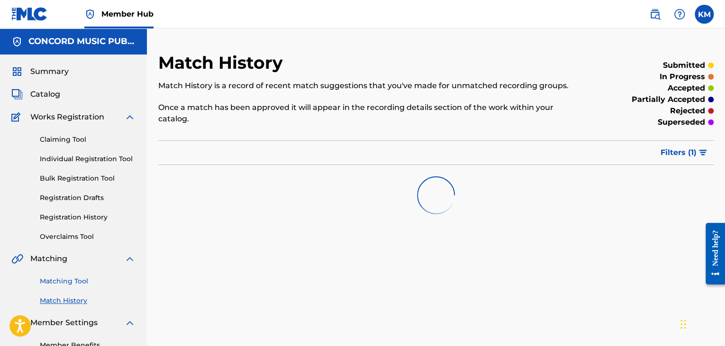
click at [77, 285] on link "Matching Tool" at bounding box center [88, 281] width 96 height 10
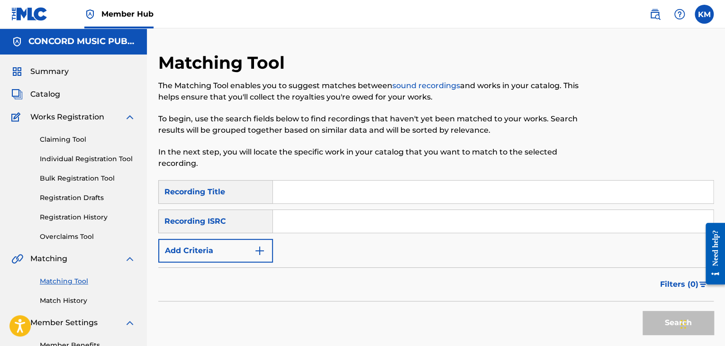
click at [294, 220] on input "Search Form" at bounding box center [493, 221] width 440 height 23
type input "MXF360737706"
click at [664, 316] on button "Search" at bounding box center [678, 323] width 71 height 24
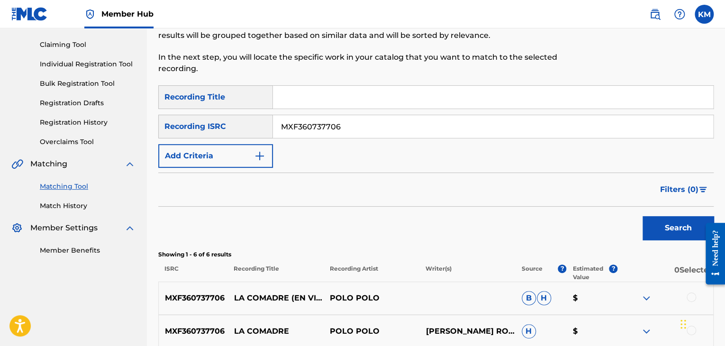
scroll to position [322, 0]
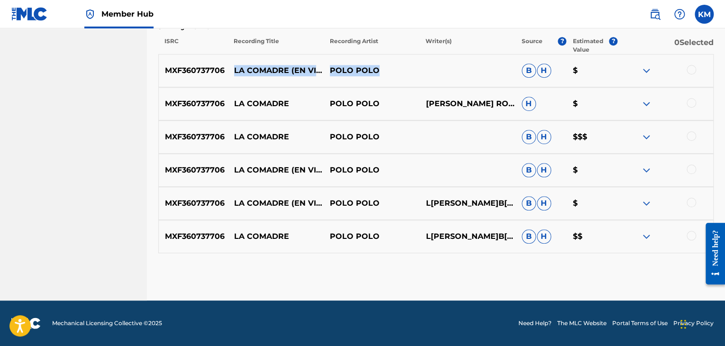
drag, startPoint x: 232, startPoint y: 65, endPoint x: 389, endPoint y: 84, distance: 158.1
click at [389, 84] on div "MXF360737706 LA COMADRE (EN VIVO) PO[PERSON_NAME] [PERSON_NAME]" at bounding box center [436, 70] width 556 height 33
click at [688, 234] on div at bounding box center [691, 235] width 9 height 9
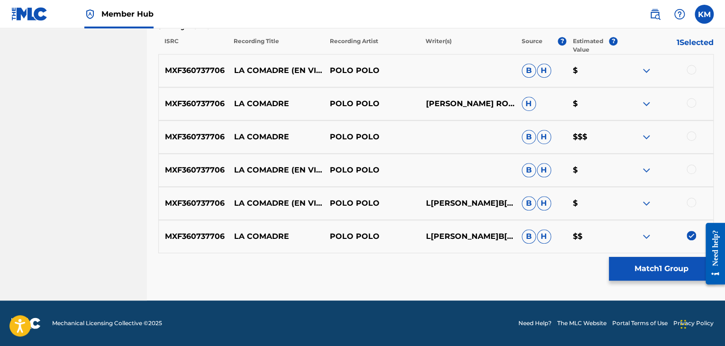
click at [690, 202] on div at bounding box center [691, 202] width 9 height 9
click at [691, 169] on div at bounding box center [691, 169] width 9 height 9
click at [692, 138] on div at bounding box center [691, 135] width 9 height 9
click at [695, 101] on div at bounding box center [691, 102] width 9 height 9
click at [694, 69] on div at bounding box center [691, 69] width 9 height 9
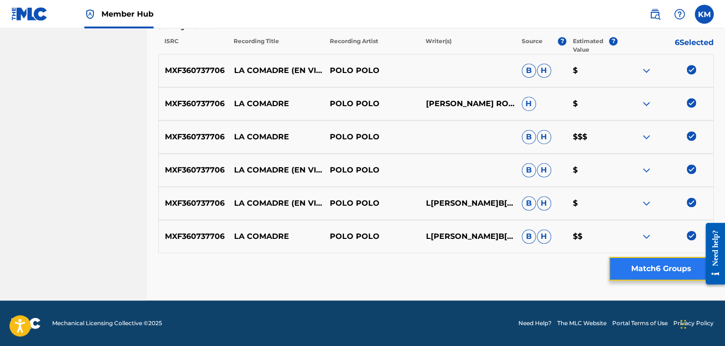
click at [630, 277] on button "Match 6 Groups" at bounding box center [661, 269] width 105 height 24
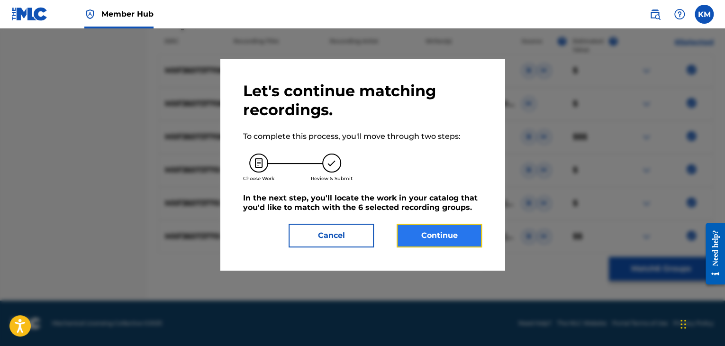
click at [455, 235] on button "Continue" at bounding box center [439, 236] width 85 height 24
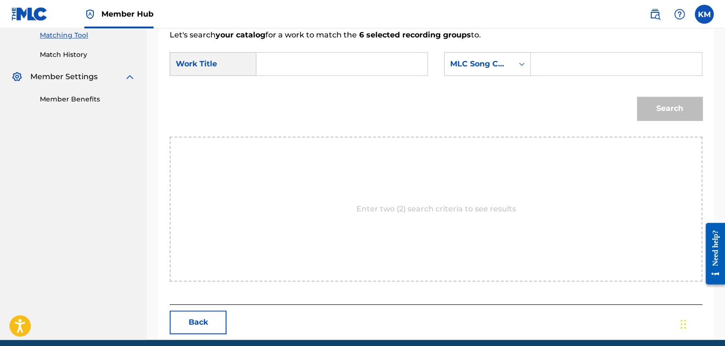
scroll to position [191, 0]
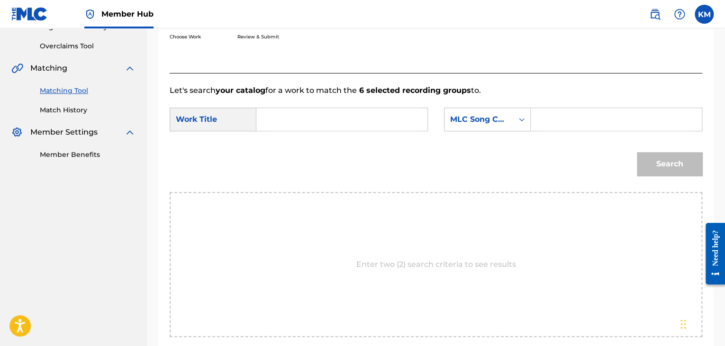
click at [300, 116] on input "Search Form" at bounding box center [342, 119] width 155 height 23
type input "[PERSON_NAME]"
click at [523, 118] on icon "Search Form" at bounding box center [522, 119] width 6 height 3
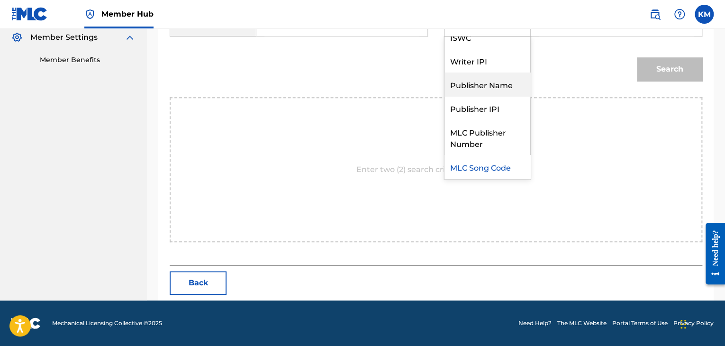
scroll to position [0, 0]
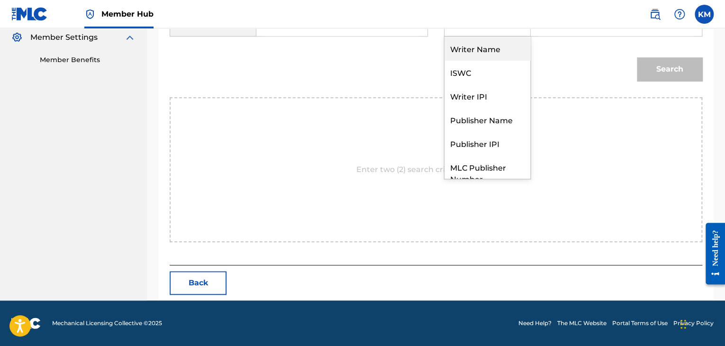
click at [487, 50] on div "Writer Name" at bounding box center [488, 49] width 86 height 24
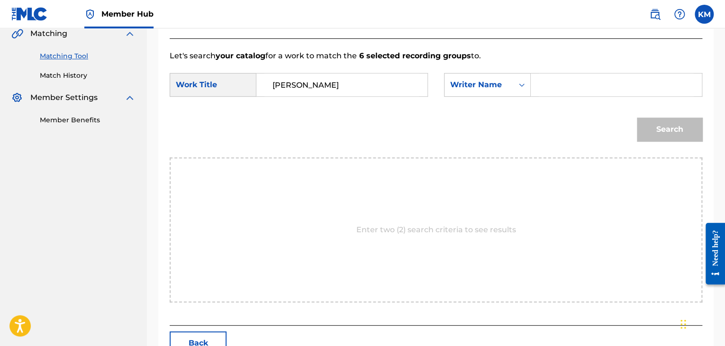
scroll to position [143, 0]
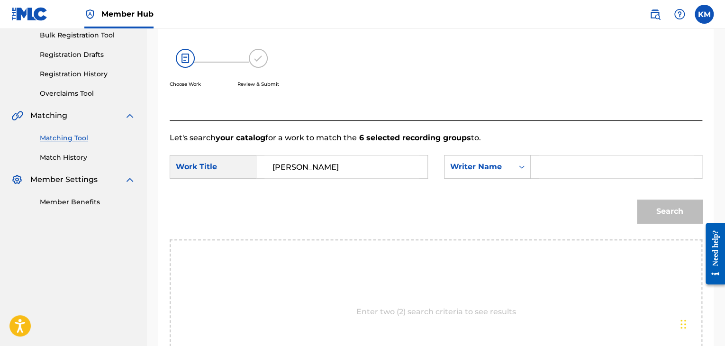
click at [552, 165] on input "Search Form" at bounding box center [616, 167] width 155 height 23
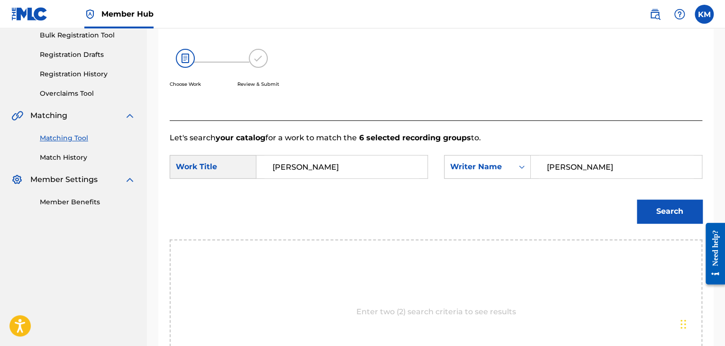
type input "[PERSON_NAME]"
drag, startPoint x: 351, startPoint y: 167, endPoint x: 169, endPoint y: 153, distance: 183.1
click at [169, 153] on div "Match Usage - Select Work In this step, you will locate the work you'd like to …" at bounding box center [436, 188] width 556 height 510
click at [646, 217] on button "Search" at bounding box center [669, 212] width 65 height 24
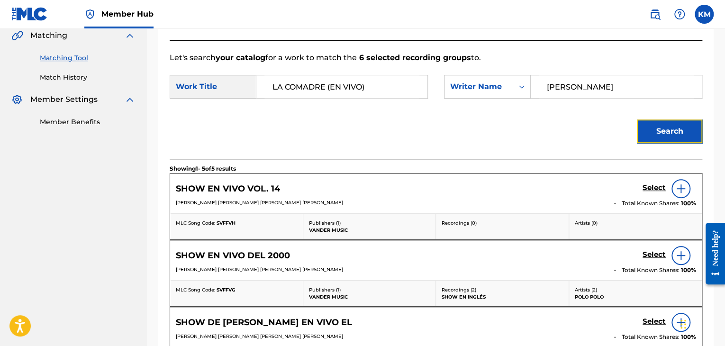
scroll to position [118, 0]
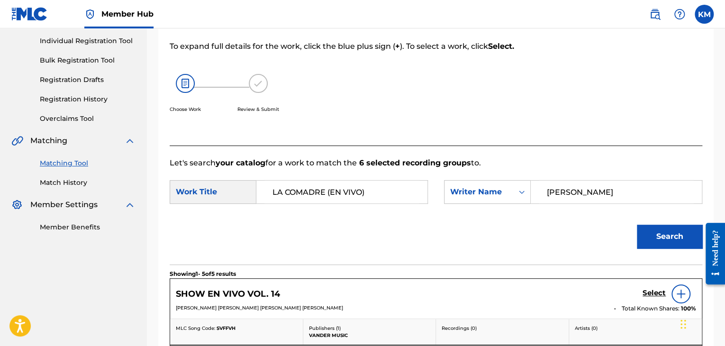
drag, startPoint x: 324, startPoint y: 188, endPoint x: 408, endPoint y: 189, distance: 83.4
click at [408, 189] on input "LA COMADRE (EN VIVO)" at bounding box center [342, 192] width 155 height 23
type input "LA COMADRE"
click at [637, 225] on button "Search" at bounding box center [669, 237] width 65 height 24
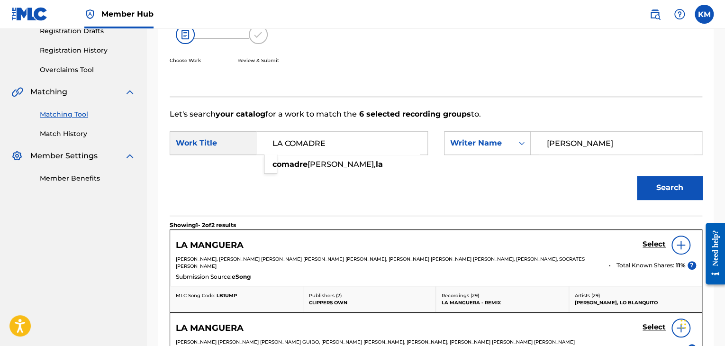
scroll to position [108, 0]
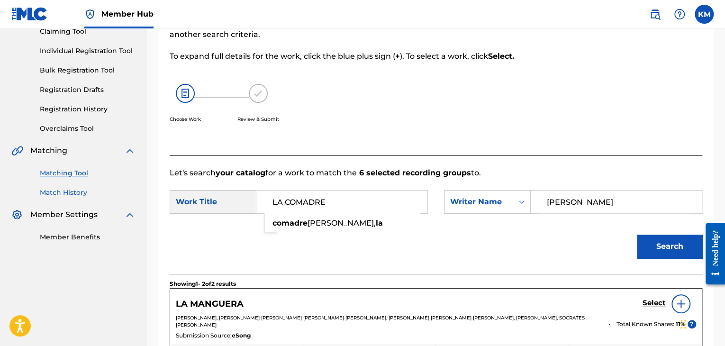
click at [51, 193] on link "Match History" at bounding box center [88, 193] width 96 height 10
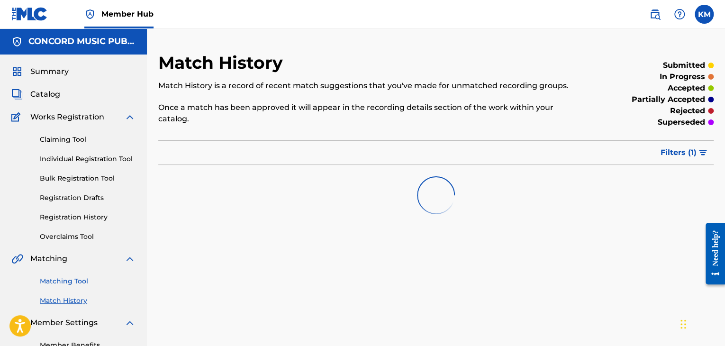
click at [75, 277] on link "Matching Tool" at bounding box center [88, 281] width 96 height 10
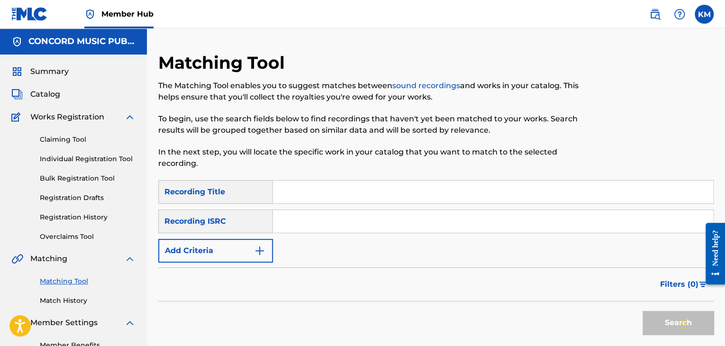
click at [301, 224] on input "Search Form" at bounding box center [493, 221] width 440 height 23
type input "NLZ542100695"
click at [660, 311] on button "Search" at bounding box center [678, 323] width 71 height 24
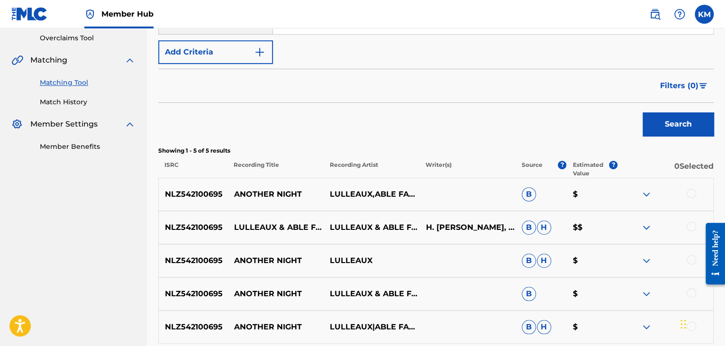
scroll to position [237, 0]
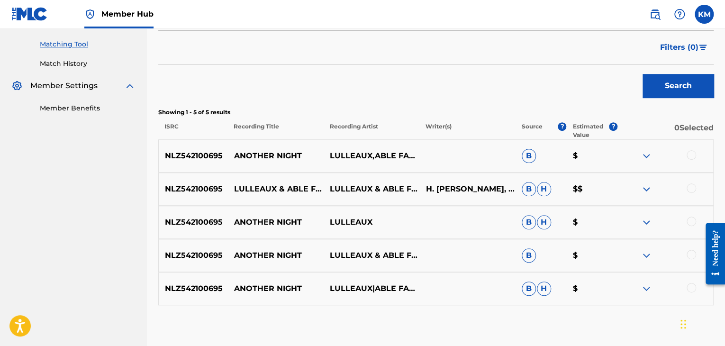
click at [688, 285] on div at bounding box center [691, 287] width 9 height 9
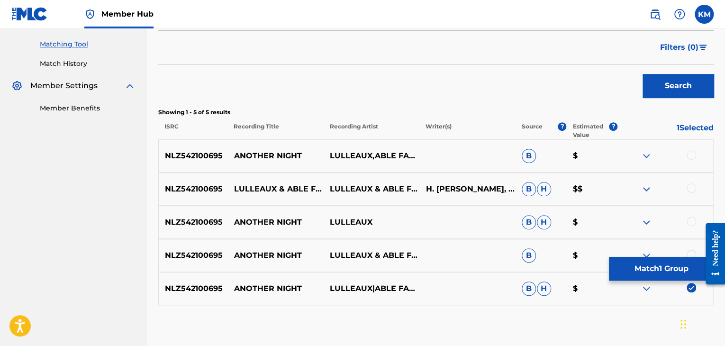
click at [693, 252] on div at bounding box center [691, 254] width 9 height 9
click at [693, 223] on div at bounding box center [691, 221] width 9 height 9
click at [692, 190] on div at bounding box center [691, 187] width 9 height 9
click at [694, 152] on div at bounding box center [691, 154] width 9 height 9
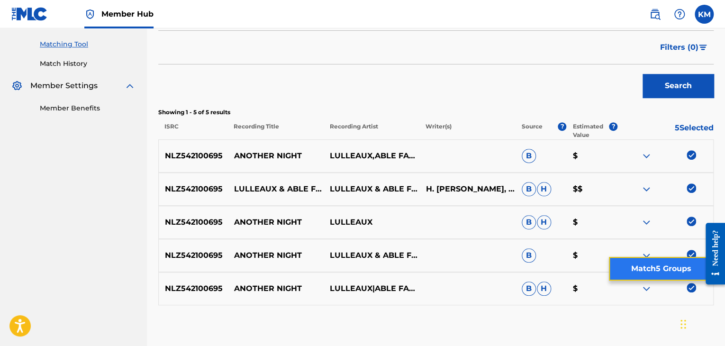
click at [668, 266] on button "Match 5 Groups" at bounding box center [661, 269] width 105 height 24
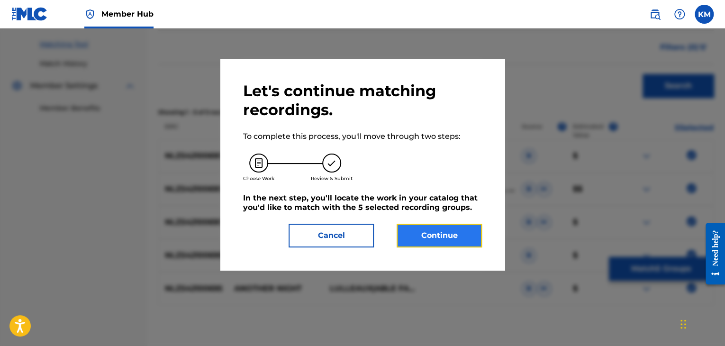
click at [444, 227] on button "Continue" at bounding box center [439, 236] width 85 height 24
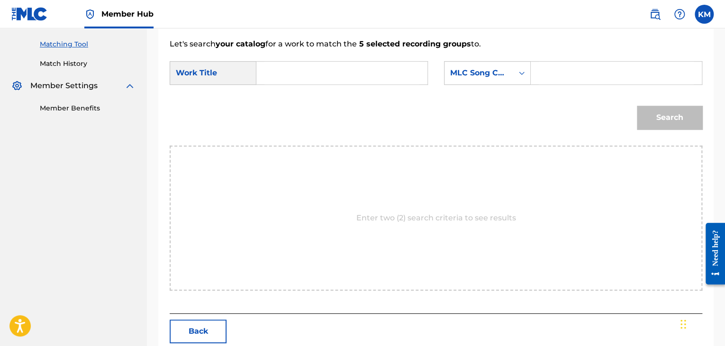
click at [311, 70] on input "Search Form" at bounding box center [342, 73] width 155 height 23
type input "Another Night"
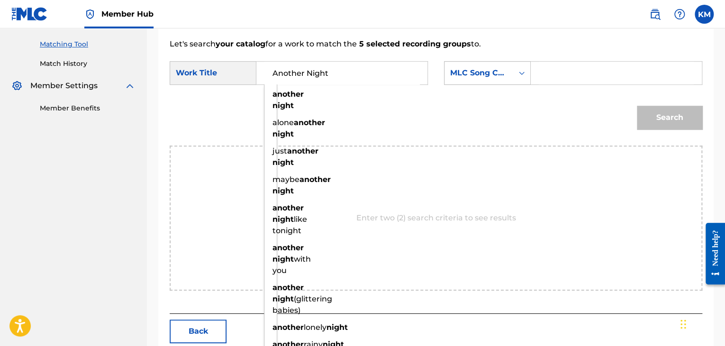
click at [521, 73] on icon "Search Form" at bounding box center [522, 73] width 6 height 3
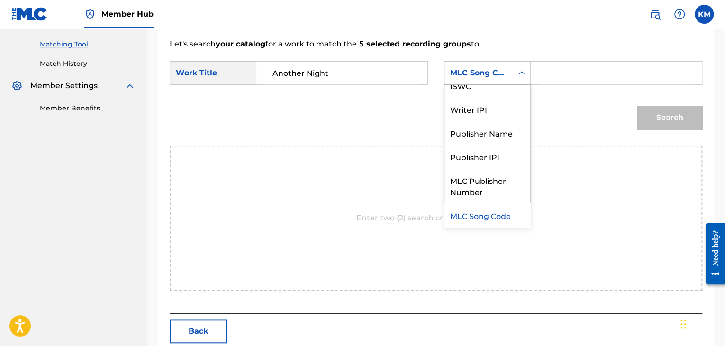
scroll to position [0, 0]
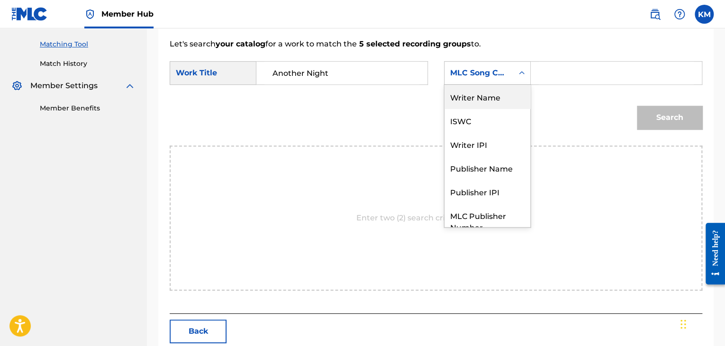
click at [509, 90] on div "Writer Name" at bounding box center [488, 97] width 86 height 24
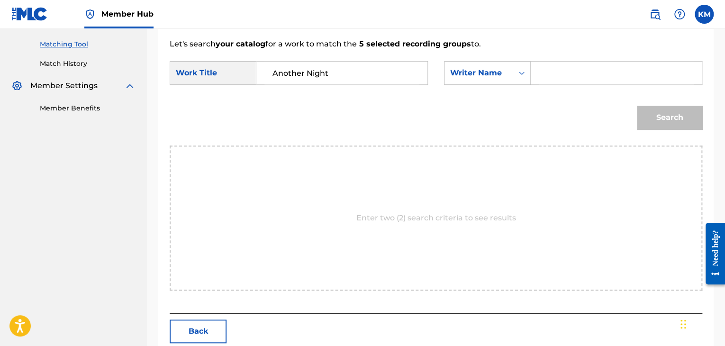
click at [556, 74] on input "Search Form" at bounding box center [616, 73] width 155 height 23
type input "Nasirli"
click at [658, 117] on button "Search" at bounding box center [669, 118] width 65 height 24
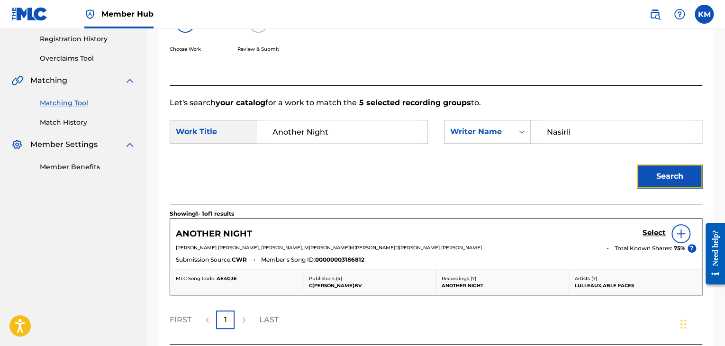
scroll to position [237, 0]
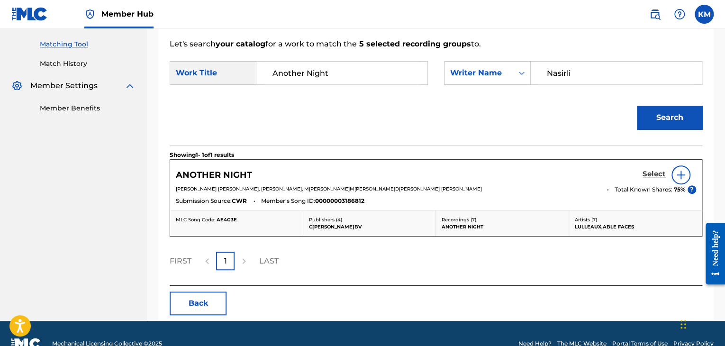
click at [647, 172] on h5 "Select" at bounding box center [654, 174] width 23 height 9
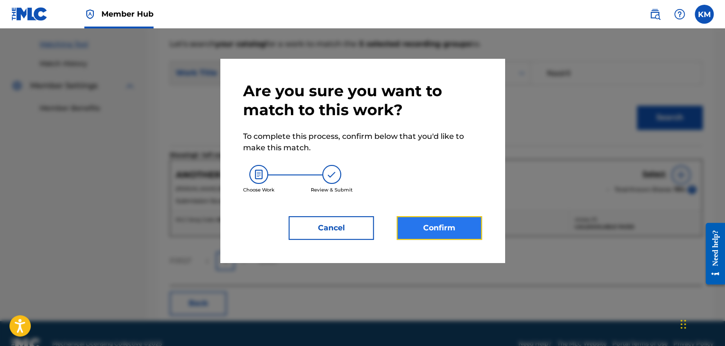
click at [404, 238] on button "Confirm" at bounding box center [439, 228] width 85 height 24
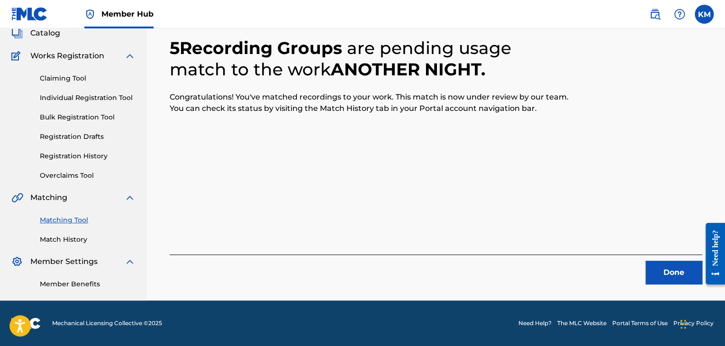
scroll to position [61, 0]
click at [655, 274] on button "Done" at bounding box center [674, 273] width 57 height 24
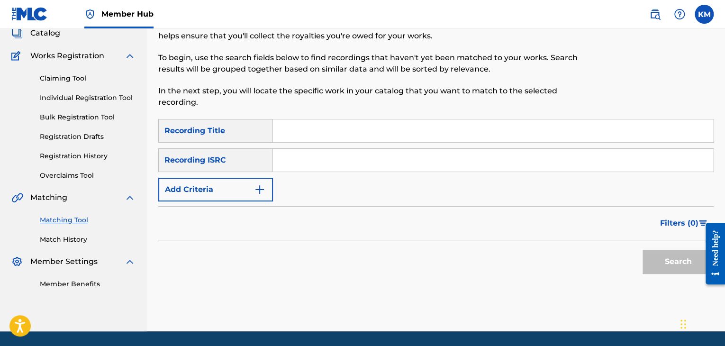
click at [348, 154] on input "Search Form" at bounding box center [493, 160] width 440 height 23
type input "TCAEU2067999"
click at [651, 263] on button "Search" at bounding box center [678, 262] width 71 height 24
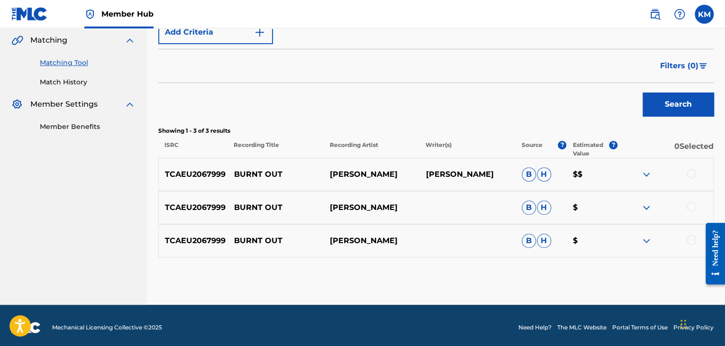
scroll to position [223, 0]
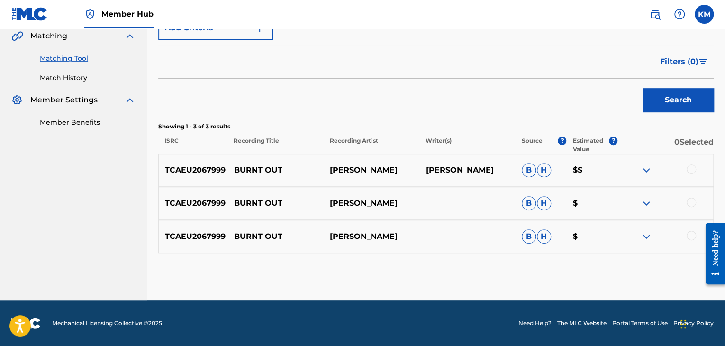
click at [690, 238] on div at bounding box center [691, 235] width 9 height 9
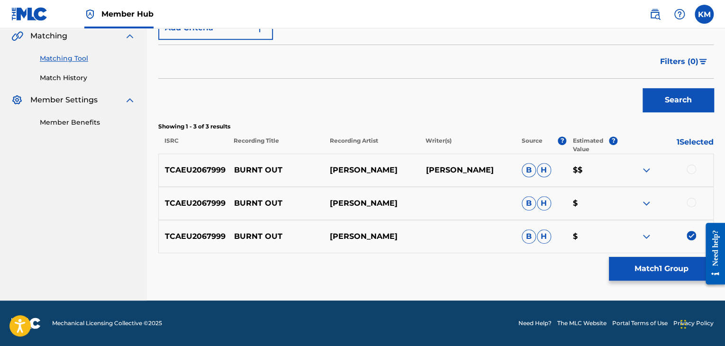
click at [691, 199] on div at bounding box center [691, 202] width 9 height 9
click at [691, 169] on div at bounding box center [691, 169] width 9 height 9
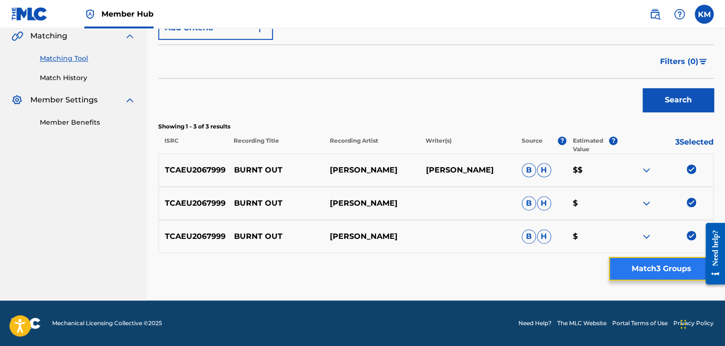
click at [662, 259] on button "Match 3 Groups" at bounding box center [661, 269] width 105 height 24
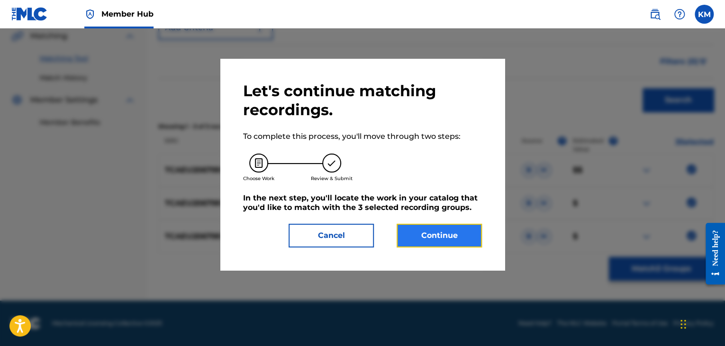
click at [427, 232] on button "Continue" at bounding box center [439, 236] width 85 height 24
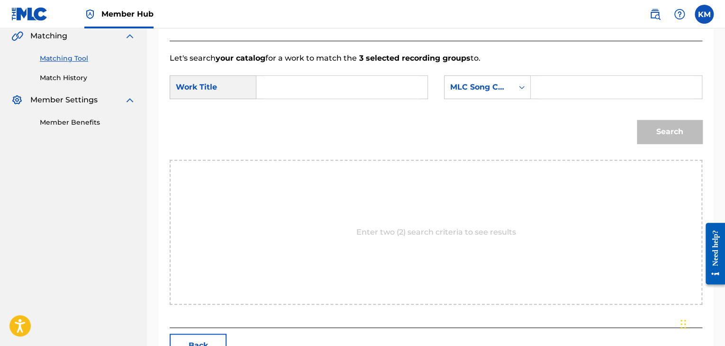
click at [280, 84] on input "Search Form" at bounding box center [342, 87] width 155 height 23
type input "Burnt Out"
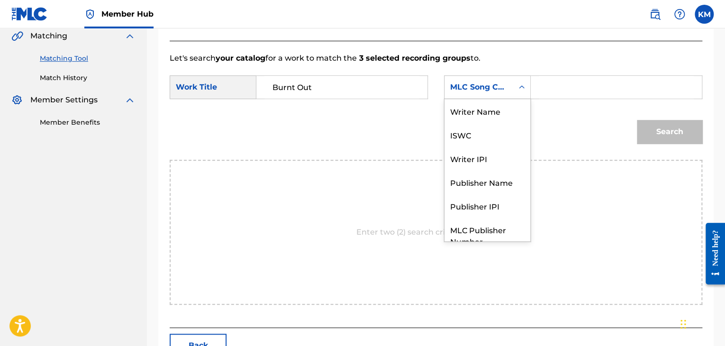
click at [522, 84] on icon "Search Form" at bounding box center [521, 86] width 9 height 9
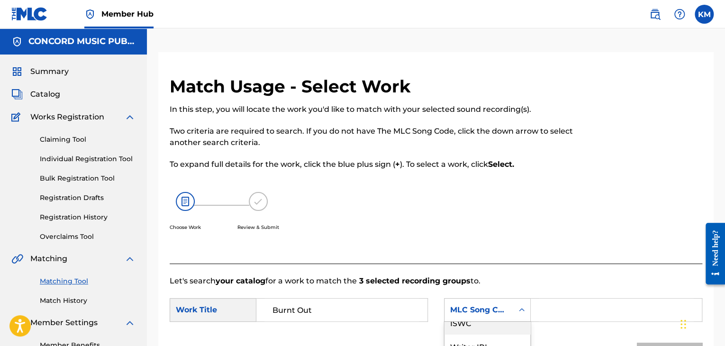
scroll to position [0, 0]
click at [467, 330] on div "Writer Name" at bounding box center [488, 334] width 86 height 24
click at [539, 310] on input "Search Form" at bounding box center [616, 310] width 155 height 23
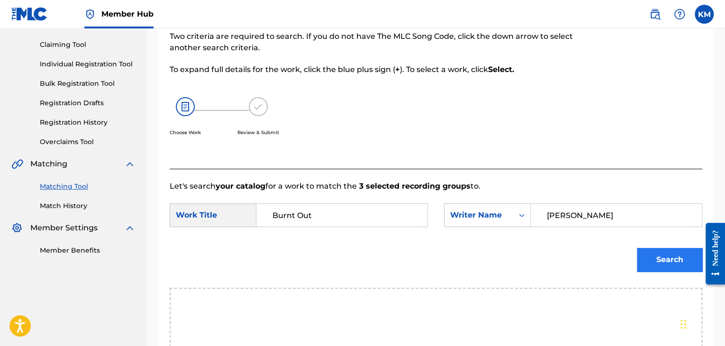
type input "[PERSON_NAME]"
click at [660, 266] on button "Search" at bounding box center [669, 260] width 65 height 24
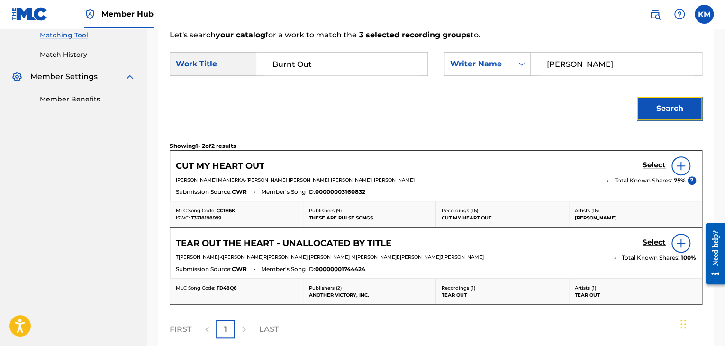
scroll to position [192, 0]
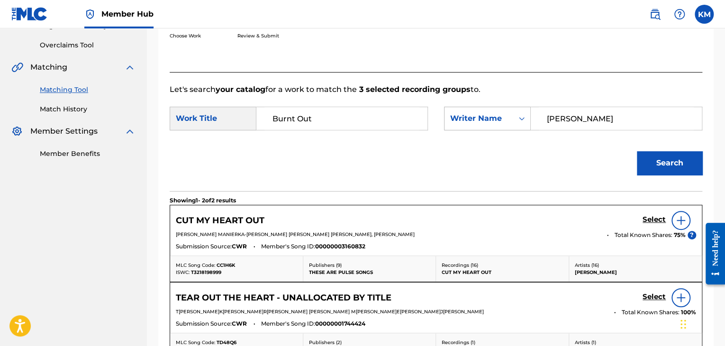
click at [519, 114] on icon "Search Form" at bounding box center [521, 118] width 9 height 9
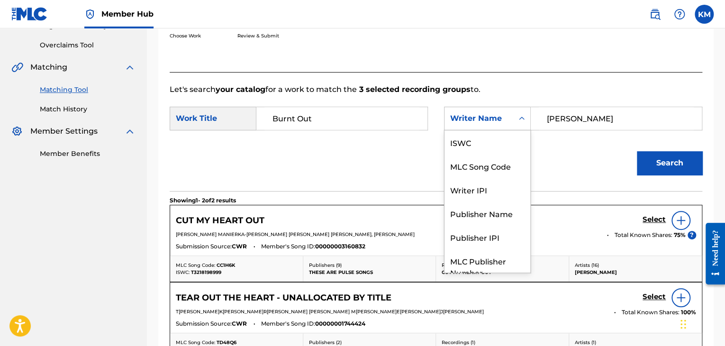
scroll to position [35, 0]
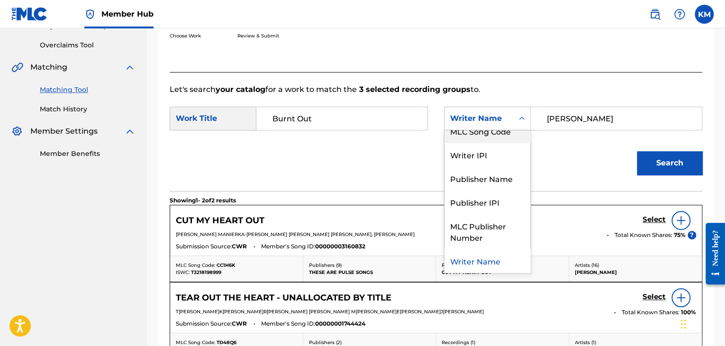
click at [513, 132] on div "MLC Song Code" at bounding box center [488, 131] width 86 height 24
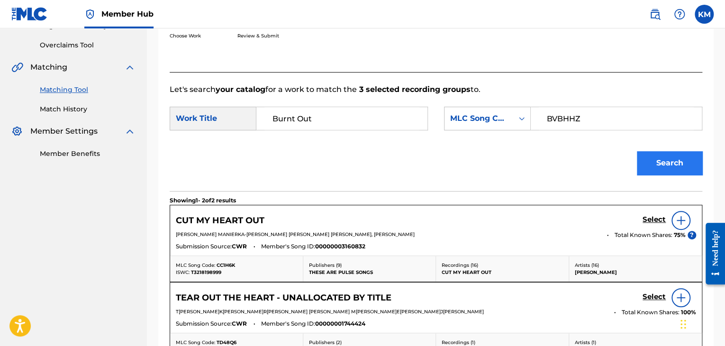
type input "BVBHHZ"
click at [649, 169] on button "Search" at bounding box center [669, 163] width 65 height 24
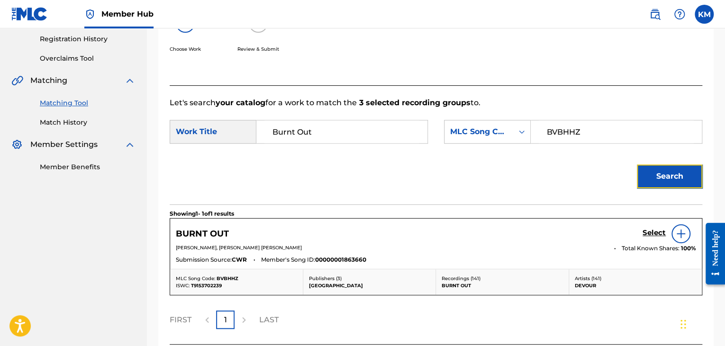
scroll to position [192, 0]
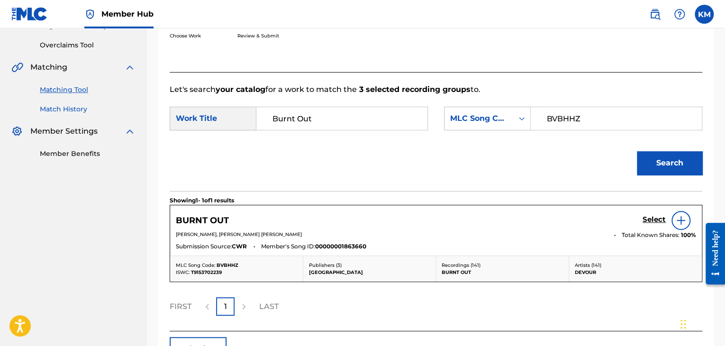
click at [71, 108] on link "Match History" at bounding box center [88, 109] width 96 height 10
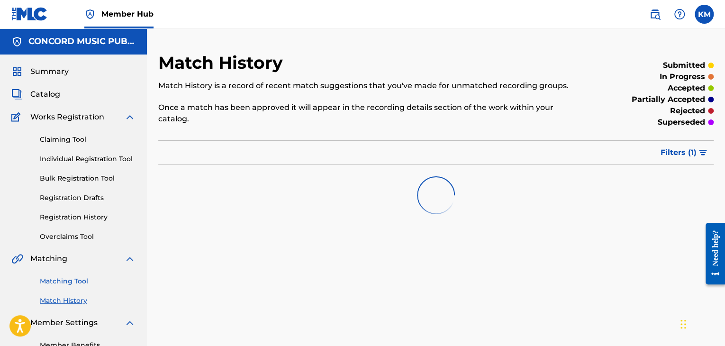
click at [87, 282] on link "Matching Tool" at bounding box center [88, 281] width 96 height 10
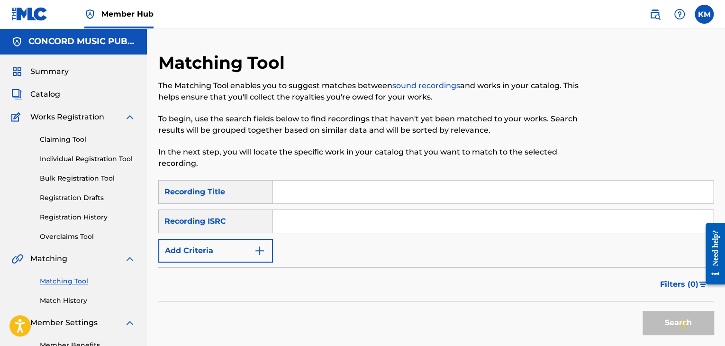
click at [330, 223] on input "Search Form" at bounding box center [493, 221] width 440 height 23
type input "FRX871511335"
click at [660, 317] on button "Search" at bounding box center [678, 323] width 71 height 24
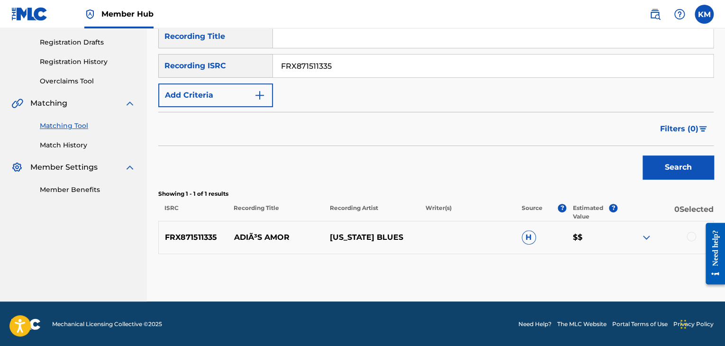
scroll to position [156, 0]
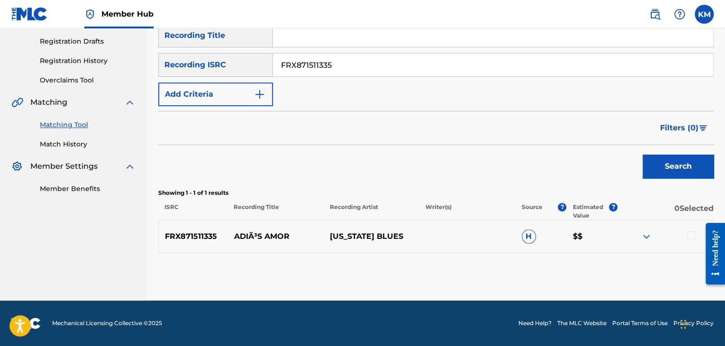
click at [689, 236] on div at bounding box center [691, 235] width 9 height 9
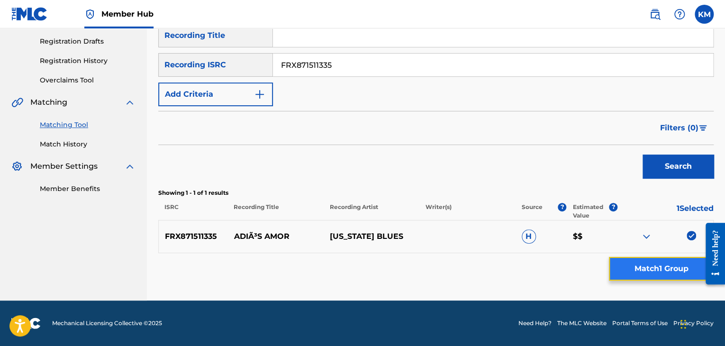
click at [669, 279] on button "Match 1 Group" at bounding box center [661, 269] width 105 height 24
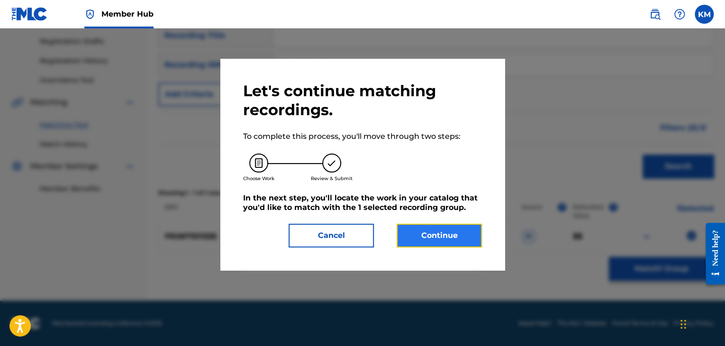
click at [404, 239] on button "Continue" at bounding box center [439, 236] width 85 height 24
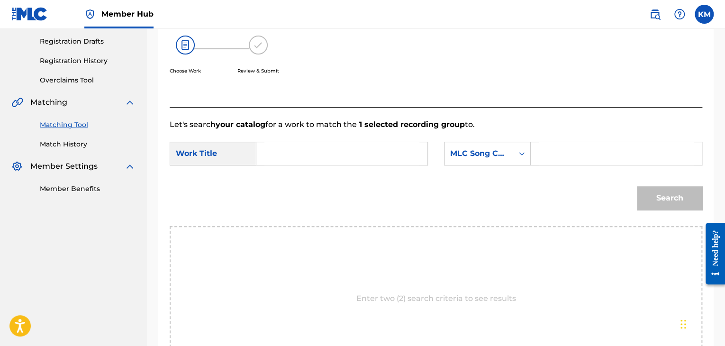
click at [339, 161] on input "Search Form" at bounding box center [342, 153] width 155 height 23
type input "Adiós Amor"
click at [520, 150] on icon "Search Form" at bounding box center [521, 153] width 9 height 9
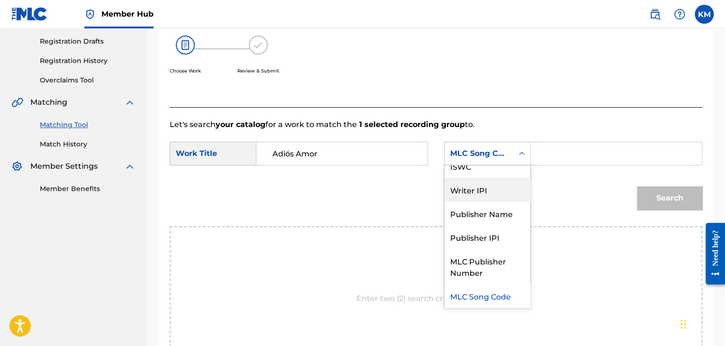
scroll to position [0, 0]
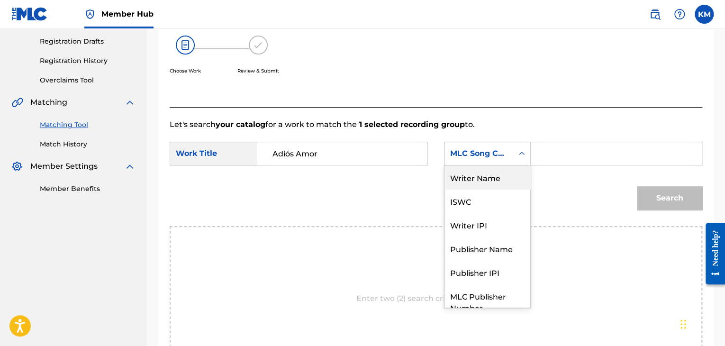
click at [497, 175] on div "Writer Name" at bounding box center [488, 177] width 86 height 24
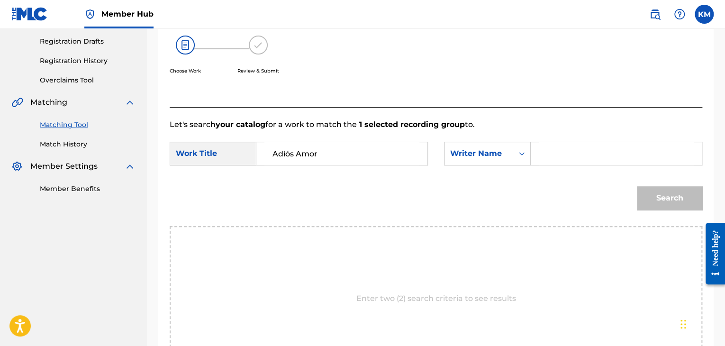
click at [543, 157] on input "Search Form" at bounding box center [616, 153] width 155 height 23
click at [650, 199] on button "Search" at bounding box center [669, 198] width 65 height 24
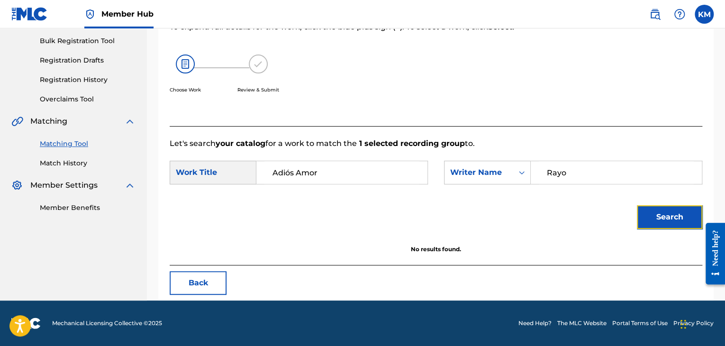
scroll to position [137, 0]
drag, startPoint x: 571, startPoint y: 176, endPoint x: 516, endPoint y: 174, distance: 54.6
click at [519, 174] on div "SearchWithCriteria100cce90-f241-4f5a-9a7d-4ea92214596e Writer Name [PERSON_NAME]" at bounding box center [573, 173] width 258 height 24
type input "Corona"
click at [655, 213] on button "Search" at bounding box center [669, 217] width 65 height 24
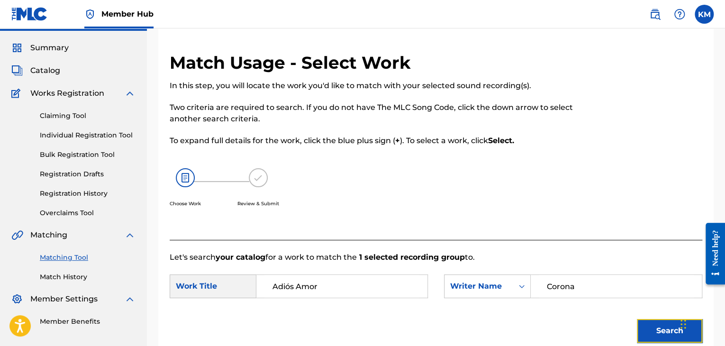
scroll to position [20, 0]
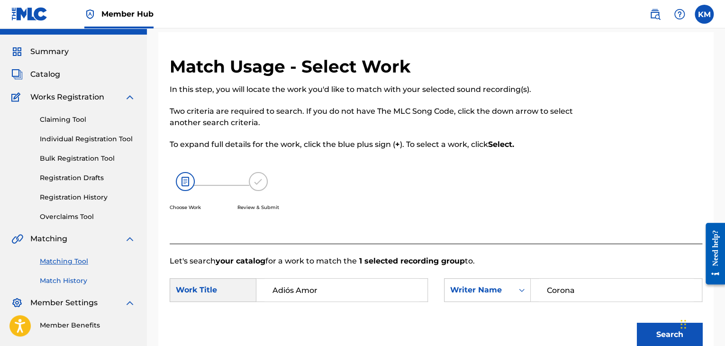
click at [61, 281] on link "Match History" at bounding box center [88, 281] width 96 height 10
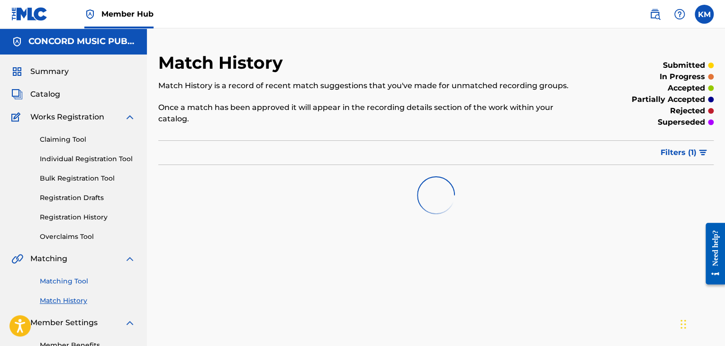
click at [70, 279] on link "Matching Tool" at bounding box center [88, 281] width 96 height 10
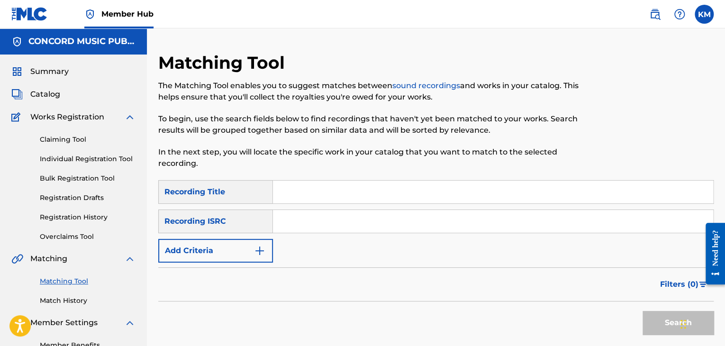
click at [347, 223] on input "Search Form" at bounding box center [493, 221] width 440 height 23
type input "US66W1101113"
click at [660, 319] on button "Search" at bounding box center [678, 323] width 71 height 24
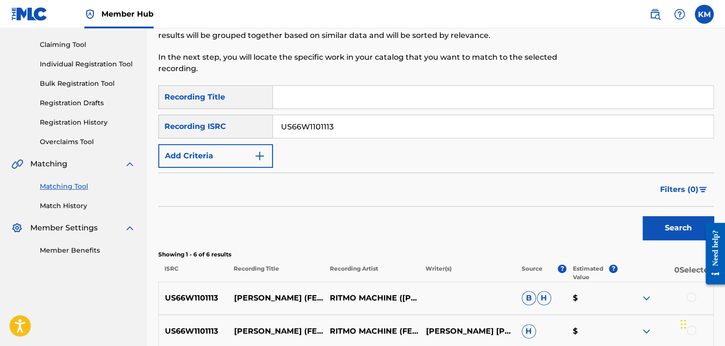
scroll to position [237, 0]
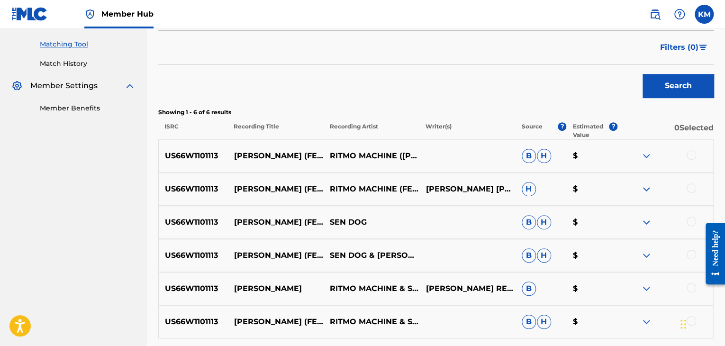
click at [690, 156] on div at bounding box center [691, 154] width 9 height 9
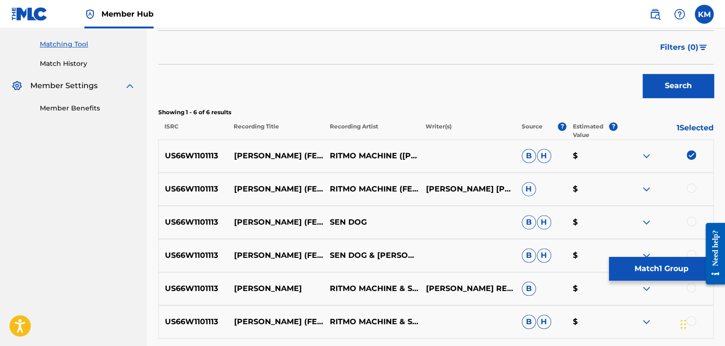
click at [691, 185] on div at bounding box center [691, 187] width 9 height 9
click at [695, 221] on div at bounding box center [691, 221] width 9 height 9
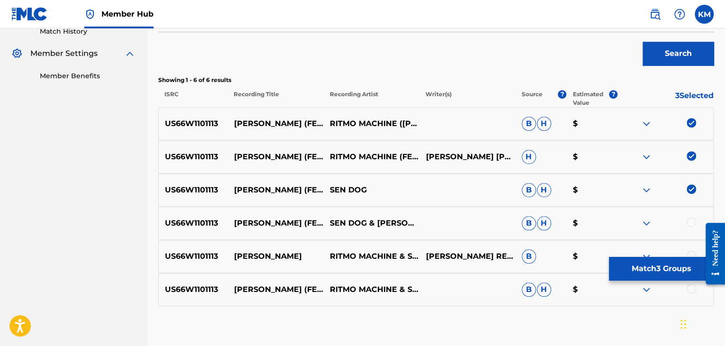
scroll to position [284, 0]
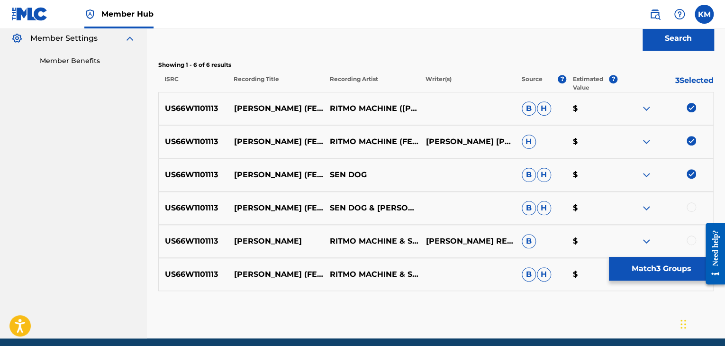
click at [690, 207] on div at bounding box center [691, 206] width 9 height 9
click at [690, 236] on div at bounding box center [691, 240] width 9 height 9
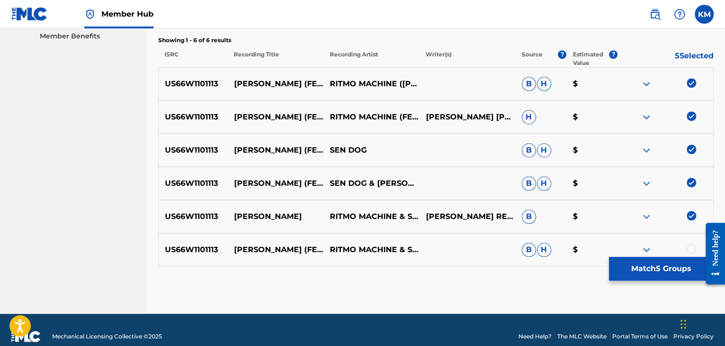
scroll to position [322, 0]
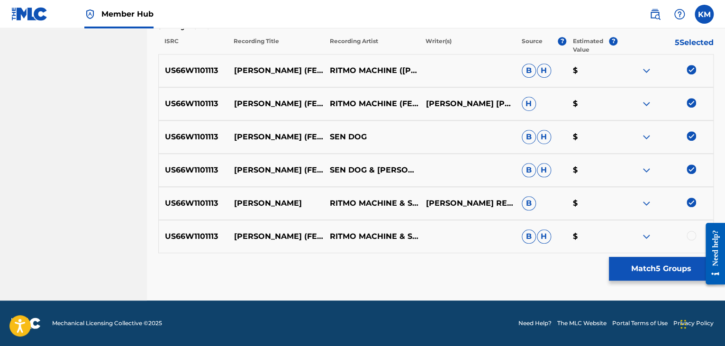
click at [691, 241] on div at bounding box center [666, 236] width 96 height 11
click at [692, 234] on div at bounding box center [691, 235] width 9 height 9
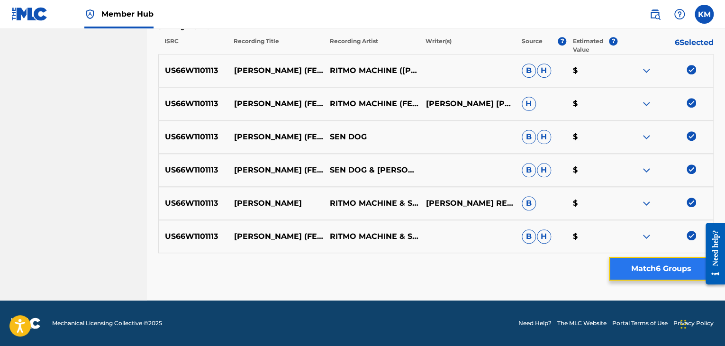
click at [680, 266] on button "Match 6 Groups" at bounding box center [661, 269] width 105 height 24
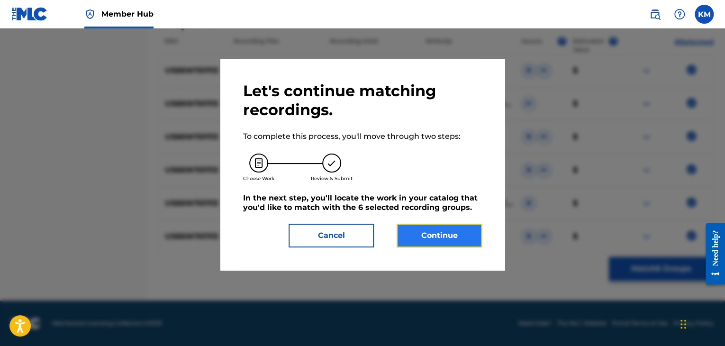
click at [417, 242] on button "Continue" at bounding box center [439, 236] width 85 height 24
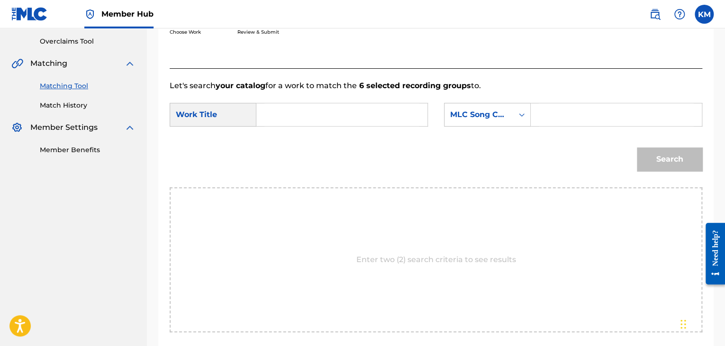
scroll to position [191, 0]
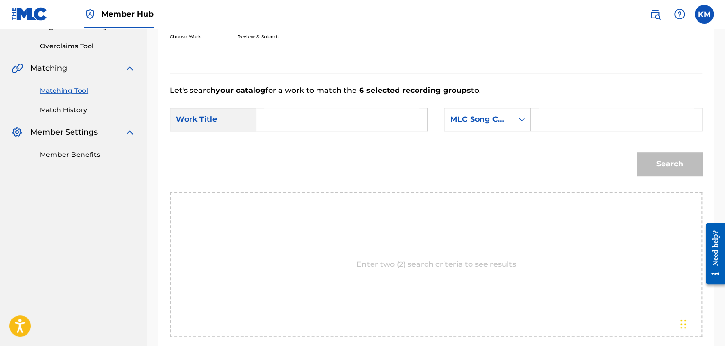
click at [297, 109] on input "Search Form" at bounding box center [342, 119] width 155 height 23
type input "[PERSON_NAME]"
click at [518, 120] on icon "Search Form" at bounding box center [521, 119] width 9 height 9
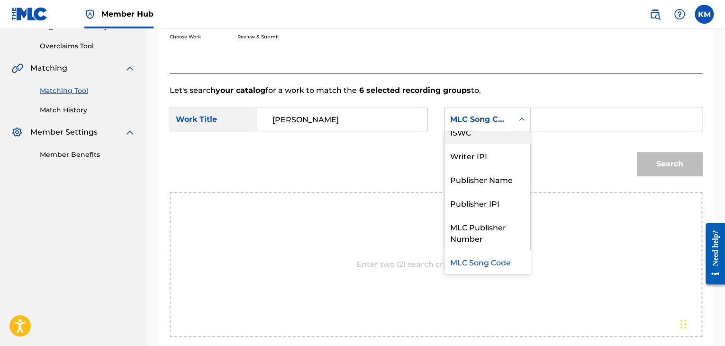
scroll to position [0, 0]
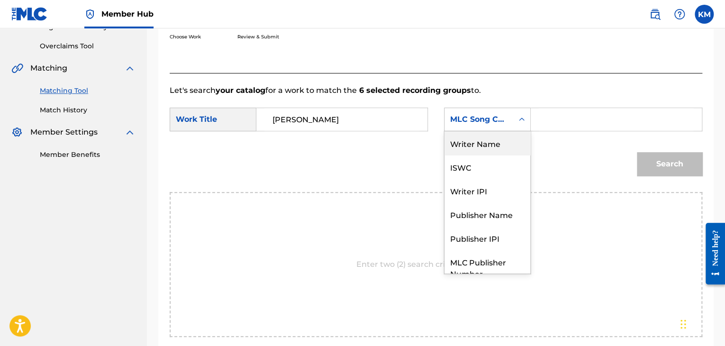
click at [503, 141] on div "Writer Name" at bounding box center [488, 143] width 86 height 24
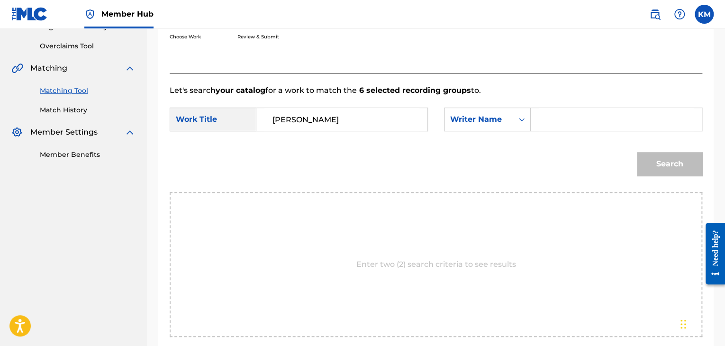
click at [588, 108] on div "Search Form" at bounding box center [617, 120] width 172 height 24
click at [585, 115] on input "Search Form" at bounding box center [616, 119] width 155 height 23
type input "Re[PERSON_NAME]"
click at [650, 166] on button "Search" at bounding box center [669, 164] width 65 height 24
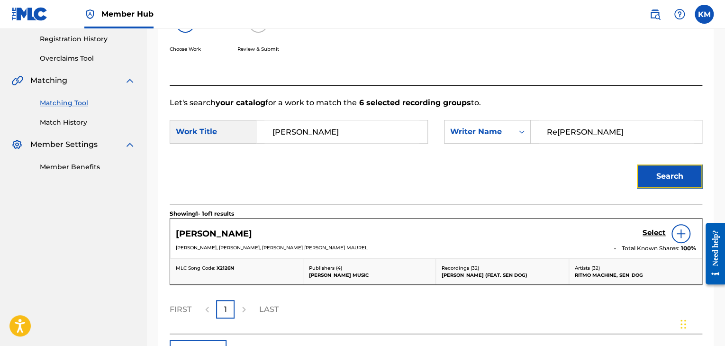
scroll to position [191, 0]
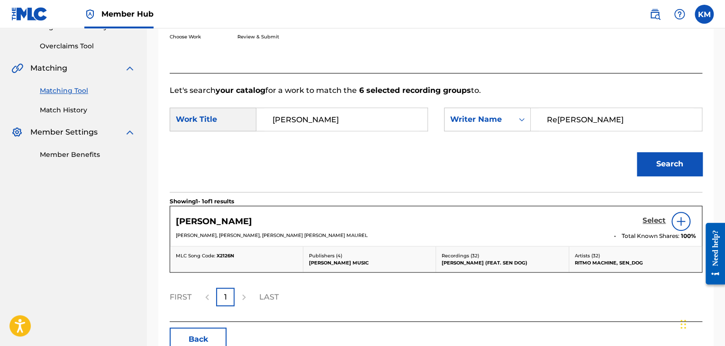
click at [654, 221] on h5 "Select" at bounding box center [654, 220] width 23 height 9
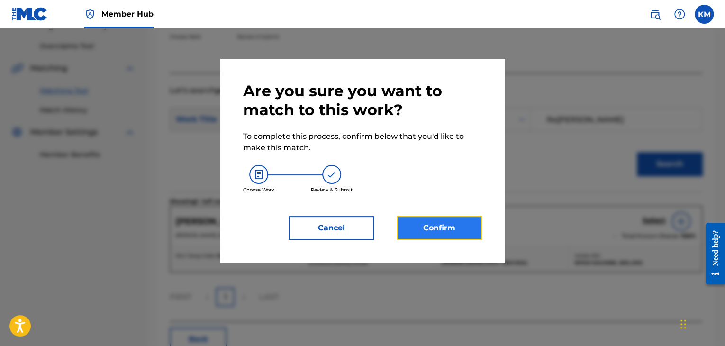
click at [448, 223] on button "Confirm" at bounding box center [439, 228] width 85 height 24
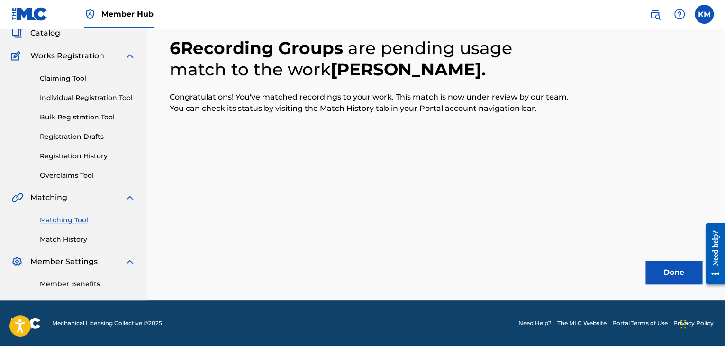
scroll to position [61, 0]
click at [688, 270] on button "Done" at bounding box center [674, 273] width 57 height 24
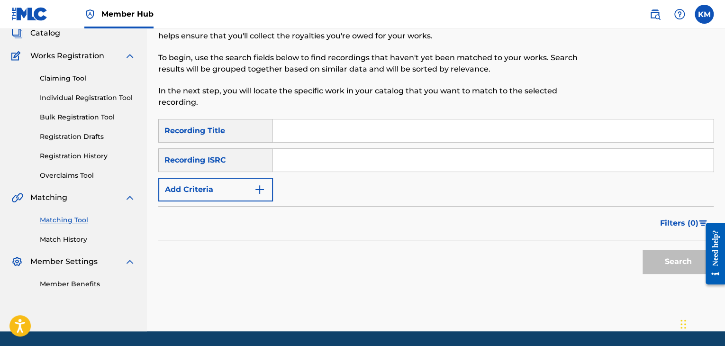
click at [377, 157] on input "Search Form" at bounding box center [493, 160] width 440 height 23
type input "QMA271800001"
click at [665, 262] on button "Search" at bounding box center [678, 262] width 71 height 24
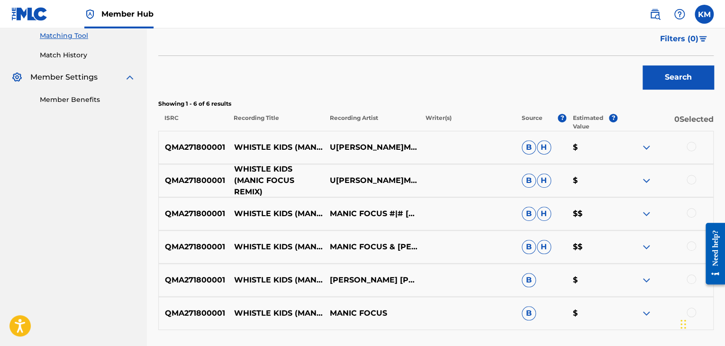
scroll to position [251, 0]
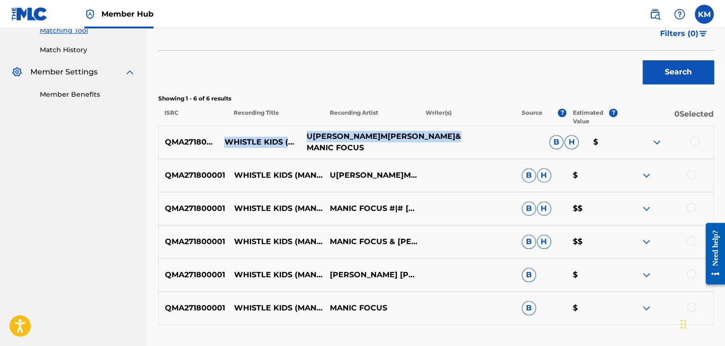
drag, startPoint x: 235, startPoint y: 128, endPoint x: 416, endPoint y: 145, distance: 181.9
click at [416, 145] on div "QMA271800001 WHISTLE KIDS (MANIC FOCUS REMIX) [PERSON_NAME][PERSON_NAME]& MANIC…" at bounding box center [436, 142] width 556 height 33
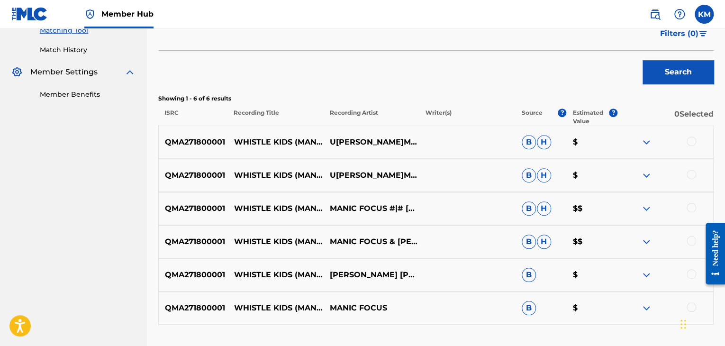
click at [202, 142] on p "QMA271800001" at bounding box center [193, 142] width 69 height 11
click at [687, 139] on div at bounding box center [691, 141] width 9 height 9
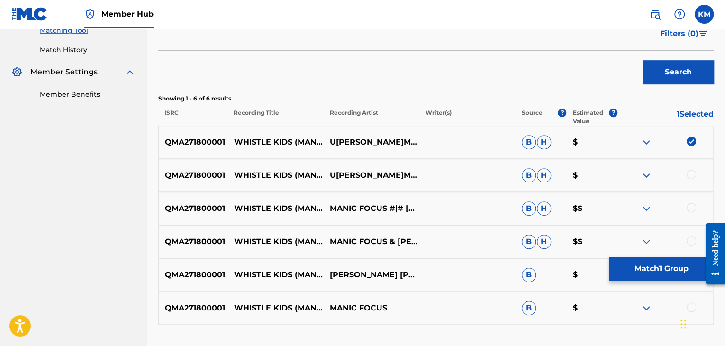
click at [687, 174] on div at bounding box center [691, 174] width 9 height 9
click at [687, 205] on div at bounding box center [691, 207] width 9 height 9
click at [688, 239] on div at bounding box center [691, 240] width 9 height 9
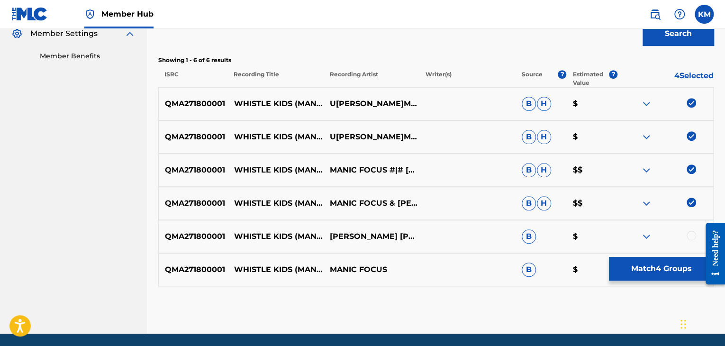
scroll to position [322, 0]
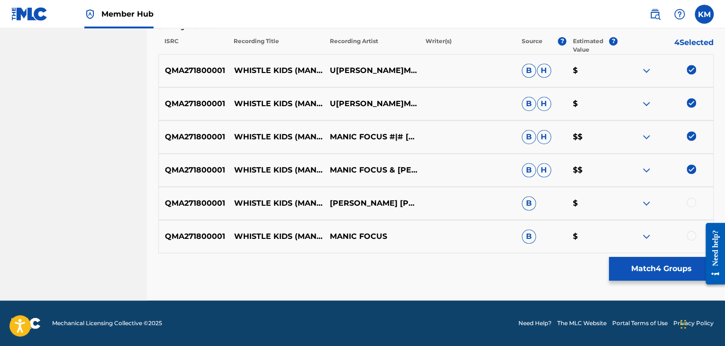
click at [690, 200] on div at bounding box center [691, 202] width 9 height 9
click at [691, 238] on div at bounding box center [691, 235] width 9 height 9
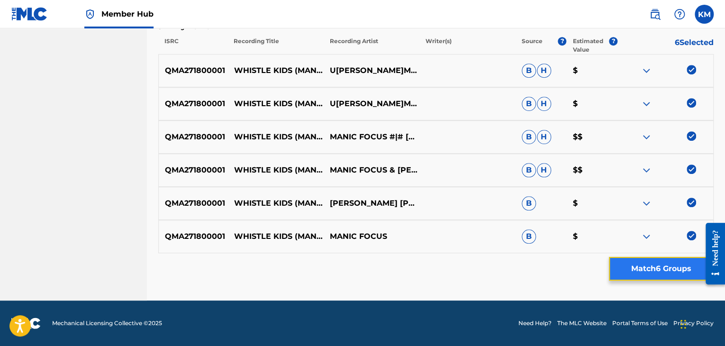
click at [669, 266] on button "Match 6 Groups" at bounding box center [661, 269] width 105 height 24
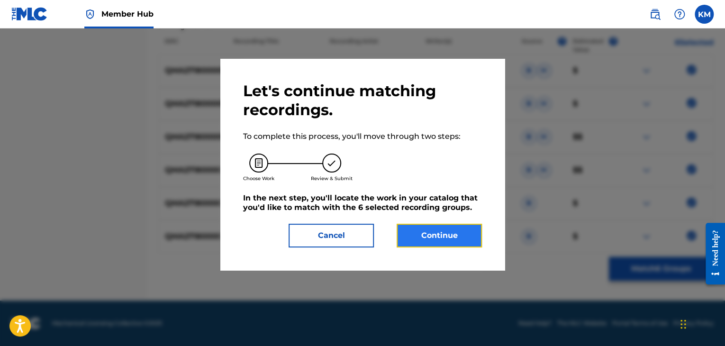
click at [453, 233] on button "Continue" at bounding box center [439, 236] width 85 height 24
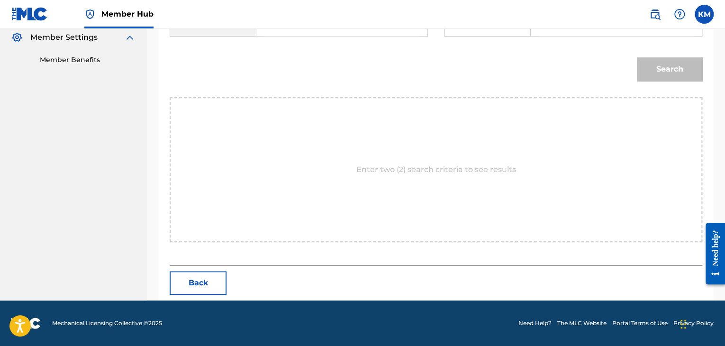
scroll to position [238, 0]
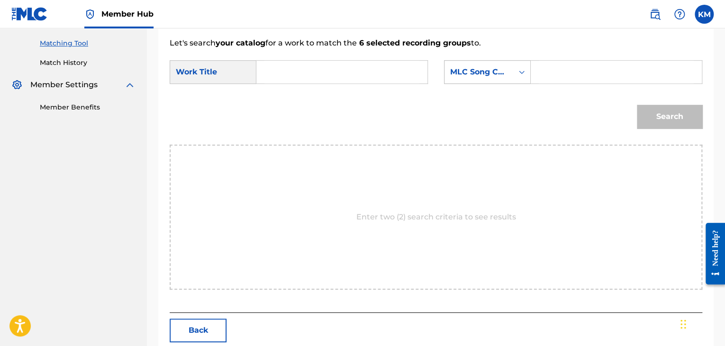
click at [519, 74] on icon "Search Form" at bounding box center [521, 71] width 9 height 9
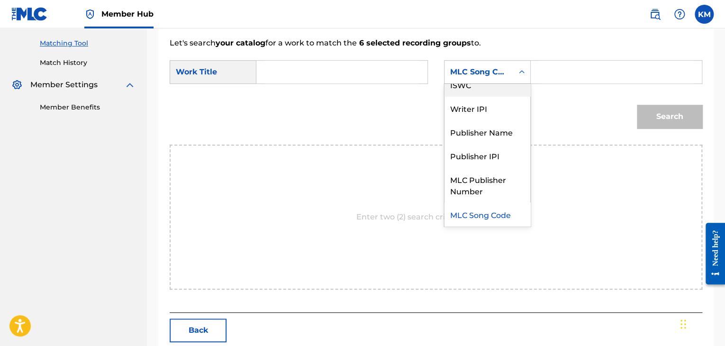
scroll to position [0, 0]
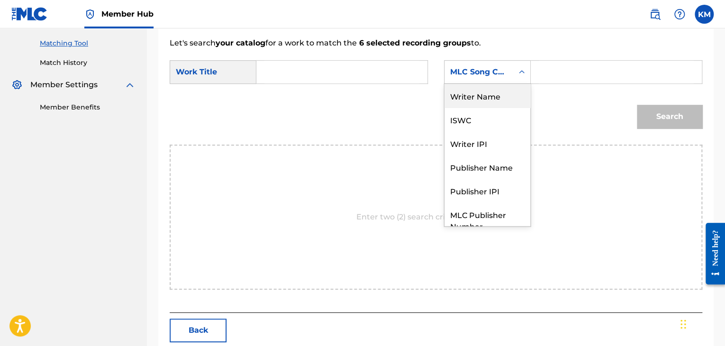
click at [505, 94] on div "Writer Name" at bounding box center [488, 96] width 86 height 24
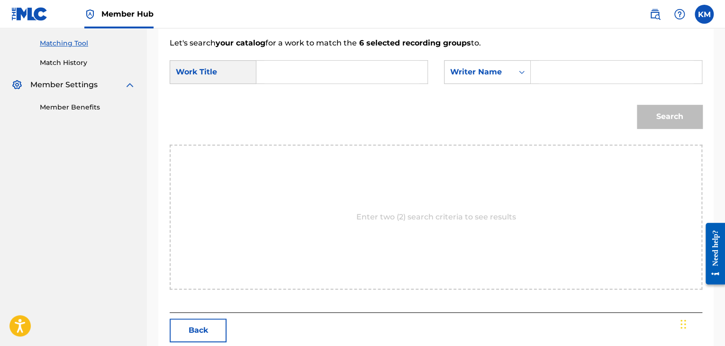
click at [539, 69] on input "Search Form" at bounding box center [616, 72] width 155 height 23
type input "B[PERSON_NAME]"
click at [290, 65] on input "Search Form" at bounding box center [342, 72] width 155 height 23
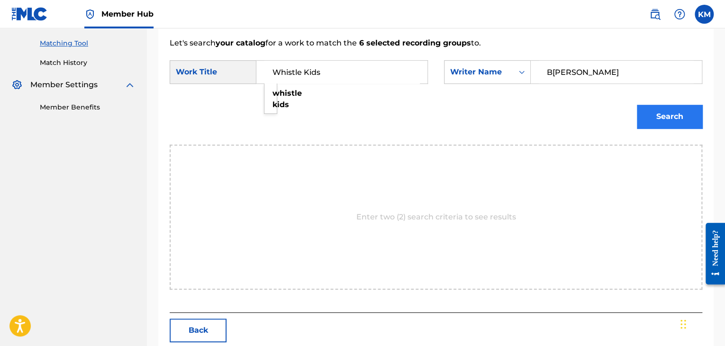
type input "Whistle Kids"
click at [665, 117] on button "Search" at bounding box center [669, 117] width 65 height 24
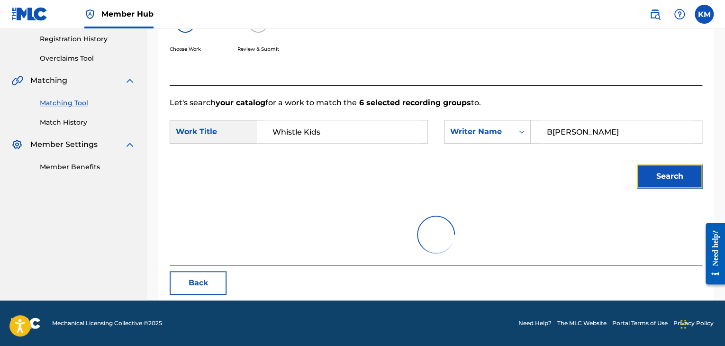
scroll to position [238, 0]
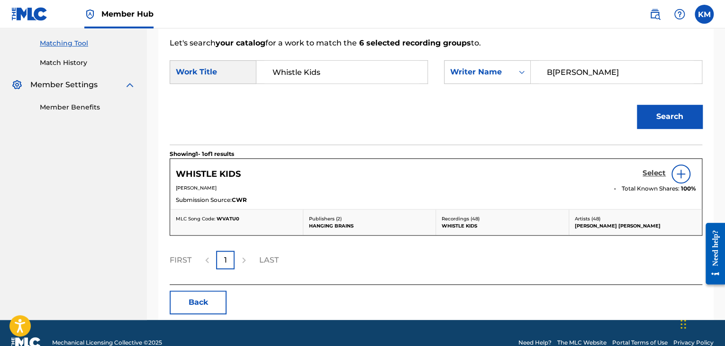
click at [649, 170] on h5 "Select" at bounding box center [654, 173] width 23 height 9
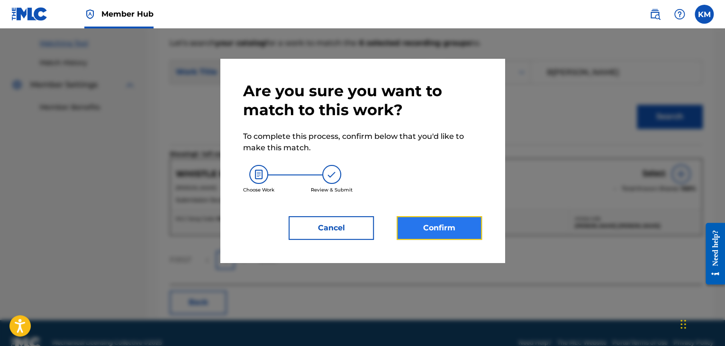
click at [408, 227] on button "Confirm" at bounding box center [439, 228] width 85 height 24
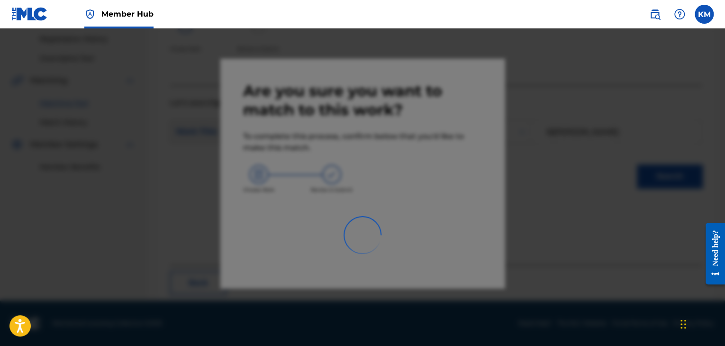
scroll to position [61, 0]
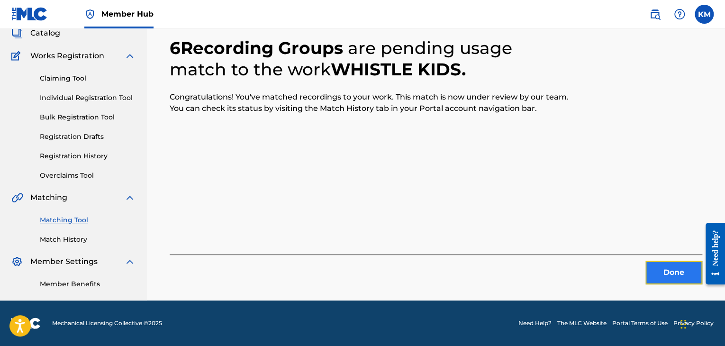
click at [677, 279] on button "Done" at bounding box center [674, 273] width 57 height 24
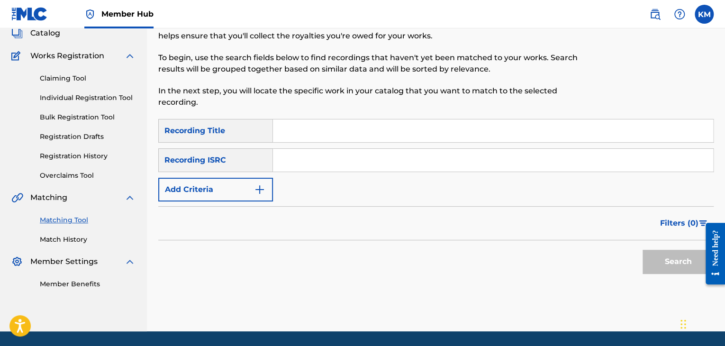
click at [338, 161] on input "Search Form" at bounding box center [493, 160] width 440 height 23
type input "TCAEN1906920"
click at [689, 261] on button "Search" at bounding box center [678, 262] width 71 height 24
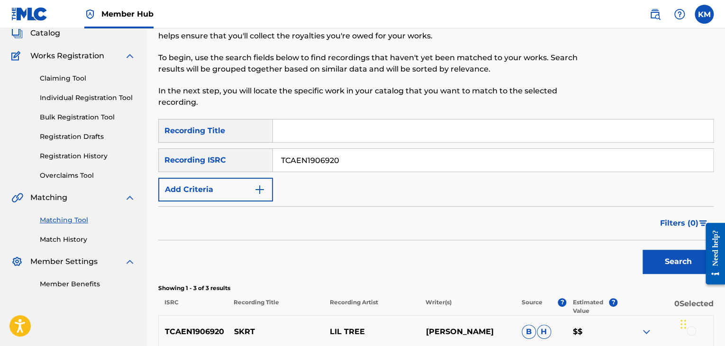
scroll to position [223, 0]
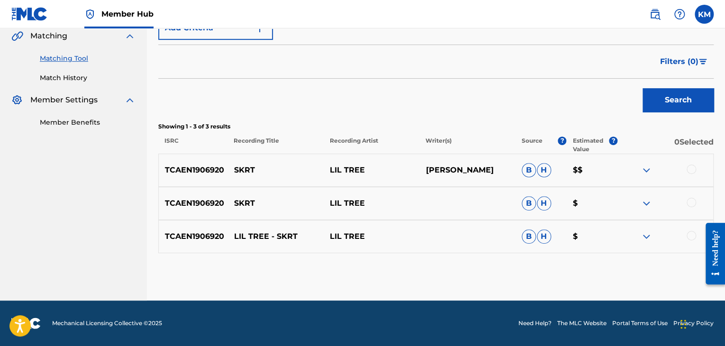
click at [689, 235] on div at bounding box center [691, 235] width 9 height 9
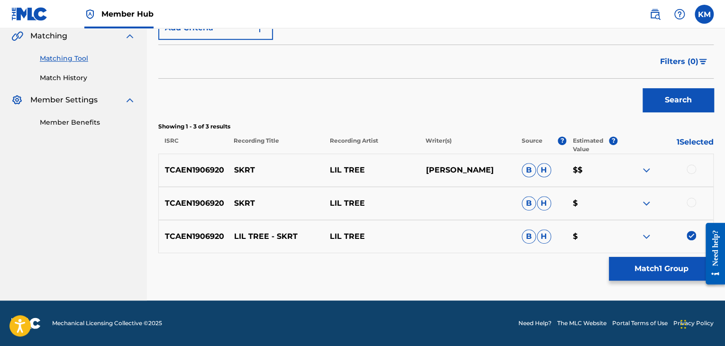
click at [691, 201] on div at bounding box center [691, 202] width 9 height 9
click at [693, 168] on div at bounding box center [691, 169] width 9 height 9
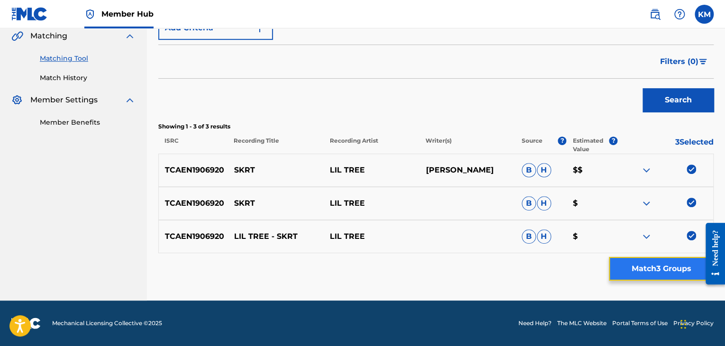
click at [673, 267] on button "Match 3 Groups" at bounding box center [661, 269] width 105 height 24
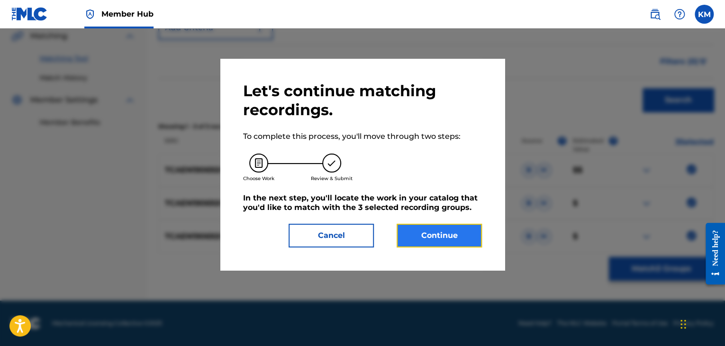
click at [412, 231] on button "Continue" at bounding box center [439, 236] width 85 height 24
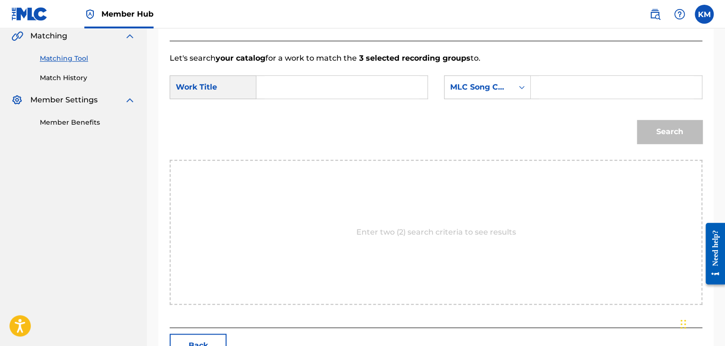
click at [290, 90] on input "Search Form" at bounding box center [342, 87] width 155 height 23
type input "Skrt"
click at [522, 86] on icon "Search Form" at bounding box center [521, 86] width 9 height 9
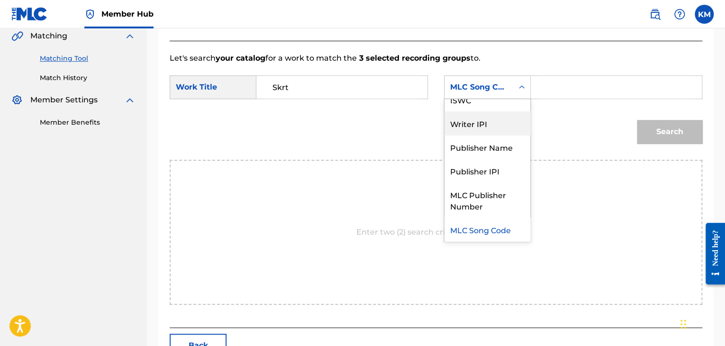
scroll to position [0, 0]
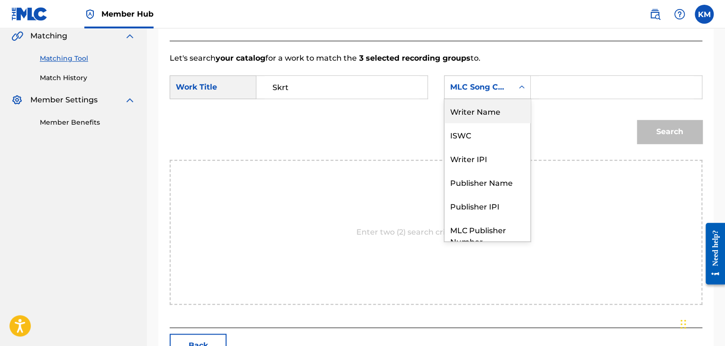
click at [493, 113] on div "Writer Name" at bounding box center [488, 111] width 86 height 24
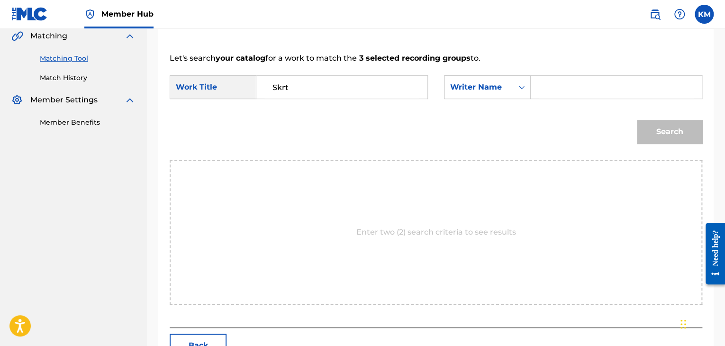
click at [552, 86] on input "Search Form" at bounding box center [616, 87] width 155 height 23
type input "reston"
click at [663, 134] on button "Search" at bounding box center [669, 132] width 65 height 24
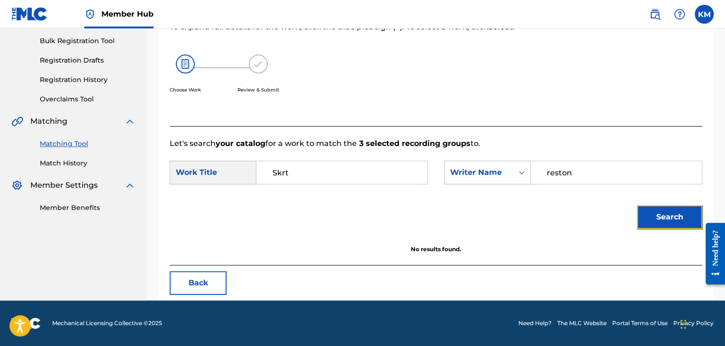
scroll to position [137, 0]
click at [80, 166] on link "Match History" at bounding box center [88, 163] width 96 height 10
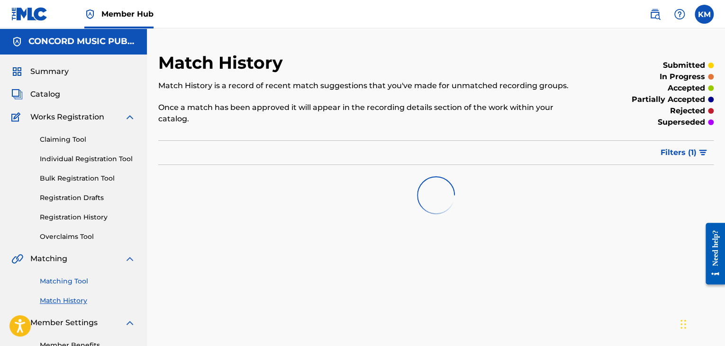
click at [78, 282] on link "Matching Tool" at bounding box center [88, 281] width 96 height 10
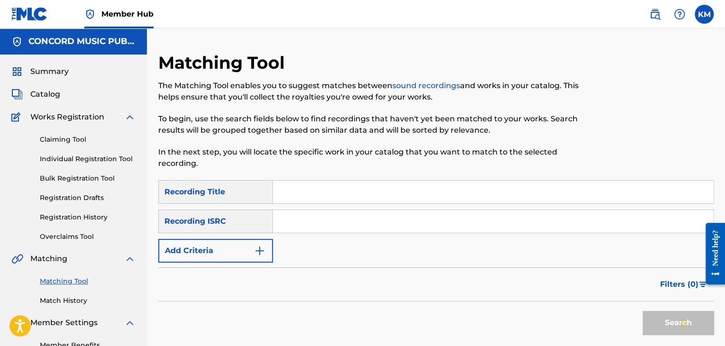
click at [293, 219] on input "Search Form" at bounding box center [493, 221] width 440 height 23
type input "USASX0820502"
click at [666, 325] on button "Search" at bounding box center [678, 323] width 71 height 24
click at [70, 302] on link "Match History" at bounding box center [88, 301] width 96 height 10
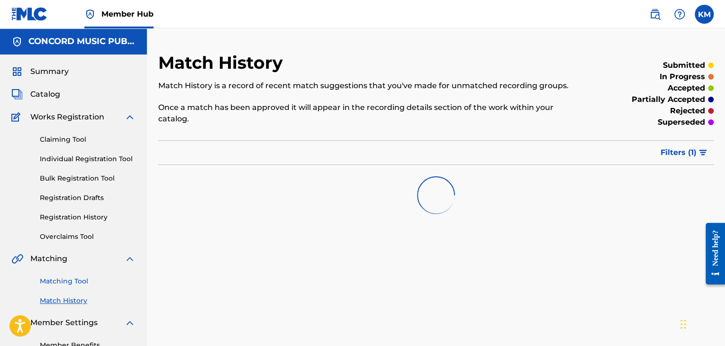
click at [77, 284] on link "Matching Tool" at bounding box center [88, 281] width 96 height 10
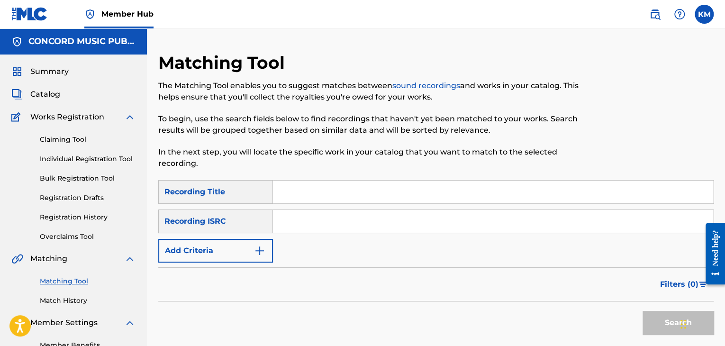
click at [333, 218] on input "Search Form" at bounding box center [493, 221] width 440 height 23
type input "GBEWA1700546"
click at [649, 317] on button "Search" at bounding box center [678, 323] width 71 height 24
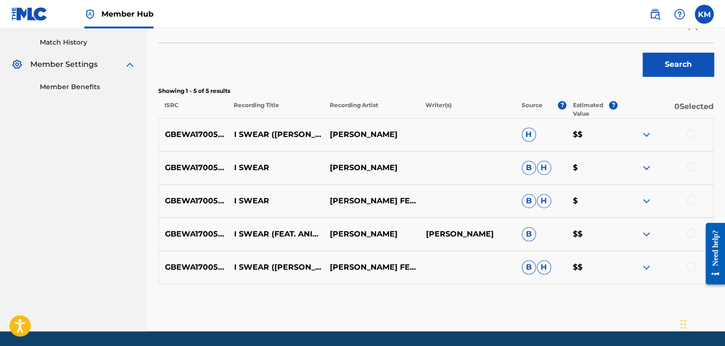
scroll to position [284, 0]
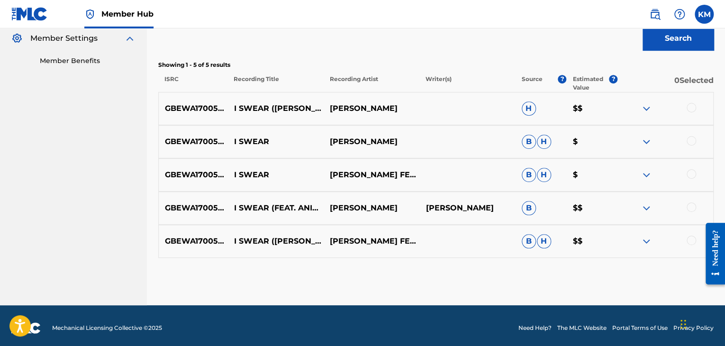
click at [689, 241] on div at bounding box center [691, 240] width 9 height 9
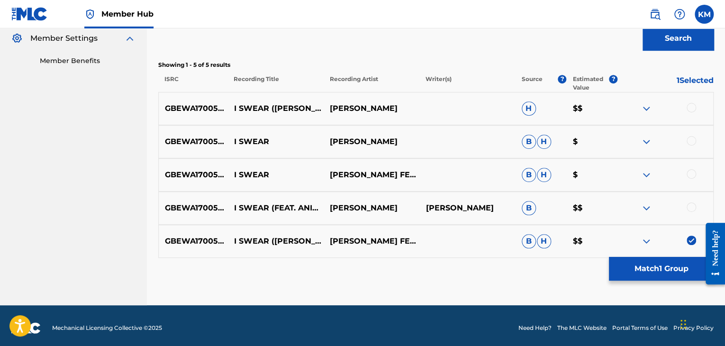
click at [690, 208] on div at bounding box center [691, 206] width 9 height 9
click at [695, 174] on div at bounding box center [691, 173] width 9 height 9
click at [692, 139] on div at bounding box center [691, 140] width 9 height 9
click at [692, 103] on div at bounding box center [666, 108] width 96 height 11
click at [688, 105] on div at bounding box center [691, 107] width 9 height 9
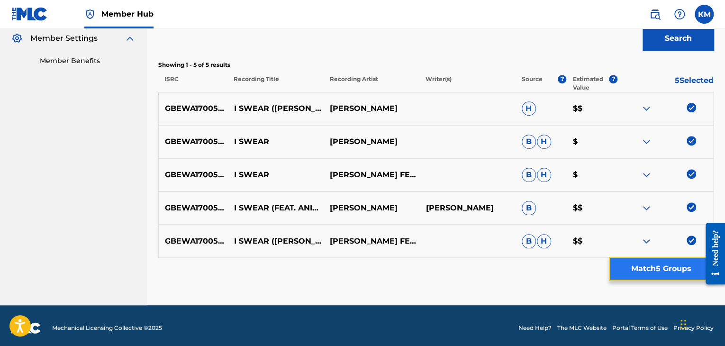
click at [651, 275] on button "Match 5 Groups" at bounding box center [661, 269] width 105 height 24
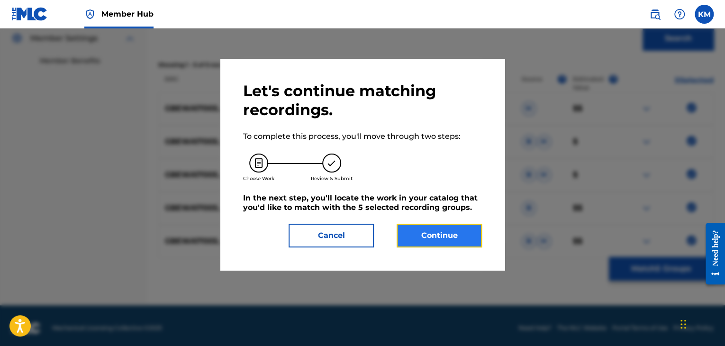
click at [431, 232] on button "Continue" at bounding box center [439, 236] width 85 height 24
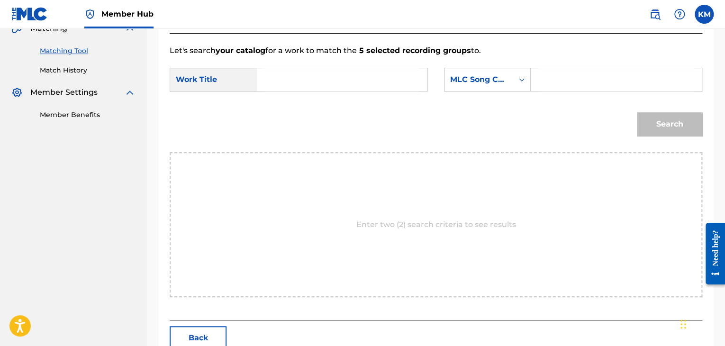
scroll to position [190, 0]
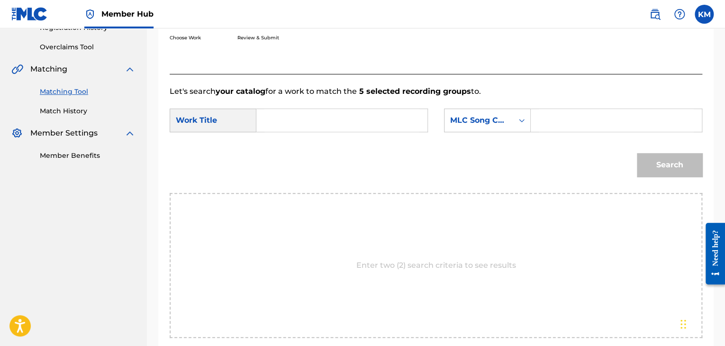
click at [290, 126] on input "Search Form" at bounding box center [342, 120] width 155 height 23
type input "I Swear - [PERSON_NAME]Extended Mix"
click at [516, 124] on div "Search Form" at bounding box center [521, 120] width 17 height 17
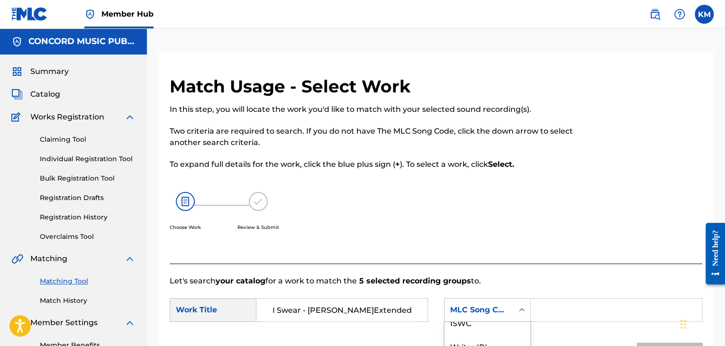
scroll to position [0, 0]
click at [480, 328] on div "Writer Name" at bounding box center [488, 334] width 86 height 24
click at [570, 312] on input "Search Form" at bounding box center [616, 310] width 155 height 23
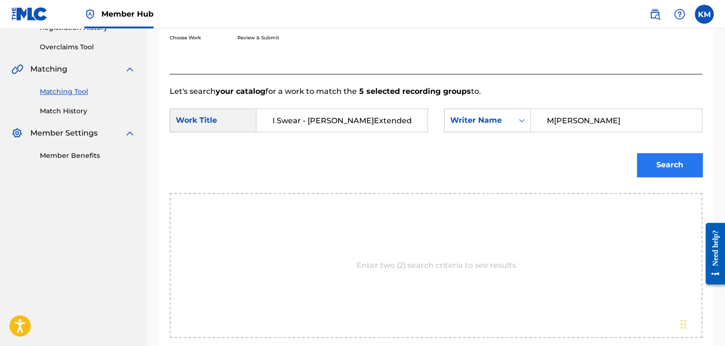
type input "M[PERSON_NAME]"
click at [665, 171] on button "Search" at bounding box center [669, 165] width 65 height 24
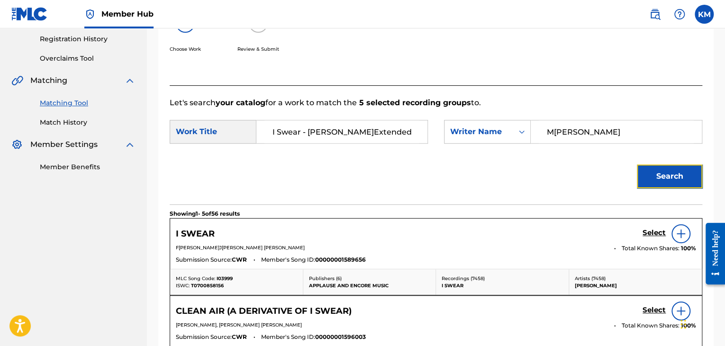
scroll to position [190, 0]
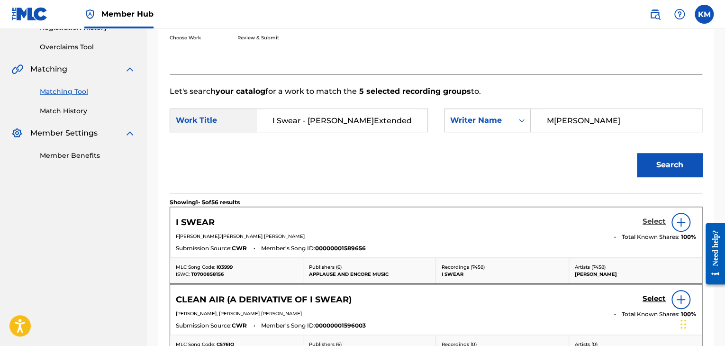
click at [651, 221] on h5 "Select" at bounding box center [654, 221] width 23 height 9
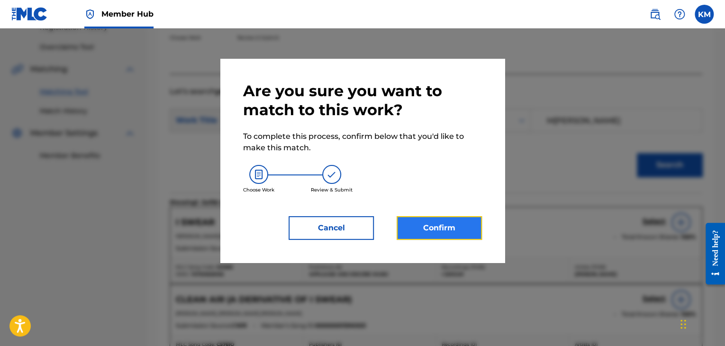
click at [442, 228] on button "Confirm" at bounding box center [439, 228] width 85 height 24
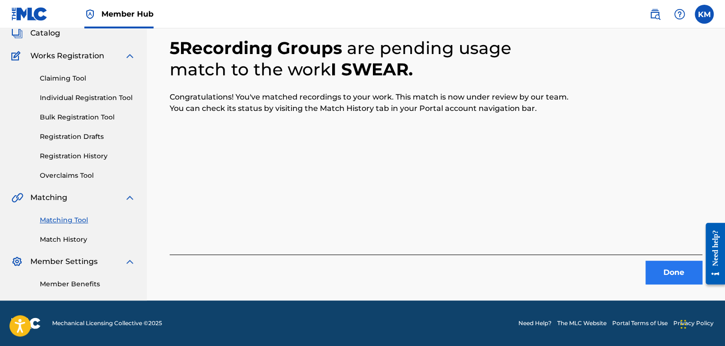
scroll to position [61, 0]
click at [683, 276] on button "Done" at bounding box center [674, 273] width 57 height 24
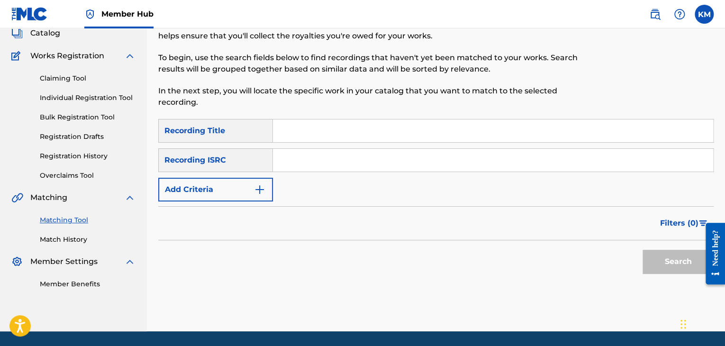
click at [367, 166] on input "Search Form" at bounding box center [493, 160] width 440 height 23
type input "USA370985438"
click at [661, 257] on button "Search" at bounding box center [678, 262] width 71 height 24
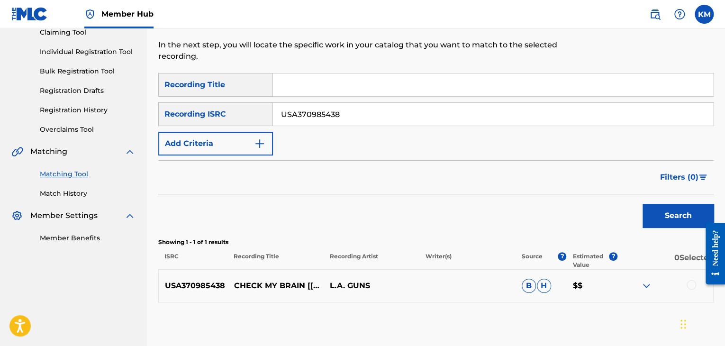
scroll to position [156, 0]
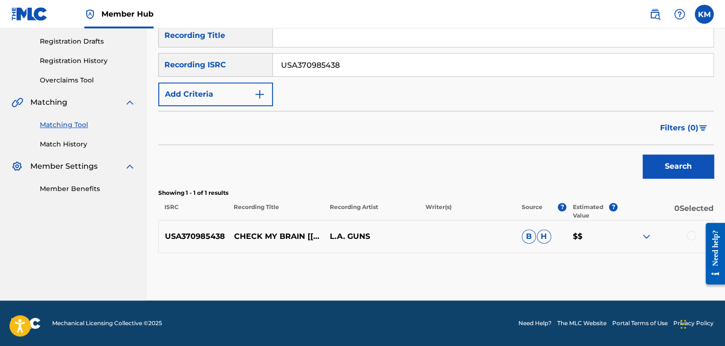
click at [689, 234] on div at bounding box center [691, 235] width 9 height 9
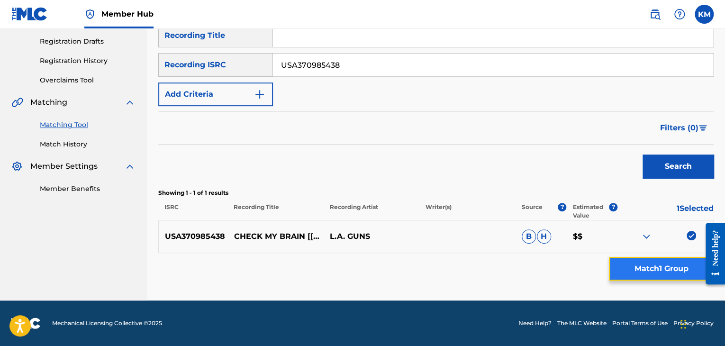
click at [671, 264] on button "Match 1 Group" at bounding box center [661, 269] width 105 height 24
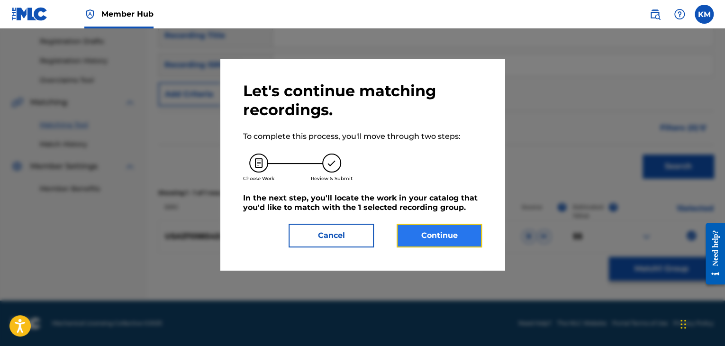
click at [431, 241] on button "Continue" at bounding box center [439, 236] width 85 height 24
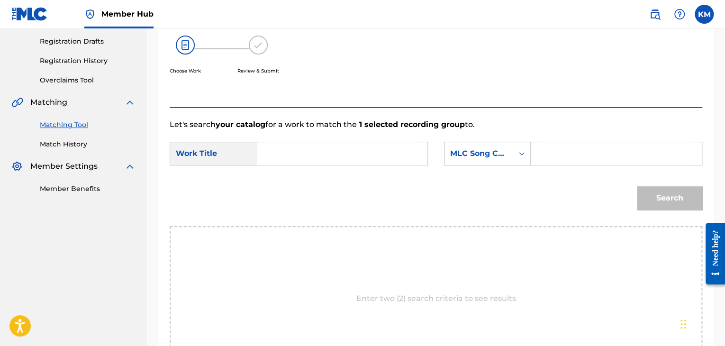
click at [266, 147] on input "Search Form" at bounding box center [342, 153] width 155 height 23
type input "Check My Brain (Al[PERSON_NAME]n Chains Cover)"
click at [514, 153] on div "Search Form" at bounding box center [521, 153] width 17 height 17
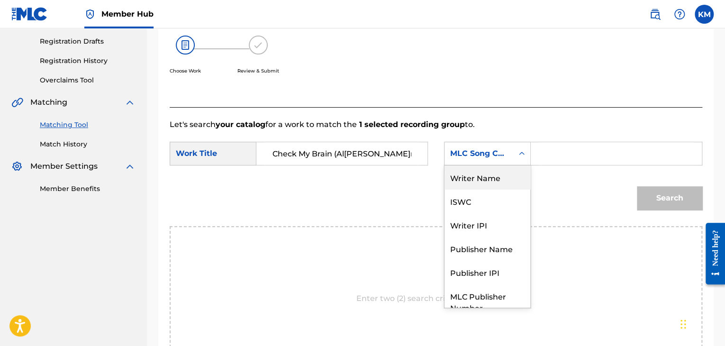
click at [485, 184] on div "Writer Name" at bounding box center [488, 177] width 86 height 24
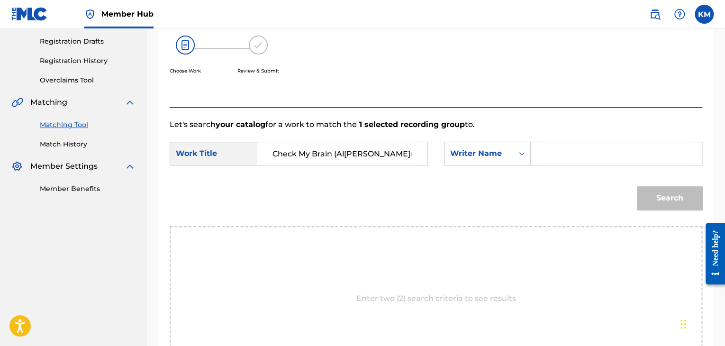
type input "C[PERSON_NAME]"
click at [668, 200] on button "Search" at bounding box center [669, 198] width 65 height 24
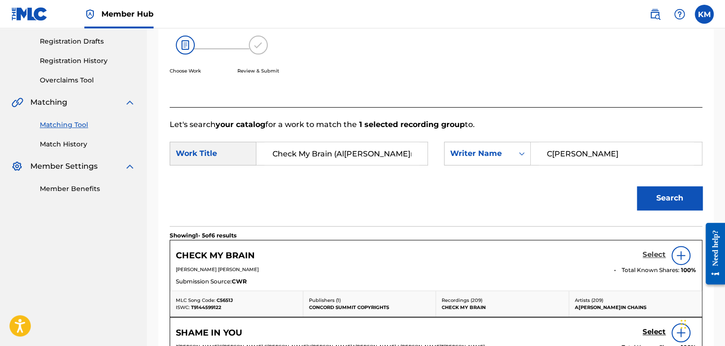
click at [661, 257] on h5 "Select" at bounding box center [654, 254] width 23 height 9
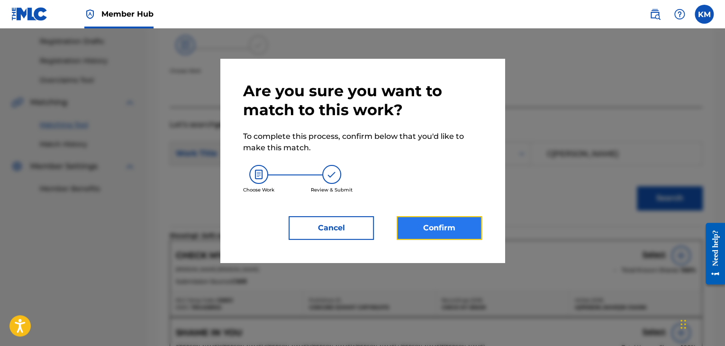
click at [452, 219] on button "Confirm" at bounding box center [439, 228] width 85 height 24
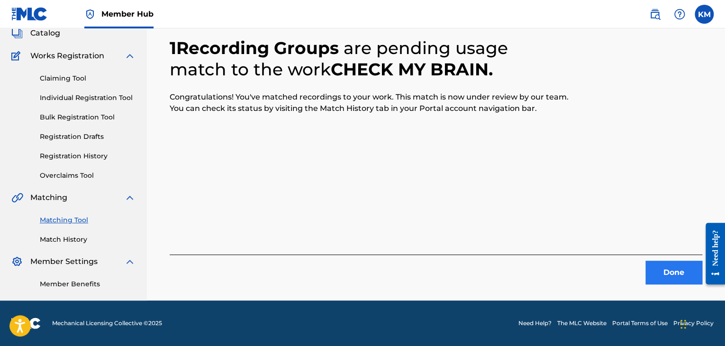
scroll to position [61, 0]
click at [675, 269] on button "Done" at bounding box center [674, 273] width 57 height 24
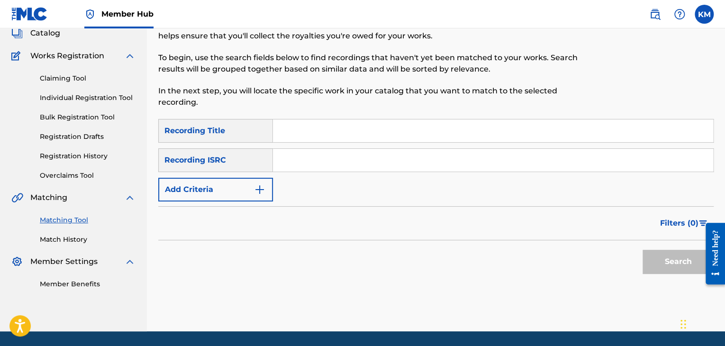
click at [318, 153] on input "Search Form" at bounding box center [493, 160] width 440 height 23
type input "GBCPZ1004110"
click at [653, 251] on button "Search" at bounding box center [678, 262] width 71 height 24
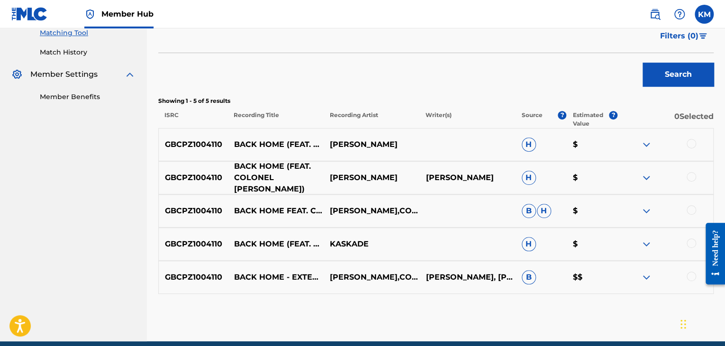
scroll to position [251, 0]
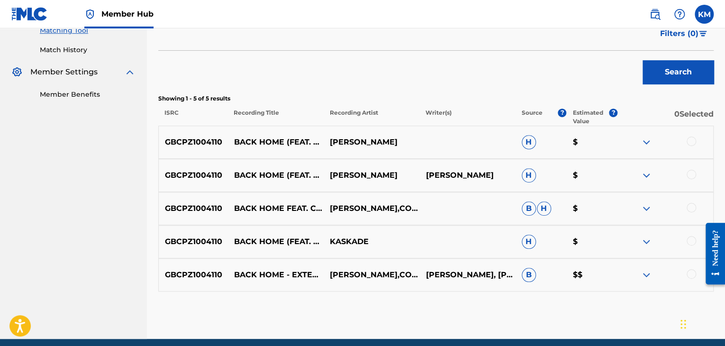
click at [690, 271] on div at bounding box center [691, 273] width 9 height 9
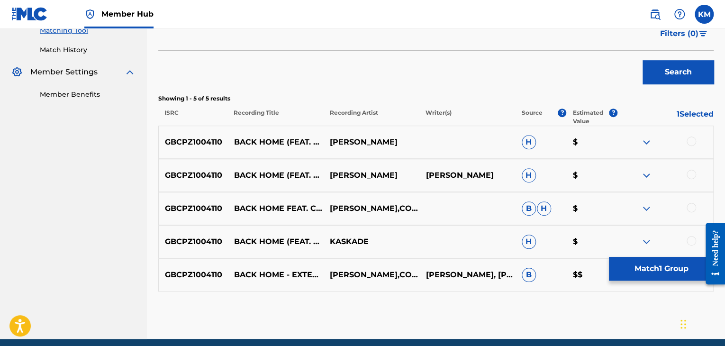
click at [692, 240] on div at bounding box center [691, 240] width 9 height 9
click at [693, 203] on div at bounding box center [666, 208] width 96 height 11
click at [692, 206] on div at bounding box center [691, 207] width 9 height 9
click at [692, 171] on div at bounding box center [691, 174] width 9 height 9
click at [692, 135] on div "GBCPZ1004110 BACK HOME (FEAT. COLONEL [PERSON_NAME]) [PERSON_NAME] $" at bounding box center [436, 142] width 556 height 33
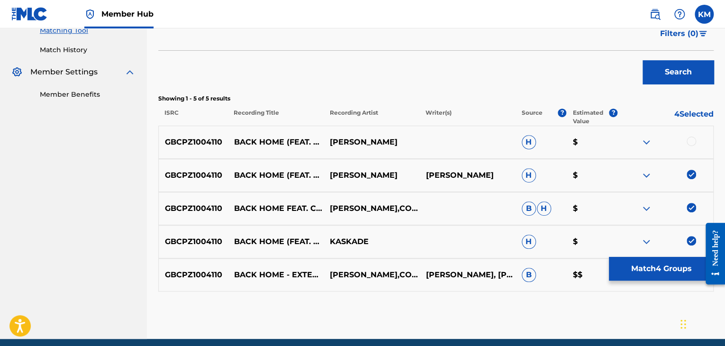
click at [690, 141] on div at bounding box center [691, 141] width 9 height 9
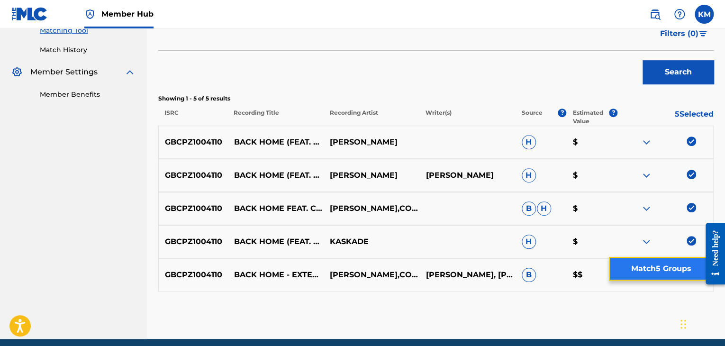
click at [665, 266] on button "Match 5 Groups" at bounding box center [661, 269] width 105 height 24
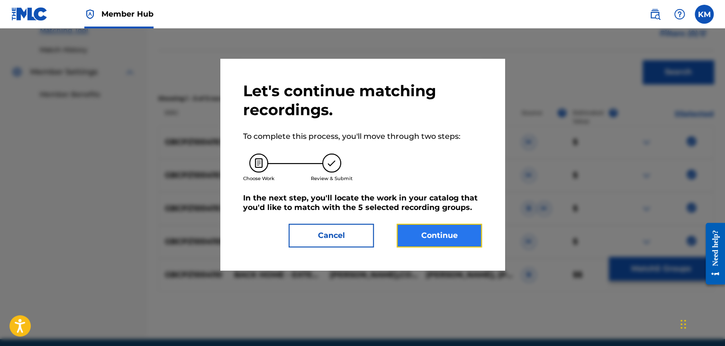
click at [434, 239] on button "Continue" at bounding box center [439, 236] width 85 height 24
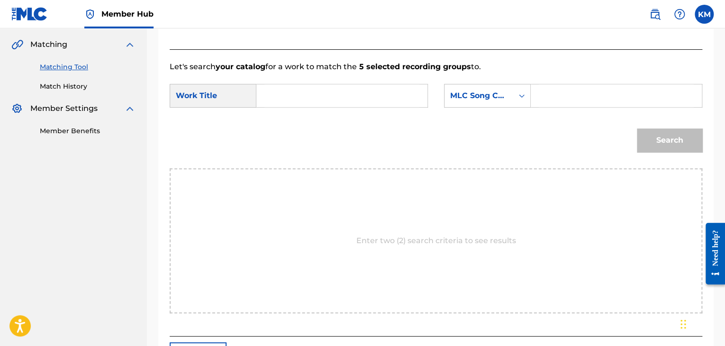
scroll to position [156, 0]
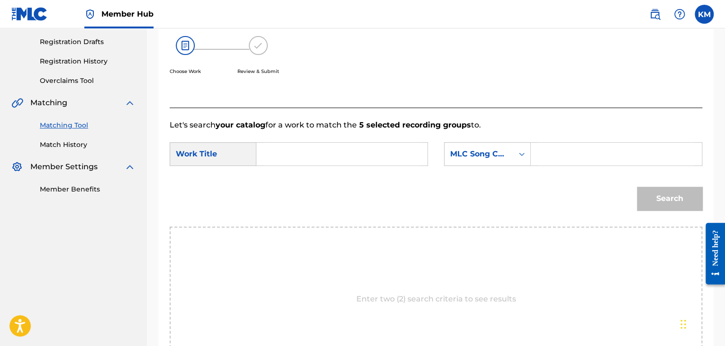
click at [281, 151] on input "Search Form" at bounding box center [342, 154] width 155 height 23
type input "Back Home - Extended Mix"
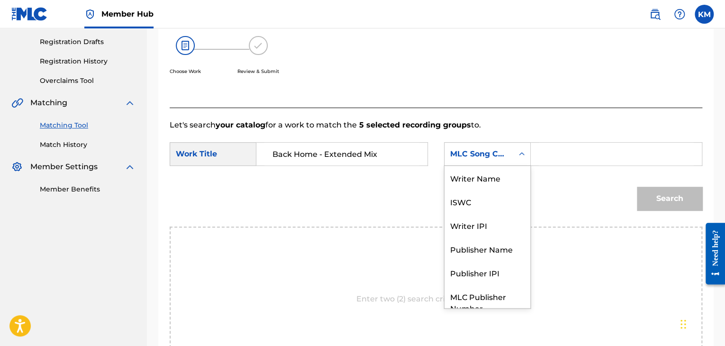
click at [520, 152] on icon "Search Form" at bounding box center [521, 153] width 9 height 9
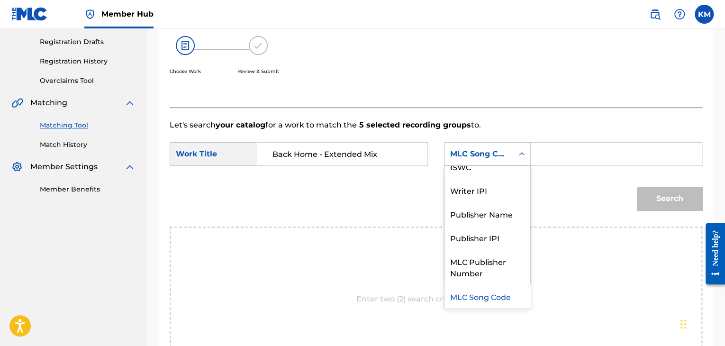
scroll to position [0, 0]
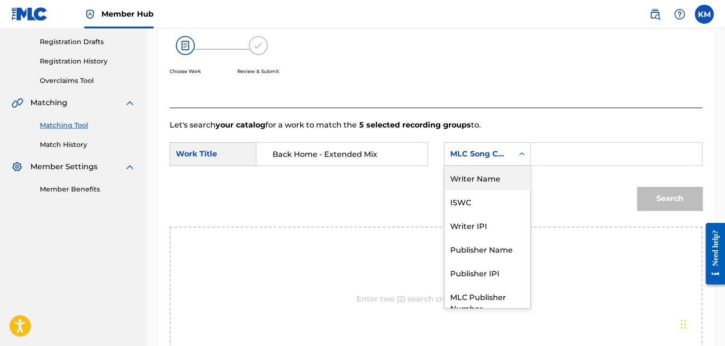
click at [482, 171] on div "Writer Name" at bounding box center [488, 178] width 86 height 24
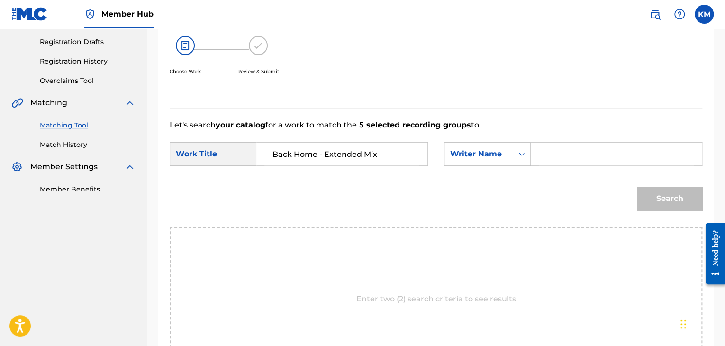
click at [536, 155] on div "Search Form" at bounding box center [617, 154] width 172 height 24
click at [543, 154] on input "Search Form" at bounding box center [616, 154] width 155 height 23
click at [667, 193] on button "Search" at bounding box center [669, 199] width 65 height 24
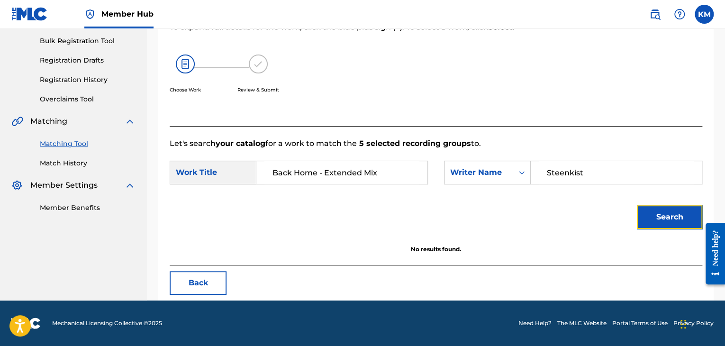
scroll to position [137, 0]
drag, startPoint x: 585, startPoint y: 171, endPoint x: 500, endPoint y: 169, distance: 84.9
click at [500, 169] on div "SearchWithCriteriac8d45a86-fa1a-4a94-b36c-978aa01eeaa1 Writer Name [PERSON_NAME]" at bounding box center [573, 173] width 258 height 24
type input "[PERSON_NAME]"
click at [651, 212] on button "Search" at bounding box center [669, 217] width 65 height 24
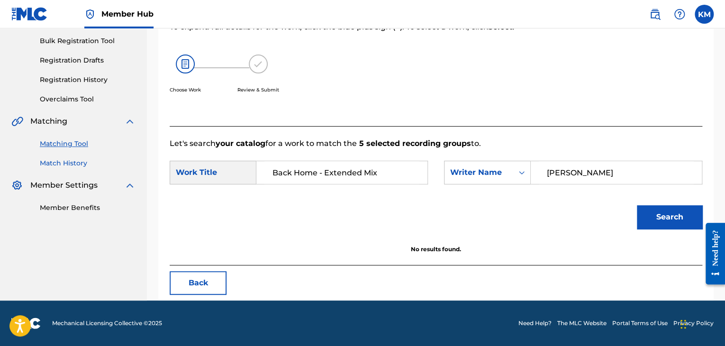
click at [71, 164] on link "Match History" at bounding box center [88, 163] width 96 height 10
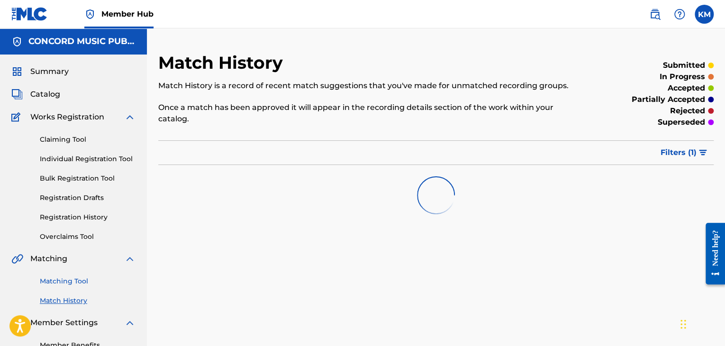
click at [72, 285] on link "Matching Tool" at bounding box center [88, 281] width 96 height 10
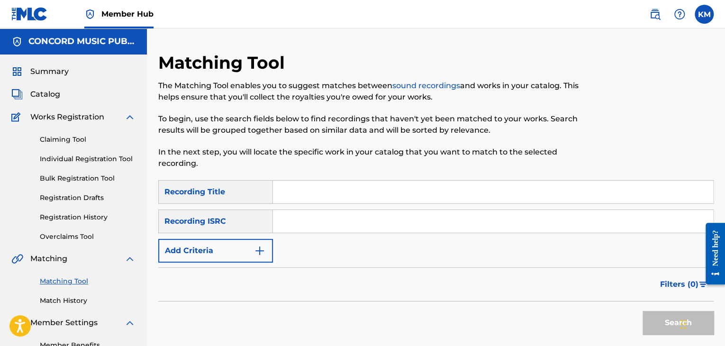
click at [351, 212] on input "Search Form" at bounding box center [493, 221] width 440 height 23
type input "QM6DC1549301"
drag, startPoint x: 654, startPoint y: 322, endPoint x: 652, endPoint y: 309, distance: 13.4
click at [655, 322] on button "Search" at bounding box center [678, 323] width 71 height 24
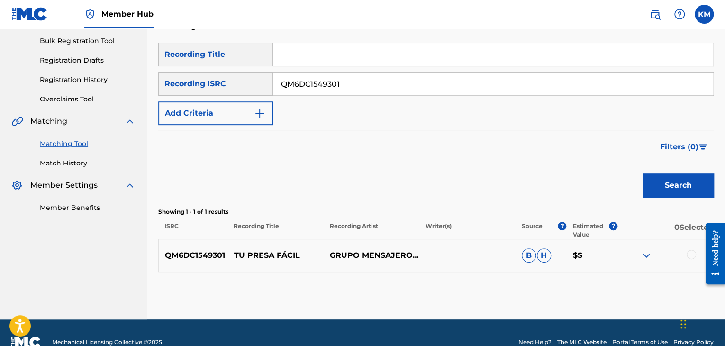
scroll to position [156, 0]
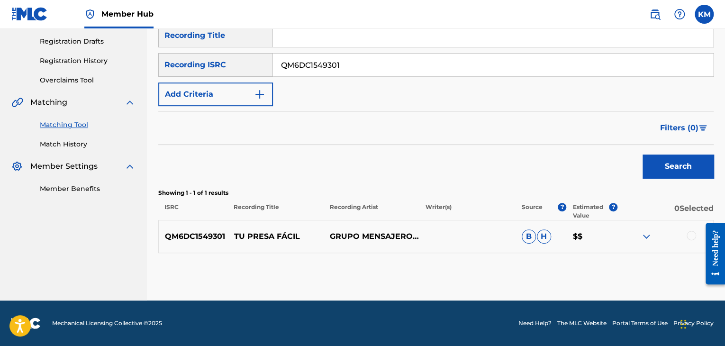
click at [689, 236] on div at bounding box center [691, 235] width 9 height 9
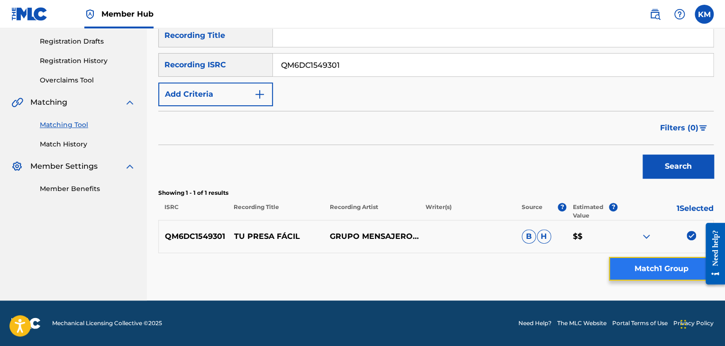
click at [673, 266] on button "Match 1 Group" at bounding box center [661, 269] width 105 height 24
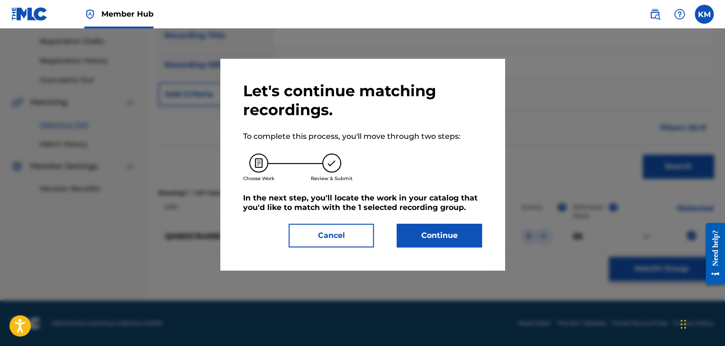
click at [385, 225] on div "Cancel Continue" at bounding box center [362, 236] width 239 height 24
click at [410, 227] on button "Continue" at bounding box center [439, 236] width 85 height 24
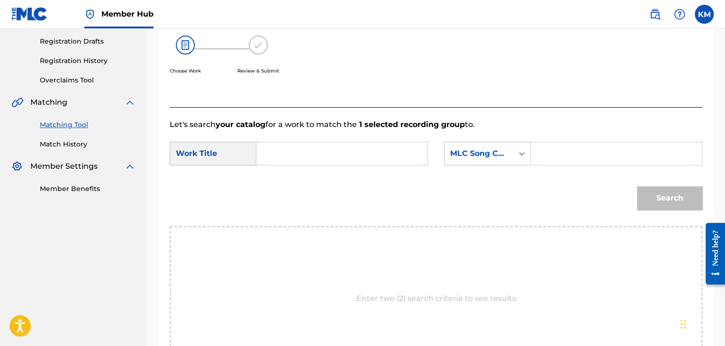
click at [306, 158] on input "Search Form" at bounding box center [342, 153] width 155 height 23
type input "Tu Presa Facil"
click at [532, 150] on div "Search Form" at bounding box center [617, 154] width 172 height 24
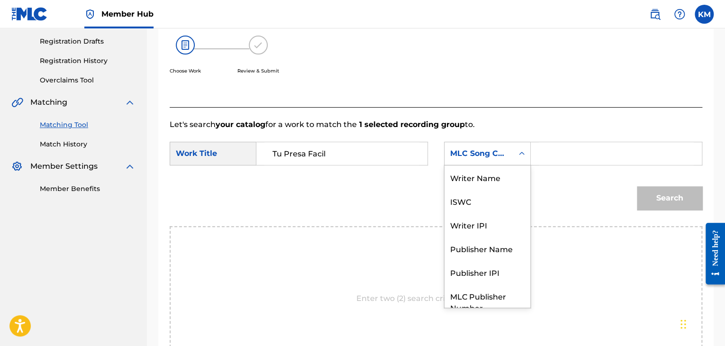
click at [525, 154] on icon "Search Form" at bounding box center [521, 153] width 9 height 9
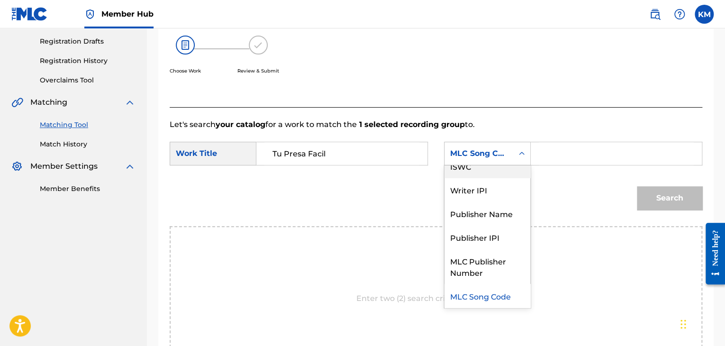
scroll to position [0, 0]
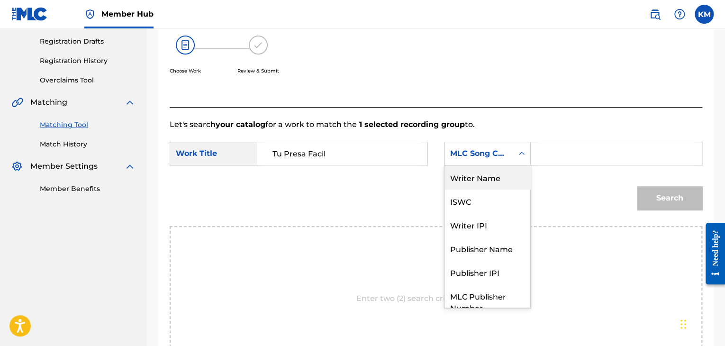
click at [484, 171] on div "Writer Name" at bounding box center [488, 177] width 86 height 24
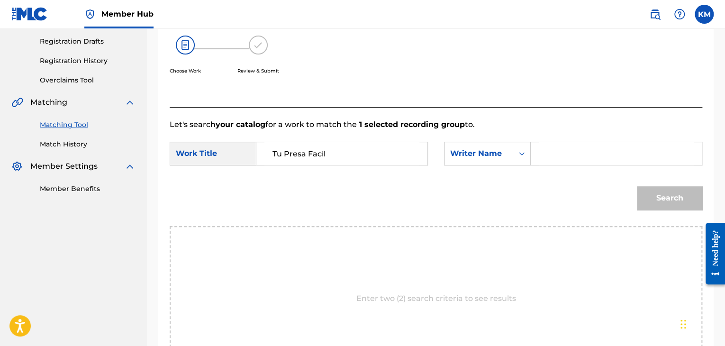
click at [549, 156] on input "Search Form" at bounding box center [616, 153] width 155 height 23
type input "[PERSON_NAME]"
drag, startPoint x: 672, startPoint y: 203, endPoint x: 668, endPoint y: 200, distance: 5.7
click at [672, 203] on button "Search" at bounding box center [669, 198] width 65 height 24
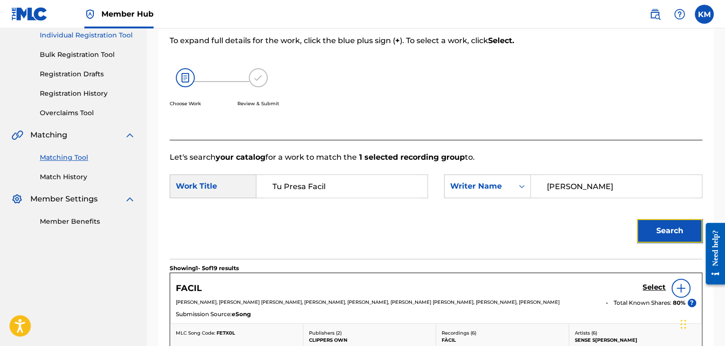
scroll to position [14, 0]
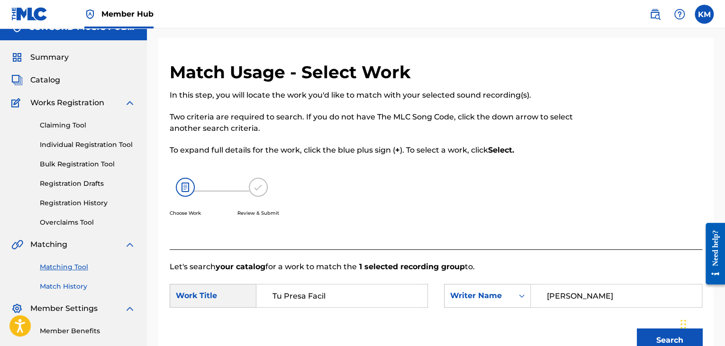
click at [68, 289] on link "Match History" at bounding box center [88, 287] width 96 height 10
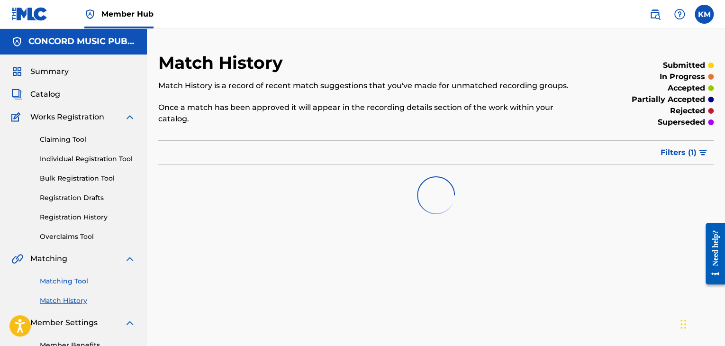
click at [76, 282] on link "Matching Tool" at bounding box center [88, 281] width 96 height 10
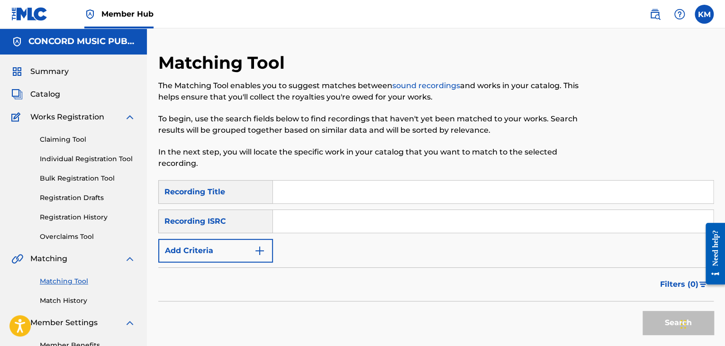
click at [315, 219] on input "Search Form" at bounding box center [493, 221] width 440 height 23
click at [659, 315] on button "Search" at bounding box center [678, 323] width 71 height 24
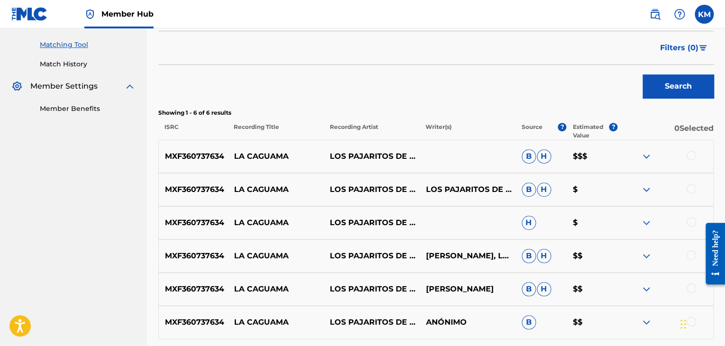
scroll to position [237, 0]
click at [692, 156] on div at bounding box center [691, 154] width 9 height 9
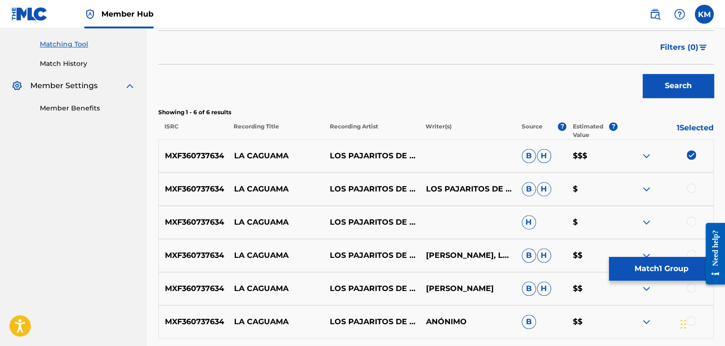
click at [692, 190] on div at bounding box center [691, 187] width 9 height 9
click at [689, 220] on div at bounding box center [691, 221] width 9 height 9
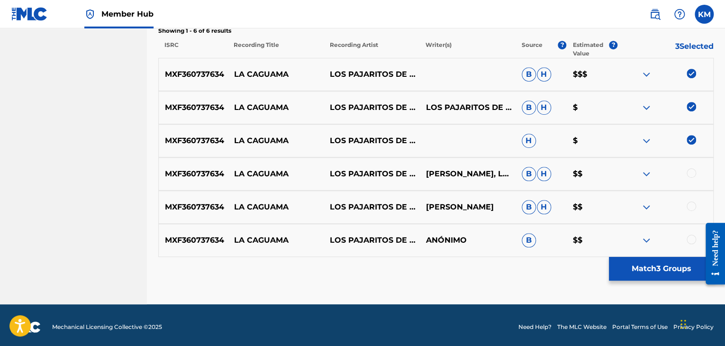
scroll to position [322, 0]
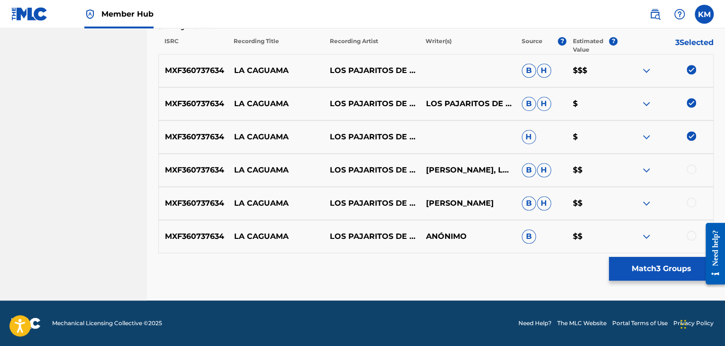
click at [690, 165] on div at bounding box center [691, 169] width 9 height 9
click at [690, 198] on div at bounding box center [691, 202] width 9 height 9
click at [694, 234] on div at bounding box center [691, 235] width 9 height 9
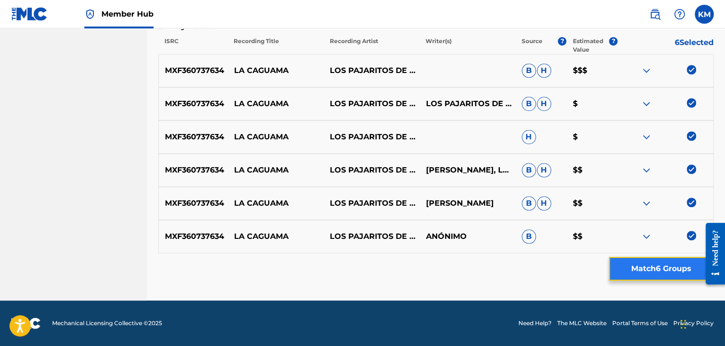
click at [680, 264] on button "Match 6 Groups" at bounding box center [661, 269] width 105 height 24
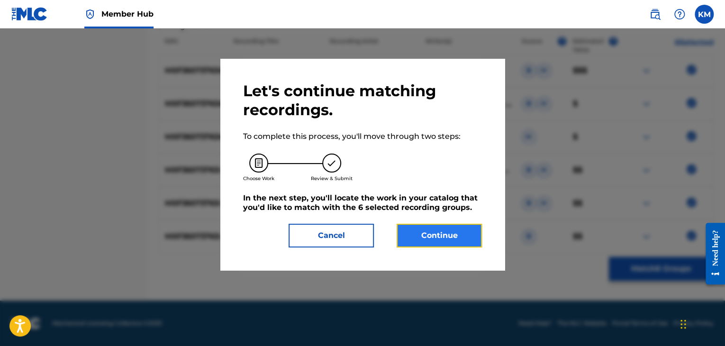
click at [471, 237] on button "Continue" at bounding box center [439, 236] width 85 height 24
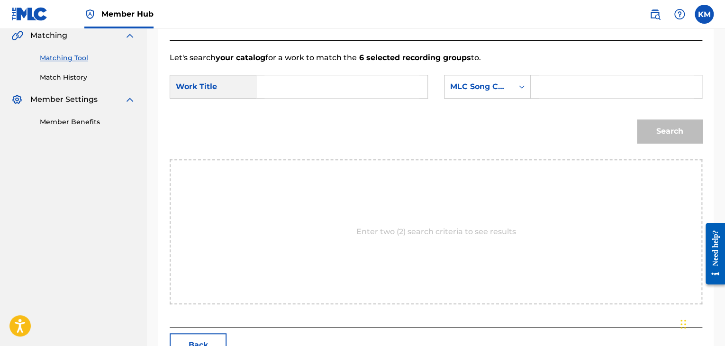
scroll to position [191, 0]
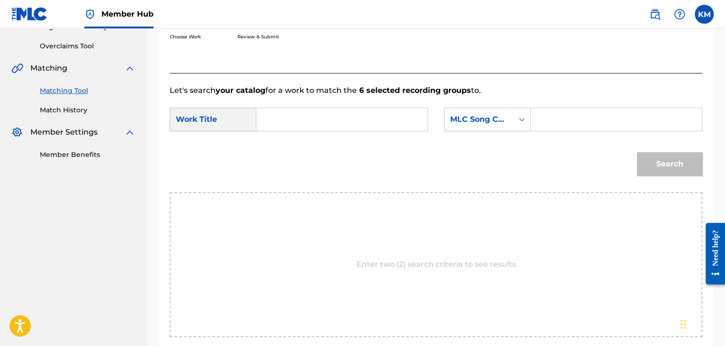
click at [284, 118] on input "Search Form" at bounding box center [342, 119] width 155 height 23
click at [525, 120] on icon "Search Form" at bounding box center [521, 119] width 9 height 9
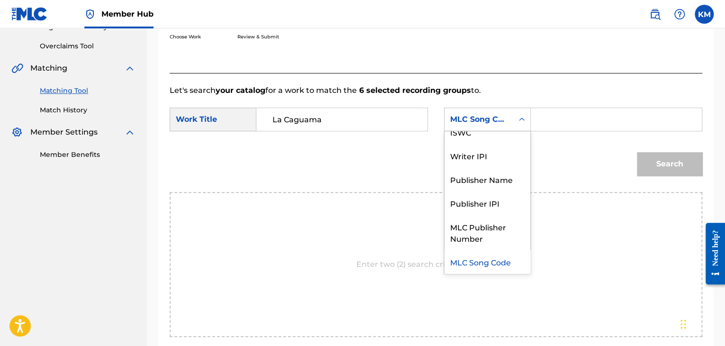
scroll to position [0, 0]
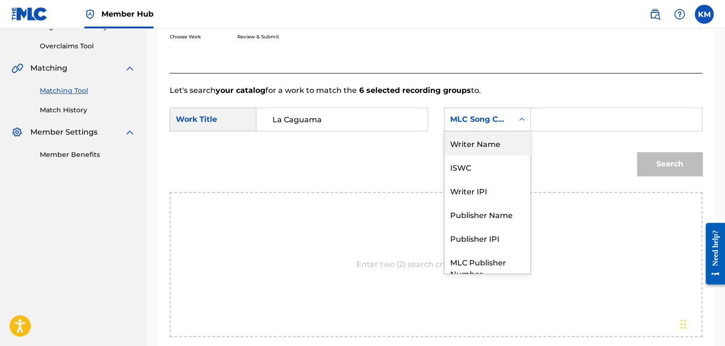
click at [517, 133] on div "Writer Name" at bounding box center [488, 143] width 86 height 24
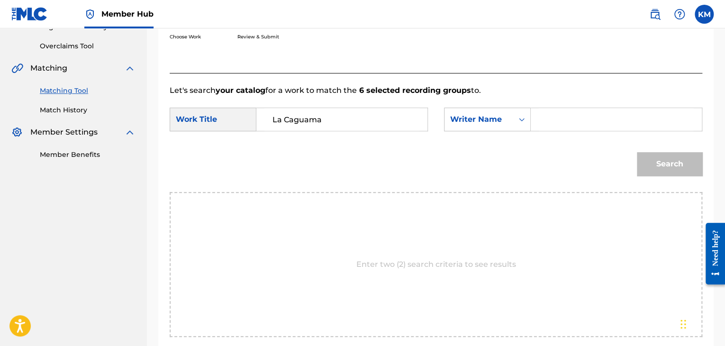
click at [554, 123] on input "Search Form" at bounding box center [616, 119] width 155 height 23
click at [701, 164] on button "Search" at bounding box center [669, 164] width 65 height 24
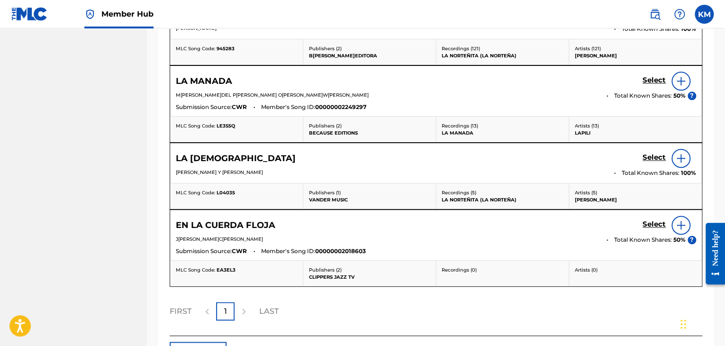
scroll to position [191, 0]
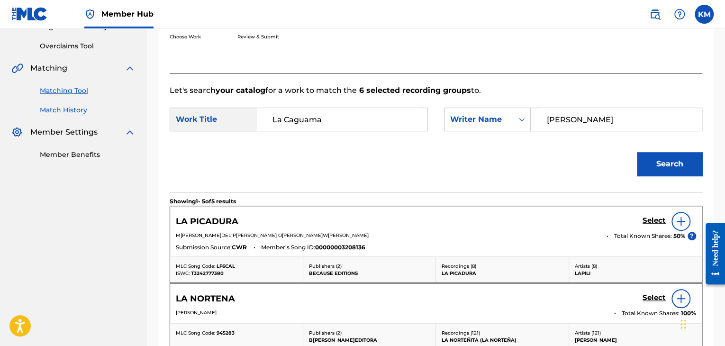
click at [80, 110] on link "Match History" at bounding box center [88, 110] width 96 height 10
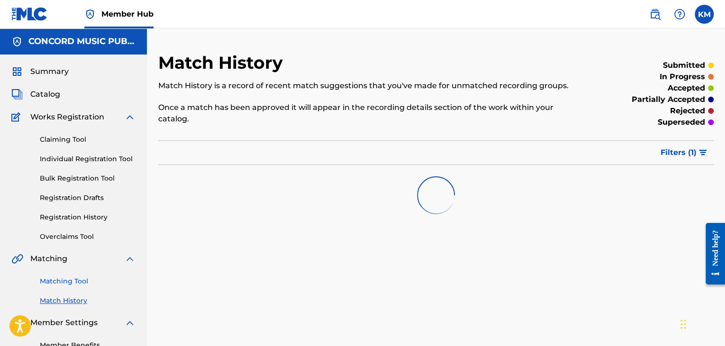
click at [71, 284] on link "Matching Tool" at bounding box center [88, 281] width 96 height 10
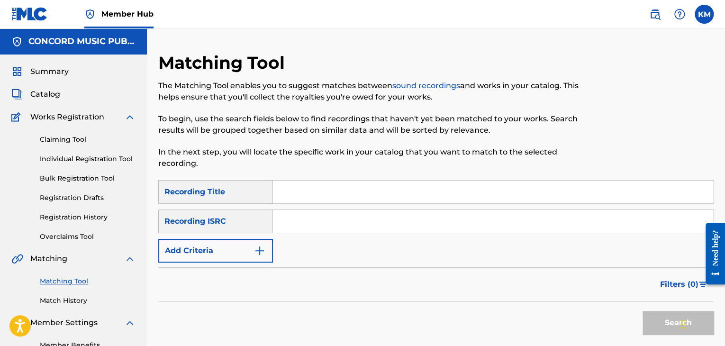
click at [298, 224] on input "Search Form" at bounding box center [493, 221] width 440 height 23
click at [651, 322] on button "Search" at bounding box center [678, 323] width 71 height 24
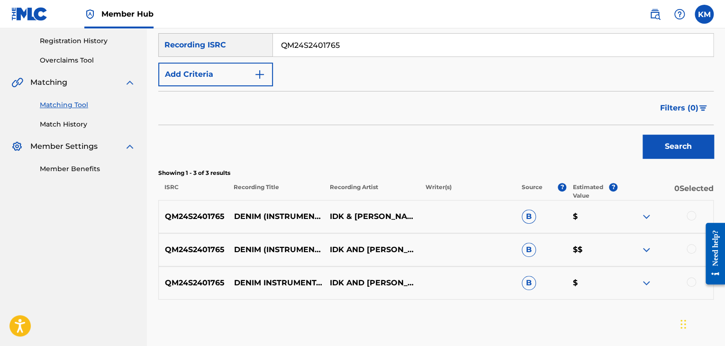
scroll to position [223, 0]
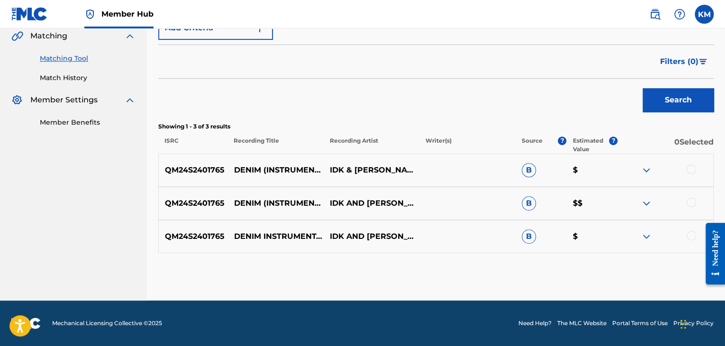
click at [694, 235] on div at bounding box center [691, 235] width 9 height 9
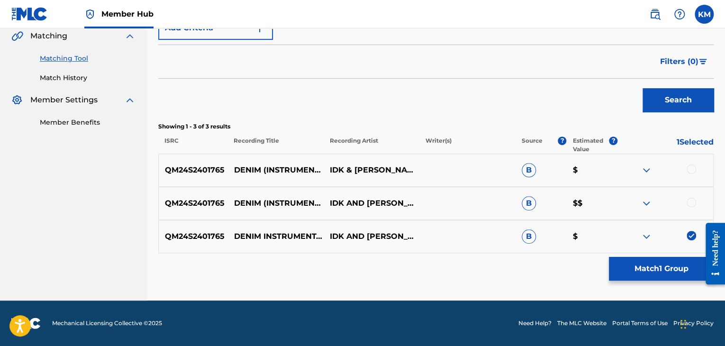
click at [692, 200] on div at bounding box center [691, 202] width 9 height 9
click at [692, 169] on div at bounding box center [691, 169] width 9 height 9
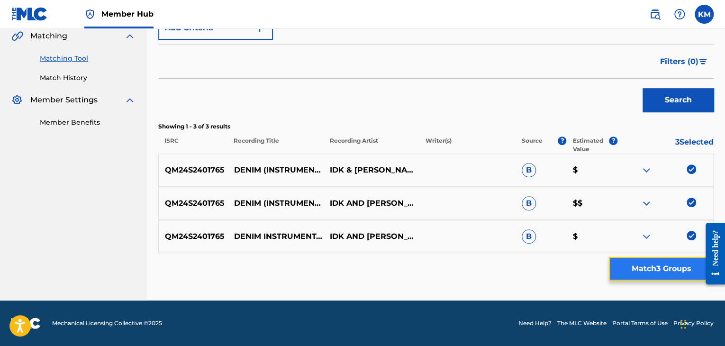
click at [665, 270] on button "Match 3 Groups" at bounding box center [661, 269] width 105 height 24
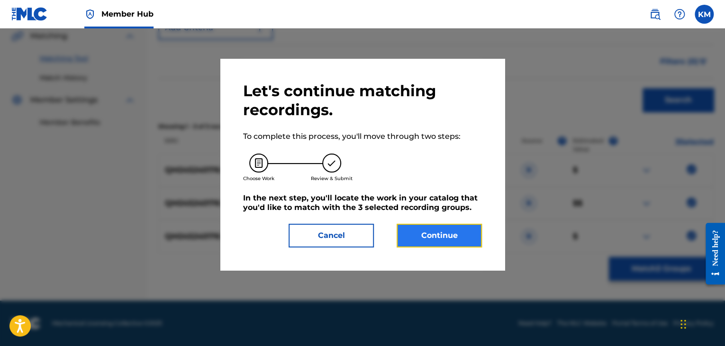
click at [399, 238] on button "Continue" at bounding box center [439, 236] width 85 height 24
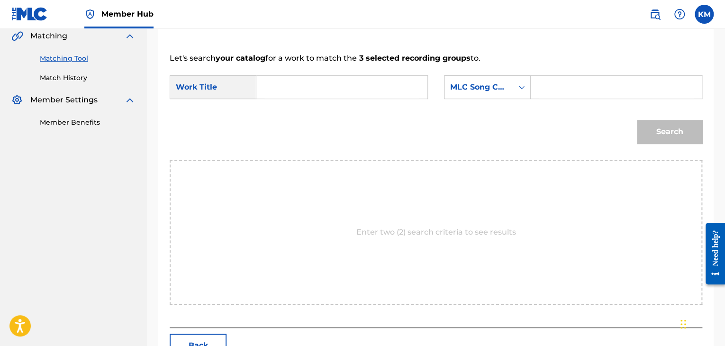
click at [296, 92] on input "Search Form" at bounding box center [342, 87] width 155 height 23
click at [525, 88] on icon "Search Form" at bounding box center [521, 86] width 9 height 9
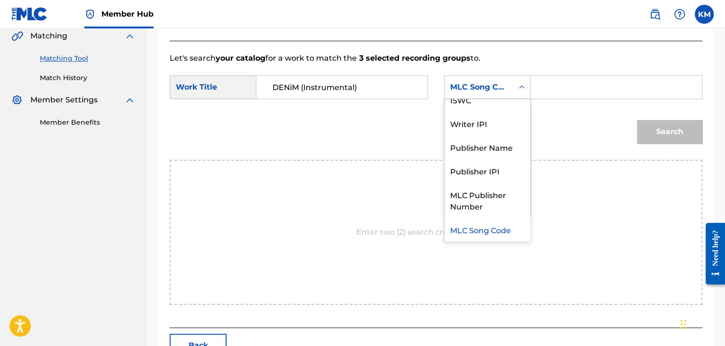
scroll to position [0, 0]
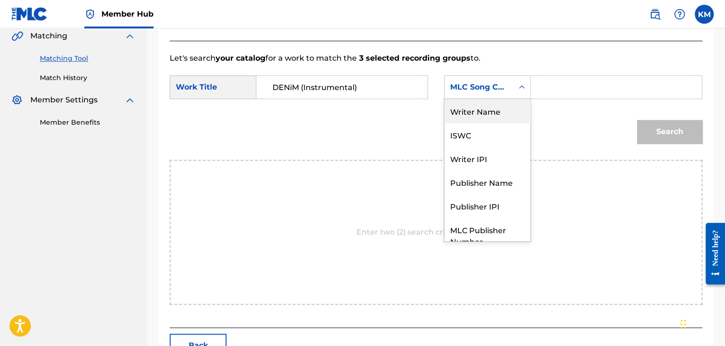
click at [491, 112] on div "Writer Name" at bounding box center [488, 111] width 86 height 24
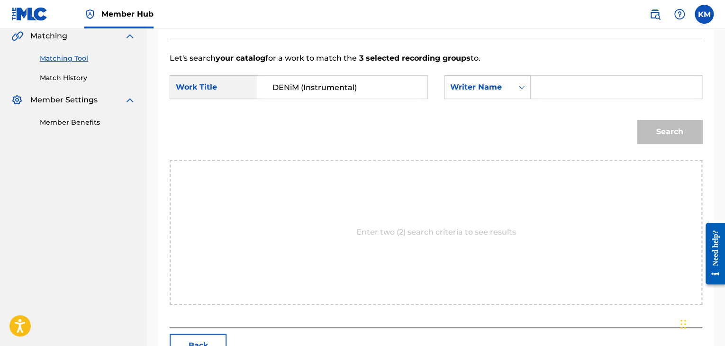
click at [559, 89] on input "Search Form" at bounding box center [616, 87] width 155 height 23
click at [656, 128] on button "Search" at bounding box center [669, 132] width 65 height 24
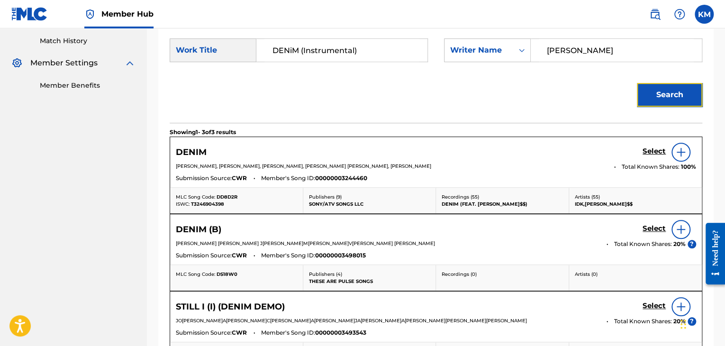
scroll to position [270, 0]
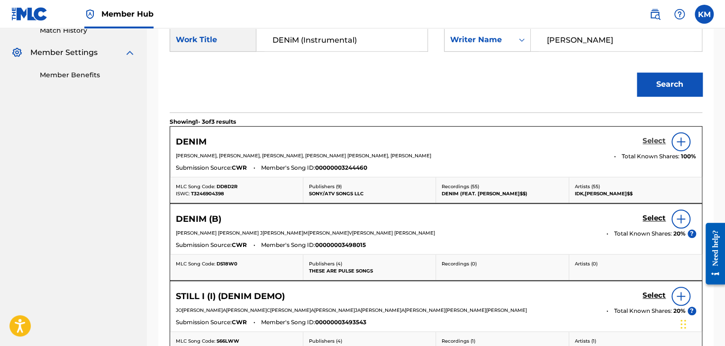
click at [649, 141] on h5 "Select" at bounding box center [654, 141] width 23 height 9
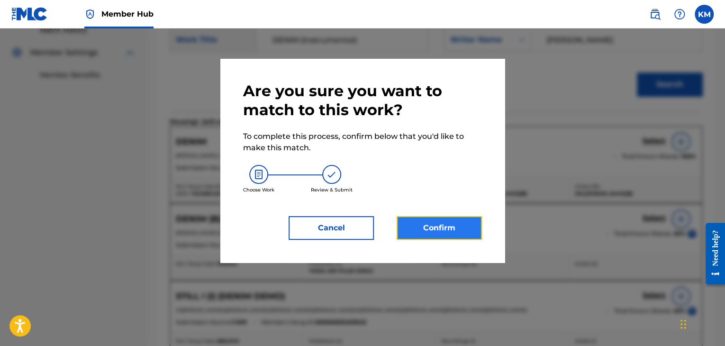
click at [466, 229] on button "Confirm" at bounding box center [439, 228] width 85 height 24
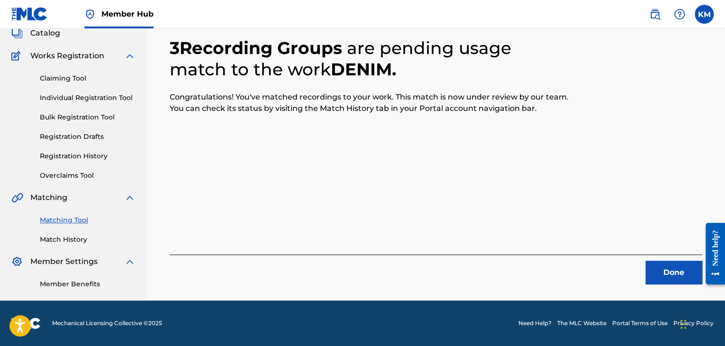
scroll to position [61, 0]
click at [679, 269] on button "Done" at bounding box center [674, 273] width 57 height 24
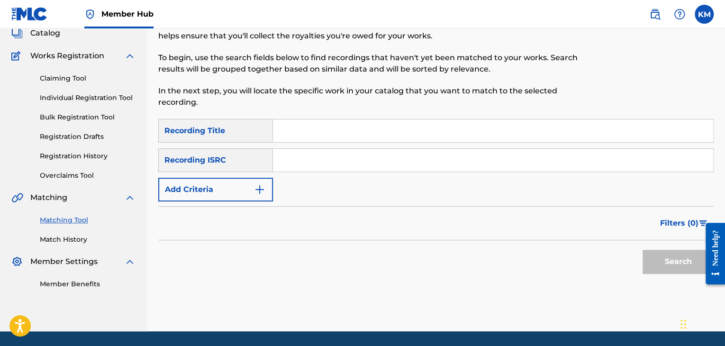
click at [352, 149] on input "Search Form" at bounding box center [493, 160] width 440 height 23
click at [675, 262] on button "Search" at bounding box center [678, 262] width 71 height 24
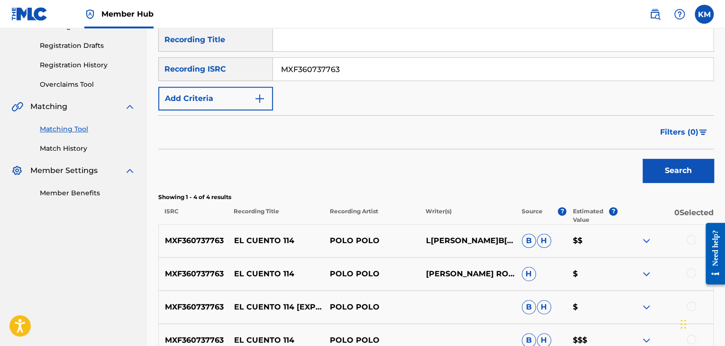
scroll to position [251, 0]
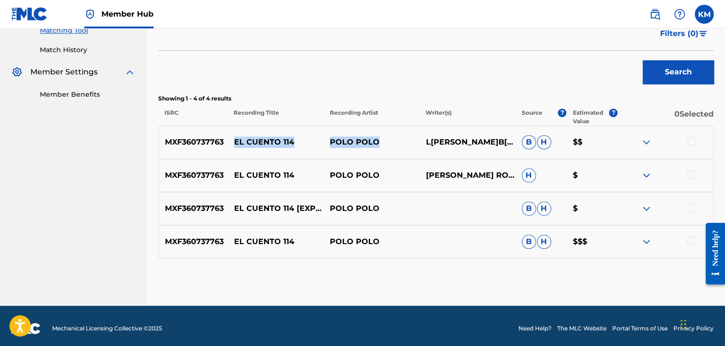
drag, startPoint x: 228, startPoint y: 140, endPoint x: 392, endPoint y: 141, distance: 164.5
click at [392, 141] on div "MXF360737763 EL CUENTO 114 [PERSON_NAME] [PERSON_NAME] [PERSON_NAME] $$" at bounding box center [436, 142] width 556 height 33
click at [694, 137] on div at bounding box center [691, 141] width 9 height 9
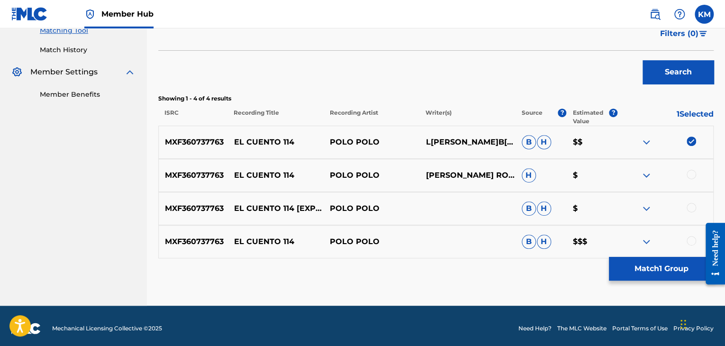
click at [690, 176] on div at bounding box center [691, 174] width 9 height 9
click at [692, 208] on div at bounding box center [691, 207] width 9 height 9
click at [694, 238] on div at bounding box center [691, 240] width 9 height 9
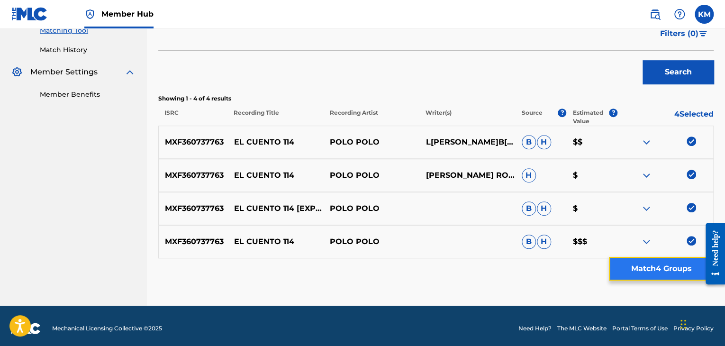
click at [681, 264] on button "Match 4 Groups" at bounding box center [661, 269] width 105 height 24
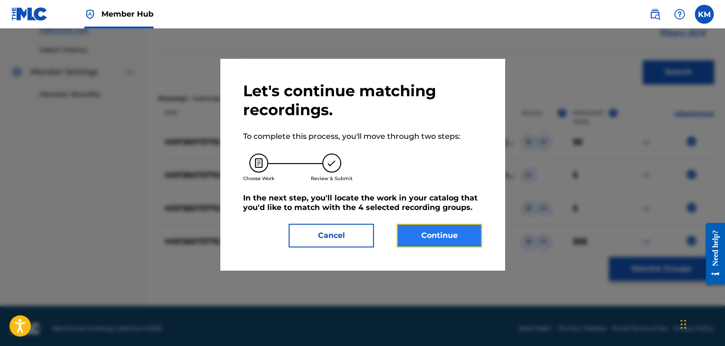
click at [421, 242] on button "Continue" at bounding box center [439, 236] width 85 height 24
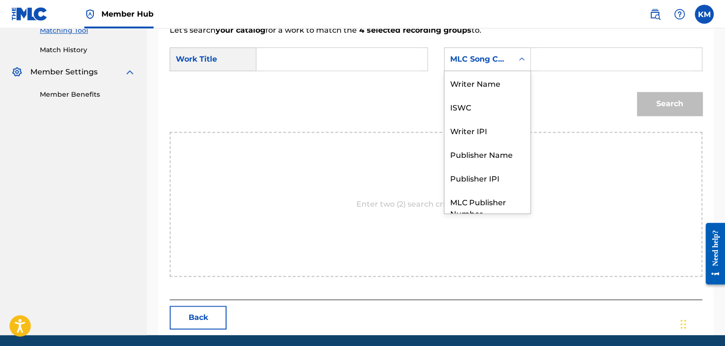
click at [523, 58] on icon "Search Form" at bounding box center [522, 58] width 6 height 3
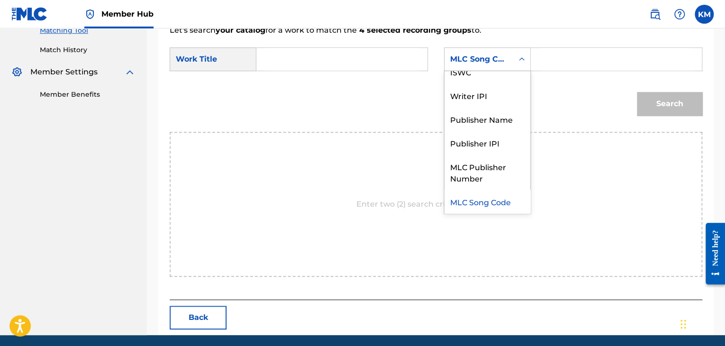
scroll to position [0, 0]
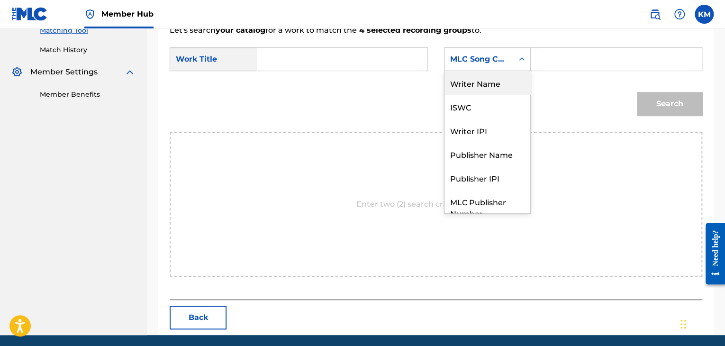
click at [491, 81] on div "Writer Name" at bounding box center [488, 83] width 86 height 24
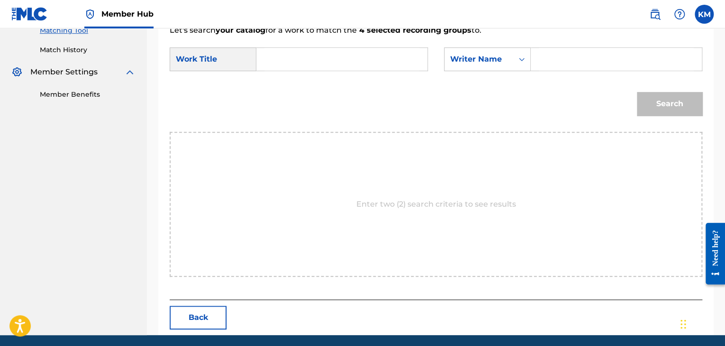
click at [539, 61] on input "Search Form" at bounding box center [616, 59] width 155 height 23
click at [329, 57] on input "Search Form" at bounding box center [342, 59] width 155 height 23
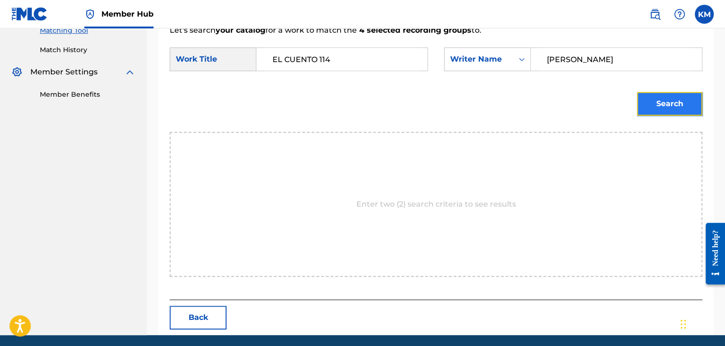
click at [651, 103] on button "Search" at bounding box center [669, 104] width 65 height 24
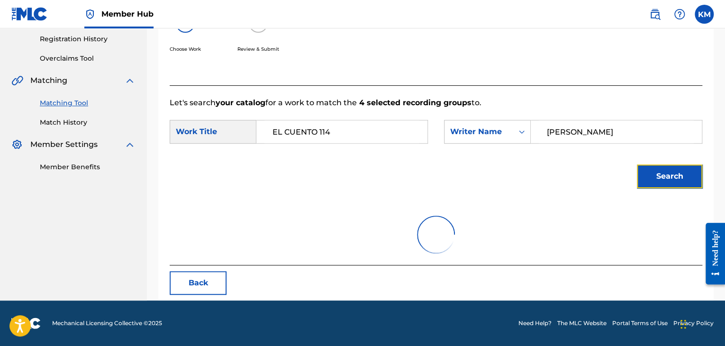
scroll to position [247, 0]
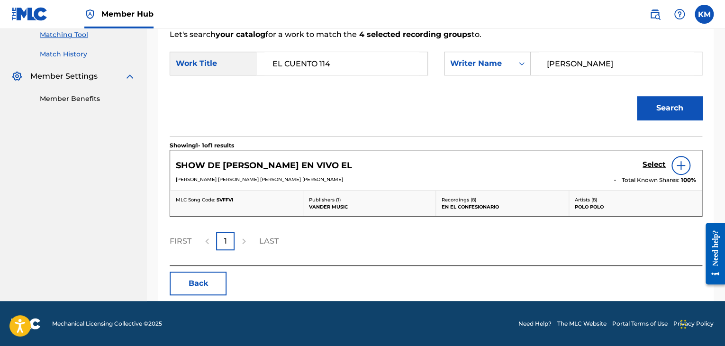
click at [63, 50] on link "Match History" at bounding box center [88, 54] width 96 height 10
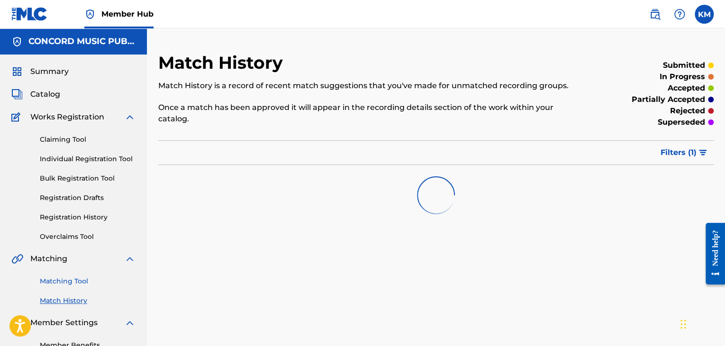
click at [81, 278] on link "Matching Tool" at bounding box center [88, 281] width 96 height 10
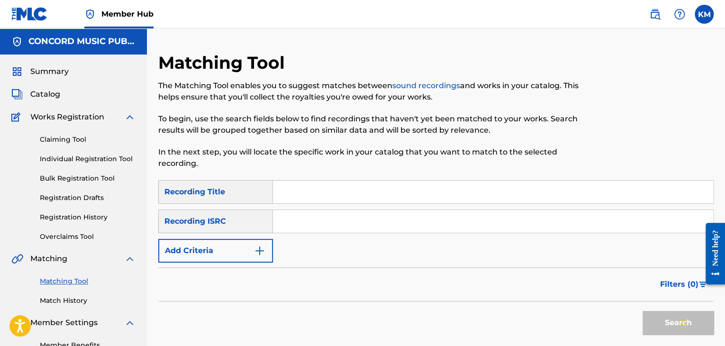
click at [303, 224] on input "Search Form" at bounding box center [493, 221] width 440 height 23
click at [667, 321] on button "Search" at bounding box center [678, 323] width 71 height 24
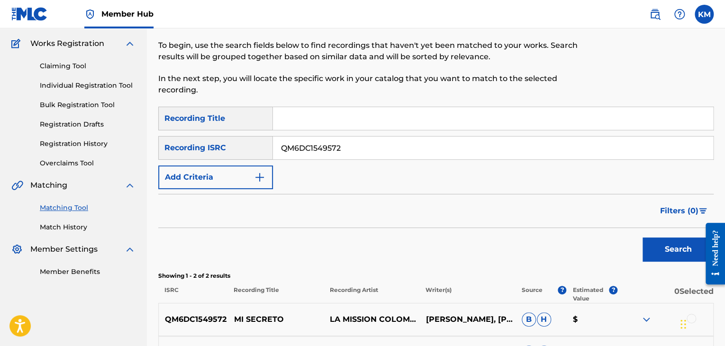
scroll to position [190, 0]
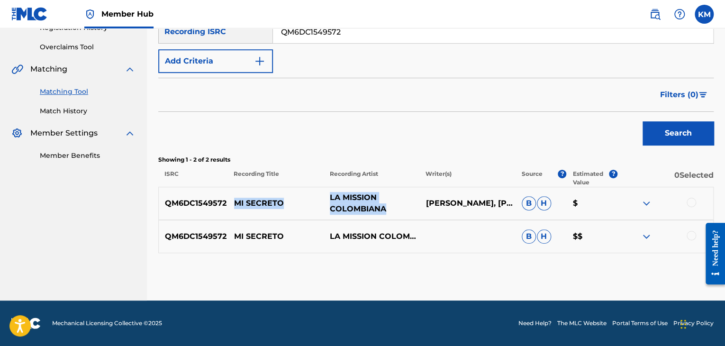
drag, startPoint x: 236, startPoint y: 200, endPoint x: 404, endPoint y: 203, distance: 168.4
click at [404, 203] on div "QM6DC1549572 MI SECRETO LA MISSION [DEMOGRAPHIC_DATA] [PERSON_NAME] D[PERSON_NA…" at bounding box center [436, 203] width 556 height 33
click at [691, 202] on div at bounding box center [691, 202] width 9 height 9
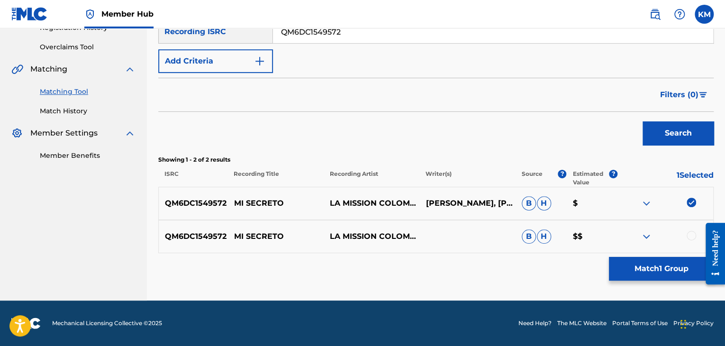
click at [690, 232] on div at bounding box center [691, 235] width 9 height 9
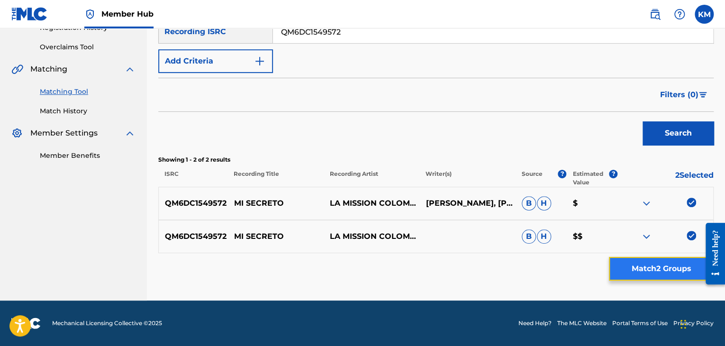
click at [678, 266] on button "Match 2 Groups" at bounding box center [661, 269] width 105 height 24
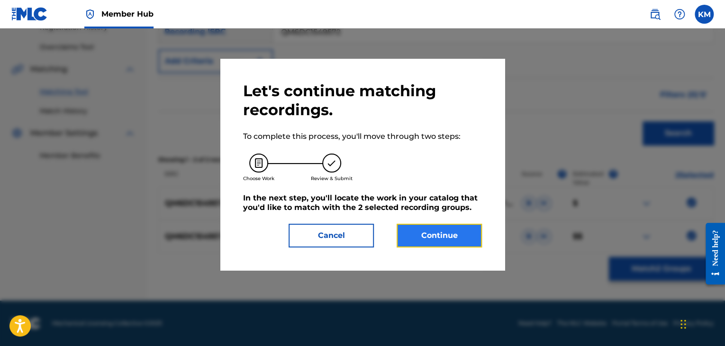
click at [449, 237] on button "Continue" at bounding box center [439, 236] width 85 height 24
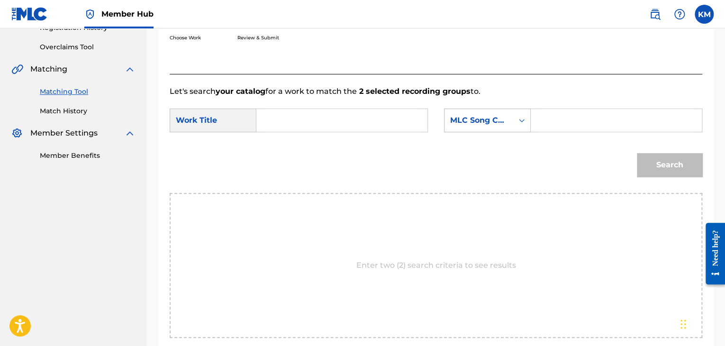
click at [525, 118] on icon "Search Form" at bounding box center [521, 120] width 9 height 9
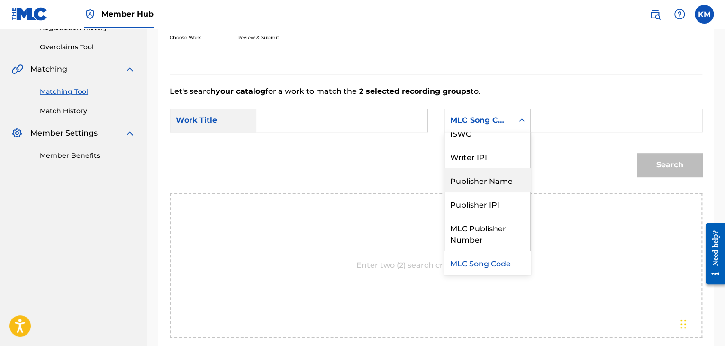
scroll to position [0, 0]
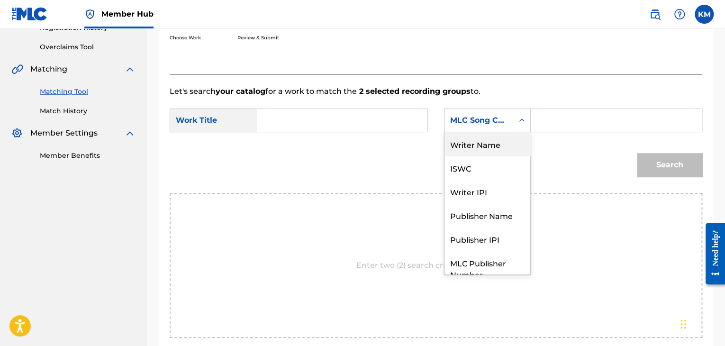
click at [482, 146] on div "Writer Name" at bounding box center [488, 144] width 86 height 24
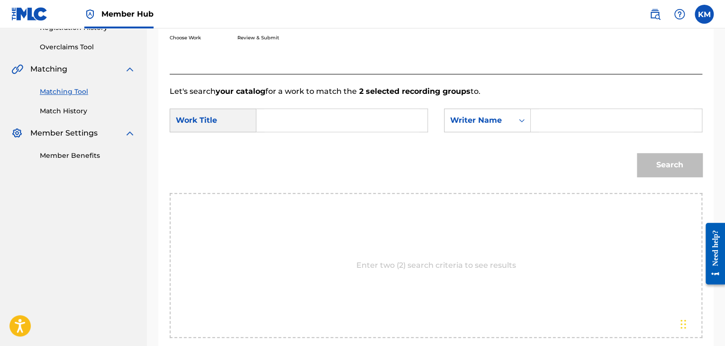
click at [544, 119] on input "Search Form" at bounding box center [616, 120] width 155 height 23
click at [296, 122] on input "Search Form" at bounding box center [342, 120] width 155 height 23
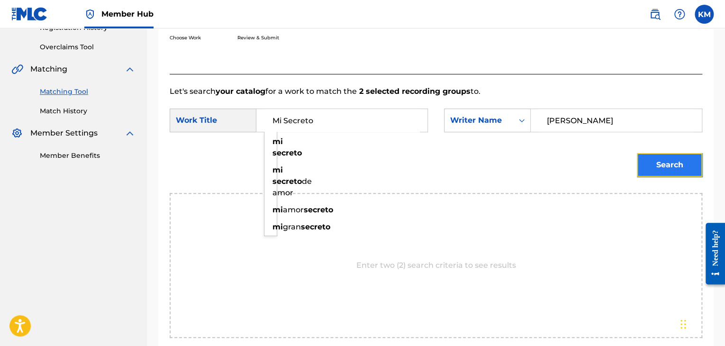
click at [665, 157] on button "Search" at bounding box center [669, 165] width 65 height 24
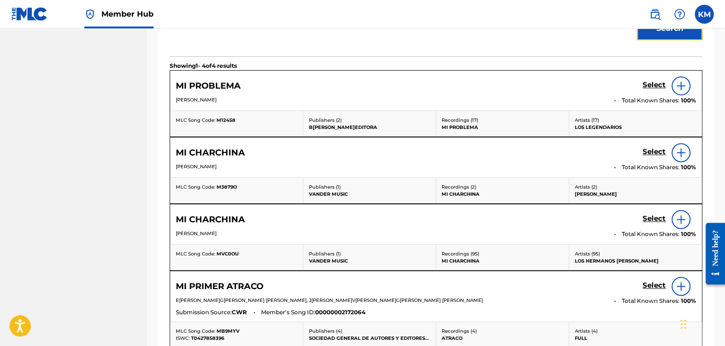
scroll to position [457, 0]
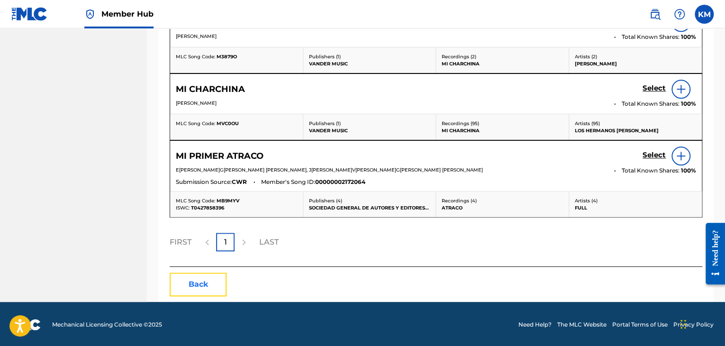
click at [196, 291] on button "Back" at bounding box center [198, 285] width 57 height 24
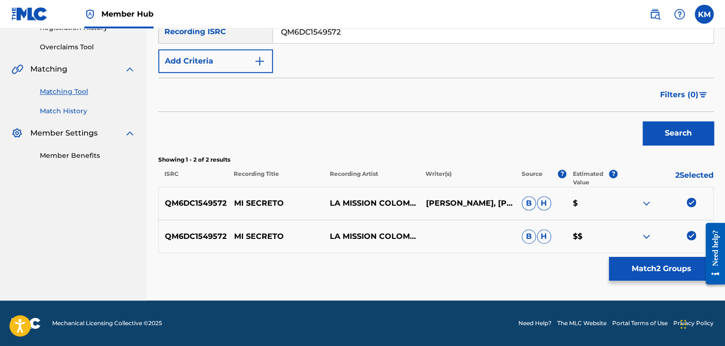
click at [77, 110] on link "Match History" at bounding box center [88, 111] width 96 height 10
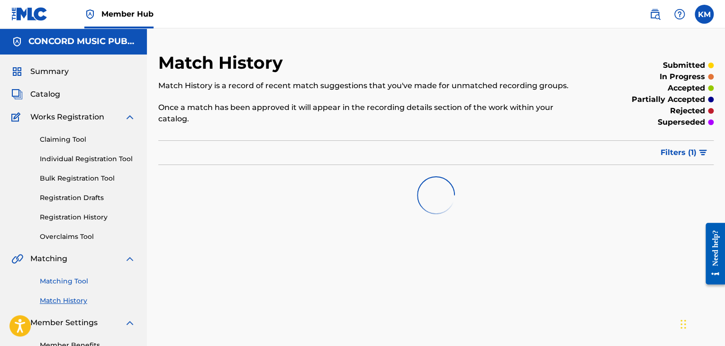
click at [73, 281] on link "Matching Tool" at bounding box center [88, 281] width 96 height 10
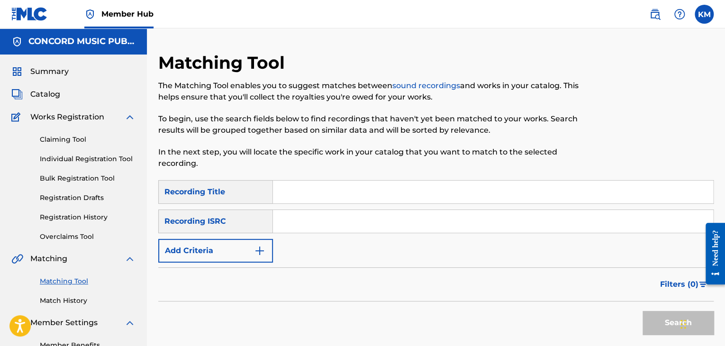
click at [307, 226] on input "Search Form" at bounding box center [493, 221] width 440 height 23
click at [660, 320] on button "Search" at bounding box center [678, 323] width 71 height 24
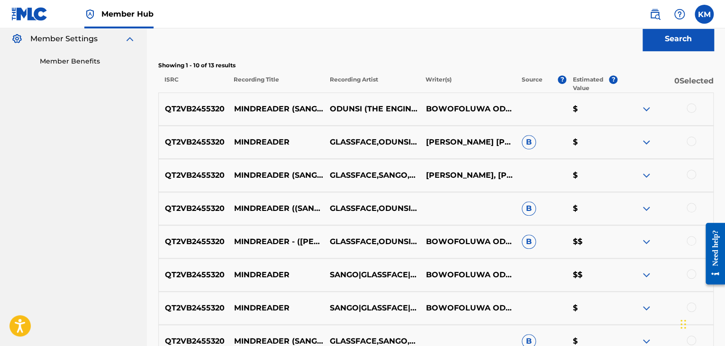
scroll to position [284, 0]
click at [693, 109] on div at bounding box center [691, 107] width 9 height 9
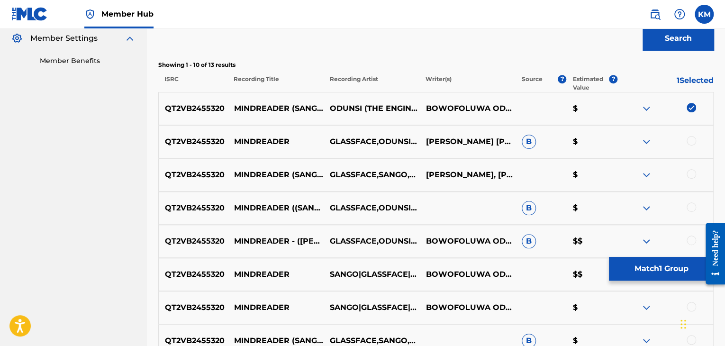
click at [692, 138] on div at bounding box center [691, 140] width 9 height 9
click at [688, 175] on div at bounding box center [691, 173] width 9 height 9
click at [690, 207] on div at bounding box center [691, 206] width 9 height 9
click at [690, 239] on div at bounding box center [691, 240] width 9 height 9
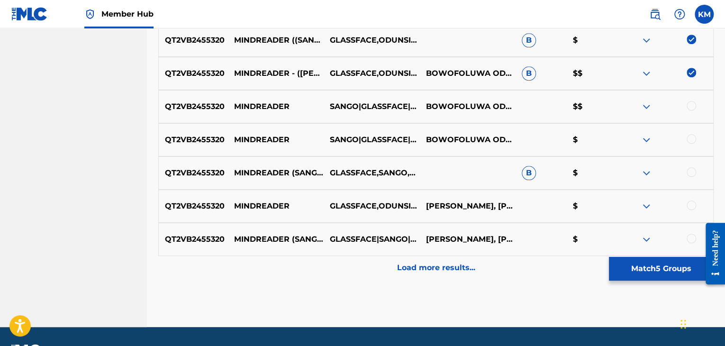
scroll to position [474, 0]
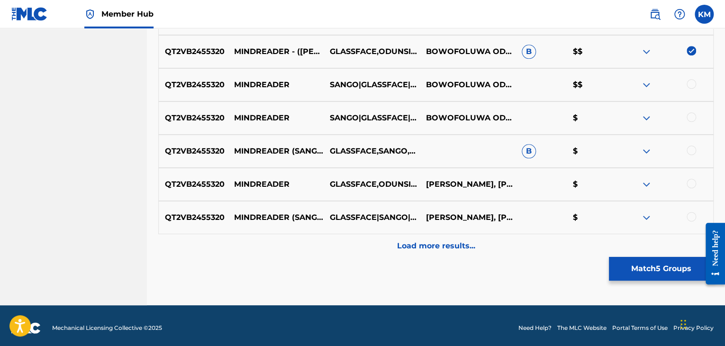
click at [689, 86] on div at bounding box center [691, 83] width 9 height 9
click at [689, 119] on div at bounding box center [691, 116] width 9 height 9
click at [692, 154] on div at bounding box center [691, 150] width 9 height 9
click at [692, 185] on div at bounding box center [691, 183] width 9 height 9
click at [692, 217] on div at bounding box center [691, 216] width 9 height 9
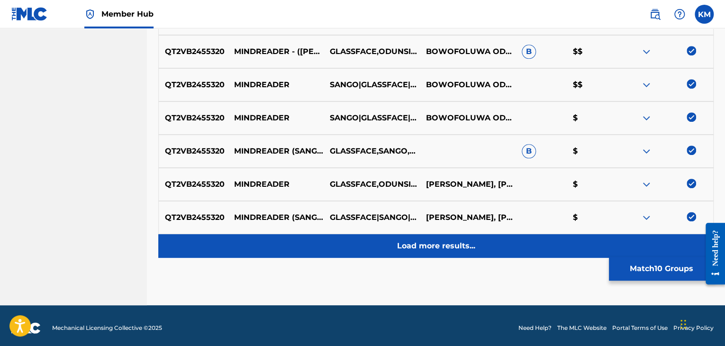
click at [463, 253] on div "Load more results..." at bounding box center [436, 246] width 556 height 24
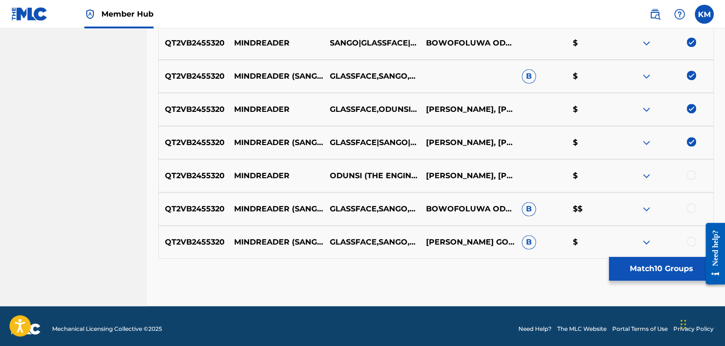
scroll to position [555, 0]
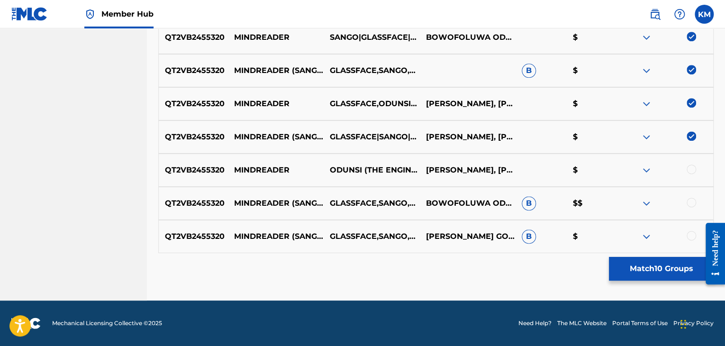
click at [687, 170] on div at bounding box center [691, 169] width 9 height 9
click at [687, 202] on div at bounding box center [691, 202] width 9 height 9
click at [692, 232] on div at bounding box center [691, 235] width 9 height 9
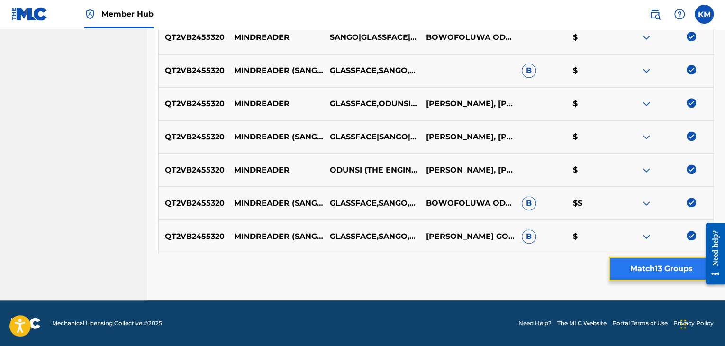
click at [681, 262] on button "Match 13 Groups" at bounding box center [661, 269] width 105 height 24
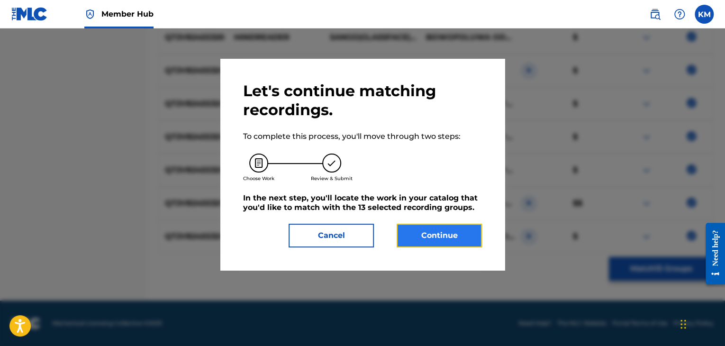
click at [431, 247] on button "Continue" at bounding box center [439, 236] width 85 height 24
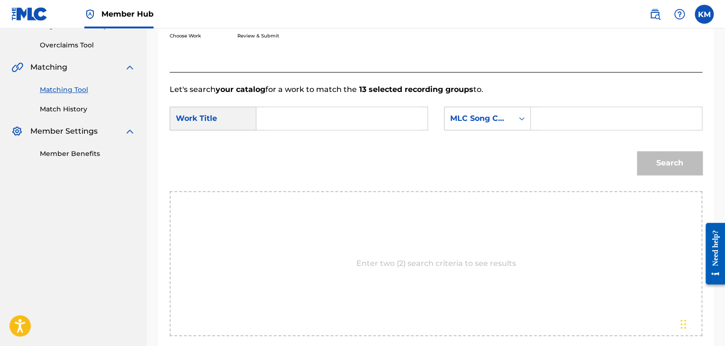
scroll to position [191, 0]
click at [286, 118] on input "Search Form" at bounding box center [342, 119] width 155 height 23
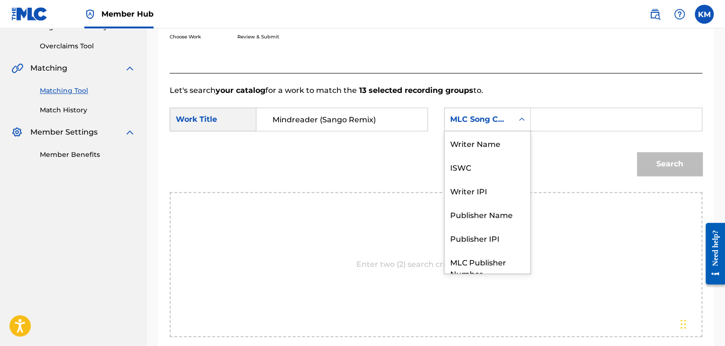
click at [522, 120] on icon "Search Form" at bounding box center [521, 119] width 9 height 9
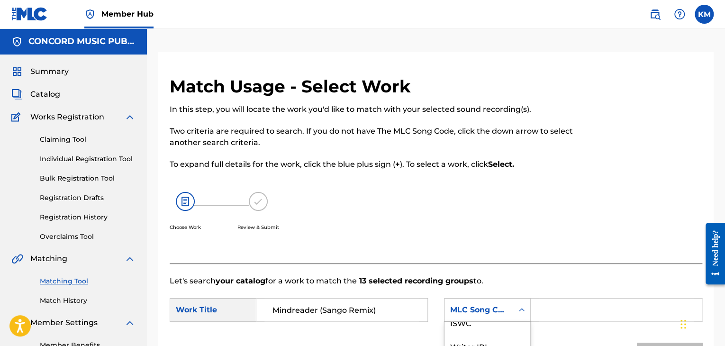
scroll to position [0, 0]
click at [467, 333] on div "Writer Name" at bounding box center [488, 334] width 86 height 24
click at [567, 307] on input "Search Form" at bounding box center [616, 310] width 155 height 23
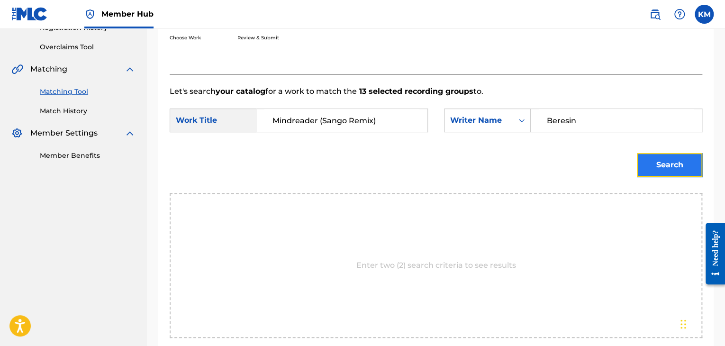
click at [671, 161] on button "Search" at bounding box center [669, 165] width 65 height 24
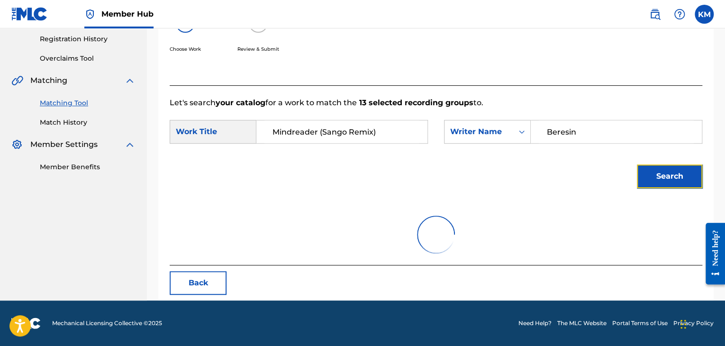
scroll to position [190, 0]
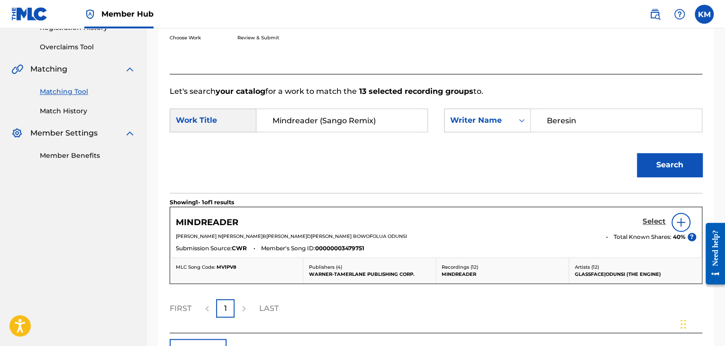
click at [652, 221] on h5 "Select" at bounding box center [654, 221] width 23 height 9
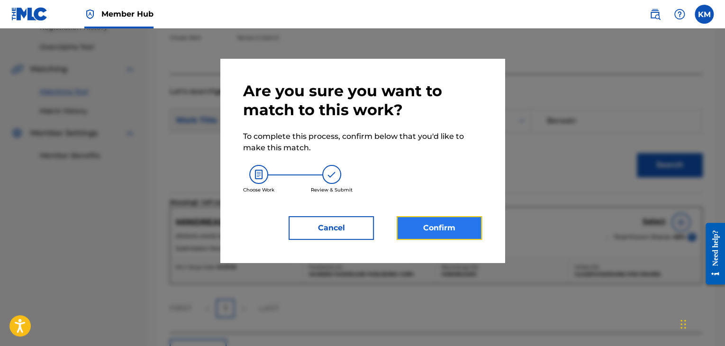
click at [447, 219] on button "Confirm" at bounding box center [439, 228] width 85 height 24
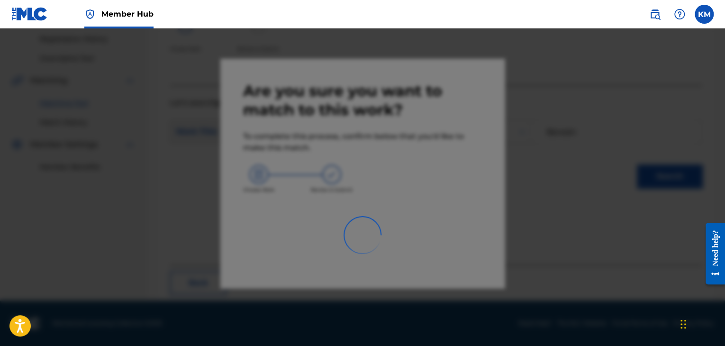
scroll to position [61, 0]
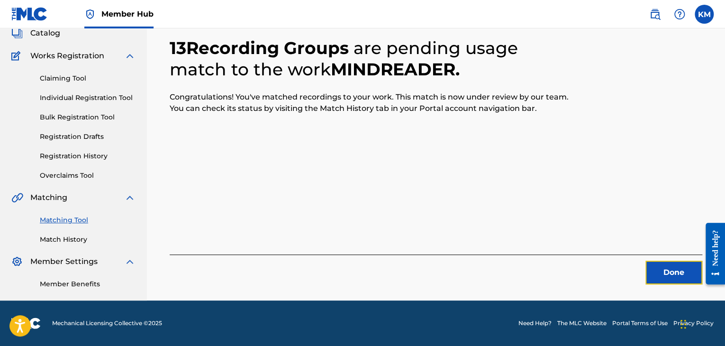
click at [686, 267] on button "Done" at bounding box center [674, 273] width 57 height 24
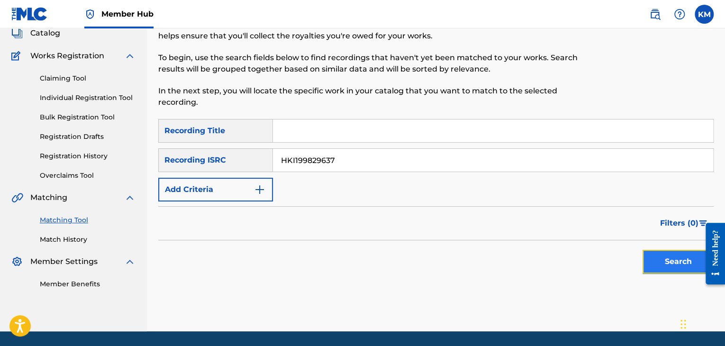
click at [654, 252] on button "Search" at bounding box center [678, 262] width 71 height 24
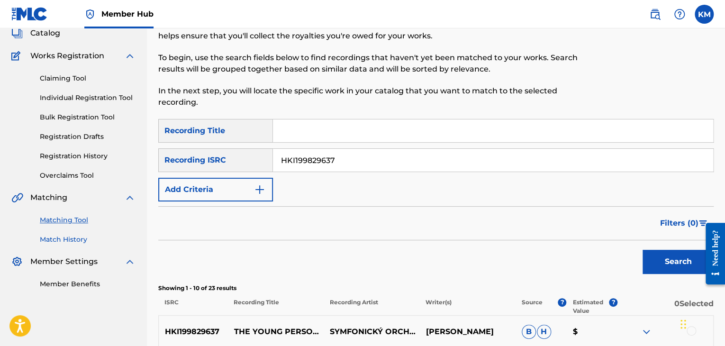
click at [75, 241] on link "Match History" at bounding box center [88, 240] width 96 height 10
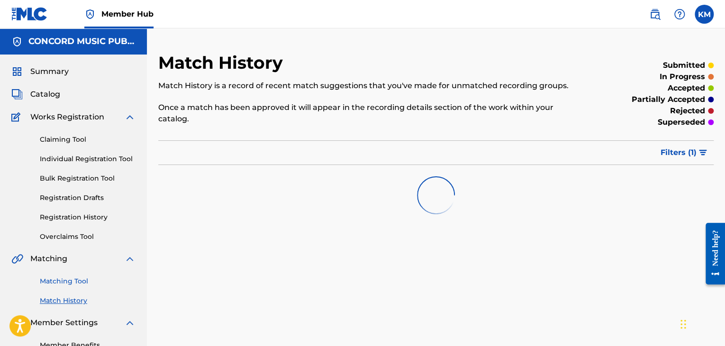
click at [78, 282] on link "Matching Tool" at bounding box center [88, 281] width 96 height 10
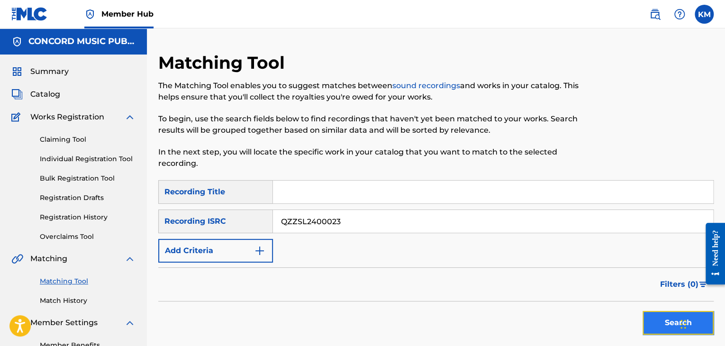
click at [662, 320] on button "Search" at bounding box center [678, 323] width 71 height 24
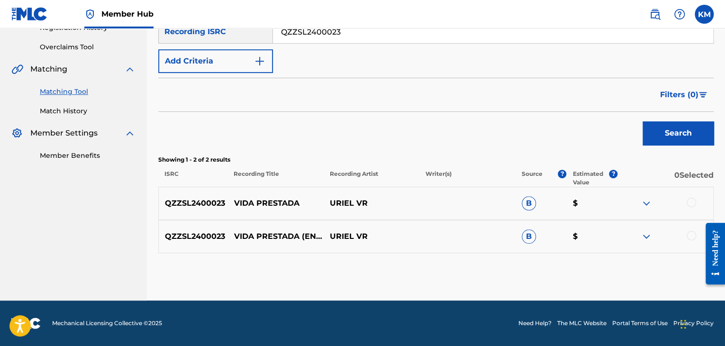
click at [689, 233] on div at bounding box center [691, 235] width 9 height 9
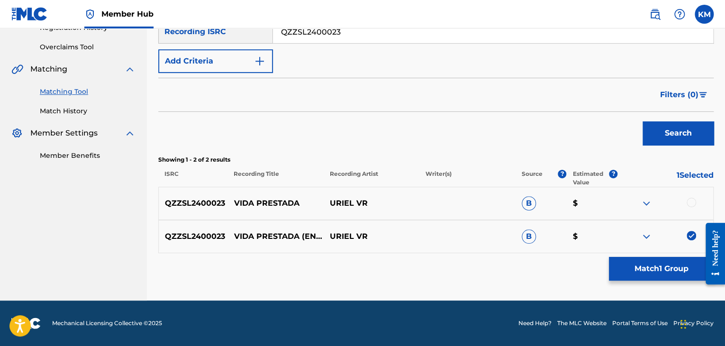
click at [689, 199] on div at bounding box center [691, 202] width 9 height 9
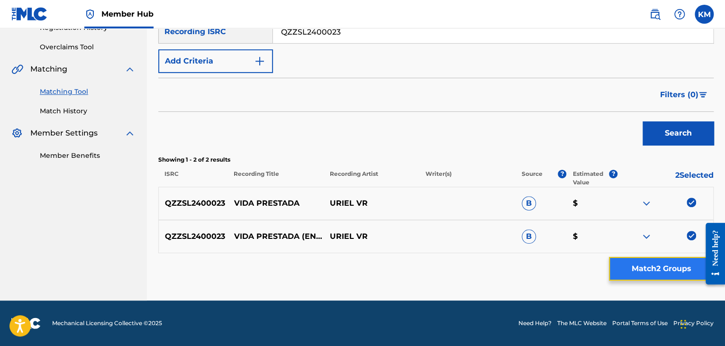
click at [664, 268] on button "Match 2 Groups" at bounding box center [661, 269] width 105 height 24
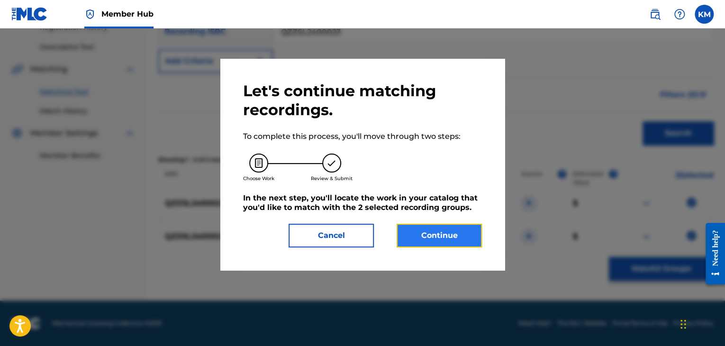
click at [426, 236] on button "Continue" at bounding box center [439, 236] width 85 height 24
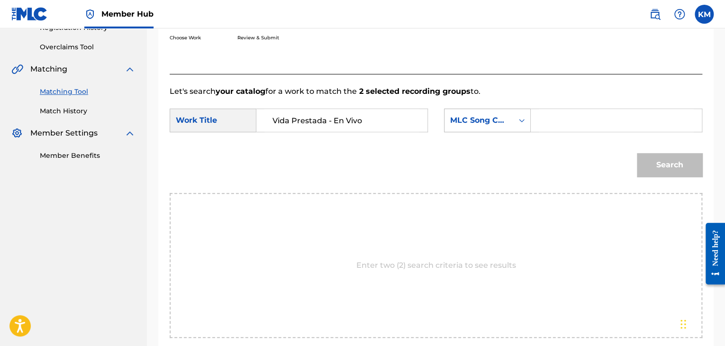
click at [522, 120] on icon "Search Form" at bounding box center [521, 120] width 9 height 9
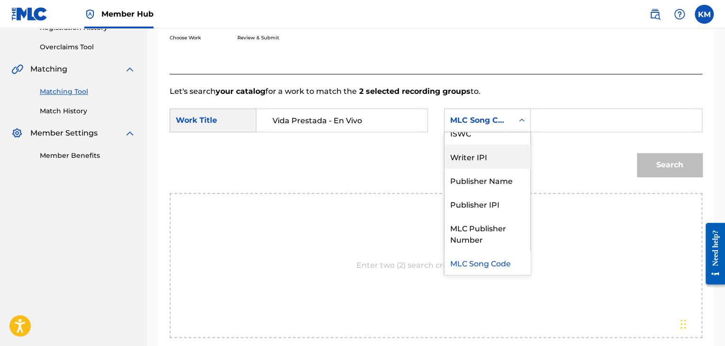
scroll to position [0, 0]
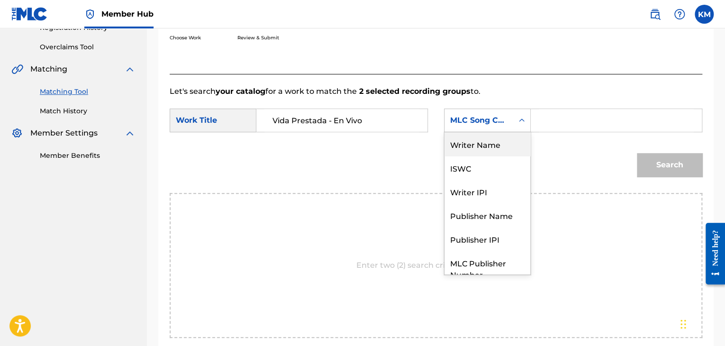
click at [495, 145] on div "Writer Name" at bounding box center [488, 144] width 86 height 24
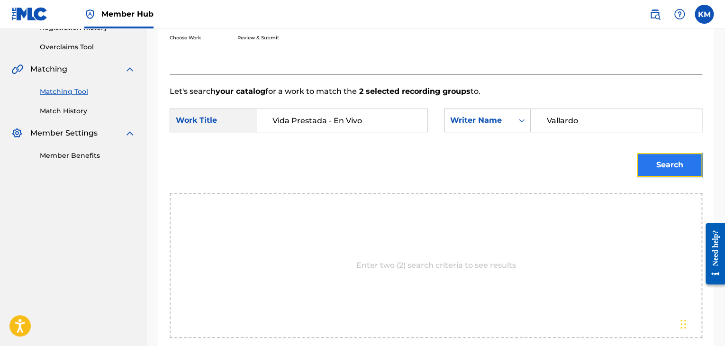
click at [657, 171] on button "Search" at bounding box center [669, 165] width 65 height 24
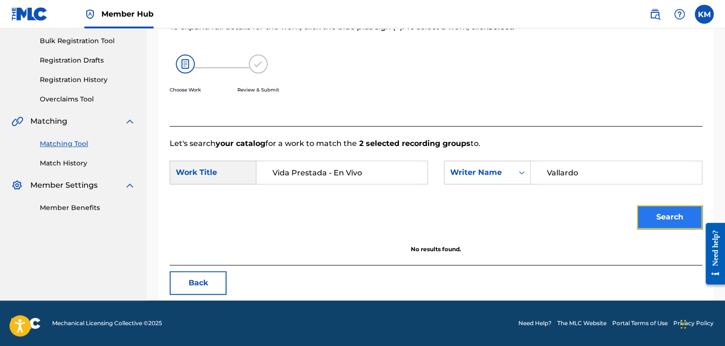
scroll to position [137, 0]
drag, startPoint x: 579, startPoint y: 174, endPoint x: 504, endPoint y: 178, distance: 75.5
click at [504, 178] on div "SearchWithCriteriac624968a-f20c-4380-b8c3-2218fcccc0fd Writer Name [PERSON_NAME]" at bounding box center [573, 173] width 258 height 24
click at [647, 218] on button "Search" at bounding box center [669, 217] width 65 height 24
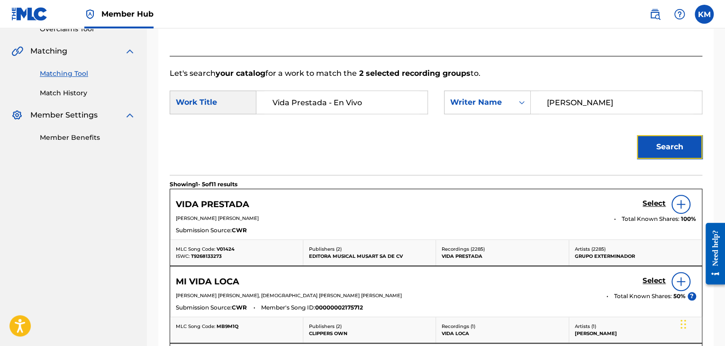
scroll to position [232, 0]
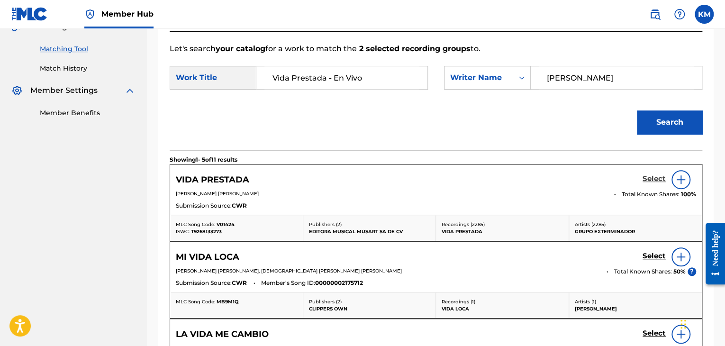
click at [647, 175] on h5 "Select" at bounding box center [654, 178] width 23 height 9
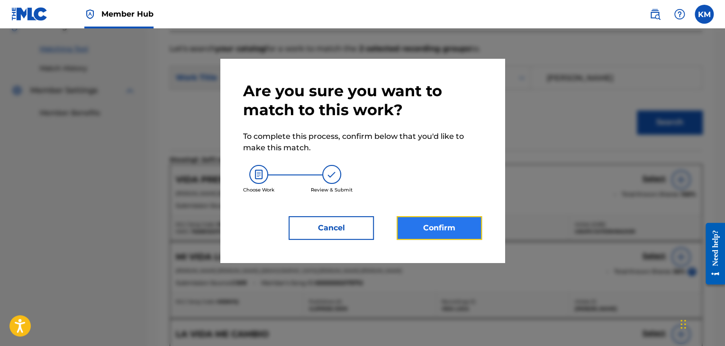
click at [434, 222] on button "Confirm" at bounding box center [439, 228] width 85 height 24
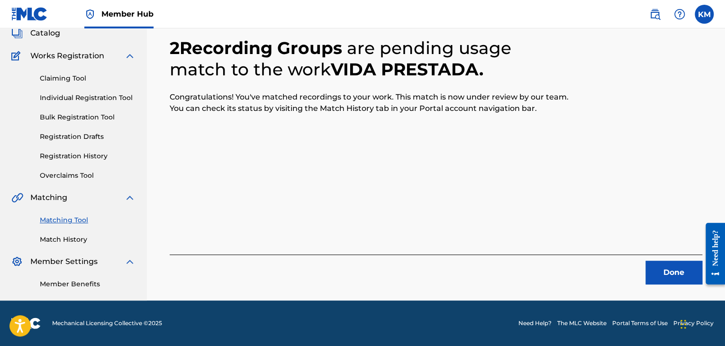
scroll to position [61, 0]
click at [686, 278] on button "Done" at bounding box center [674, 273] width 57 height 24
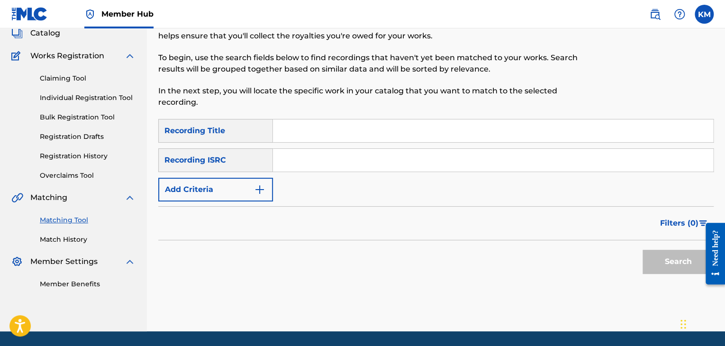
click at [309, 163] on input "Search Form" at bounding box center [493, 160] width 440 height 23
click at [650, 262] on button "Search" at bounding box center [678, 262] width 71 height 24
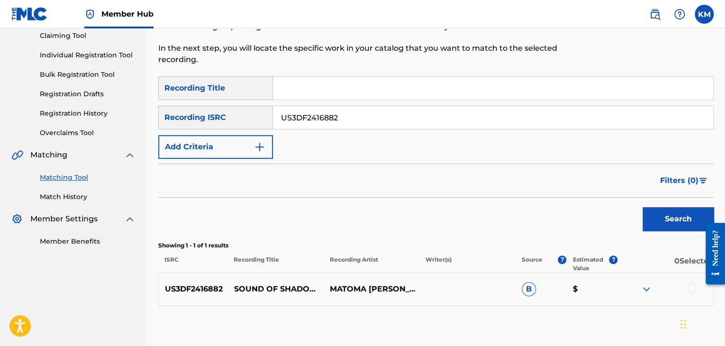
scroll to position [156, 0]
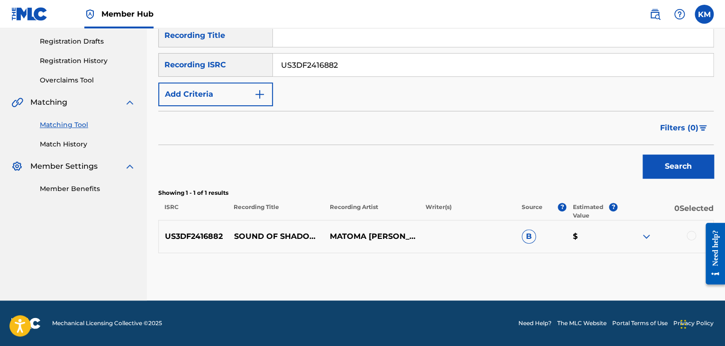
click at [690, 231] on div at bounding box center [691, 235] width 9 height 9
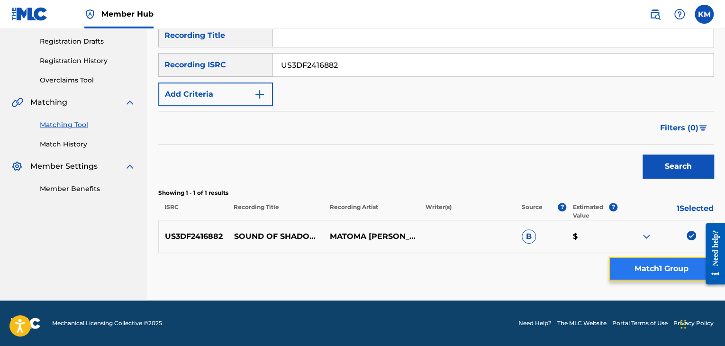
click at [673, 259] on button "Match 1 Group" at bounding box center [661, 269] width 105 height 24
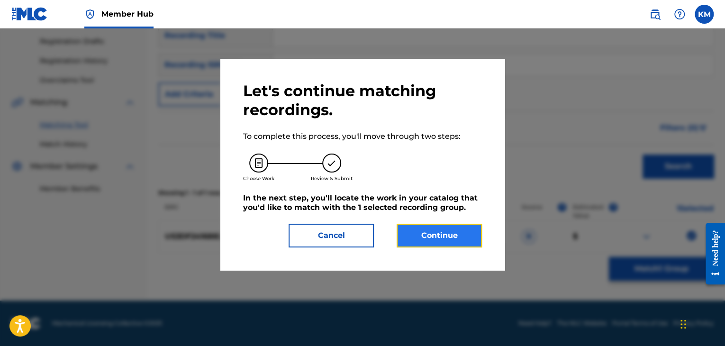
click at [441, 232] on button "Continue" at bounding box center [439, 236] width 85 height 24
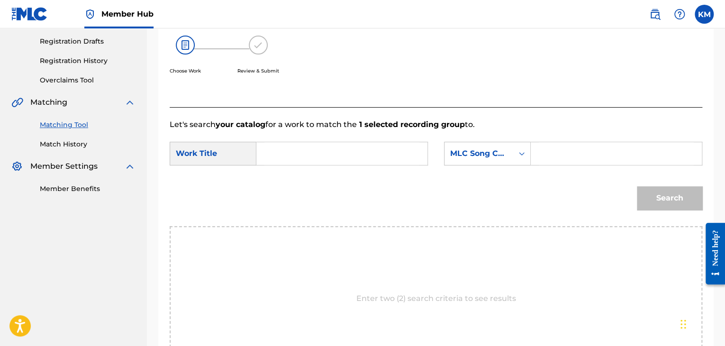
click at [289, 157] on input "Search Form" at bounding box center [342, 153] width 155 height 23
click at [523, 156] on icon "Search Form" at bounding box center [521, 153] width 9 height 9
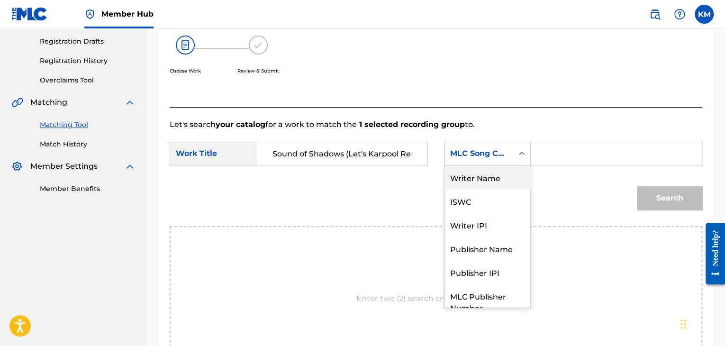
click at [480, 182] on div "Writer Name" at bounding box center [488, 177] width 86 height 24
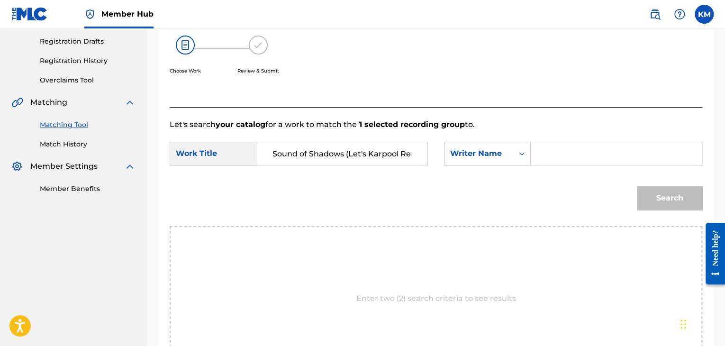
click at [548, 156] on input "Search Form" at bounding box center [616, 153] width 155 height 23
click at [659, 192] on button "Search" at bounding box center [669, 198] width 65 height 24
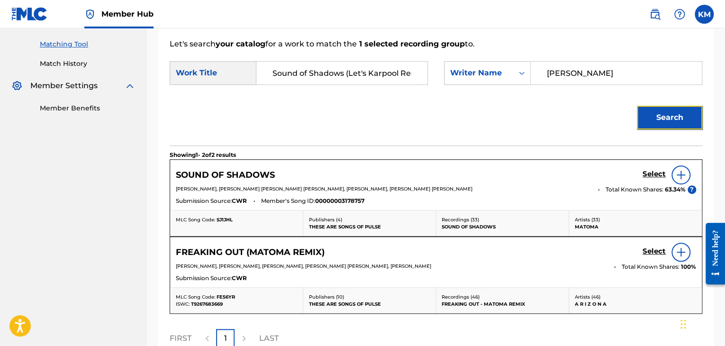
scroll to position [251, 0]
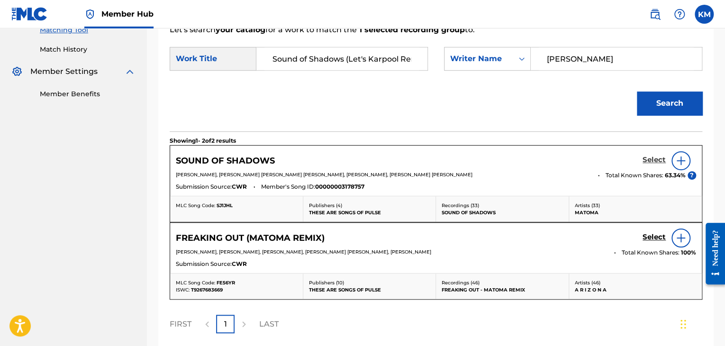
click at [662, 156] on h5 "Select" at bounding box center [654, 160] width 23 height 9
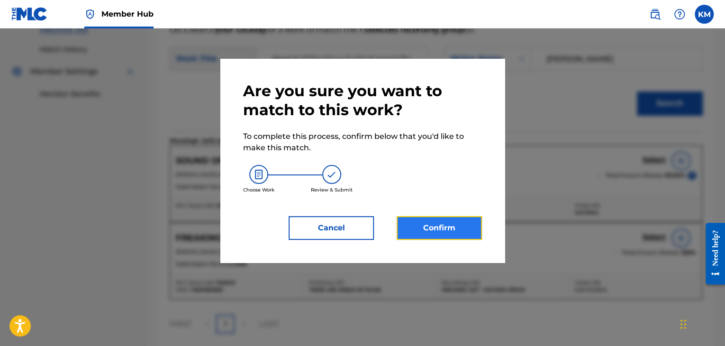
click at [443, 230] on button "Confirm" at bounding box center [439, 228] width 85 height 24
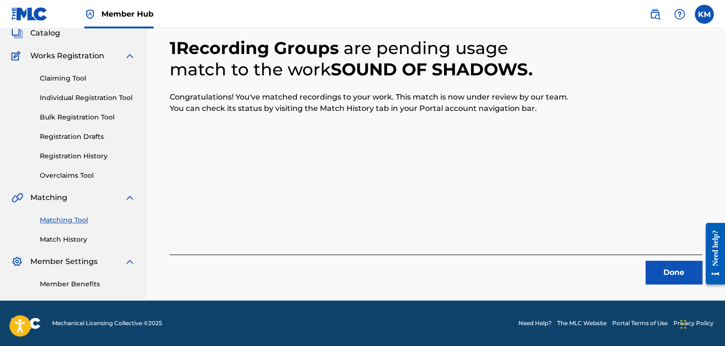
scroll to position [61, 0]
click at [664, 274] on button "Done" at bounding box center [674, 273] width 57 height 24
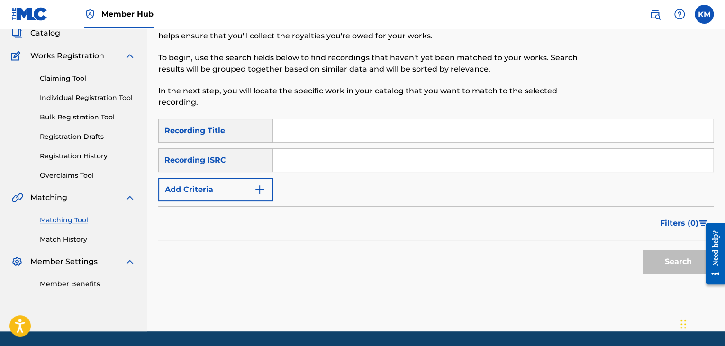
click at [333, 167] on input "Search Form" at bounding box center [493, 160] width 440 height 23
click at [656, 254] on button "Search" at bounding box center [678, 262] width 71 height 24
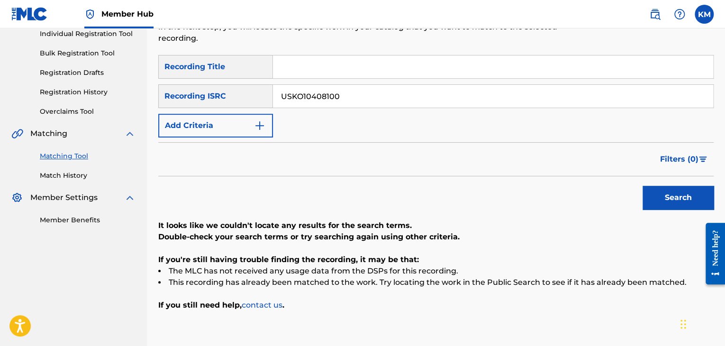
scroll to position [109, 0]
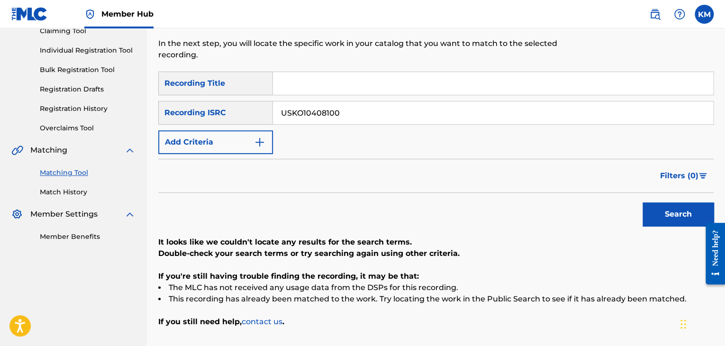
click at [313, 84] on input "Search Form" at bounding box center [493, 83] width 440 height 23
drag, startPoint x: 379, startPoint y: 113, endPoint x: 178, endPoint y: 130, distance: 201.8
click at [178, 130] on div "SearchWithCriteria1e54d92b-2142-45bb-872e-7c2eca9e8356 Recording Title Red Dres…" at bounding box center [436, 113] width 556 height 82
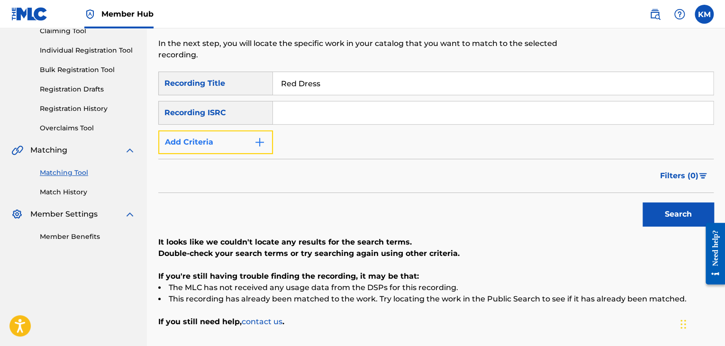
click at [262, 143] on img "Search Form" at bounding box center [259, 142] width 11 height 11
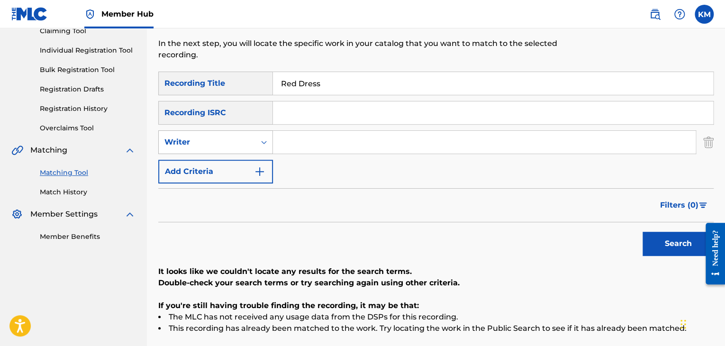
click at [262, 147] on icon "Search Form" at bounding box center [263, 141] width 9 height 9
click at [249, 171] on div "Recording Artist" at bounding box center [216, 166] width 114 height 24
click at [289, 140] on input "Search Form" at bounding box center [484, 142] width 423 height 23
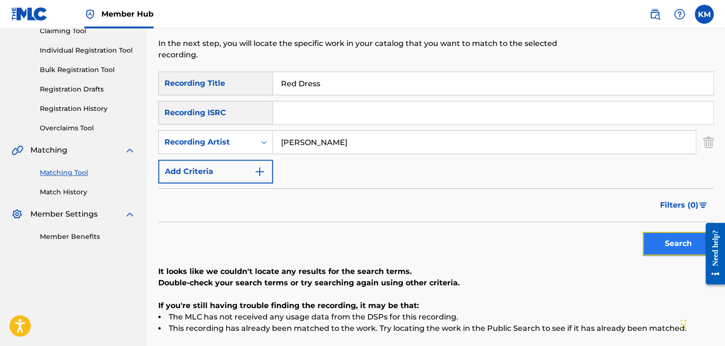
drag, startPoint x: 667, startPoint y: 241, endPoint x: 661, endPoint y: 240, distance: 5.3
click at [668, 241] on button "Search" at bounding box center [678, 244] width 71 height 24
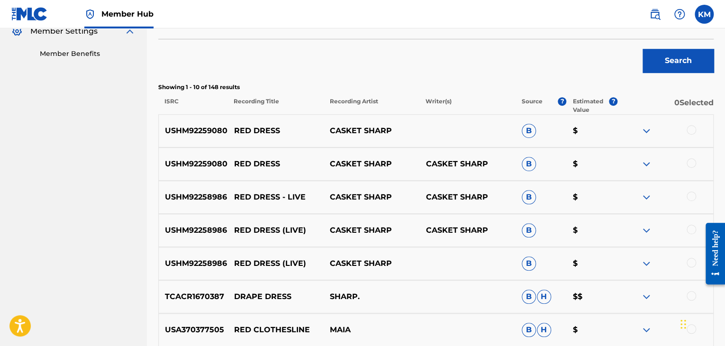
scroll to position [176, 0]
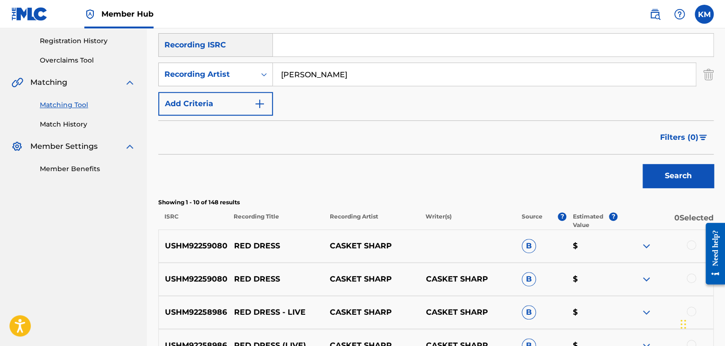
click at [321, 73] on input "[PERSON_NAME]" at bounding box center [484, 74] width 423 height 23
click at [266, 73] on icon "Search Form" at bounding box center [263, 74] width 9 height 9
click at [249, 104] on div "Writer" at bounding box center [216, 98] width 114 height 24
click at [293, 74] on input "Search Form" at bounding box center [484, 74] width 423 height 23
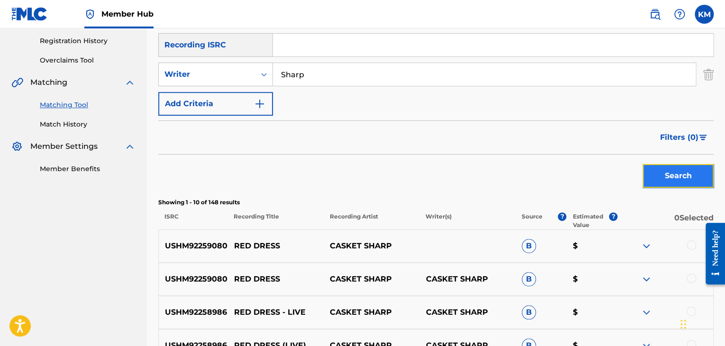
click at [654, 173] on button "Search" at bounding box center [678, 176] width 71 height 24
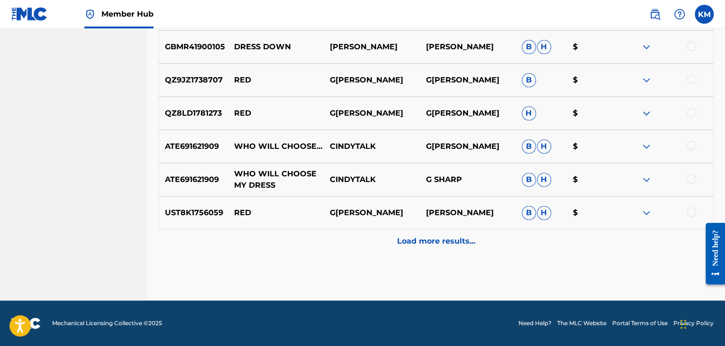
scroll to position [224, 0]
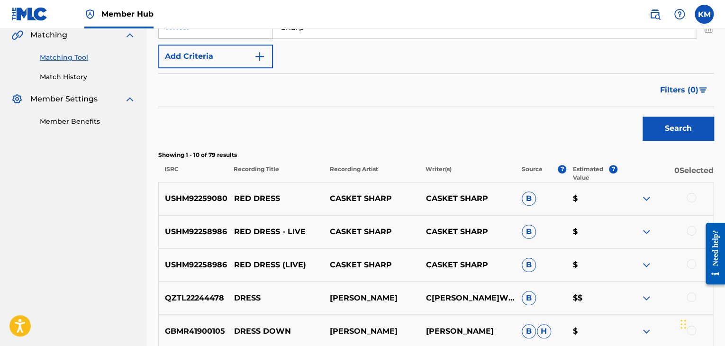
click at [82, 78] on link "Match History" at bounding box center [88, 77] width 96 height 10
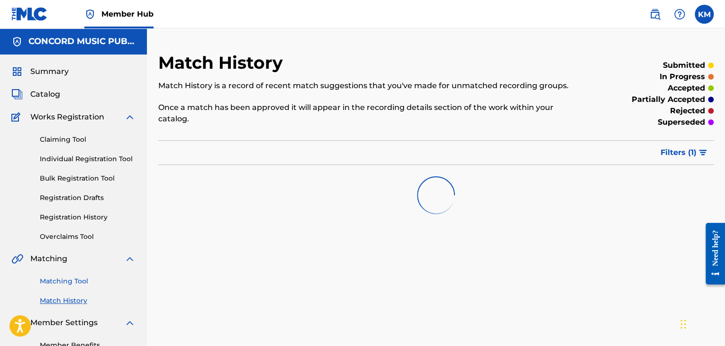
click at [82, 278] on link "Matching Tool" at bounding box center [88, 281] width 96 height 10
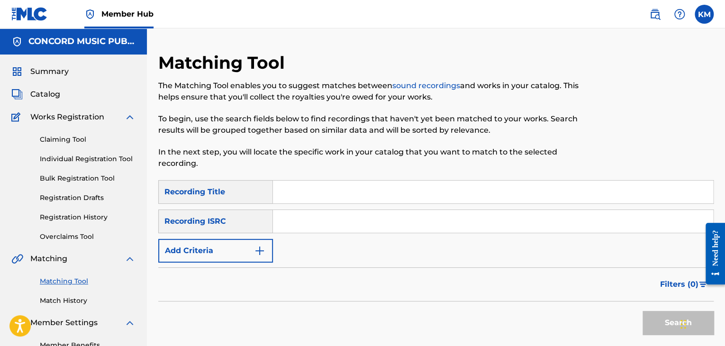
click at [318, 211] on input "Search Form" at bounding box center [493, 221] width 440 height 23
click at [649, 319] on button "Search" at bounding box center [678, 323] width 71 height 24
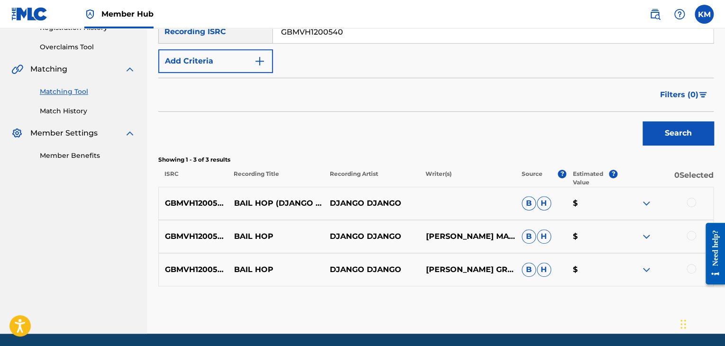
click at [690, 268] on div at bounding box center [691, 268] width 9 height 9
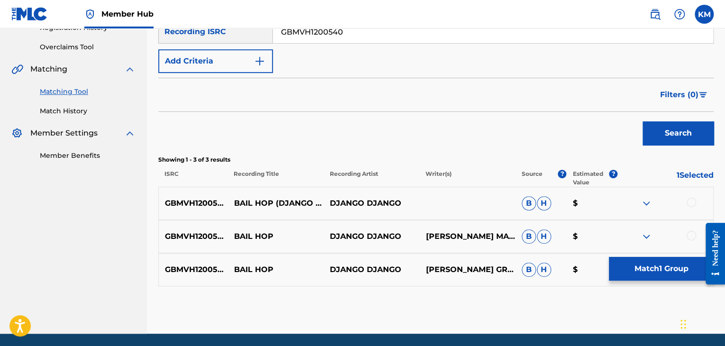
click at [690, 233] on div at bounding box center [691, 235] width 9 height 9
click at [690, 202] on div at bounding box center [691, 202] width 9 height 9
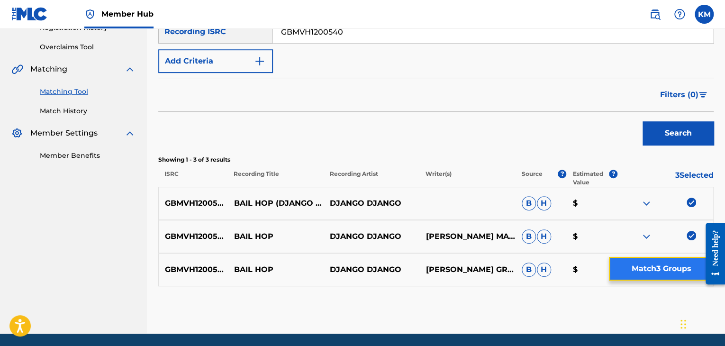
click at [668, 274] on button "Match 3 Groups" at bounding box center [661, 269] width 105 height 24
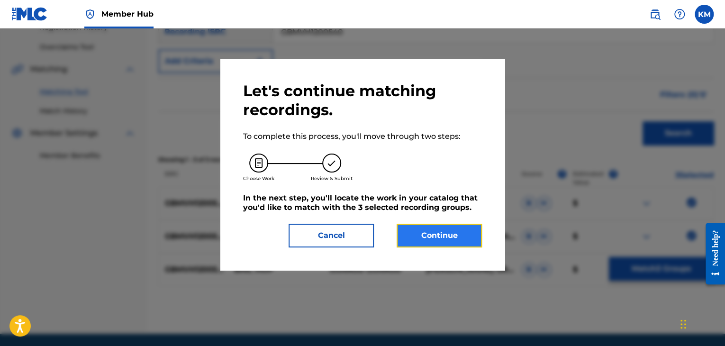
click at [455, 233] on button "Continue" at bounding box center [439, 236] width 85 height 24
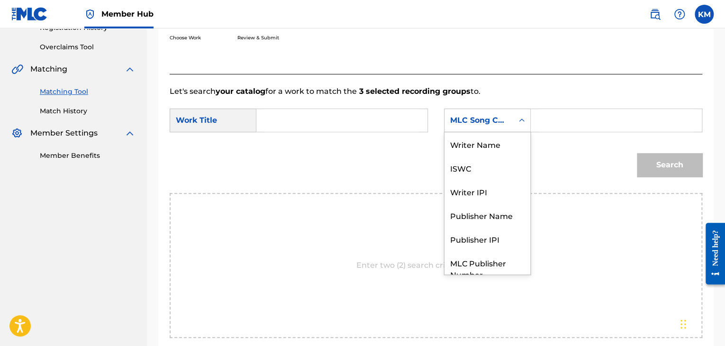
click at [518, 120] on icon "Search Form" at bounding box center [521, 120] width 9 height 9
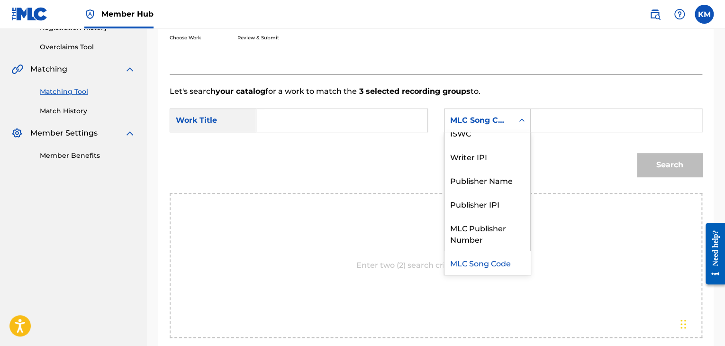
scroll to position [0, 0]
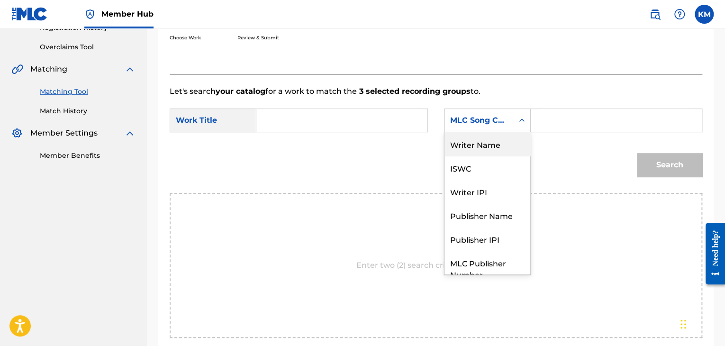
click at [514, 138] on div "Writer Name" at bounding box center [488, 144] width 86 height 24
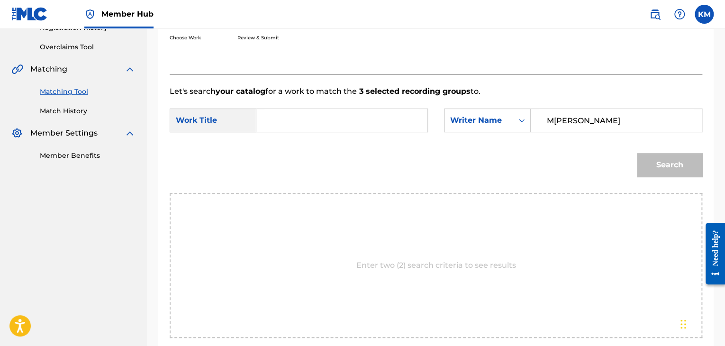
click at [310, 116] on input "Search Form" at bounding box center [342, 120] width 155 height 23
click at [642, 174] on button "Search" at bounding box center [669, 165] width 65 height 24
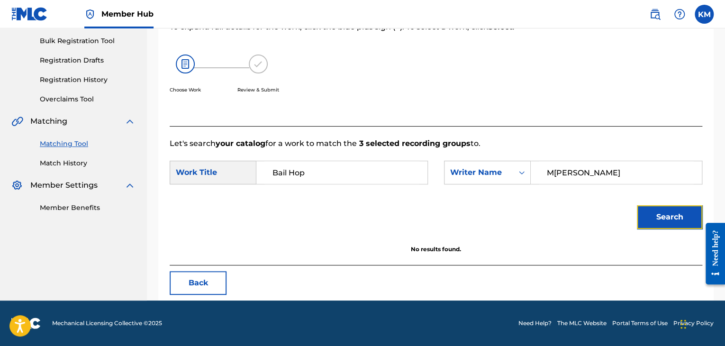
scroll to position [137, 0]
click at [666, 209] on button "Search" at bounding box center [669, 217] width 65 height 24
drag, startPoint x: 582, startPoint y: 173, endPoint x: 477, endPoint y: 173, distance: 105.7
click at [477, 173] on div "SearchWithCriteria01c8627c-6ef7-4e76-b4c4-a473f81922bb Writer Name [PERSON_NAME]" at bounding box center [573, 173] width 258 height 24
click at [650, 218] on button "Search" at bounding box center [669, 217] width 65 height 24
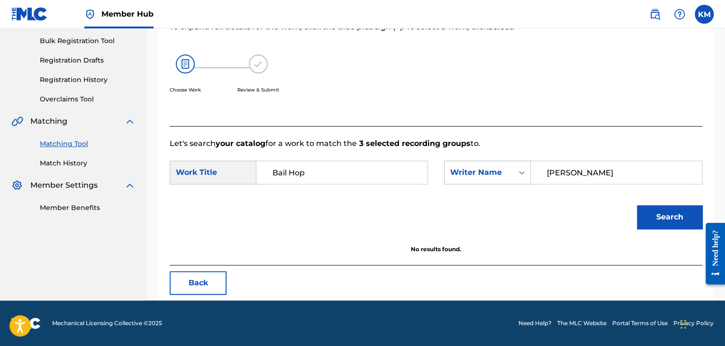
drag, startPoint x: 574, startPoint y: 173, endPoint x: 450, endPoint y: 181, distance: 124.0
click at [450, 181] on div "SearchWithCriteria01c8627c-6ef7-4e76-b4c4-a473f81922bb Writer Name [PERSON_NAME]" at bounding box center [573, 173] width 258 height 24
click at [654, 222] on button "Search" at bounding box center [669, 217] width 65 height 24
click at [55, 165] on link "Match History" at bounding box center [88, 163] width 96 height 10
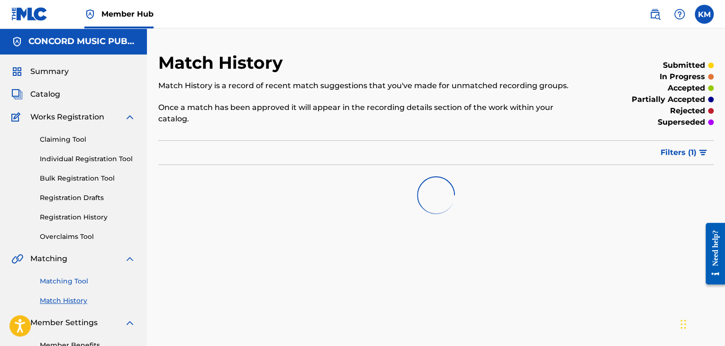
click at [80, 282] on link "Matching Tool" at bounding box center [88, 281] width 96 height 10
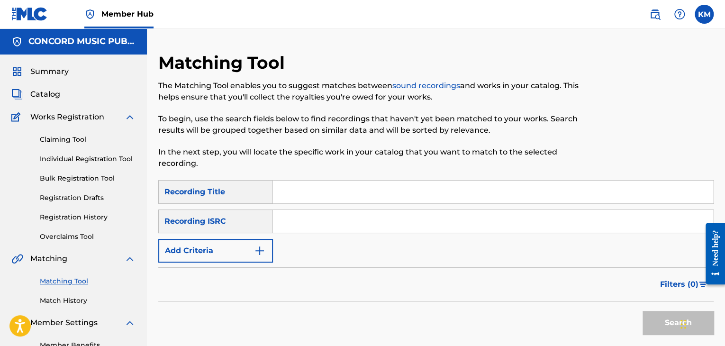
click at [316, 220] on input "Search Form" at bounding box center [493, 221] width 440 height 23
click at [650, 313] on button "Search" at bounding box center [678, 323] width 71 height 24
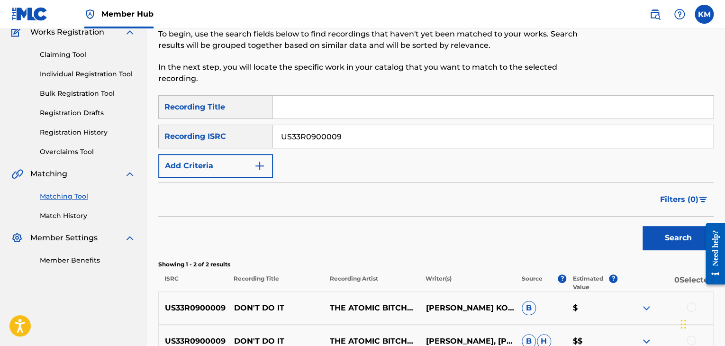
scroll to position [190, 0]
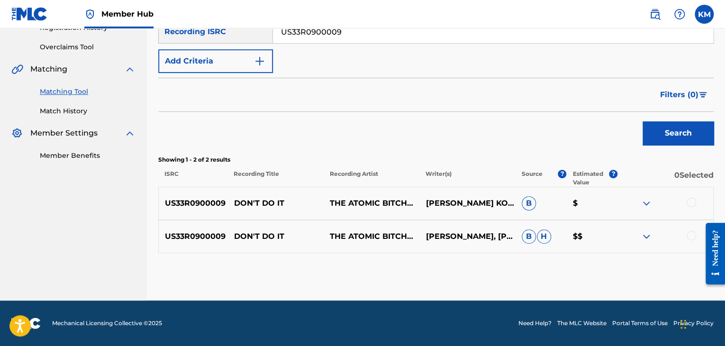
click at [691, 237] on div at bounding box center [691, 235] width 9 height 9
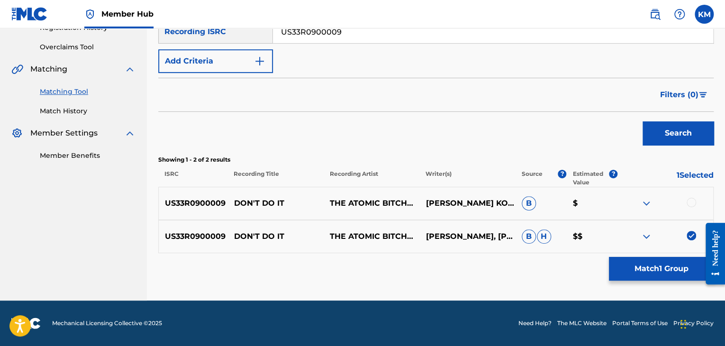
click at [690, 203] on div at bounding box center [691, 202] width 9 height 9
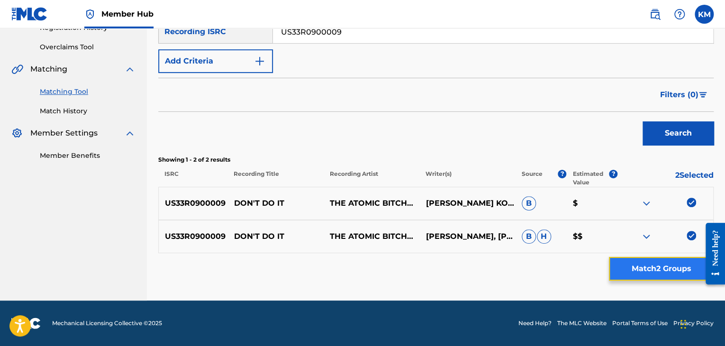
click at [677, 263] on button "Match 2 Groups" at bounding box center [661, 269] width 105 height 24
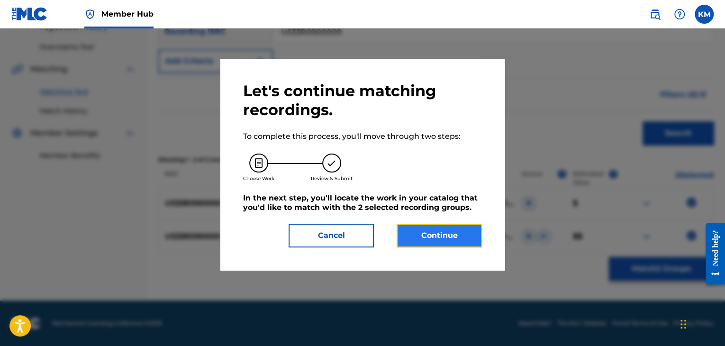
click at [451, 233] on button "Continue" at bounding box center [439, 236] width 85 height 24
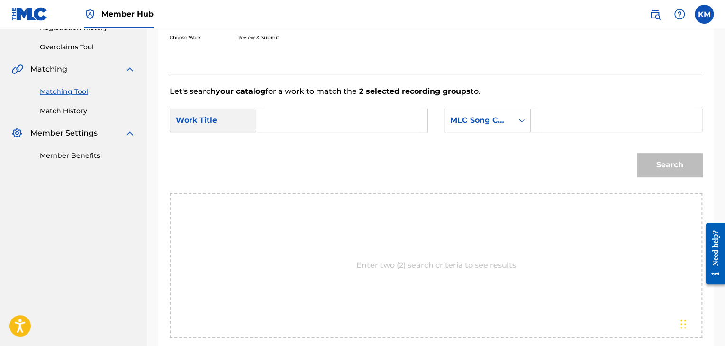
click at [317, 121] on input "Search Form" at bounding box center [342, 120] width 155 height 23
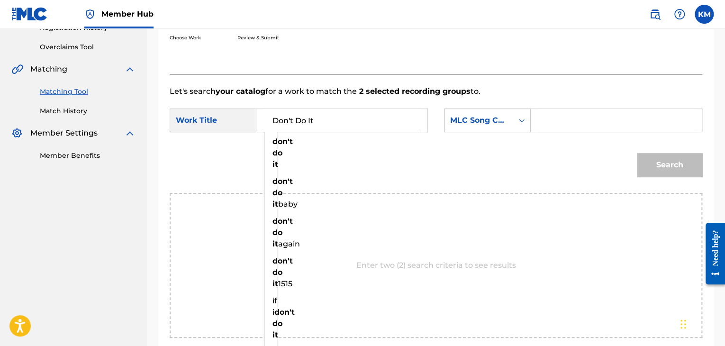
click at [520, 126] on div "Search Form" at bounding box center [521, 120] width 17 height 17
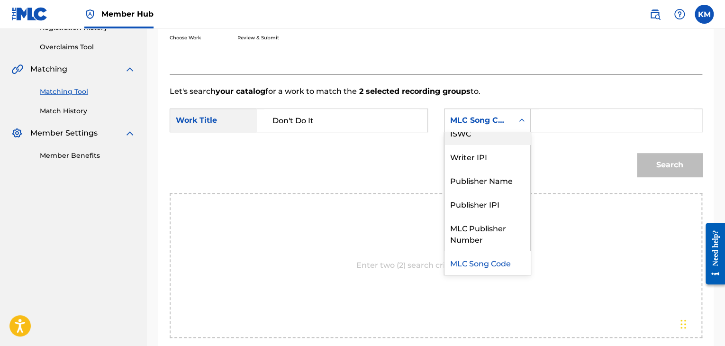
scroll to position [0, 0]
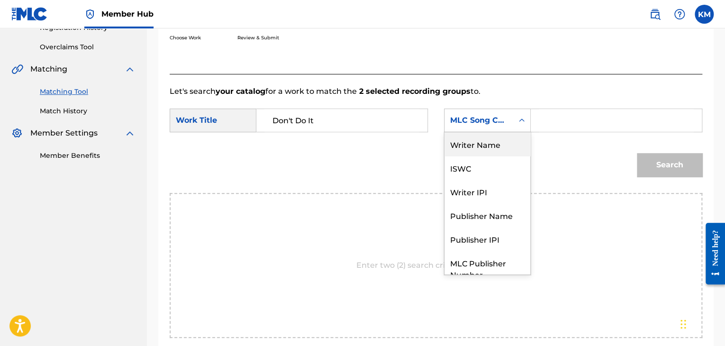
click at [510, 136] on div "Writer Name" at bounding box center [488, 144] width 86 height 24
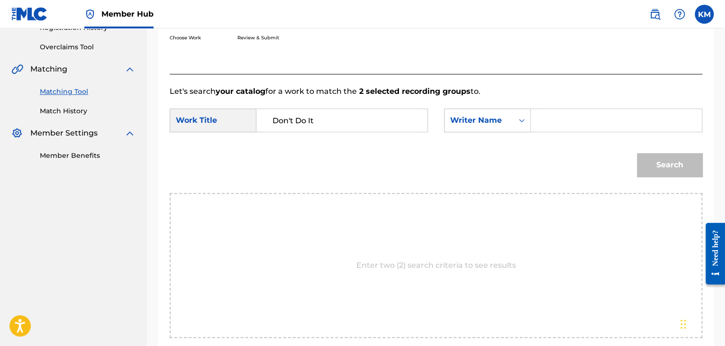
click at [554, 125] on input "Search Form" at bounding box center [616, 120] width 155 height 23
click at [660, 164] on button "Search" at bounding box center [669, 165] width 65 height 24
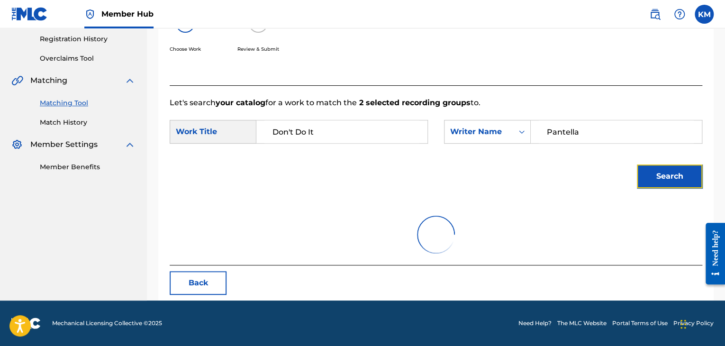
scroll to position [137, 0]
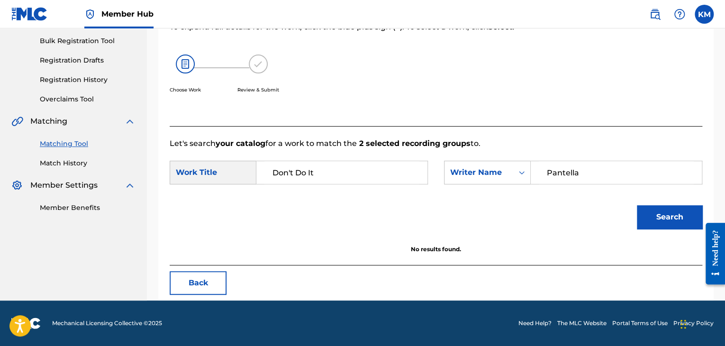
drag, startPoint x: 580, startPoint y: 173, endPoint x: 442, endPoint y: 192, distance: 139.7
click at [442, 192] on form "SearchWithCriteria6b87fad1-a2e0-420b-a53c-b21ce00e98f2 Work Title Don't Do It S…" at bounding box center [436, 197] width 533 height 96
click at [647, 211] on button "Search" at bounding box center [669, 217] width 65 height 24
drag, startPoint x: 586, startPoint y: 170, endPoint x: 387, endPoint y: 213, distance: 203.9
click at [387, 213] on form "SearchWithCriteria6b87fad1-a2e0-420b-a53c-b21ce00e98f2 Work Title Don't Do It S…" at bounding box center [436, 197] width 533 height 96
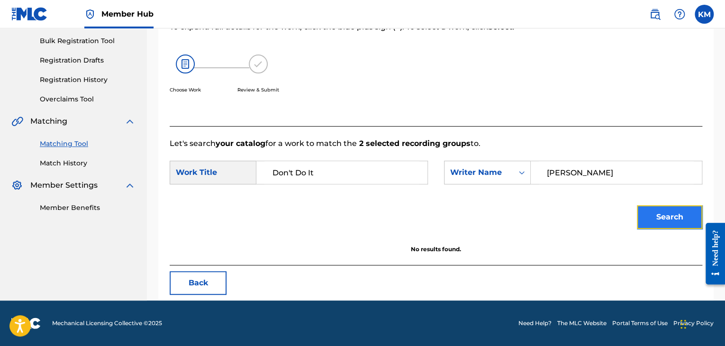
click at [654, 208] on button "Search" at bounding box center [669, 217] width 65 height 24
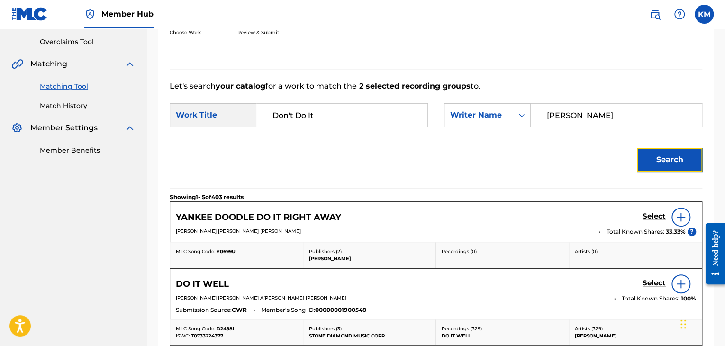
scroll to position [43, 0]
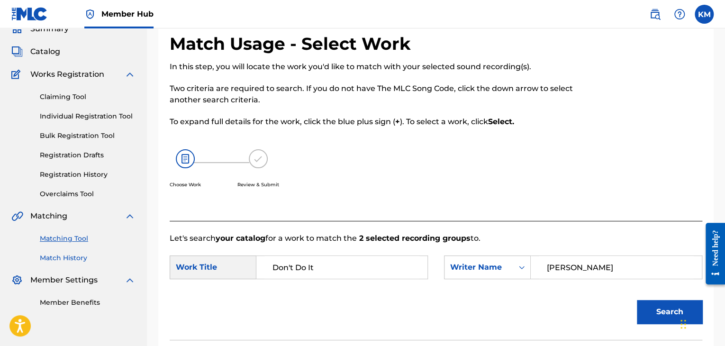
click at [76, 260] on link "Match History" at bounding box center [88, 258] width 96 height 10
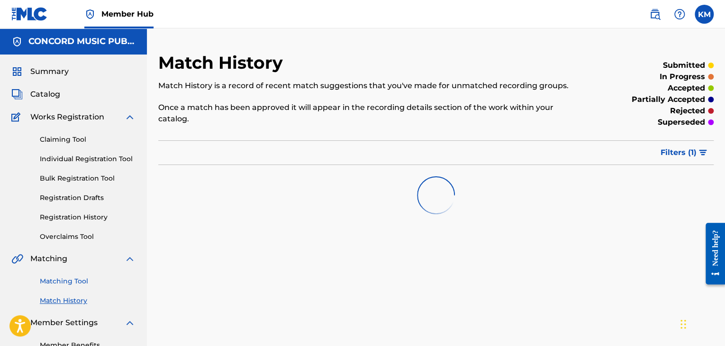
click at [77, 282] on link "Matching Tool" at bounding box center [88, 281] width 96 height 10
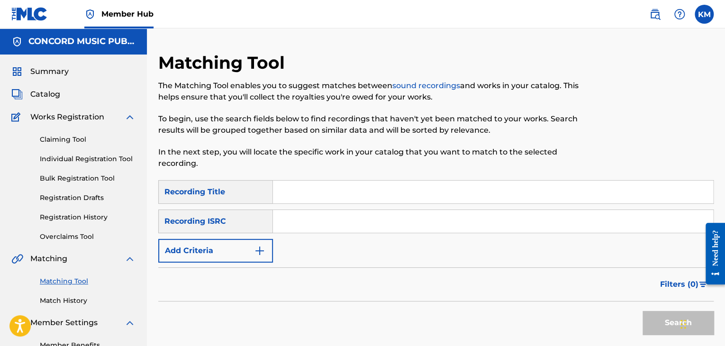
click at [304, 222] on input "Search Form" at bounding box center [493, 221] width 440 height 23
click at [654, 317] on button "Search" at bounding box center [678, 323] width 71 height 24
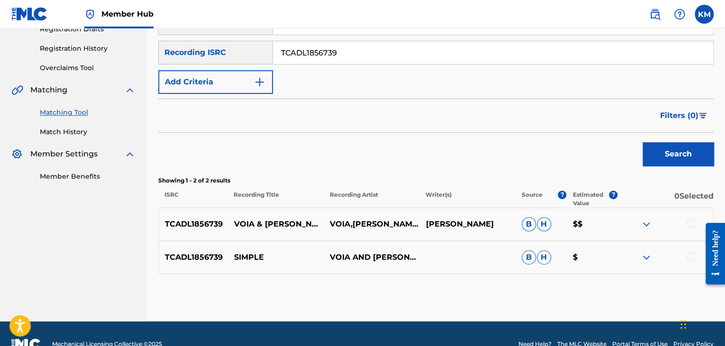
scroll to position [190, 0]
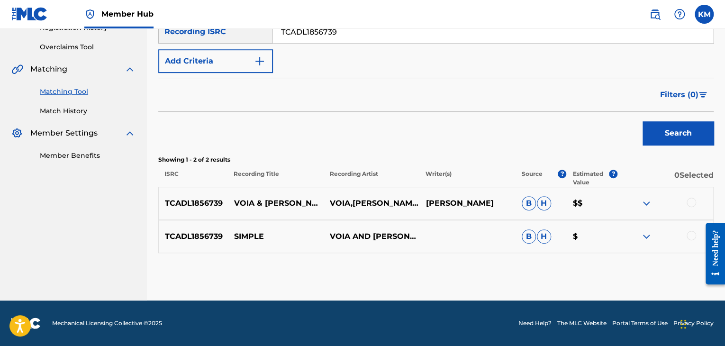
click at [694, 236] on div at bounding box center [691, 235] width 9 height 9
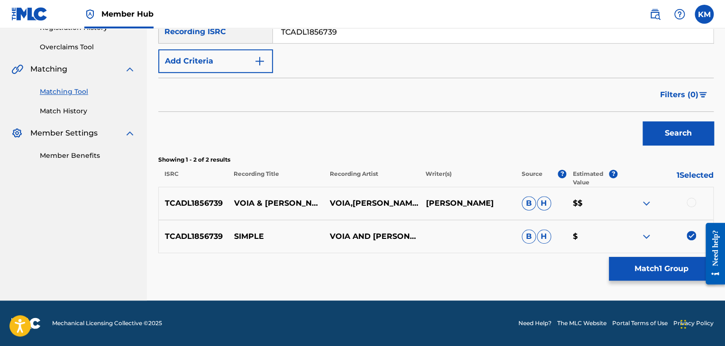
click at [692, 200] on div at bounding box center [691, 202] width 9 height 9
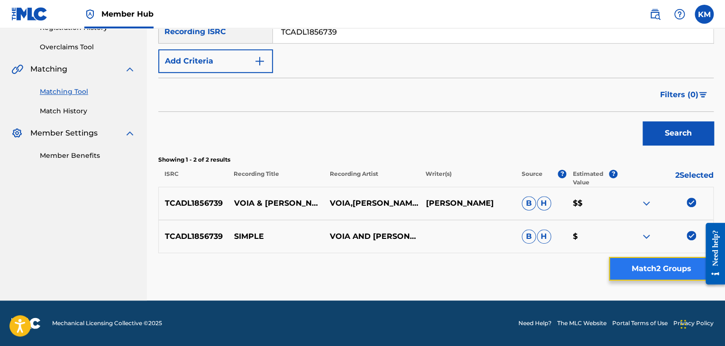
click at [654, 267] on button "Match 2 Groups" at bounding box center [661, 269] width 105 height 24
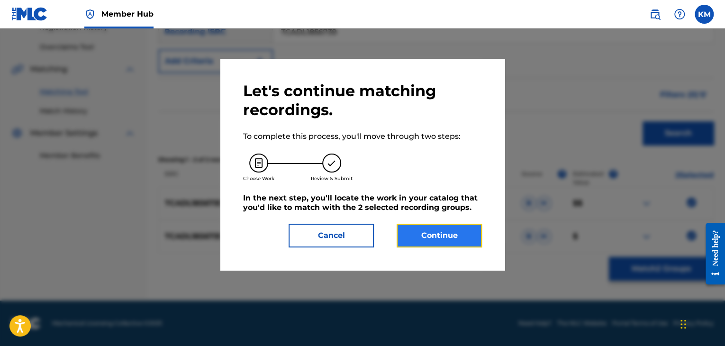
click at [461, 230] on button "Continue" at bounding box center [439, 236] width 85 height 24
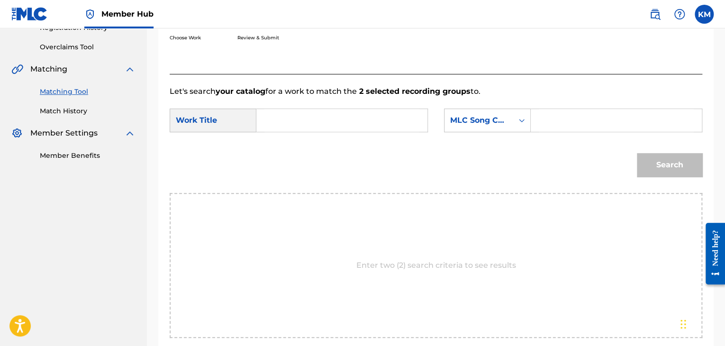
click at [288, 126] on input "Search Form" at bounding box center [342, 120] width 155 height 23
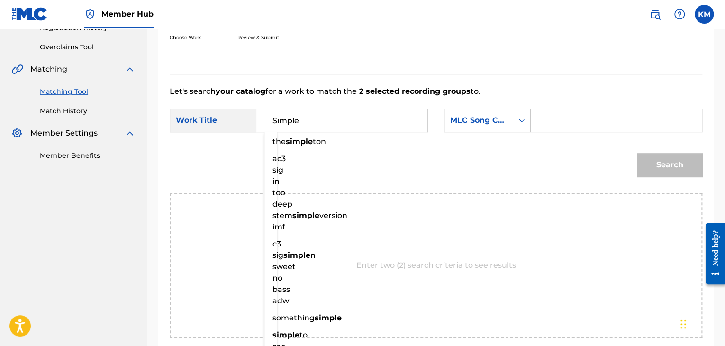
click at [522, 118] on icon "Search Form" at bounding box center [521, 120] width 9 height 9
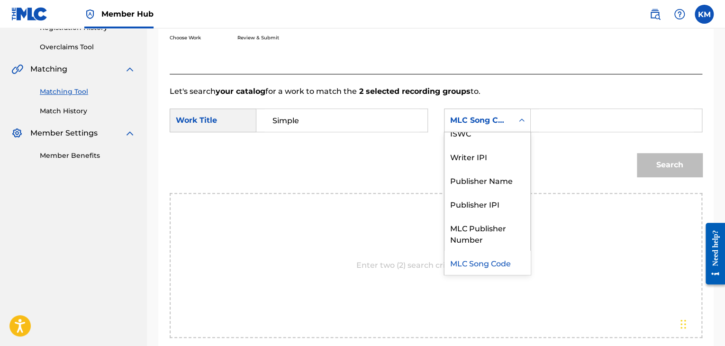
scroll to position [0, 0]
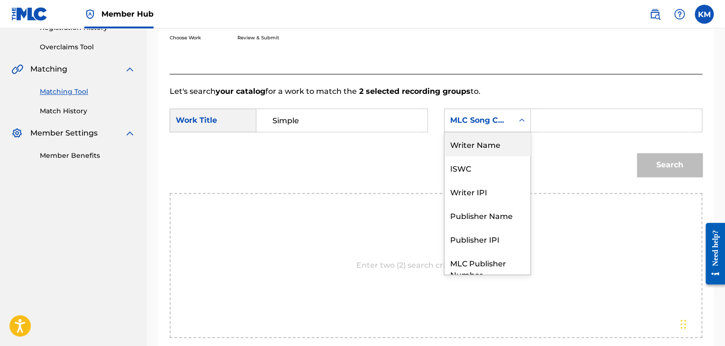
click at [503, 141] on div "Writer Name" at bounding box center [488, 144] width 86 height 24
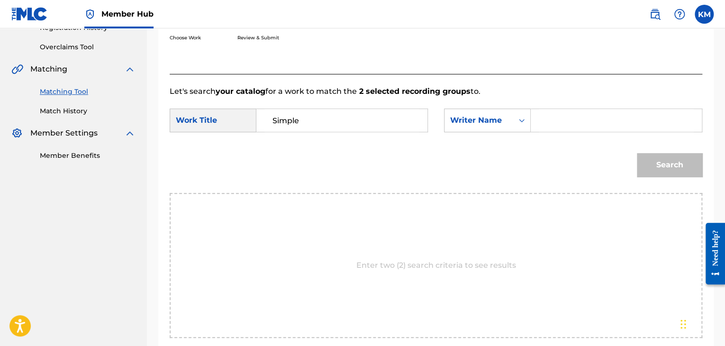
click at [540, 128] on input "Search Form" at bounding box center [616, 120] width 155 height 23
click at [650, 162] on button "Search" at bounding box center [669, 165] width 65 height 24
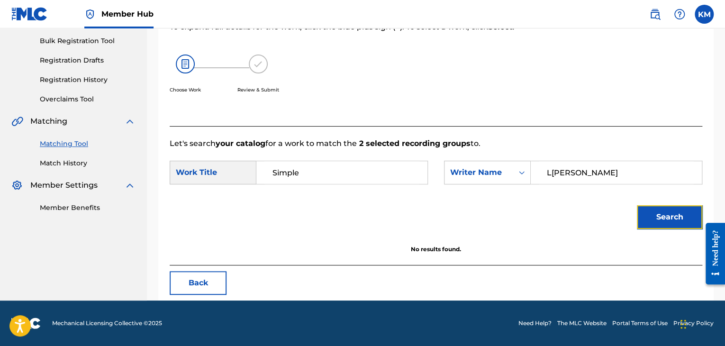
scroll to position [137, 0]
drag, startPoint x: 580, startPoint y: 168, endPoint x: 491, endPoint y: 174, distance: 89.3
click at [491, 174] on div "SearchWithCriteriaa6a0968f-8832-4f42-867d-29d2bc030a7d Writer Name [PERSON_NAME]" at bounding box center [573, 173] width 258 height 24
click at [659, 217] on button "Search" at bounding box center [669, 217] width 65 height 24
click at [68, 164] on link "Match History" at bounding box center [88, 163] width 96 height 10
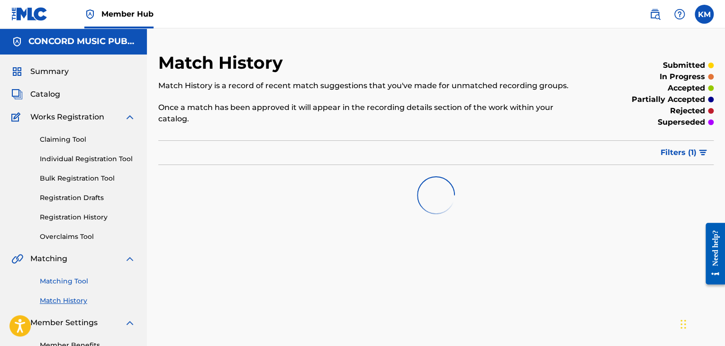
click at [86, 281] on link "Matching Tool" at bounding box center [88, 281] width 96 height 10
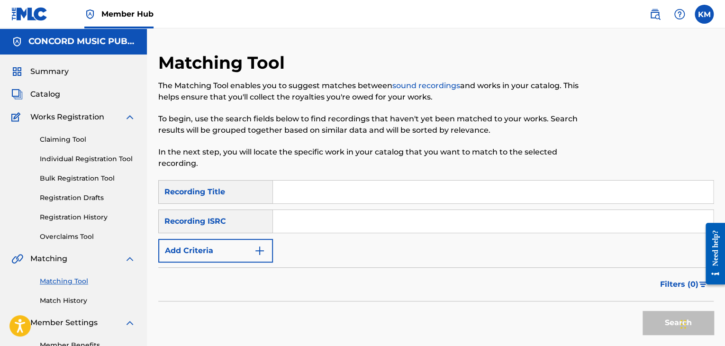
click at [304, 222] on input "Search Form" at bounding box center [493, 221] width 440 height 23
click at [660, 316] on button "Search" at bounding box center [678, 323] width 71 height 24
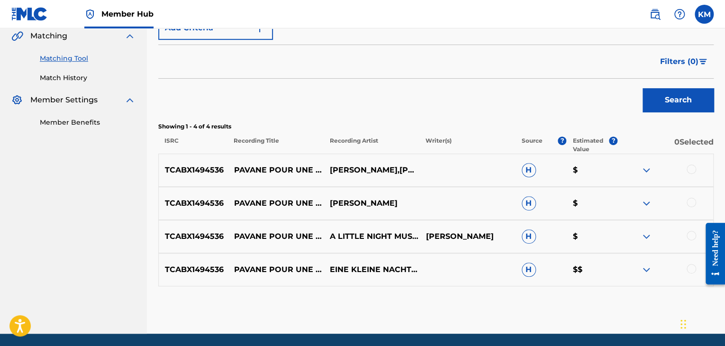
scroll to position [237, 0]
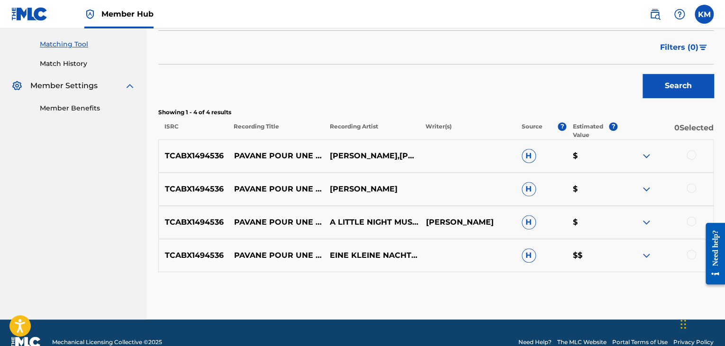
click at [692, 253] on div at bounding box center [691, 254] width 9 height 9
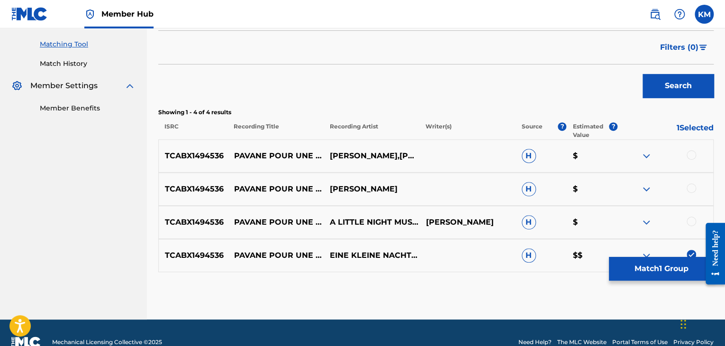
click at [692, 217] on div at bounding box center [691, 221] width 9 height 9
click at [689, 188] on div at bounding box center [691, 187] width 9 height 9
click at [690, 155] on div at bounding box center [691, 154] width 9 height 9
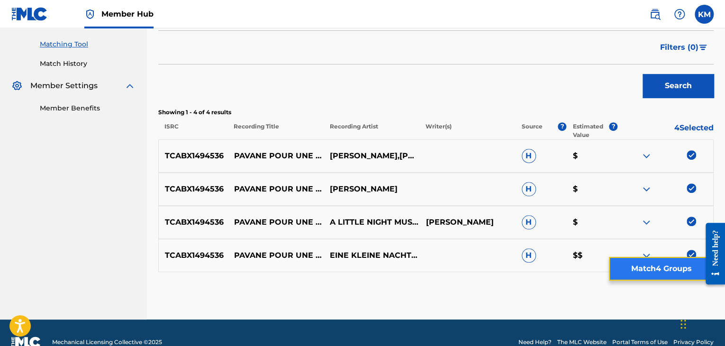
click at [663, 266] on button "Match 4 Groups" at bounding box center [661, 269] width 105 height 24
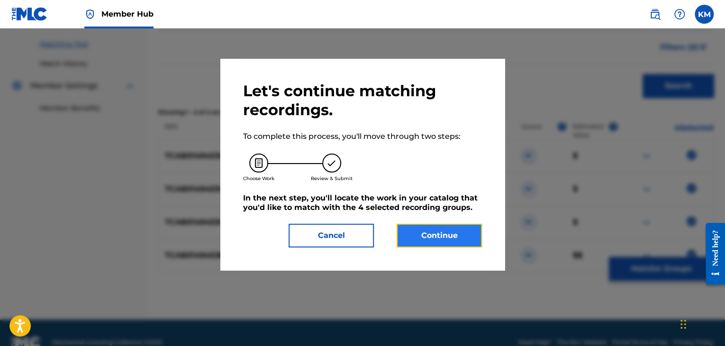
click at [442, 235] on button "Continue" at bounding box center [439, 236] width 85 height 24
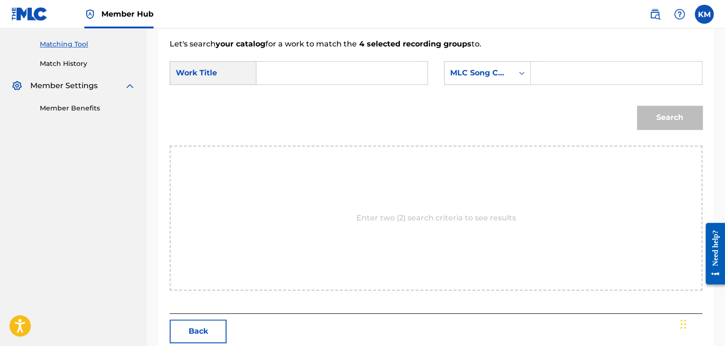
click at [275, 77] on input "Search Form" at bounding box center [342, 73] width 155 height 23
click at [524, 73] on icon "Search Form" at bounding box center [521, 72] width 9 height 9
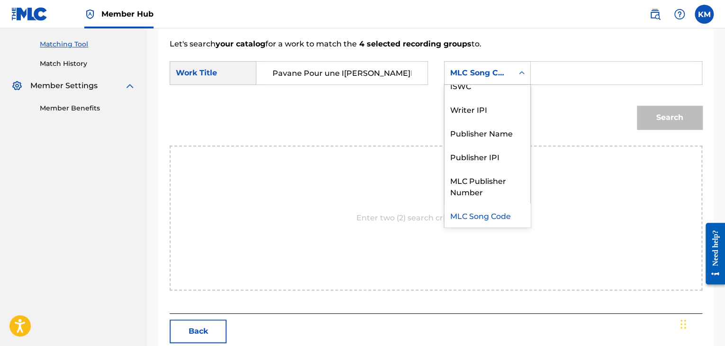
scroll to position [0, 0]
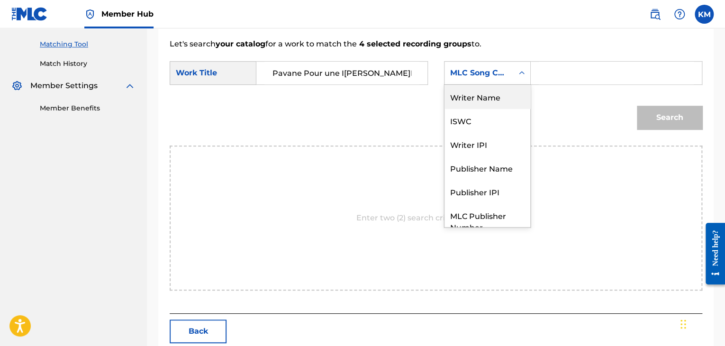
click at [495, 95] on div "Writer Name" at bounding box center [488, 97] width 86 height 24
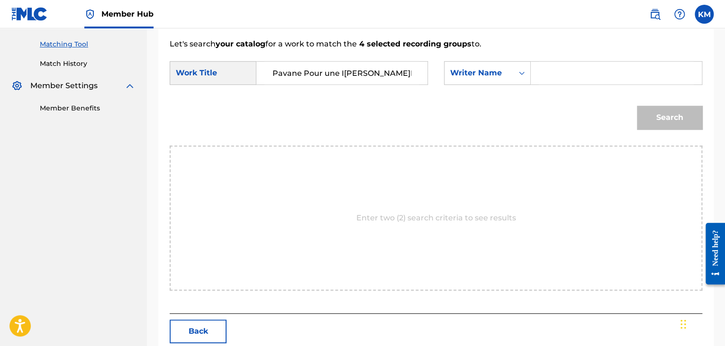
click at [546, 73] on input "Search Form" at bounding box center [616, 73] width 155 height 23
click at [643, 120] on button "Search" at bounding box center [669, 118] width 65 height 24
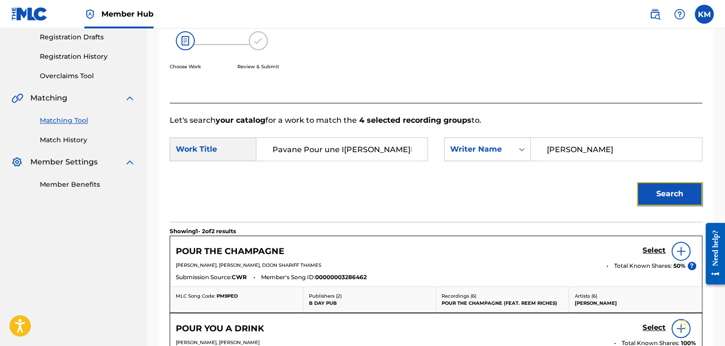
scroll to position [47, 0]
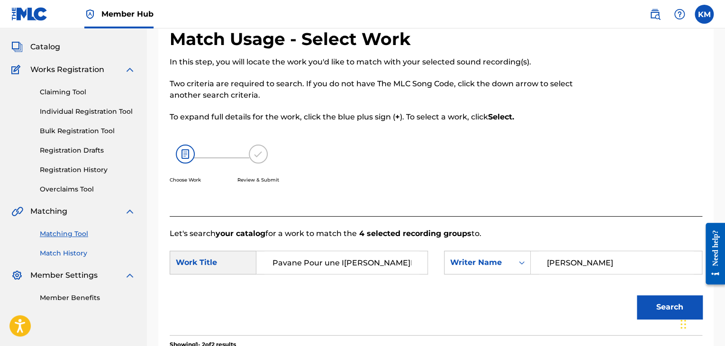
click at [77, 249] on link "Match History" at bounding box center [88, 253] width 96 height 10
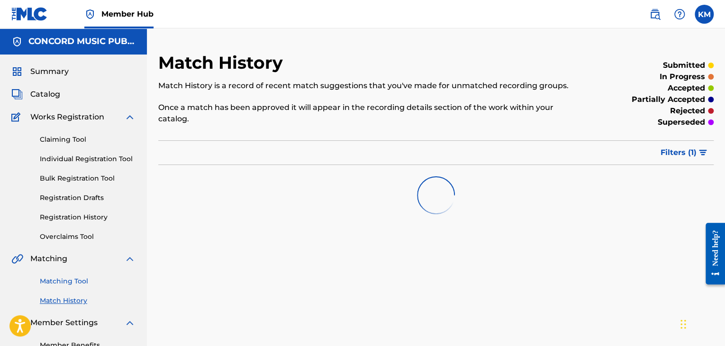
click at [79, 277] on link "Matching Tool" at bounding box center [88, 281] width 96 height 10
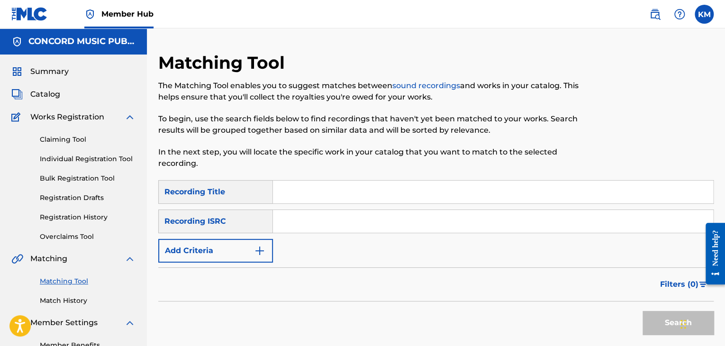
click at [314, 220] on input "Search Form" at bounding box center [493, 221] width 440 height 23
click at [646, 314] on button "Search" at bounding box center [678, 323] width 71 height 24
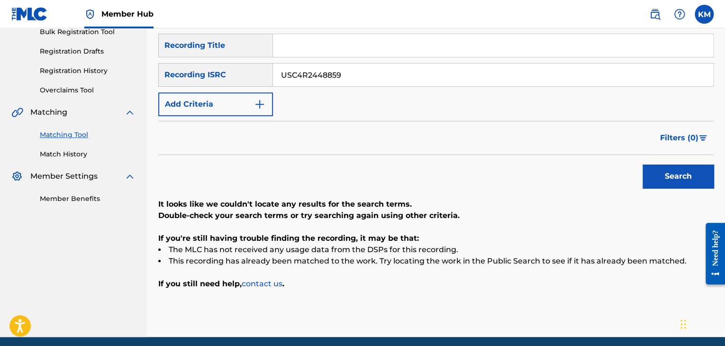
scroll to position [136, 0]
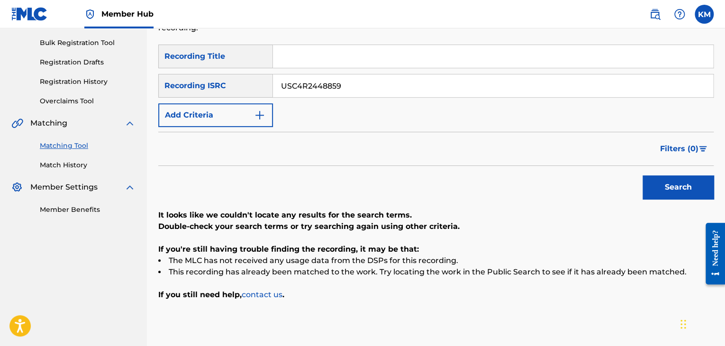
click at [295, 59] on input "Search Form" at bounding box center [493, 56] width 440 height 23
drag, startPoint x: 355, startPoint y: 97, endPoint x: 321, endPoint y: 77, distance: 39.5
click at [321, 77] on div "SearchWithCriteria1e54d92b-2142-45bb-872e-7c2eca9e8356 Recording Title Pour It …" at bounding box center [436, 86] width 556 height 82
click at [355, 87] on input "USC4R2448859" at bounding box center [493, 85] width 440 height 23
drag, startPoint x: 355, startPoint y: 87, endPoint x: 202, endPoint y: 109, distance: 154.3
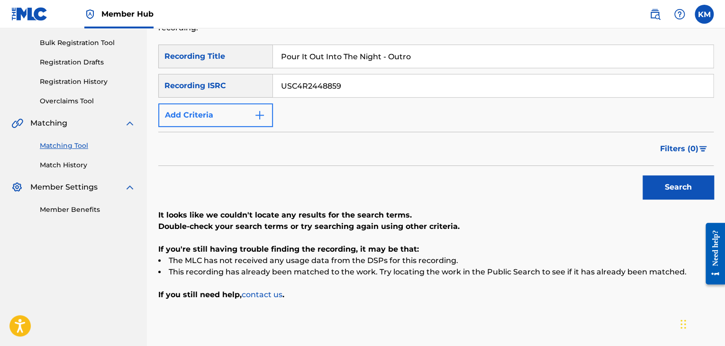
click at [202, 109] on div "SearchWithCriteria1e54d92b-2142-45bb-872e-7c2eca9e8356 Recording Title Pour It …" at bounding box center [436, 86] width 556 height 82
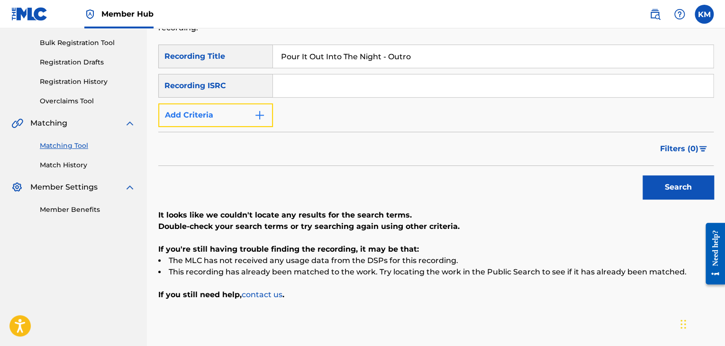
click at [257, 120] on img "Search Form" at bounding box center [259, 115] width 11 height 11
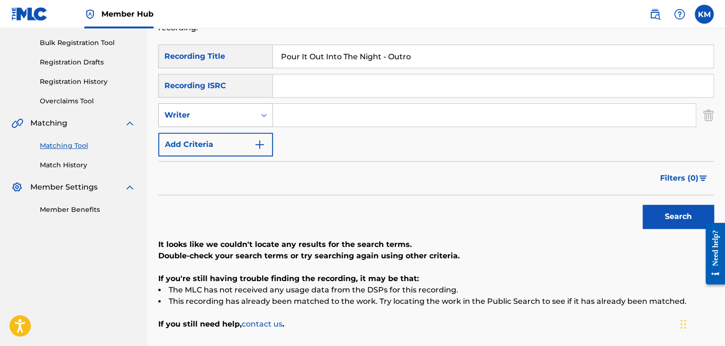
click at [263, 116] on icon "Search Form" at bounding box center [263, 114] width 9 height 9
click at [244, 141] on div "Recording Artist" at bounding box center [216, 139] width 114 height 24
click at [285, 120] on input "Search Form" at bounding box center [484, 115] width 423 height 23
click at [678, 211] on button "Search" at bounding box center [678, 217] width 71 height 24
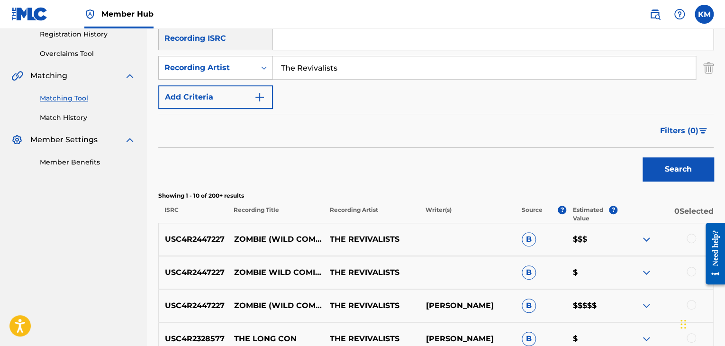
scroll to position [0, 0]
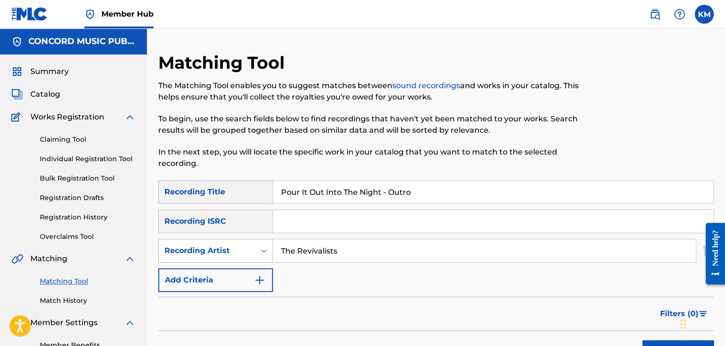
click at [264, 247] on icon "Search Form" at bounding box center [263, 250] width 9 height 9
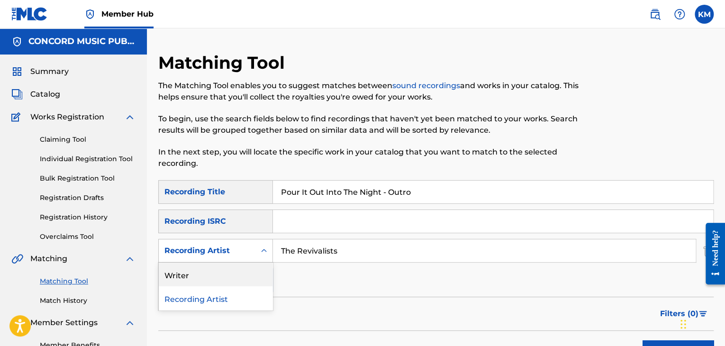
click at [262, 264] on div "Writer" at bounding box center [216, 275] width 114 height 24
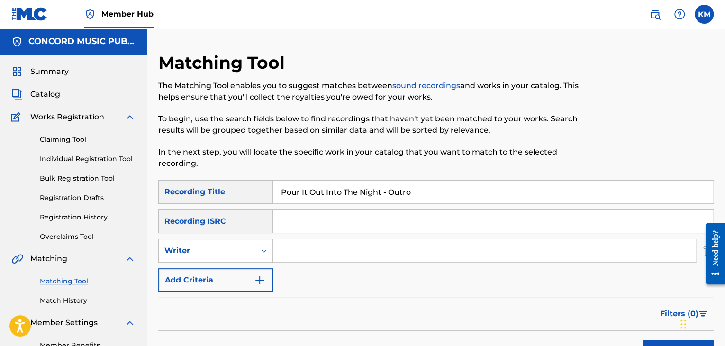
click at [312, 245] on input "Search Form" at bounding box center [484, 250] width 423 height 23
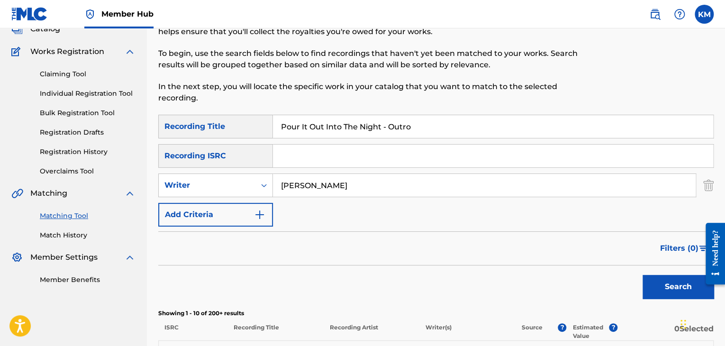
scroll to position [142, 0]
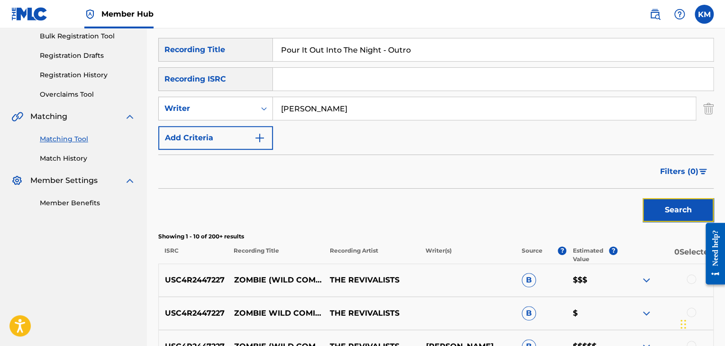
click at [658, 210] on button "Search" at bounding box center [678, 210] width 71 height 24
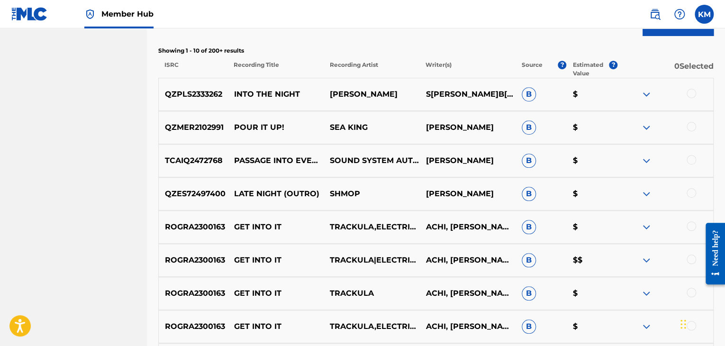
scroll to position [224, 0]
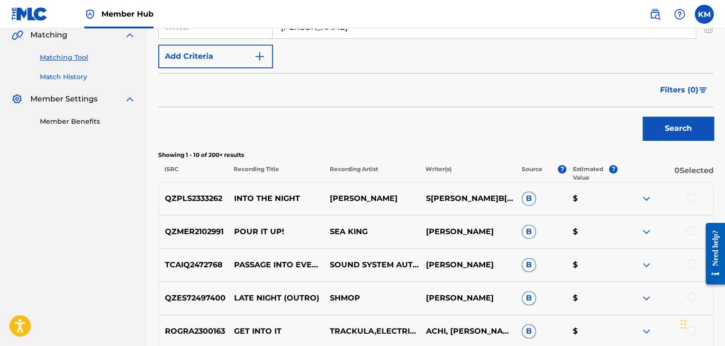
click at [67, 76] on link "Match History" at bounding box center [88, 77] width 96 height 10
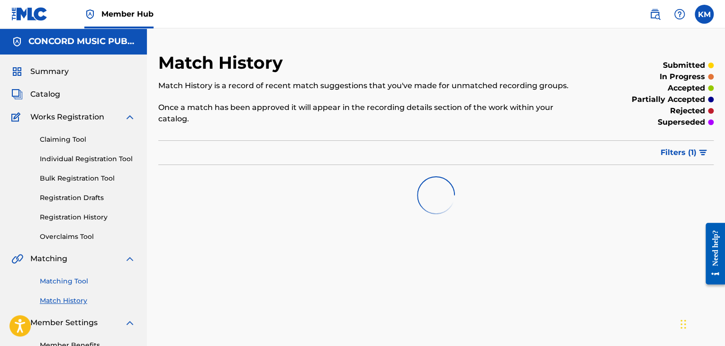
click at [70, 283] on link "Matching Tool" at bounding box center [88, 281] width 96 height 10
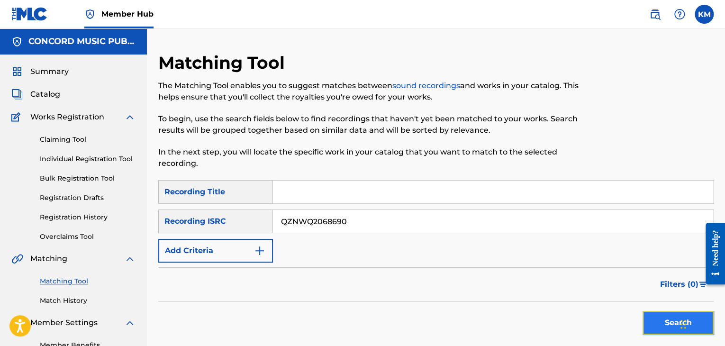
click at [652, 327] on button "Search" at bounding box center [678, 323] width 71 height 24
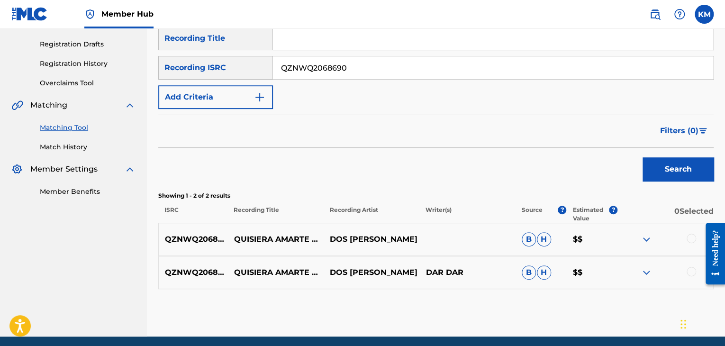
scroll to position [190, 0]
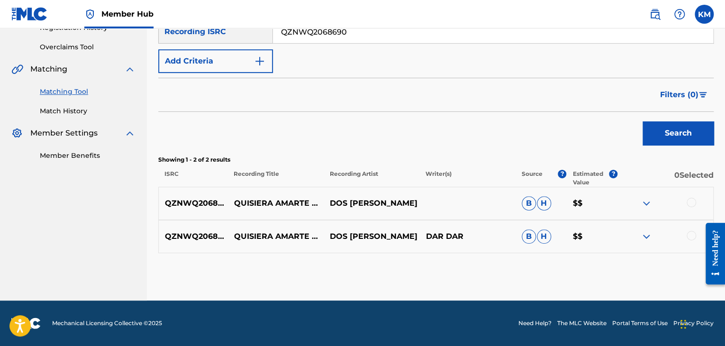
click at [687, 201] on div at bounding box center [691, 202] width 9 height 9
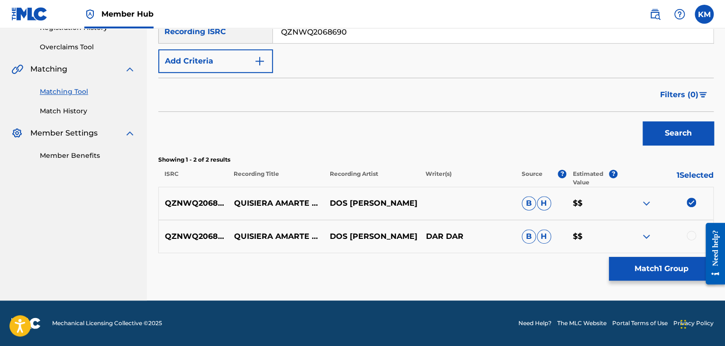
click at [692, 234] on div at bounding box center [691, 235] width 9 height 9
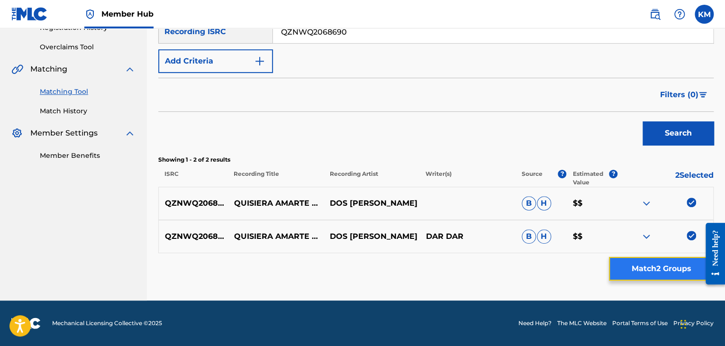
click at [657, 262] on button "Match 2 Groups" at bounding box center [661, 269] width 105 height 24
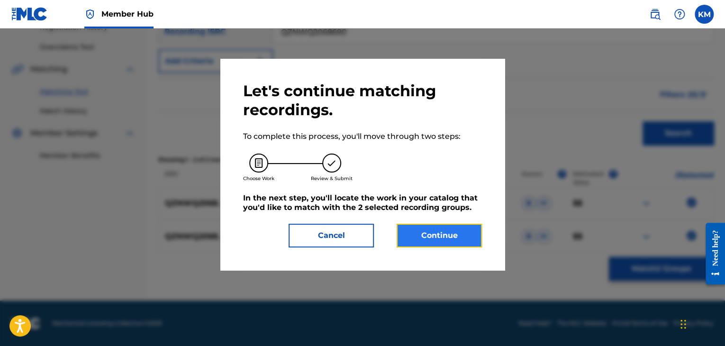
click at [422, 235] on button "Continue" at bounding box center [439, 236] width 85 height 24
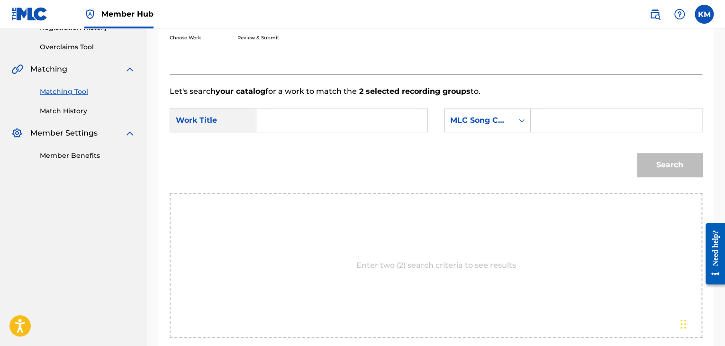
click at [311, 124] on input "Search Form" at bounding box center [342, 120] width 155 height 23
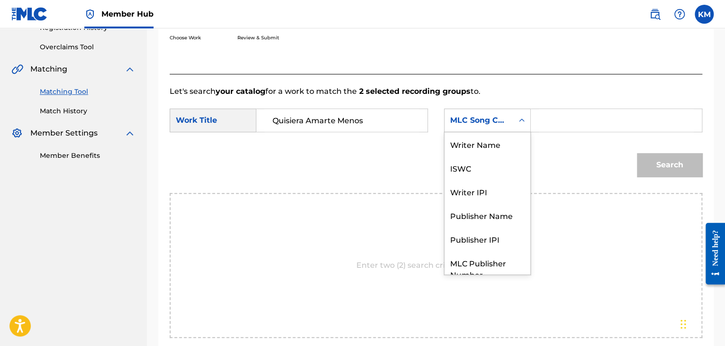
click at [521, 119] on icon "Search Form" at bounding box center [521, 120] width 9 height 9
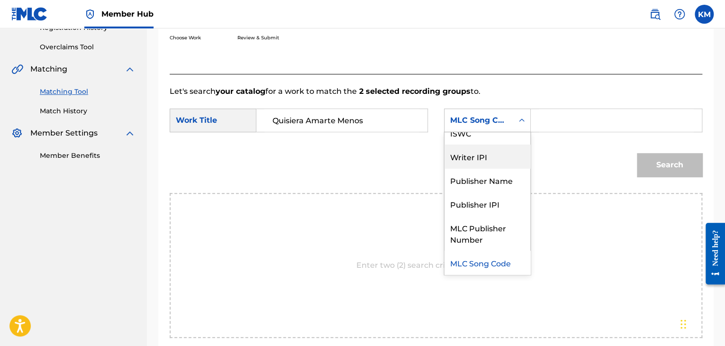
scroll to position [0, 0]
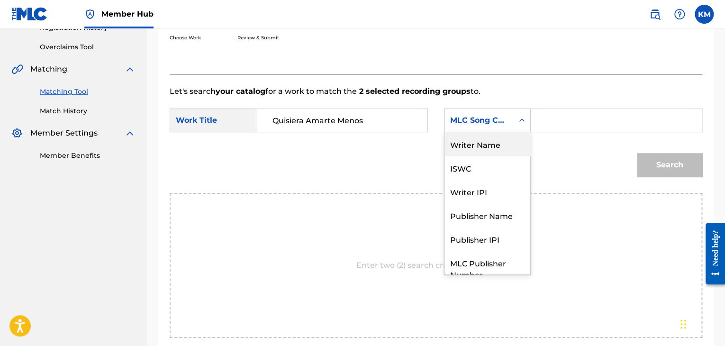
click at [497, 149] on div "Writer Name" at bounding box center [488, 144] width 86 height 24
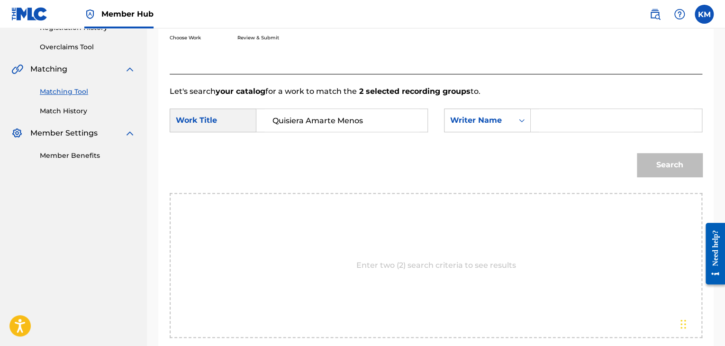
click at [540, 122] on input "Search Form" at bounding box center [616, 120] width 155 height 23
click at [653, 159] on button "Search" at bounding box center [669, 165] width 65 height 24
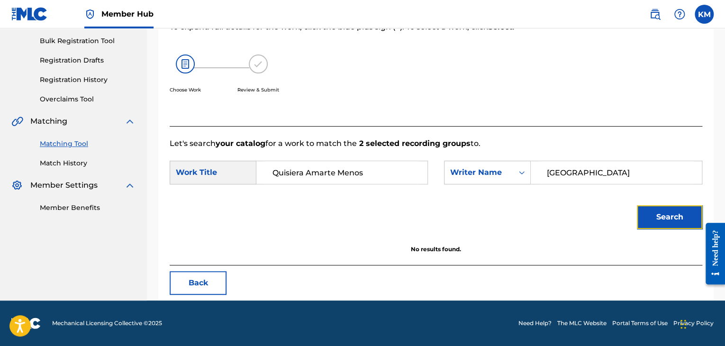
scroll to position [137, 0]
drag, startPoint x: 577, startPoint y: 165, endPoint x: 472, endPoint y: 185, distance: 106.1
click at [474, 184] on div "SearchWithCriteria6b87fad1-a2e0-420b-a53c-b21ce00e98f2 Work Title Quisiera Amar…" at bounding box center [436, 175] width 533 height 29
click at [669, 209] on button "Search" at bounding box center [669, 217] width 65 height 24
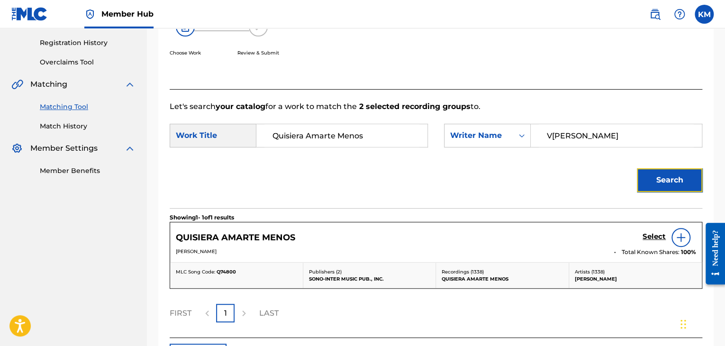
scroll to position [232, 0]
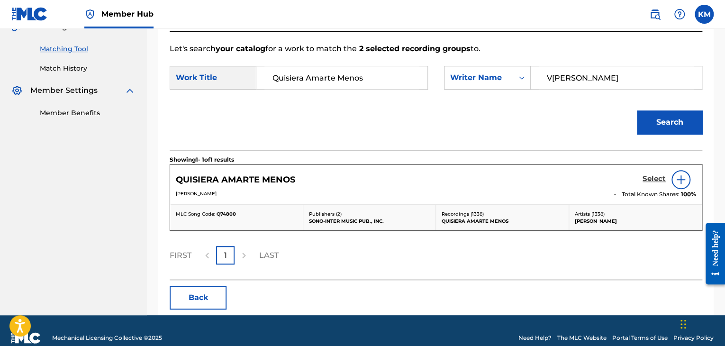
click at [652, 180] on h5 "Select" at bounding box center [654, 178] width 23 height 9
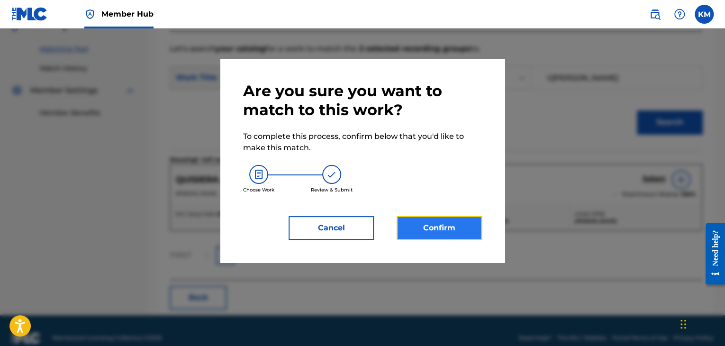
click at [467, 233] on button "Confirm" at bounding box center [439, 228] width 85 height 24
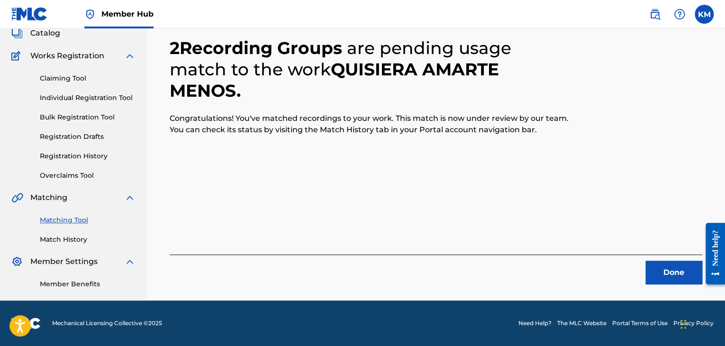
scroll to position [61, 0]
click at [675, 273] on button "Done" at bounding box center [674, 273] width 57 height 24
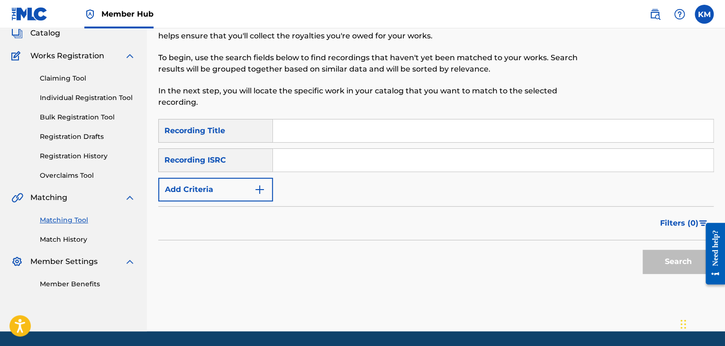
click at [306, 167] on input "Search Form" at bounding box center [493, 160] width 440 height 23
click at [663, 252] on button "Search" at bounding box center [678, 262] width 71 height 24
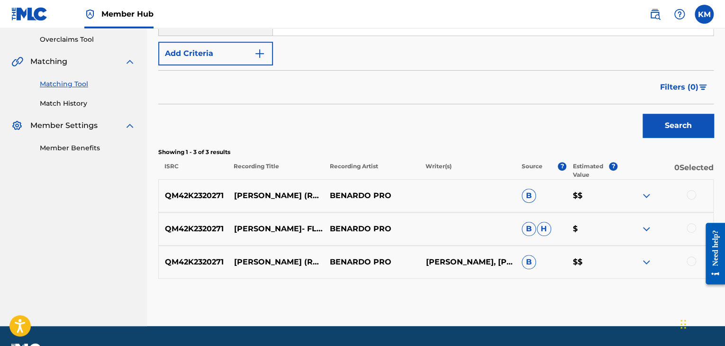
scroll to position [223, 0]
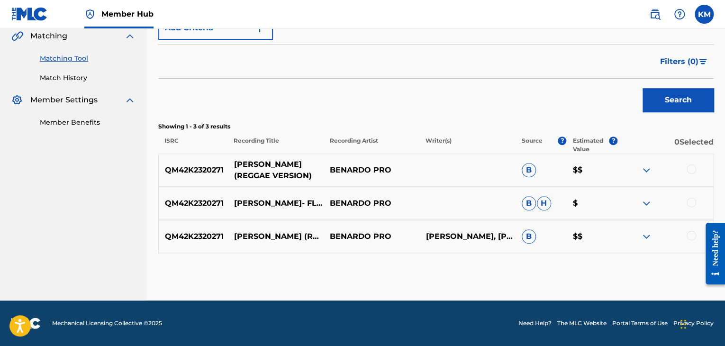
drag, startPoint x: 231, startPoint y: 162, endPoint x: 292, endPoint y: 181, distance: 63.6
click at [292, 181] on p "[PERSON_NAME] (REGGAE VERSION)" at bounding box center [276, 170] width 96 height 23
click at [691, 167] on div at bounding box center [691, 169] width 9 height 9
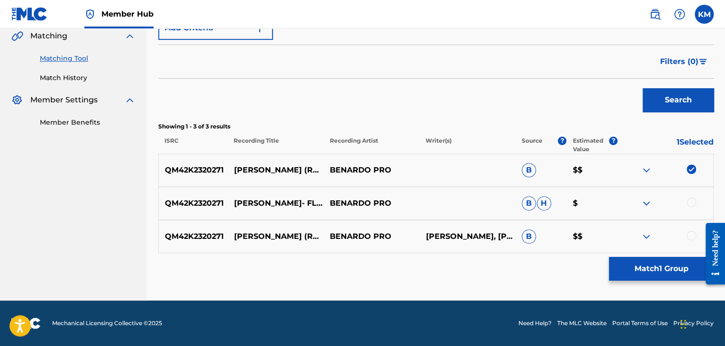
click at [690, 203] on div at bounding box center [691, 202] width 9 height 9
click at [690, 236] on div at bounding box center [691, 235] width 9 height 9
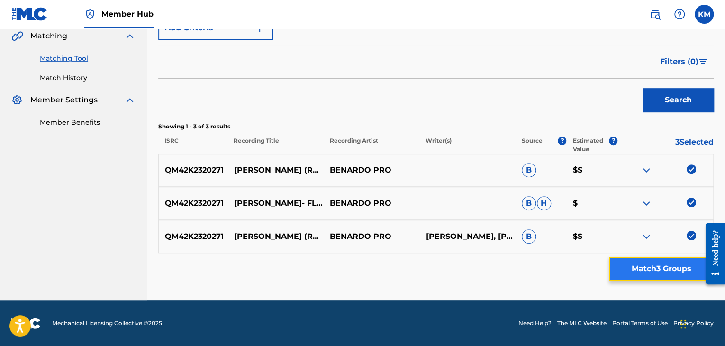
click at [657, 268] on button "Match 3 Groups" at bounding box center [661, 269] width 105 height 24
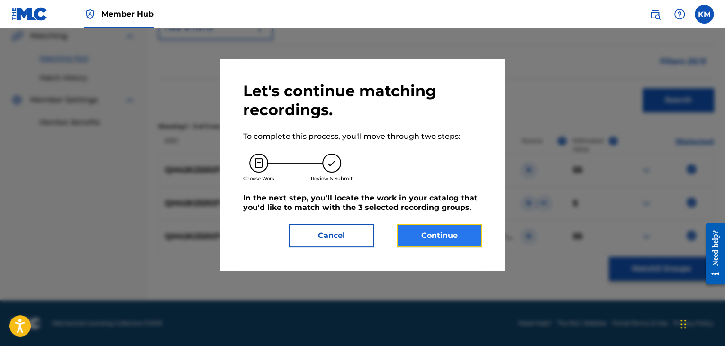
click at [433, 232] on button "Continue" at bounding box center [439, 236] width 85 height 24
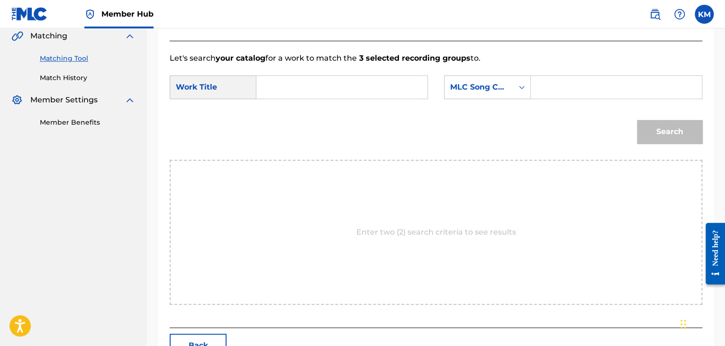
click at [329, 94] on input "Search Form" at bounding box center [342, 87] width 155 height 23
click at [518, 87] on icon "Search Form" at bounding box center [521, 86] width 9 height 9
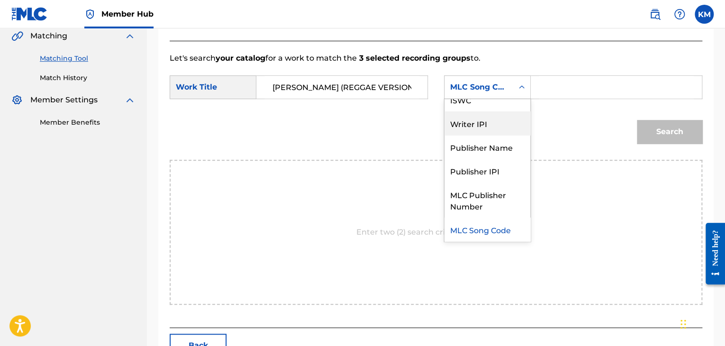
scroll to position [0, 0]
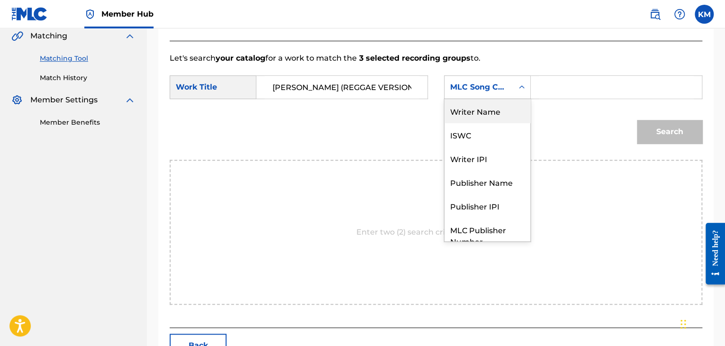
click at [487, 101] on div "Writer Name" at bounding box center [488, 111] width 86 height 24
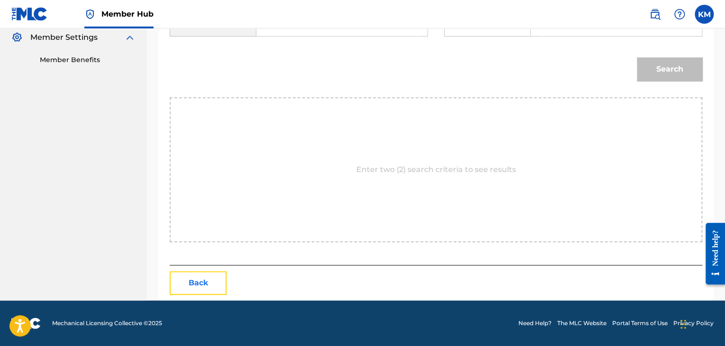
click at [200, 283] on button "Back" at bounding box center [198, 283] width 57 height 24
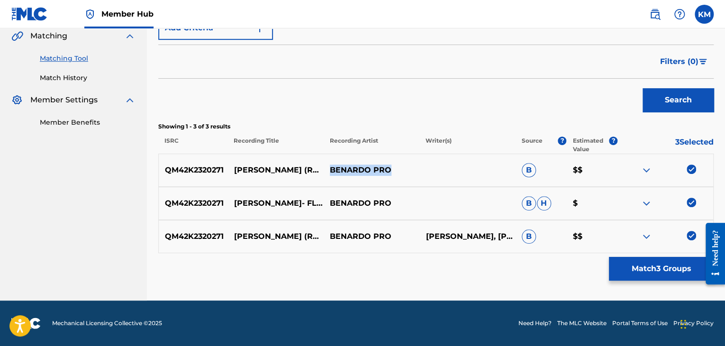
drag, startPoint x: 330, startPoint y: 167, endPoint x: 424, endPoint y: 170, distance: 94.4
click at [424, 170] on div "QM42K2320271 [PERSON_NAME] (REGGAE VERSION) BENARDO PRO B $$" at bounding box center [436, 170] width 556 height 33
drag, startPoint x: 230, startPoint y: 153, endPoint x: 392, endPoint y: 170, distance: 162.2
click at [392, 170] on div "QM42K2320271 [PERSON_NAME] (REGGAE VERSION) BENARDO PRO B $$" at bounding box center [436, 170] width 556 height 33
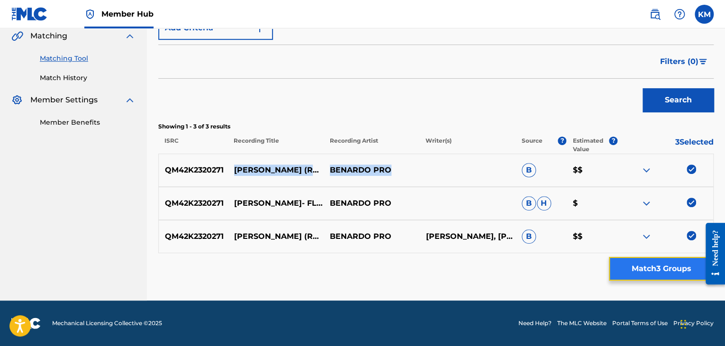
click at [664, 268] on button "Match 3 Groups" at bounding box center [661, 269] width 105 height 24
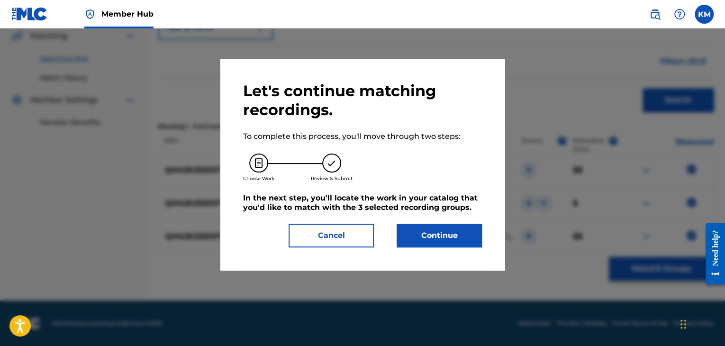
click at [454, 219] on div "Let's continue matching recordings. To complete this process, you'll move throu…" at bounding box center [362, 165] width 239 height 166
click at [454, 244] on button "Continue" at bounding box center [439, 236] width 85 height 24
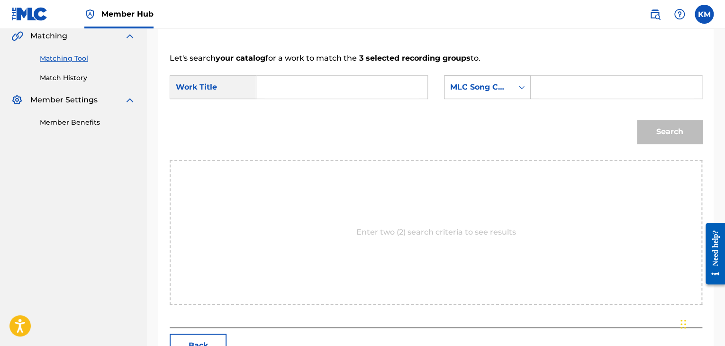
click at [521, 89] on icon "Search Form" at bounding box center [521, 86] width 9 height 9
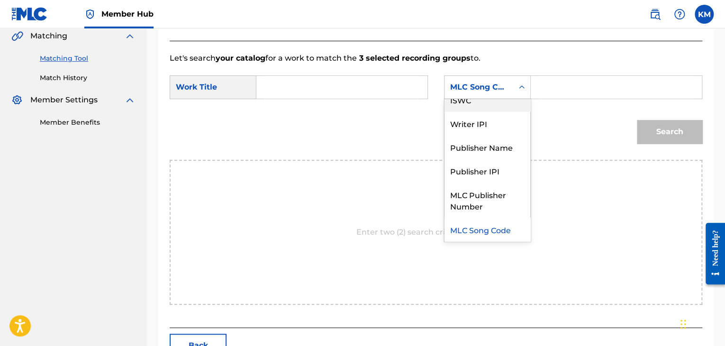
scroll to position [0, 0]
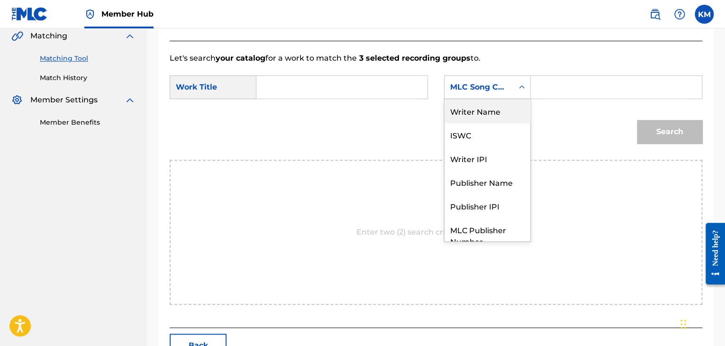
click at [507, 107] on div "Writer Name" at bounding box center [488, 111] width 86 height 24
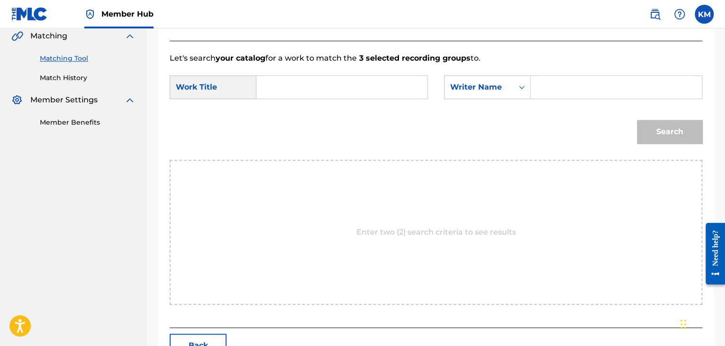
click at [540, 88] on input "Search Form" at bounding box center [616, 87] width 155 height 23
click at [358, 93] on input "Search Form" at bounding box center [342, 87] width 155 height 23
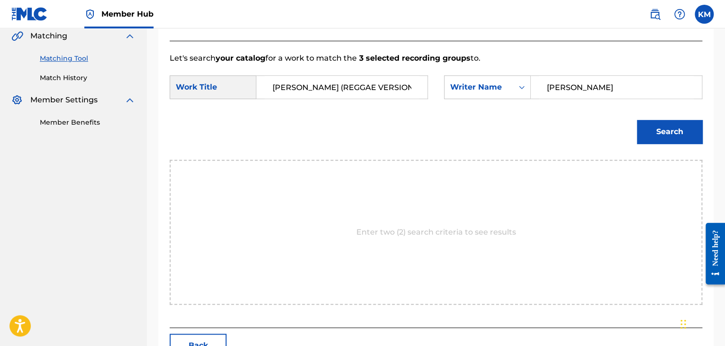
scroll to position [0, 32]
click at [675, 128] on button "Search" at bounding box center [669, 132] width 65 height 24
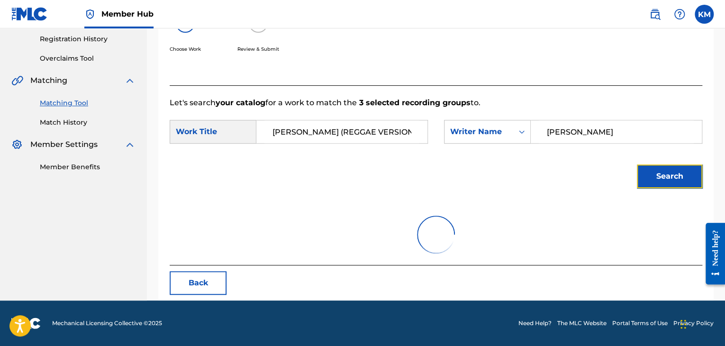
scroll to position [223, 0]
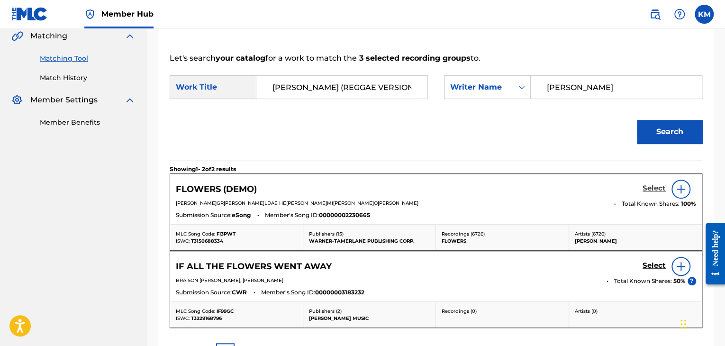
click at [651, 188] on h5 "Select" at bounding box center [654, 188] width 23 height 9
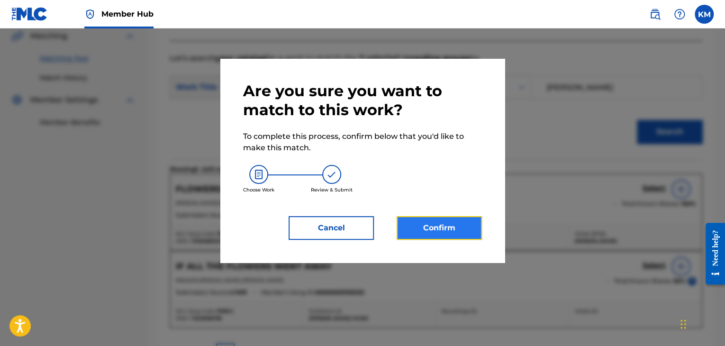
click at [448, 234] on button "Confirm" at bounding box center [439, 228] width 85 height 24
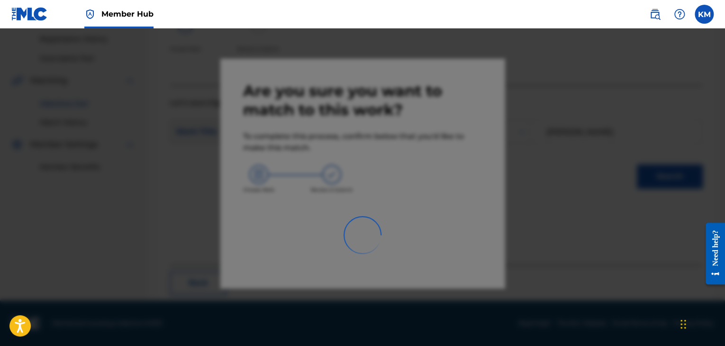
scroll to position [61, 0]
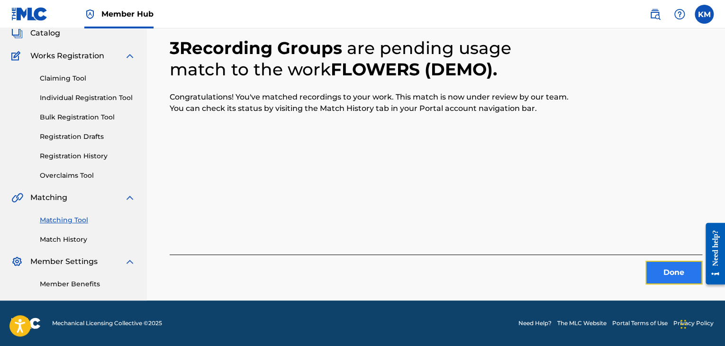
click at [681, 262] on button "Done" at bounding box center [674, 273] width 57 height 24
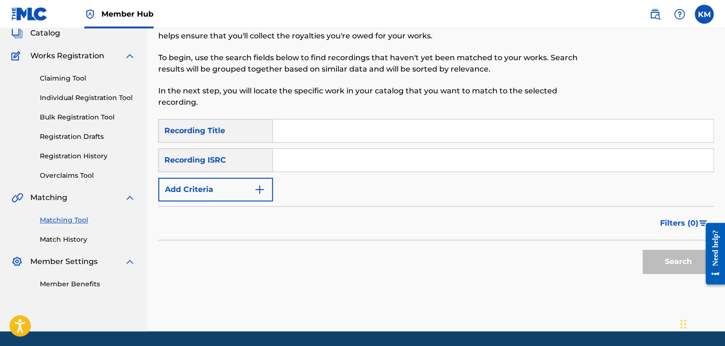
click at [312, 147] on div "SearchWithCriteria1e54d92b-2142-45bb-872e-7c2eca9e8356 Recording Title SearchWi…" at bounding box center [436, 160] width 556 height 82
click at [313, 167] on input "Search Form" at bounding box center [493, 160] width 440 height 23
click at [652, 255] on button "Search" at bounding box center [678, 262] width 71 height 24
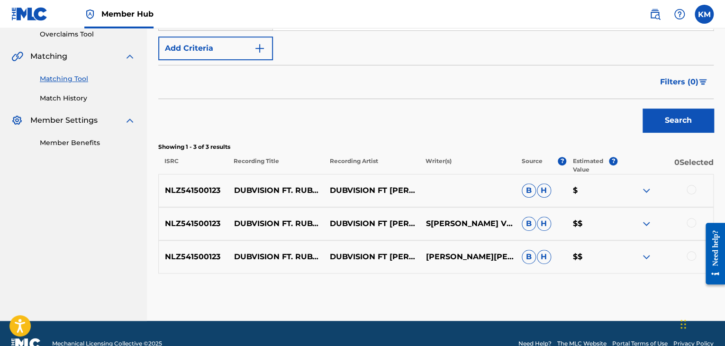
scroll to position [203, 0]
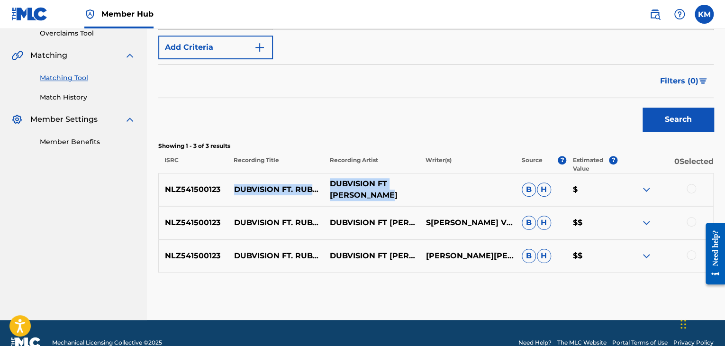
drag, startPoint x: 231, startPoint y: 177, endPoint x: 389, endPoint y: 191, distance: 158.4
click at [389, 191] on div "NLZ541500123 DUBVISION FT. RUBY PROPHET - [MEDICAL_DATA] (ORIGINAL MIX) DUBVISI…" at bounding box center [436, 189] width 556 height 33
click at [695, 188] on div at bounding box center [691, 188] width 9 height 9
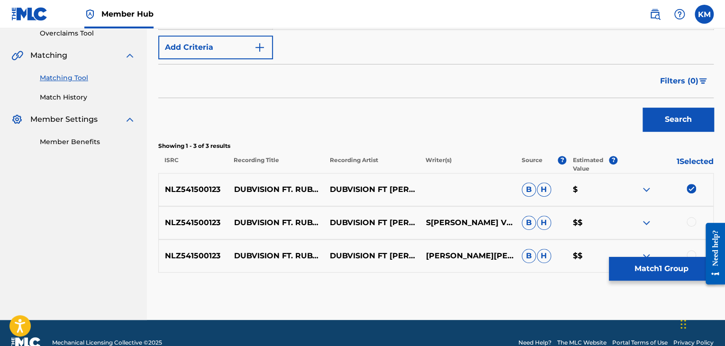
click at [688, 223] on div at bounding box center [691, 221] width 9 height 9
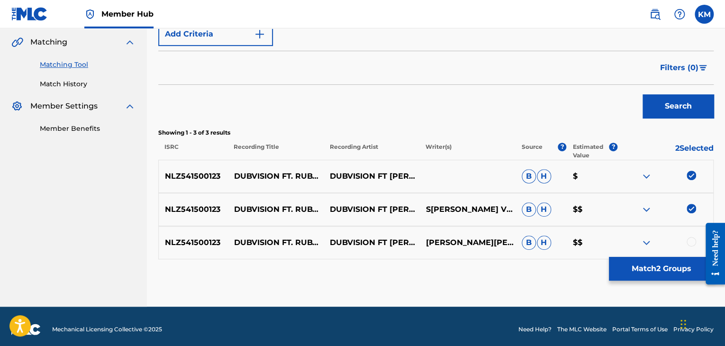
scroll to position [223, 0]
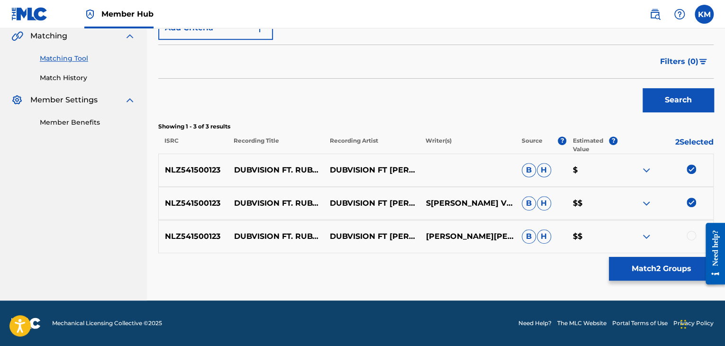
click at [688, 235] on div at bounding box center [691, 235] width 9 height 9
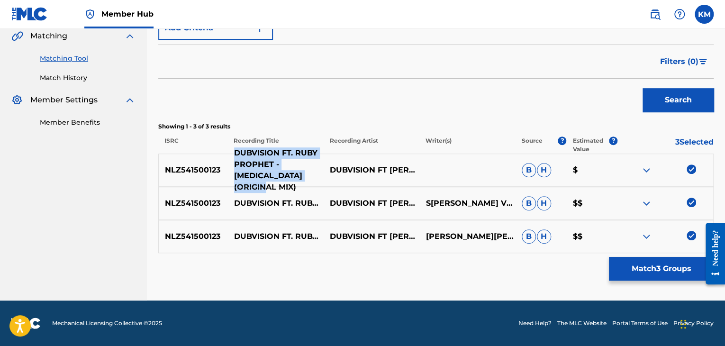
drag, startPoint x: 233, startPoint y: 156, endPoint x: 298, endPoint y: 181, distance: 69.0
click at [298, 181] on p "DUBVISION FT. RUBY PROPHET - [MEDICAL_DATA] (ORIGINAL MIX)" at bounding box center [276, 170] width 96 height 46
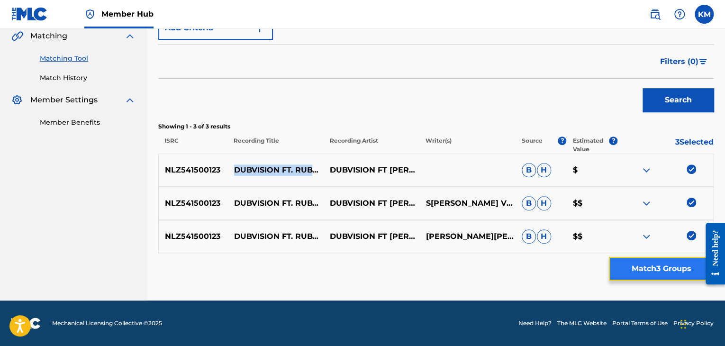
click at [617, 264] on button "Match 3 Groups" at bounding box center [661, 269] width 105 height 24
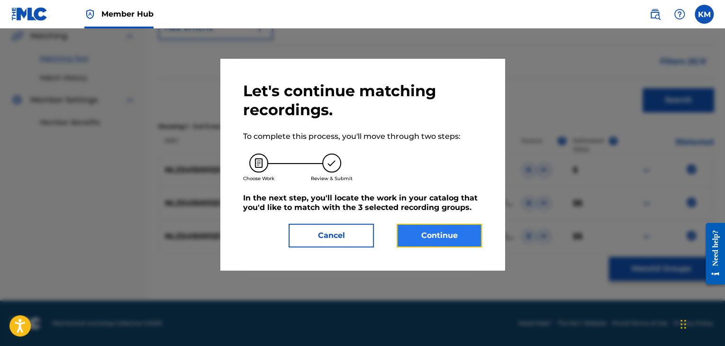
click at [453, 236] on button "Continue" at bounding box center [439, 236] width 85 height 24
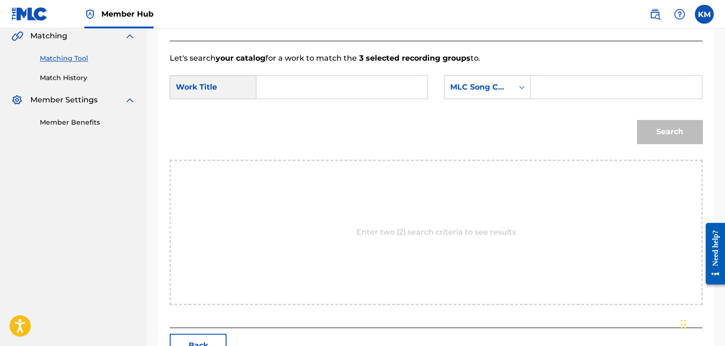
click at [294, 90] on input "Search Form" at bounding box center [342, 87] width 155 height 23
click at [524, 83] on icon "Search Form" at bounding box center [521, 86] width 9 height 9
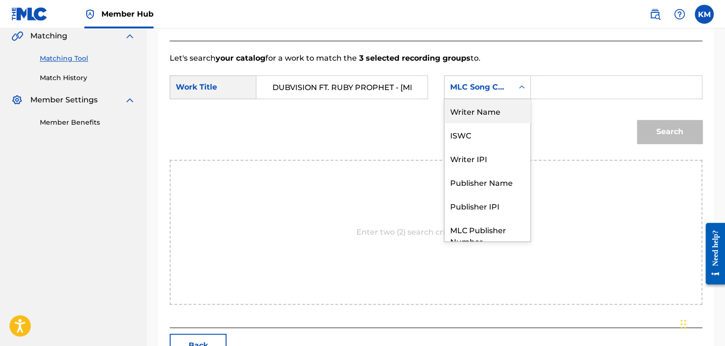
click at [495, 102] on div "Writer Name" at bounding box center [488, 111] width 86 height 24
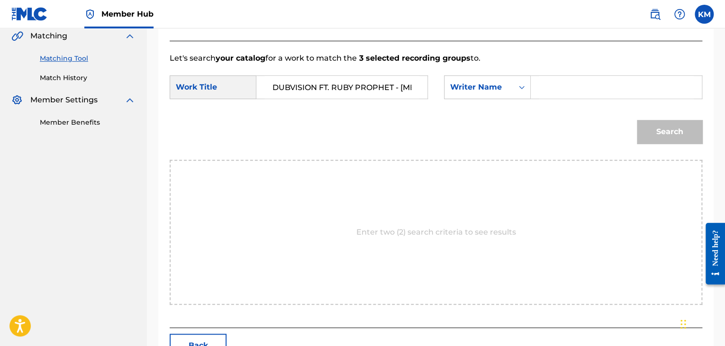
click at [547, 84] on input "Search Form" at bounding box center [616, 87] width 155 height 23
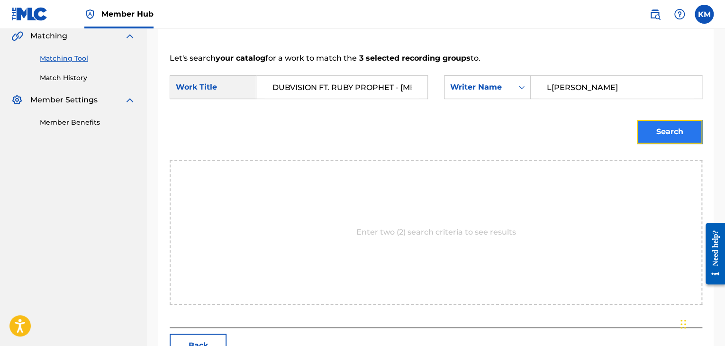
click at [651, 129] on button "Search" at bounding box center [669, 132] width 65 height 24
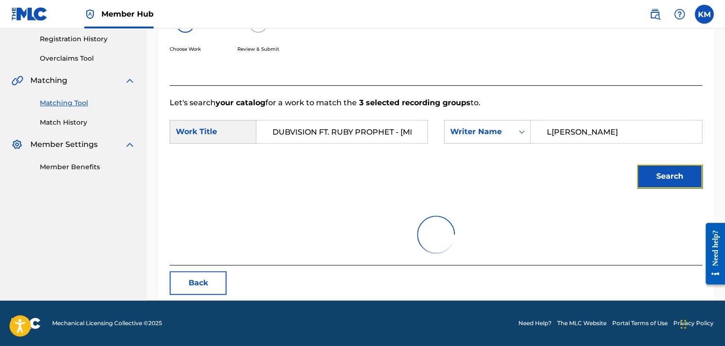
scroll to position [223, 0]
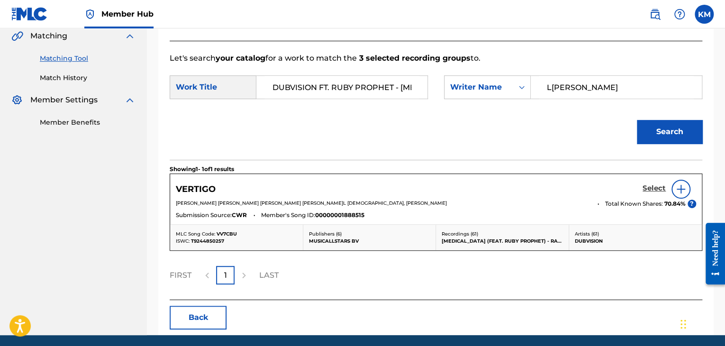
click at [645, 190] on h5 "Select" at bounding box center [654, 188] width 23 height 9
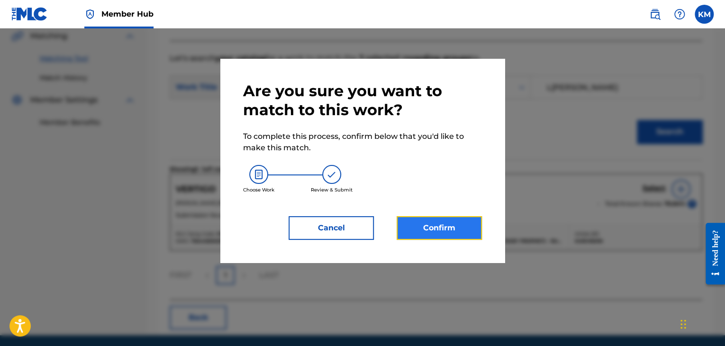
click at [430, 227] on button "Confirm" at bounding box center [439, 228] width 85 height 24
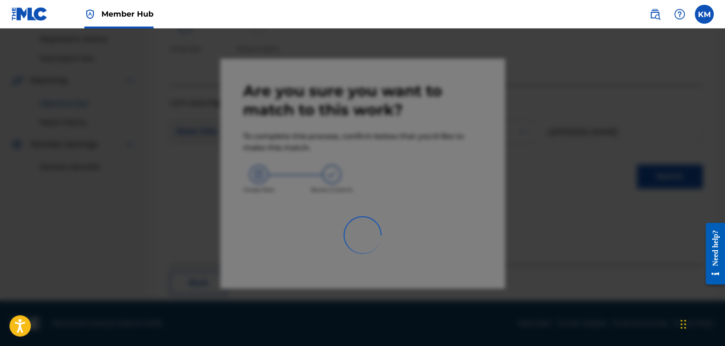
scroll to position [61, 0]
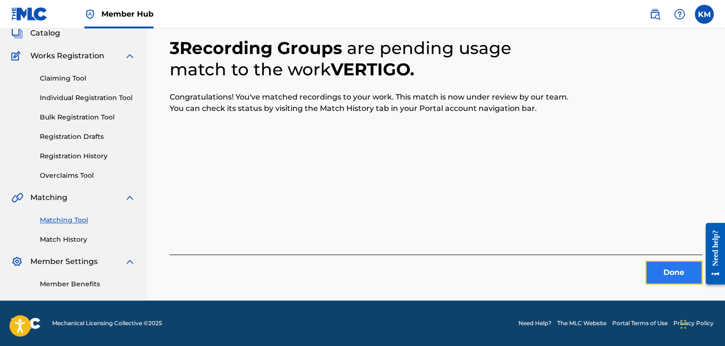
click at [673, 270] on button "Done" at bounding box center [674, 273] width 57 height 24
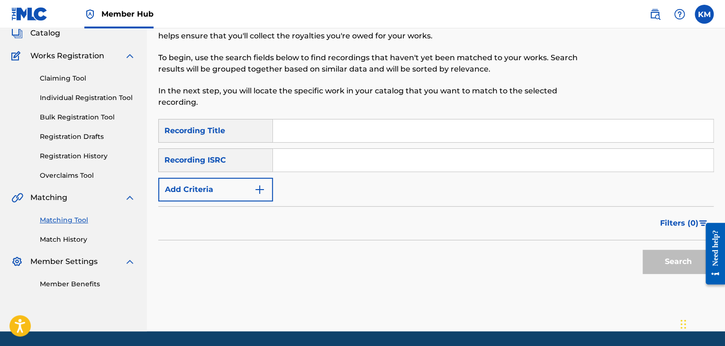
click at [307, 162] on input "Search Form" at bounding box center [493, 160] width 440 height 23
click at [660, 255] on button "Search" at bounding box center [678, 262] width 71 height 24
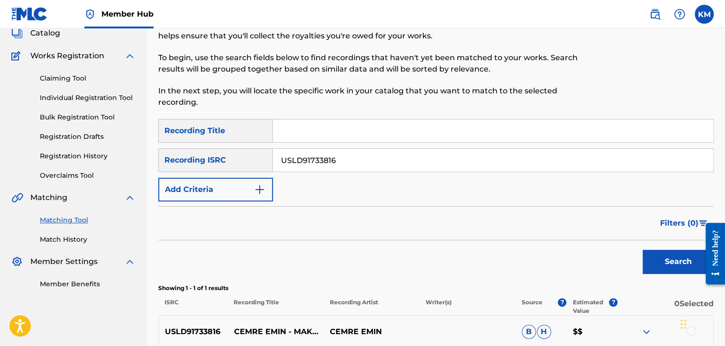
scroll to position [156, 0]
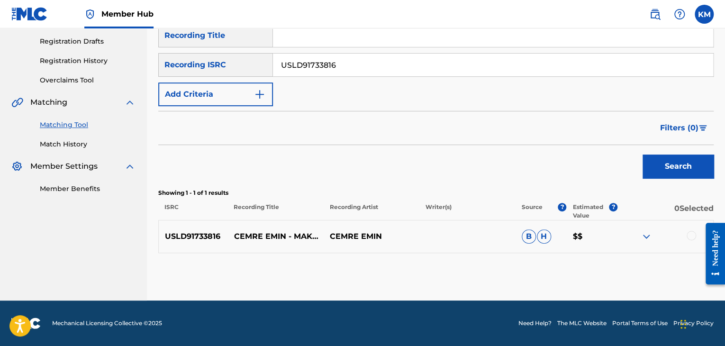
click at [693, 238] on div at bounding box center [691, 235] width 9 height 9
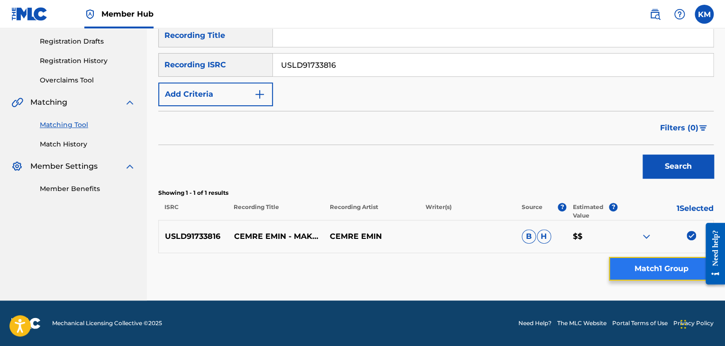
click at [658, 272] on button "Match 1 Group" at bounding box center [661, 269] width 105 height 24
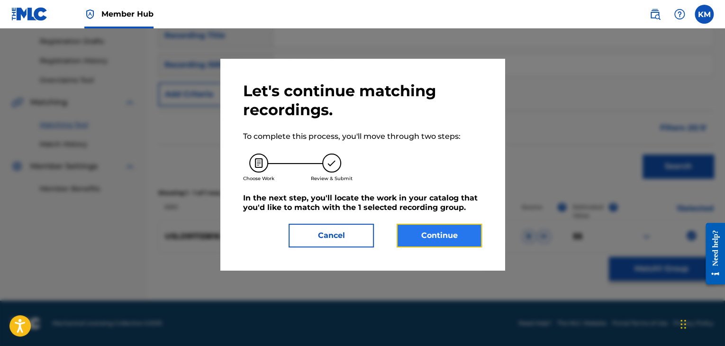
click at [440, 238] on button "Continue" at bounding box center [439, 236] width 85 height 24
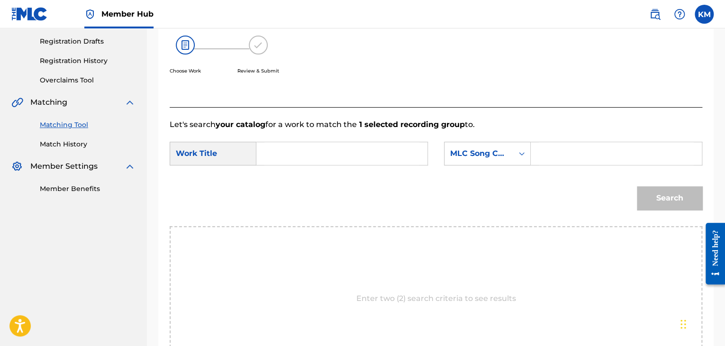
click at [267, 160] on input "Search Form" at bounding box center [342, 153] width 155 height 23
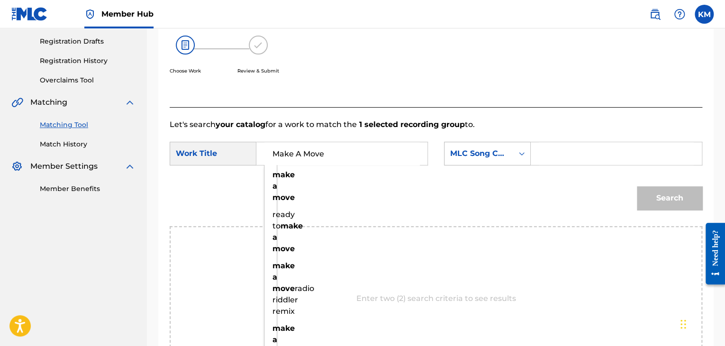
click at [522, 152] on icon "Search Form" at bounding box center [521, 153] width 9 height 9
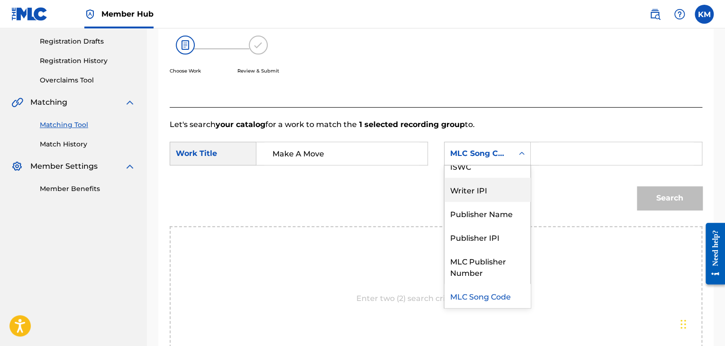
scroll to position [0, 0]
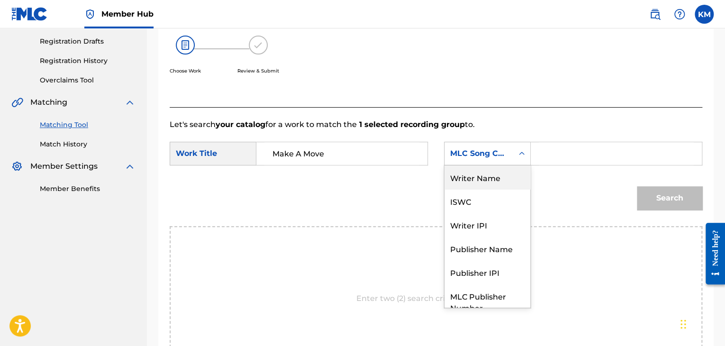
click at [498, 182] on div "Writer Name" at bounding box center [488, 177] width 86 height 24
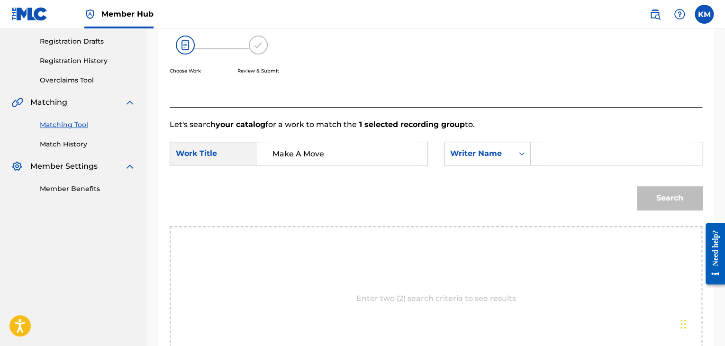
click at [553, 159] on input "Search Form" at bounding box center [616, 153] width 155 height 23
click at [674, 199] on button "Search" at bounding box center [669, 198] width 65 height 24
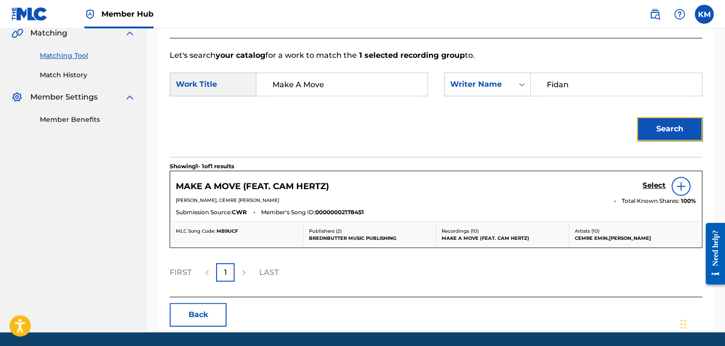
scroll to position [251, 0]
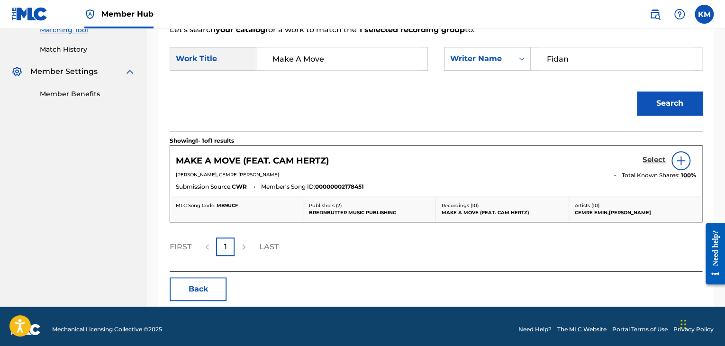
click at [659, 157] on h5 "Select" at bounding box center [654, 160] width 23 height 9
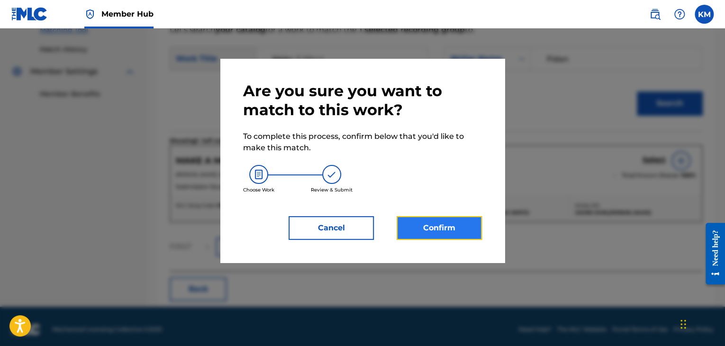
click at [444, 222] on button "Confirm" at bounding box center [439, 228] width 85 height 24
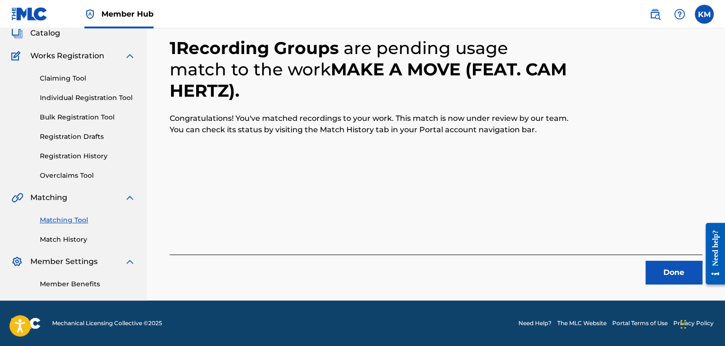
scroll to position [61, 0]
click at [664, 270] on button "Done" at bounding box center [674, 273] width 57 height 24
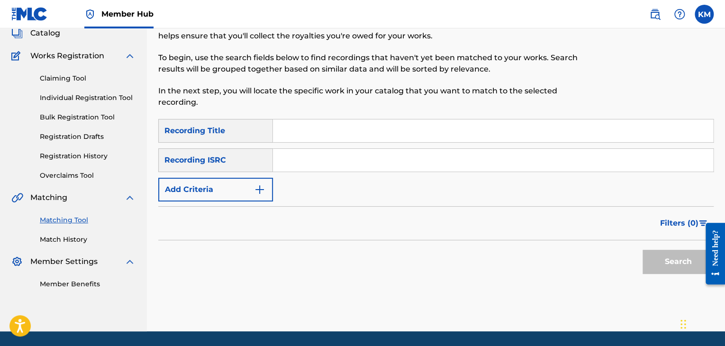
click at [305, 160] on input "Search Form" at bounding box center [493, 160] width 440 height 23
click at [658, 257] on button "Search" at bounding box center [678, 262] width 71 height 24
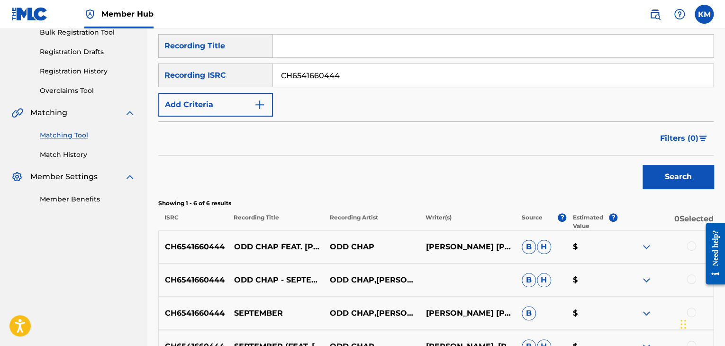
scroll to position [251, 0]
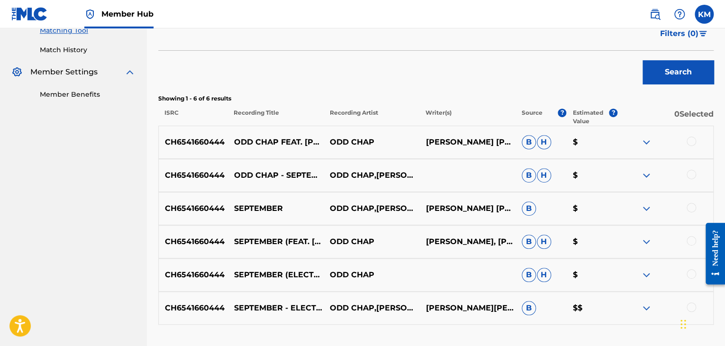
click at [690, 143] on div at bounding box center [691, 141] width 9 height 9
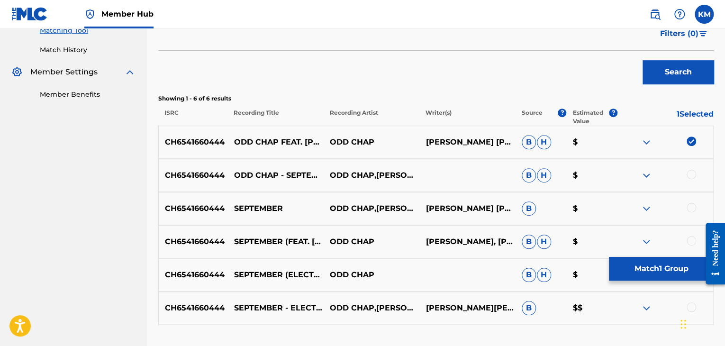
click at [690, 171] on div at bounding box center [691, 174] width 9 height 9
click at [691, 211] on div at bounding box center [691, 207] width 9 height 9
click at [691, 236] on div at bounding box center [691, 240] width 9 height 9
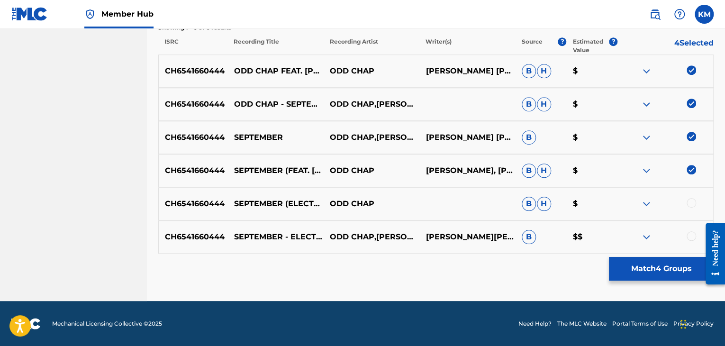
scroll to position [322, 0]
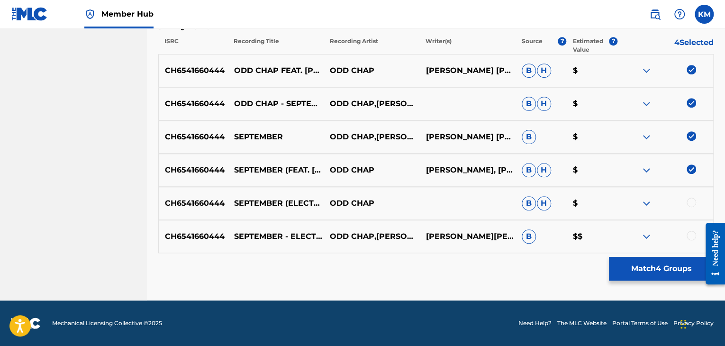
click at [690, 203] on div at bounding box center [691, 202] width 9 height 9
click at [690, 235] on div at bounding box center [691, 235] width 9 height 9
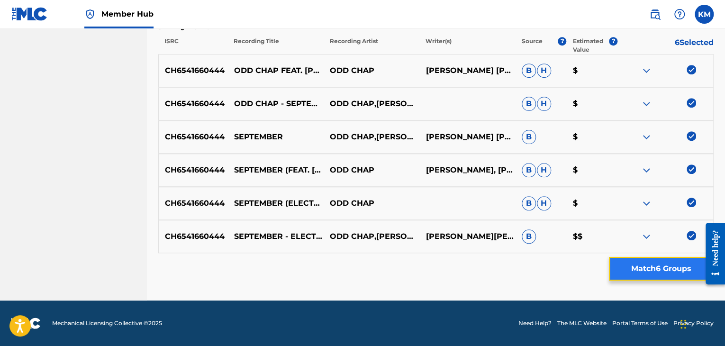
click at [654, 264] on button "Match 6 Groups" at bounding box center [661, 269] width 105 height 24
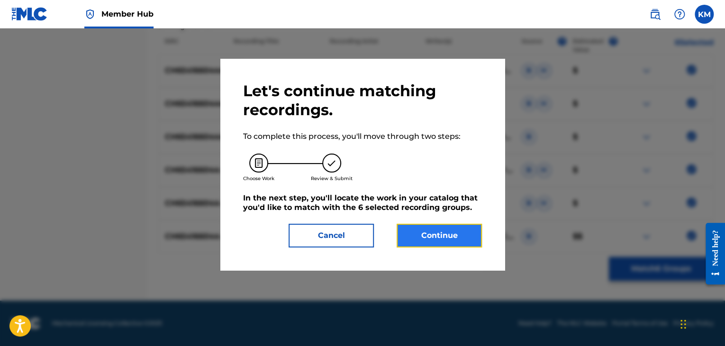
click at [444, 230] on button "Continue" at bounding box center [439, 236] width 85 height 24
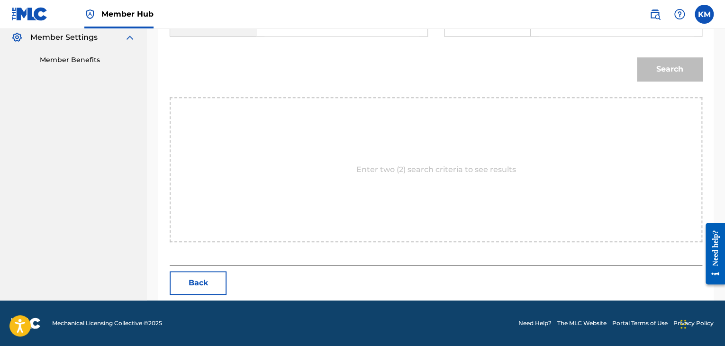
scroll to position [191, 0]
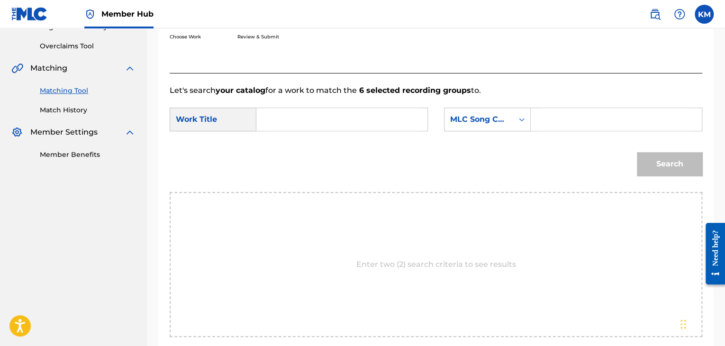
click at [295, 120] on input "Search Form" at bounding box center [342, 119] width 155 height 23
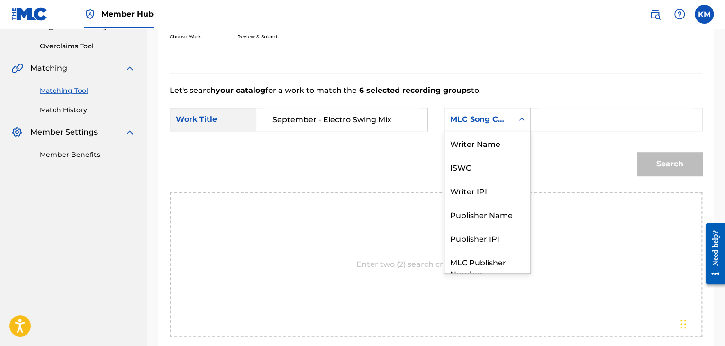
click at [519, 117] on icon "Search Form" at bounding box center [521, 119] width 9 height 9
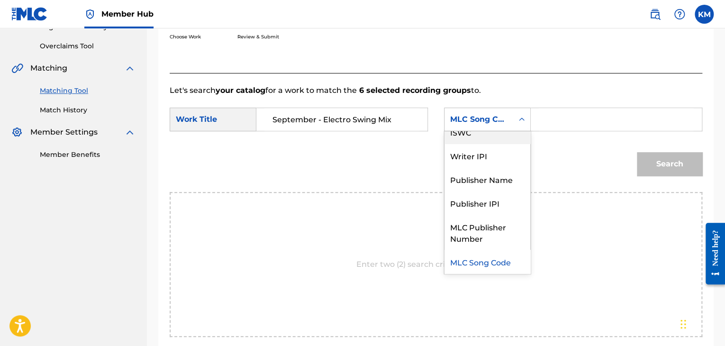
scroll to position [0, 0]
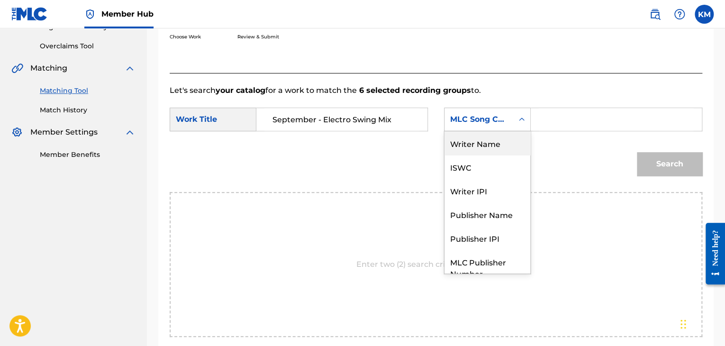
click at [506, 137] on div "Writer Name" at bounding box center [488, 143] width 86 height 24
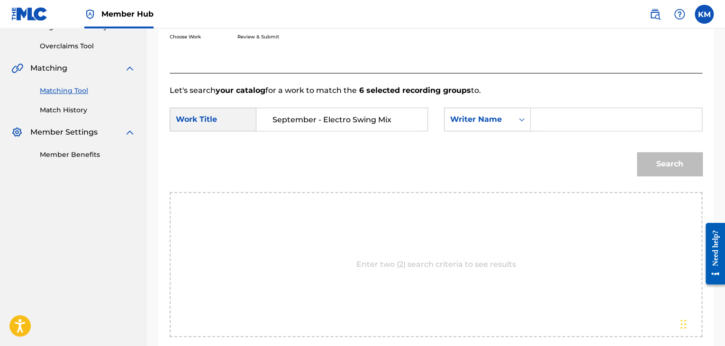
click at [568, 116] on input "Search Form" at bounding box center [616, 119] width 155 height 23
click at [675, 171] on button "Search" at bounding box center [669, 164] width 65 height 24
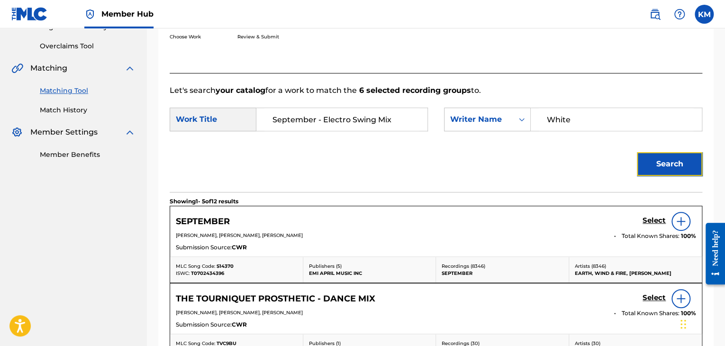
scroll to position [238, 0]
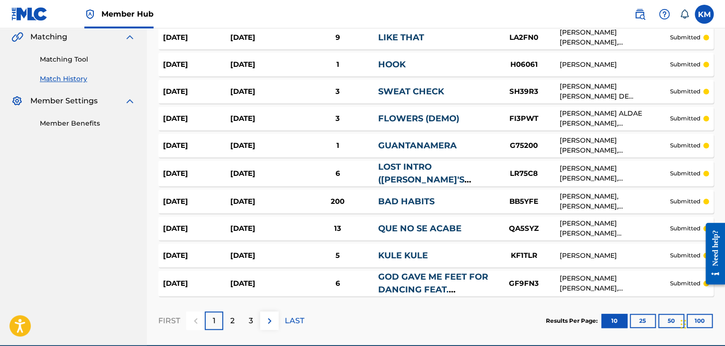
scroll to position [237, 0]
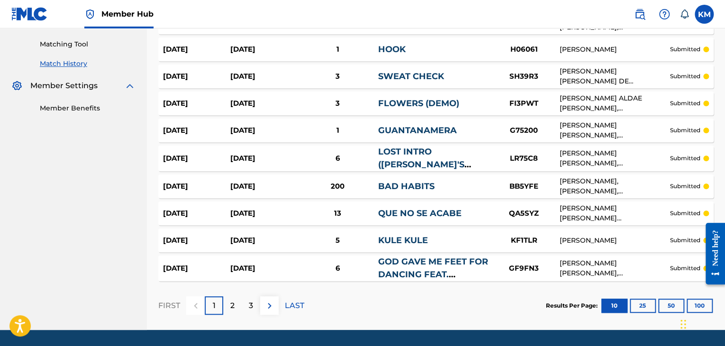
click at [410, 181] on link "BAD HABITS" at bounding box center [406, 186] width 56 height 10
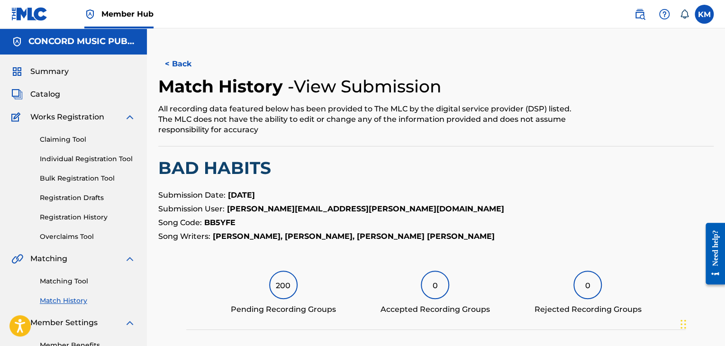
scroll to position [237, 0]
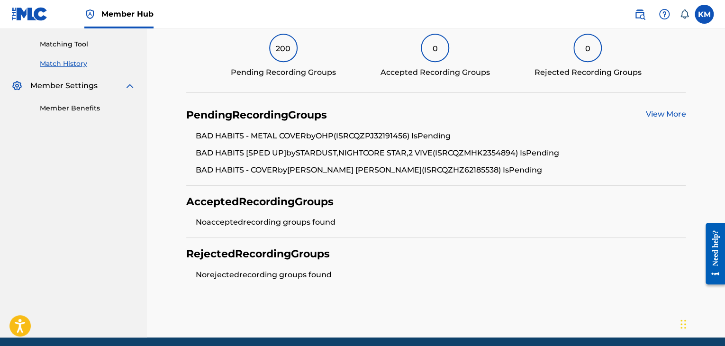
click at [667, 111] on link "View More" at bounding box center [666, 114] width 40 height 9
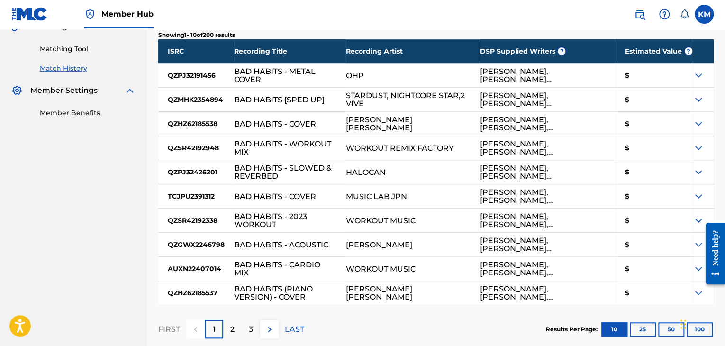
scroll to position [237, 0]
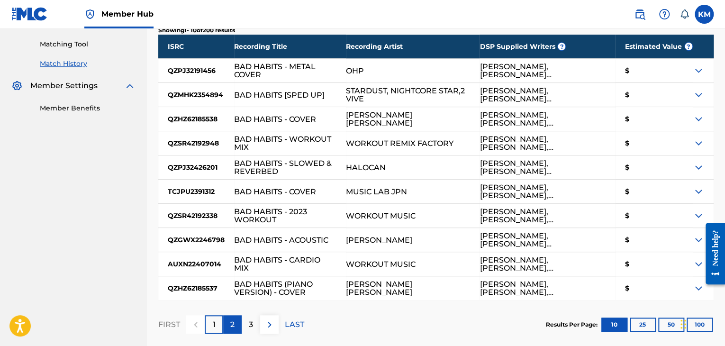
click at [231, 329] on p "2" at bounding box center [232, 324] width 4 height 11
click at [250, 323] on p "3" at bounding box center [251, 324] width 4 height 11
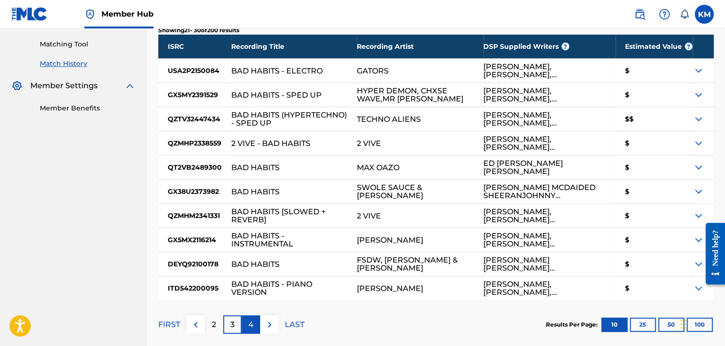
click at [252, 322] on p "4" at bounding box center [250, 324] width 5 height 11
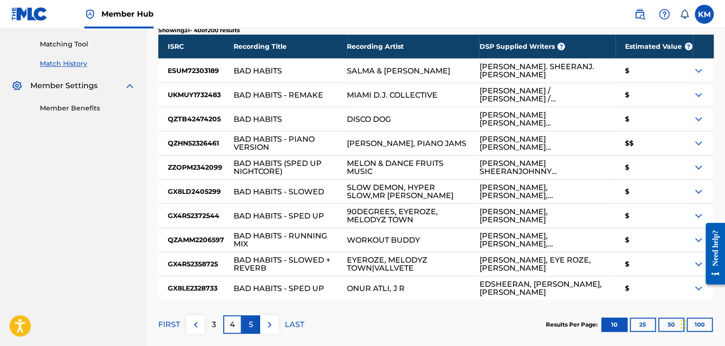
click at [250, 323] on p "5" at bounding box center [251, 324] width 4 height 11
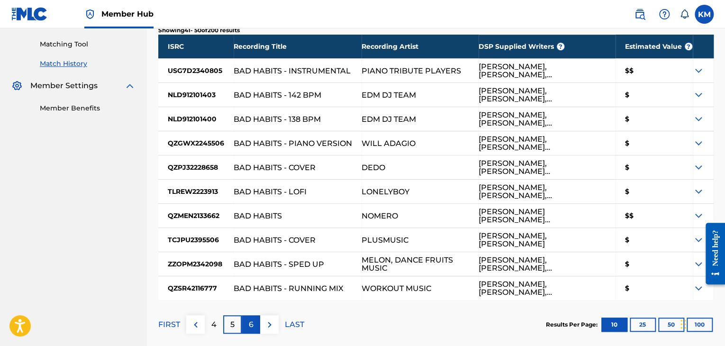
click at [250, 316] on div "6" at bounding box center [251, 324] width 18 height 18
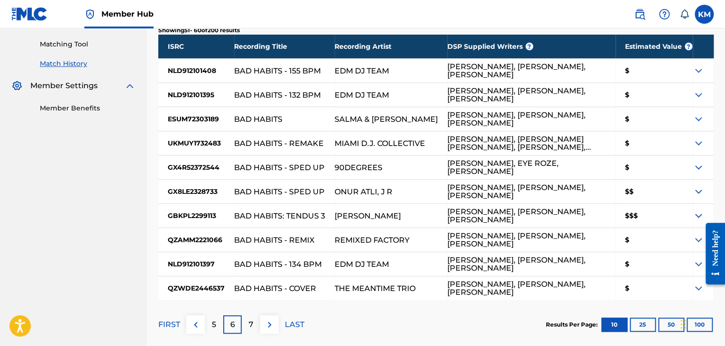
click at [250, 316] on div "7" at bounding box center [251, 324] width 18 height 18
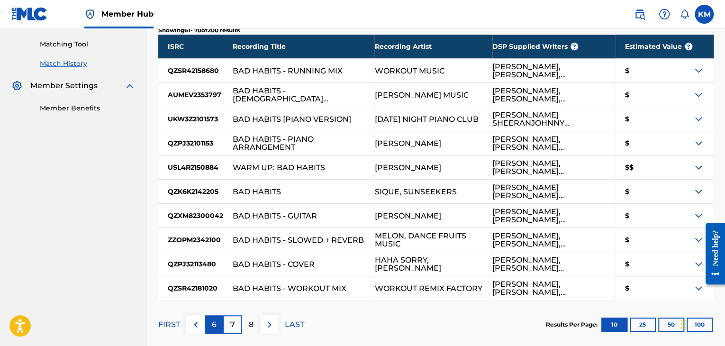
click at [250, 316] on div "8" at bounding box center [251, 324] width 18 height 18
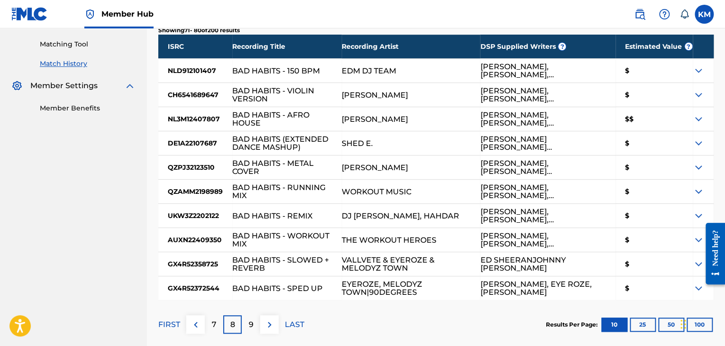
click at [250, 316] on div "9" at bounding box center [251, 324] width 18 height 18
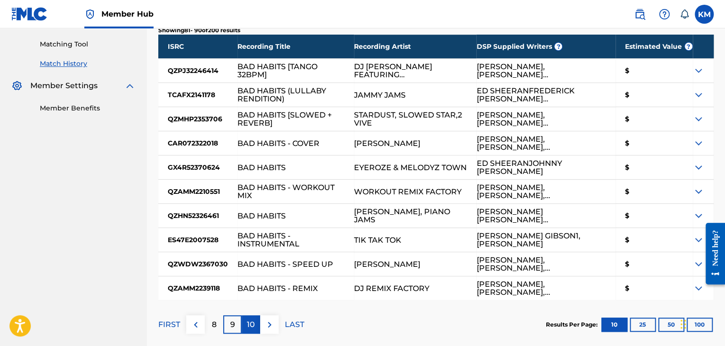
click at [248, 326] on p "10" at bounding box center [251, 324] width 8 height 11
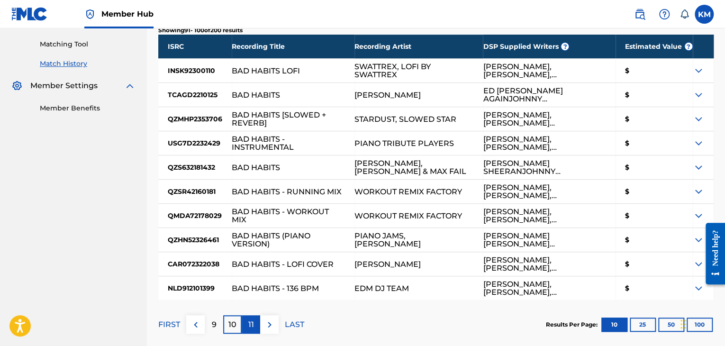
click at [253, 319] on p "11" at bounding box center [251, 324] width 6 height 11
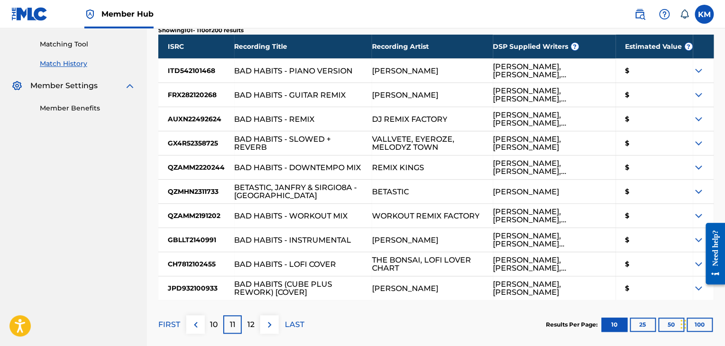
click at [254, 319] on p "12" at bounding box center [250, 324] width 7 height 11
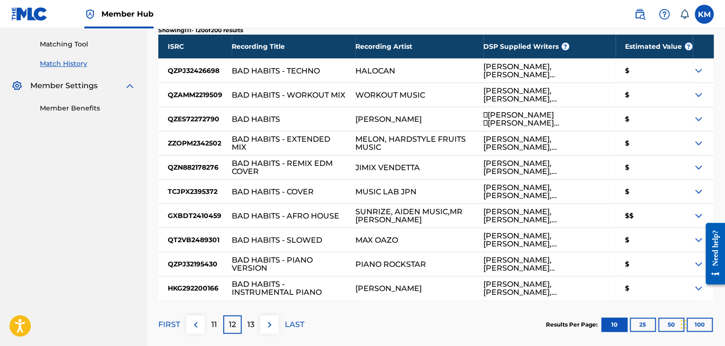
click at [254, 319] on p "13" at bounding box center [250, 324] width 7 height 11
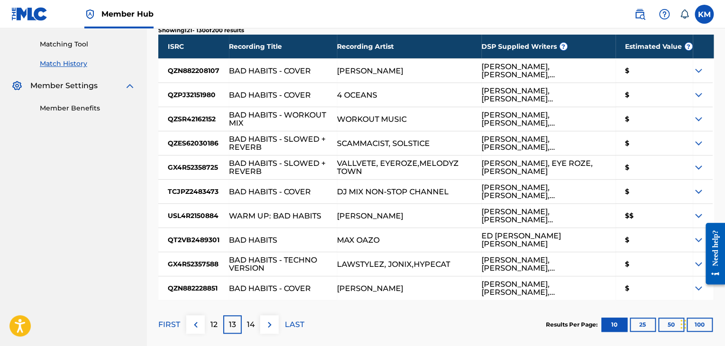
click at [254, 319] on p "14" at bounding box center [251, 324] width 8 height 11
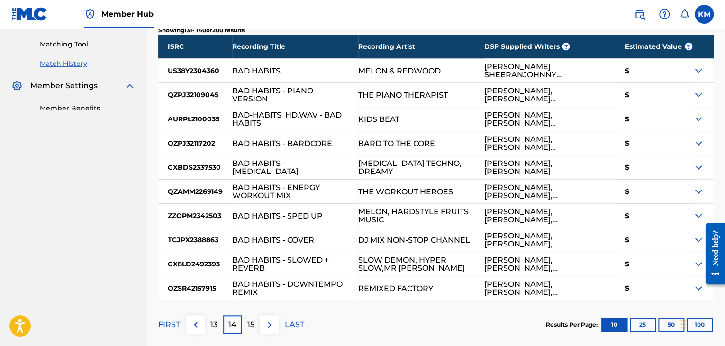
click at [254, 319] on p "15" at bounding box center [250, 324] width 7 height 11
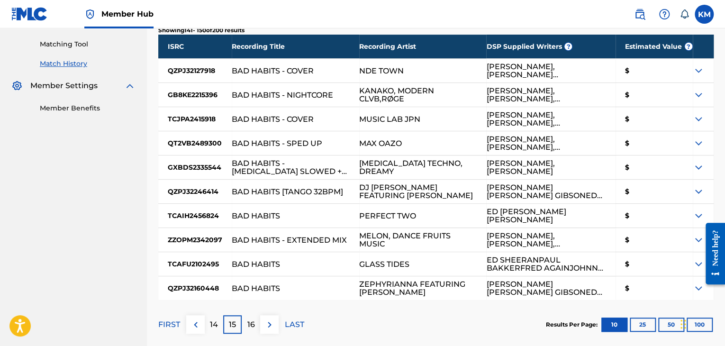
click at [254, 319] on p "16" at bounding box center [251, 324] width 8 height 11
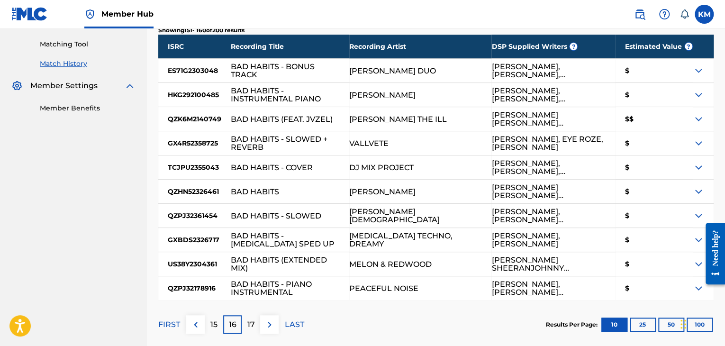
click at [254, 319] on p "17" at bounding box center [251, 324] width 8 height 11
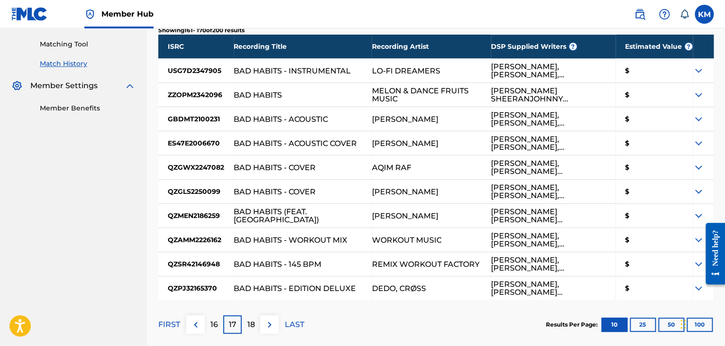
click at [254, 319] on p "18" at bounding box center [251, 324] width 8 height 11
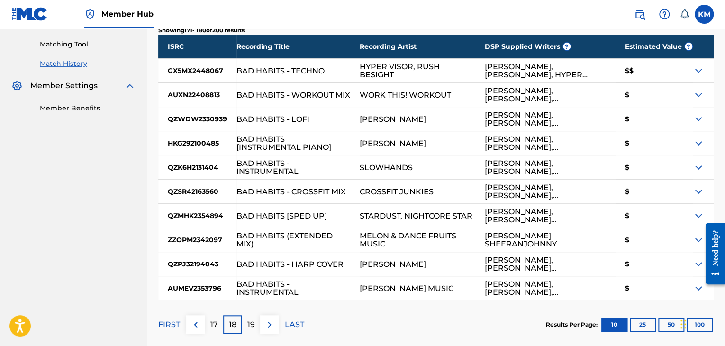
click at [254, 319] on p "19" at bounding box center [251, 324] width 8 height 11
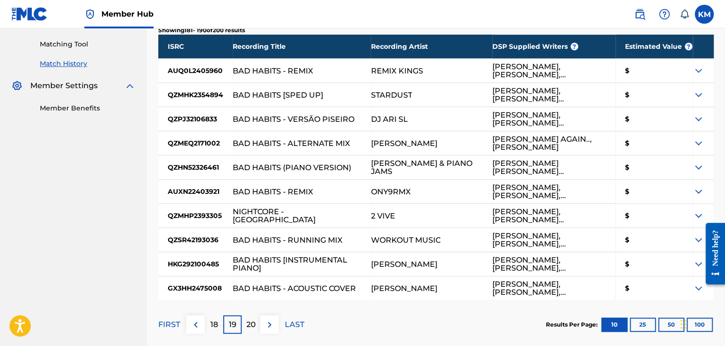
click at [254, 319] on p "20" at bounding box center [251, 324] width 9 height 11
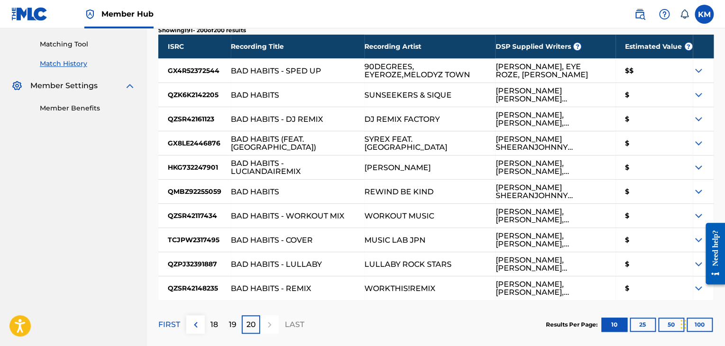
click at [254, 319] on p "20" at bounding box center [251, 324] width 9 height 11
click at [171, 326] on p "FIRST" at bounding box center [169, 324] width 22 height 11
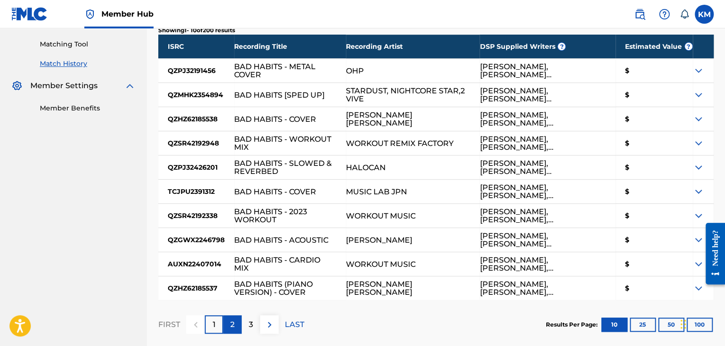
click at [234, 321] on p "2" at bounding box center [232, 324] width 4 height 11
click at [247, 318] on div "3" at bounding box center [251, 324] width 18 height 18
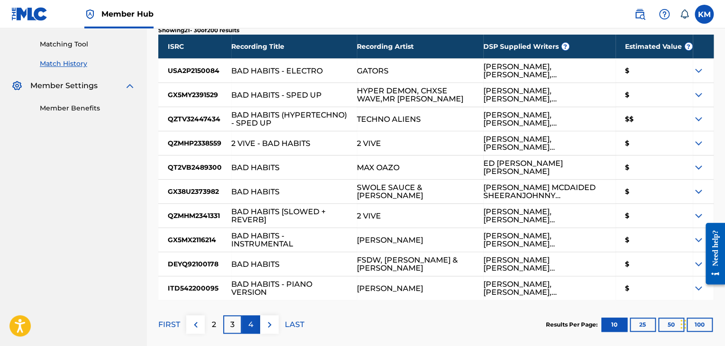
click at [248, 319] on p "4" at bounding box center [250, 324] width 5 height 11
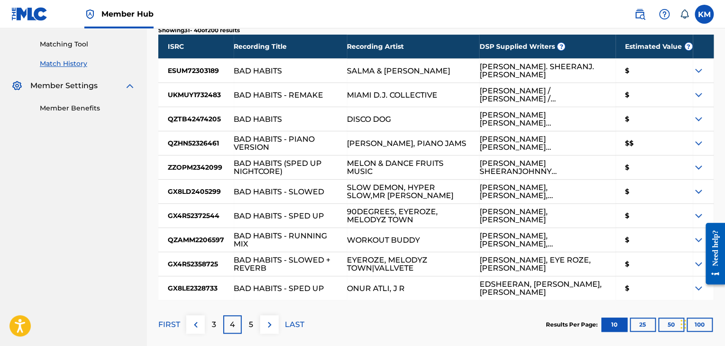
click at [248, 319] on div "5" at bounding box center [251, 324] width 18 height 18
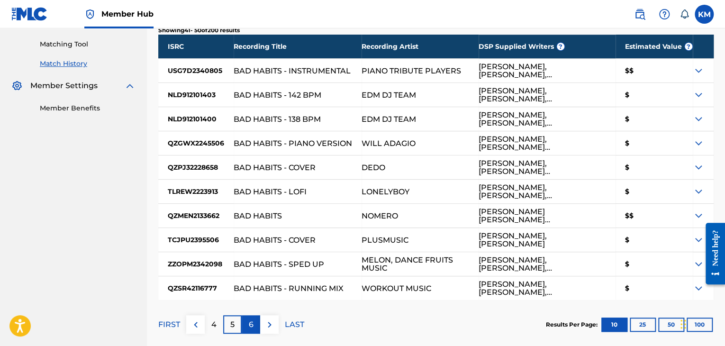
click at [249, 319] on p "6" at bounding box center [251, 324] width 5 height 11
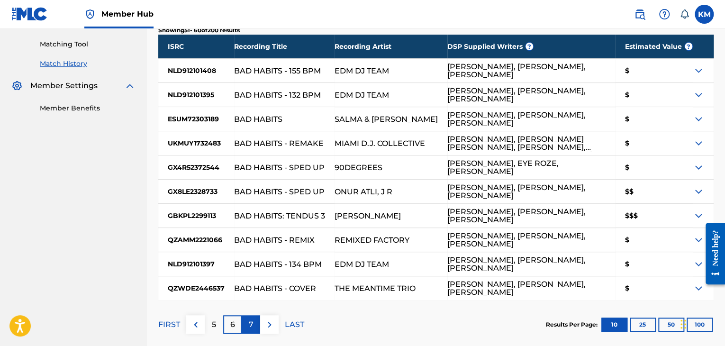
click at [253, 323] on p "7" at bounding box center [251, 324] width 5 height 11
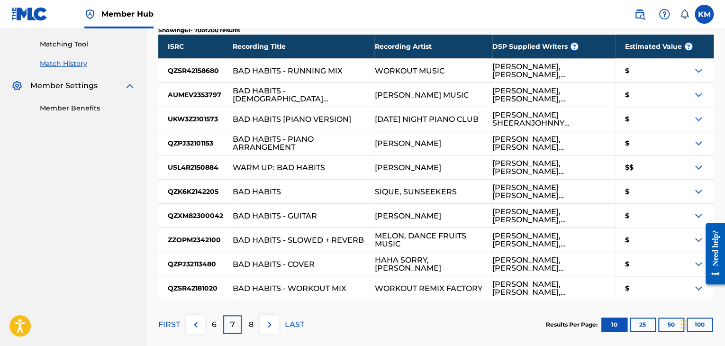
click at [253, 323] on p "8" at bounding box center [251, 324] width 5 height 11
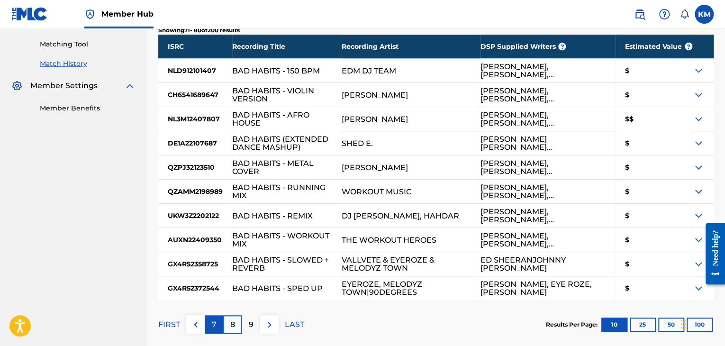
click at [253, 323] on p "9" at bounding box center [251, 324] width 5 height 11
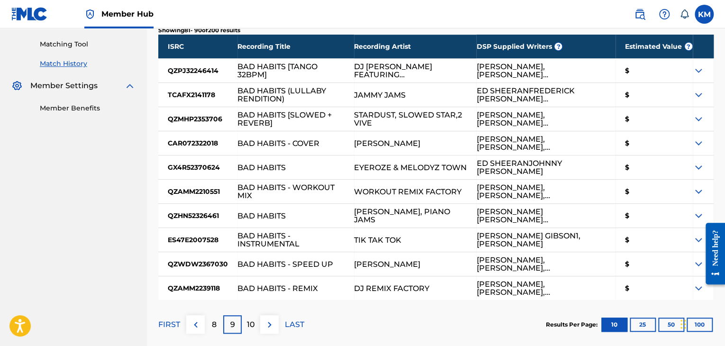
click at [253, 323] on p "10" at bounding box center [251, 324] width 8 height 11
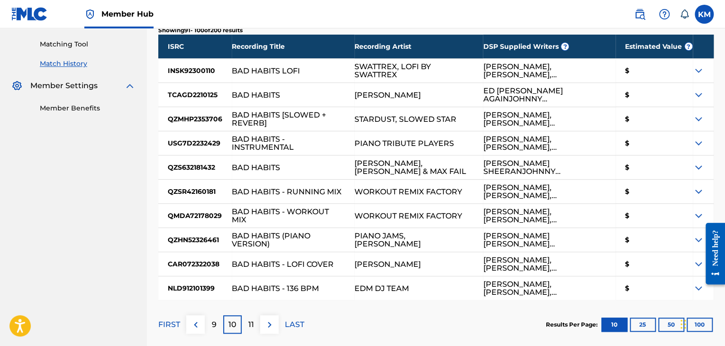
click at [253, 323] on p "11" at bounding box center [251, 324] width 6 height 11
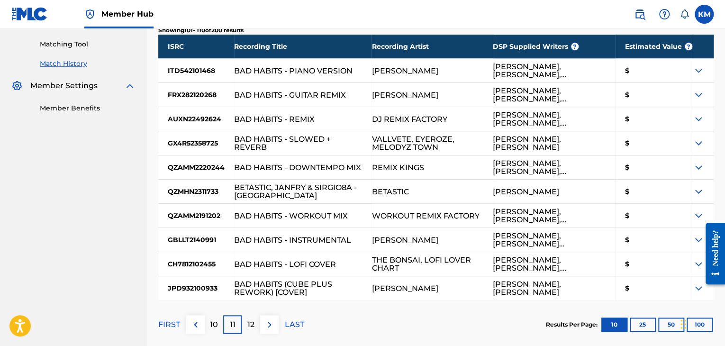
click at [253, 323] on p "12" at bounding box center [250, 324] width 7 height 11
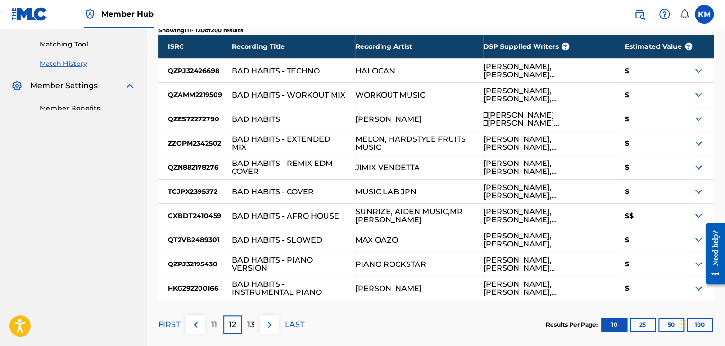
click at [253, 323] on p "13" at bounding box center [250, 324] width 7 height 11
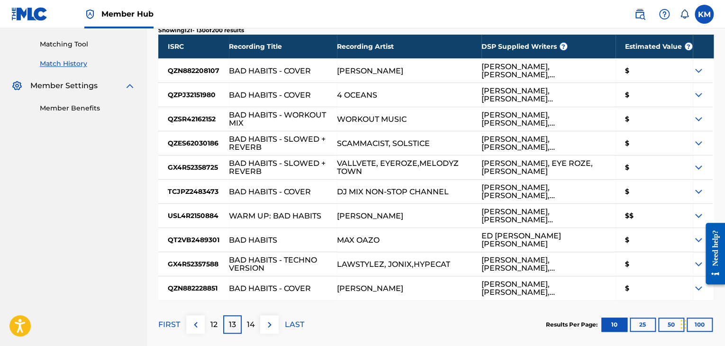
click at [253, 323] on p "14" at bounding box center [251, 324] width 8 height 11
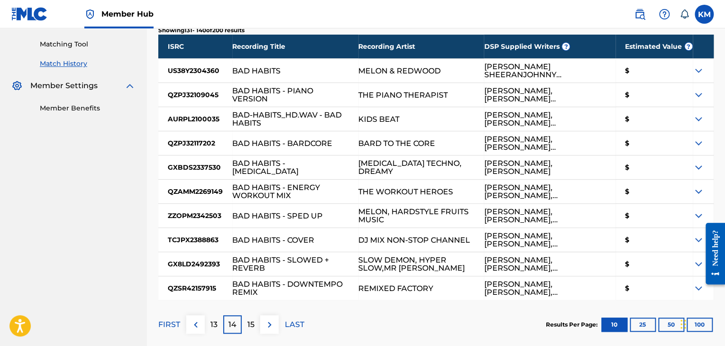
click at [253, 323] on p "15" at bounding box center [250, 324] width 7 height 11
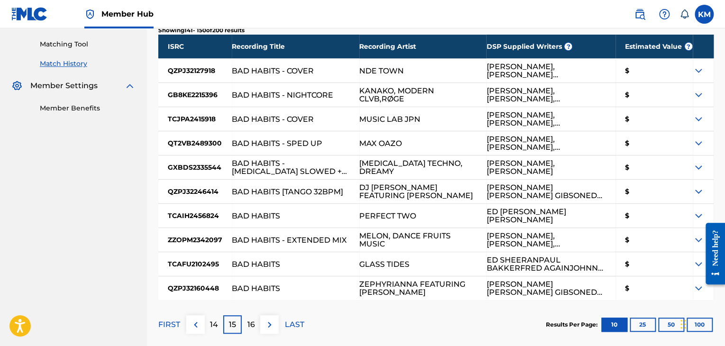
click at [253, 323] on p "16" at bounding box center [251, 324] width 8 height 11
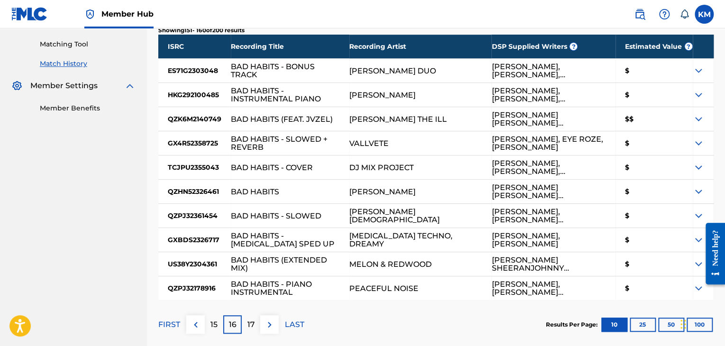
click at [253, 323] on p "17" at bounding box center [251, 324] width 8 height 11
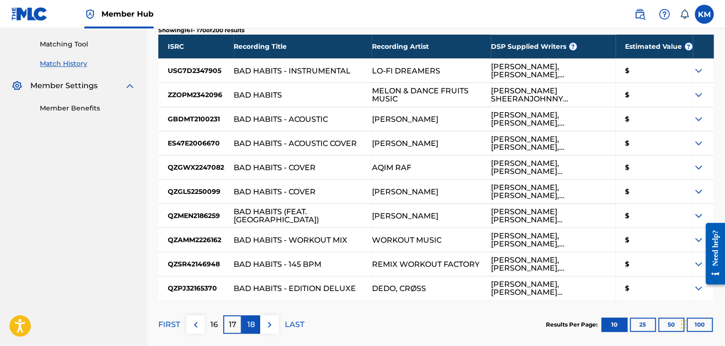
click at [252, 326] on p "18" at bounding box center [251, 324] width 8 height 11
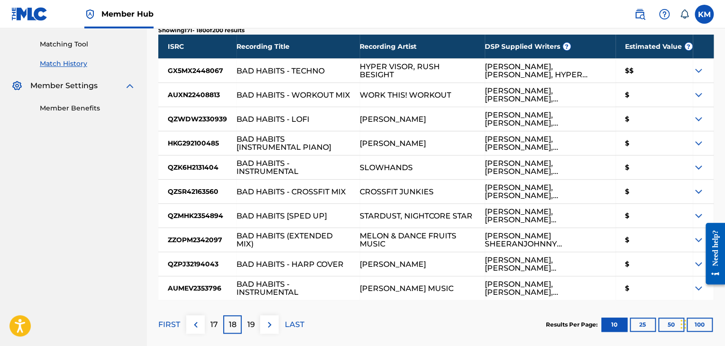
click at [252, 326] on p "19" at bounding box center [251, 324] width 8 height 11
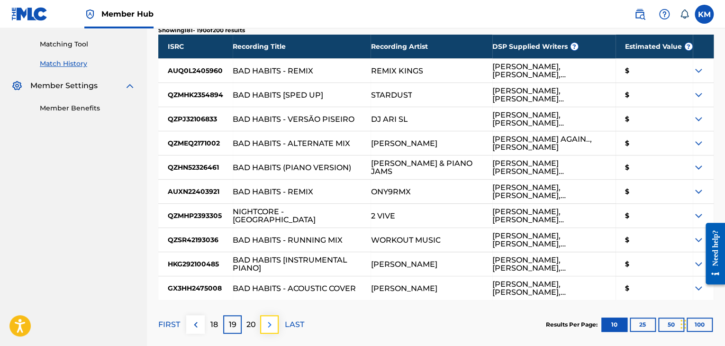
click at [270, 323] on img at bounding box center [269, 324] width 11 height 11
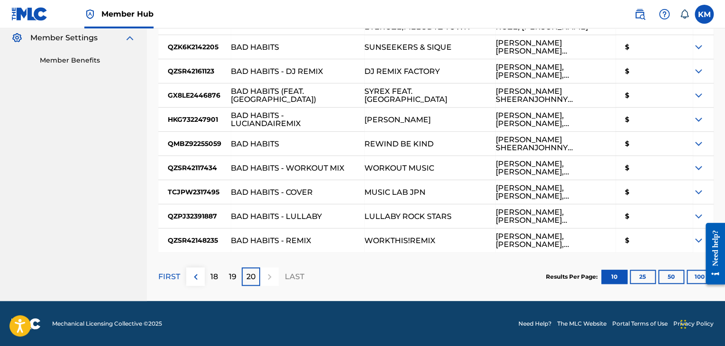
scroll to position [285, 0]
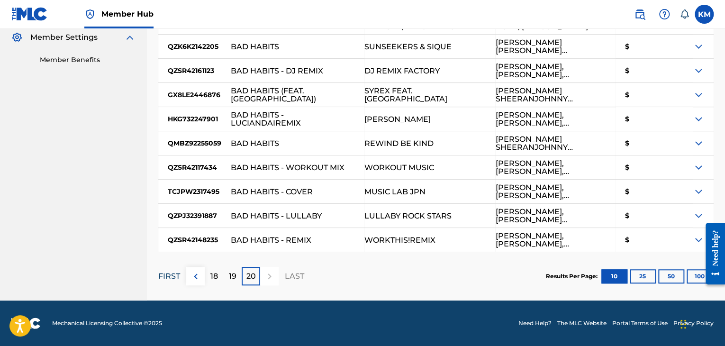
click at [166, 277] on p "FIRST" at bounding box center [169, 276] width 22 height 11
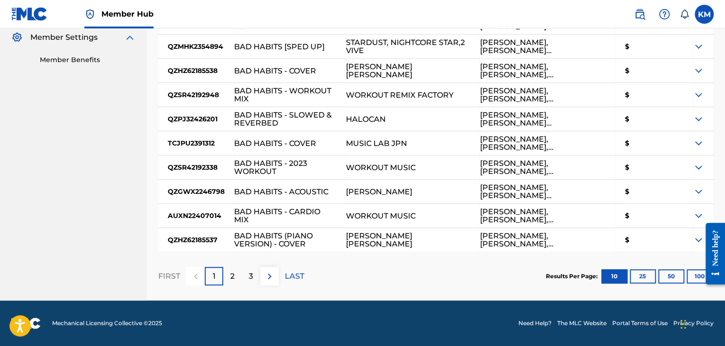
scroll to position [238, 0]
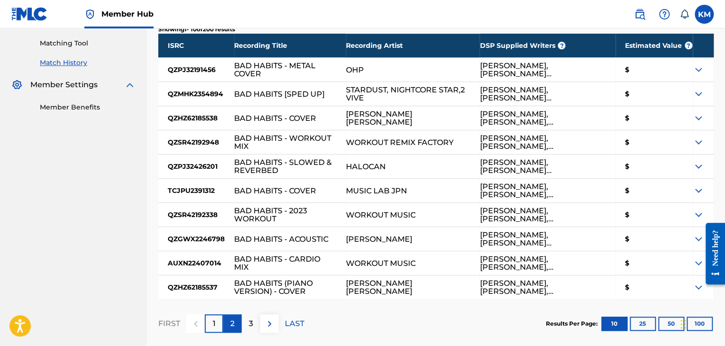
click at [229, 320] on div "2" at bounding box center [232, 323] width 18 height 18
click at [246, 318] on div "3" at bounding box center [251, 323] width 18 height 18
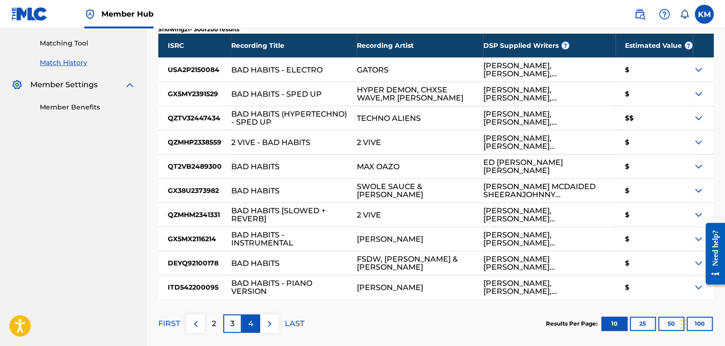
click at [252, 321] on p "4" at bounding box center [250, 323] width 5 height 11
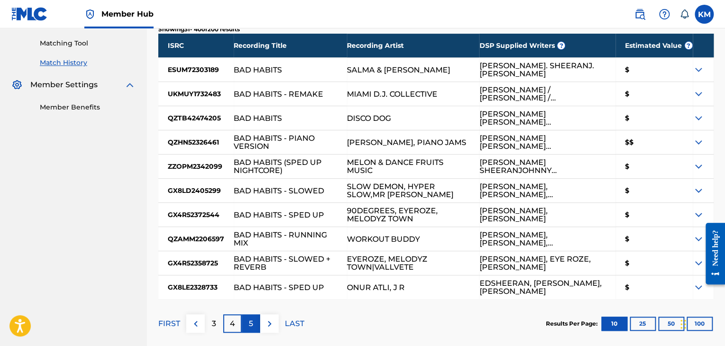
click at [251, 324] on p "5" at bounding box center [251, 323] width 4 height 11
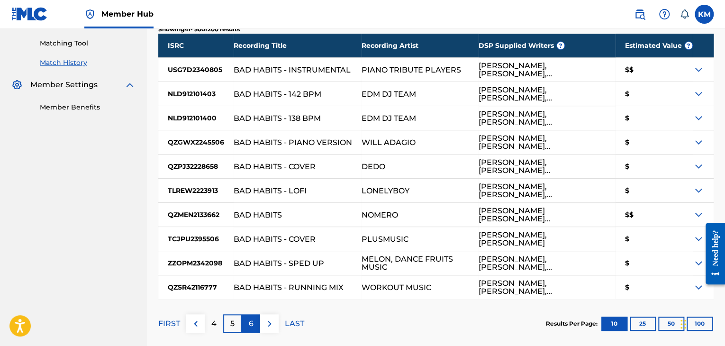
click at [249, 321] on p "6" at bounding box center [251, 323] width 5 height 11
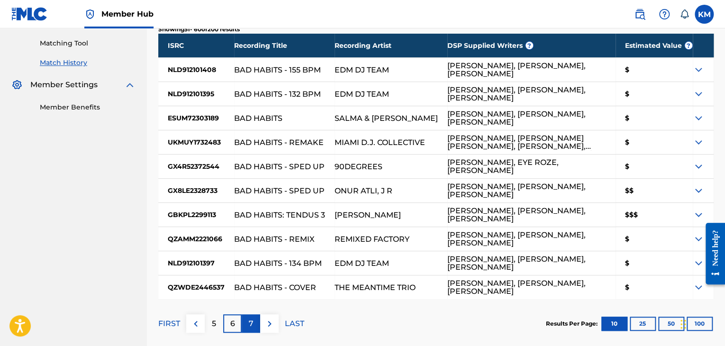
click at [249, 319] on p "7" at bounding box center [251, 323] width 5 height 11
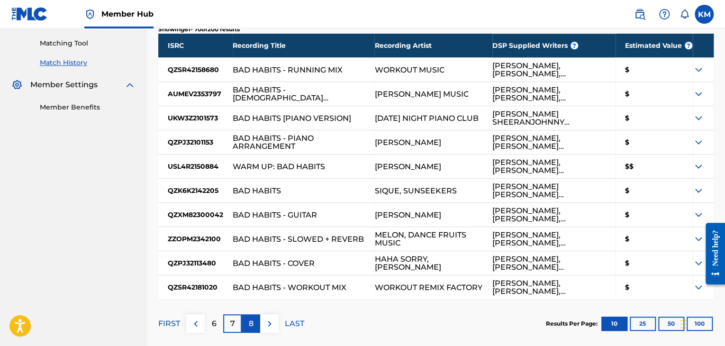
click at [254, 321] on div "8" at bounding box center [251, 323] width 18 height 18
